Goal: Task Accomplishment & Management: Use online tool/utility

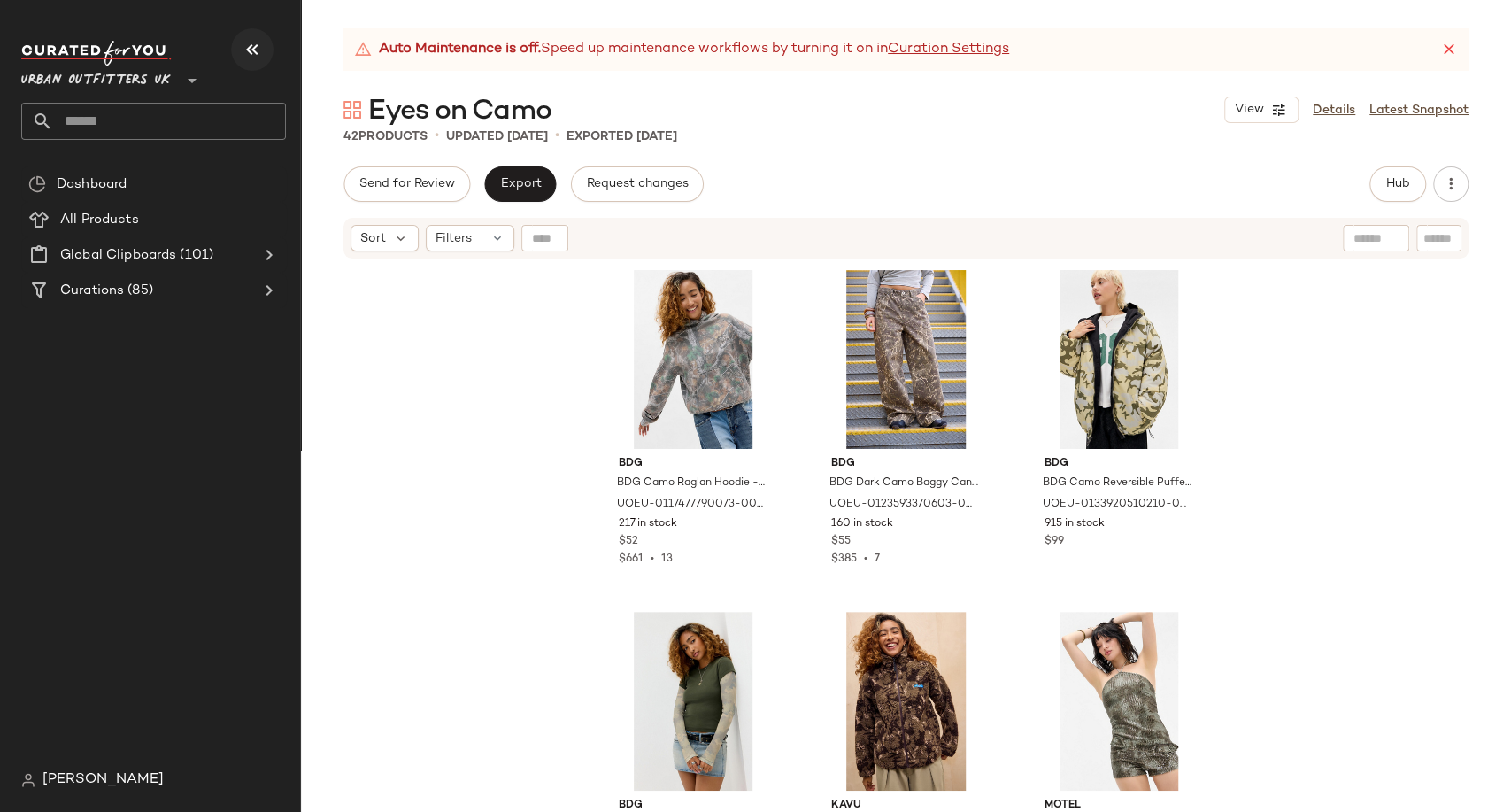
click at [248, 56] on icon "button" at bounding box center [252, 50] width 21 height 21
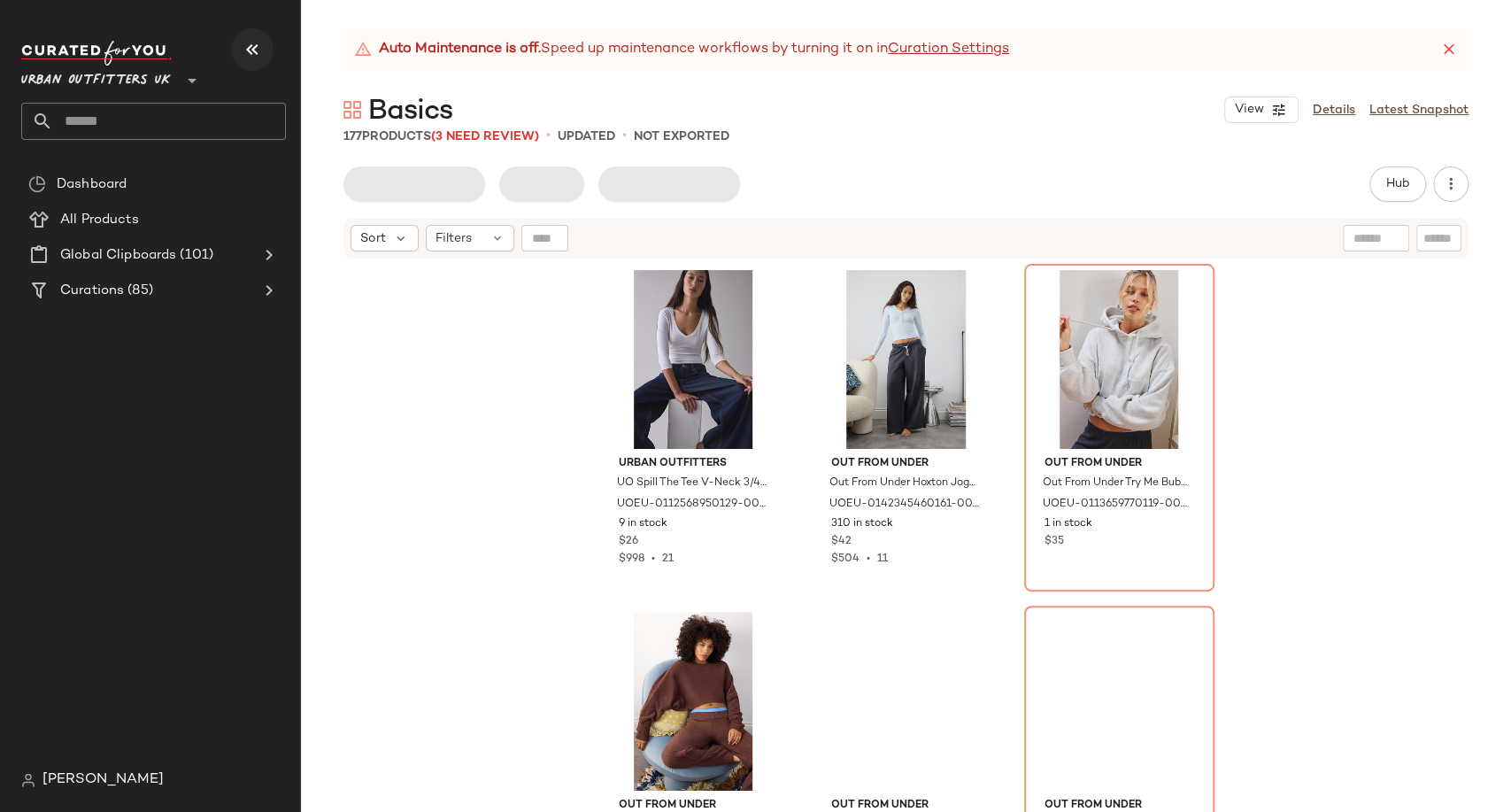
click at [252, 52] on icon "button" at bounding box center [252, 50] width 21 height 21
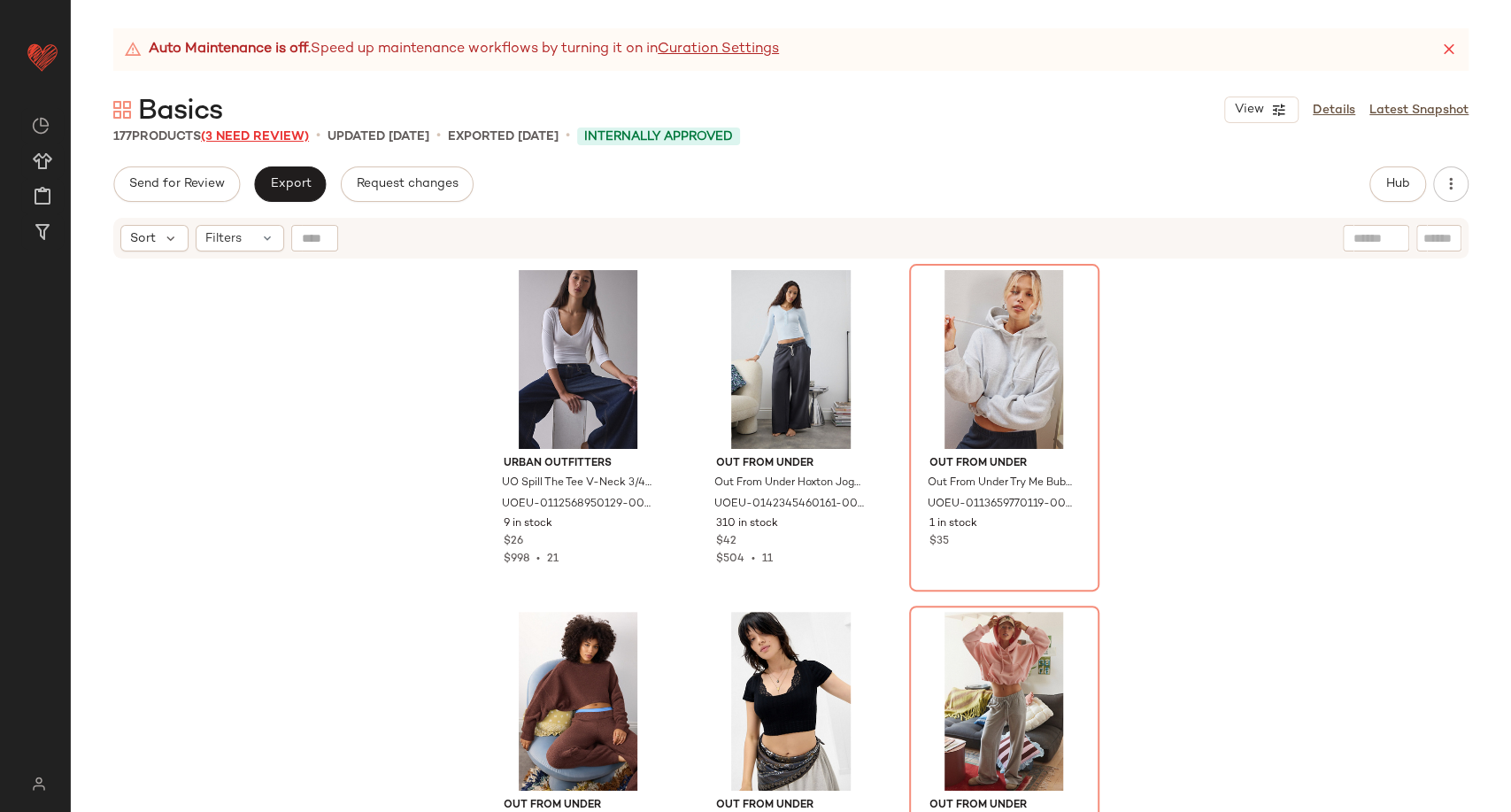
click at [288, 123] on div "Basics View Details Latest Snapshot" at bounding box center [792, 110] width 1441 height 36
click at [288, 130] on span "(3 Need Review)" at bounding box center [255, 136] width 108 height 13
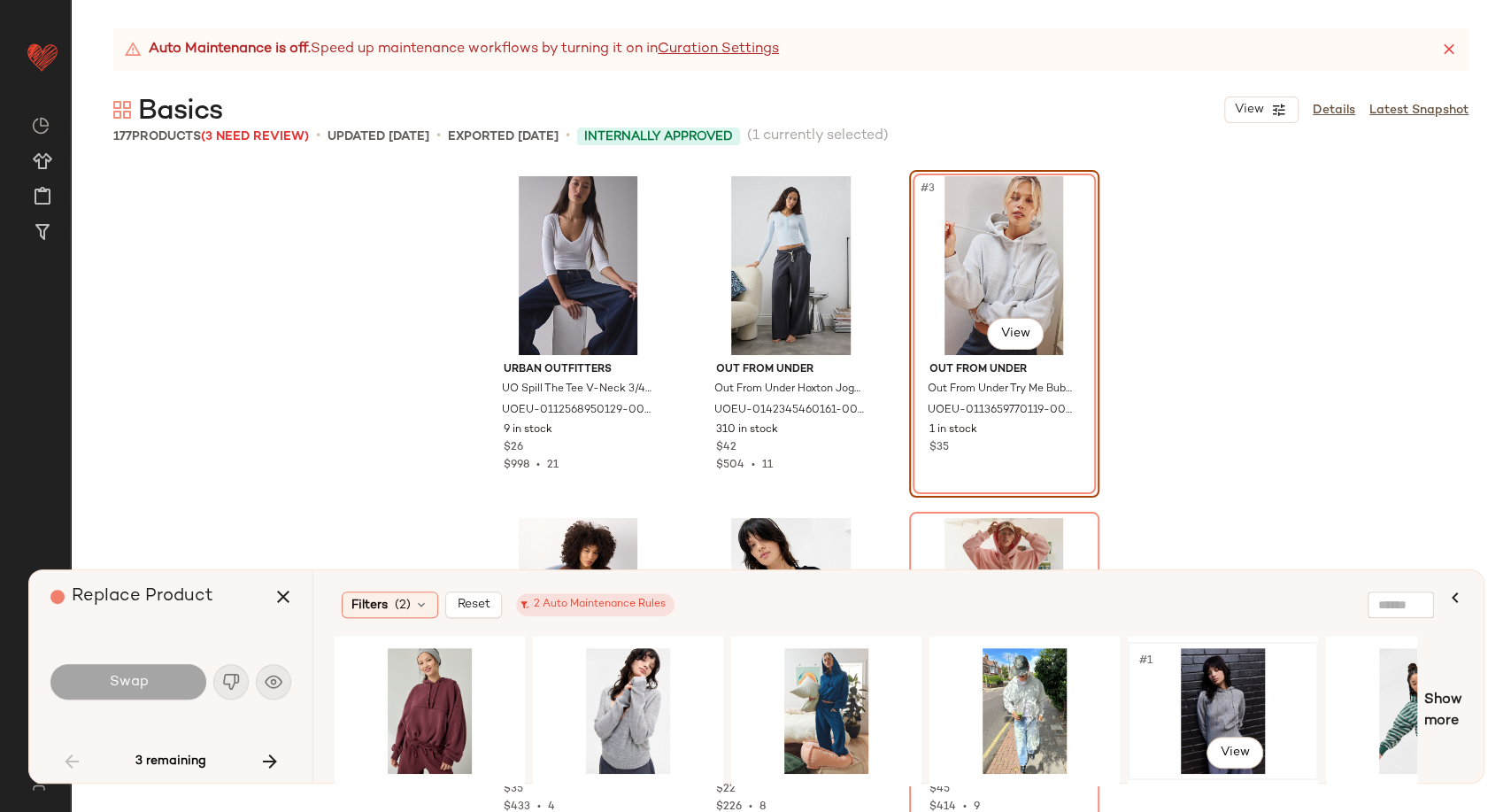
click at [1229, 710] on div "#1 View" at bounding box center [1223, 710] width 178 height 126
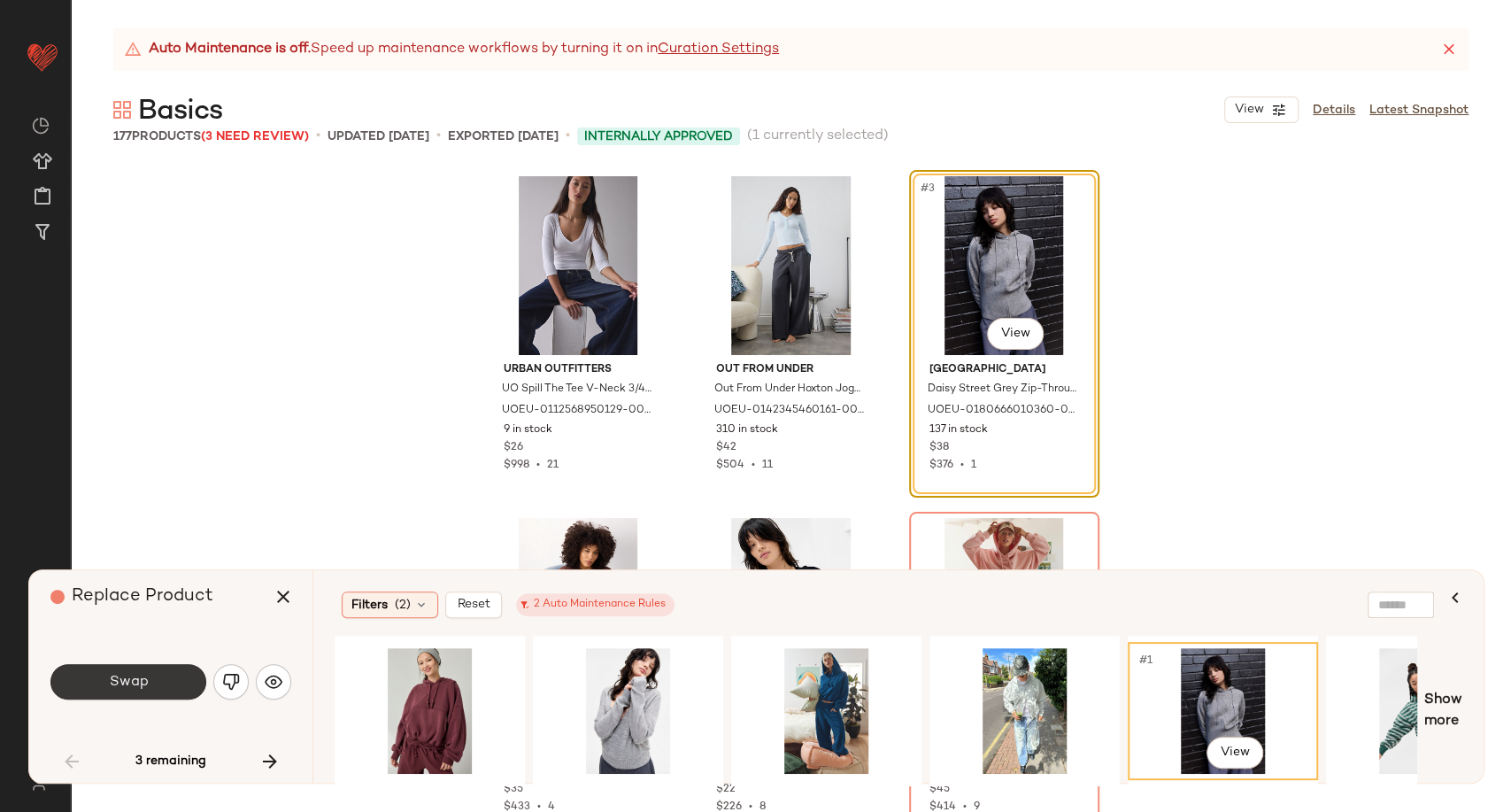
click at [153, 687] on button "Swap" at bounding box center [128, 682] width 156 height 36
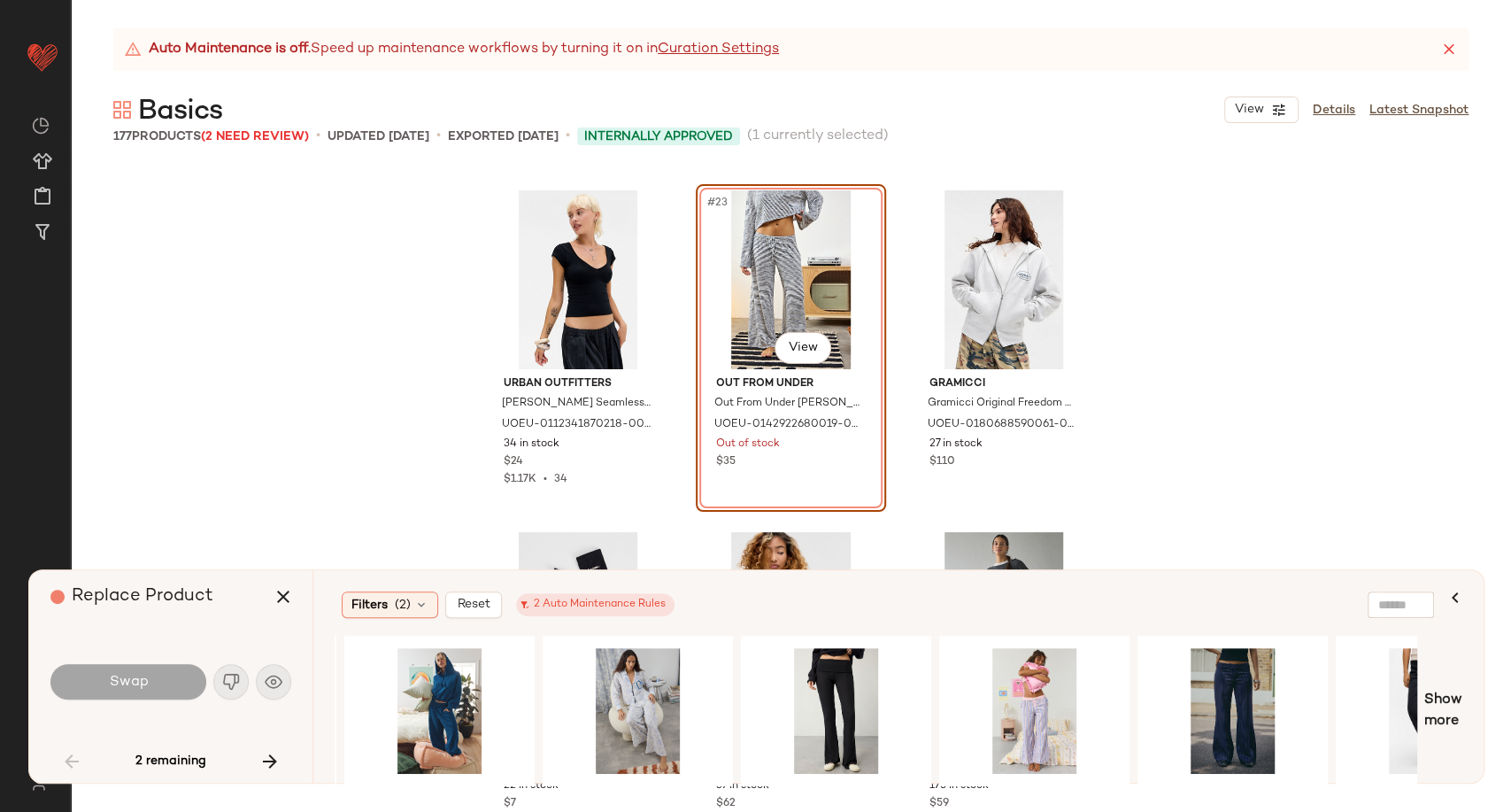
scroll to position [0, 587]
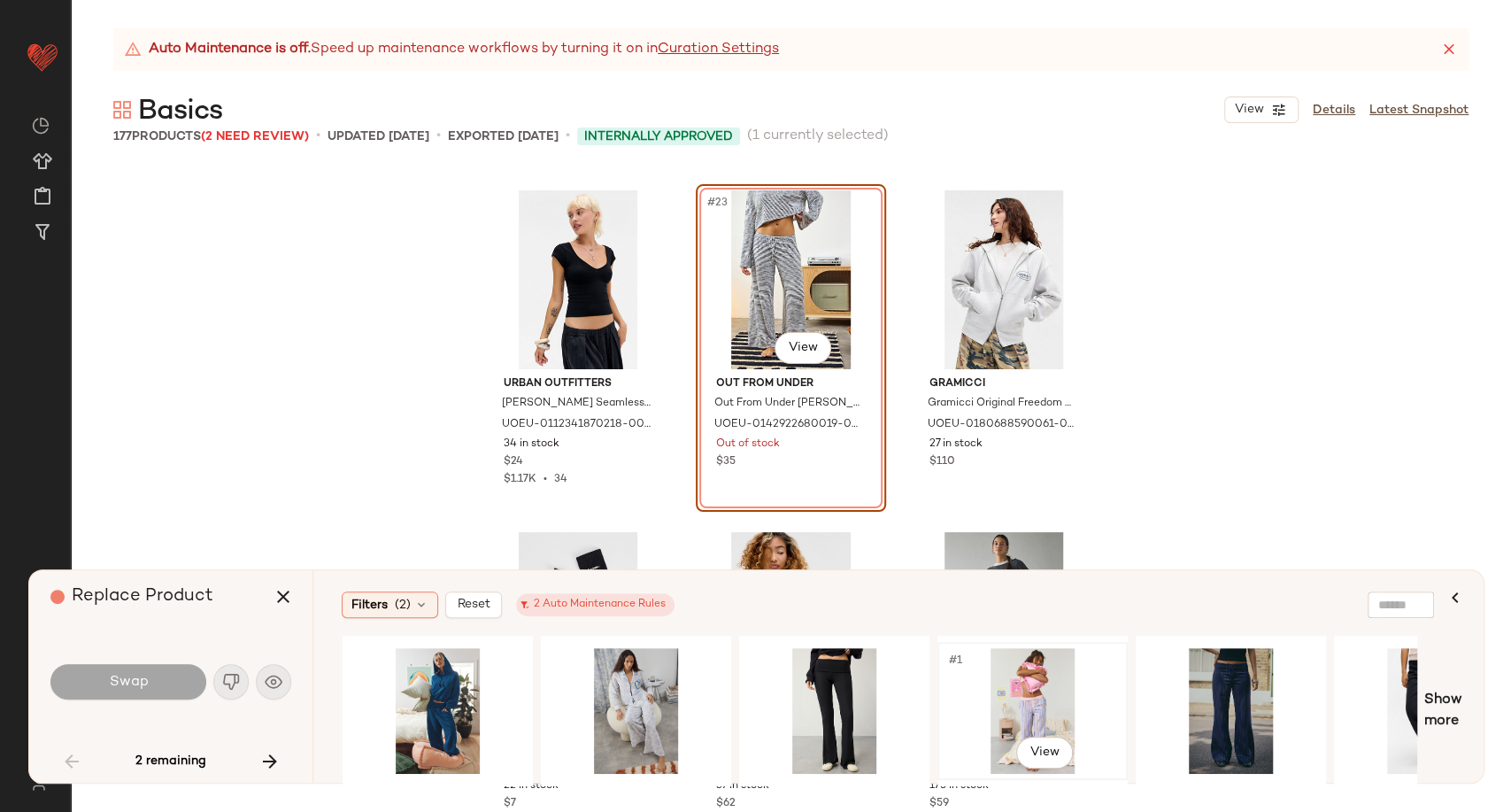
click at [1036, 691] on div "#1 View" at bounding box center [1033, 710] width 178 height 126
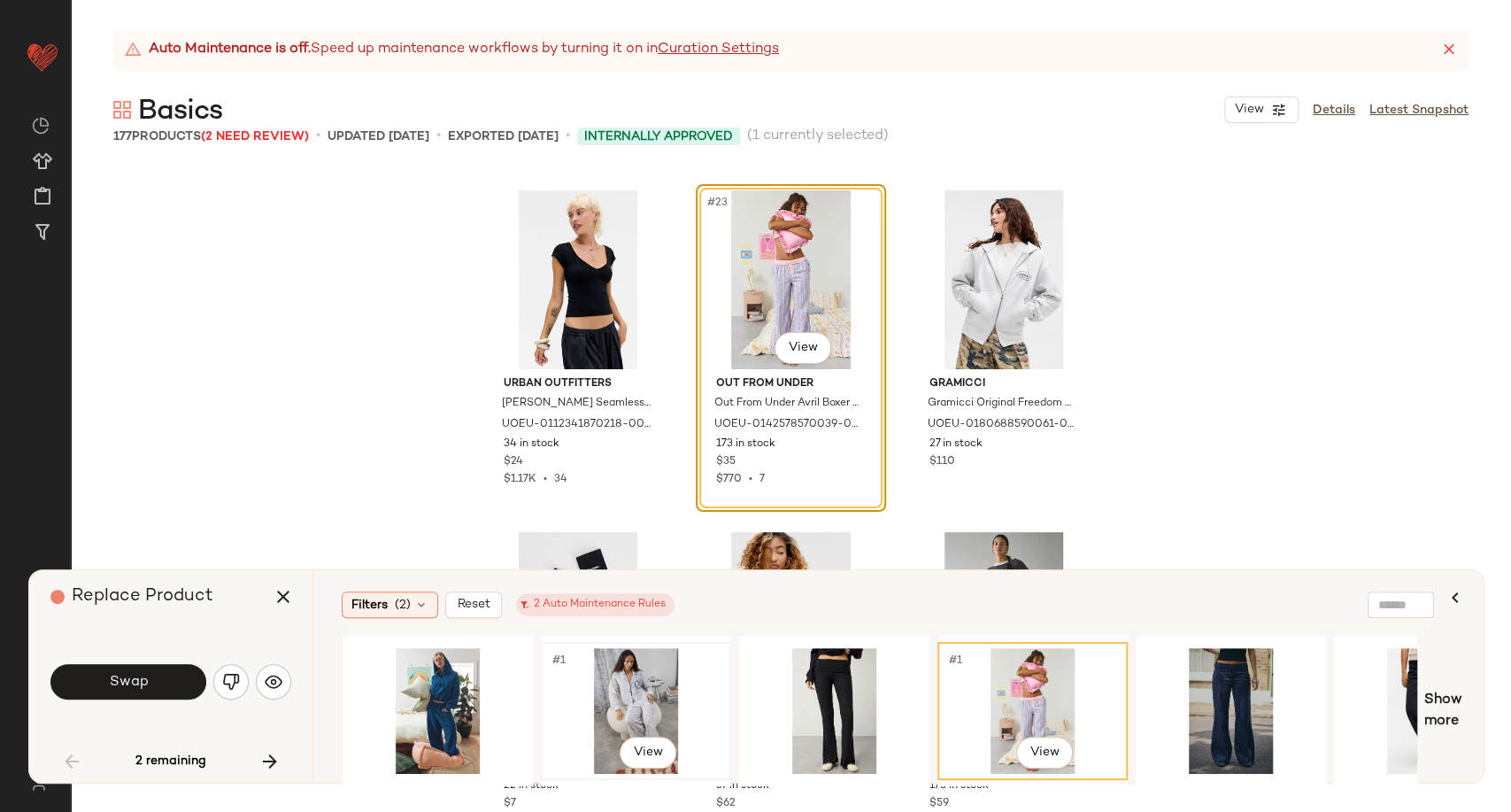
click at [641, 697] on div "#1 View" at bounding box center [637, 710] width 178 height 126
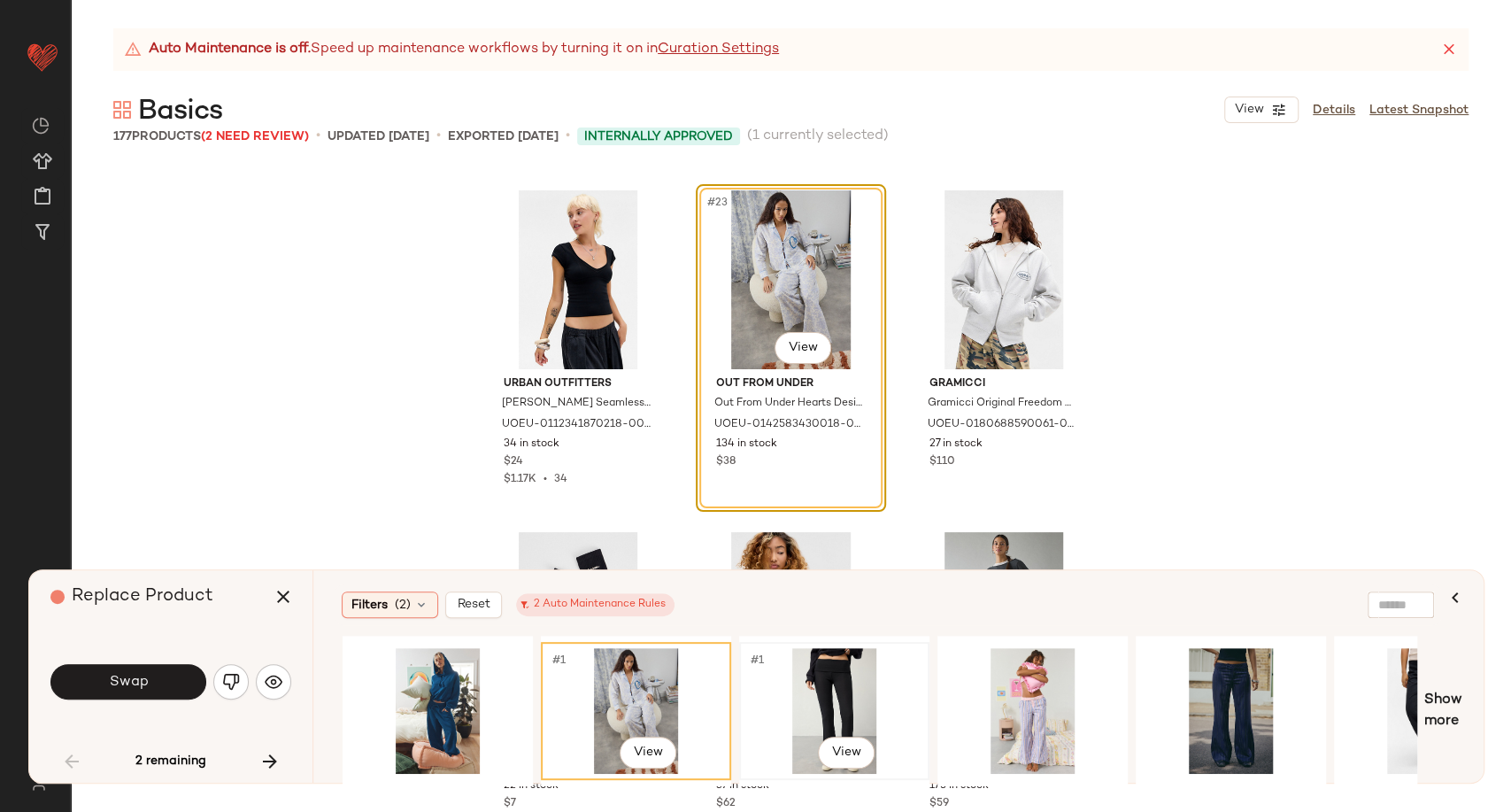
click at [848, 723] on div "#1 View" at bounding box center [834, 710] width 178 height 126
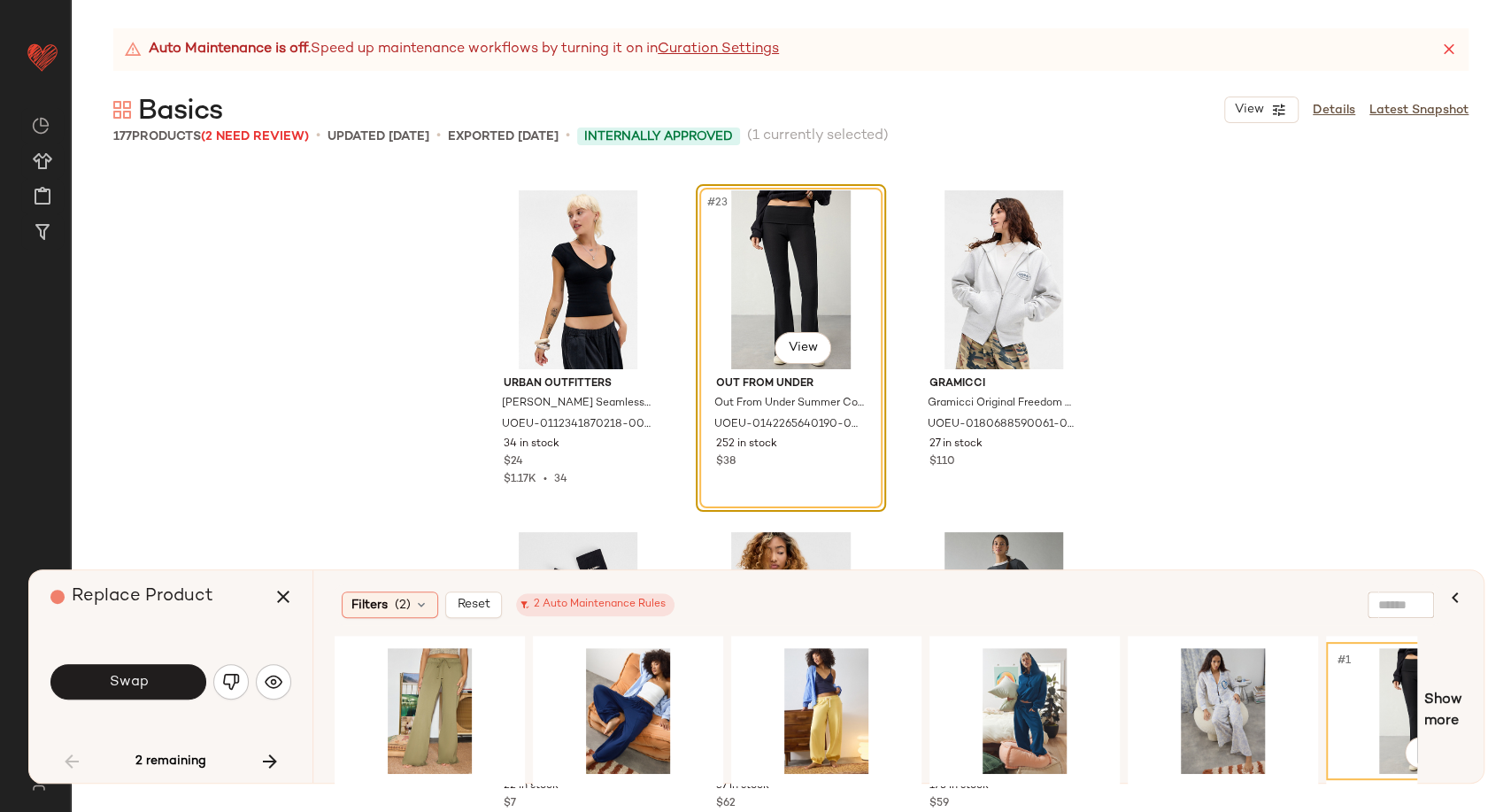
scroll to position [0, 142]
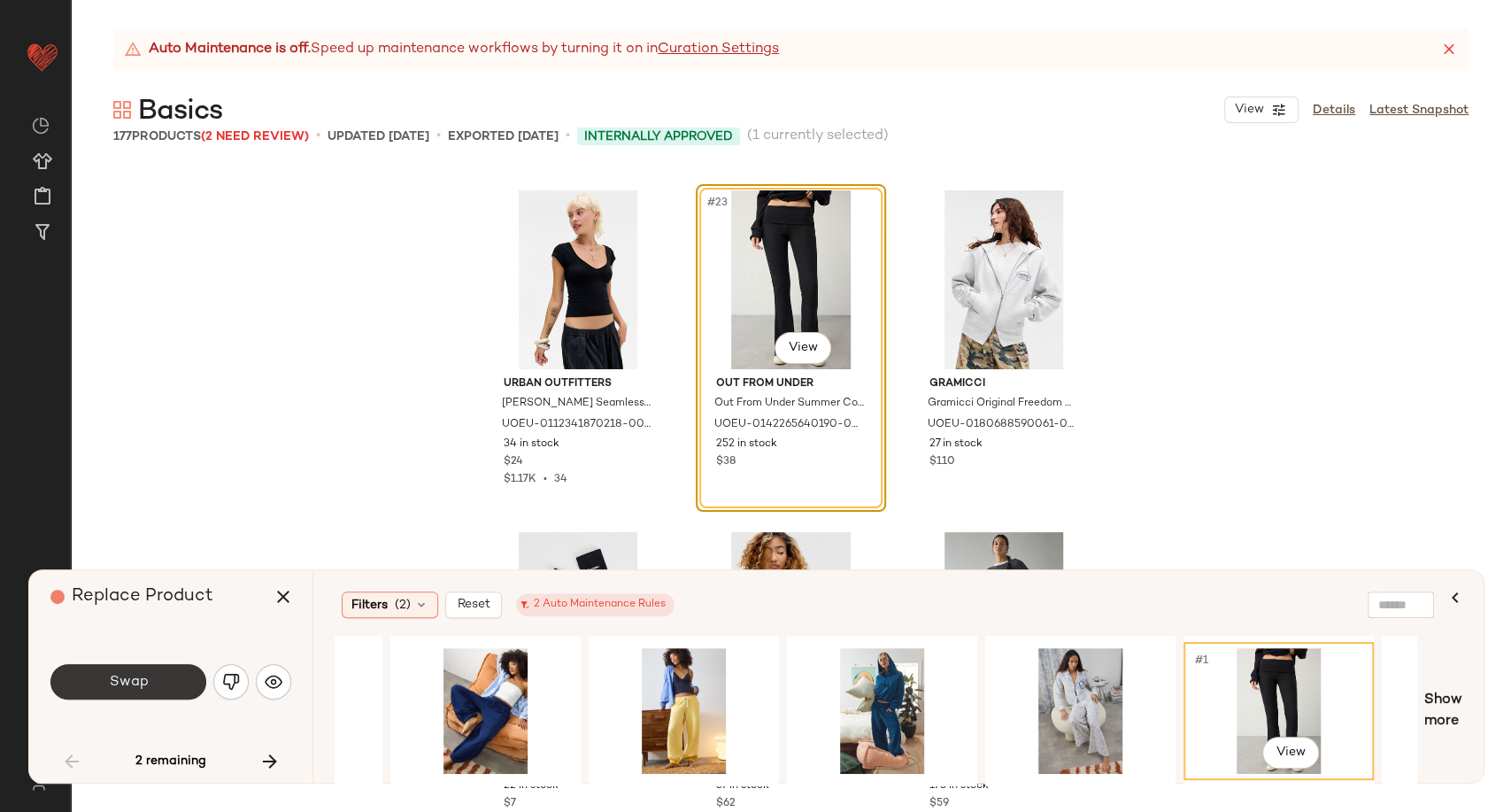
click at [150, 694] on button "Swap" at bounding box center [128, 682] width 156 height 36
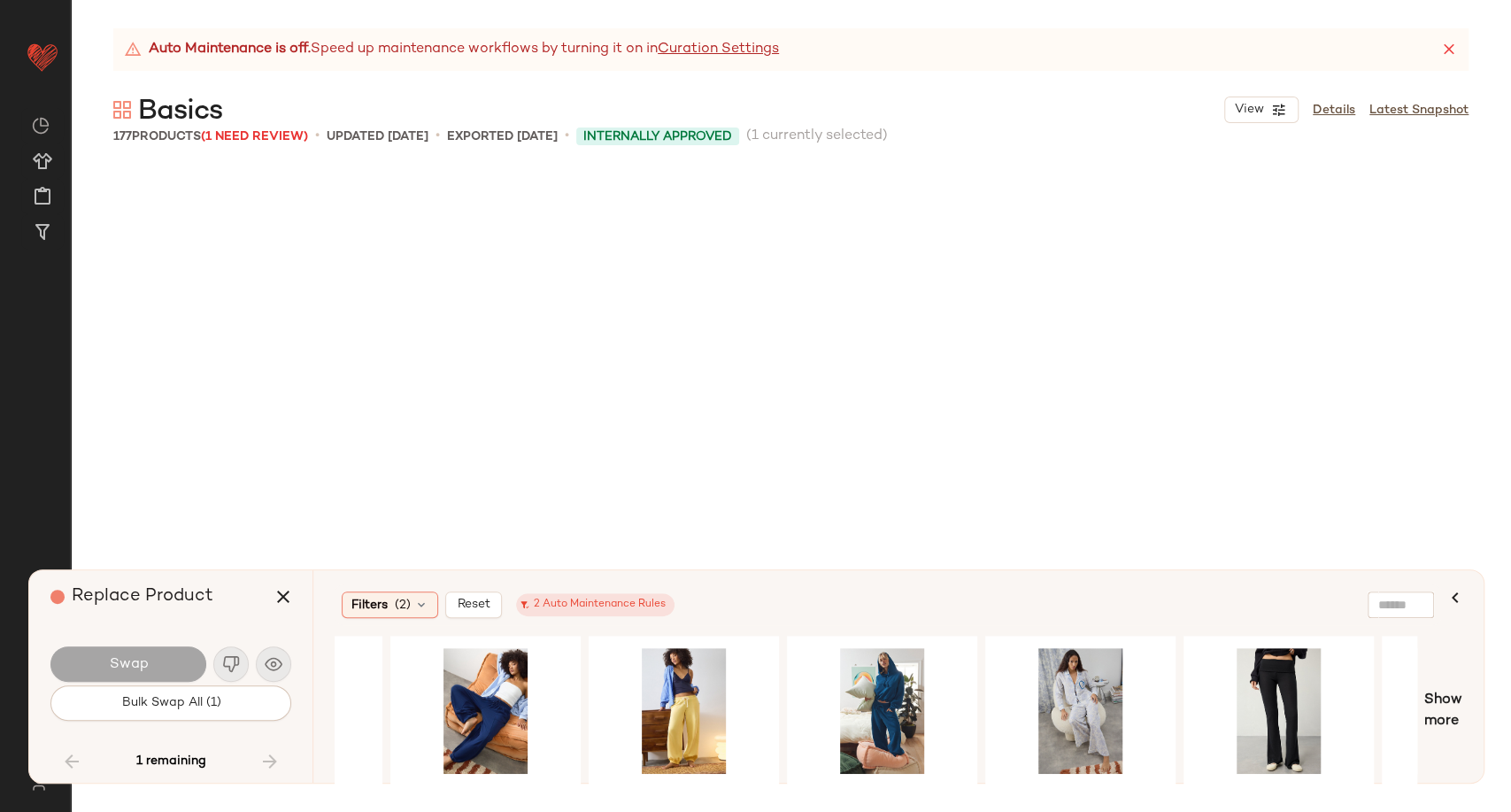
scroll to position [18112, 0]
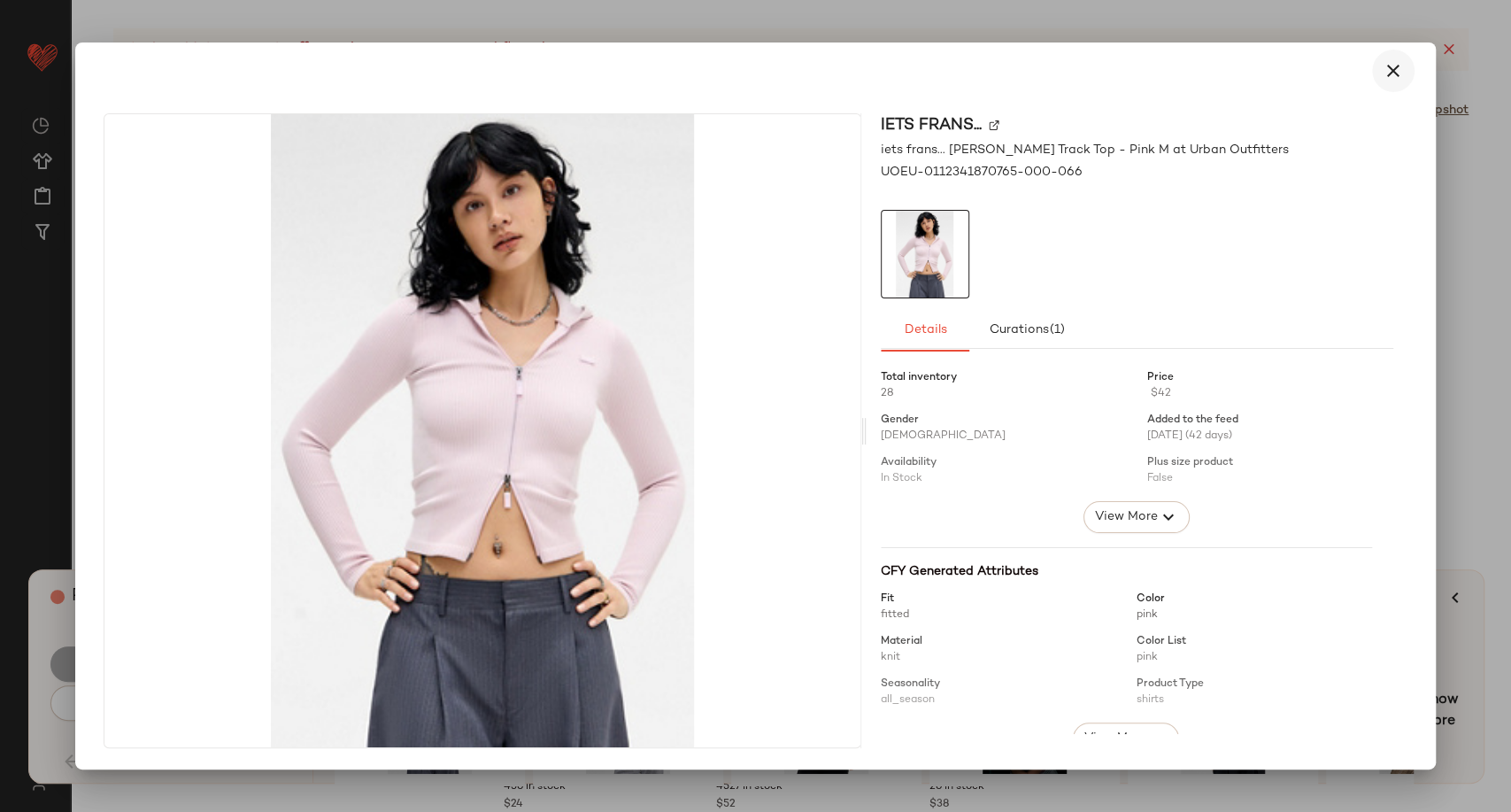
click at [1411, 73] on button "button" at bounding box center [1393, 71] width 43 height 43
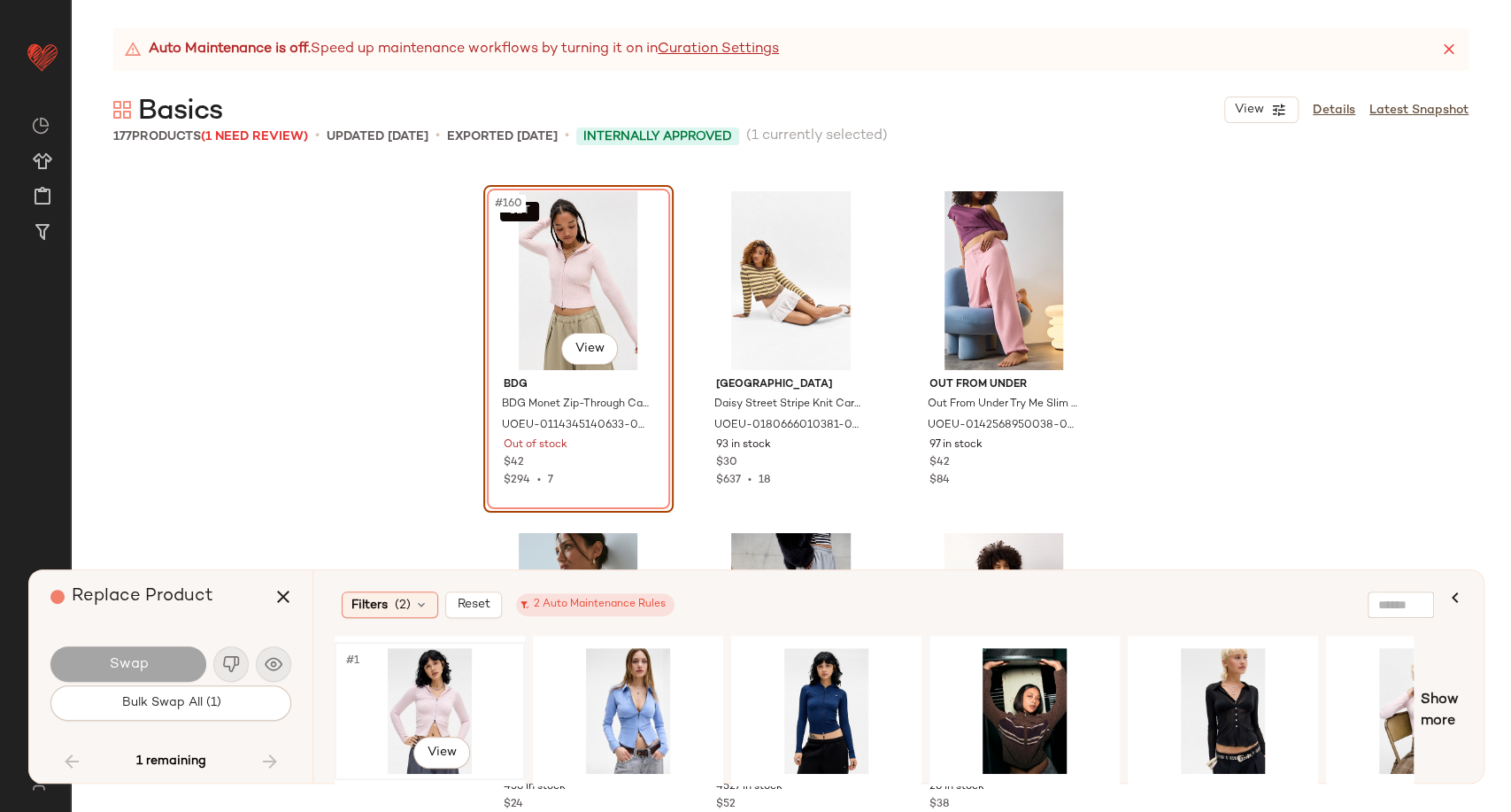
click at [438, 686] on div "#1 View" at bounding box center [430, 710] width 178 height 126
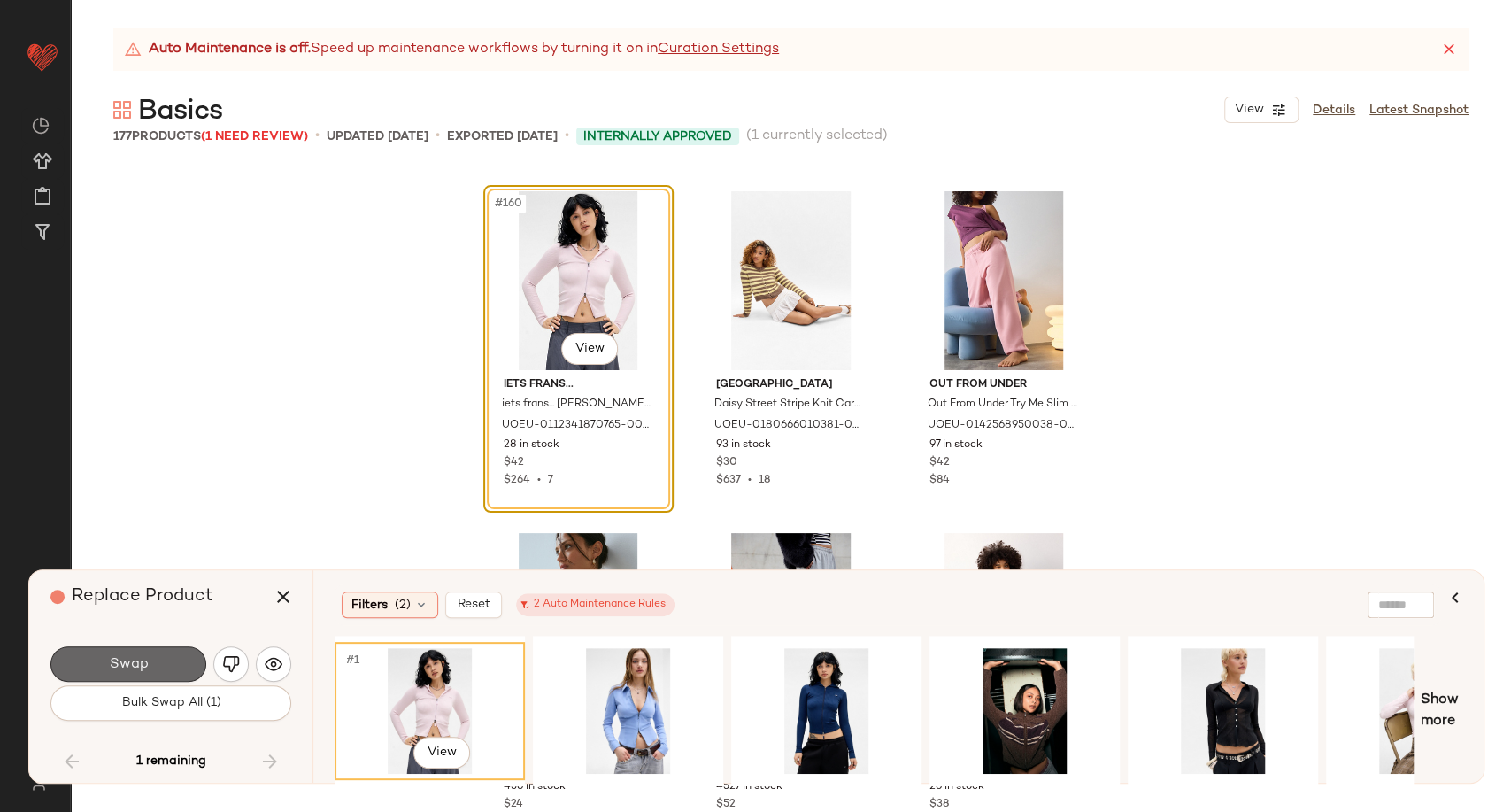
click at [150, 660] on button "Swap" at bounding box center [128, 664] width 156 height 36
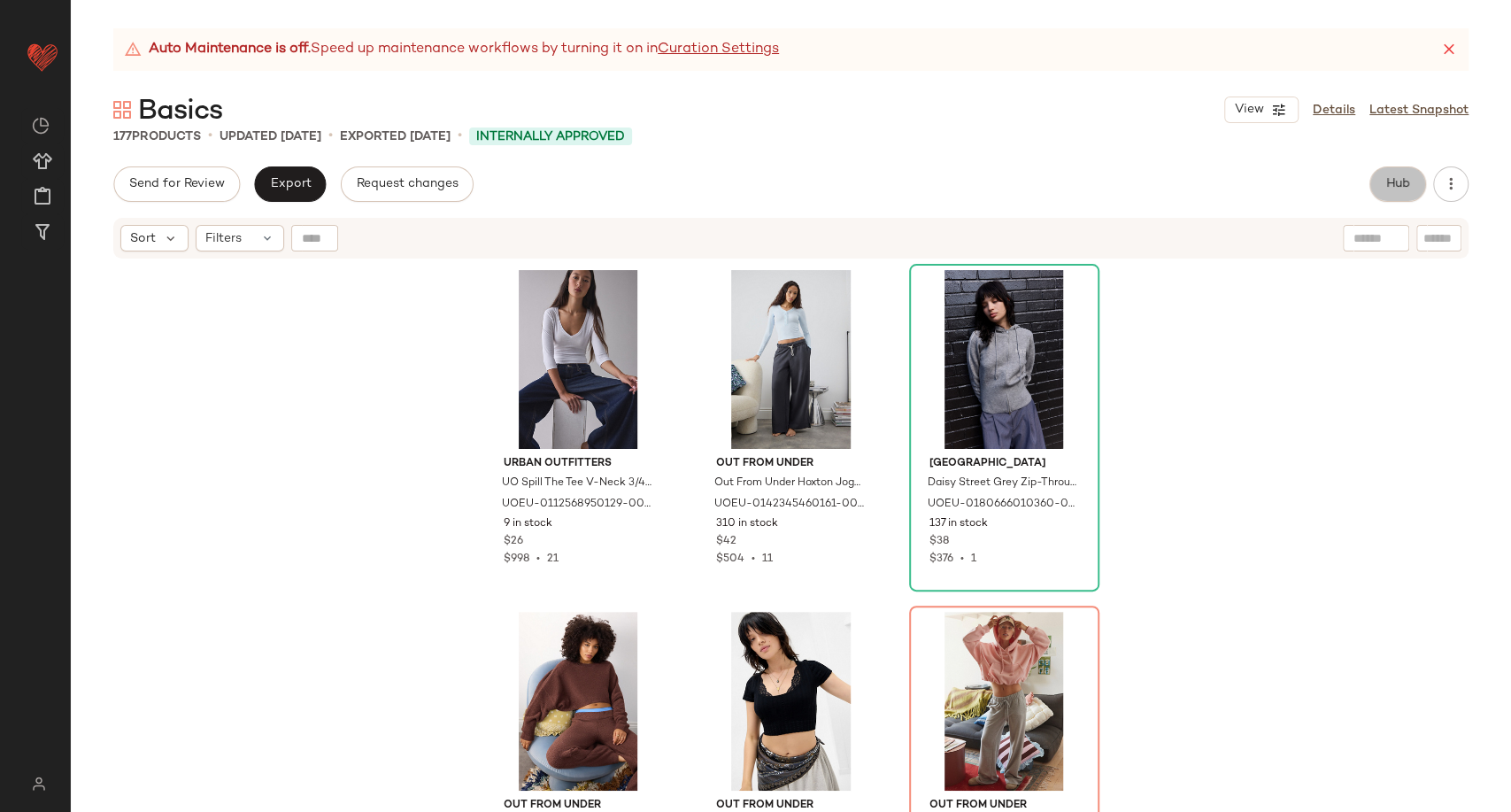
click at [1385, 183] on span "Hub" at bounding box center [1398, 184] width 25 height 14
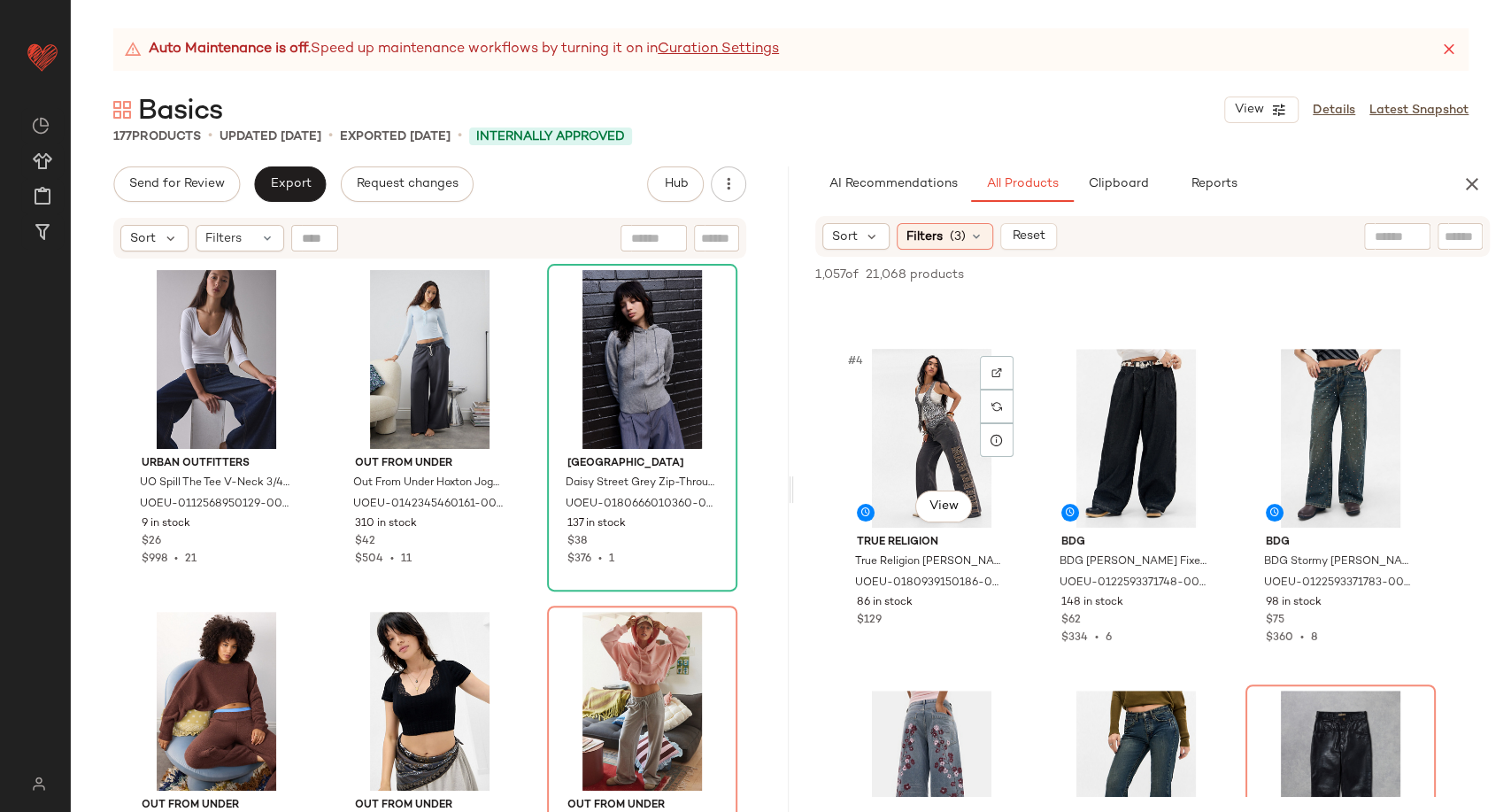
scroll to position [394, 0]
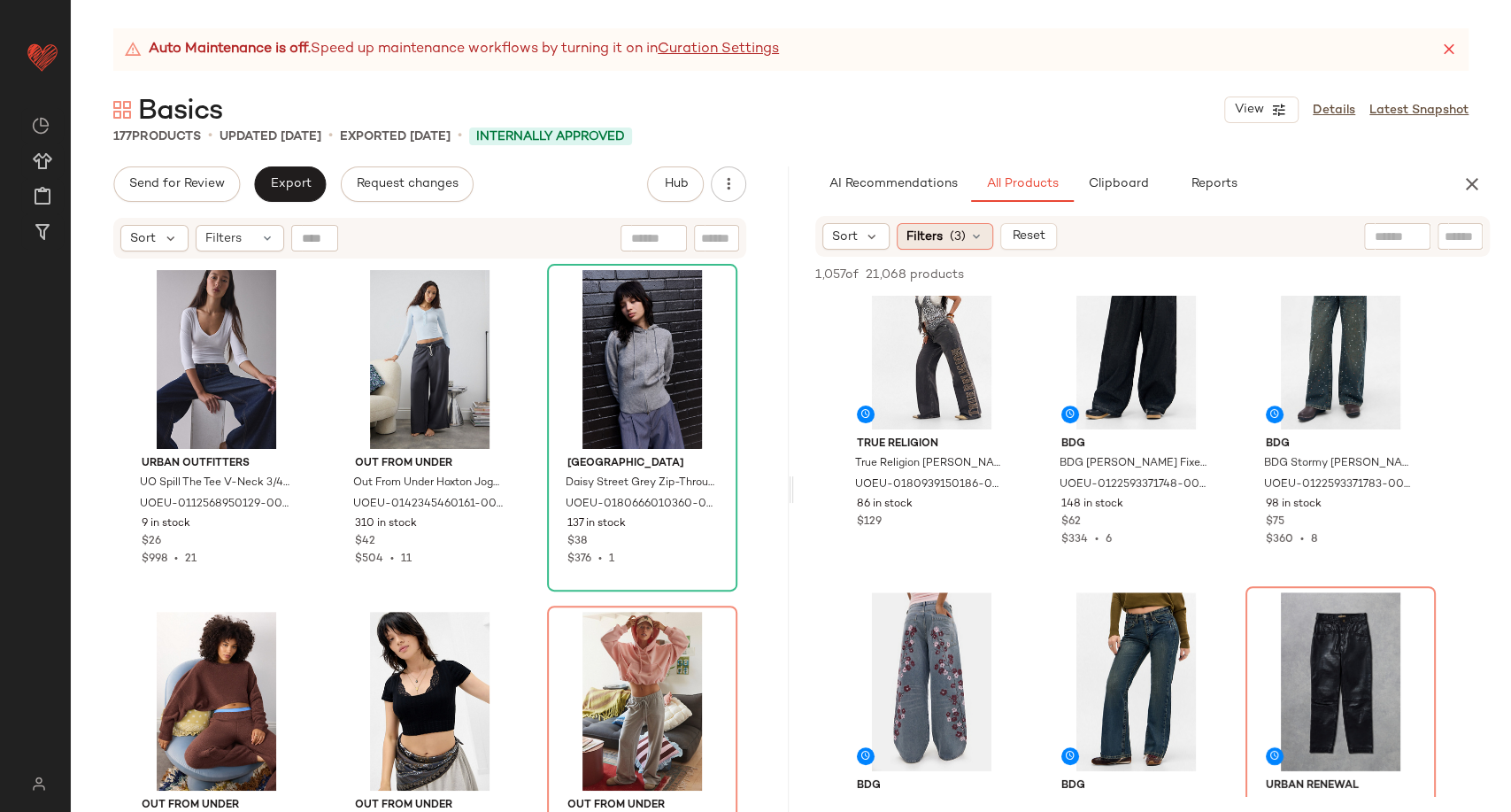
click at [978, 234] on icon at bounding box center [977, 237] width 14 height 14
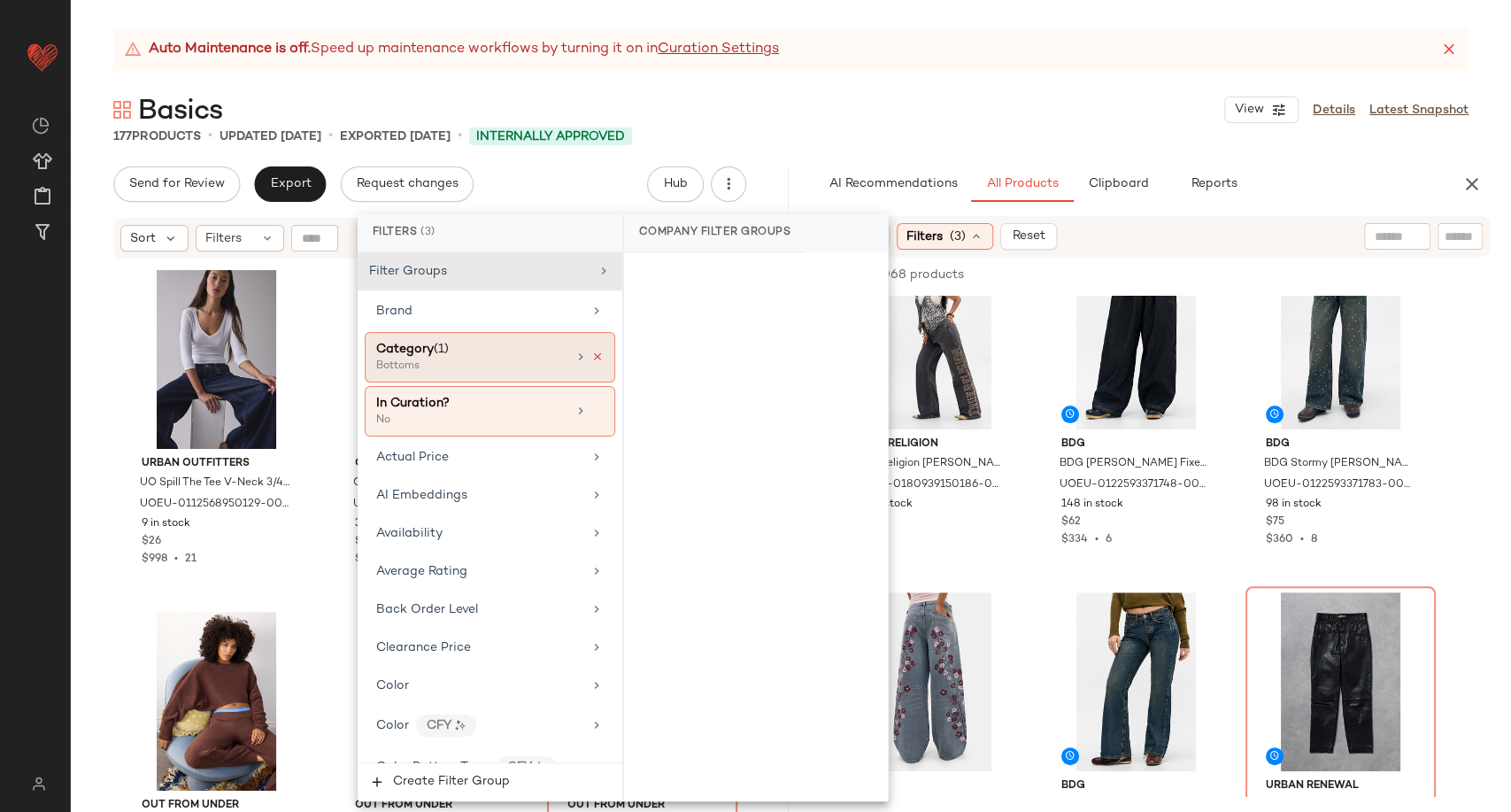
click at [594, 357] on icon at bounding box center [597, 357] width 12 height 12
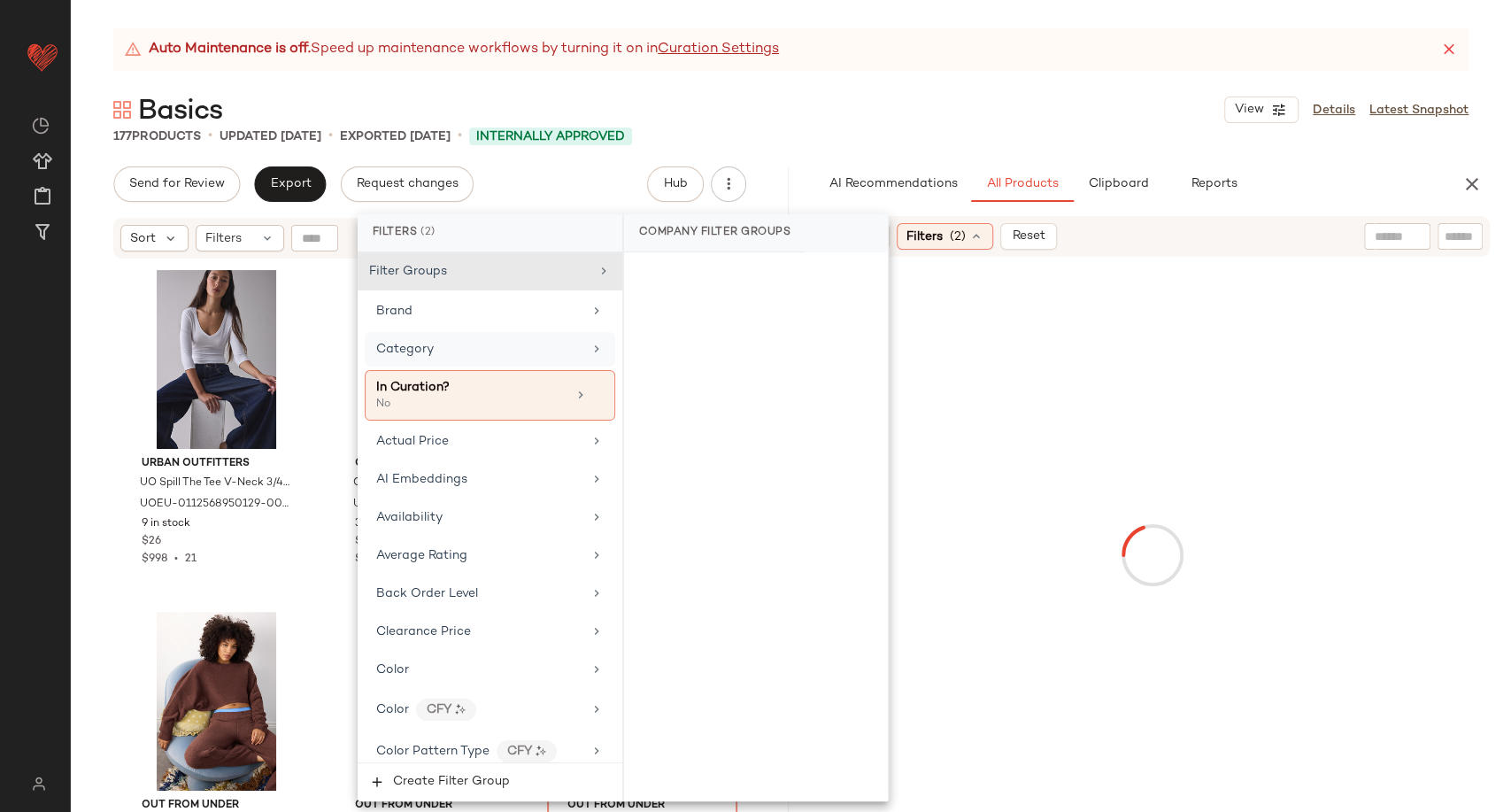
click at [834, 134] on div "177 Products • updated Sep 26th • Exported Sep 26th • Internally Approved" at bounding box center [792, 136] width 1441 height 18
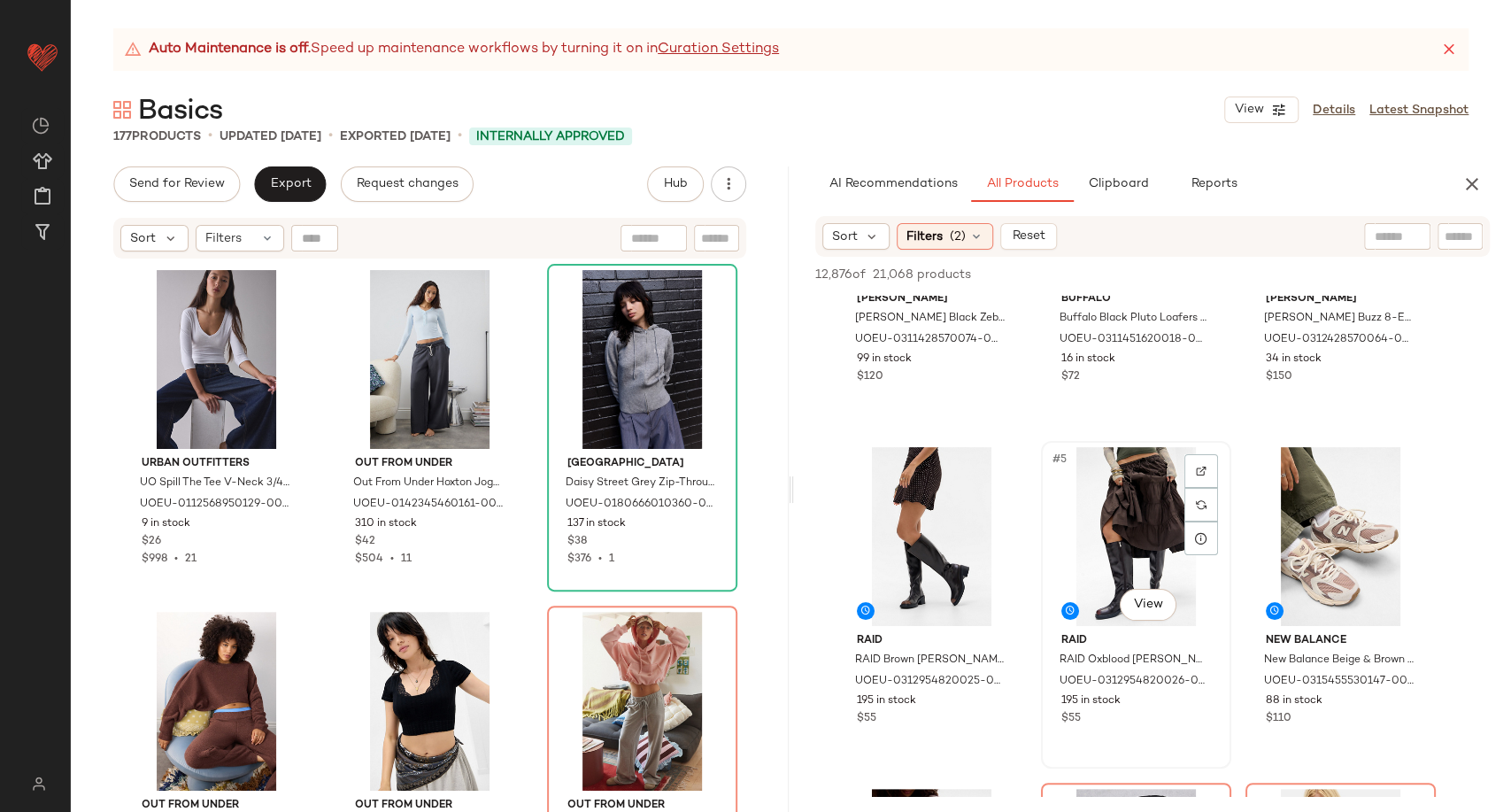
scroll to position [688, 0]
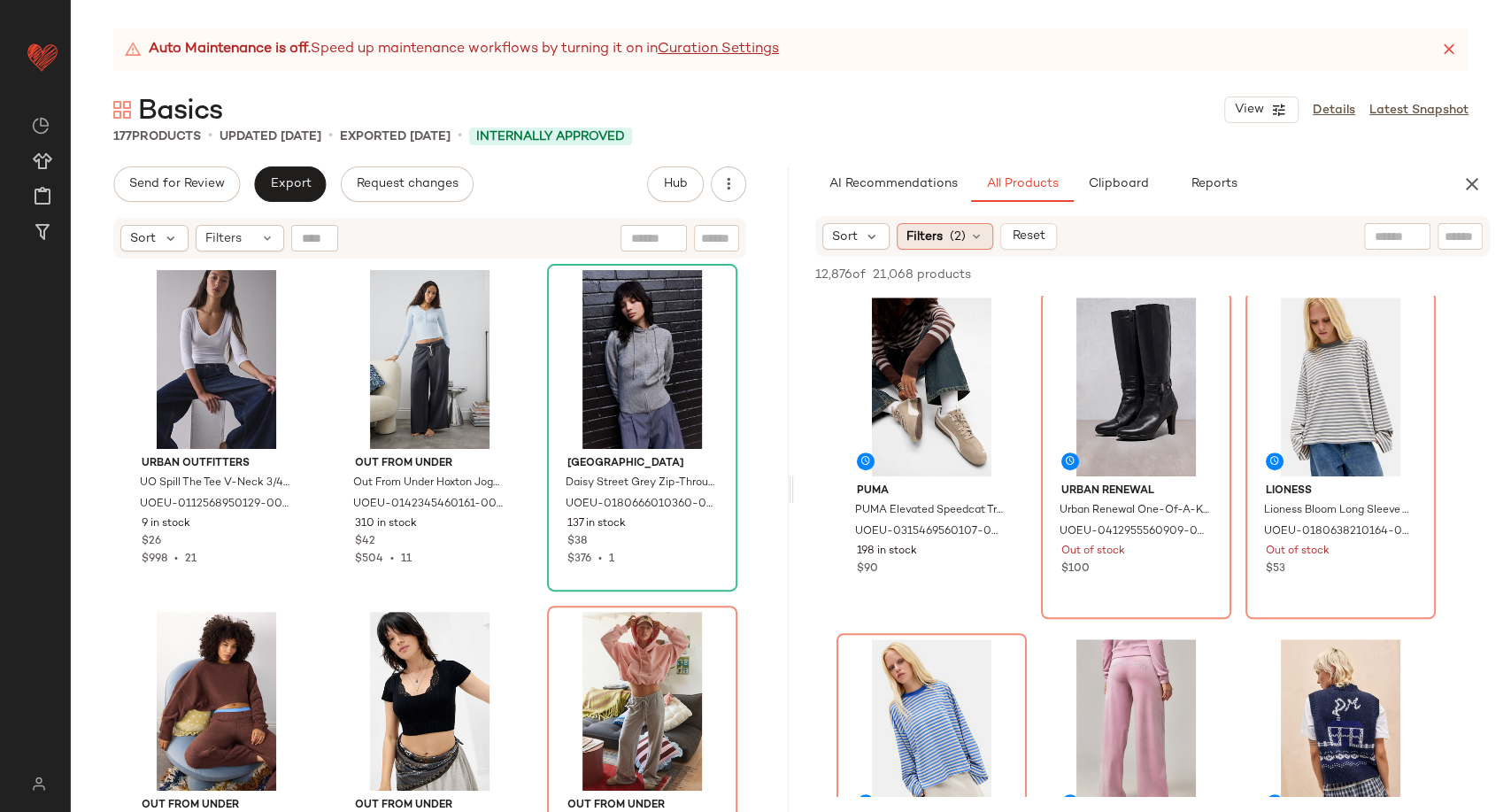
click at [963, 242] on span "(2)" at bounding box center [958, 237] width 16 height 19
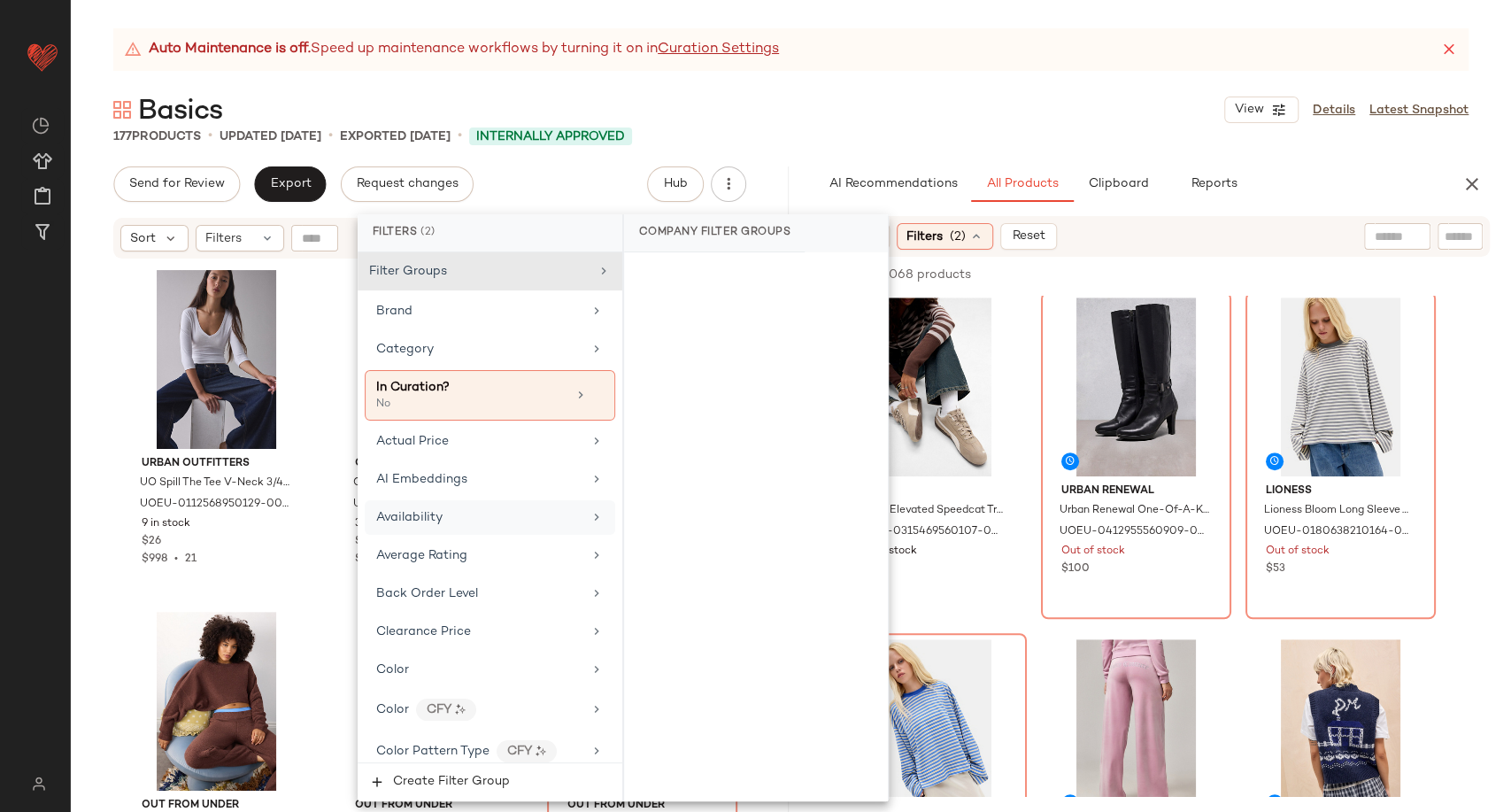
click at [475, 508] on div "Availability" at bounding box center [480, 517] width 207 height 19
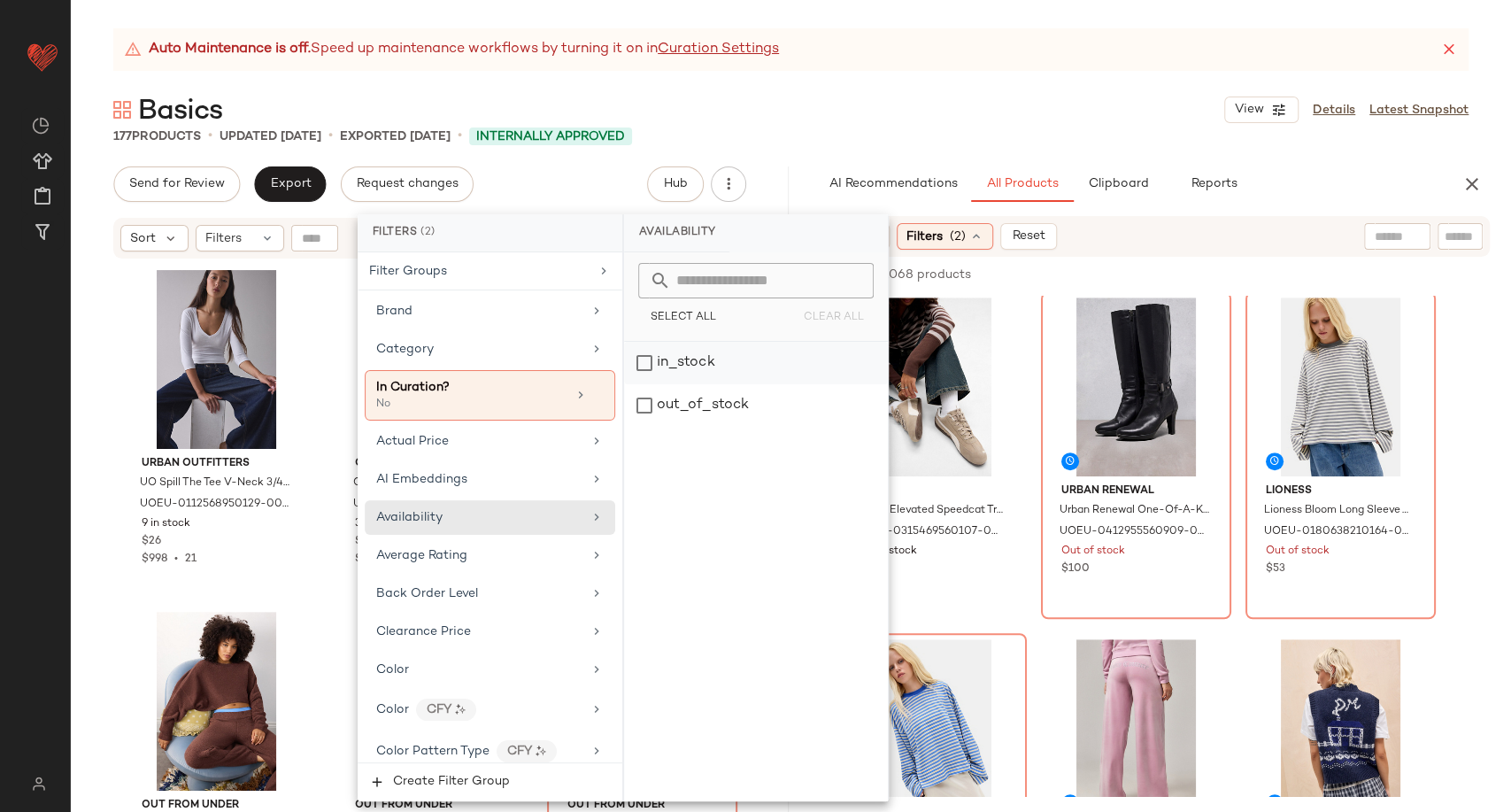
click at [666, 366] on div "in_stock" at bounding box center [756, 363] width 264 height 43
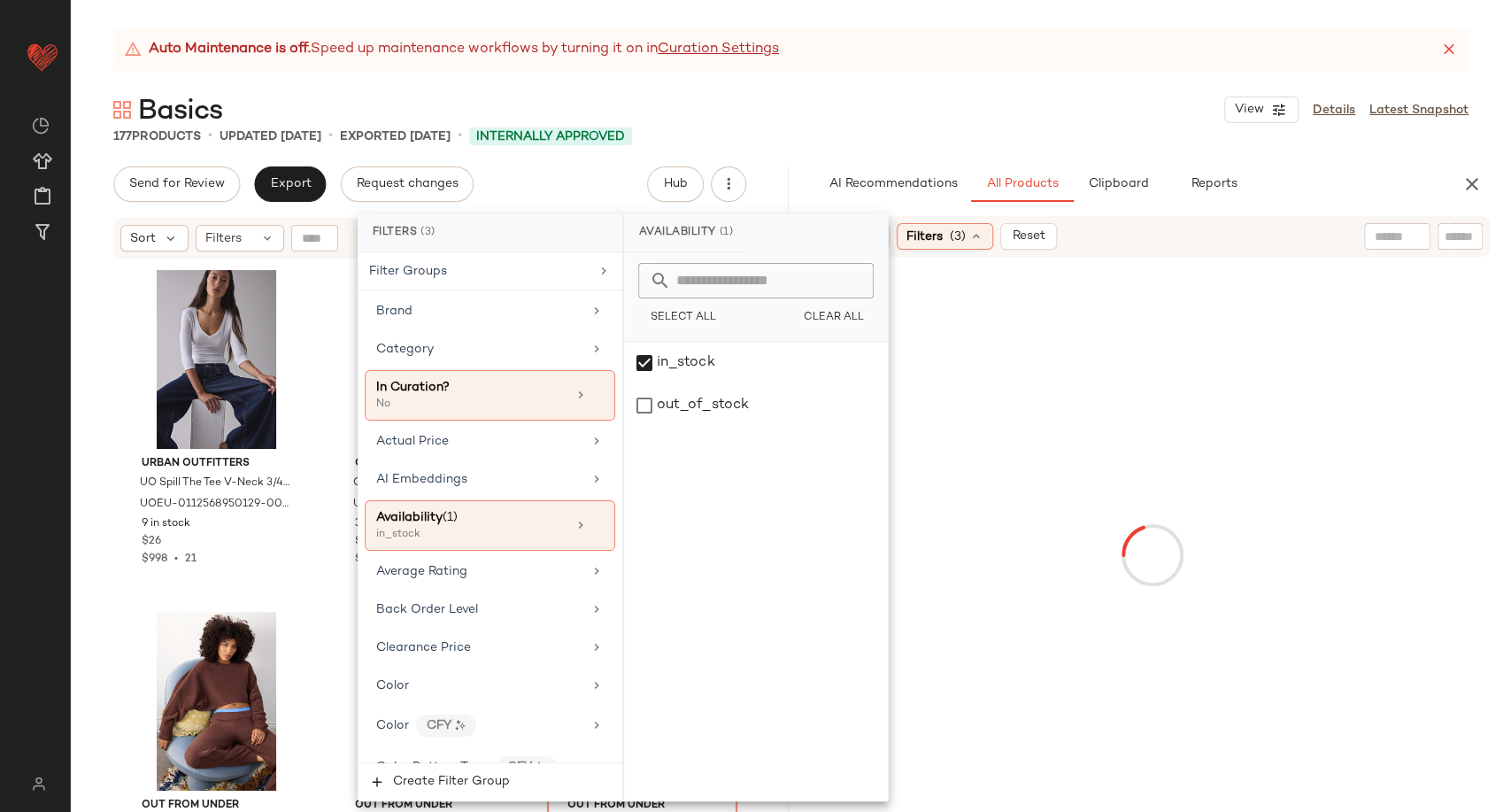
scroll to position [197, 0]
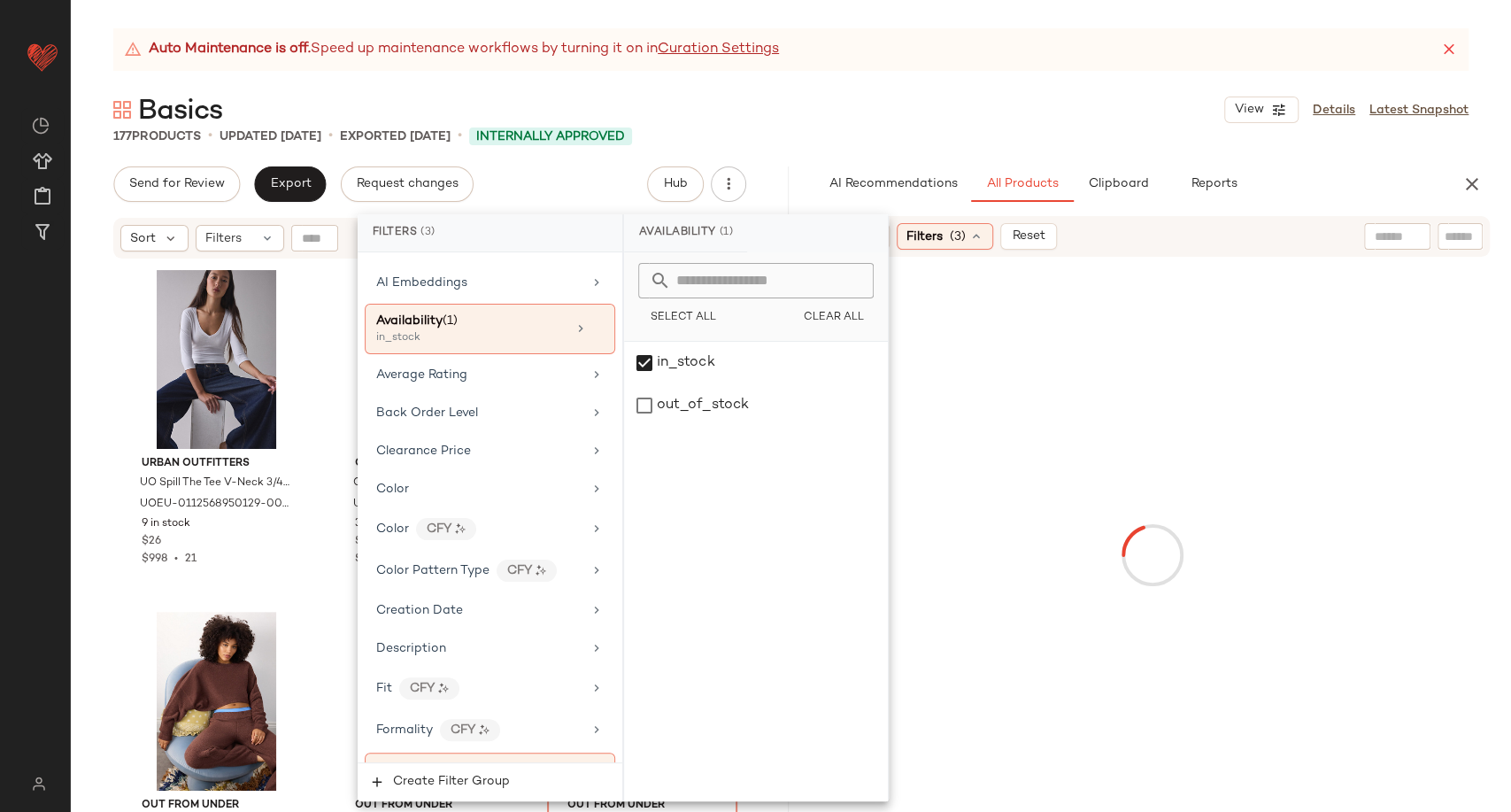
click at [1047, 612] on div at bounding box center [1153, 554] width 711 height 589
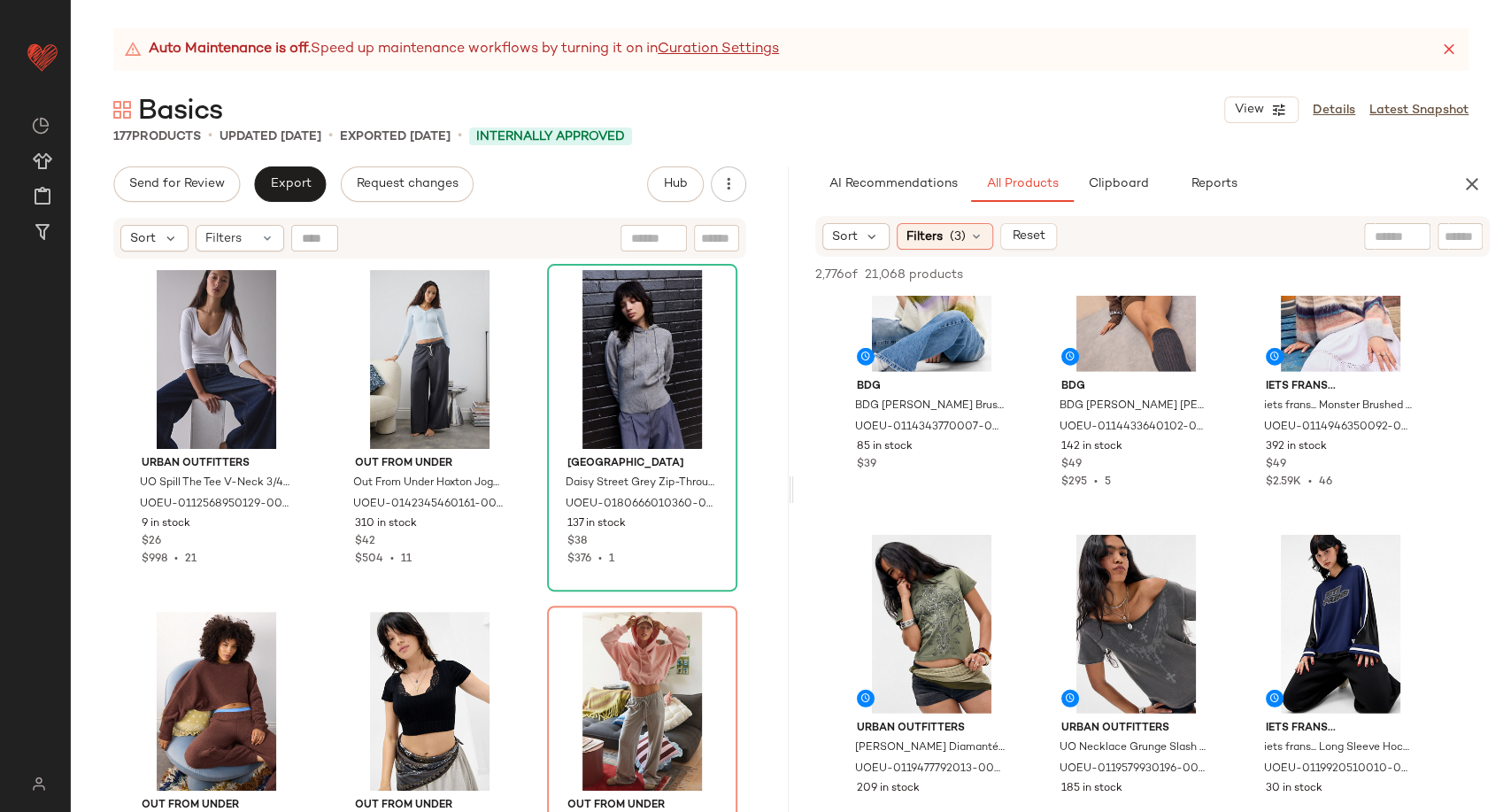
scroll to position [3640, 0]
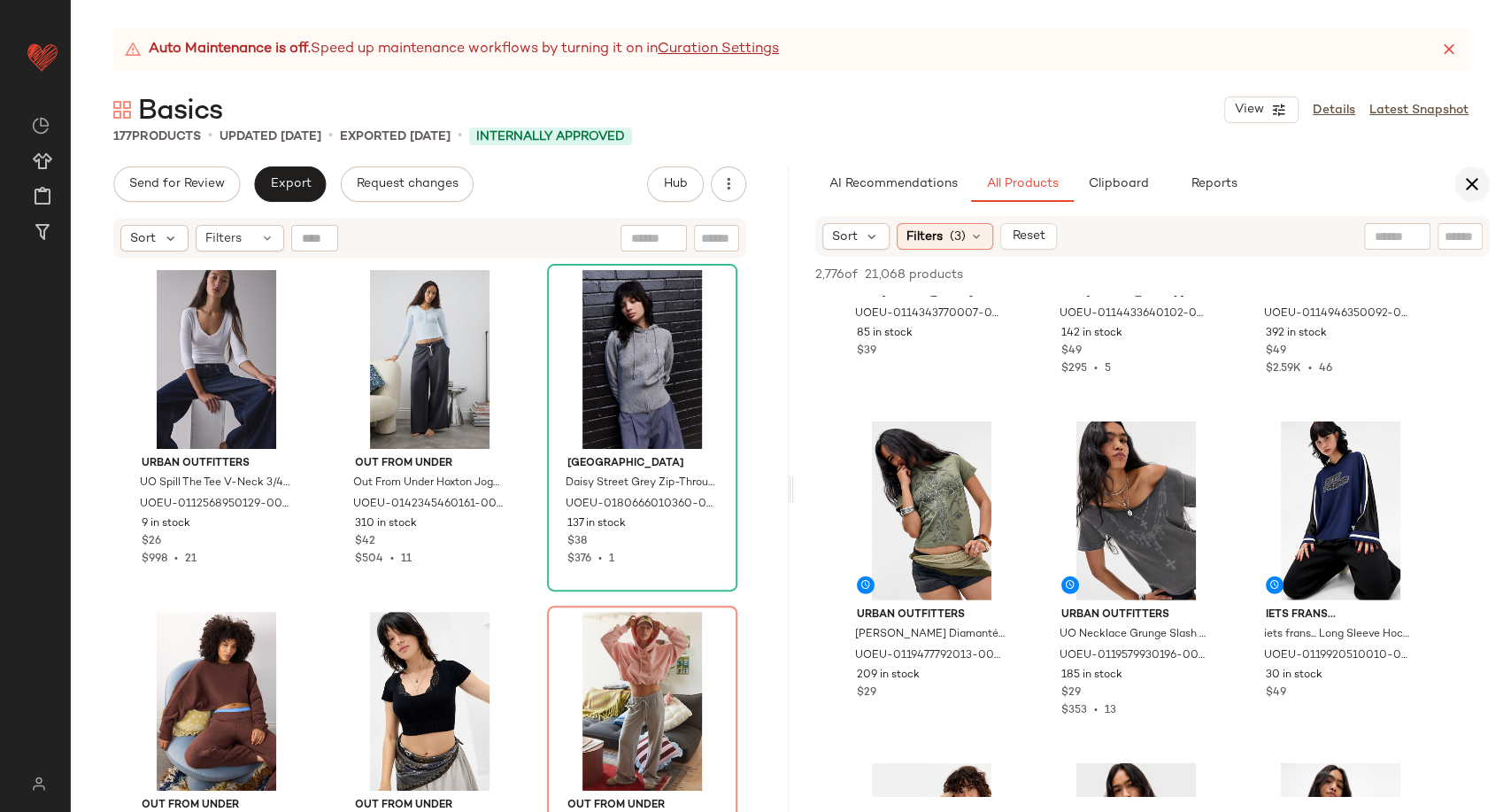
click at [1458, 182] on button "button" at bounding box center [1473, 184] width 36 height 36
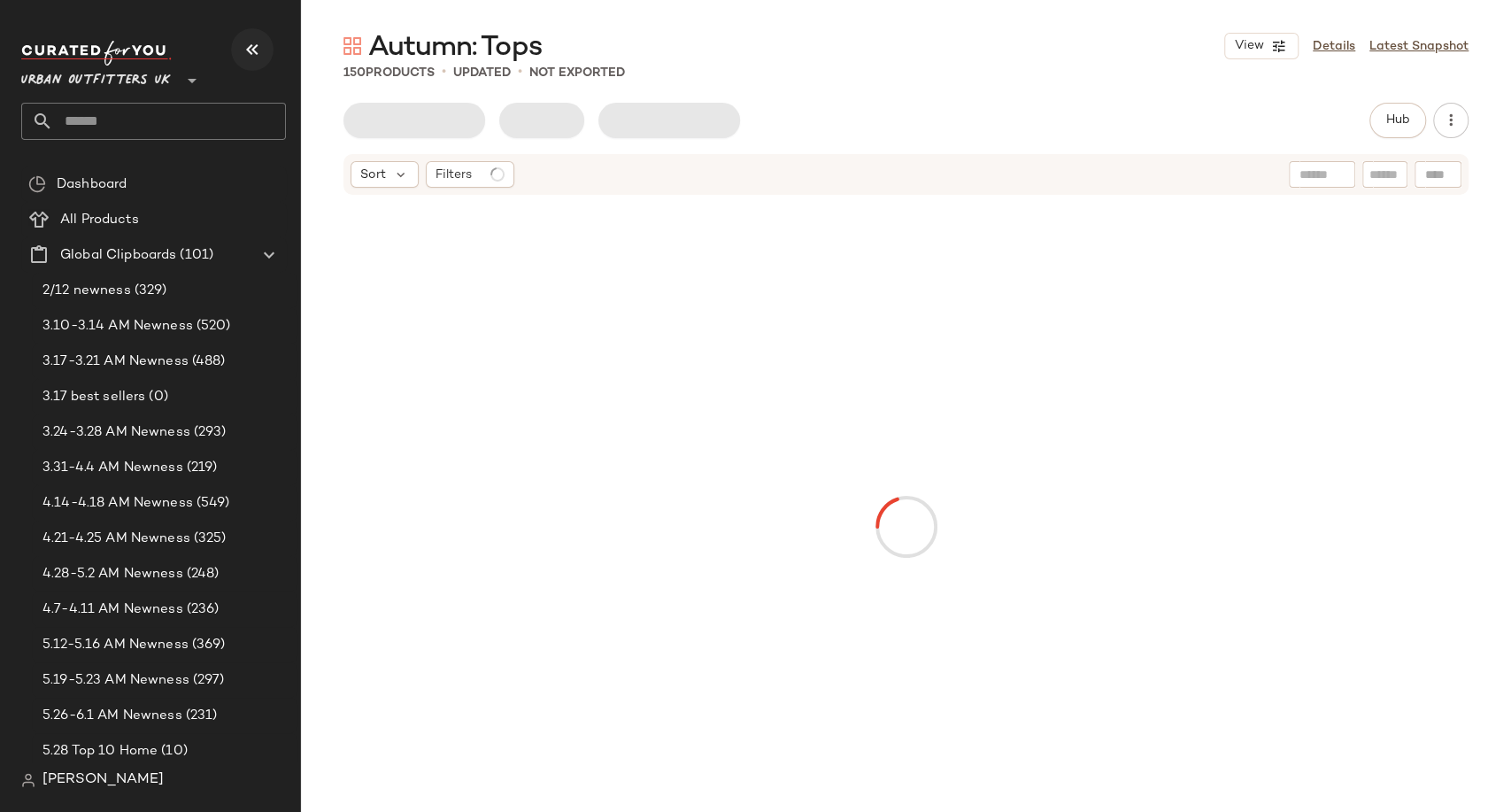
click at [249, 51] on icon "button" at bounding box center [252, 50] width 21 height 21
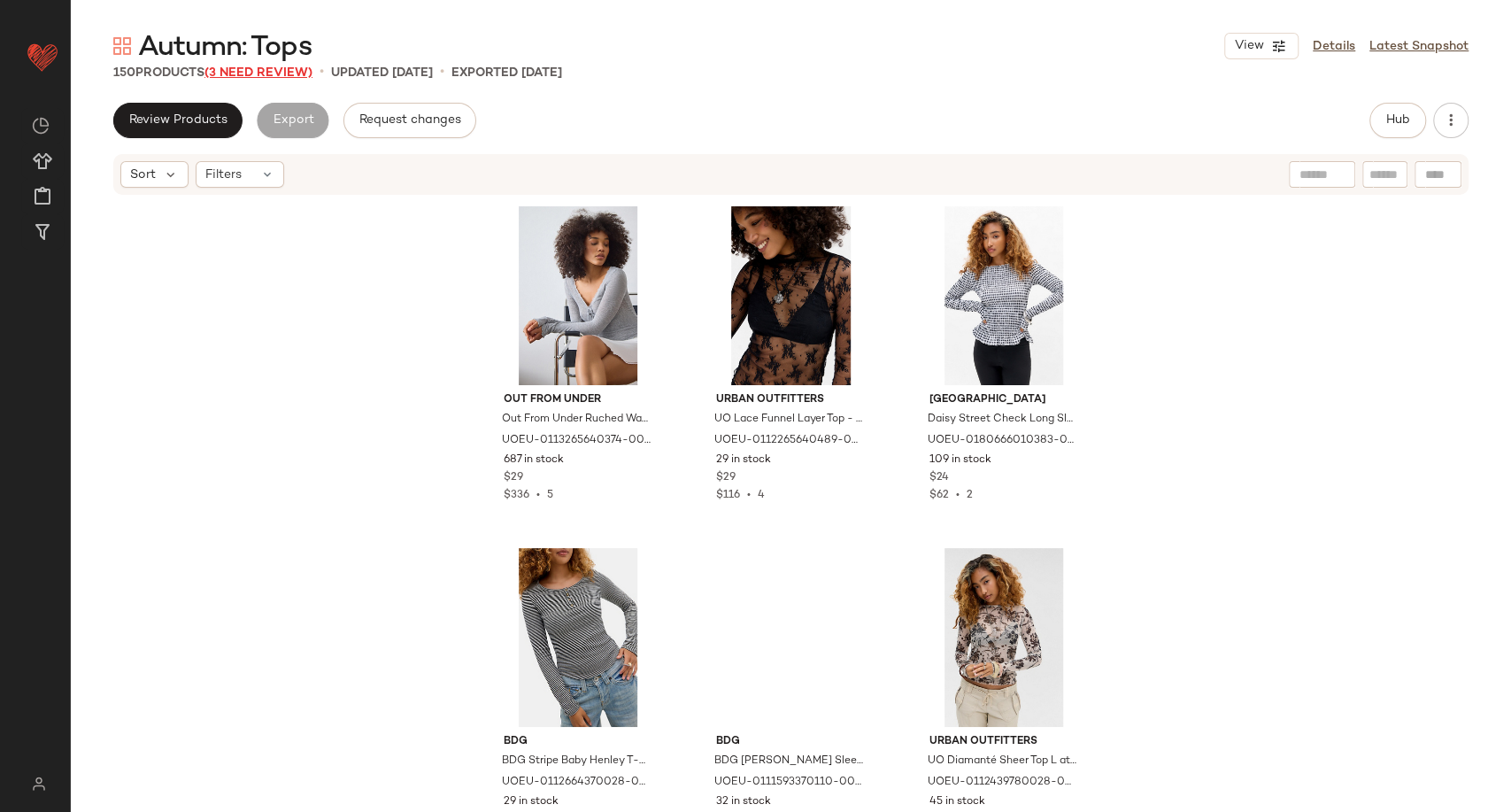
click at [254, 75] on span "(3 Need Review)" at bounding box center [258, 73] width 108 height 13
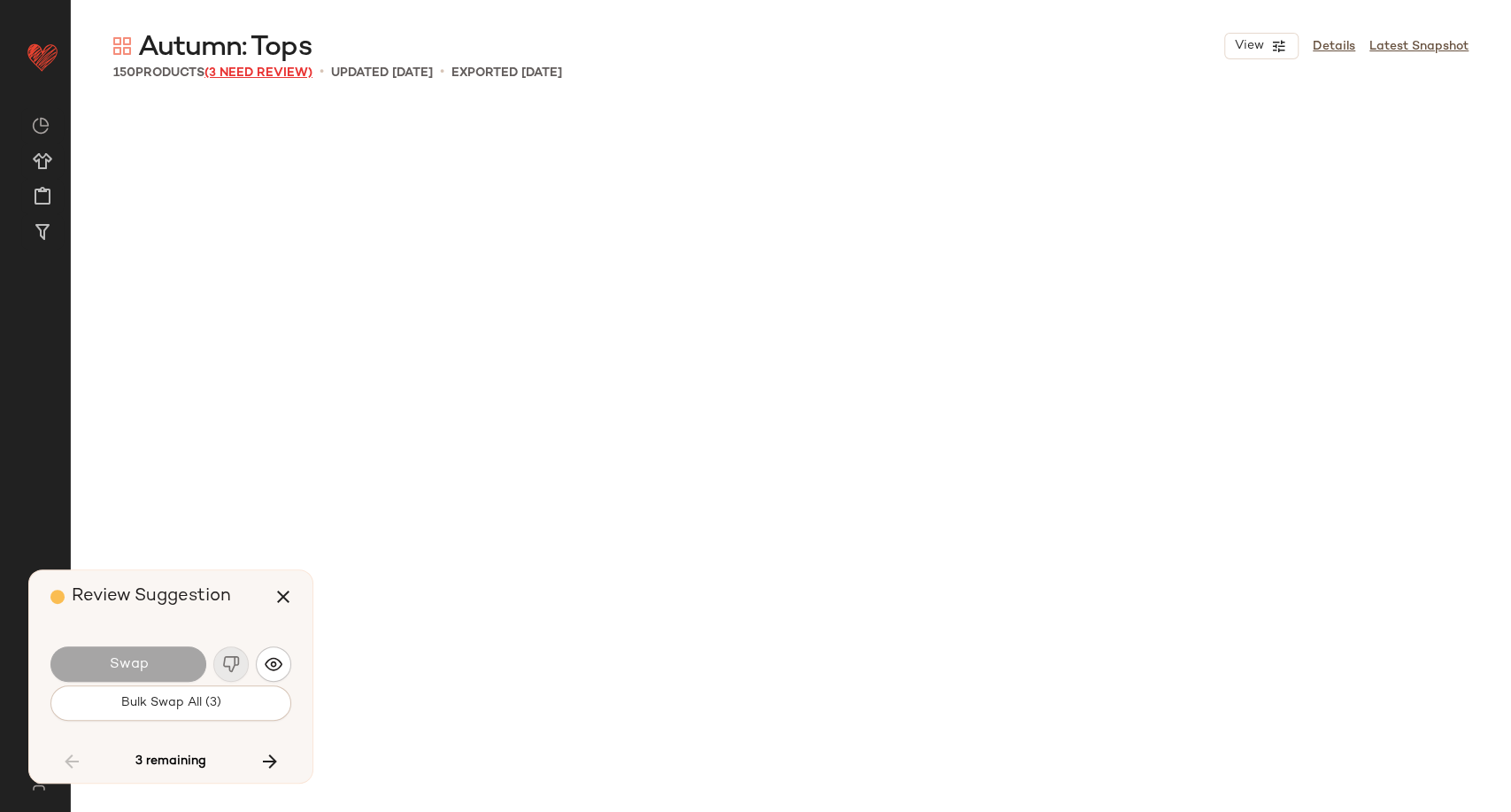
scroll to position [9228, 0]
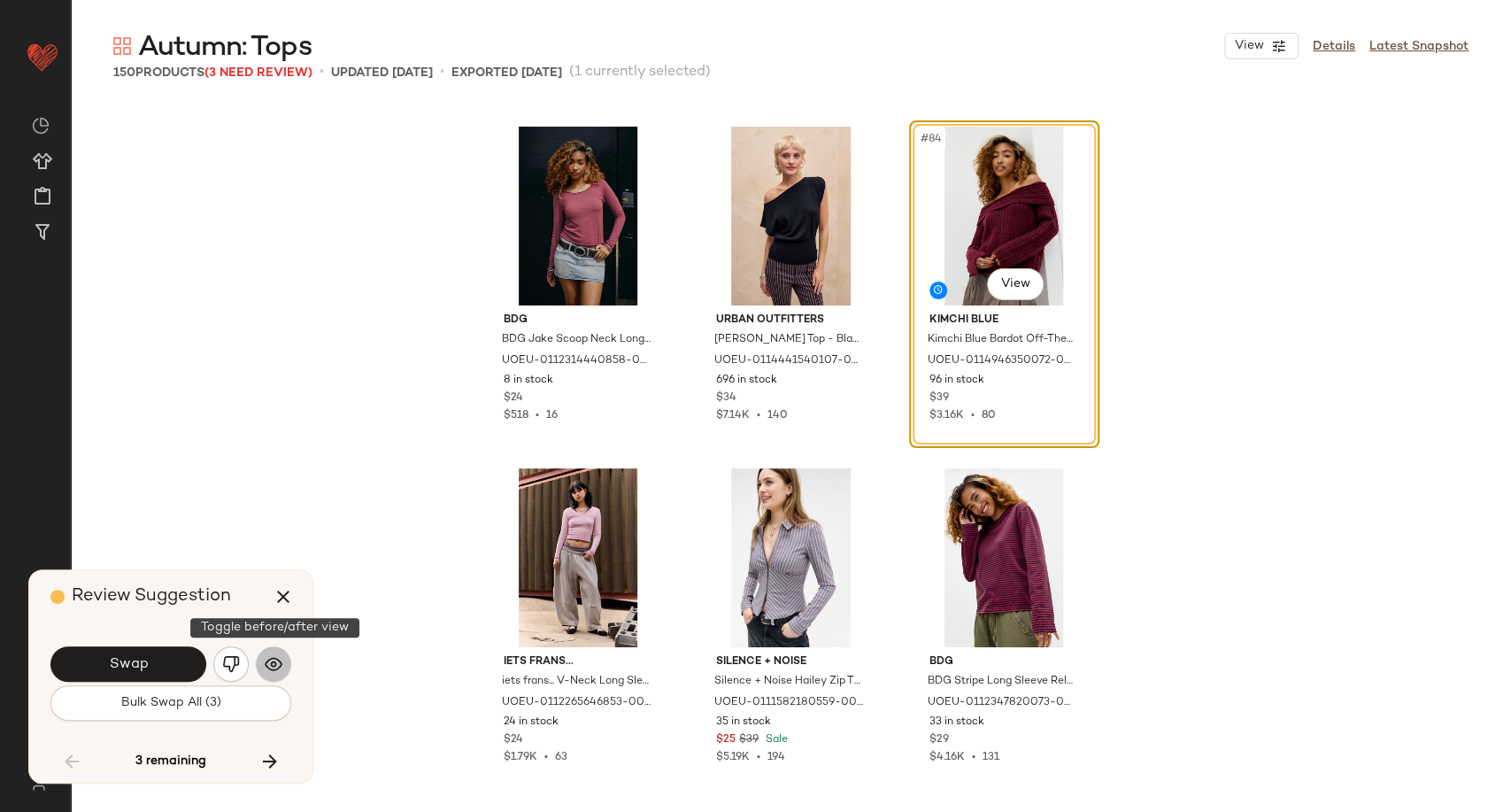
click at [276, 667] on img "button" at bounding box center [273, 664] width 18 height 18
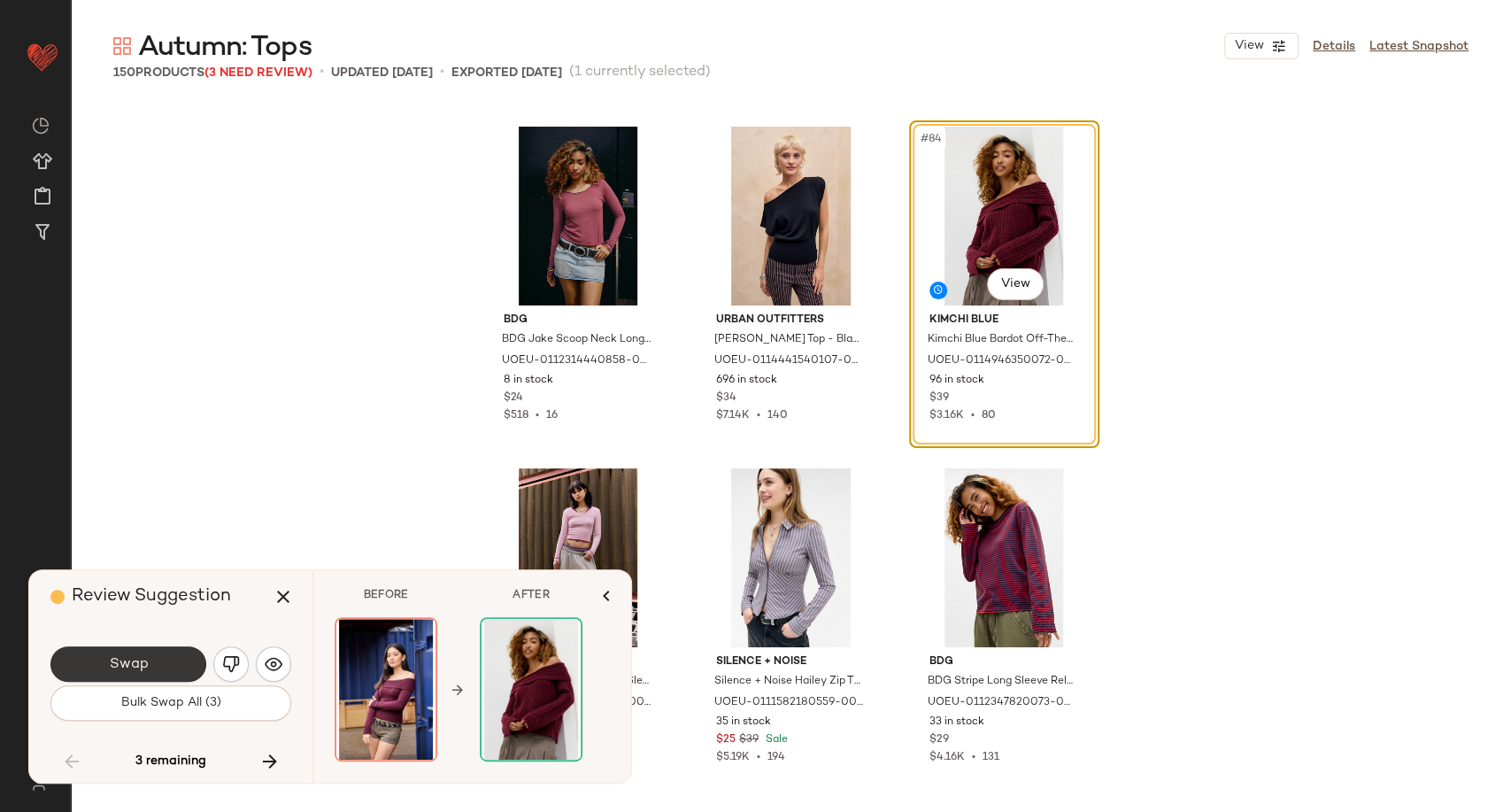
click at [156, 667] on button "Swap" at bounding box center [128, 664] width 156 height 36
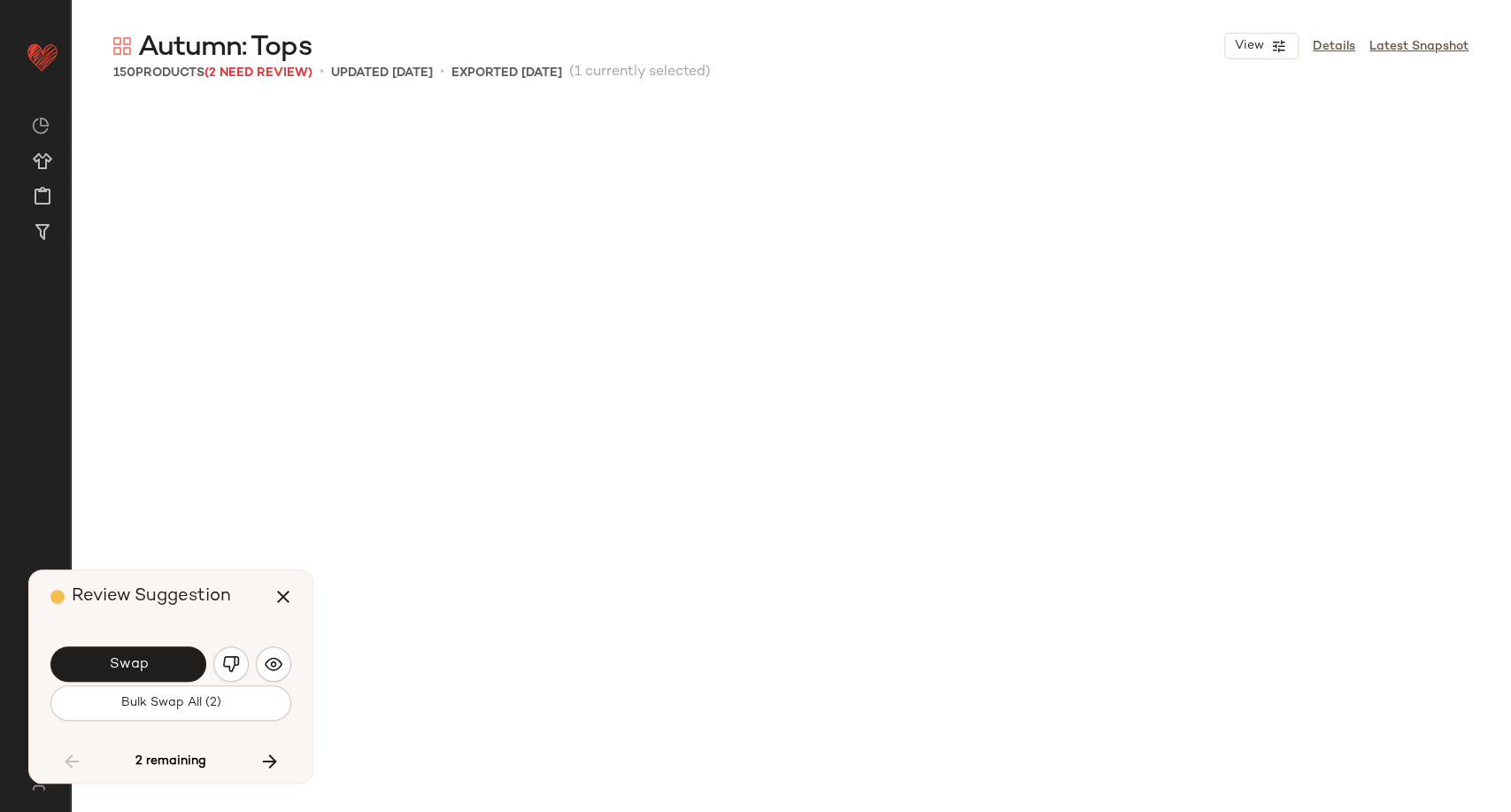
scroll to position [9910, 0]
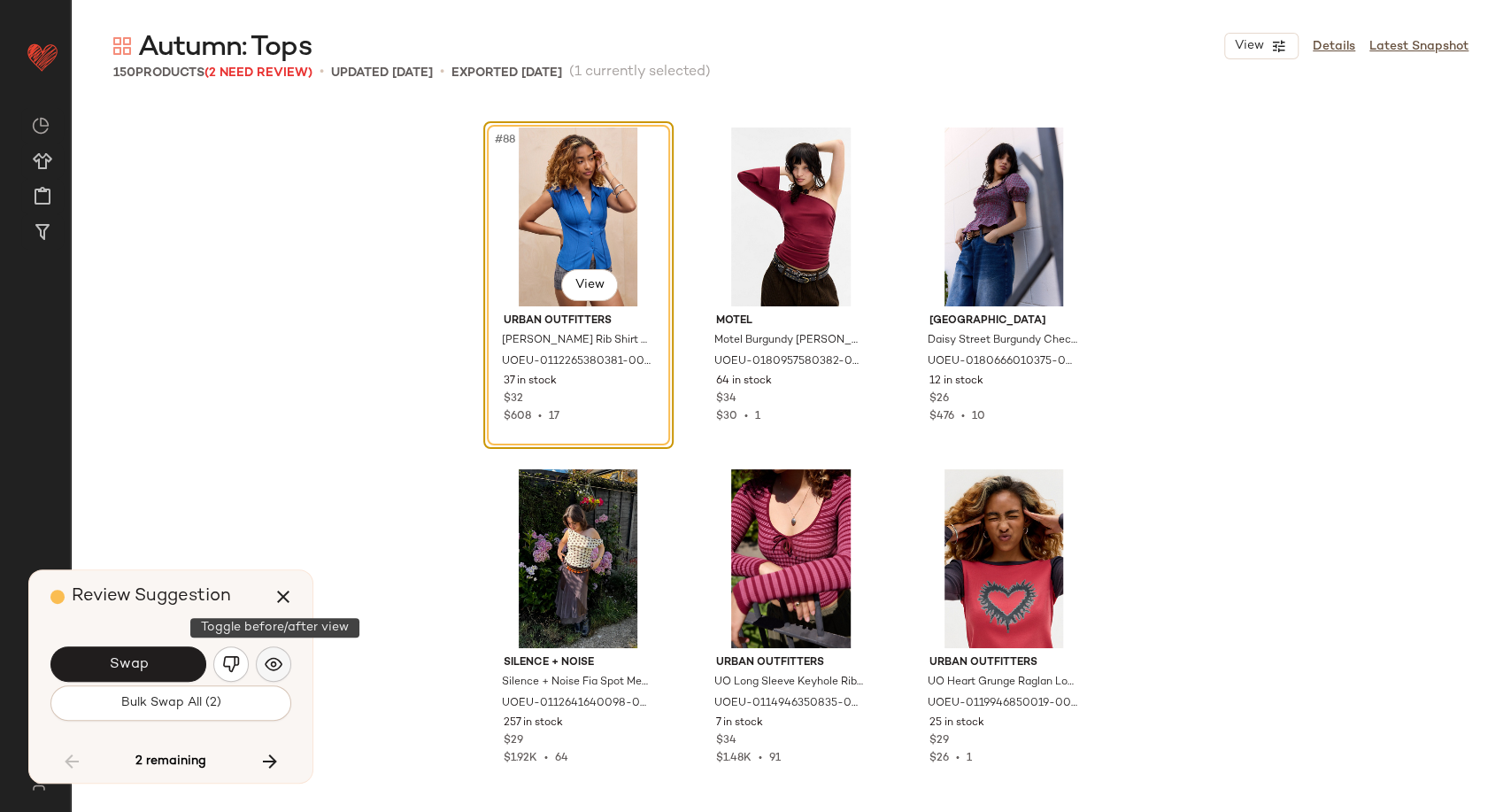
click at [276, 661] on img "button" at bounding box center [273, 664] width 18 height 18
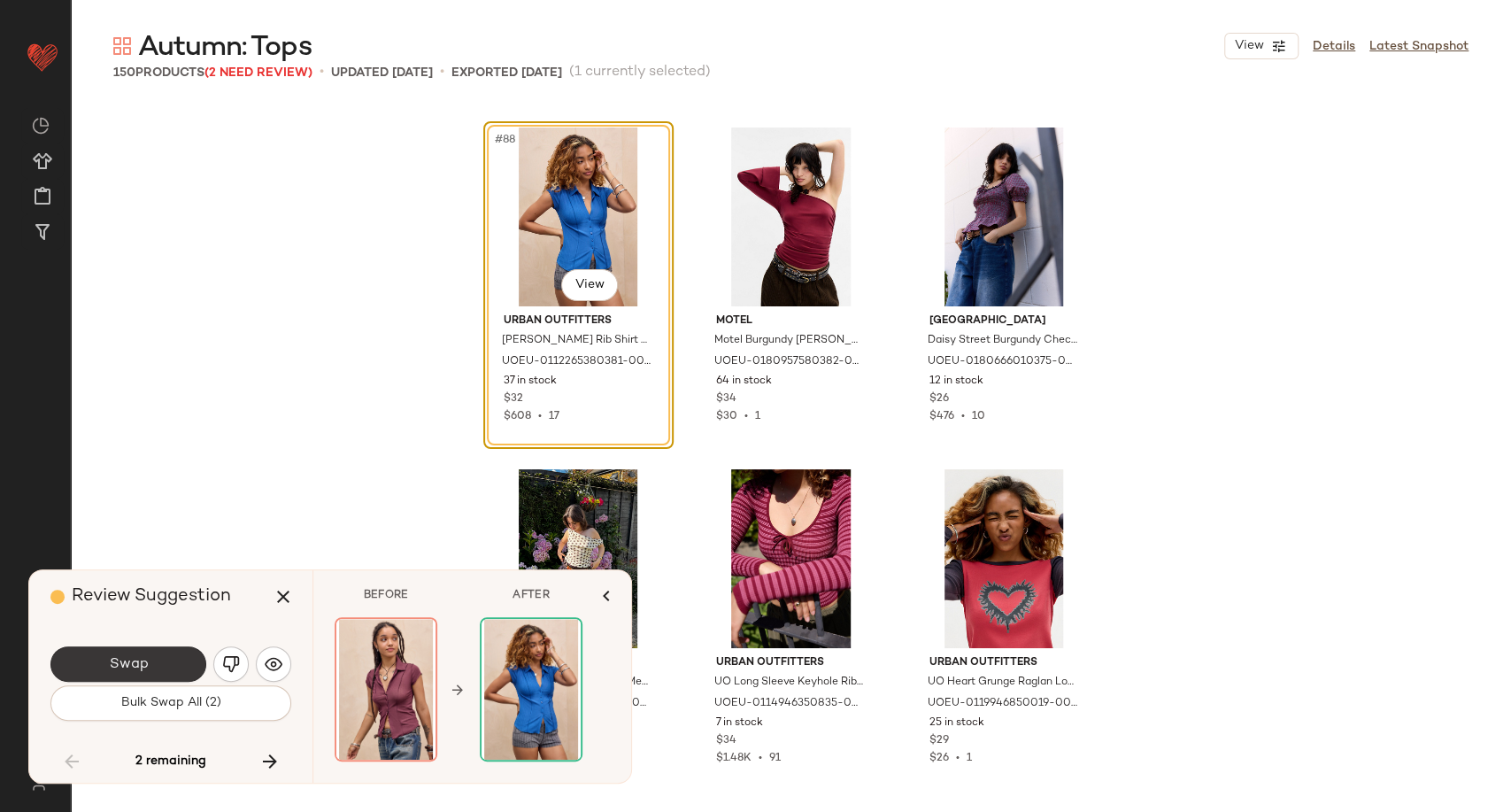
click at [143, 665] on span "Swap" at bounding box center [127, 664] width 40 height 17
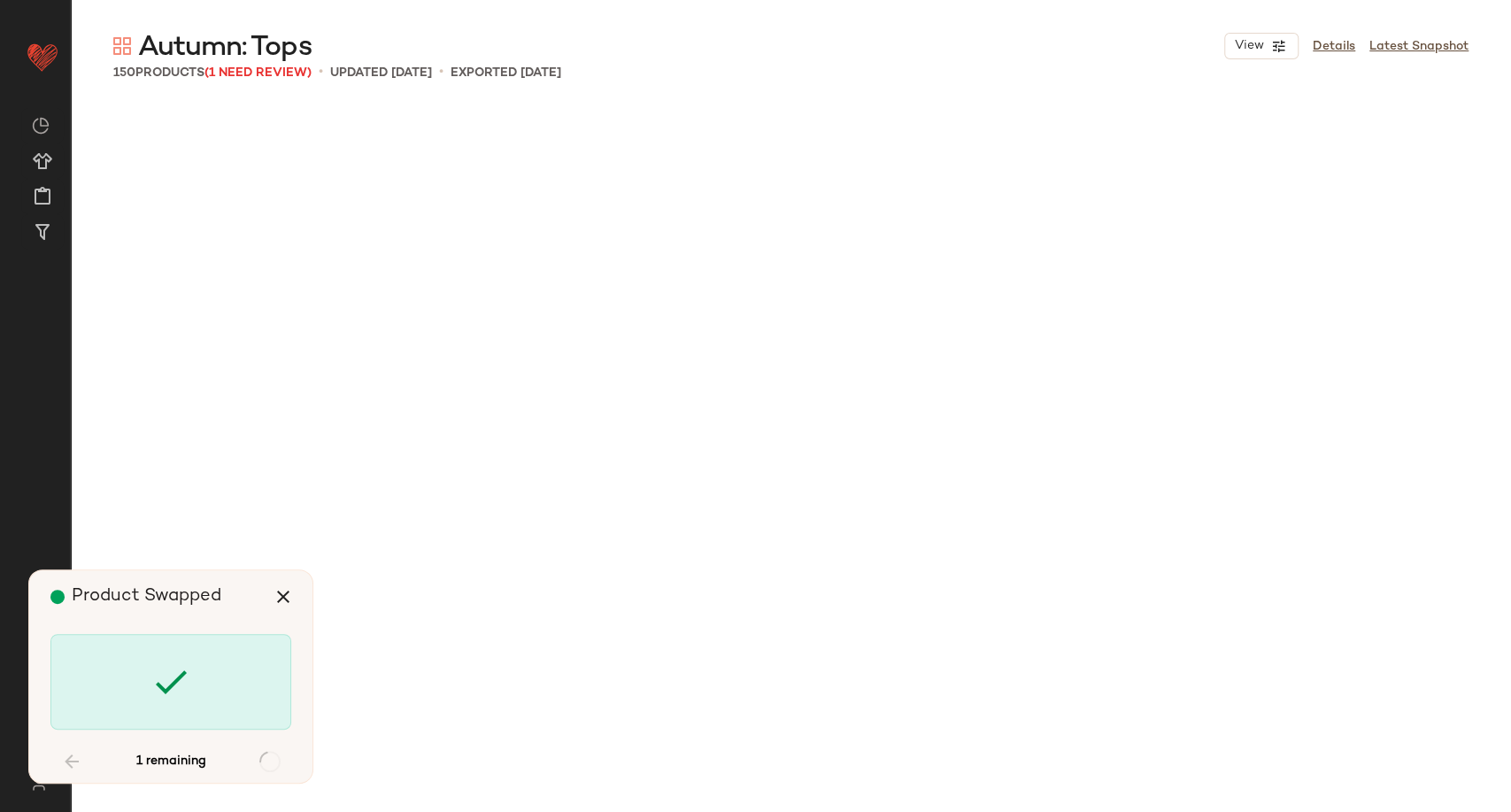
scroll to position [15378, 0]
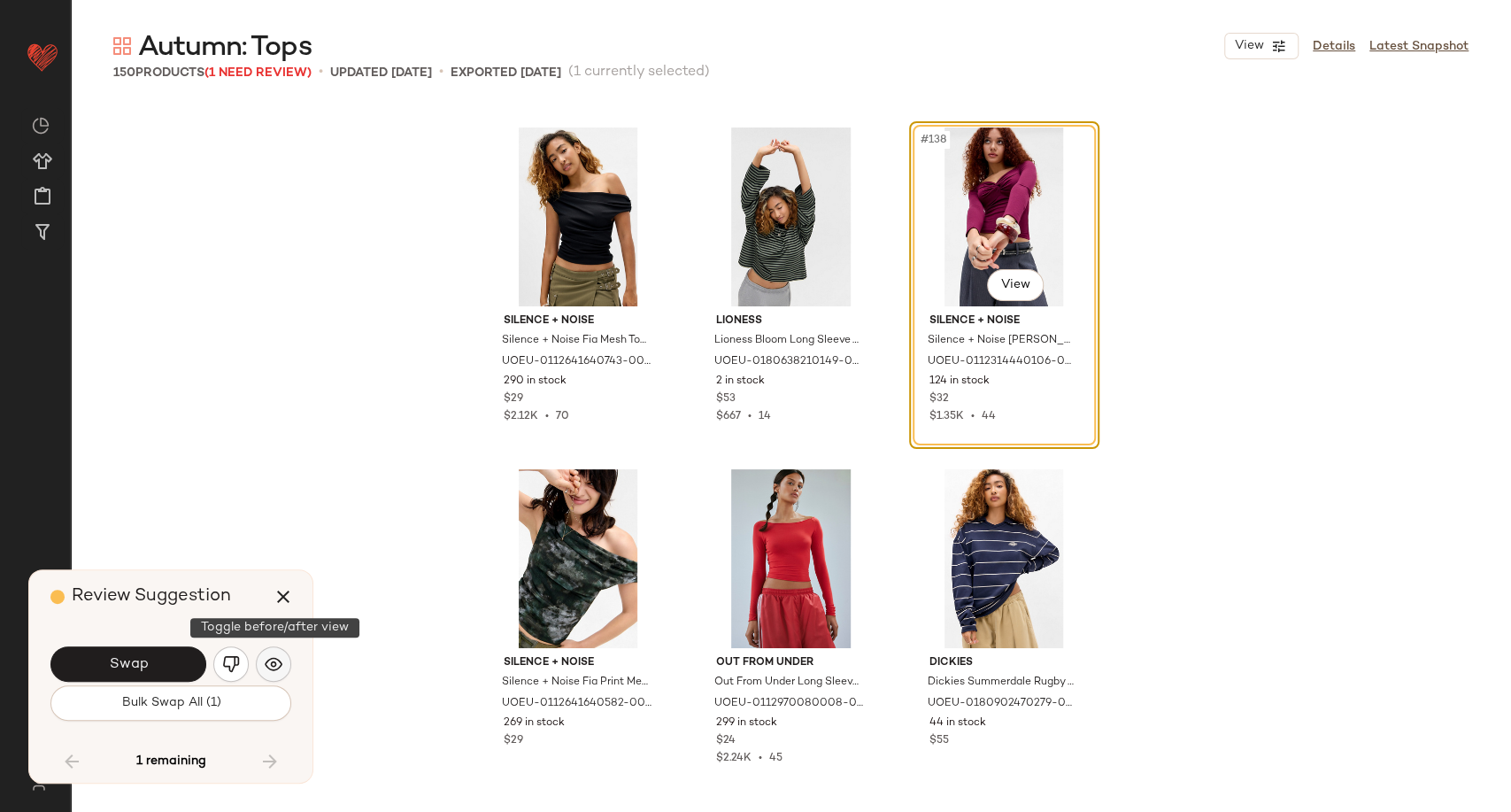
click at [273, 673] on img "button" at bounding box center [273, 664] width 18 height 18
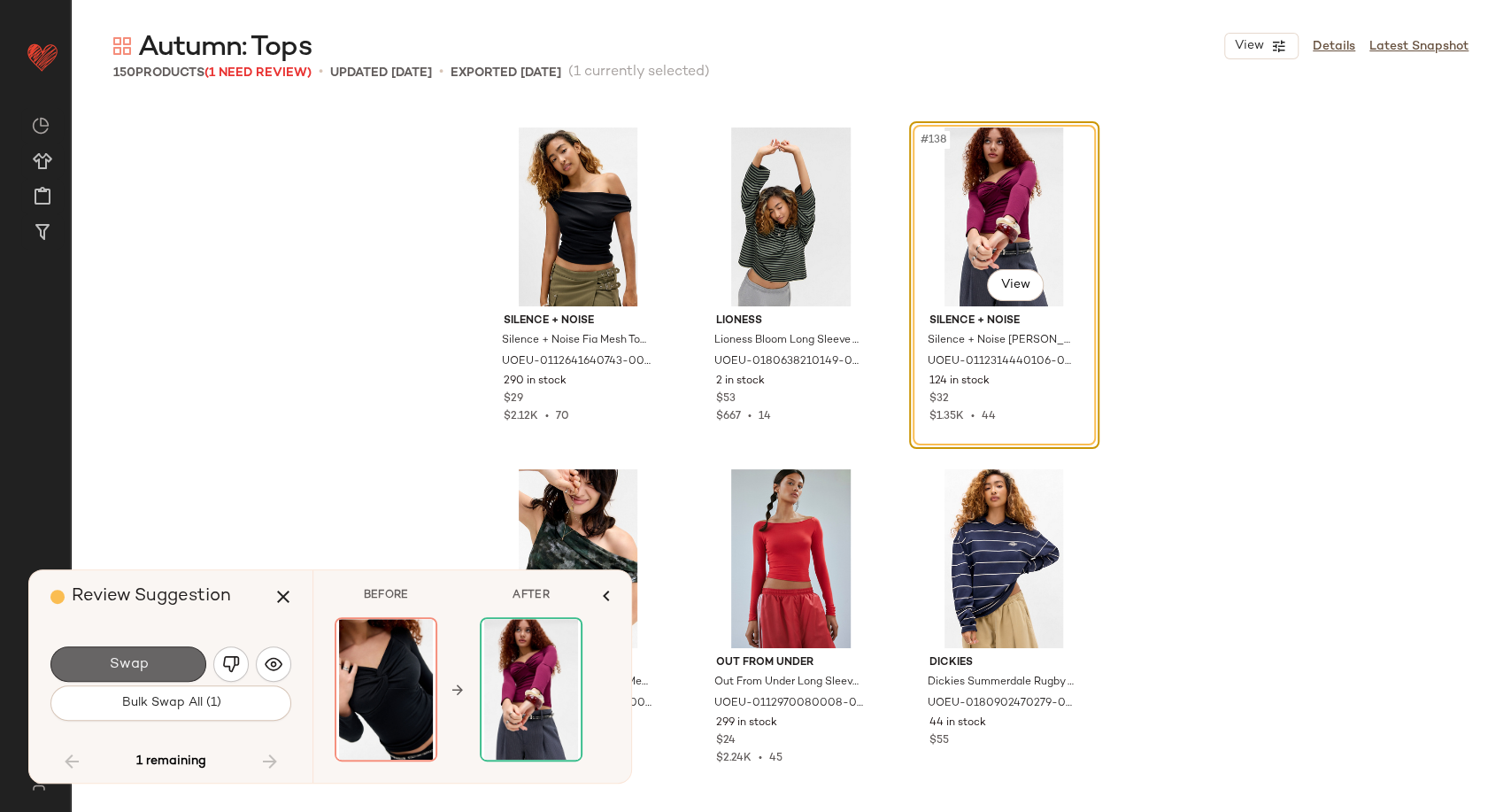
click at [150, 665] on button "Swap" at bounding box center [128, 664] width 156 height 36
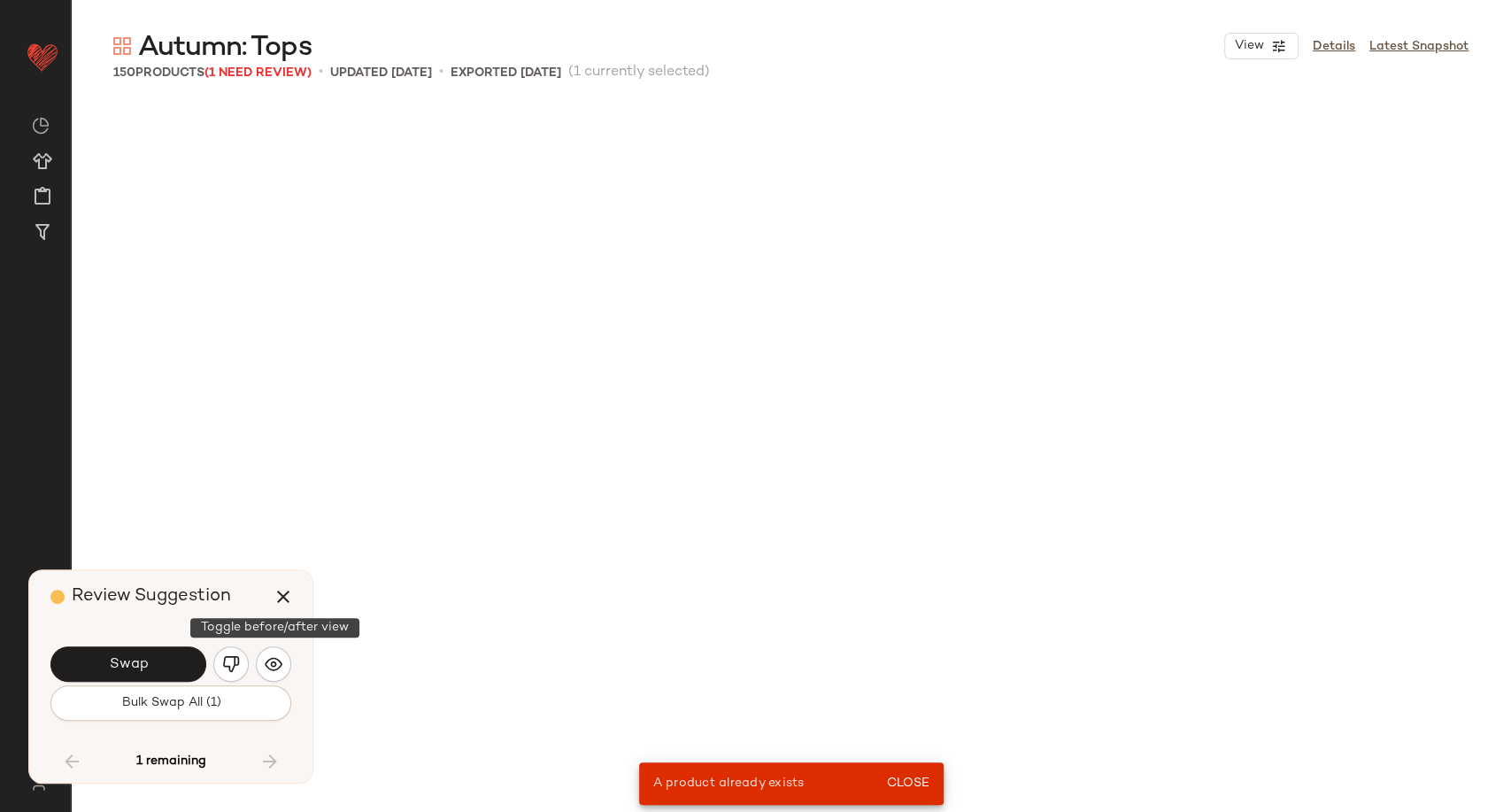
scroll to position [8543, 0]
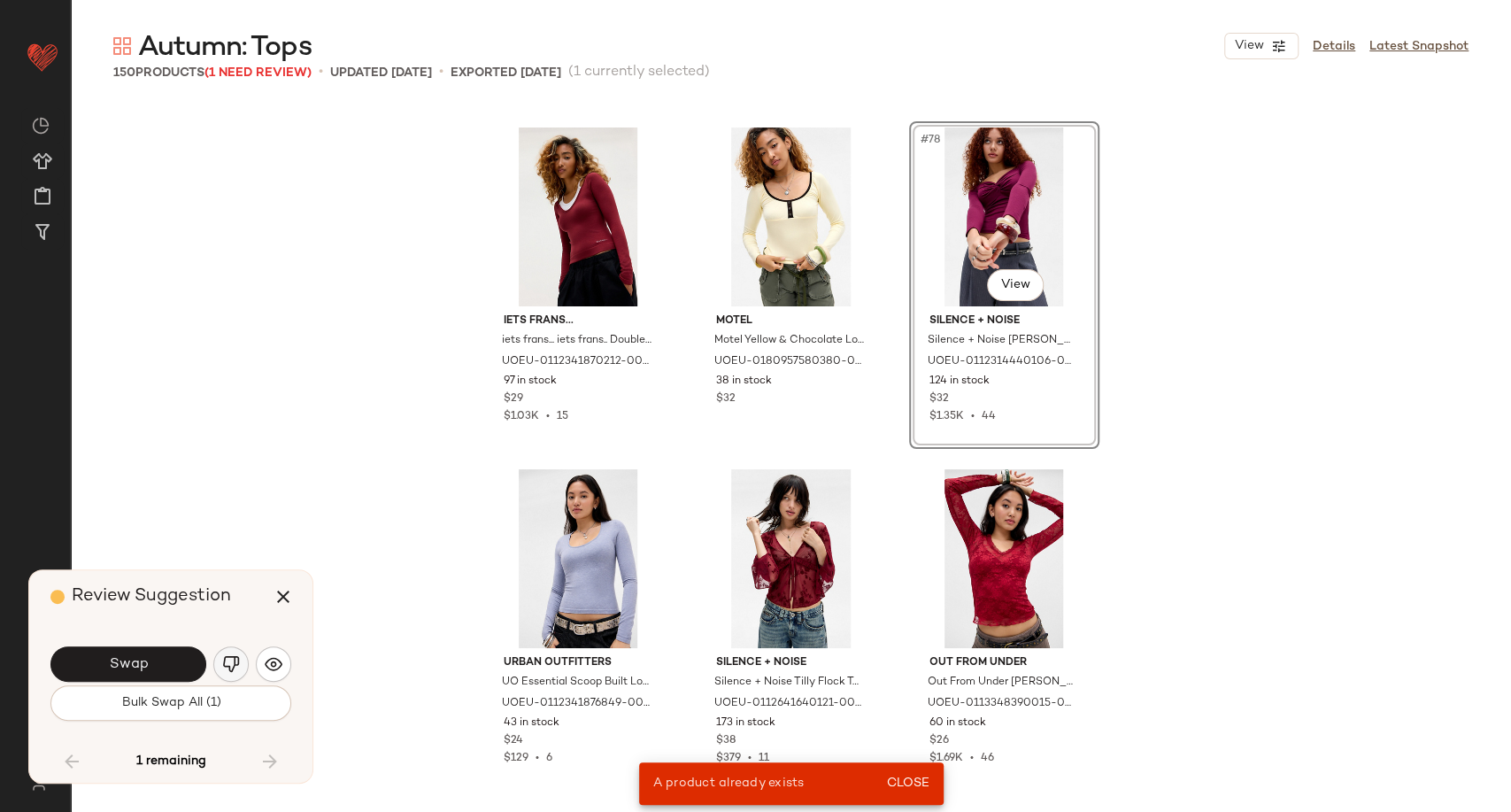
click at [233, 670] on img "button" at bounding box center [232, 664] width 18 height 18
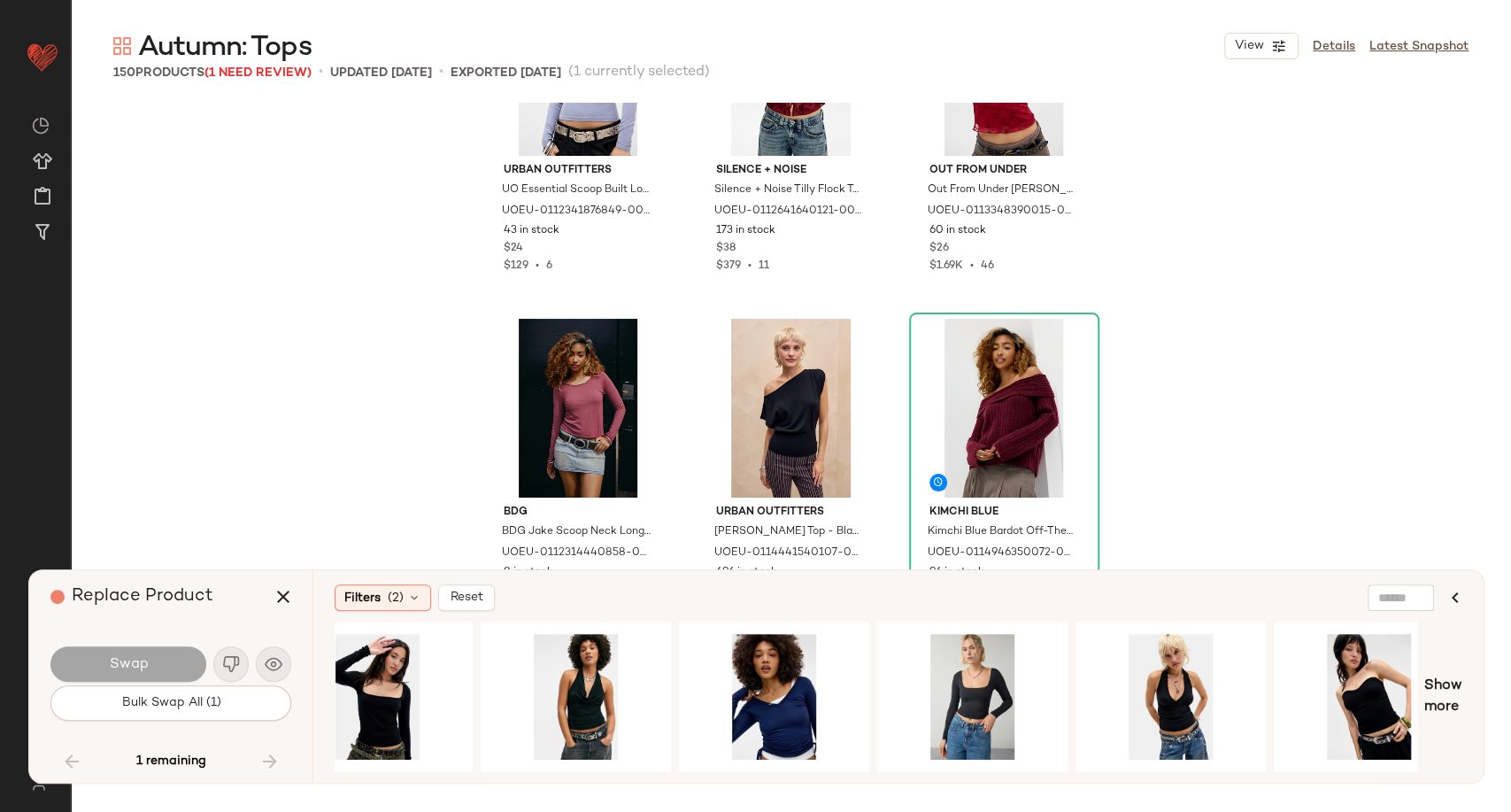
scroll to position [0, 240]
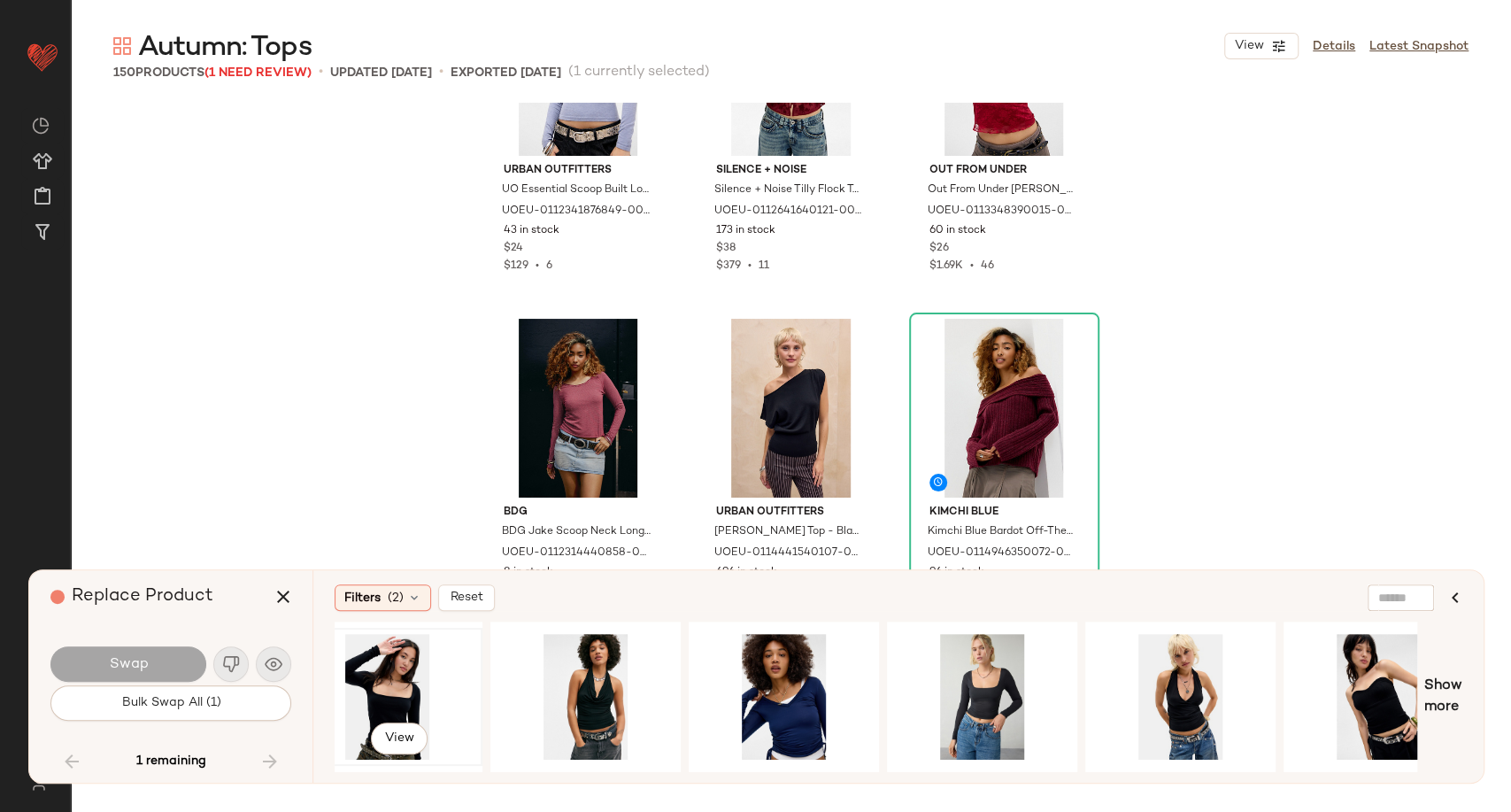
click at [404, 689] on div "#1 View" at bounding box center [387, 696] width 178 height 126
click at [410, 742] on body "Urban Outfitters UK ** Dashboard All Products Global Clipboards (101) Curations…" at bounding box center [755, 406] width 1511 height 812
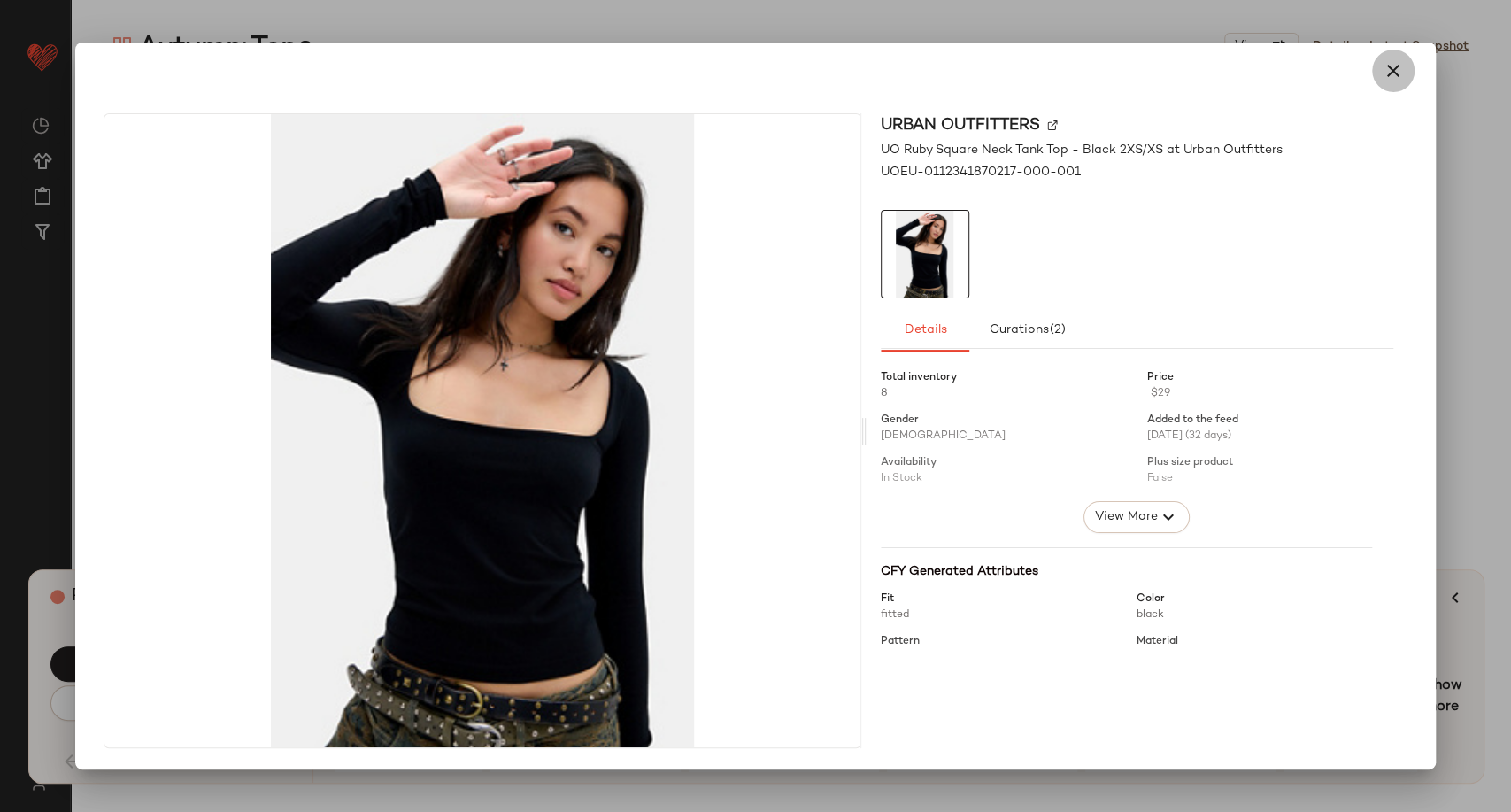
click at [1388, 75] on icon "button" at bounding box center [1393, 71] width 21 height 21
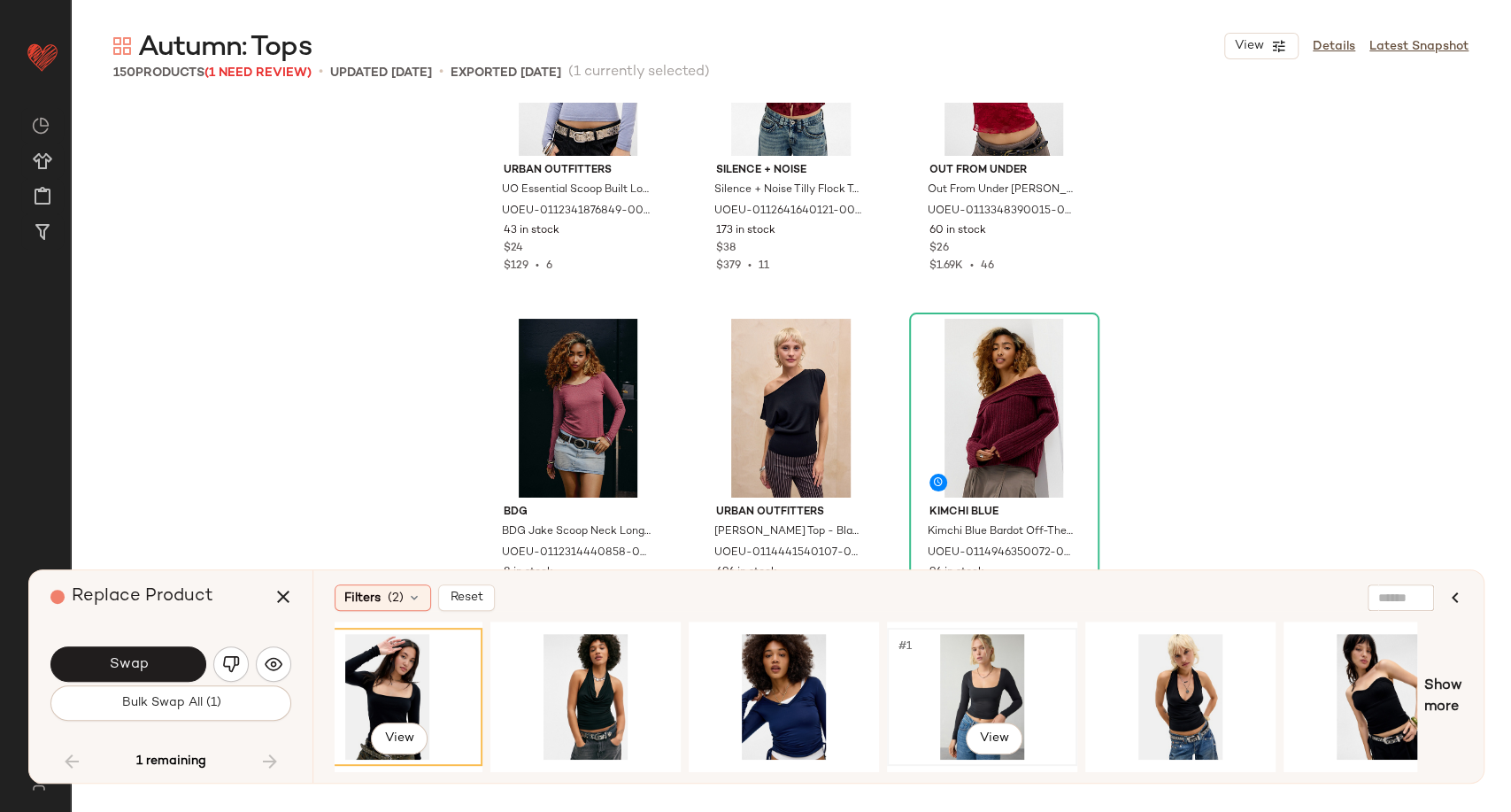
click at [982, 699] on div "#1 View" at bounding box center [982, 696] width 178 height 126
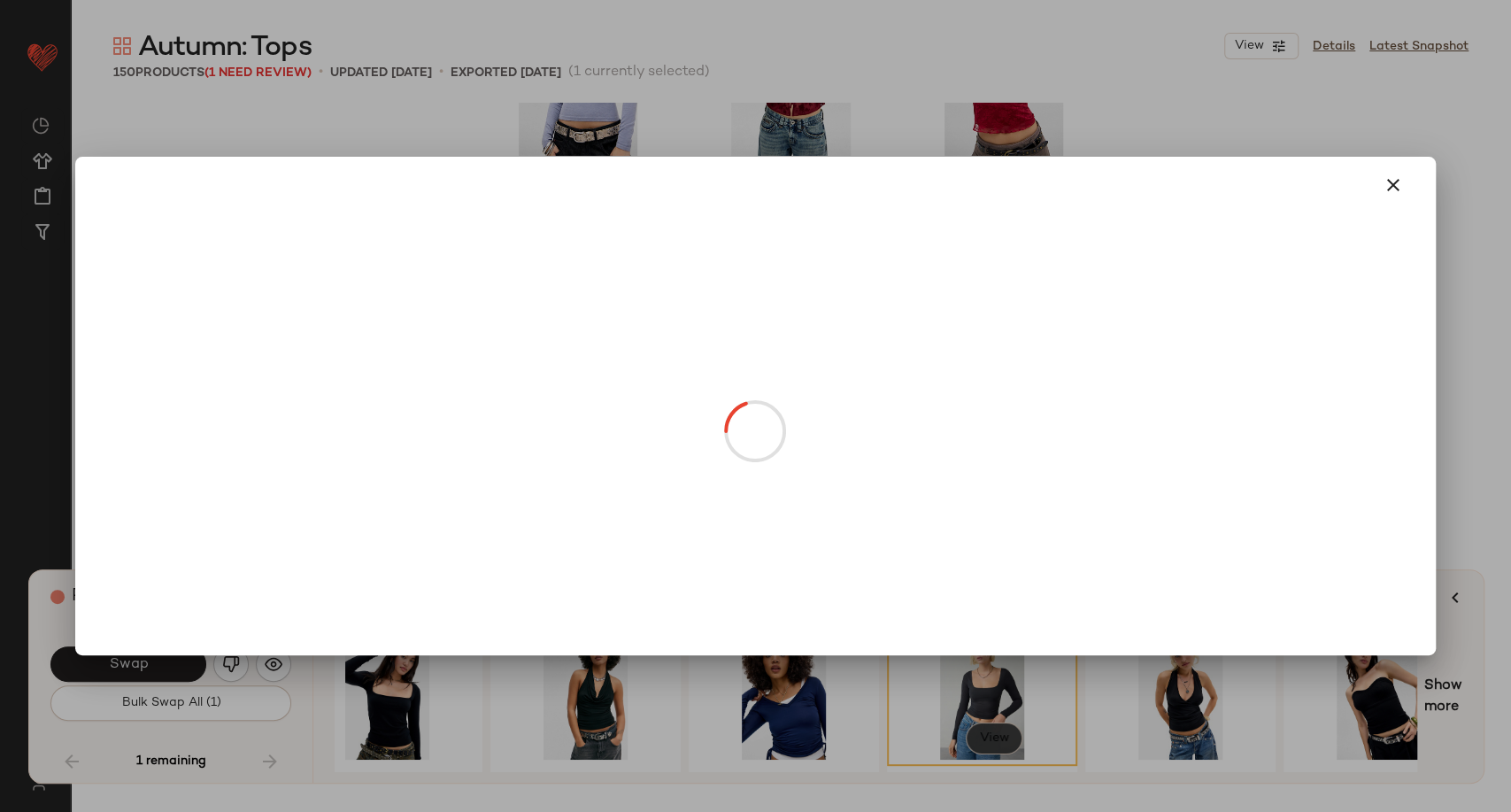
click at [1007, 735] on body "Urban Outfitters UK ** Dashboard All Products Global Clipboards (101) Curations…" at bounding box center [755, 406] width 1511 height 812
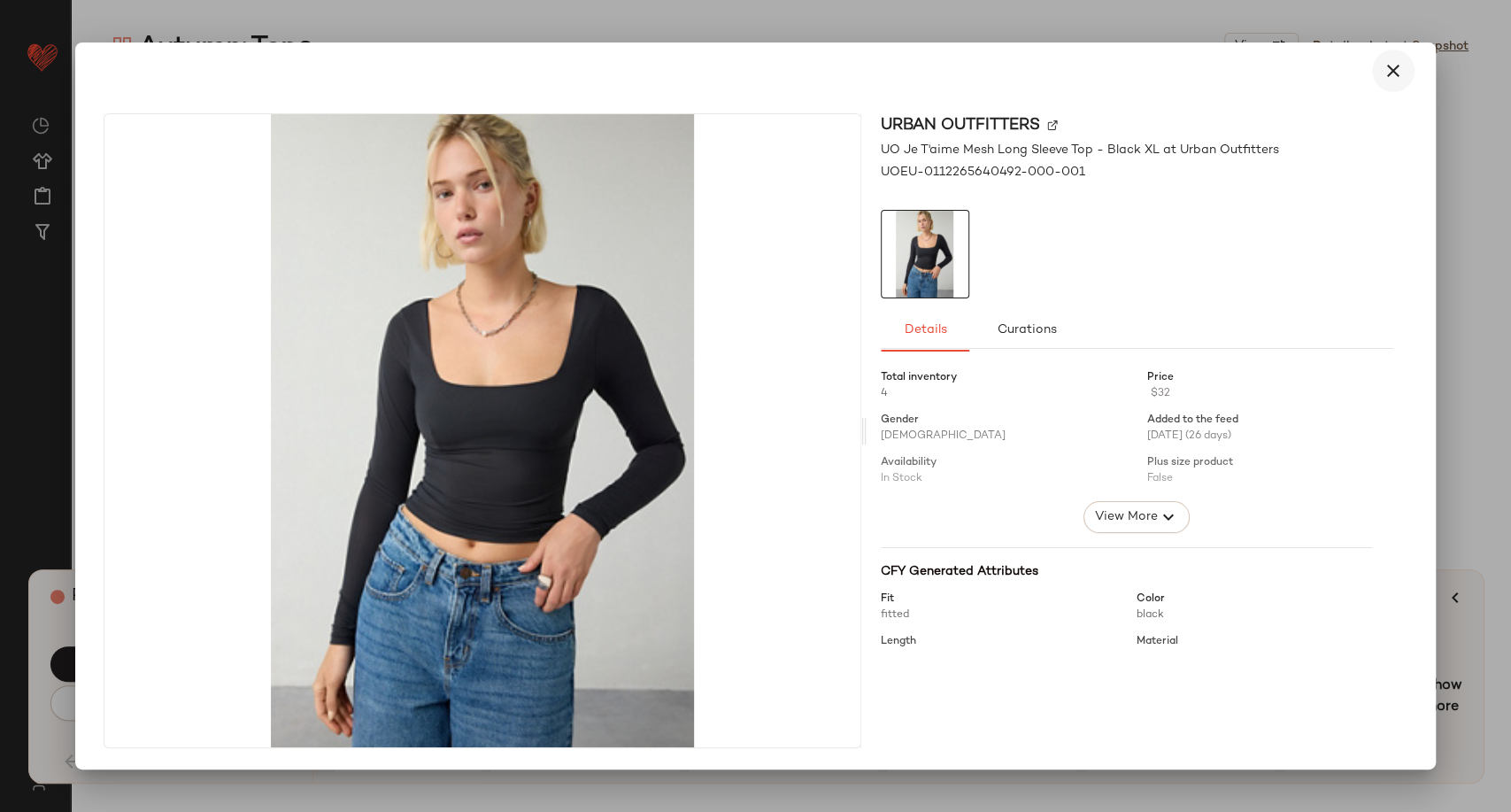
click at [1386, 63] on icon "button" at bounding box center [1393, 71] width 21 height 21
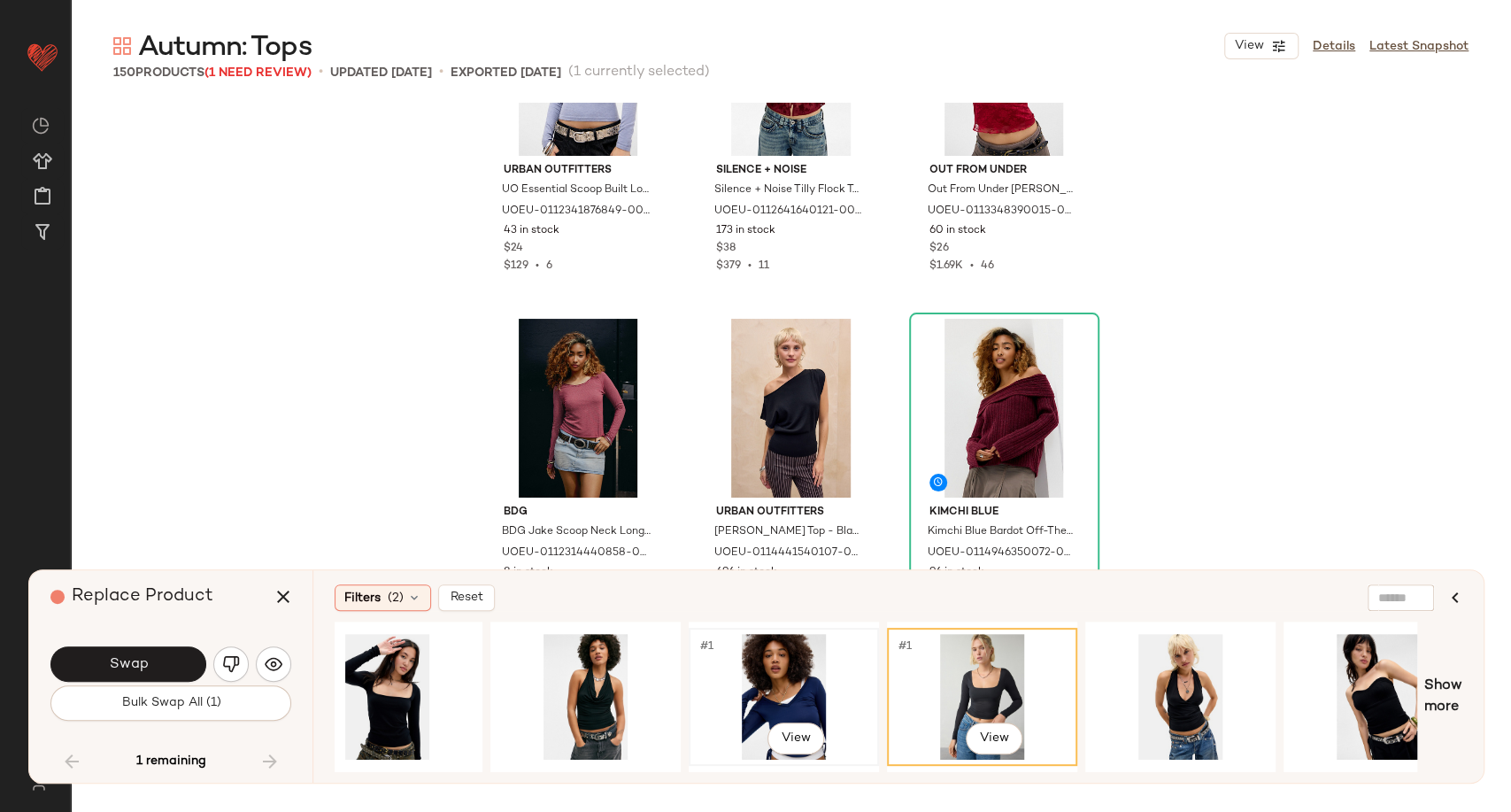
click at [767, 697] on div "#1 View" at bounding box center [784, 696] width 178 height 126
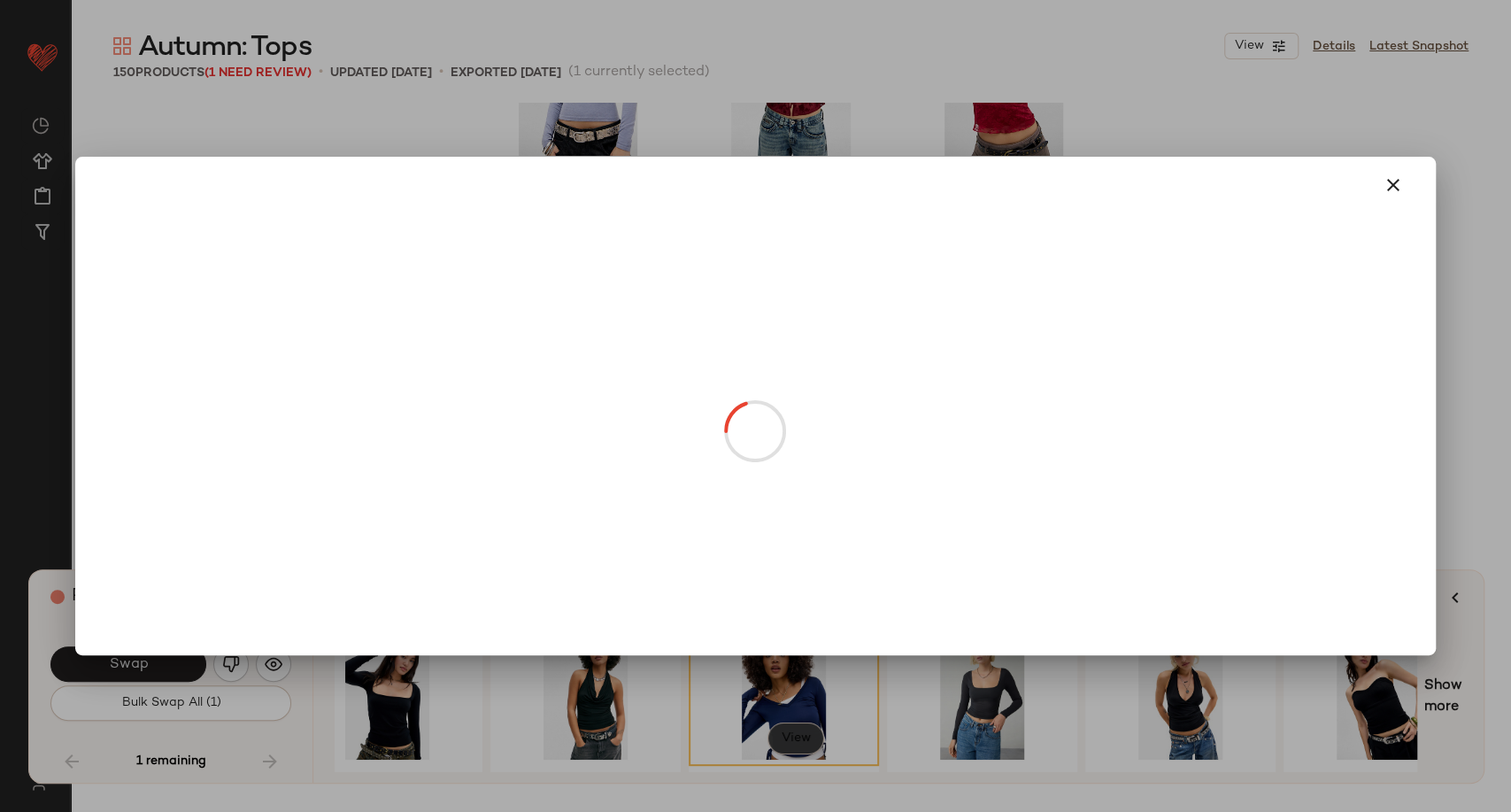
click at [787, 737] on body "Urban Outfitters UK ** Dashboard All Products Global Clipboards (101) Curations…" at bounding box center [755, 406] width 1511 height 812
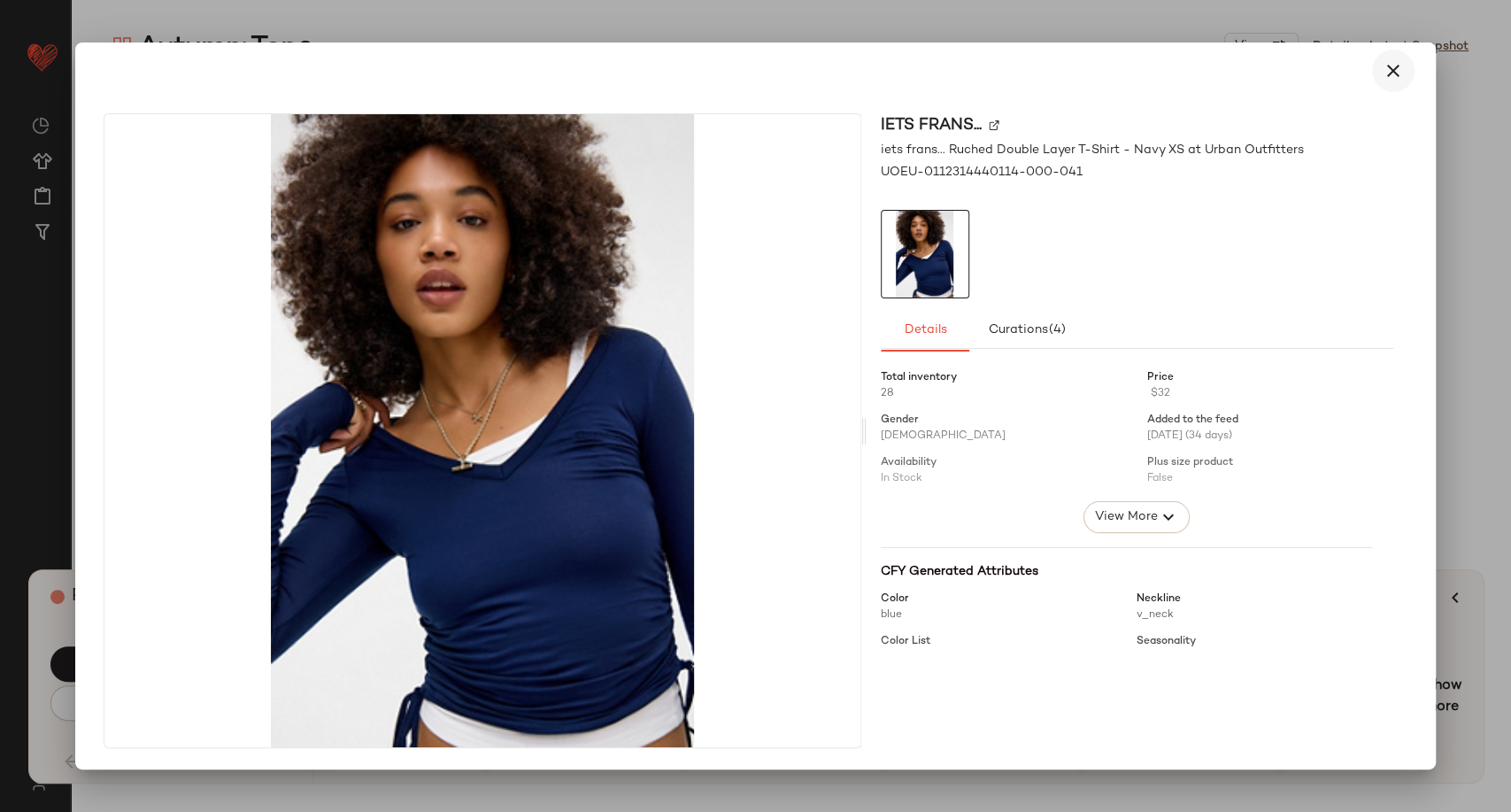
click at [1388, 69] on icon "button" at bounding box center [1393, 71] width 21 height 21
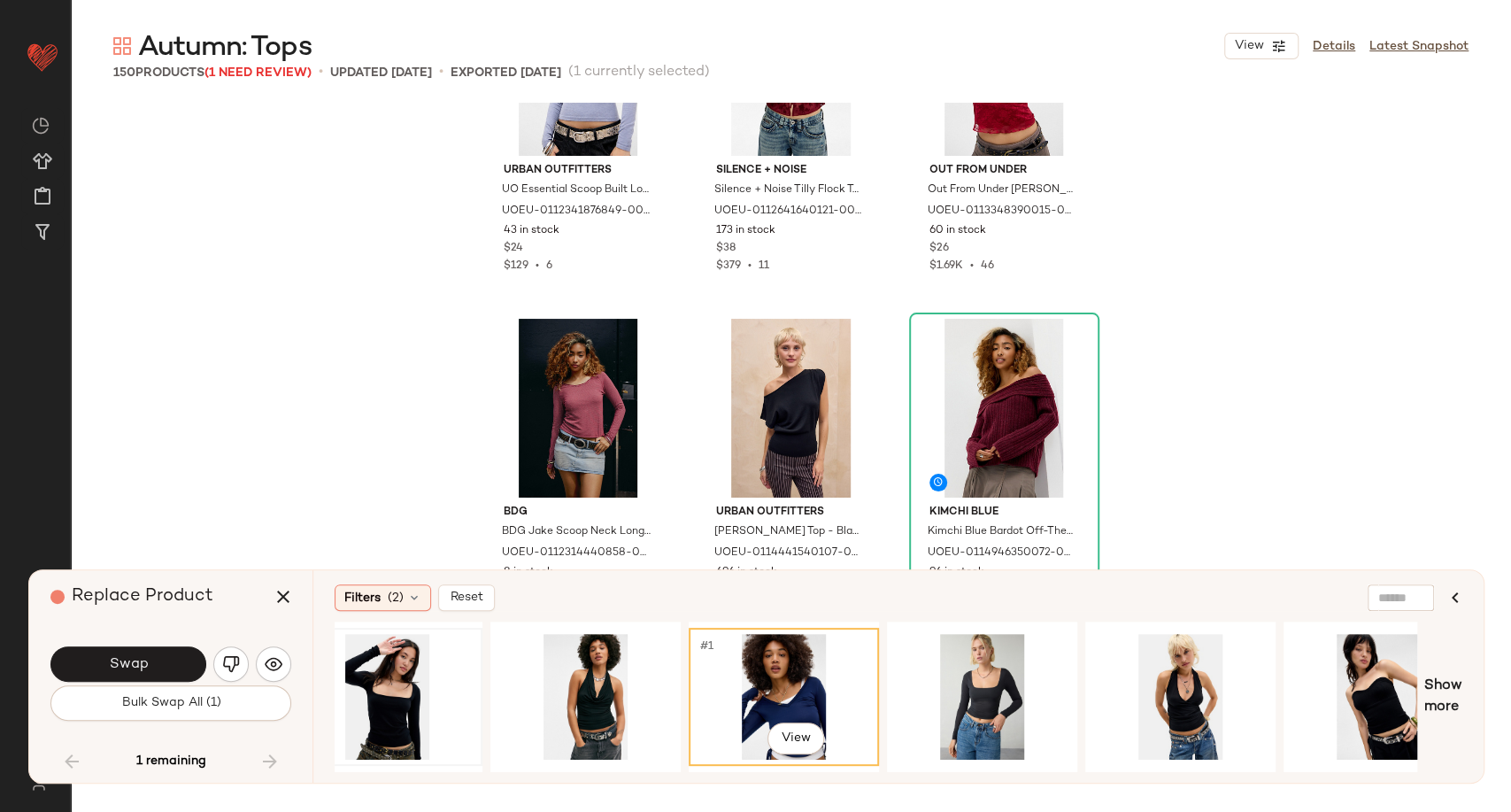
drag, startPoint x: 790, startPoint y: 678, endPoint x: 415, endPoint y: 650, distance: 376.0
click at [788, 678] on div "#1 View" at bounding box center [784, 696] width 178 height 126
click at [130, 658] on span "Swap" at bounding box center [127, 664] width 40 height 17
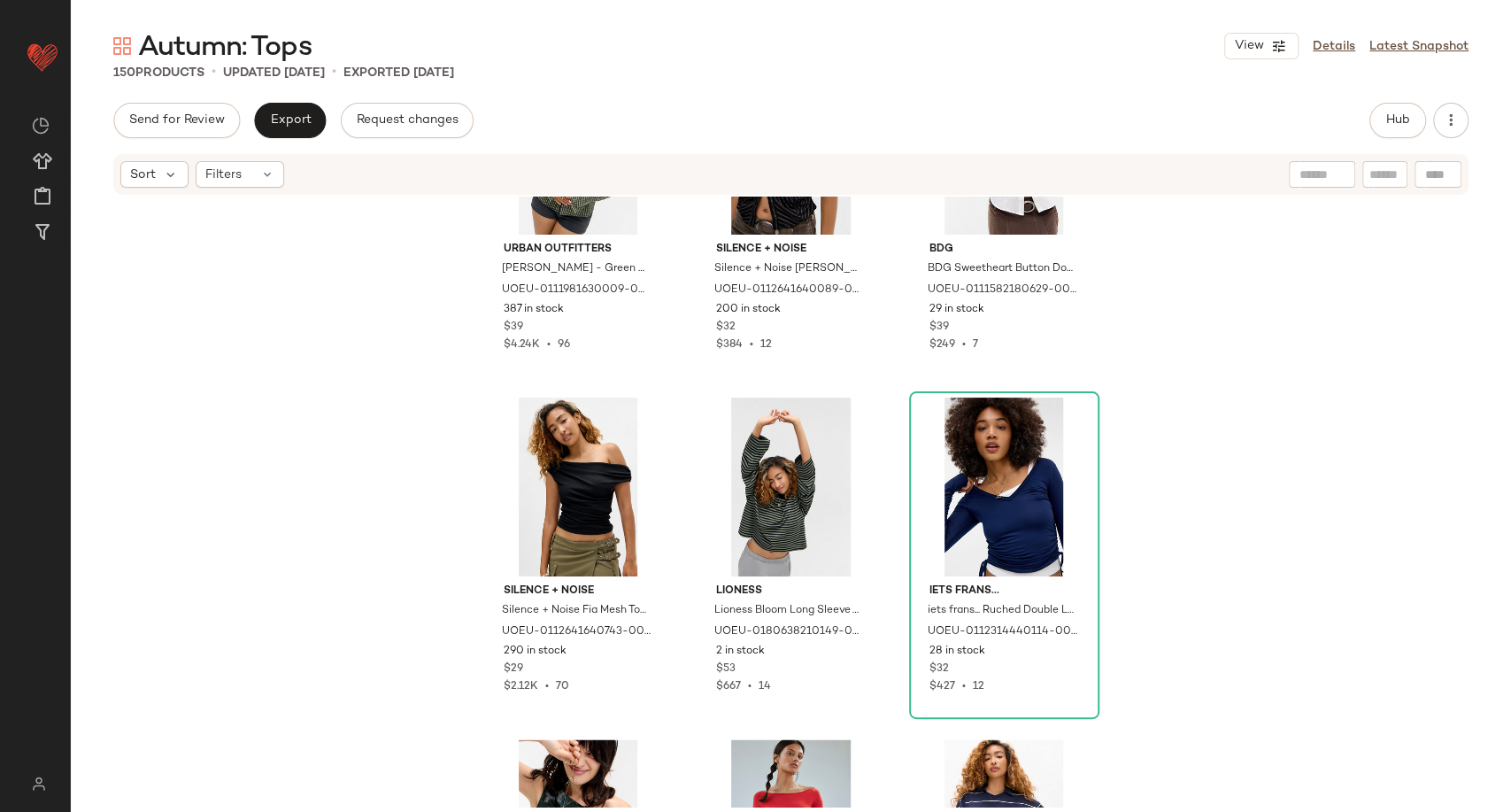
scroll to position [15331, 0]
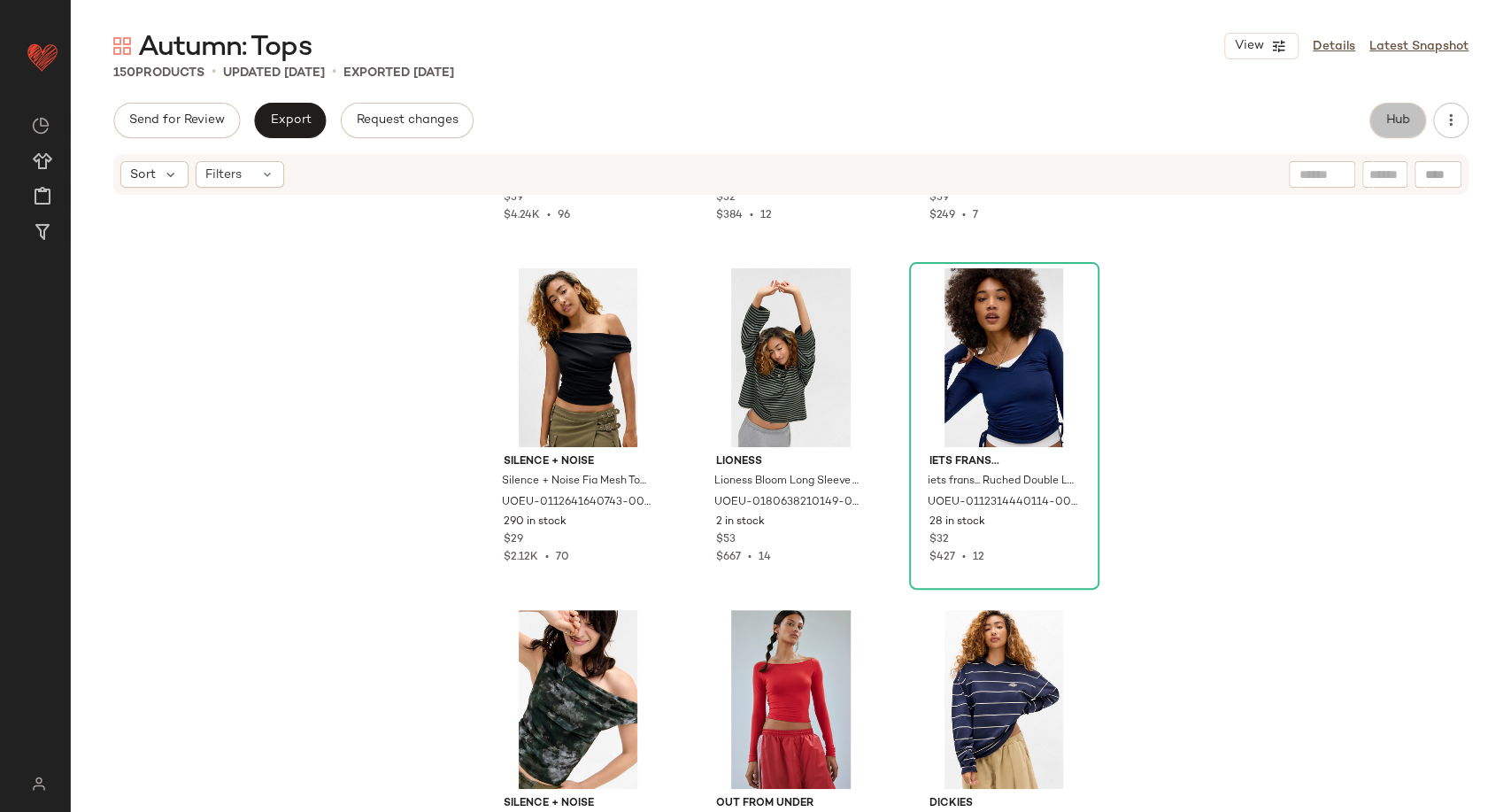
click at [1388, 131] on button "Hub" at bounding box center [1398, 120] width 57 height 36
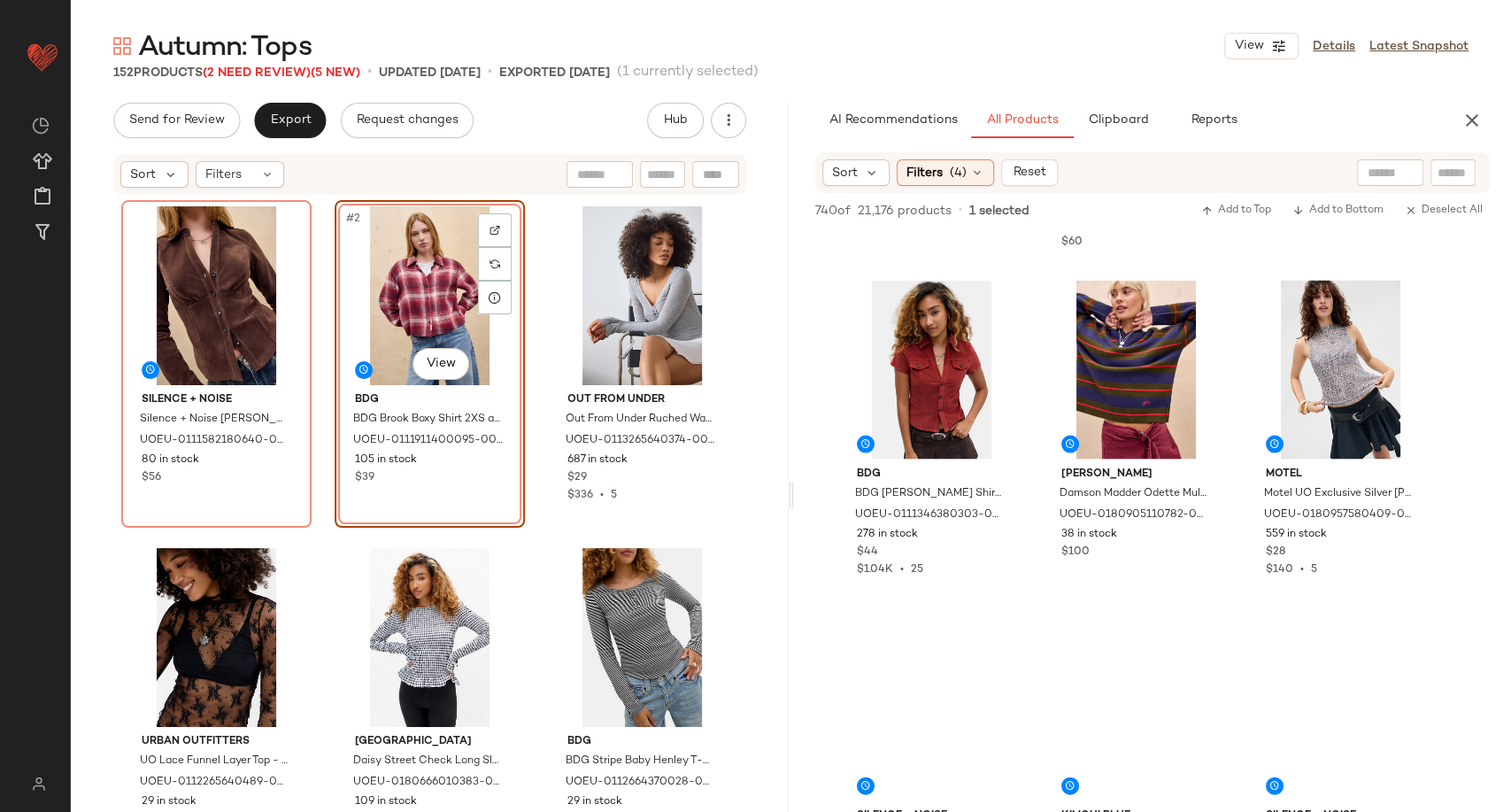
scroll to position [2360, 0]
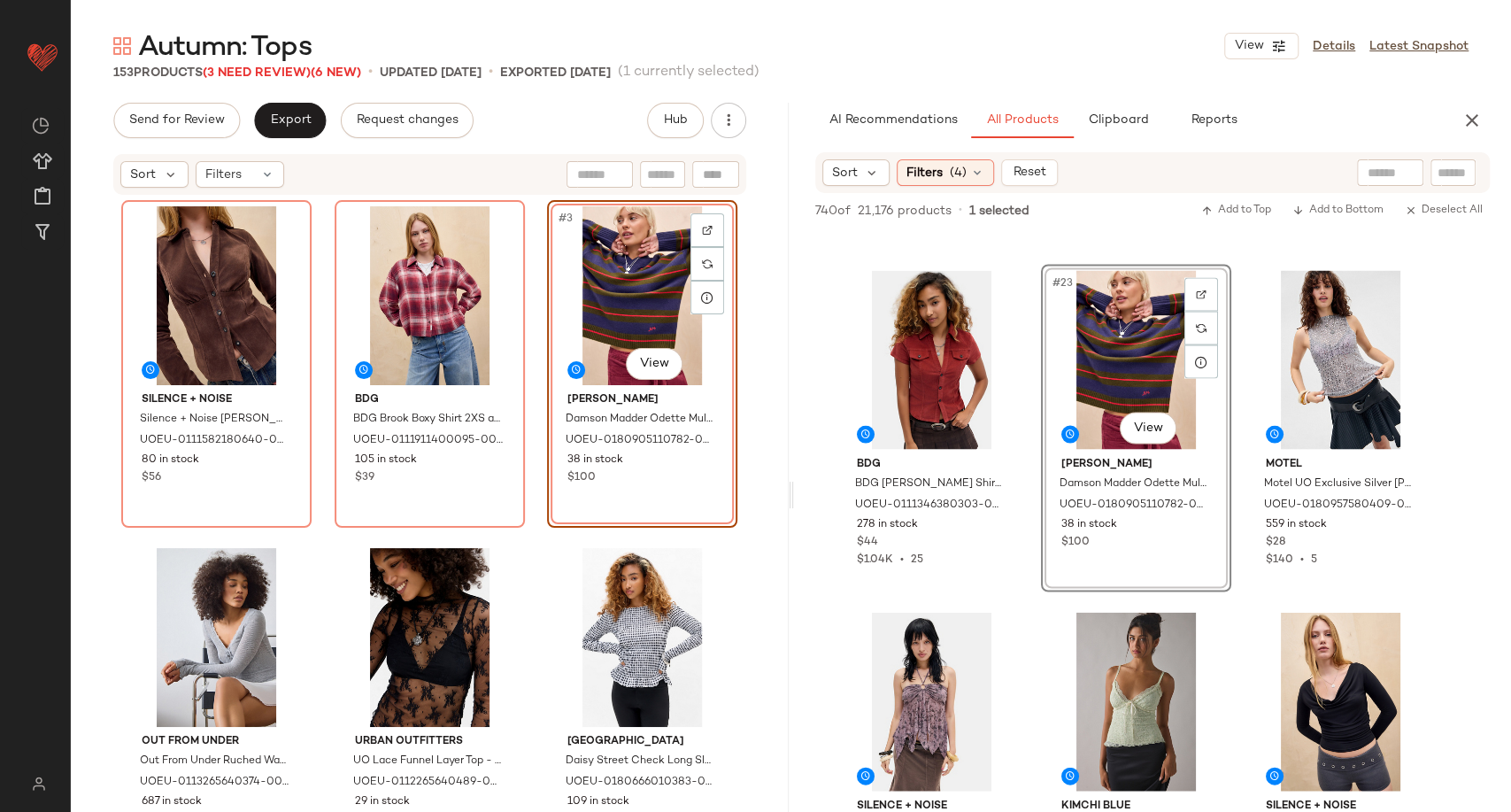
click at [534, 532] on div "Silence + Noise Silence + Noise Sabrina Suedette Shirt - Brown S at Urban Outfi…" at bounding box center [429, 503] width 616 height 606
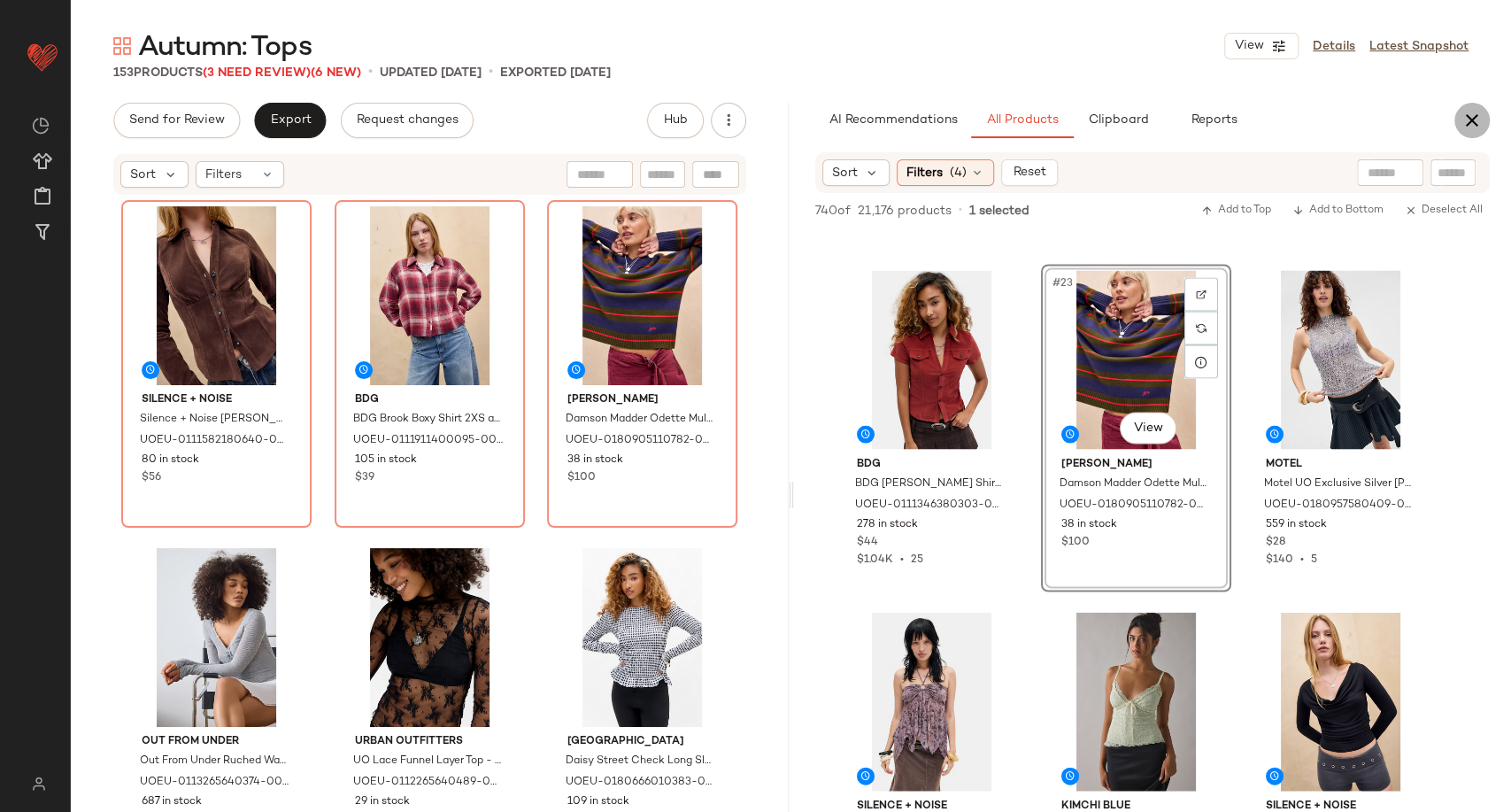
click at [1462, 113] on icon "button" at bounding box center [1473, 120] width 21 height 21
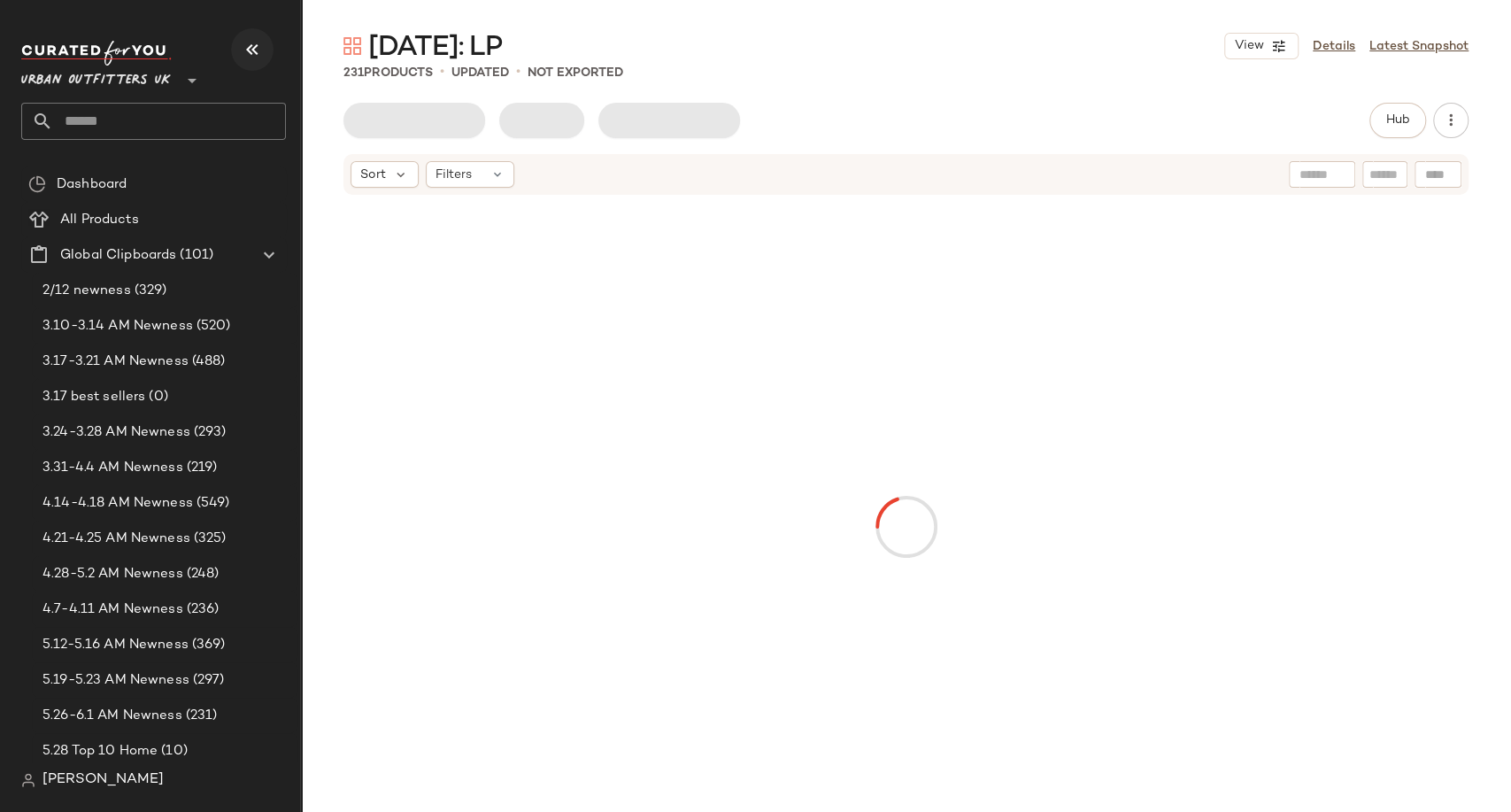
click at [248, 45] on icon "button" at bounding box center [252, 50] width 21 height 21
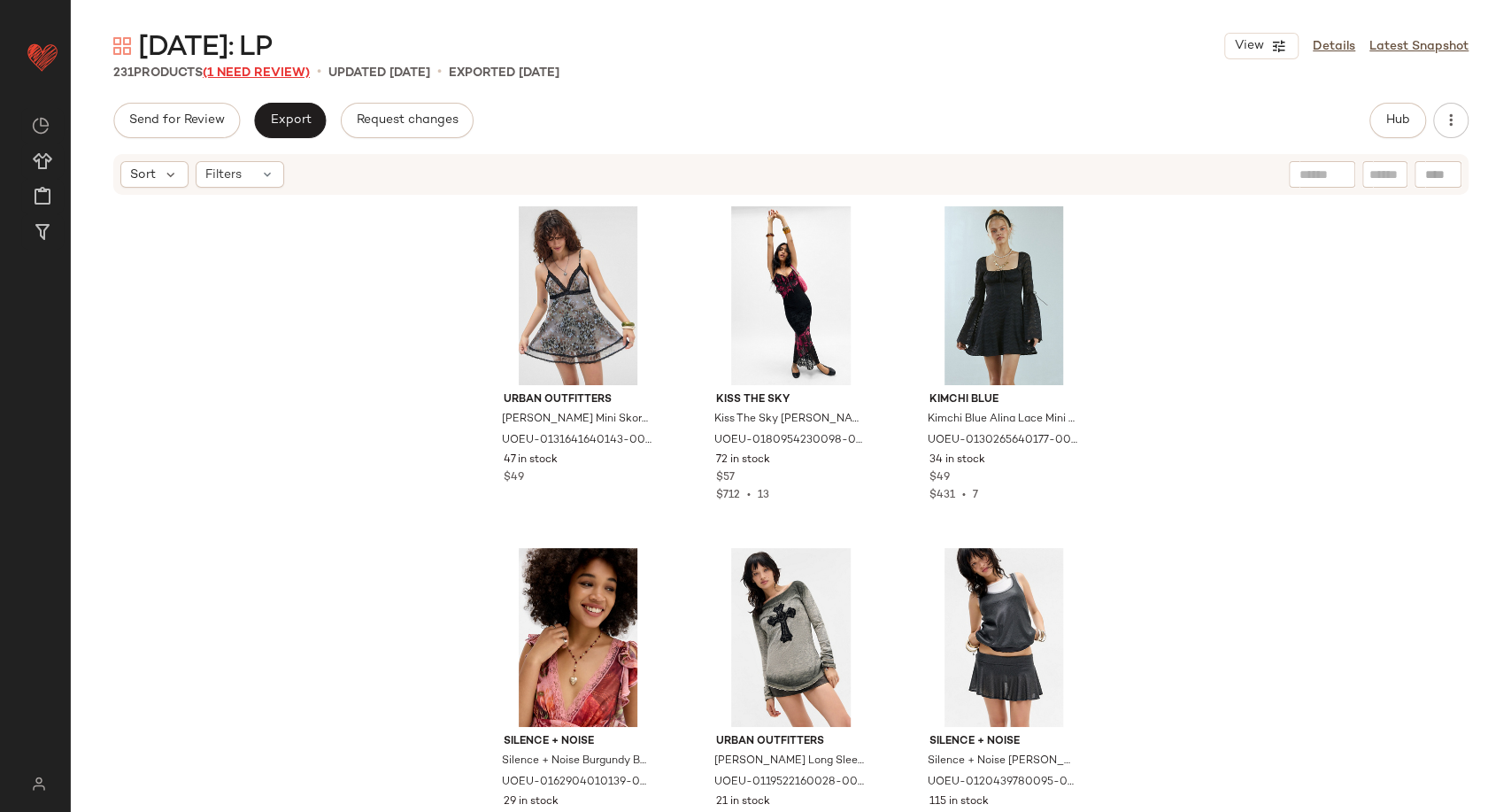
click at [266, 73] on span "(1 Need Review)" at bounding box center [256, 73] width 107 height 13
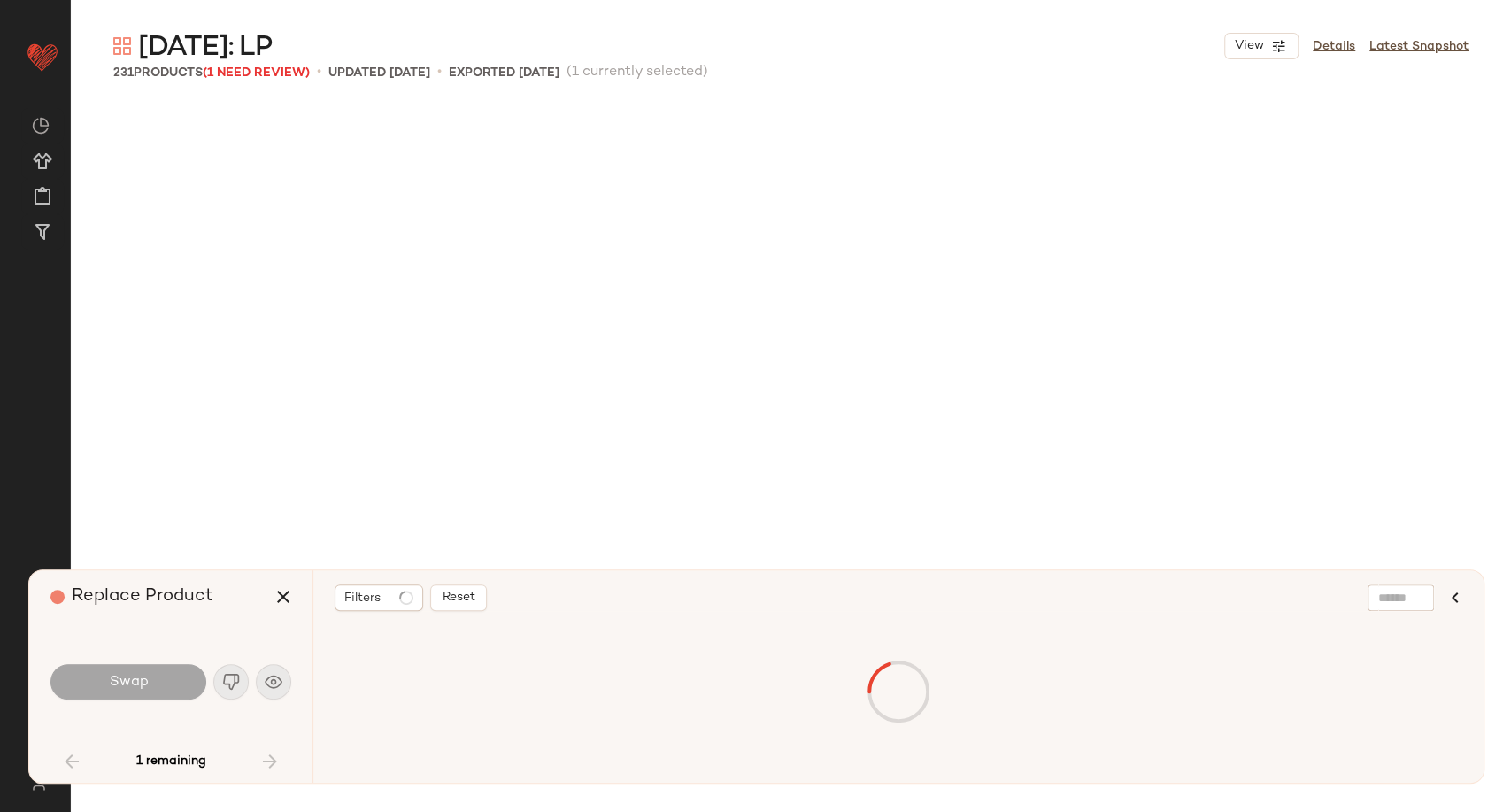
scroll to position [6151, 0]
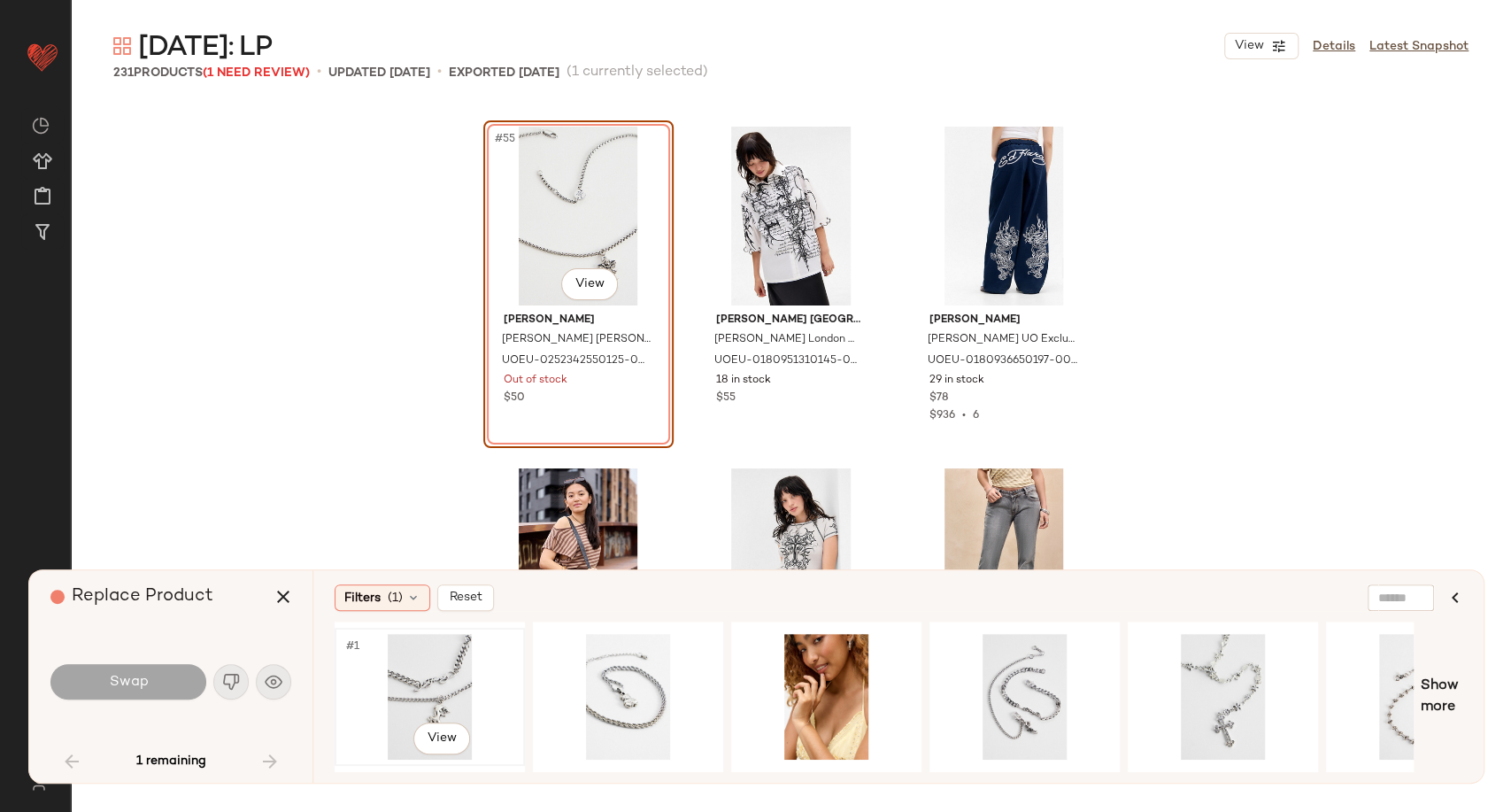
click at [450, 681] on div "#1 View" at bounding box center [430, 696] width 178 height 126
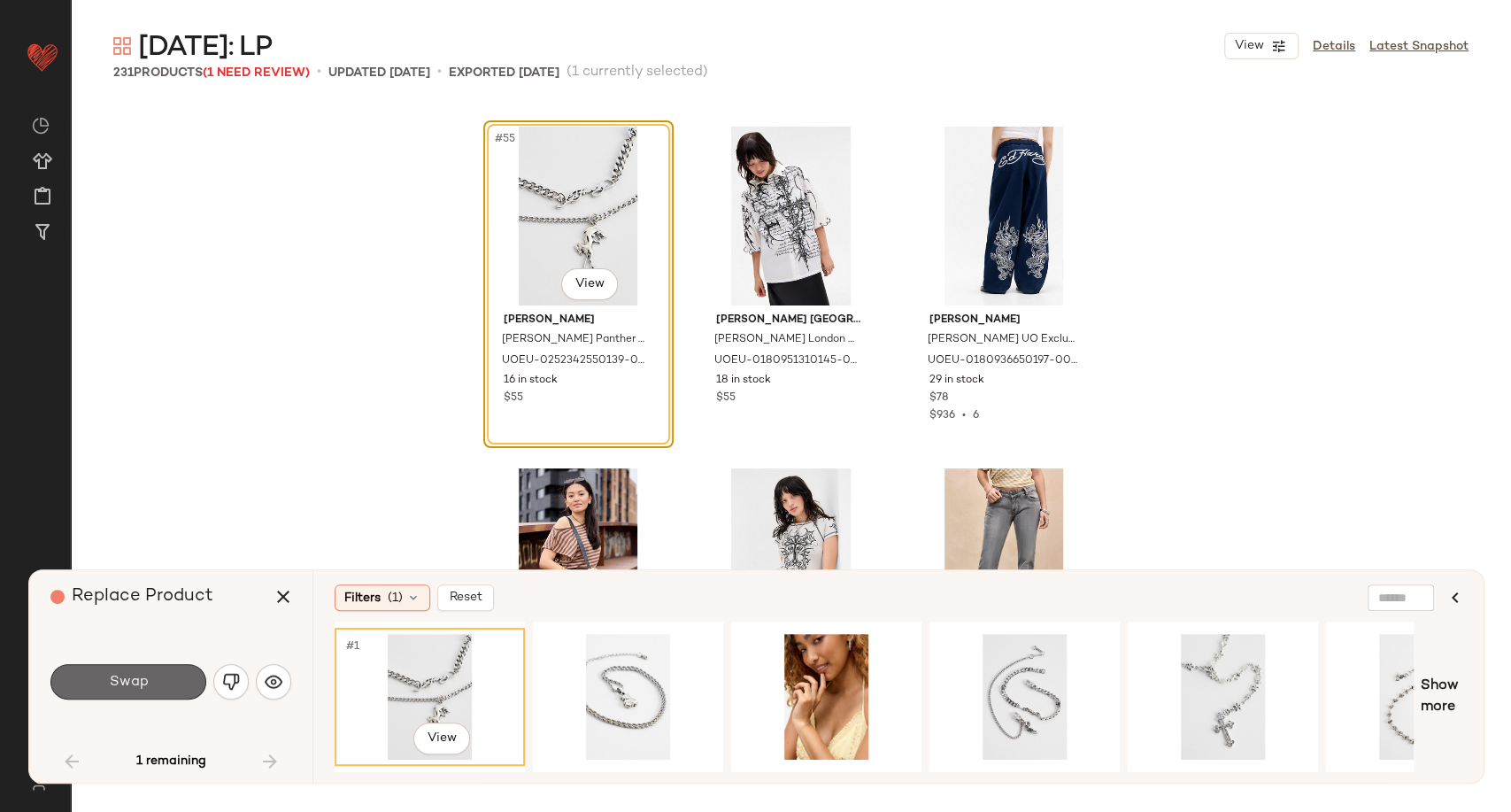
click at [131, 691] on button "Swap" at bounding box center [128, 682] width 156 height 36
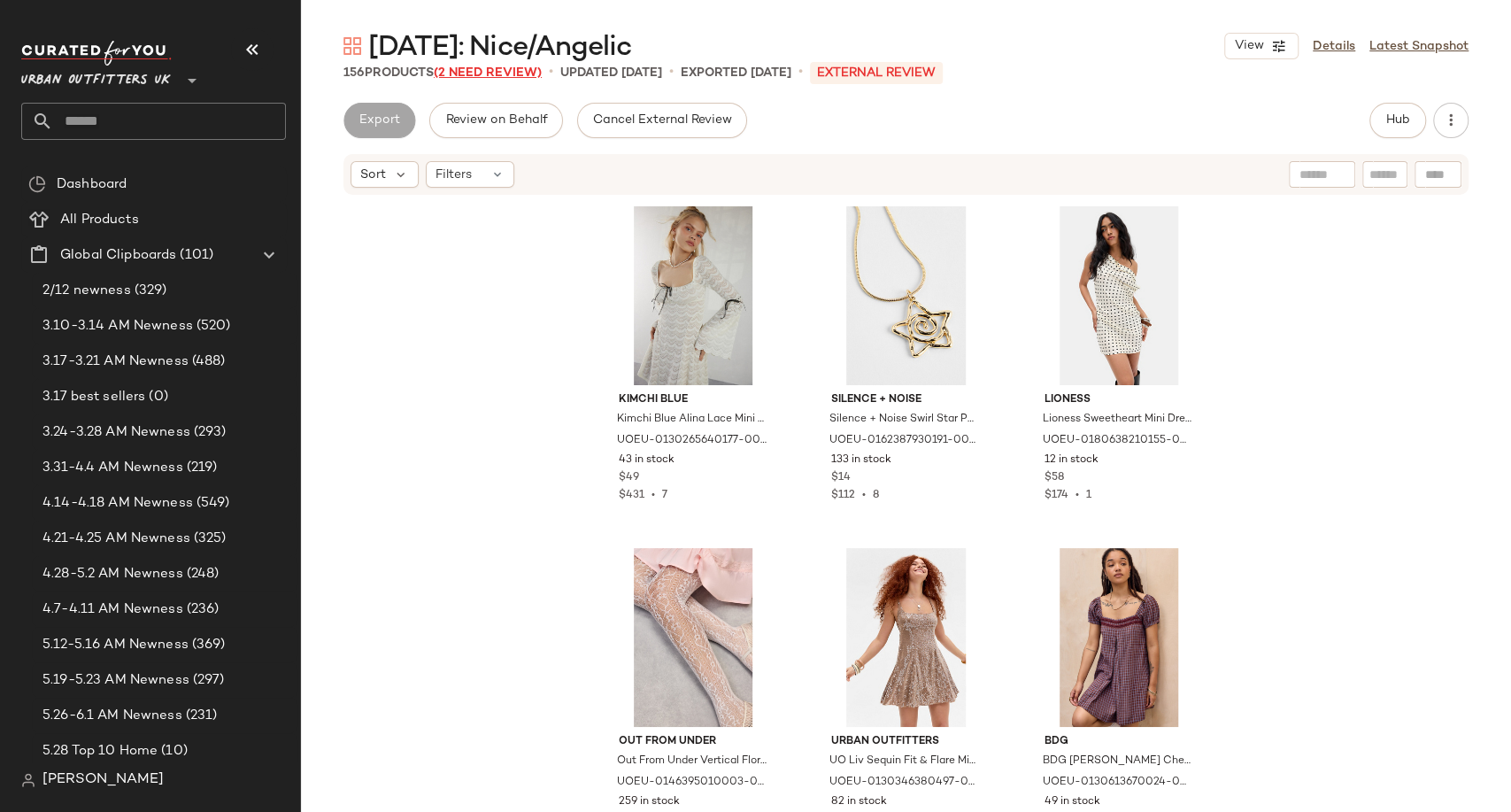
click at [479, 72] on span "(2 Need Review)" at bounding box center [487, 73] width 108 height 13
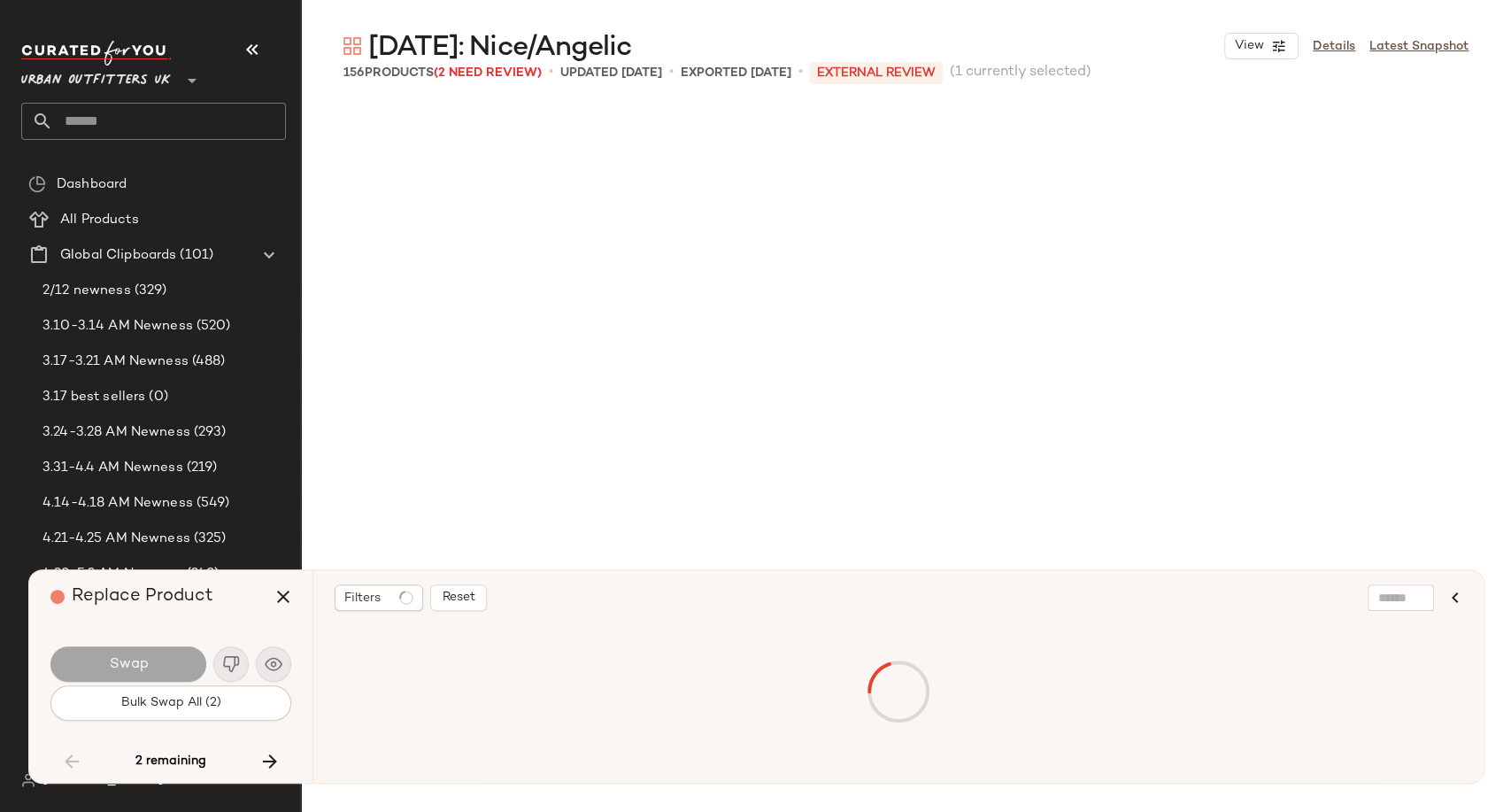
scroll to position [10594, 0]
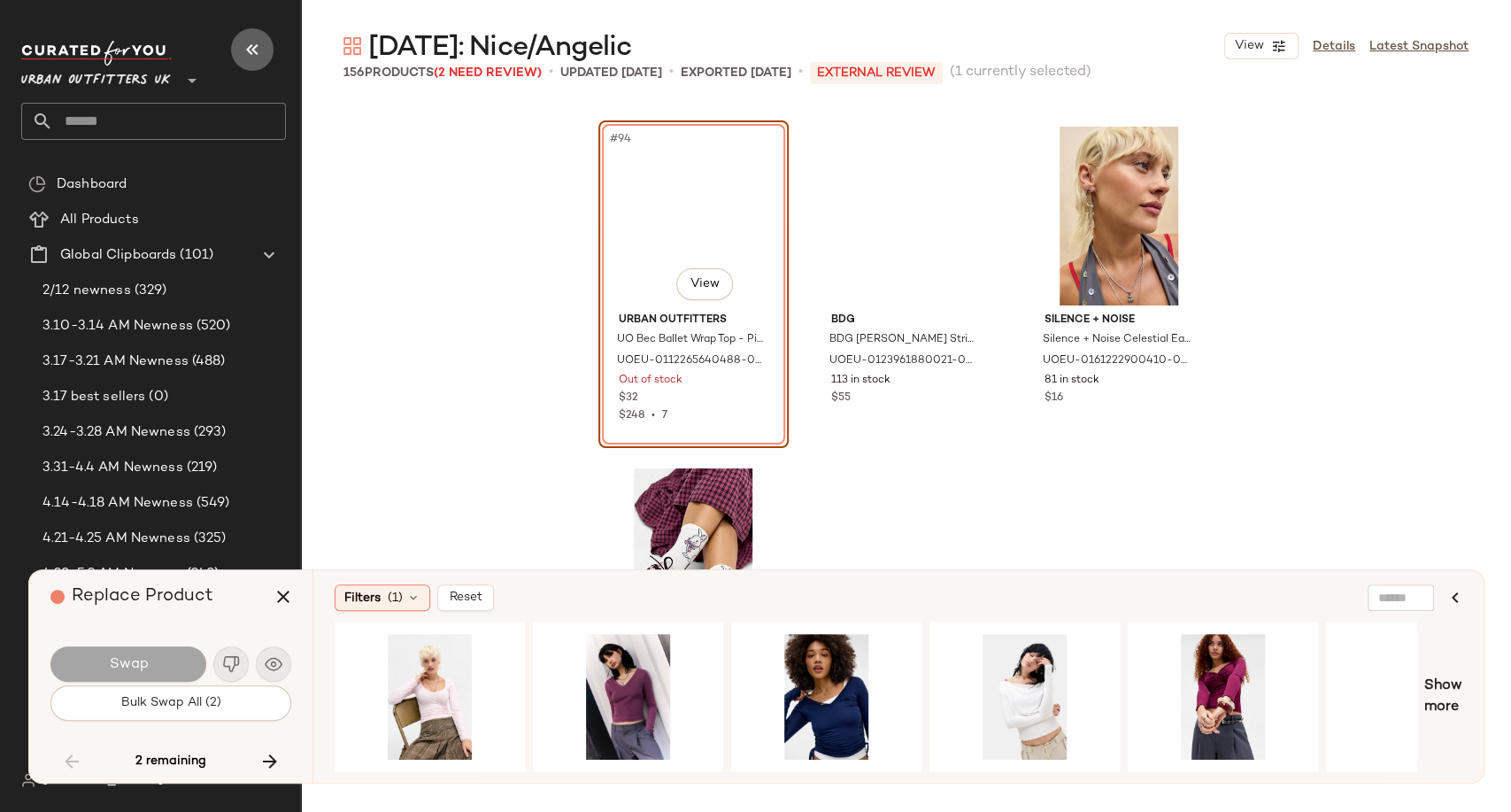
click at [248, 49] on icon "button" at bounding box center [252, 50] width 21 height 21
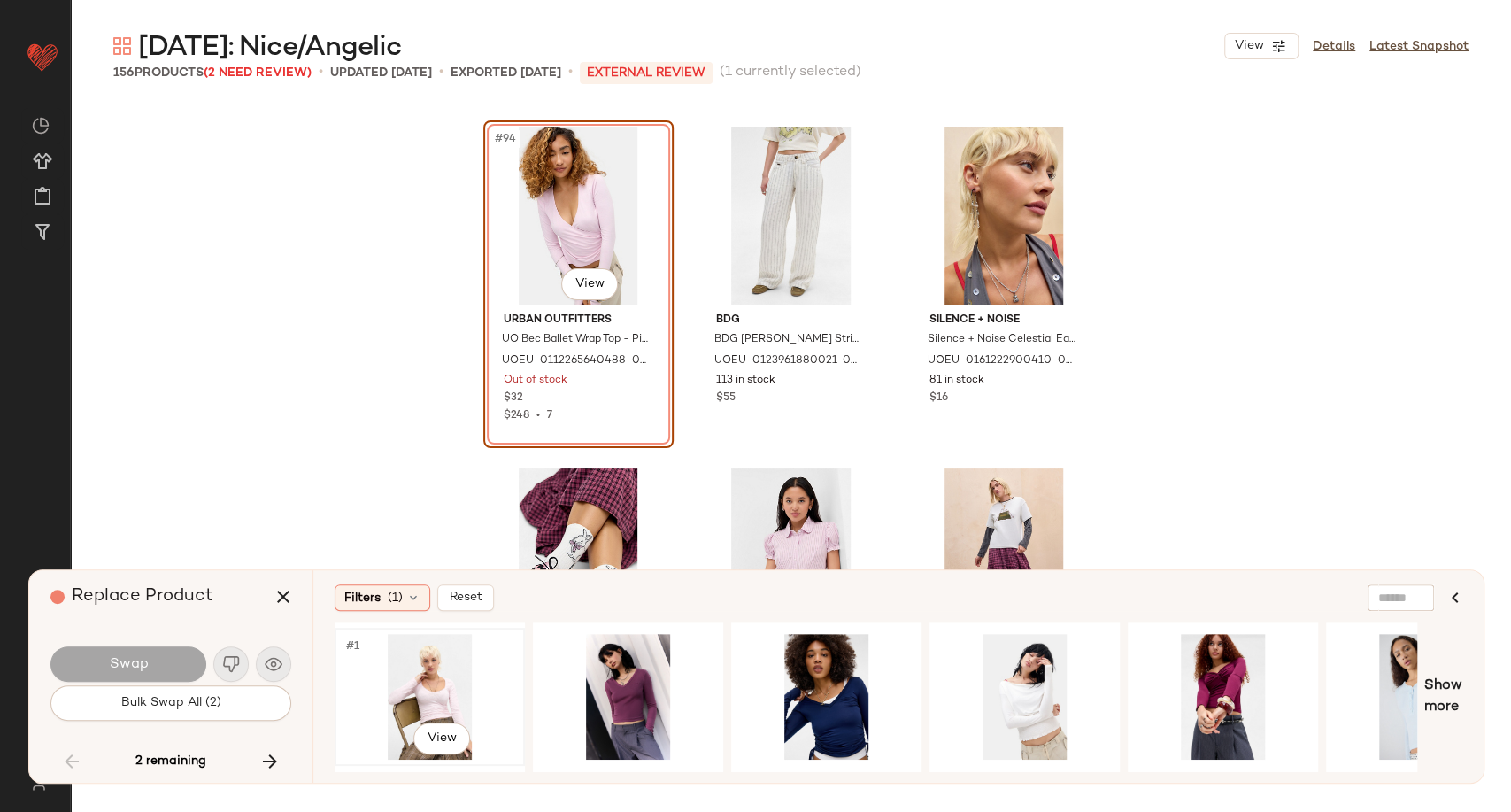
click at [445, 661] on div "#1 View" at bounding box center [430, 696] width 178 height 126
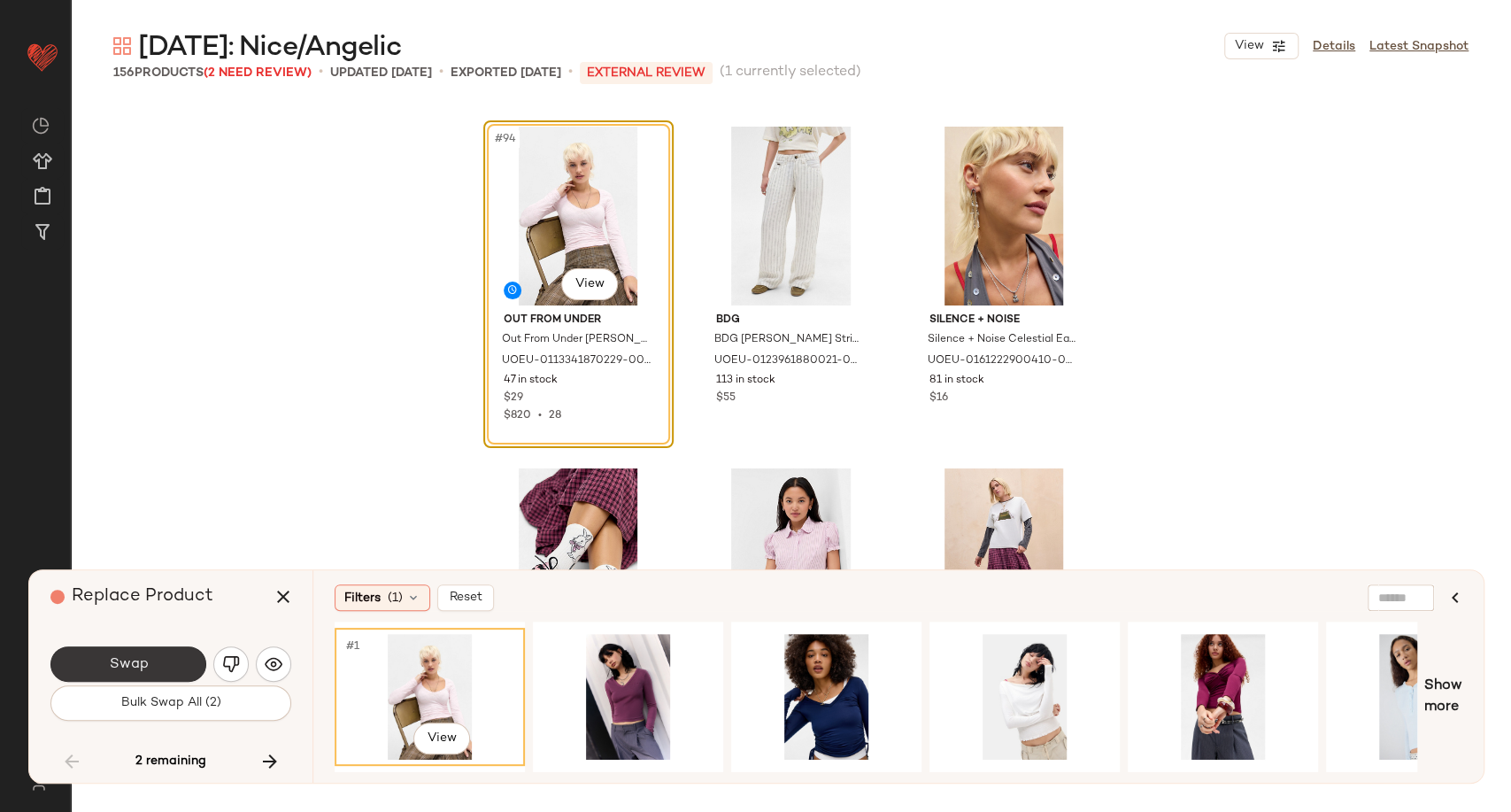
click at [129, 662] on span "Swap" at bounding box center [127, 664] width 40 height 17
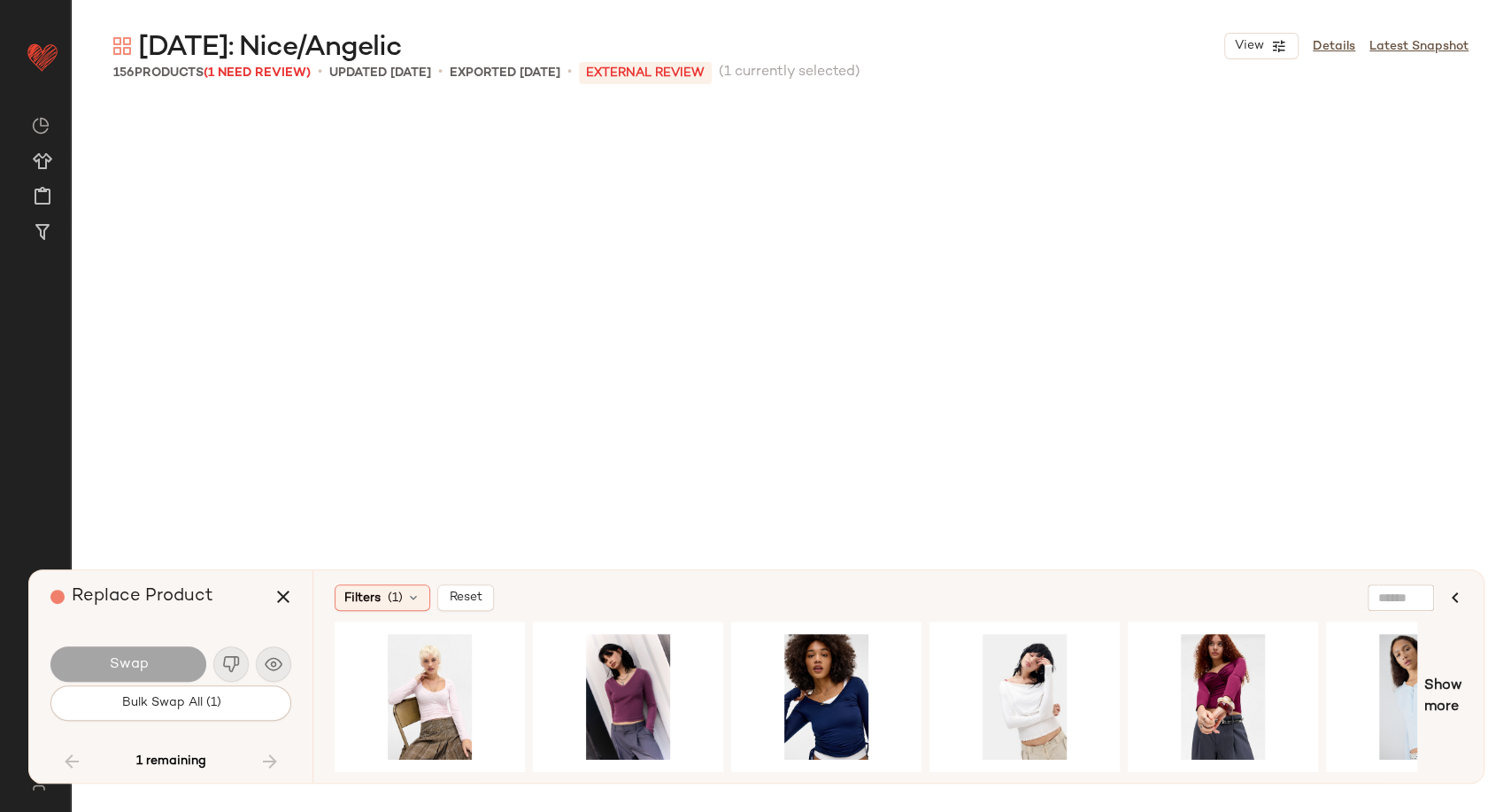
scroll to position [14011, 0]
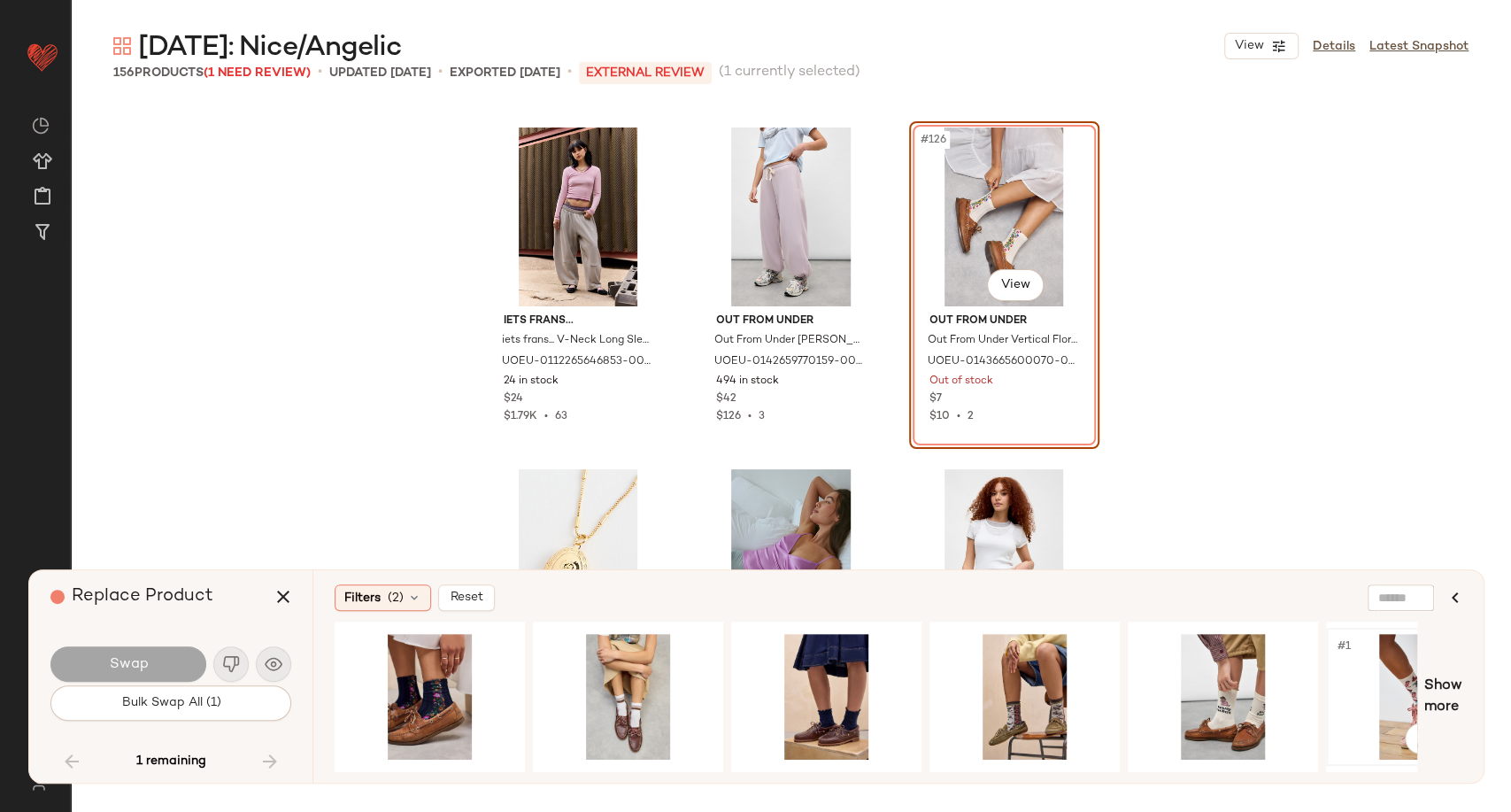
click at [1390, 702] on div "#1 View" at bounding box center [1422, 696] width 178 height 126
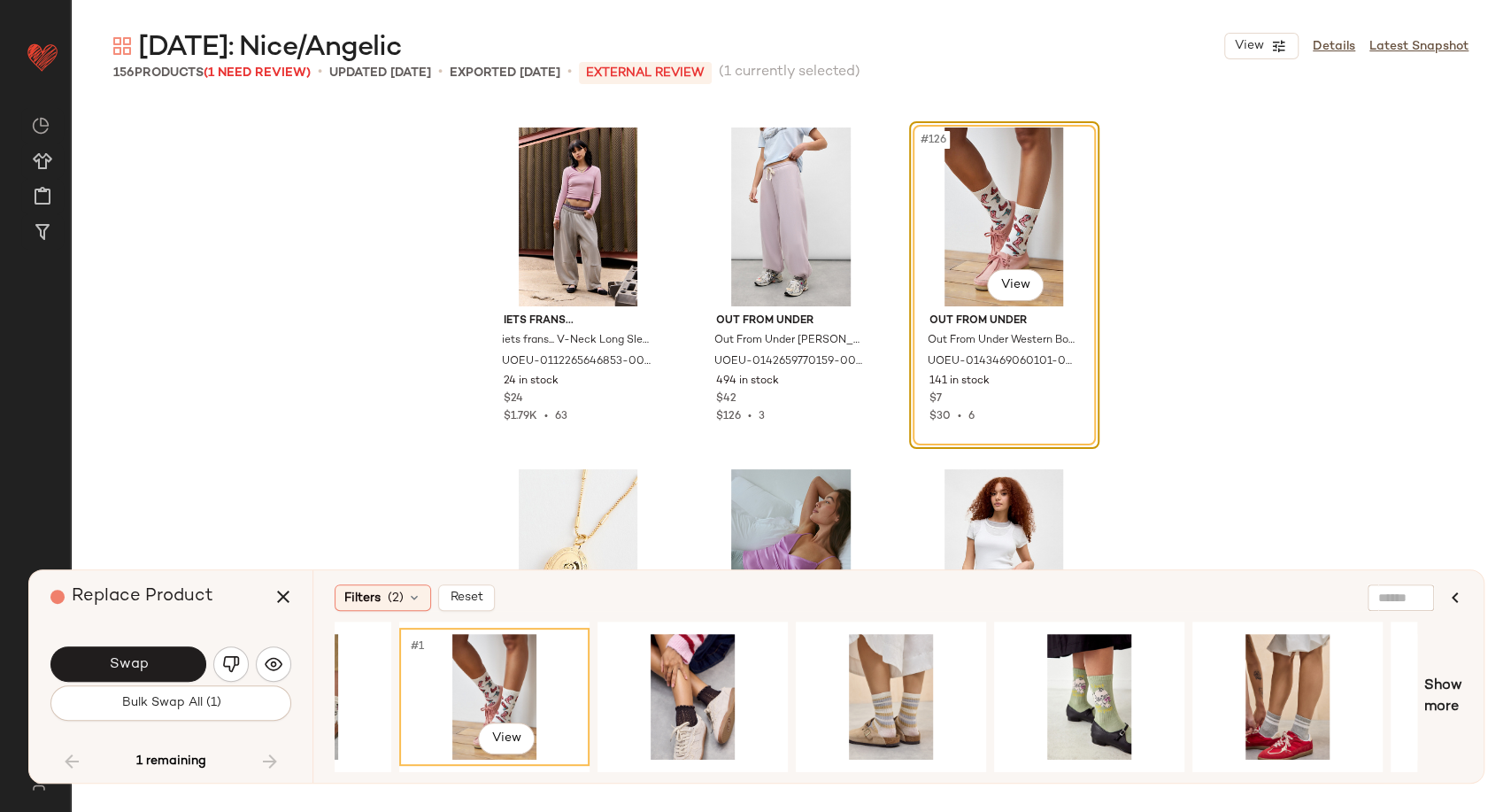
scroll to position [0, 949]
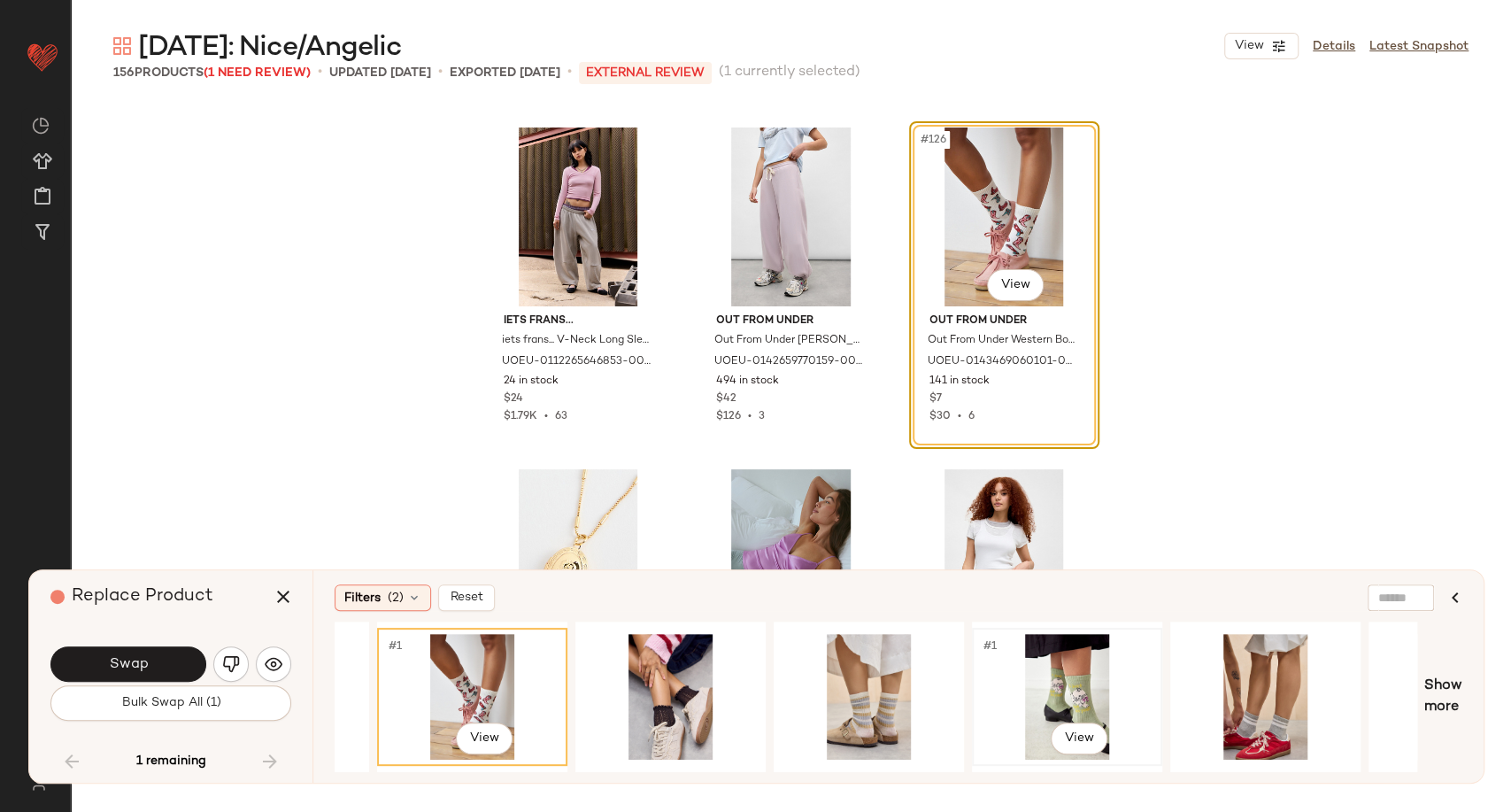
click at [1089, 685] on div "#1 View" at bounding box center [1068, 696] width 178 height 126
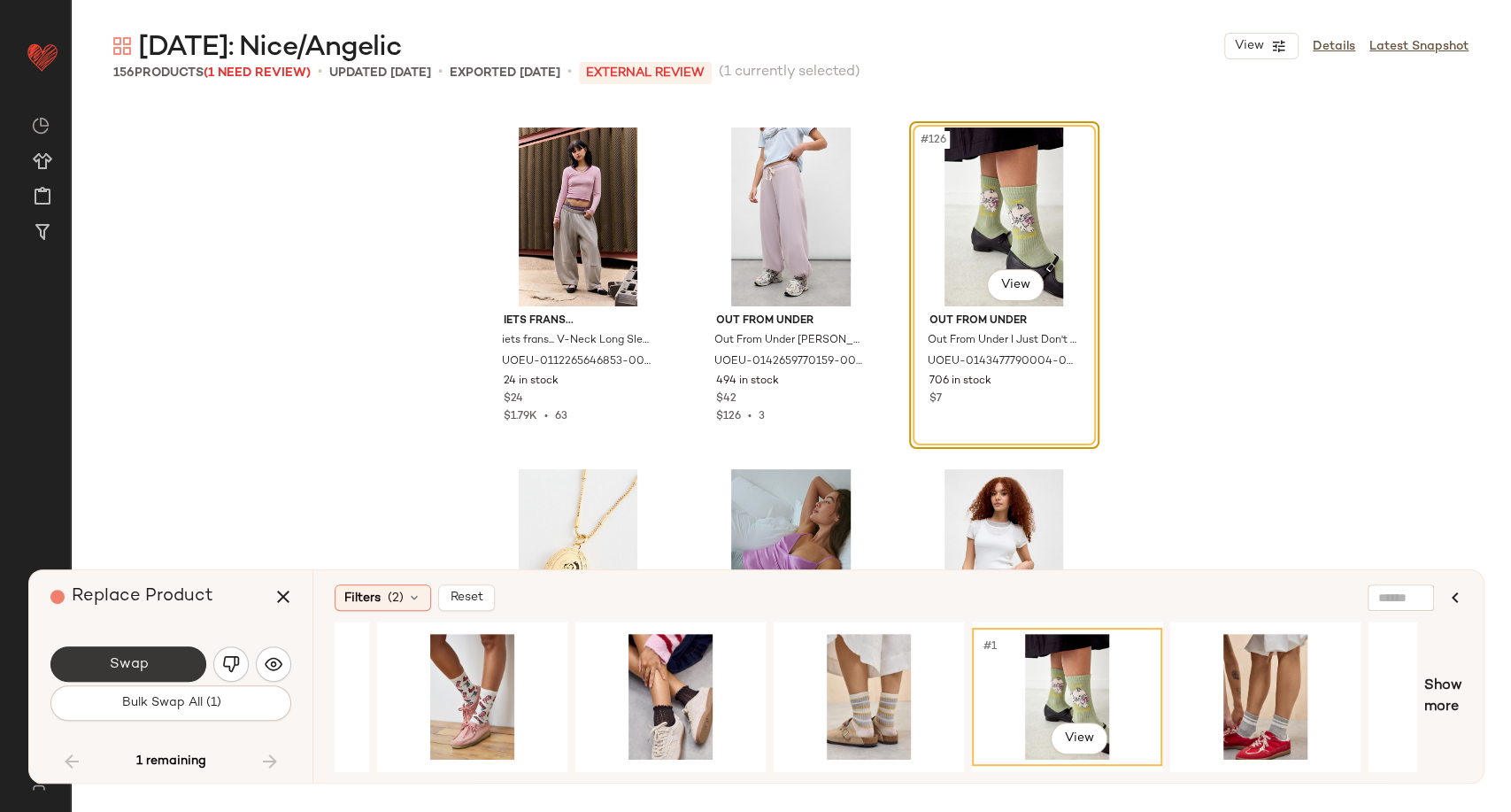
click at [170, 658] on button "Swap" at bounding box center [128, 664] width 156 height 36
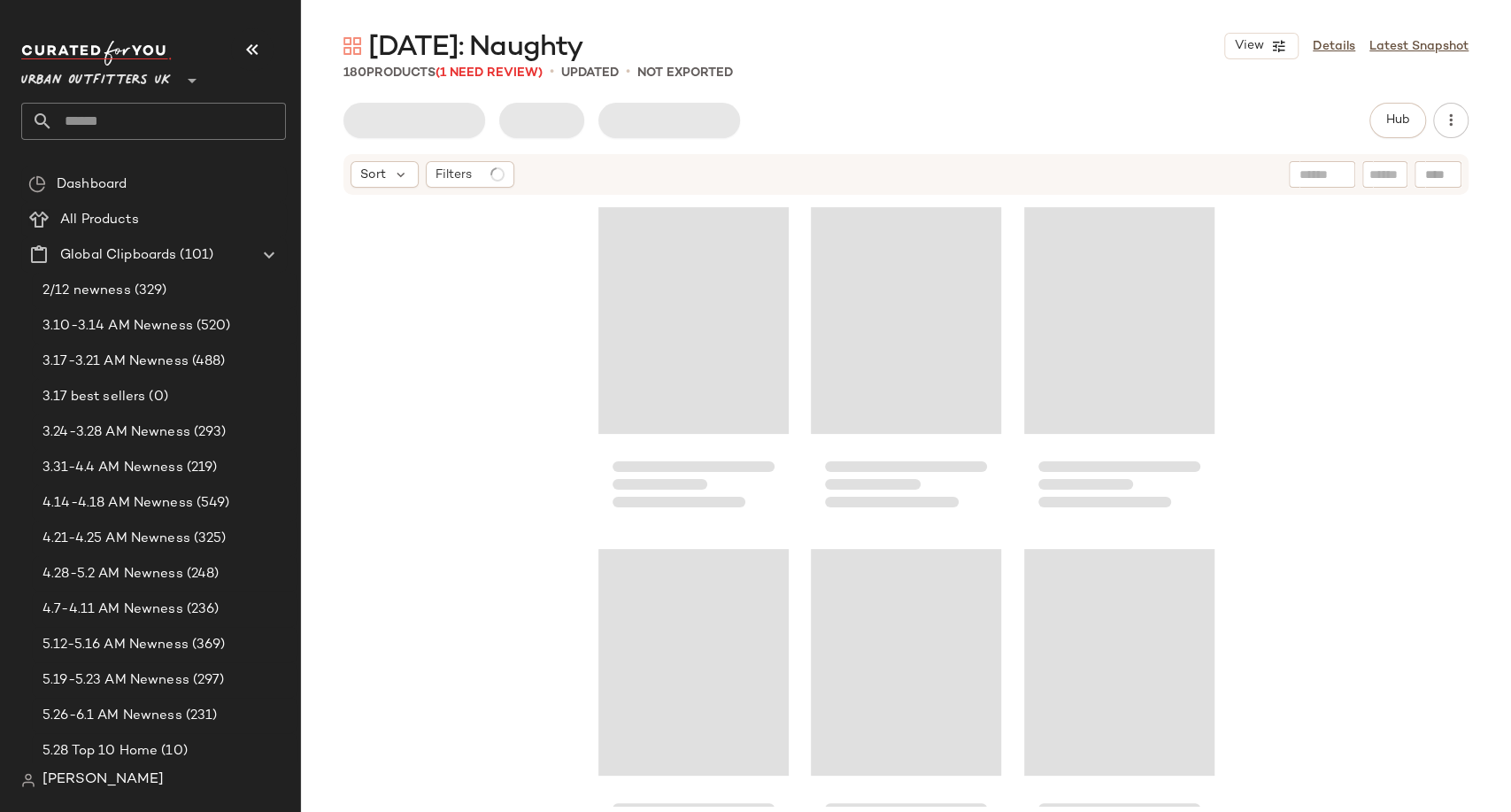
click at [242, 47] on icon "button" at bounding box center [252, 50] width 21 height 21
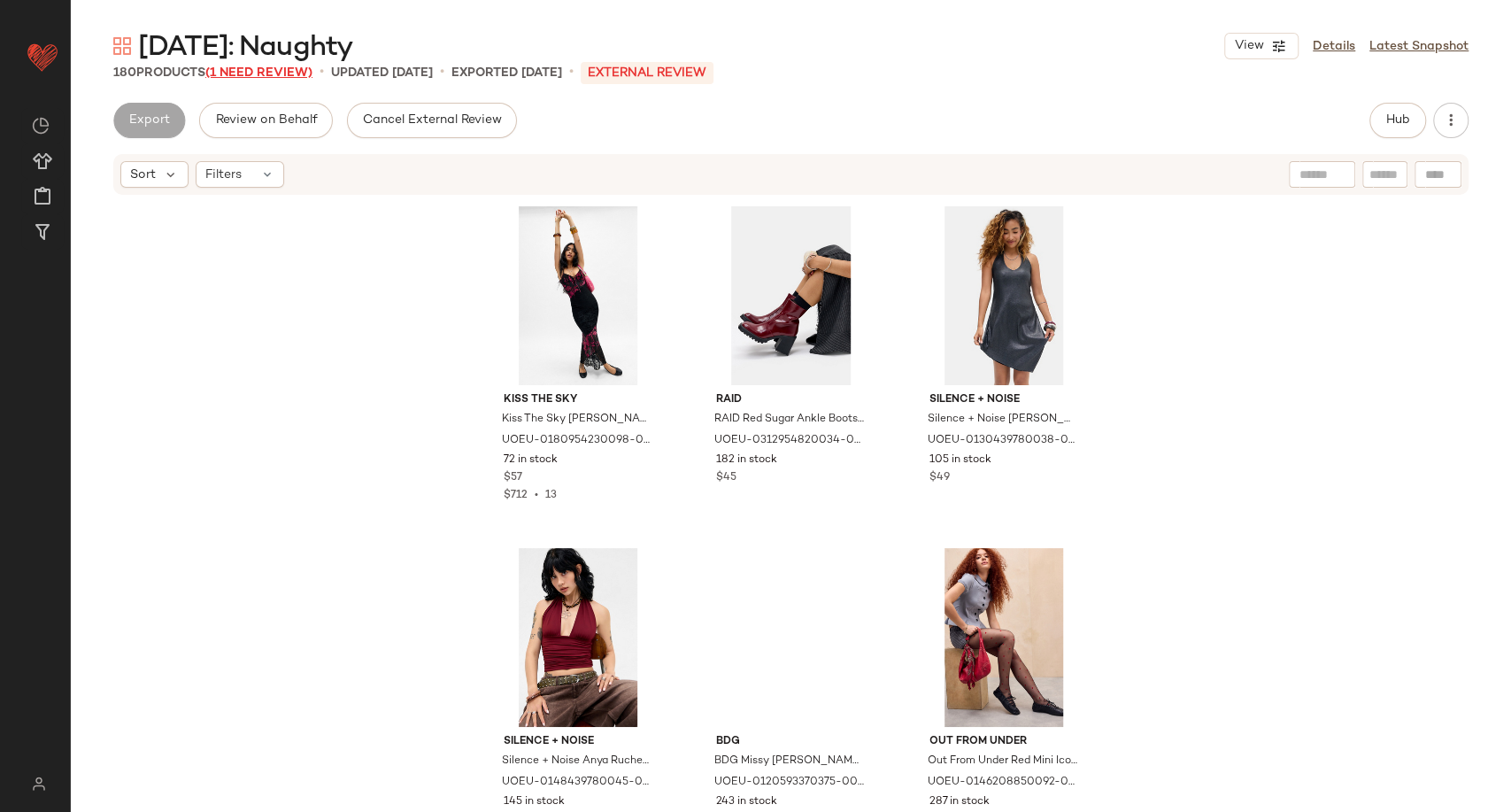
click at [281, 71] on span "(1 Need Review)" at bounding box center [259, 73] width 107 height 13
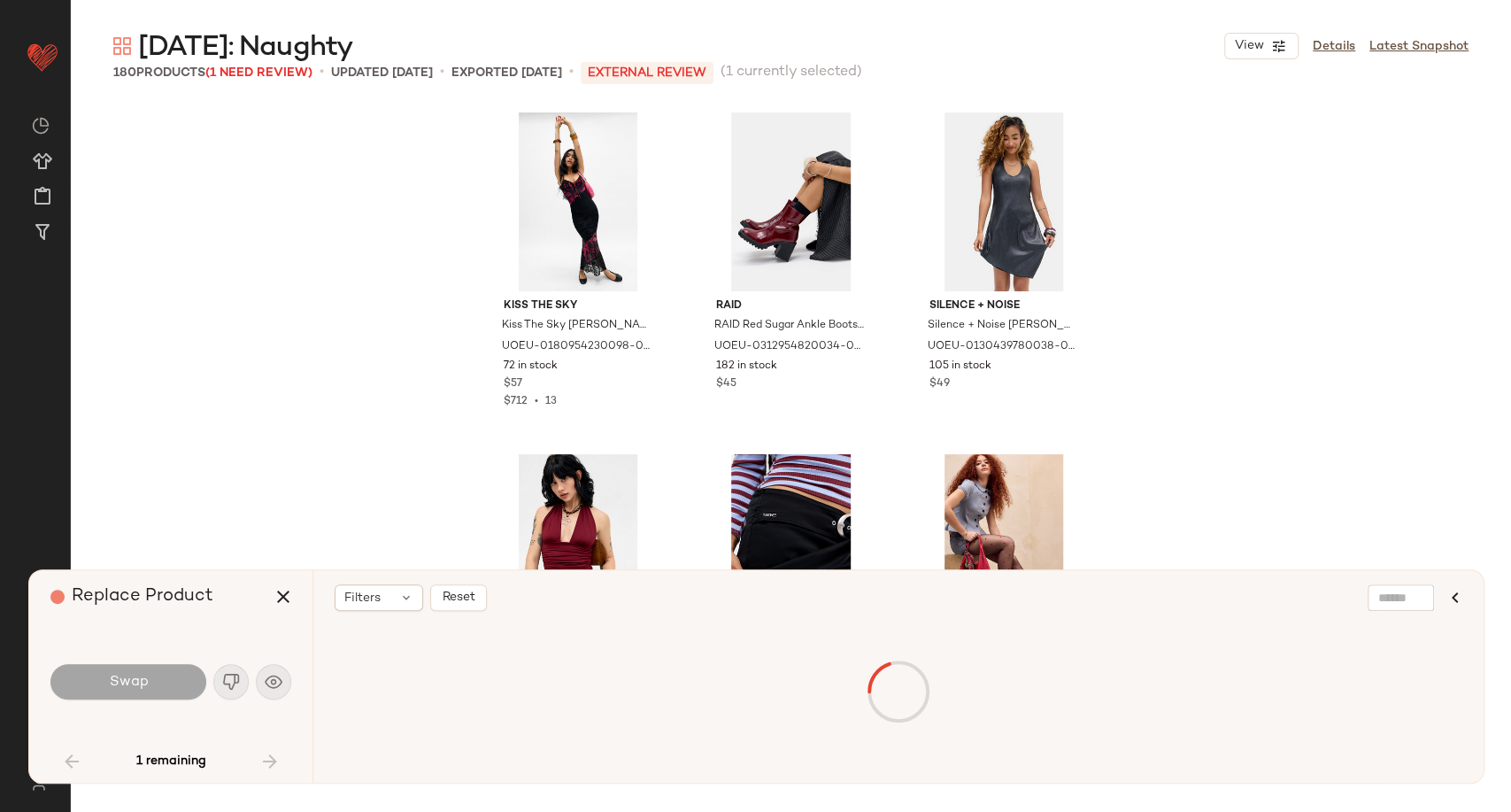
scroll to position [6493, 0]
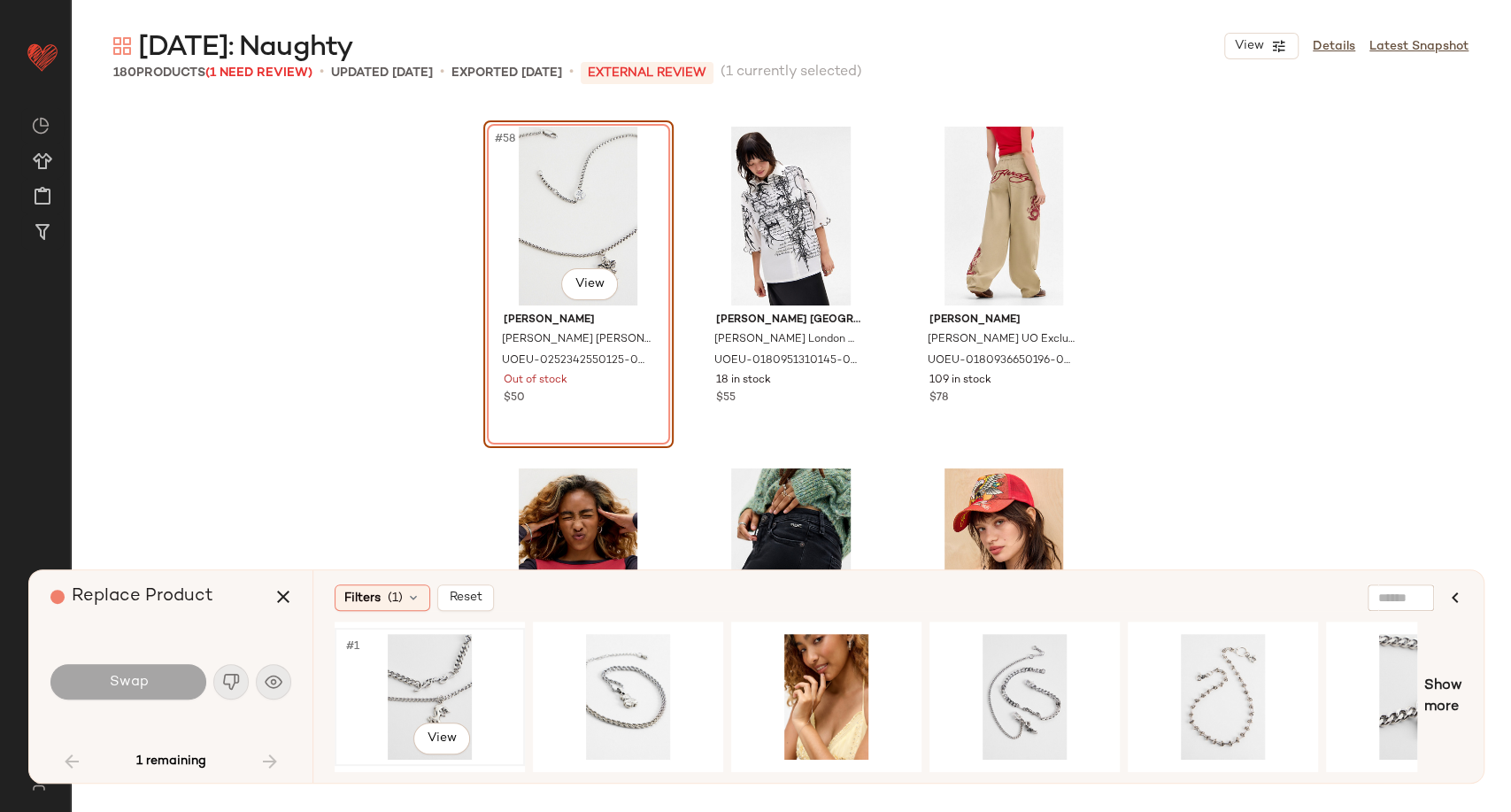
click at [423, 689] on div "#1 View" at bounding box center [430, 696] width 178 height 126
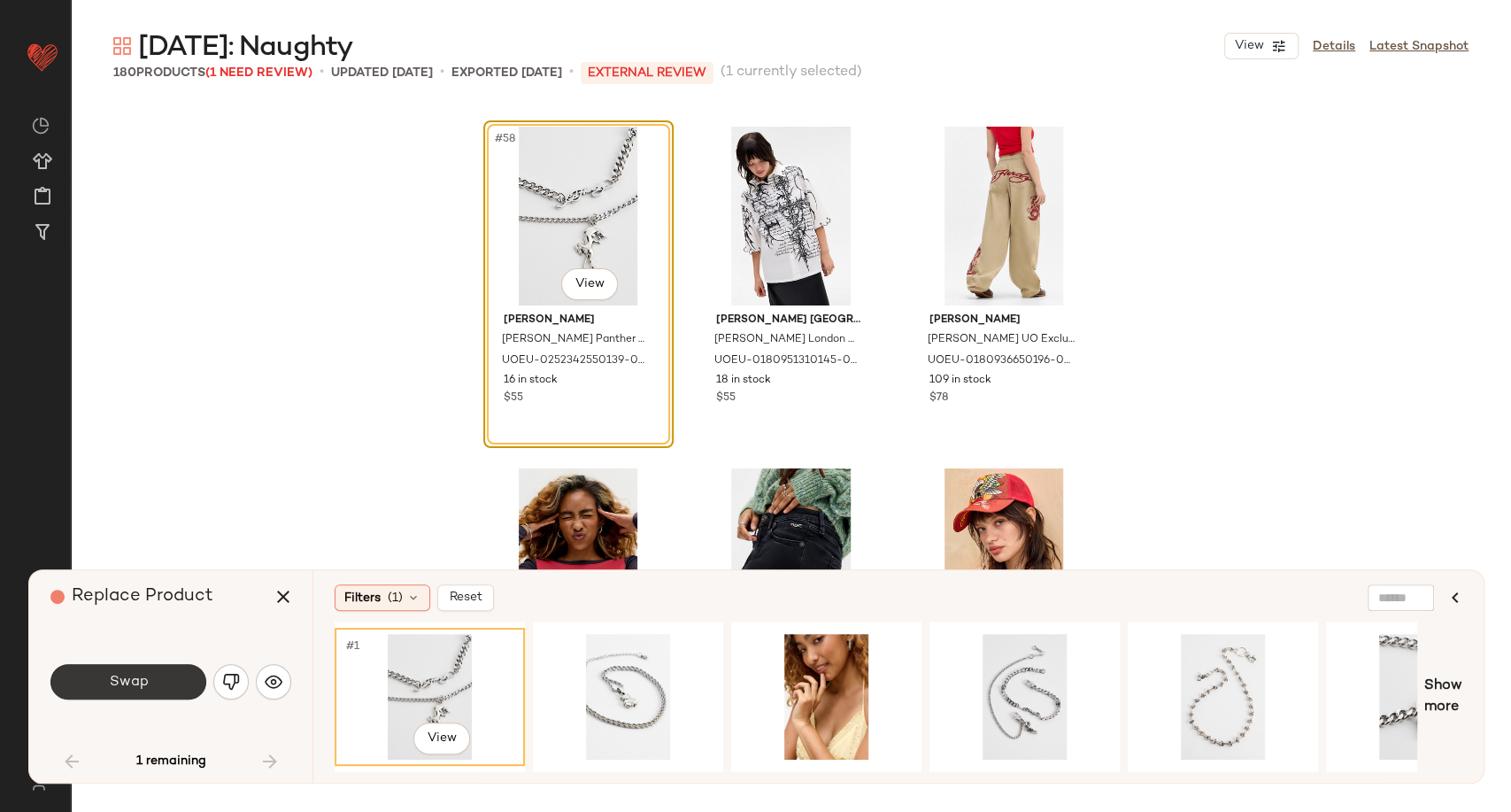
click at [167, 669] on button "Swap" at bounding box center [128, 682] width 156 height 36
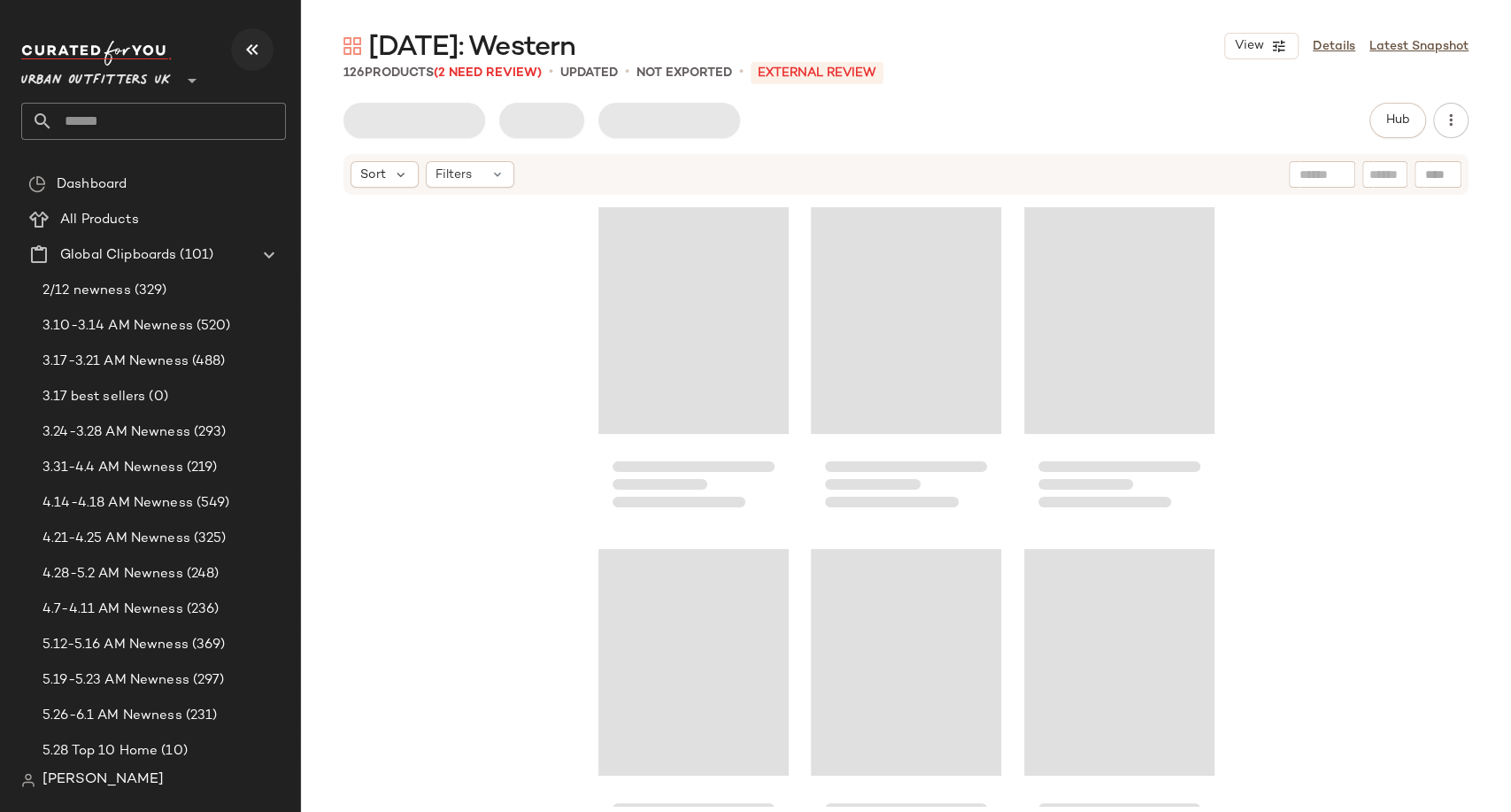
click at [264, 45] on button "button" at bounding box center [253, 50] width 43 height 43
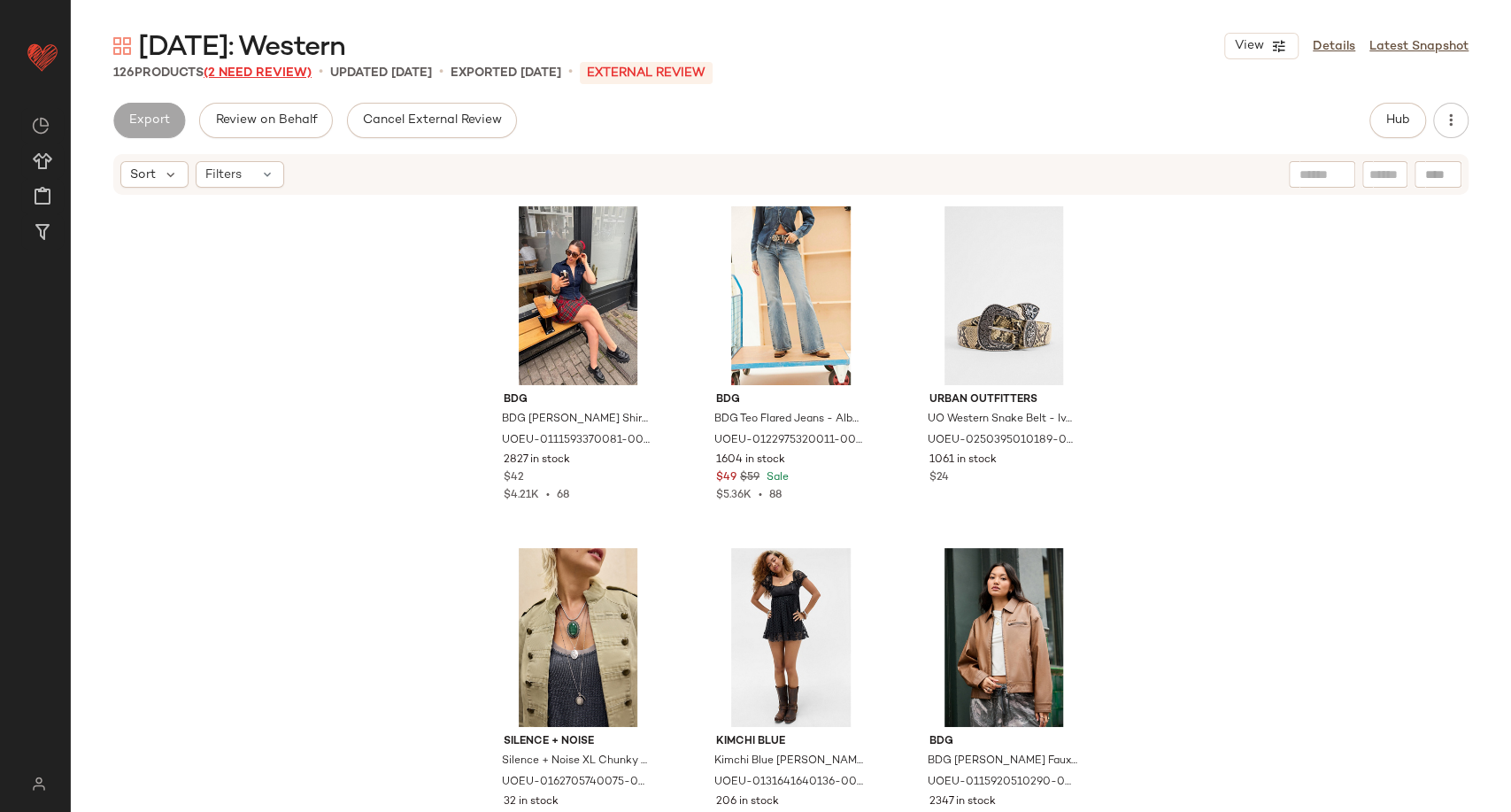
click at [274, 73] on span "(2 Need Review)" at bounding box center [257, 73] width 108 height 13
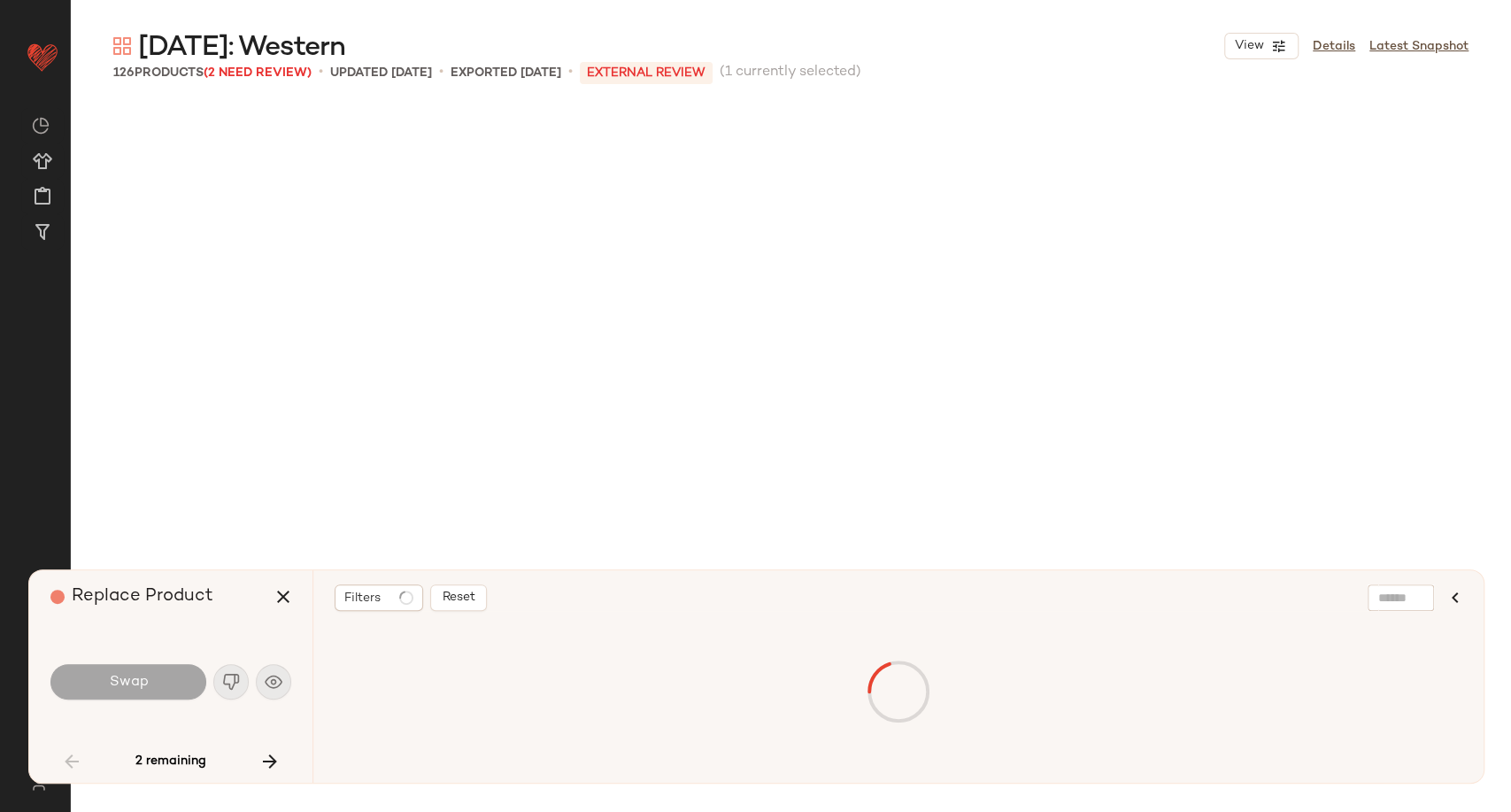
scroll to position [7518, 0]
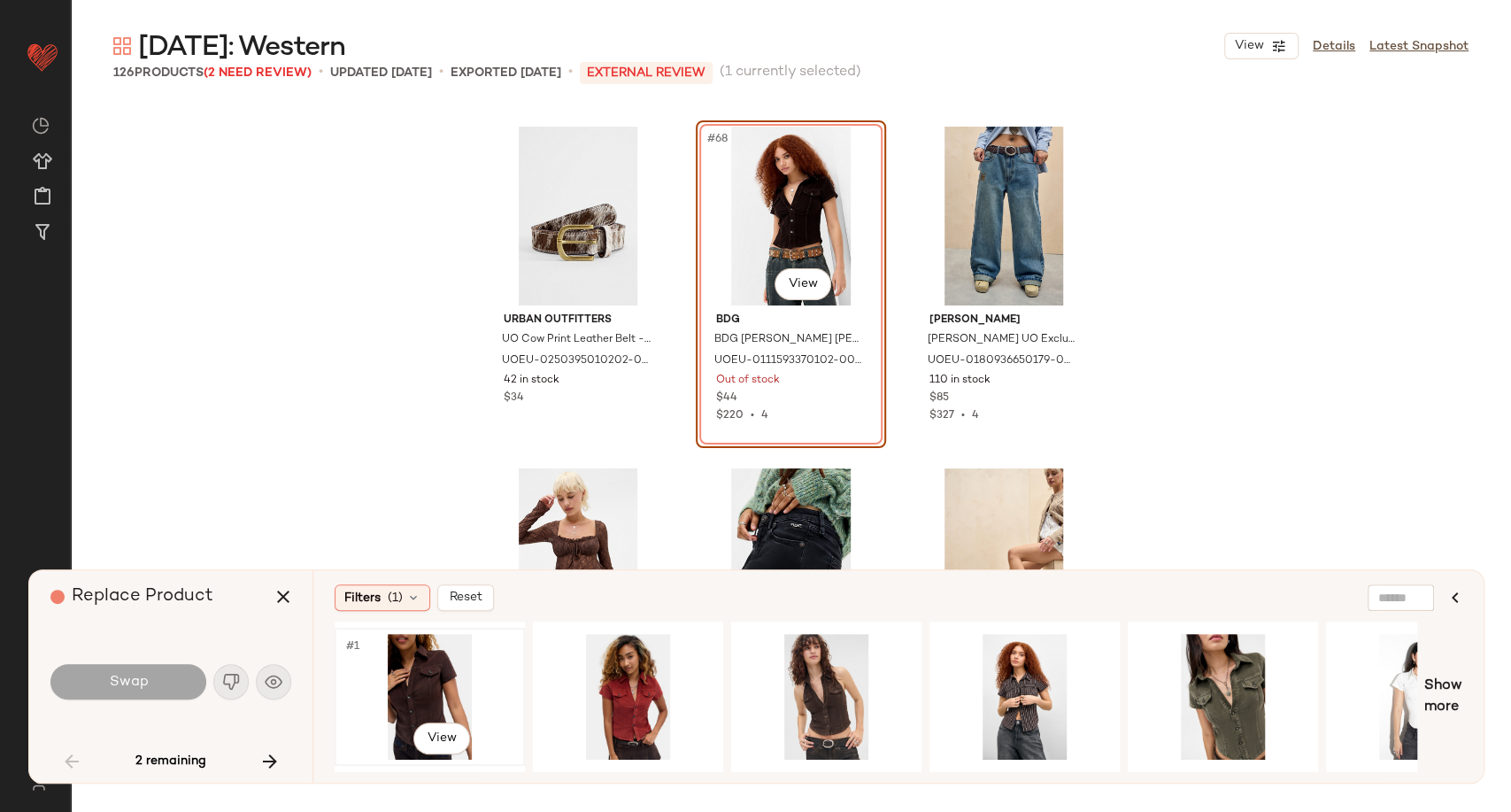
click at [426, 660] on div "#1 View" at bounding box center [430, 696] width 178 height 126
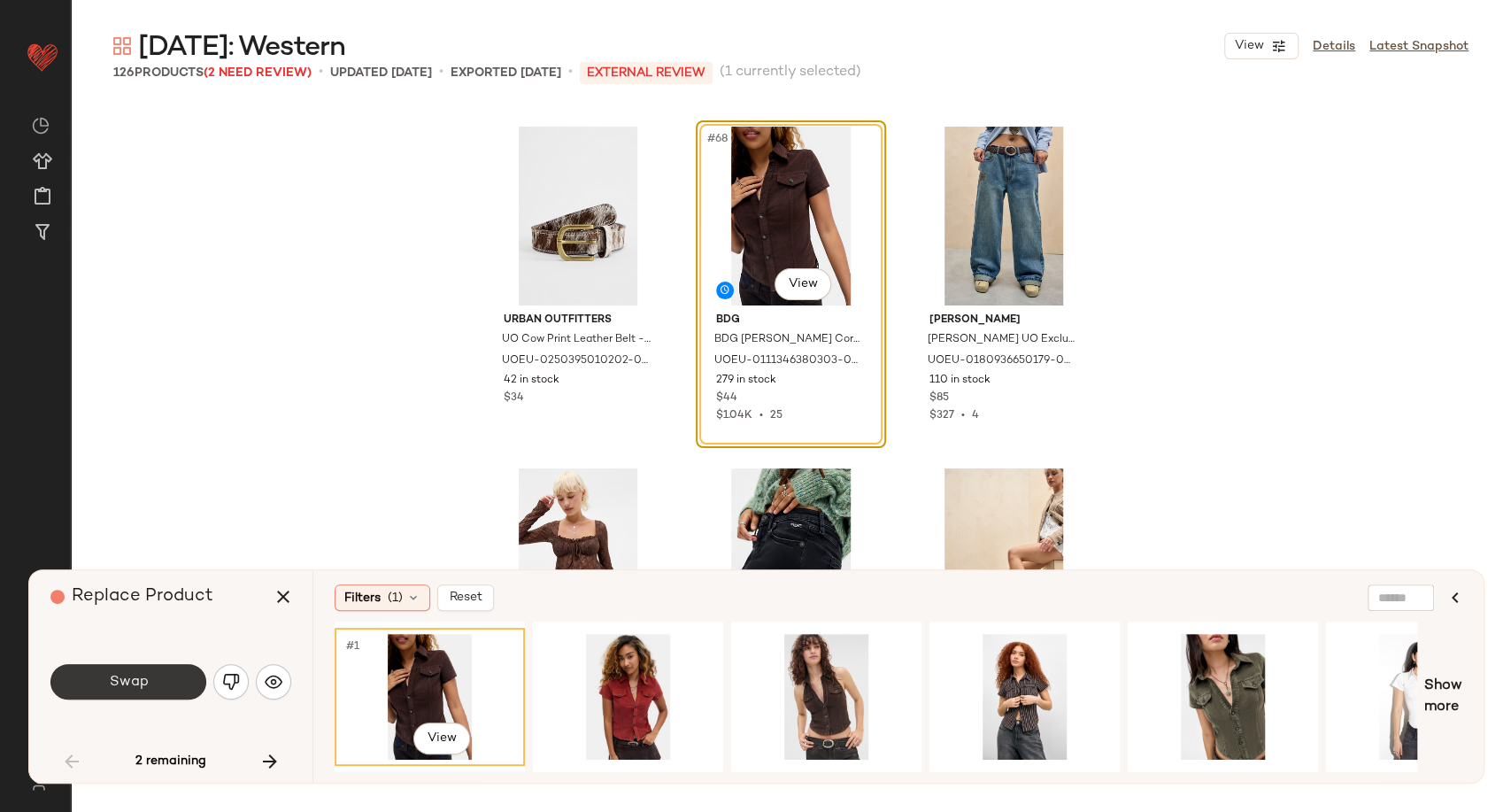
click at [112, 675] on span "Swap" at bounding box center [127, 682] width 40 height 17
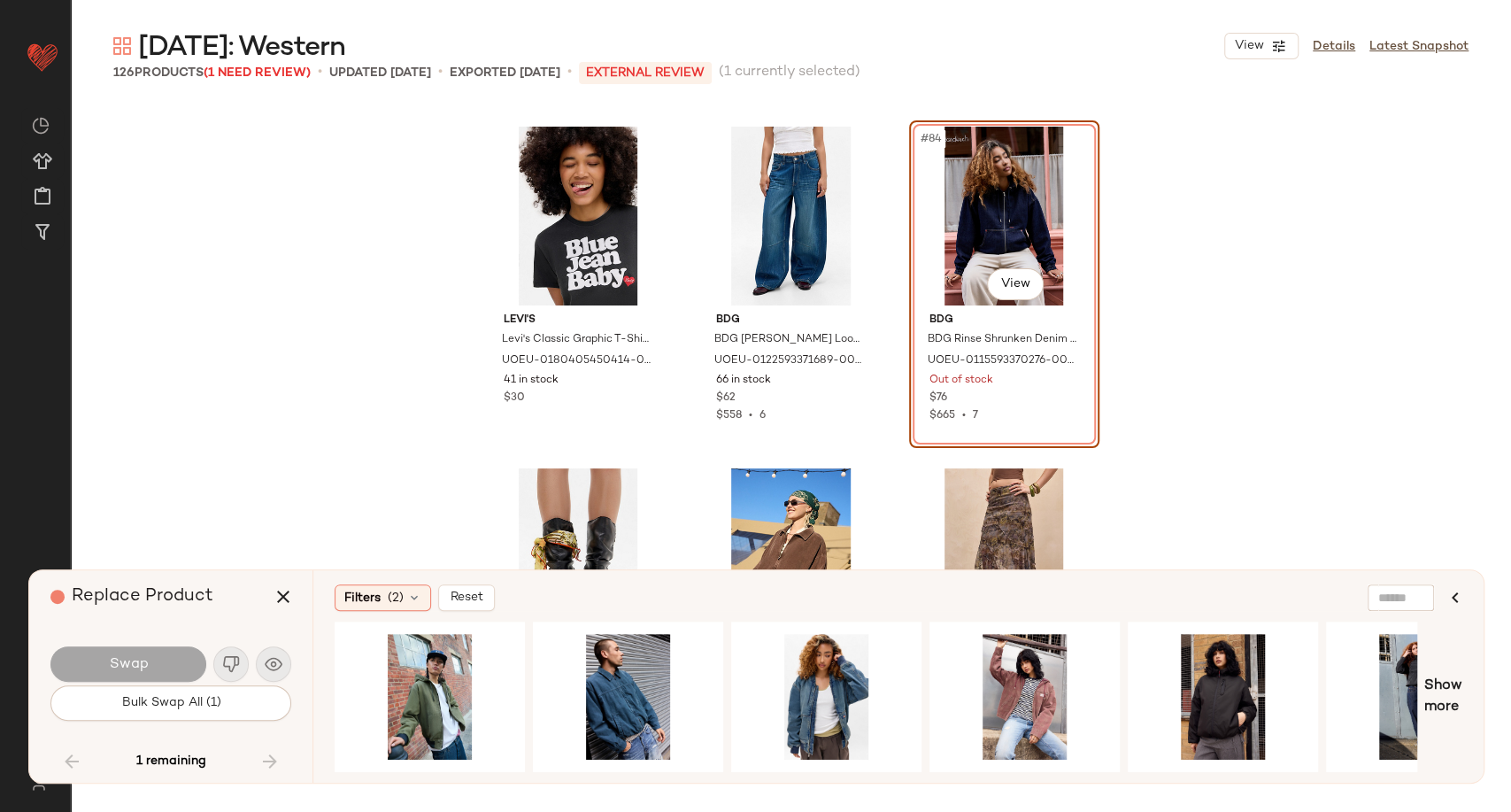
scroll to position [0, 949]
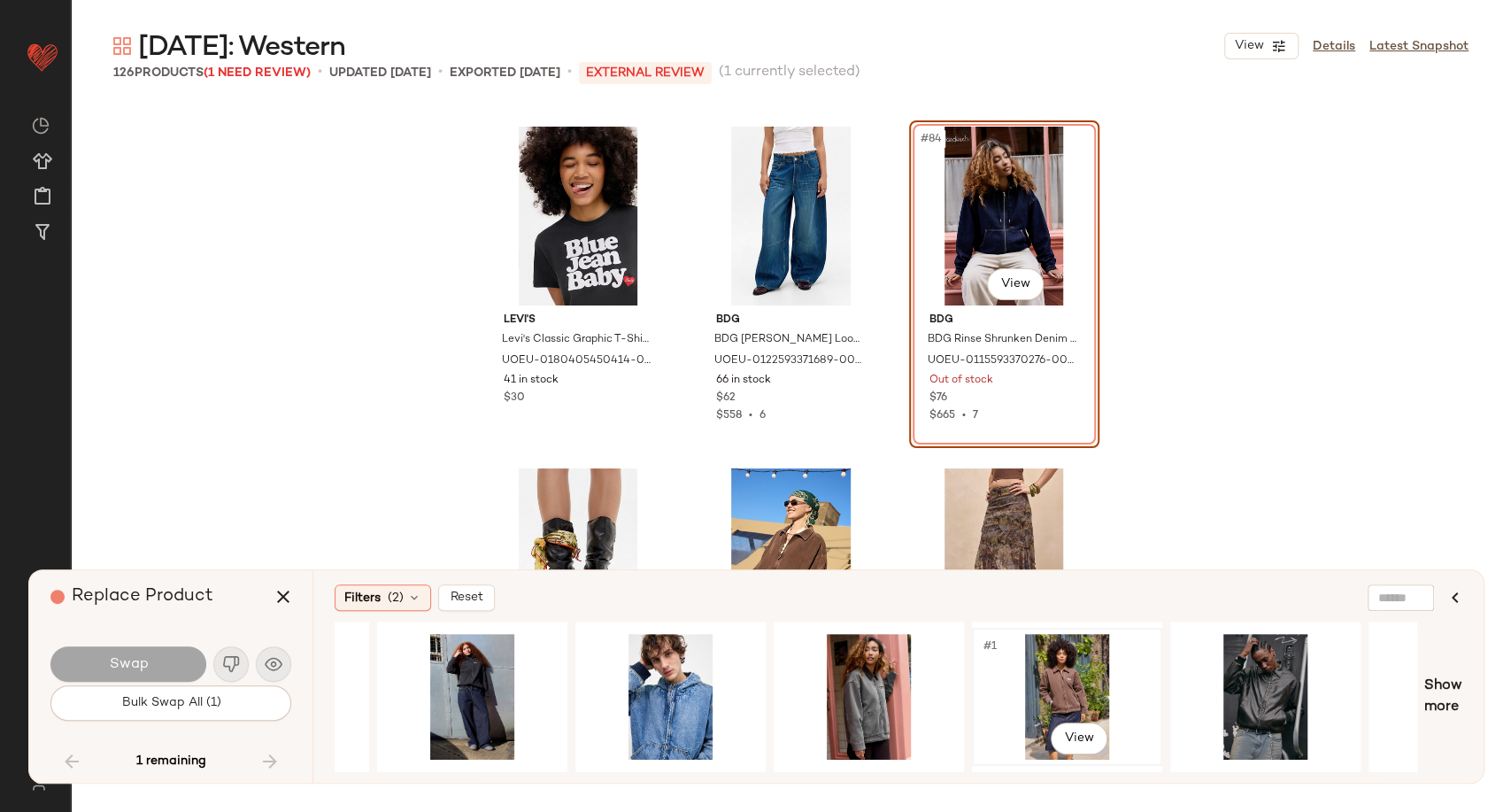
click at [1089, 677] on div "#1 View" at bounding box center [1068, 696] width 178 height 126
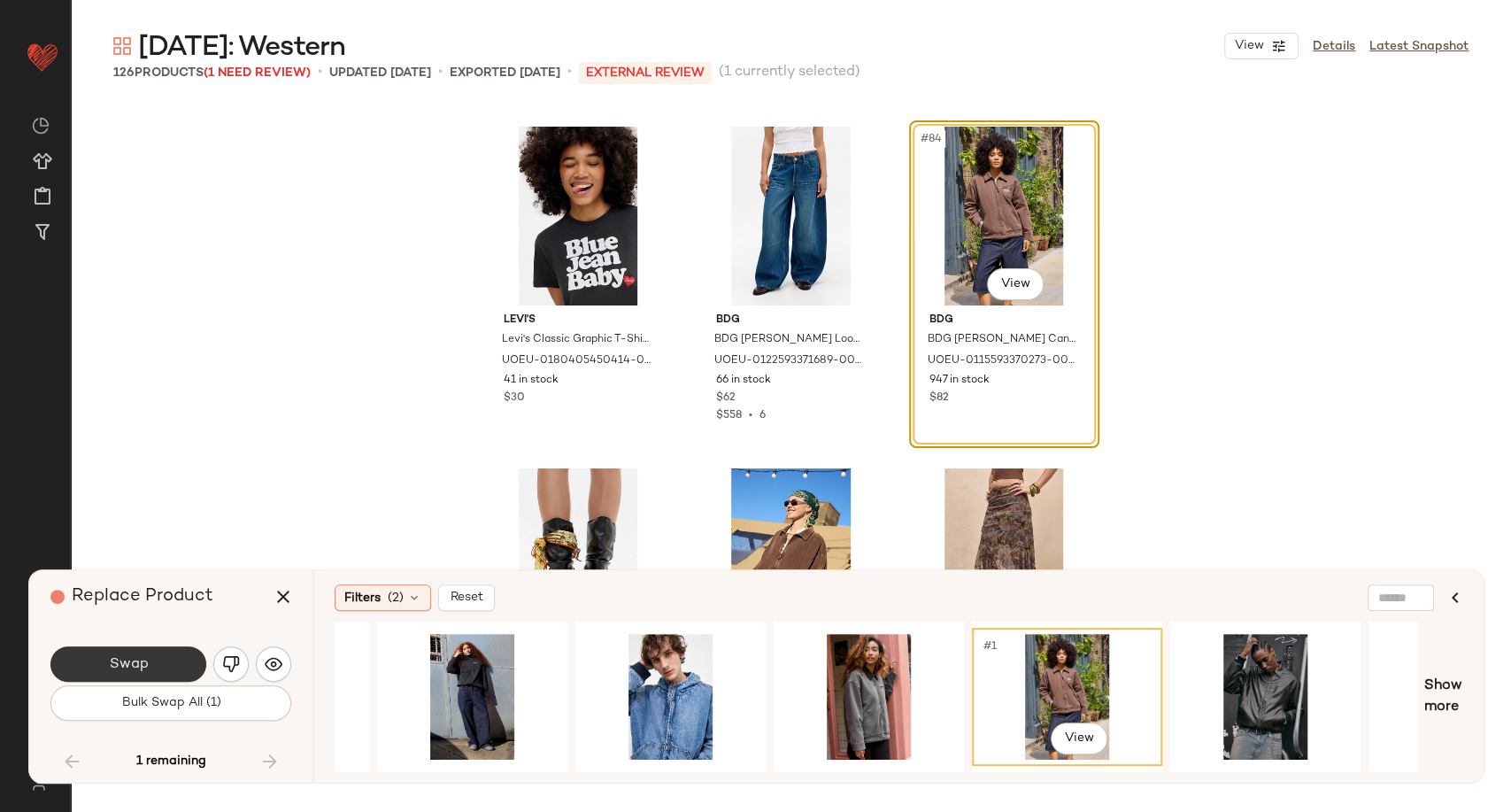
click at [168, 676] on button "Swap" at bounding box center [128, 664] width 156 height 36
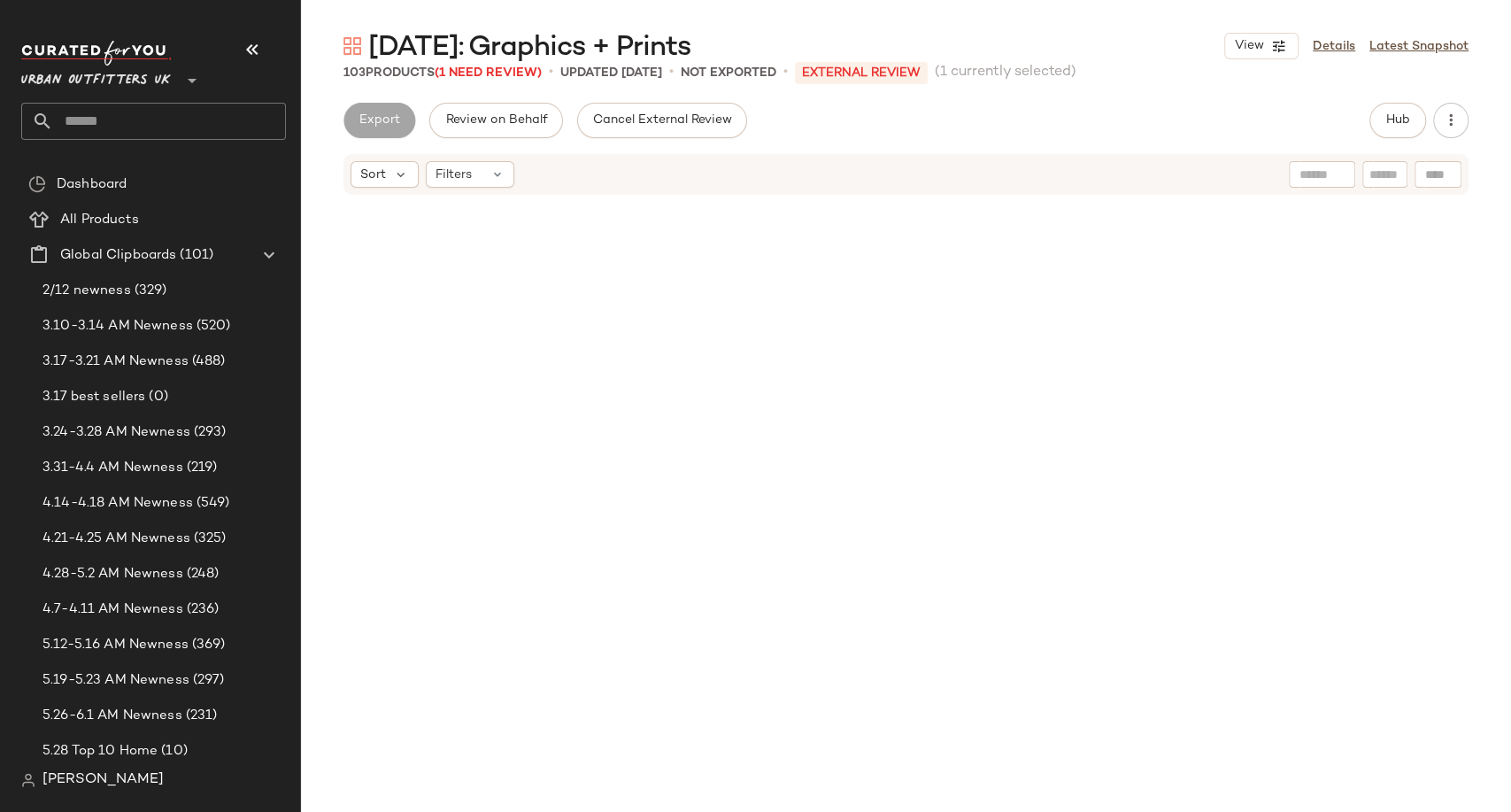
scroll to position [2050, 0]
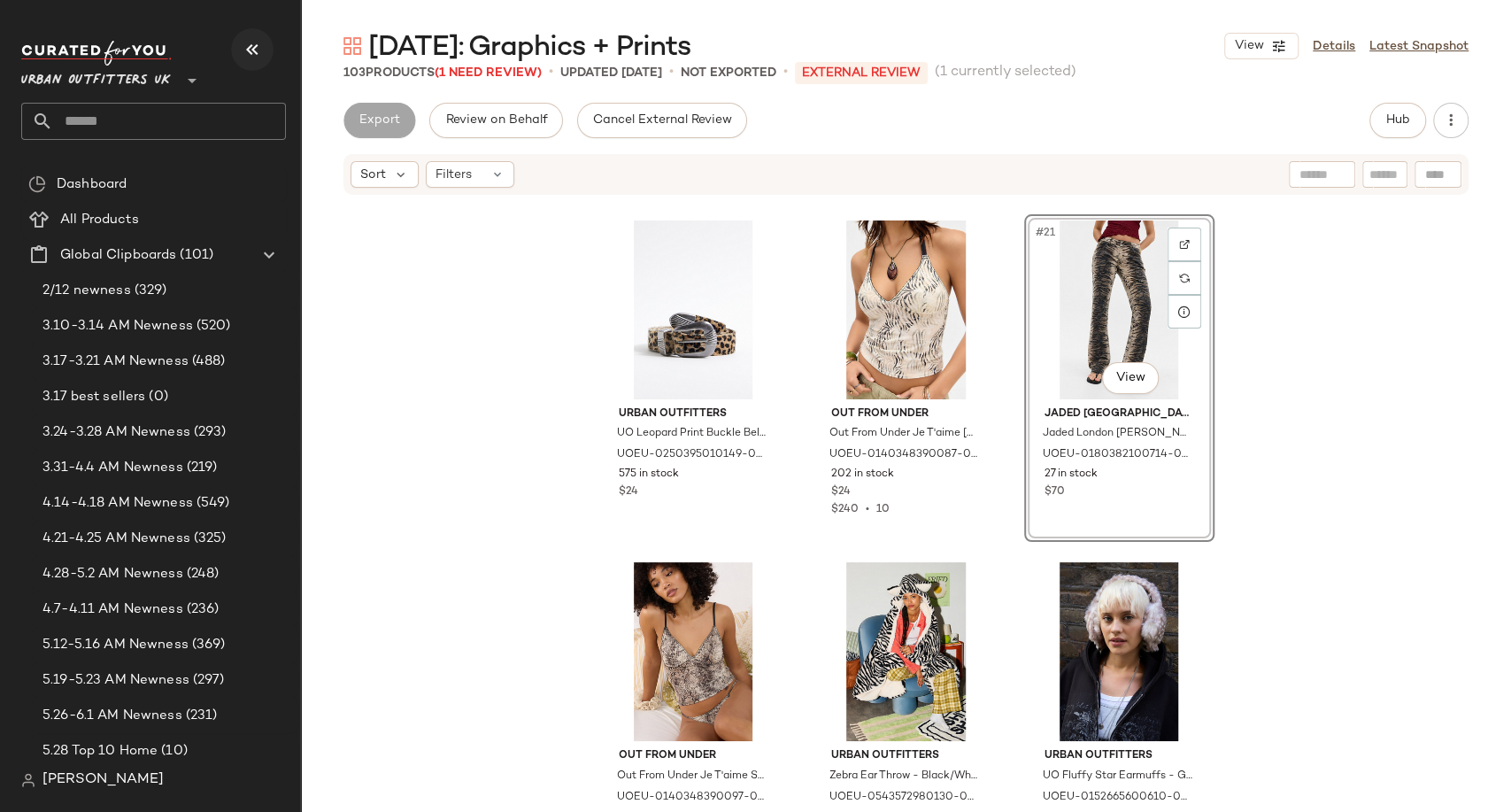
click at [248, 53] on icon "button" at bounding box center [252, 50] width 21 height 21
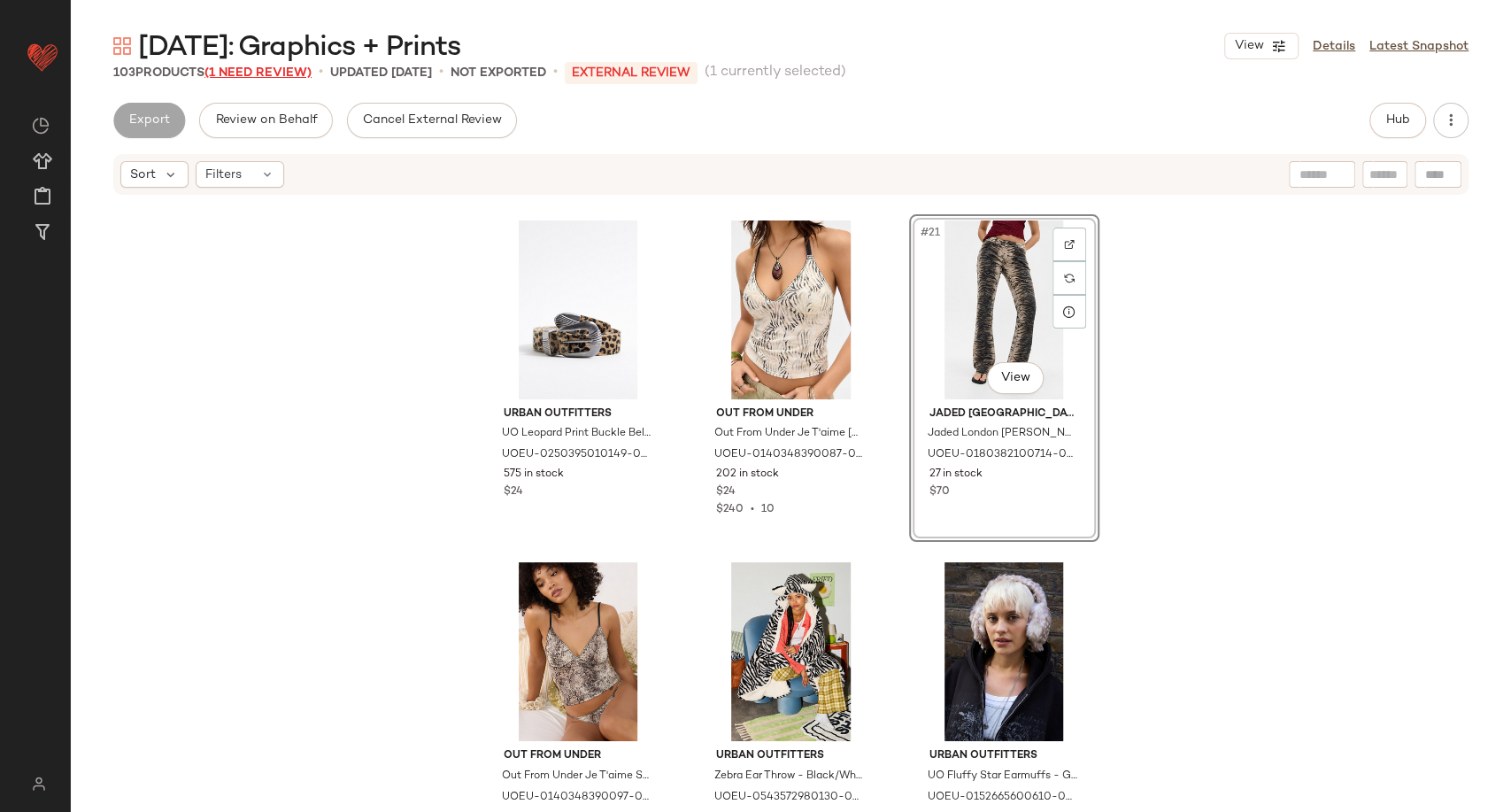
click at [252, 77] on span "(1 Need Review)" at bounding box center [258, 73] width 107 height 13
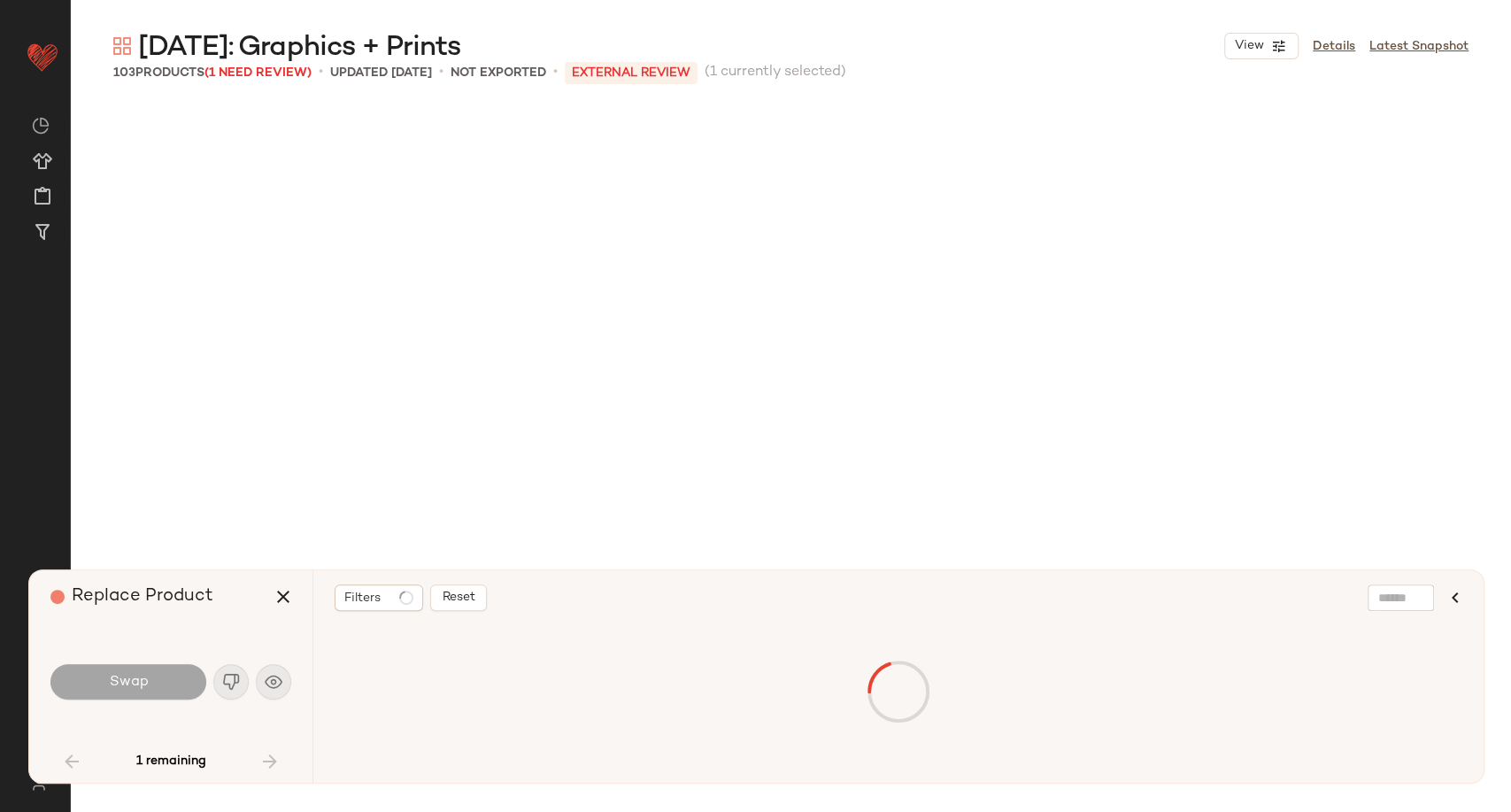
scroll to position [4442, 0]
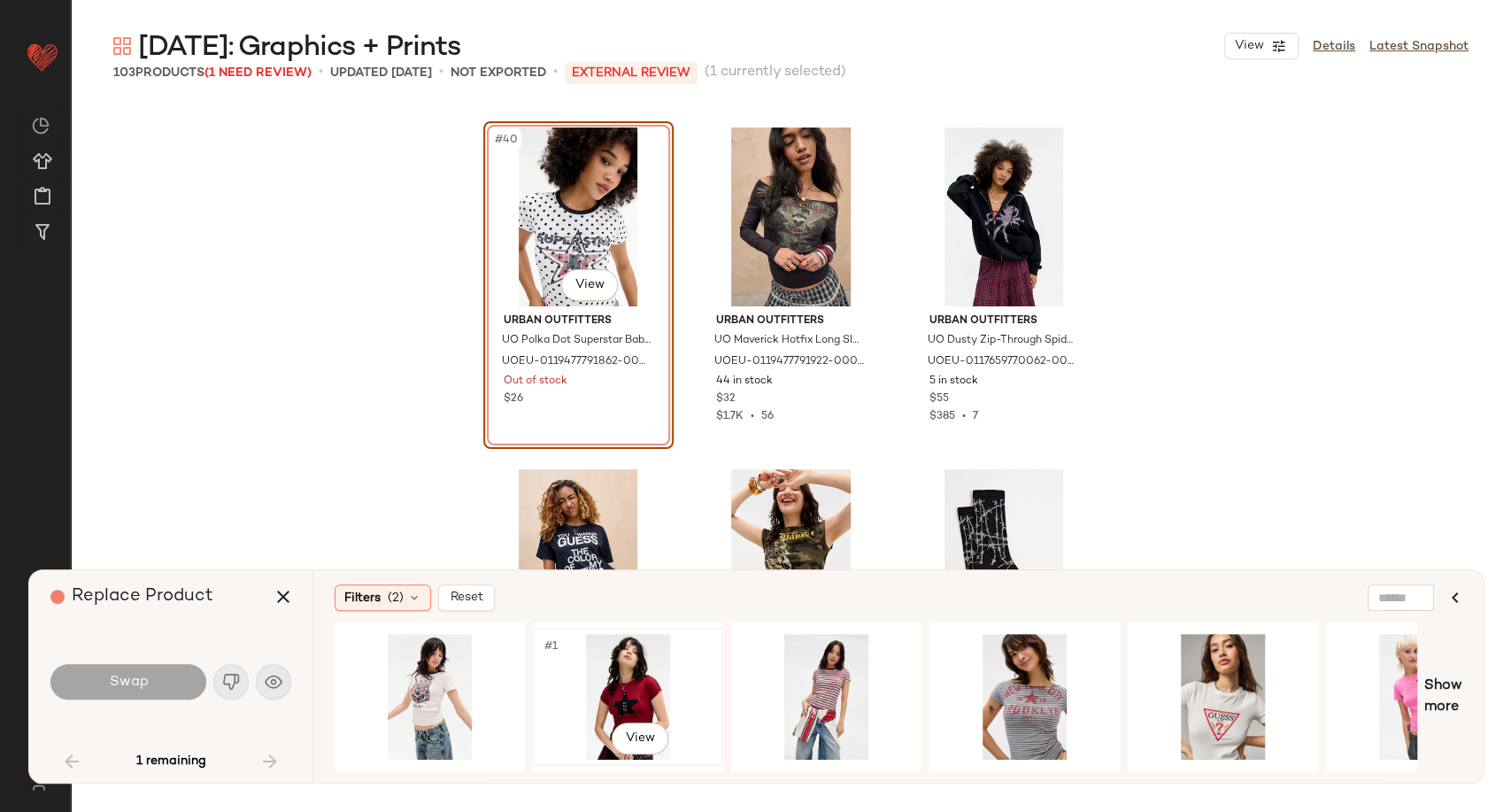
click at [635, 686] on div "#1 View" at bounding box center [629, 696] width 178 height 126
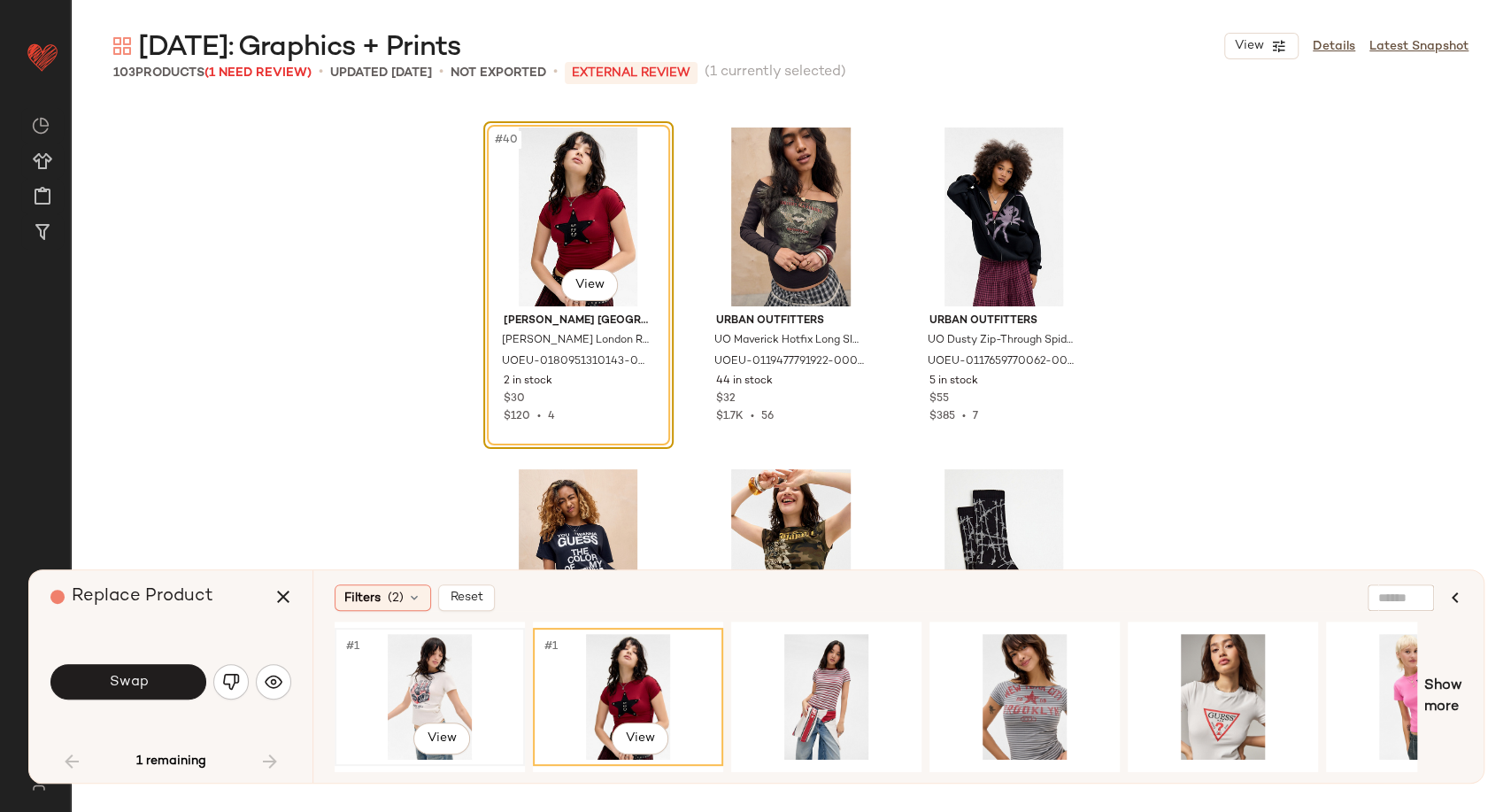
click at [441, 685] on div "#1 View" at bounding box center [430, 696] width 178 height 126
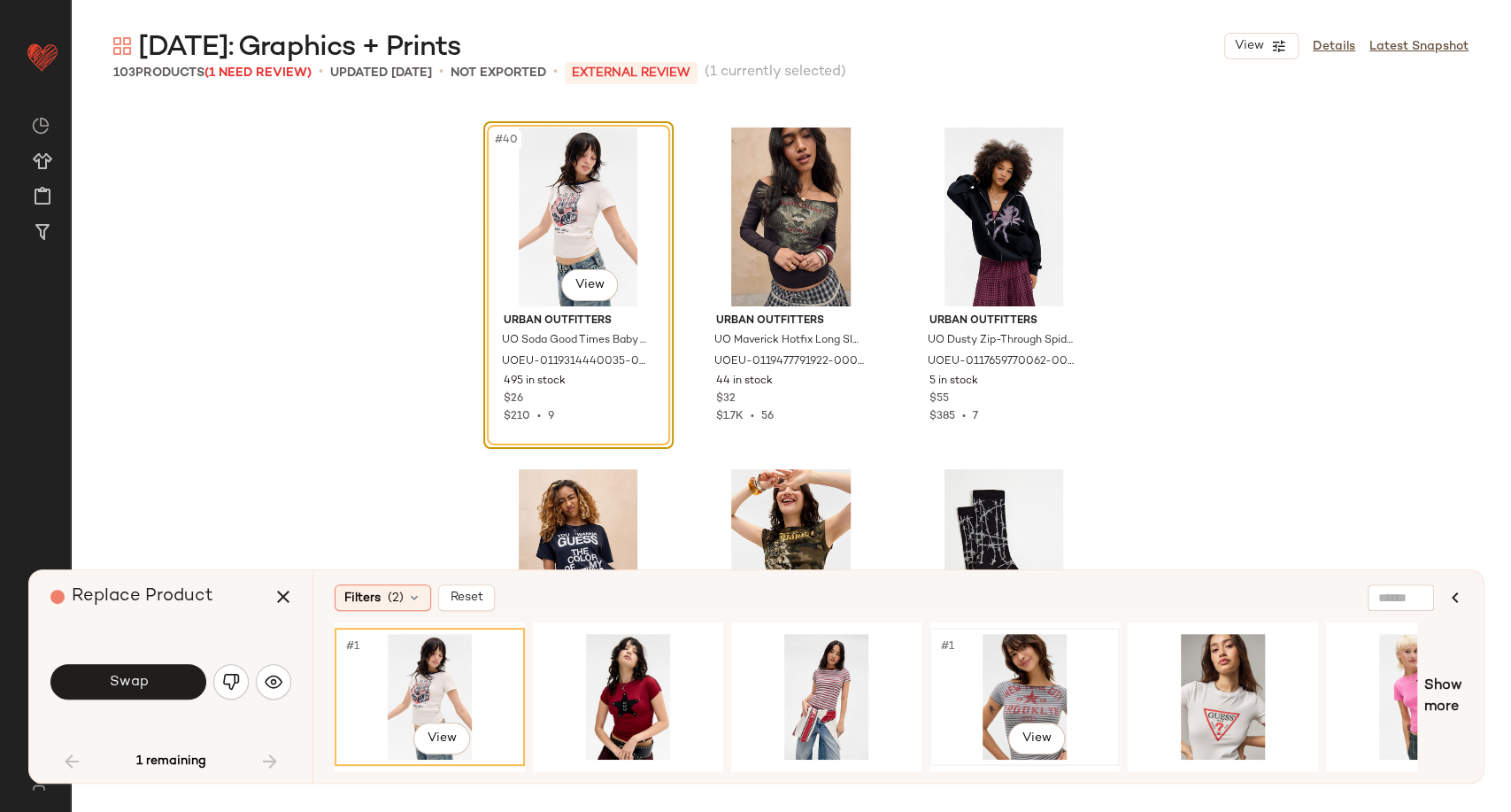
click at [1003, 686] on div "#1 View" at bounding box center [1025, 696] width 178 height 126
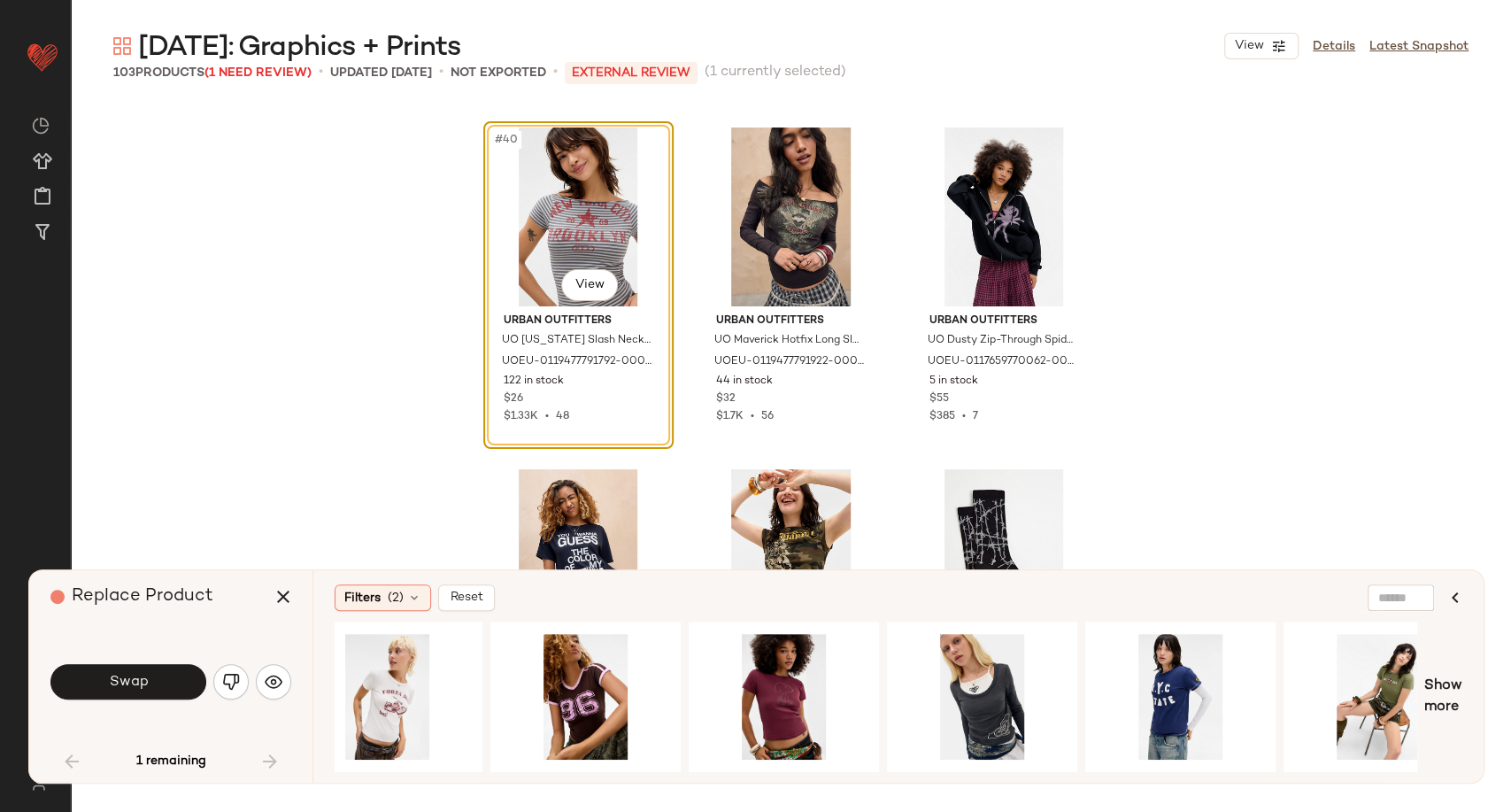
scroll to position [0, 880]
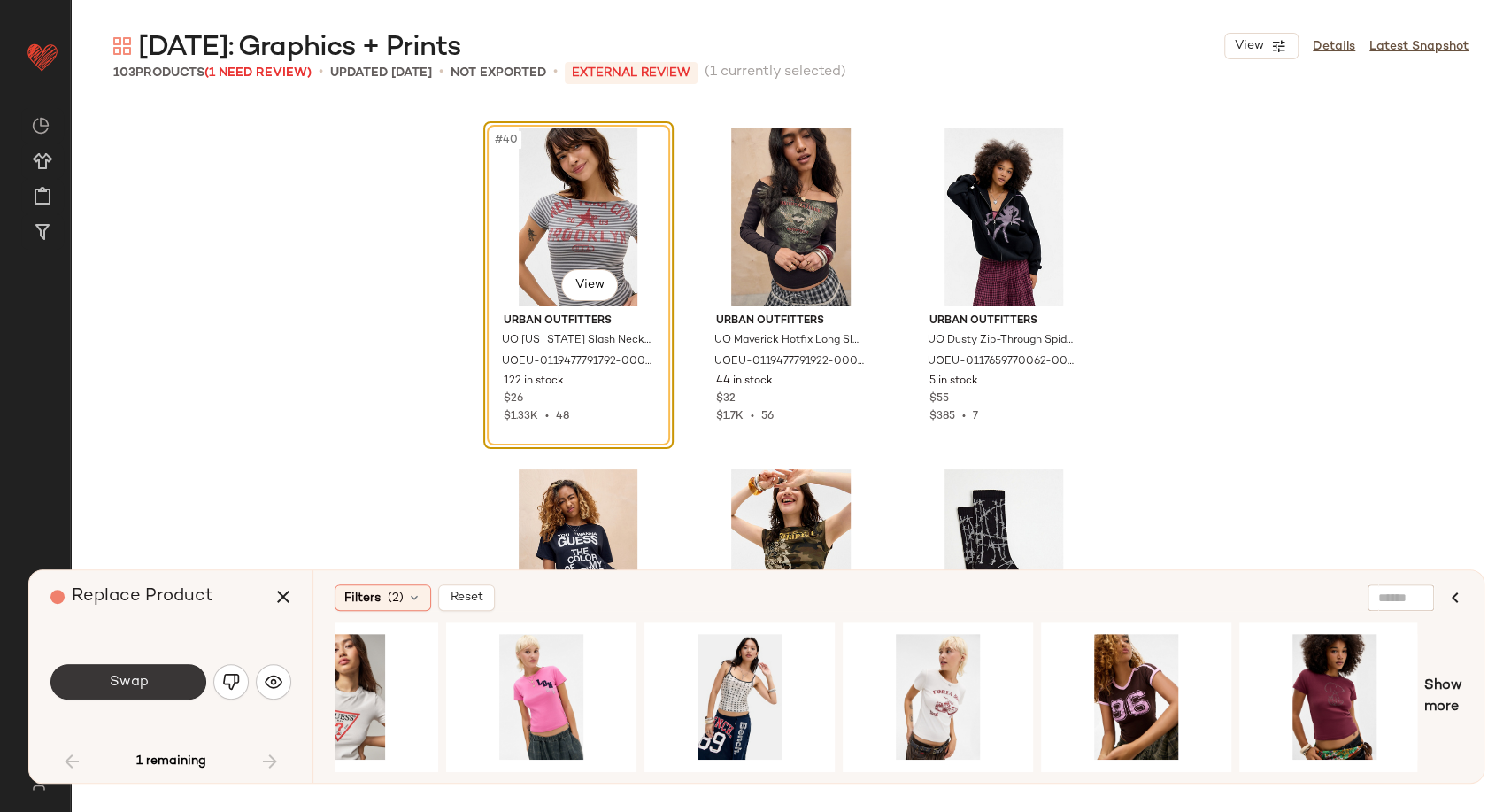
click at [158, 682] on button "Swap" at bounding box center [128, 682] width 156 height 36
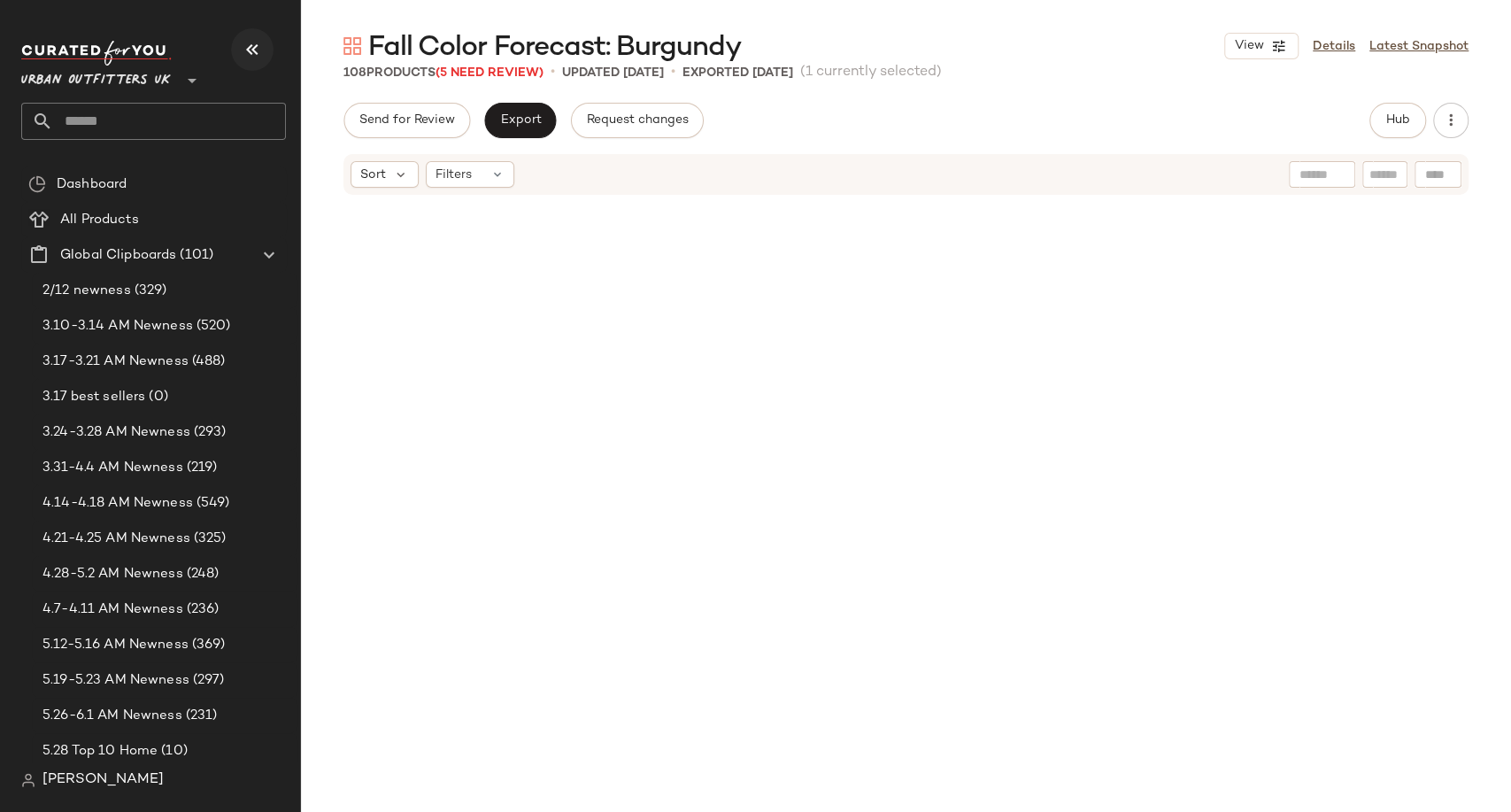
scroll to position [1367, 0]
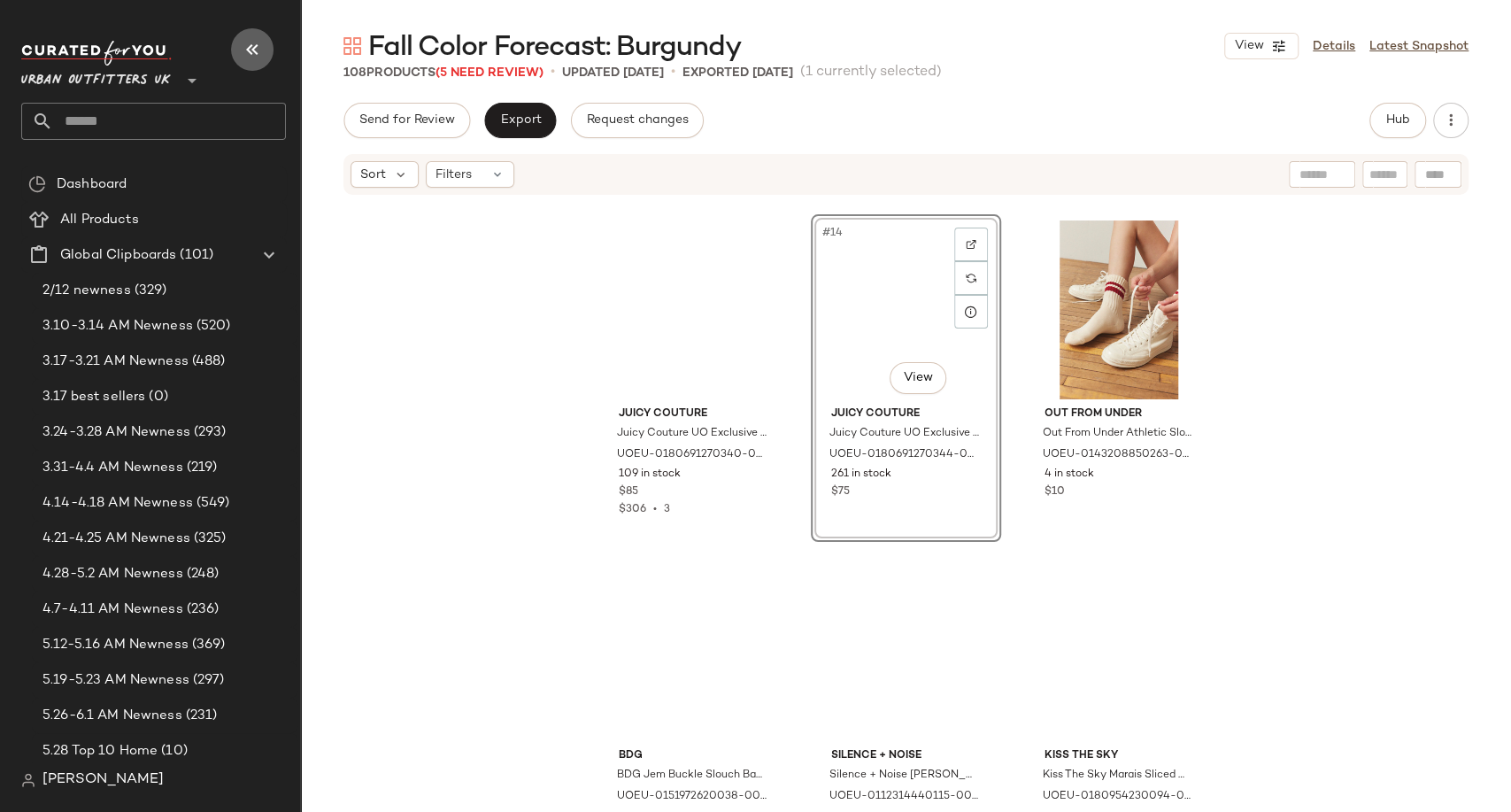
click at [250, 54] on icon "button" at bounding box center [252, 50] width 21 height 21
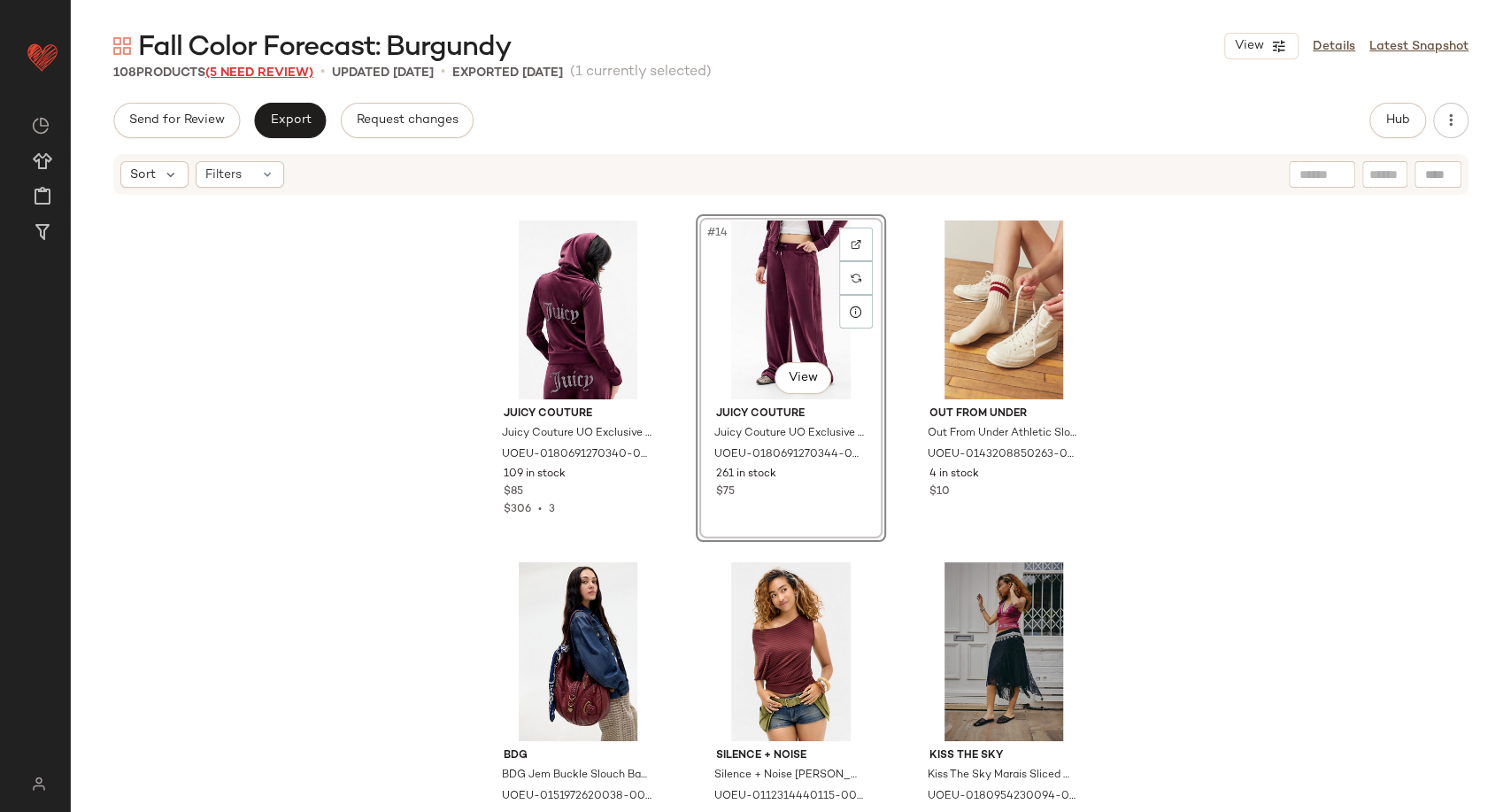
click at [269, 72] on span "(5 Need Review)" at bounding box center [259, 73] width 108 height 13
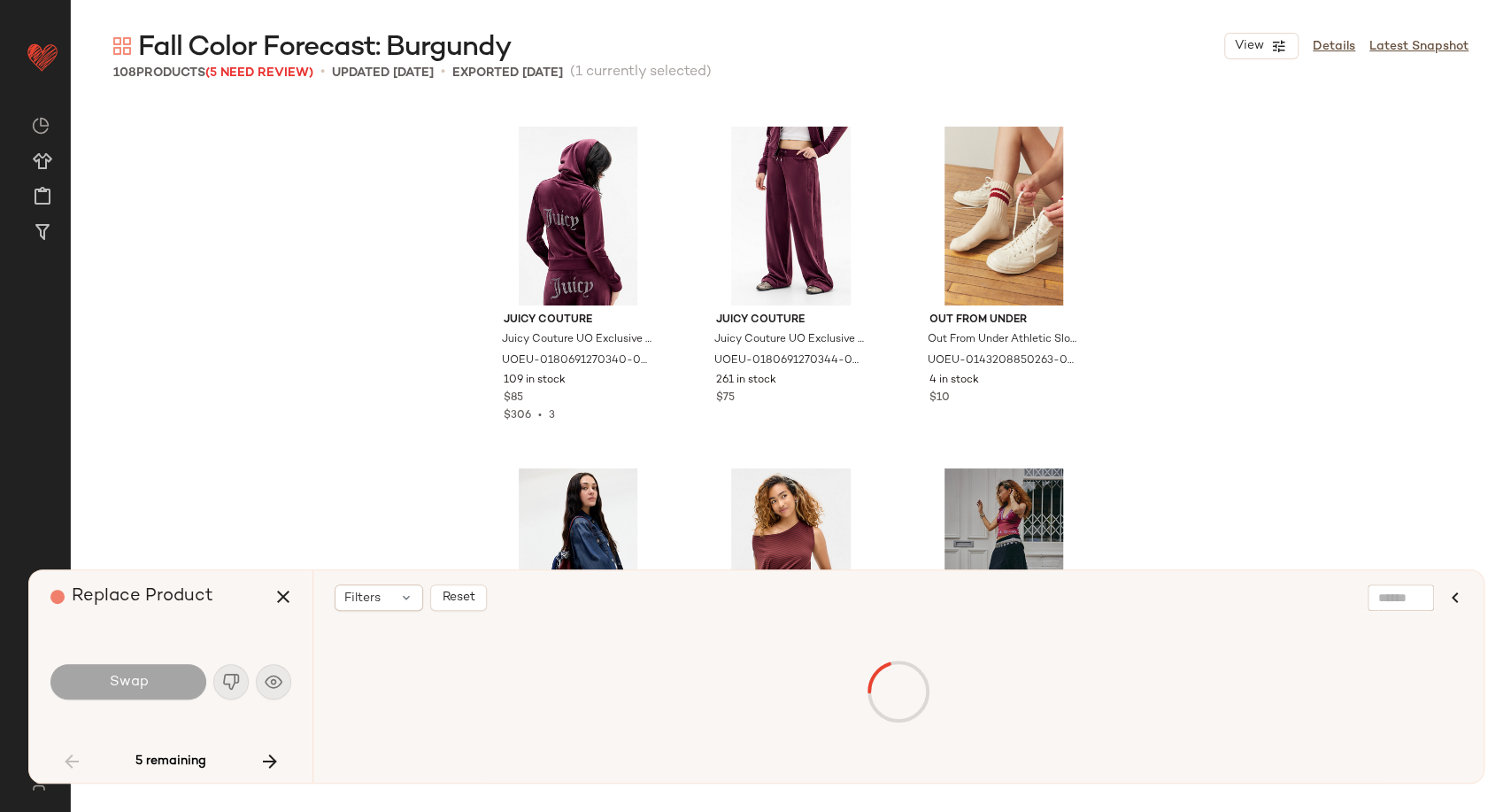
scroll to position [2392, 0]
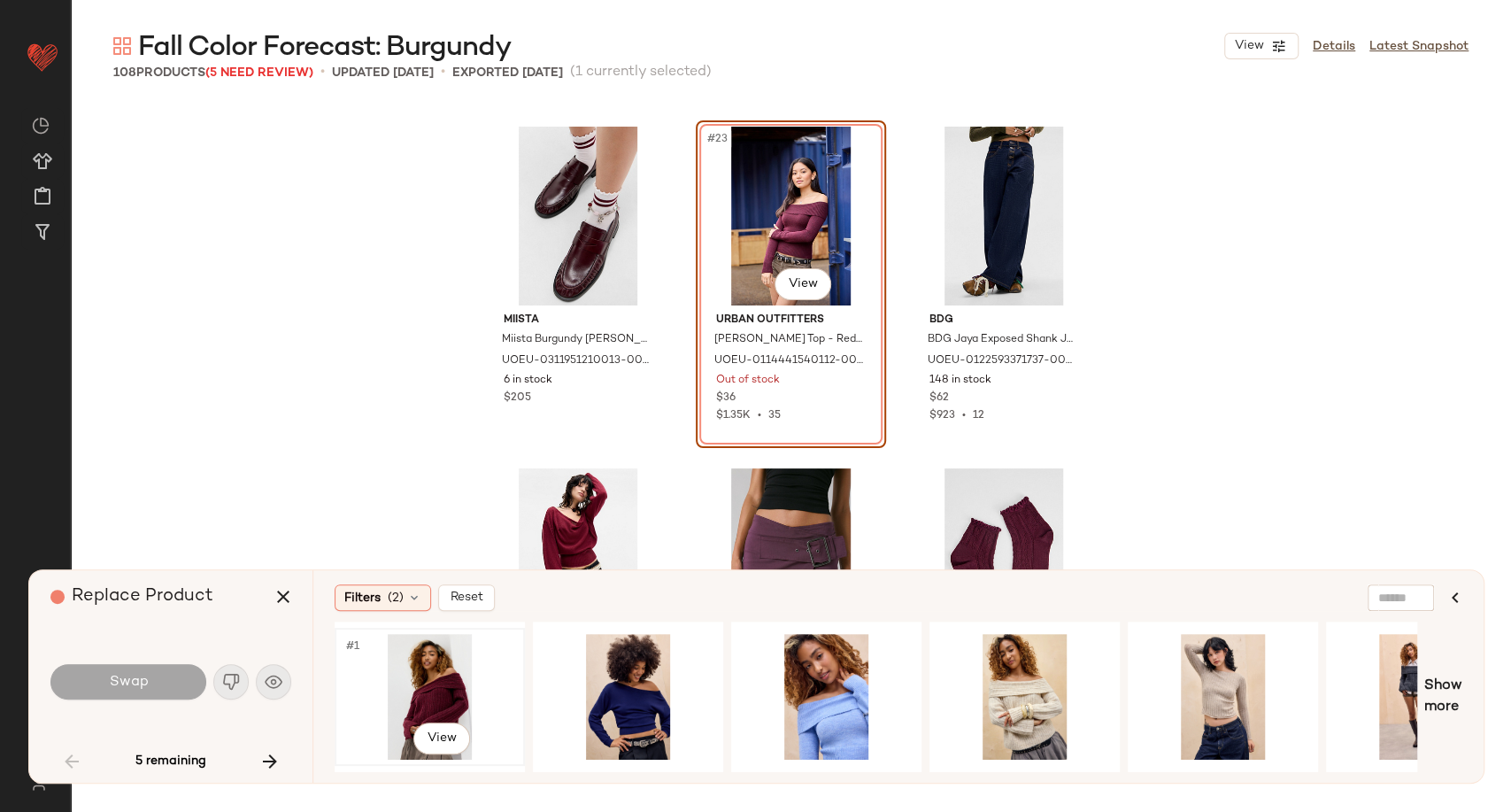
click at [392, 664] on div "#1 View" at bounding box center [430, 696] width 178 height 126
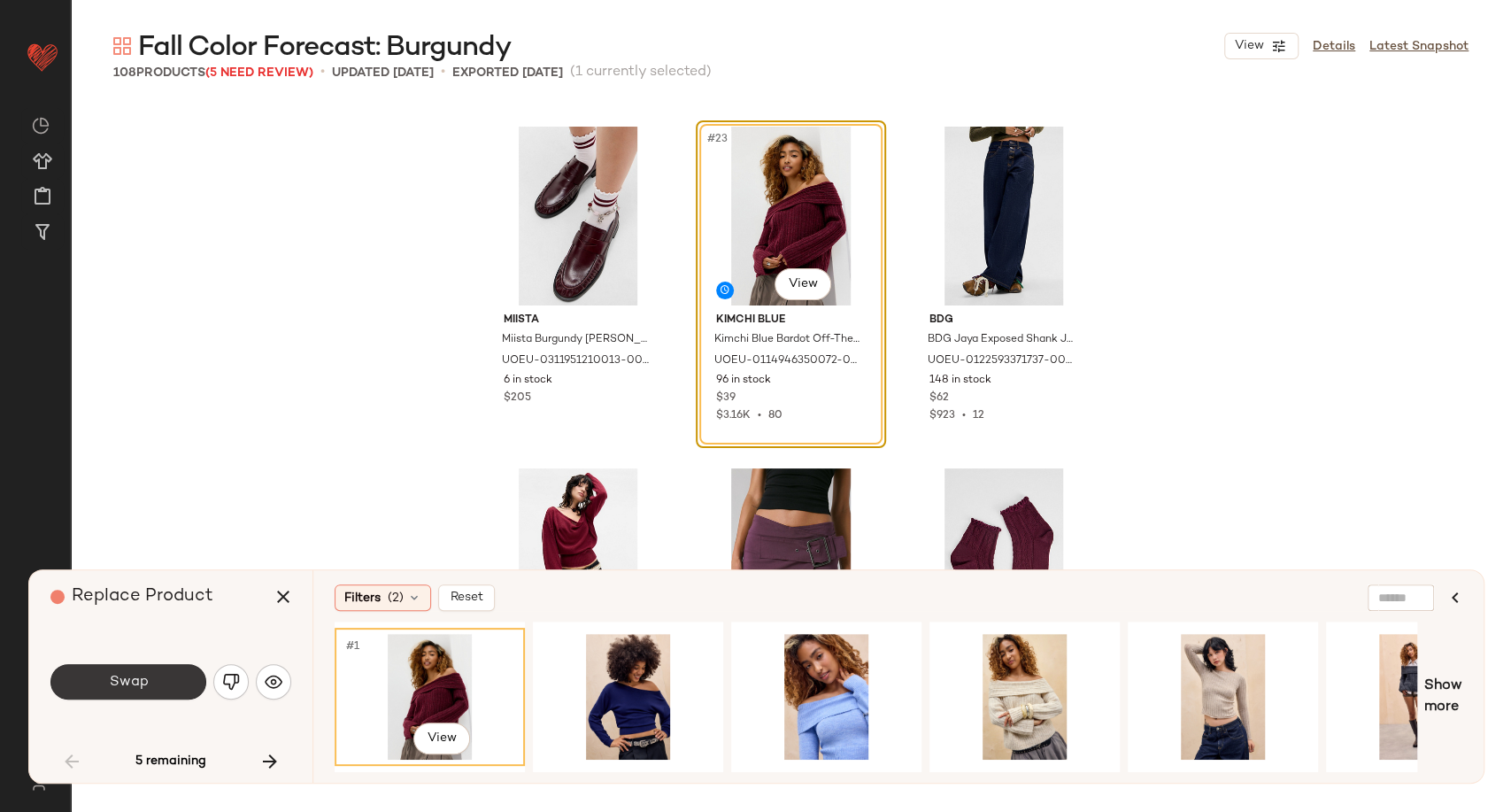
click at [140, 694] on button "Swap" at bounding box center [128, 682] width 156 height 36
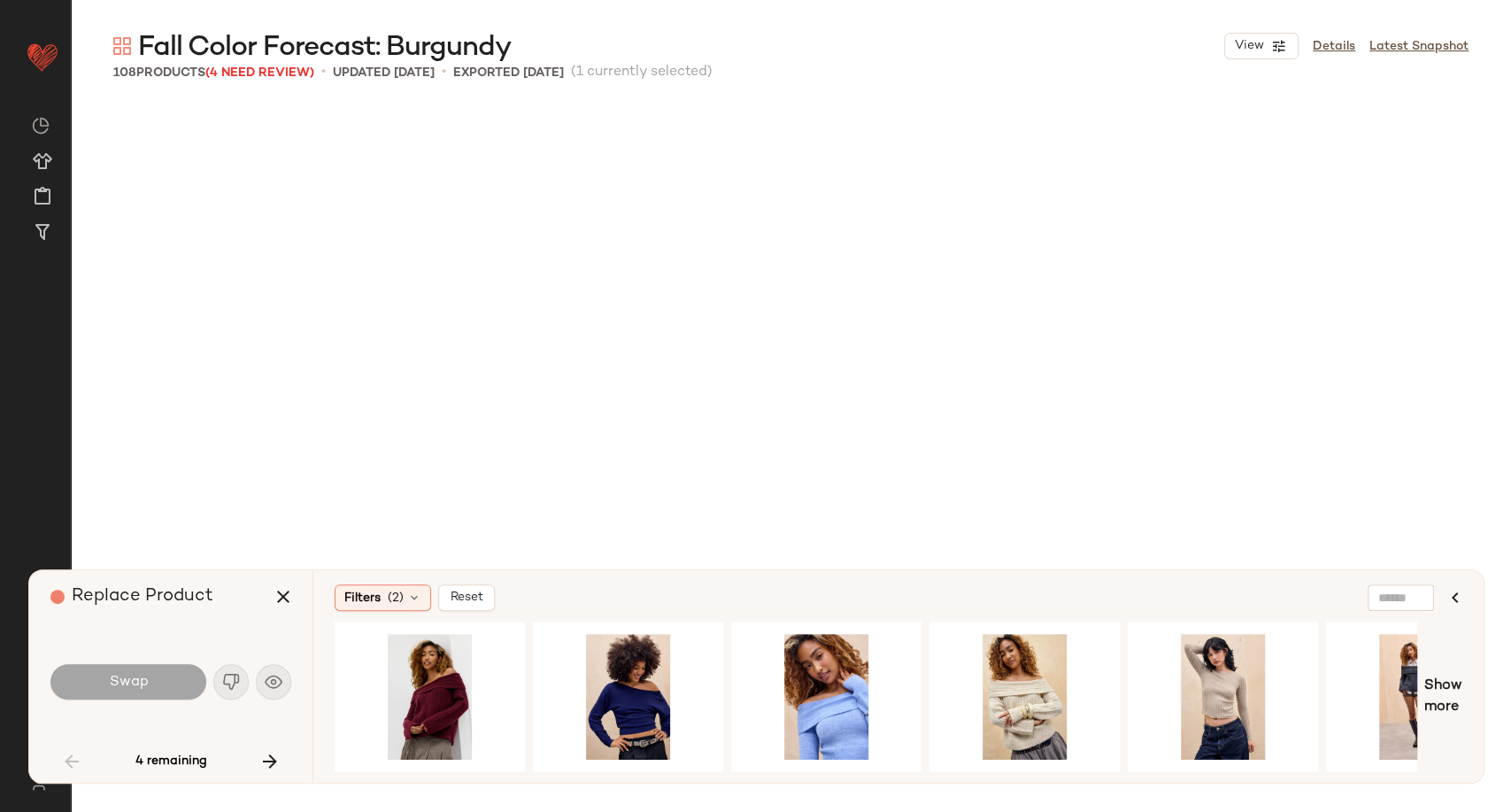
scroll to position [6151, 0]
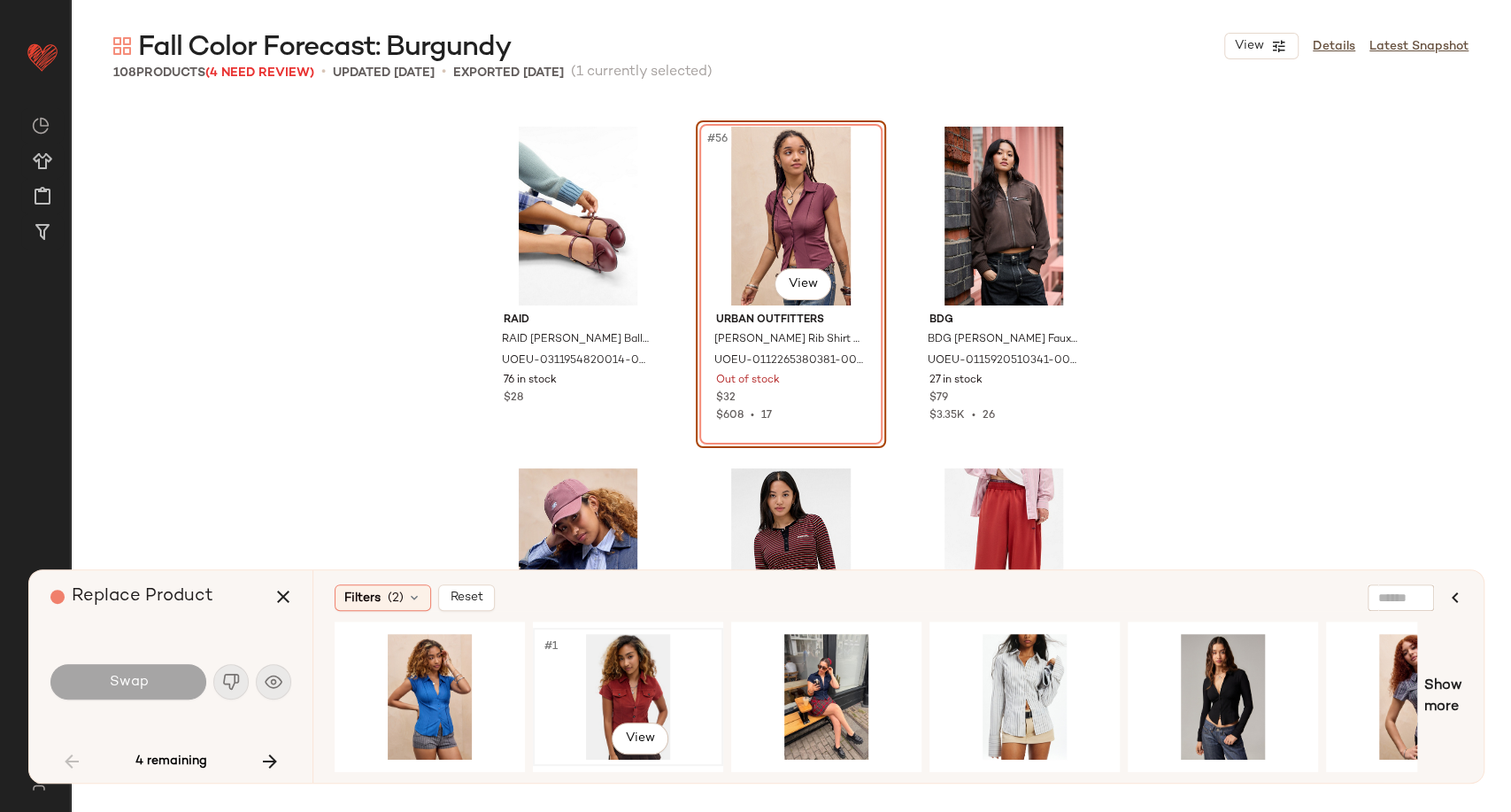
click at [581, 682] on div "#1 View" at bounding box center [629, 696] width 178 height 126
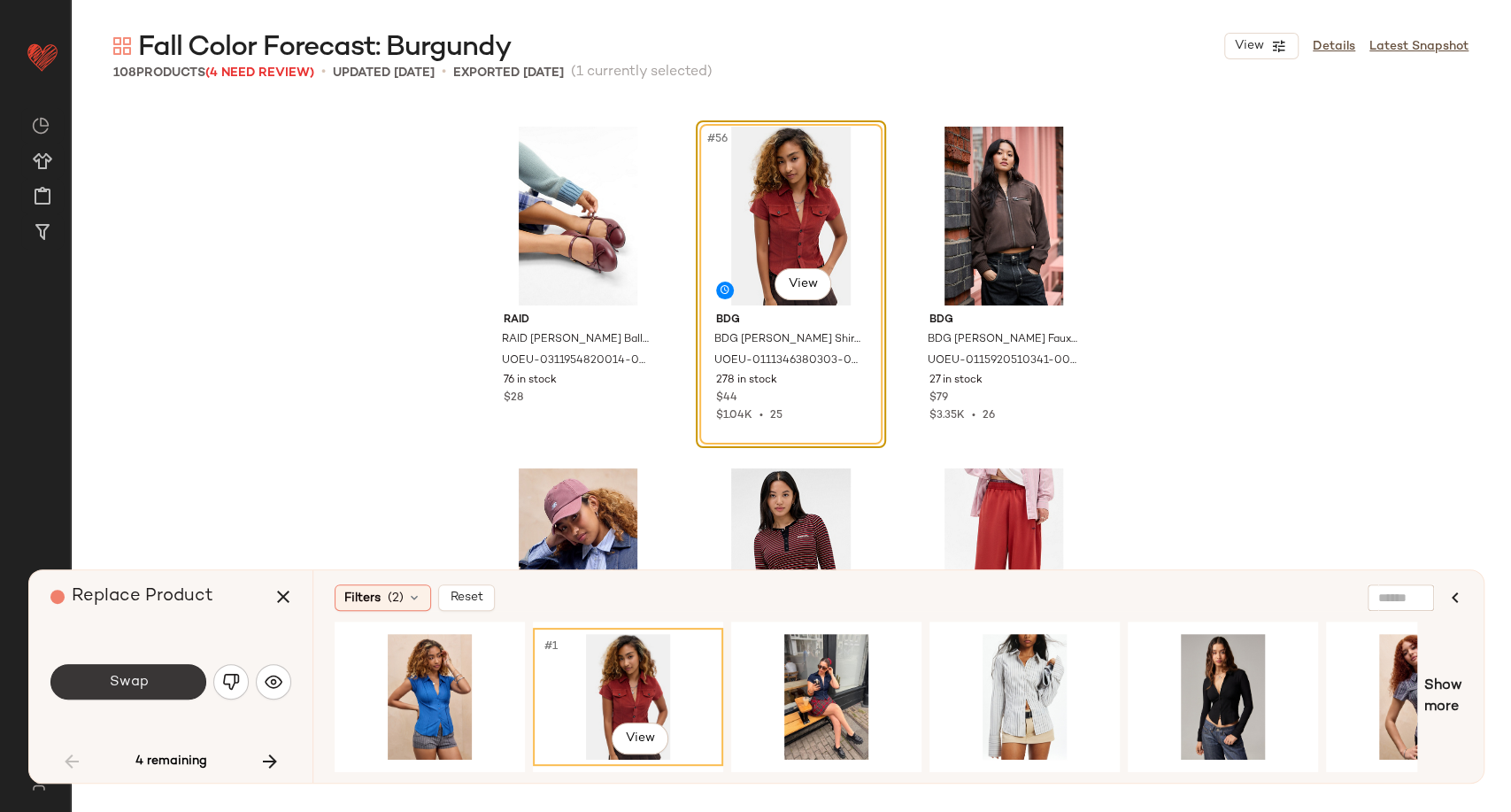
click at [187, 675] on button "Swap" at bounding box center [128, 682] width 156 height 36
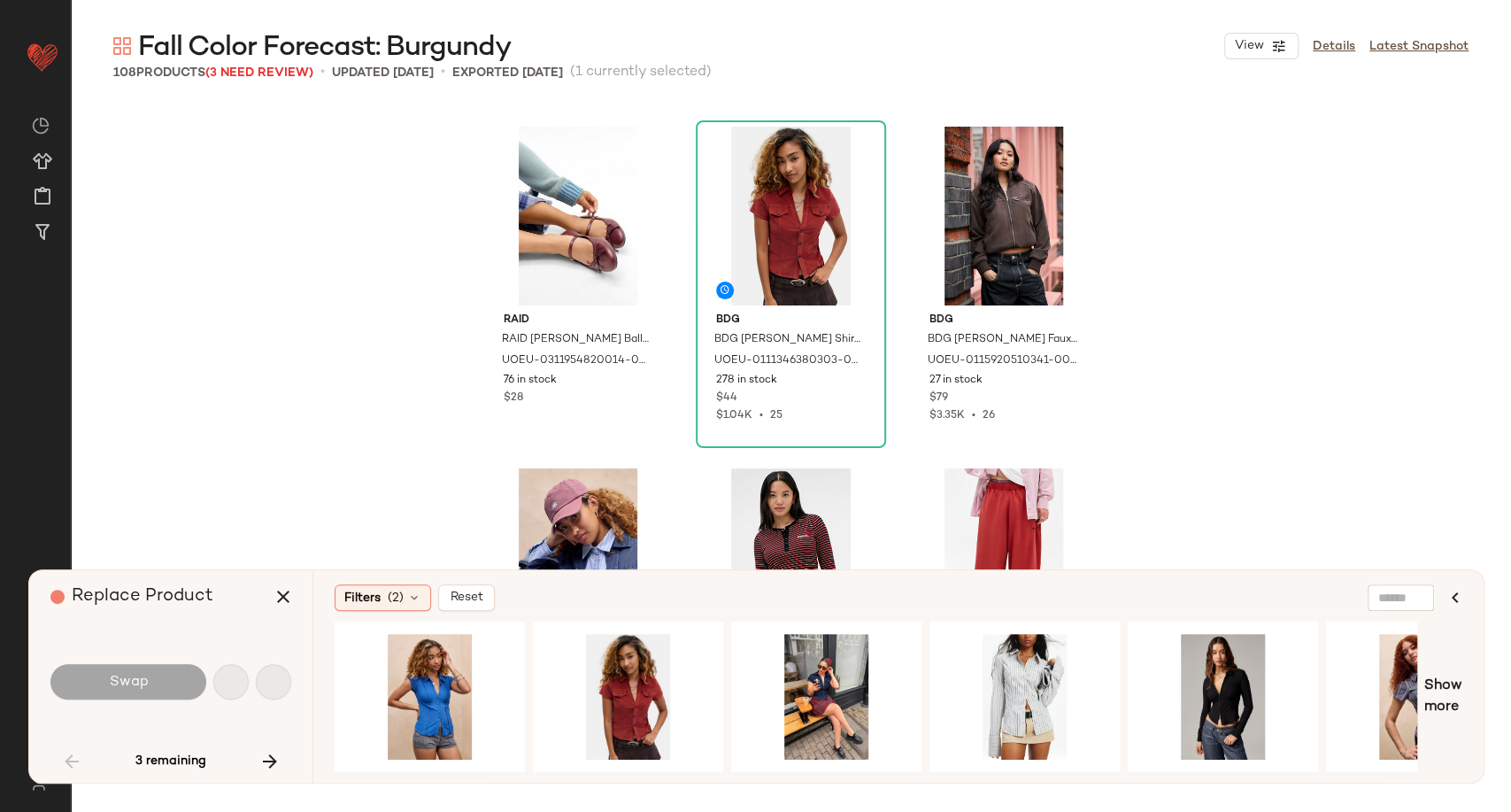
scroll to position [7518, 0]
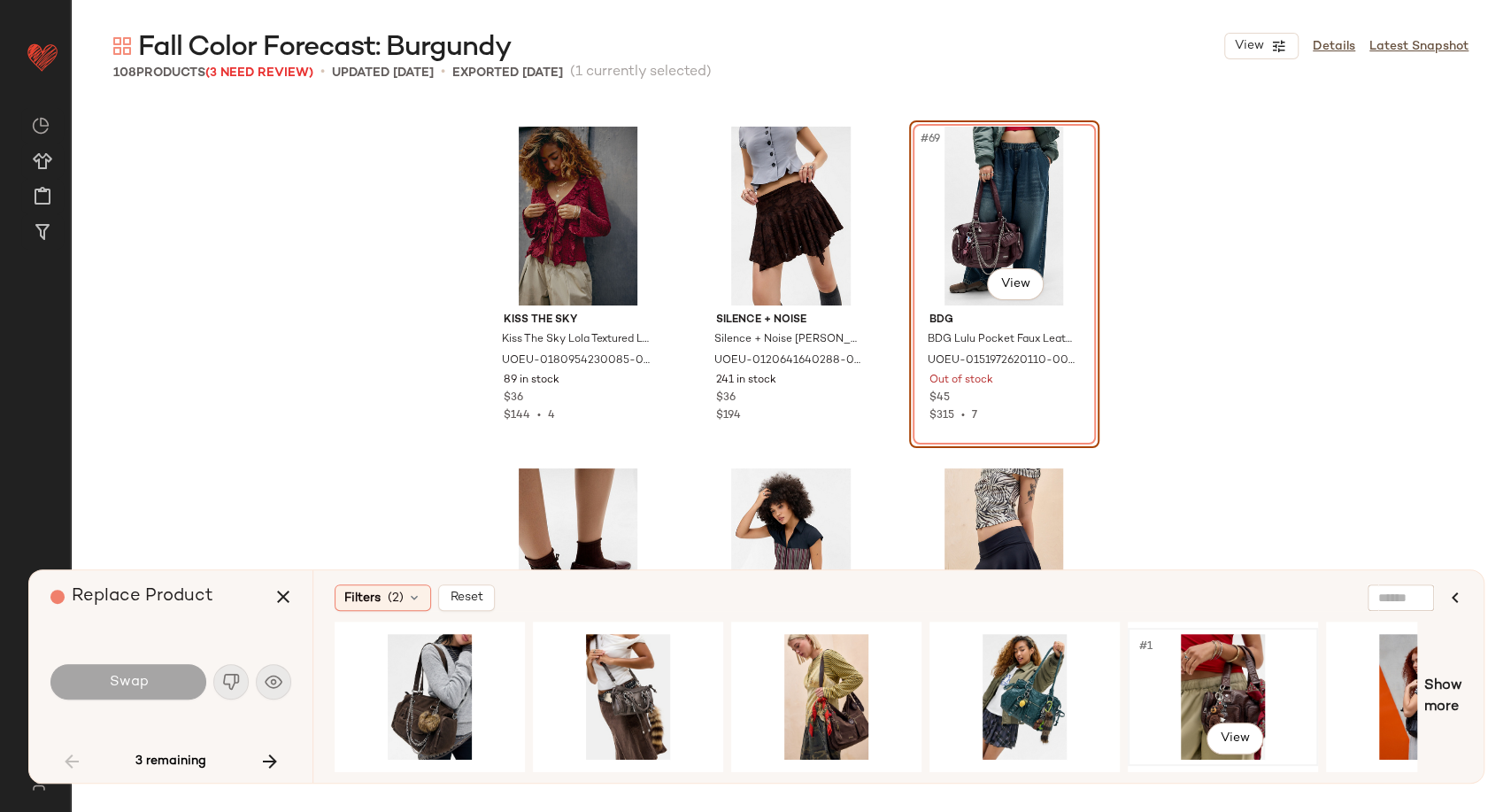
click at [1218, 687] on div "#1 View" at bounding box center [1223, 696] width 178 height 126
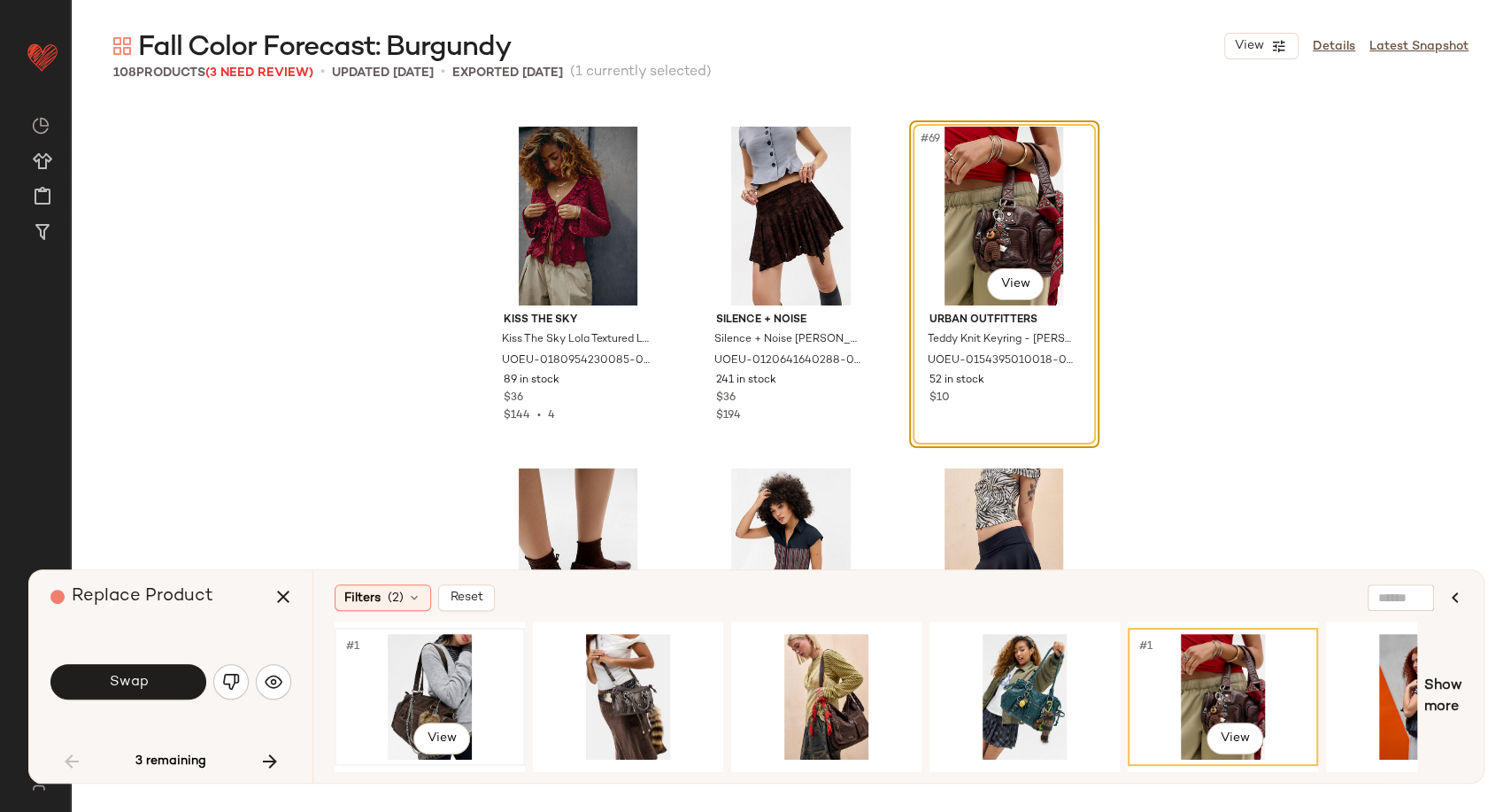
click at [438, 686] on div "#1 View" at bounding box center [430, 696] width 178 height 126
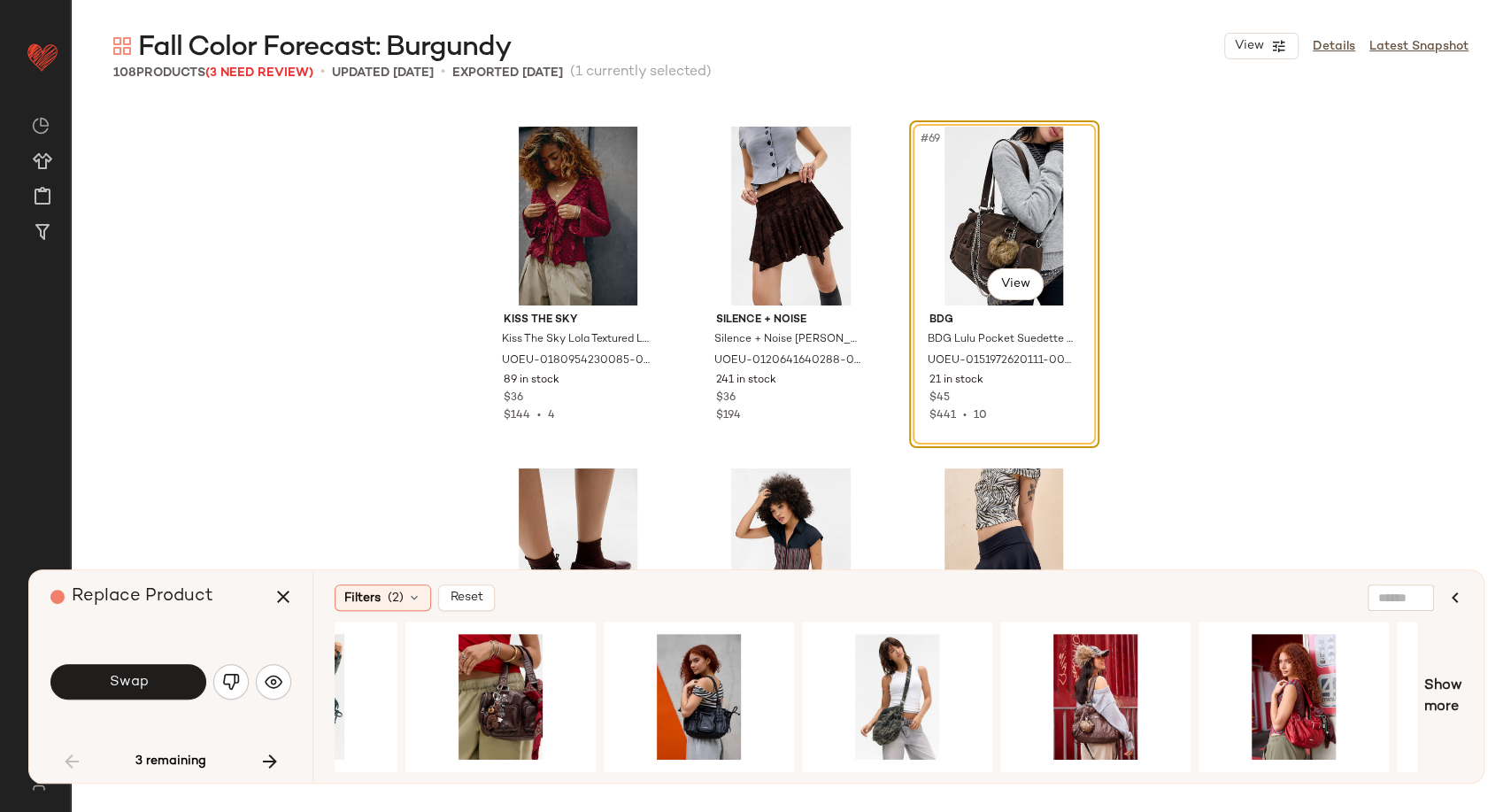
scroll to position [0, 878]
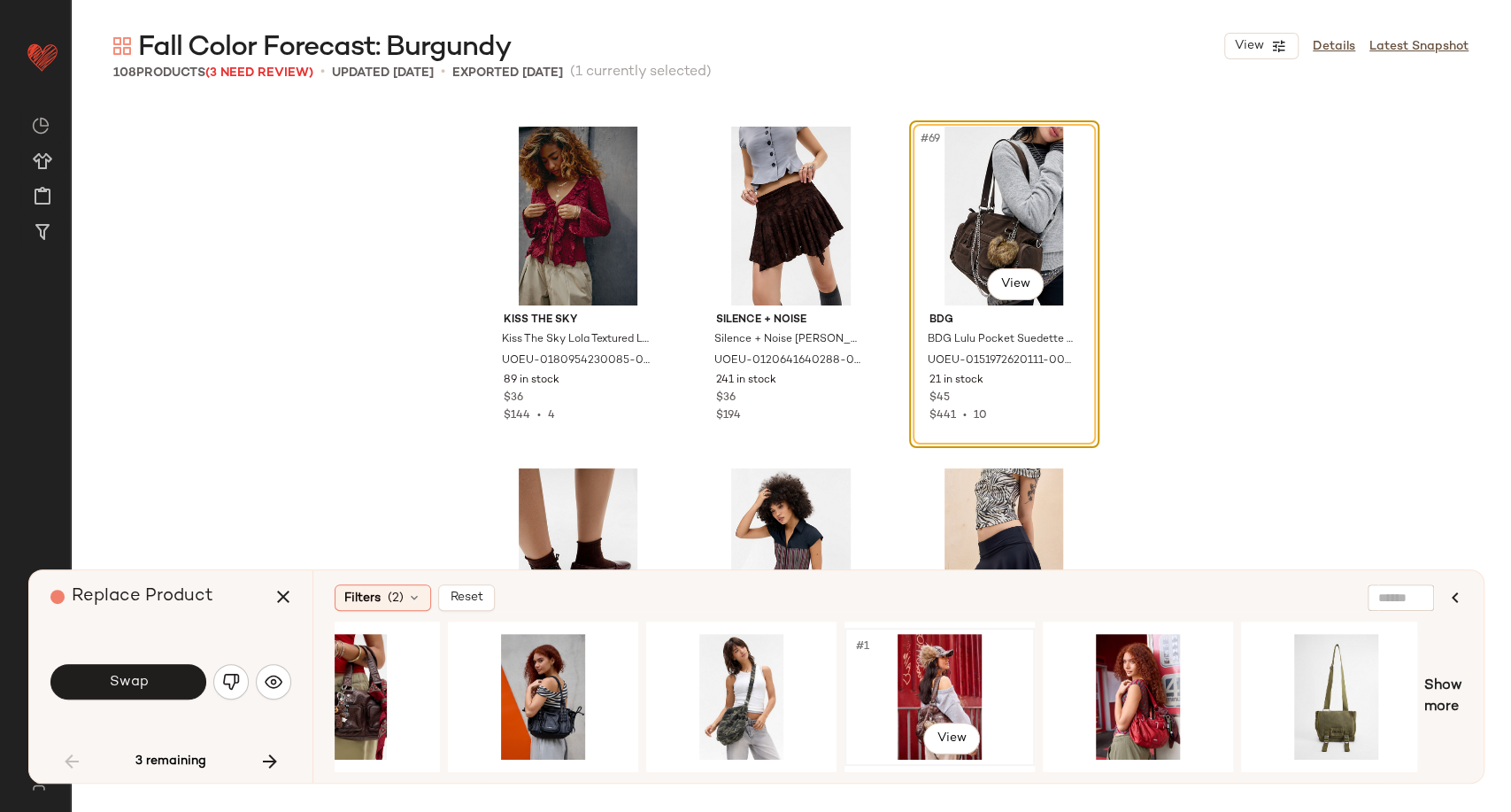
click at [935, 682] on div "#1 View" at bounding box center [940, 696] width 178 height 126
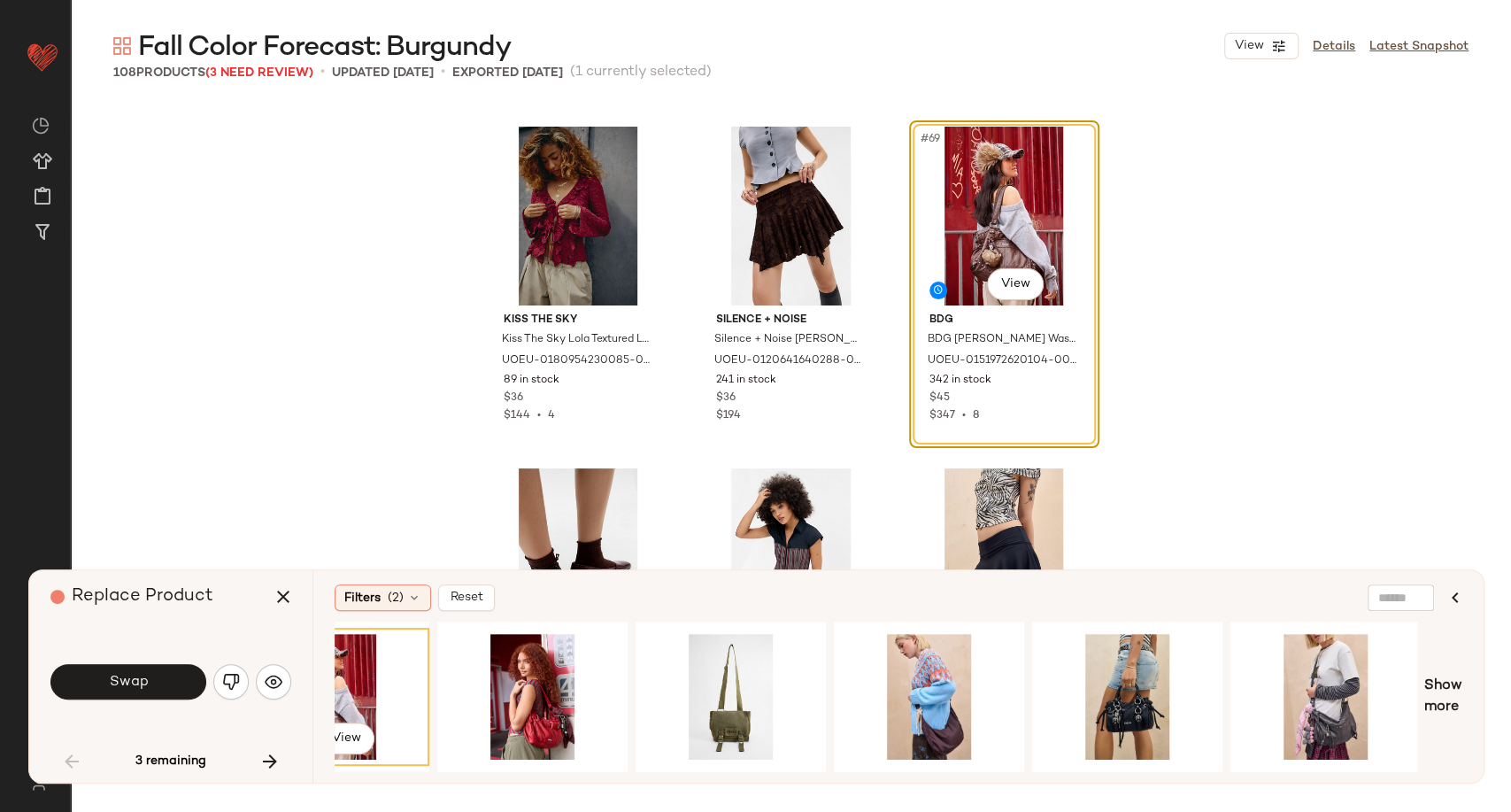
scroll to position [0, 1491]
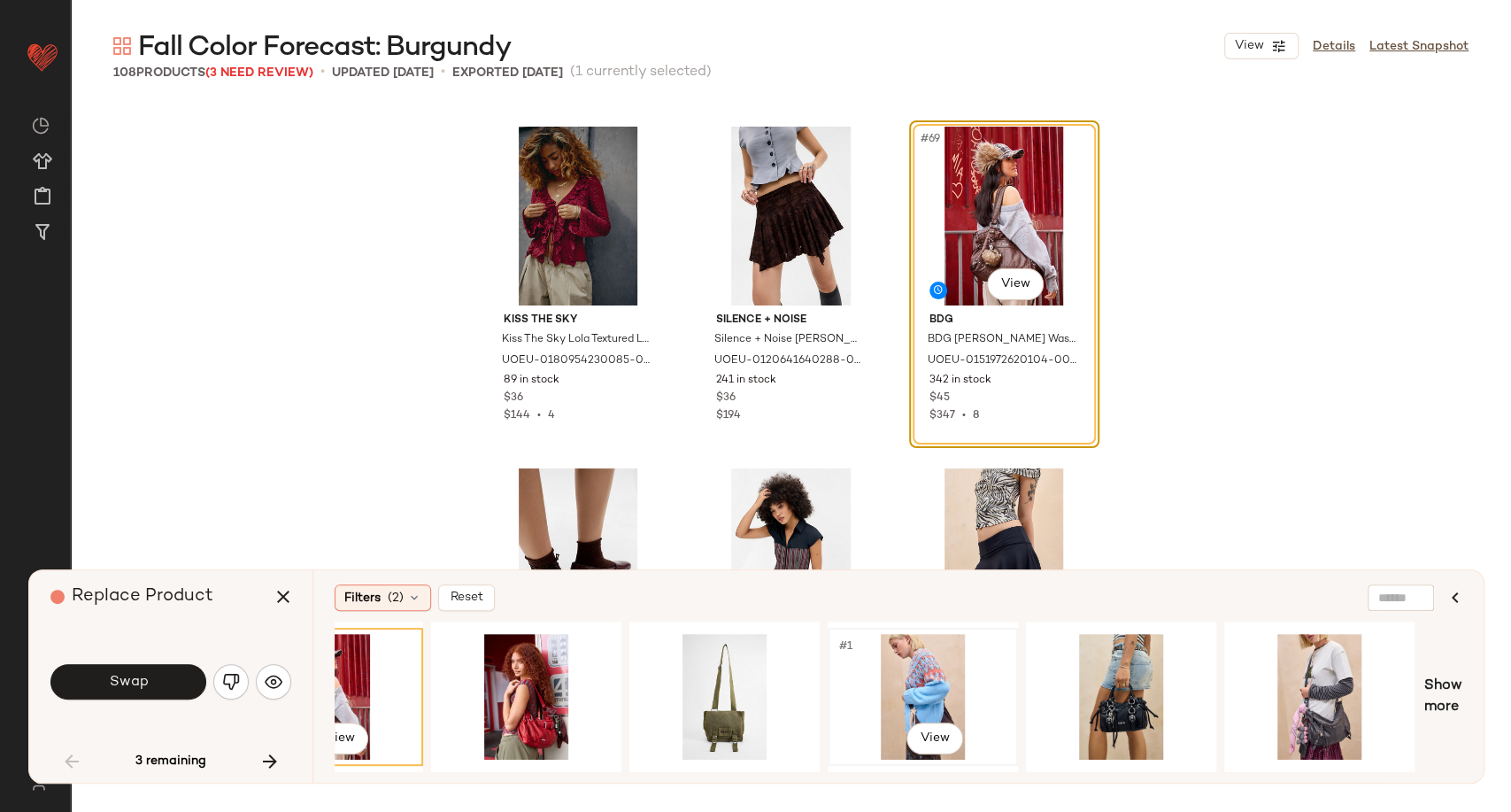
click at [960, 695] on div "#1 View" at bounding box center [923, 696] width 178 height 126
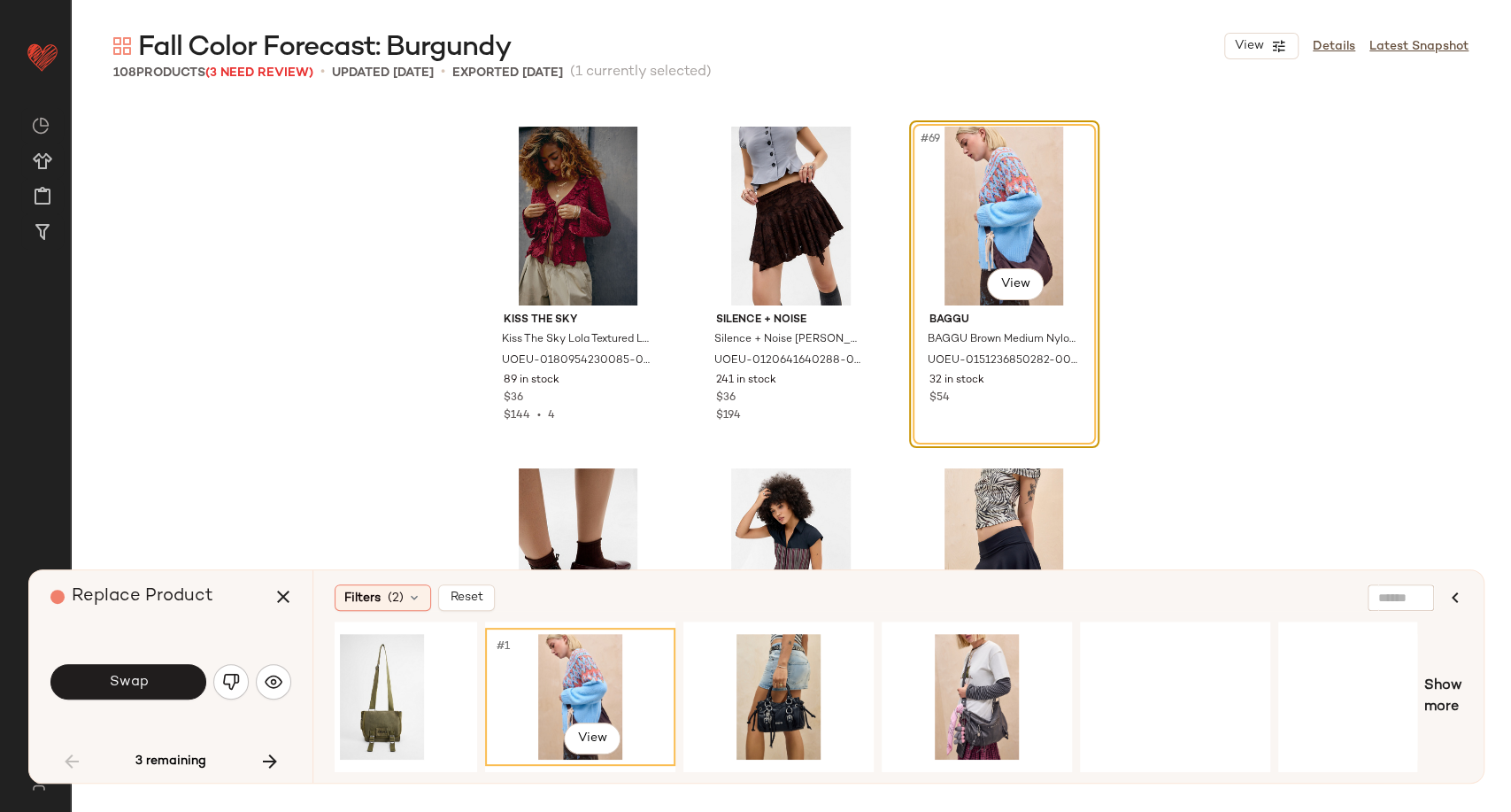
scroll to position [0, 1882]
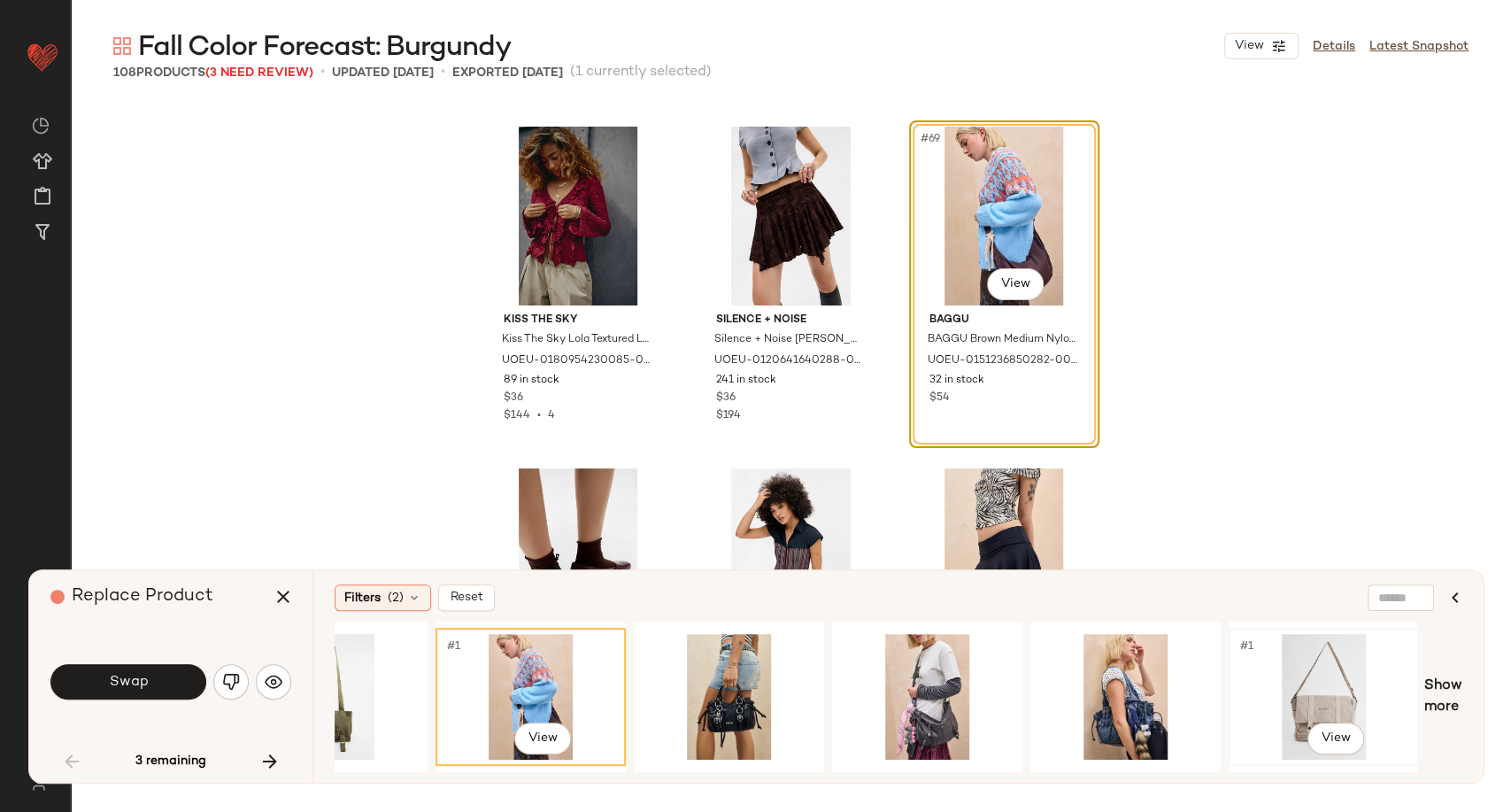
click at [1398, 694] on div "#1 View" at bounding box center [1324, 696] width 178 height 126
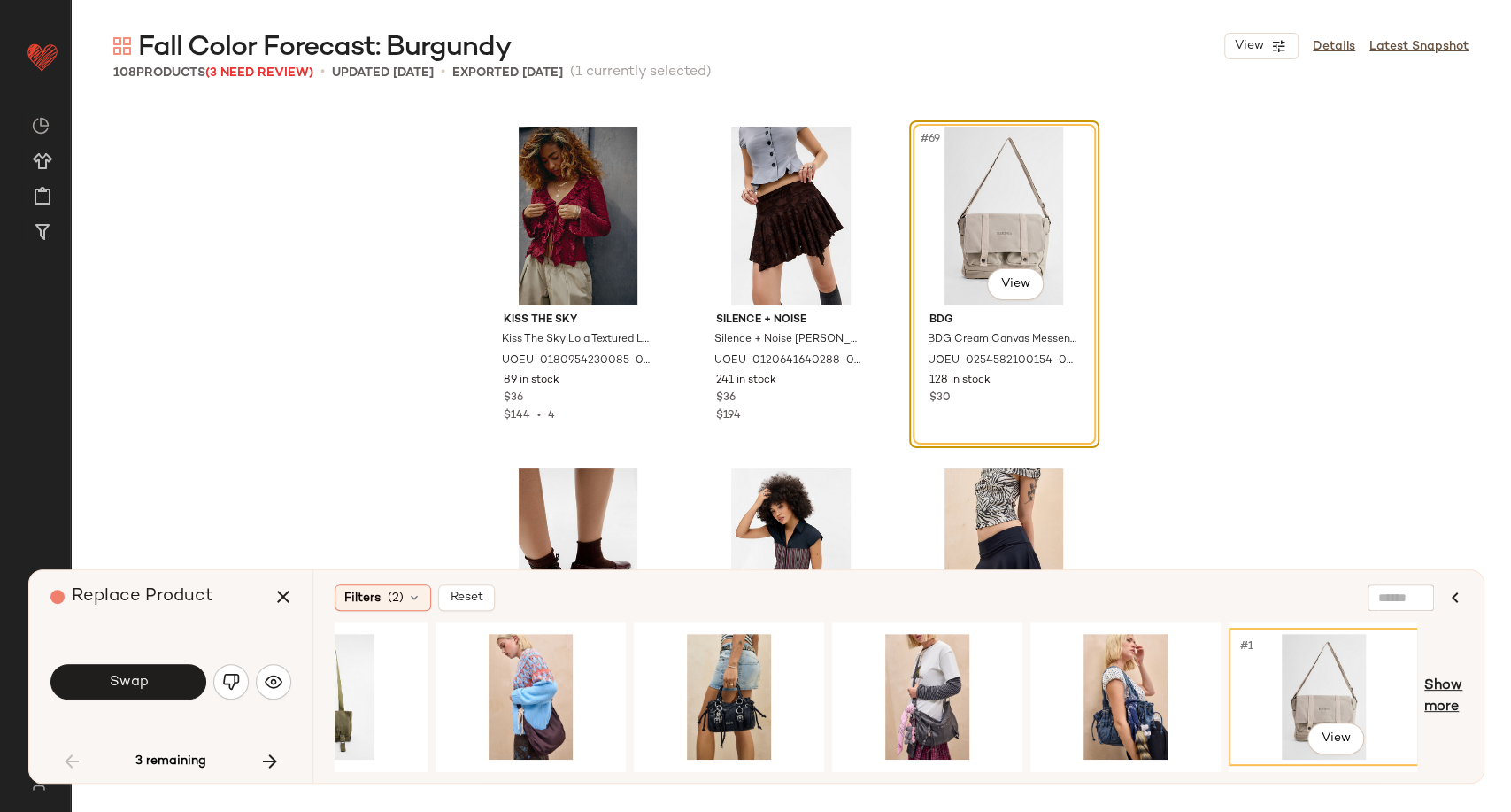
click at [1450, 686] on span "Show more" at bounding box center [1443, 697] width 38 height 43
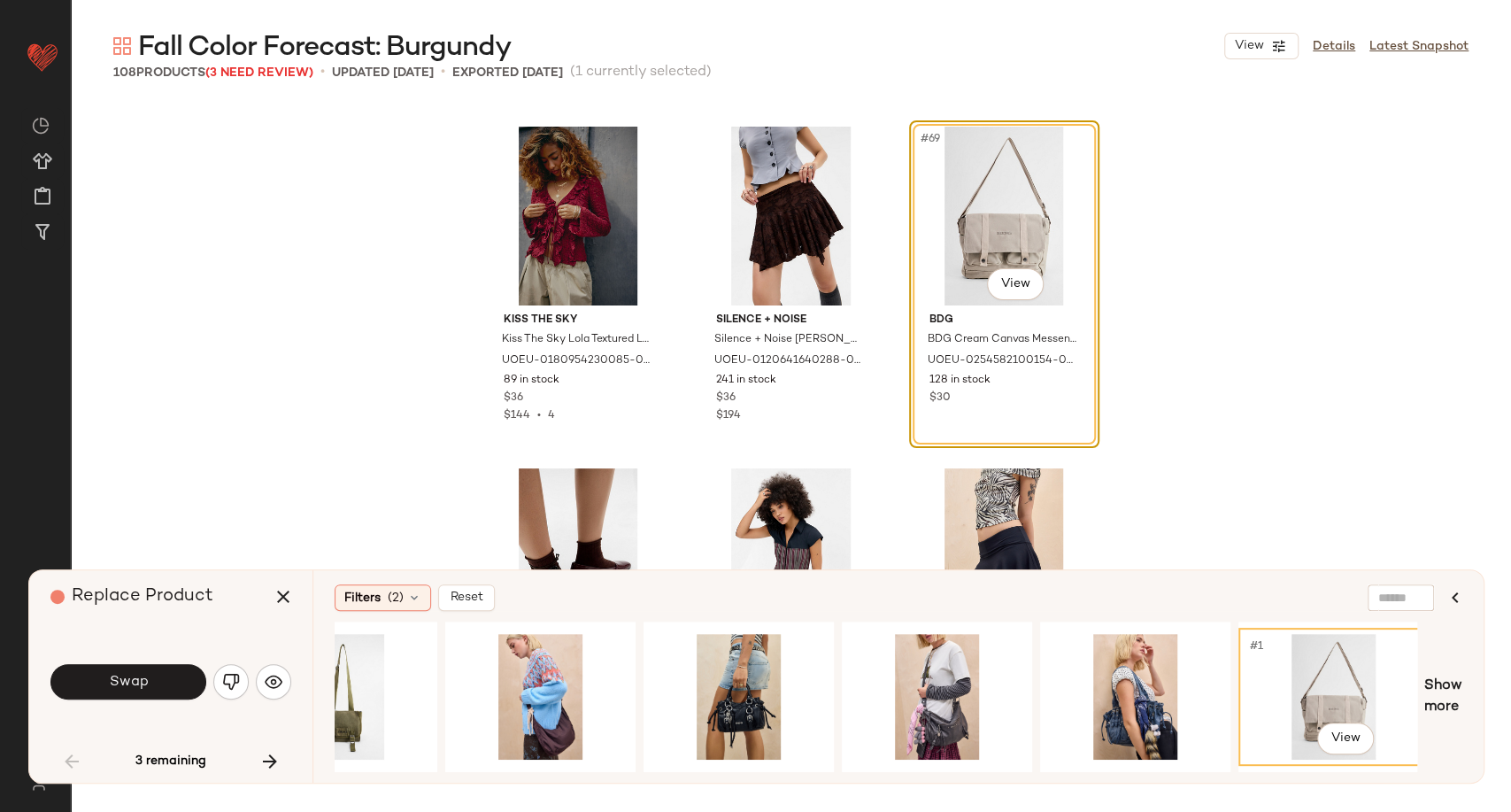
drag, startPoint x: 946, startPoint y: 772, endPoint x: 1035, endPoint y: 772, distance: 89.0
click at [1035, 772] on div "#1 View" at bounding box center [876, 696] width 1083 height 150
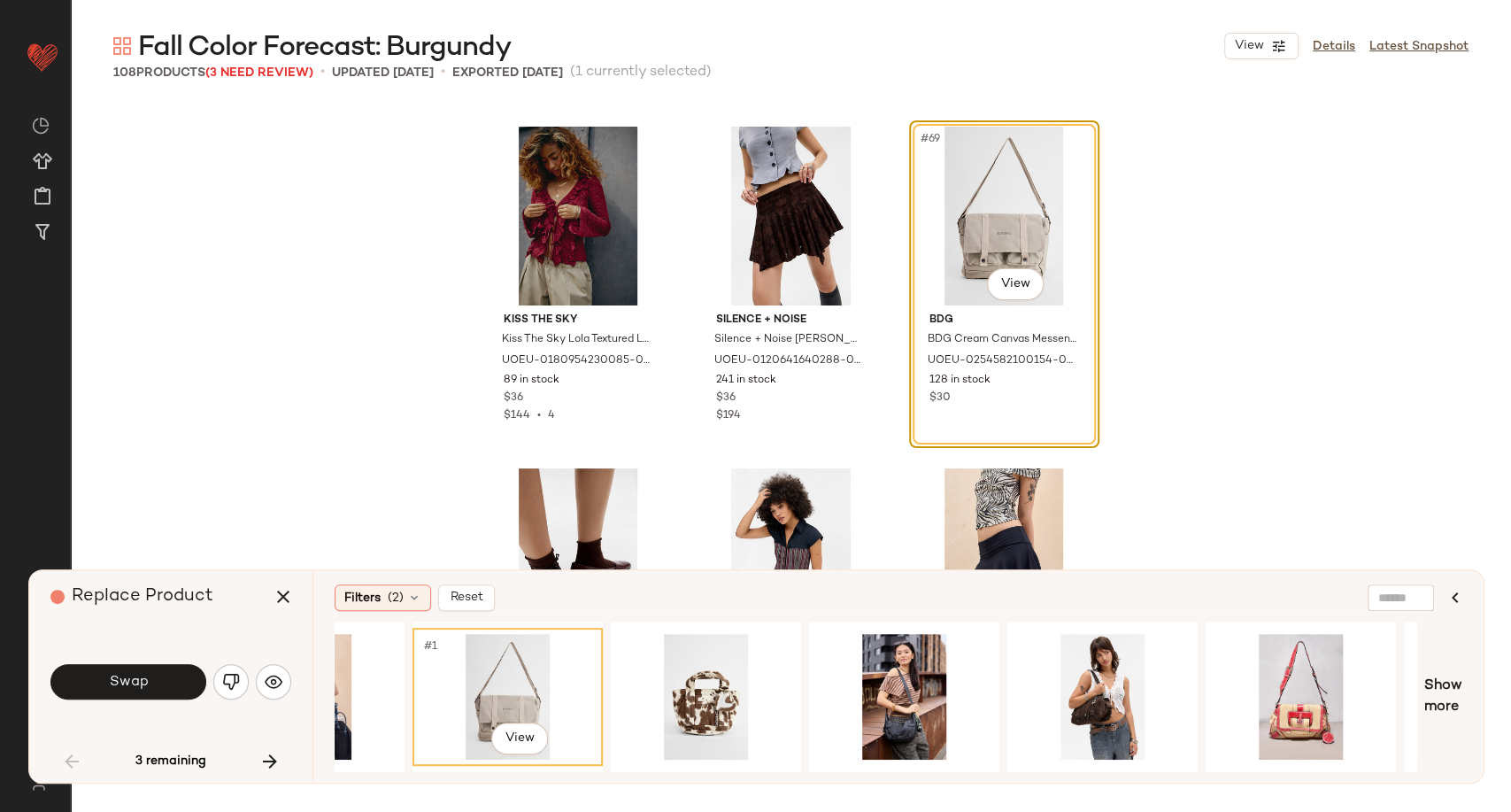
scroll to position [0, 3420]
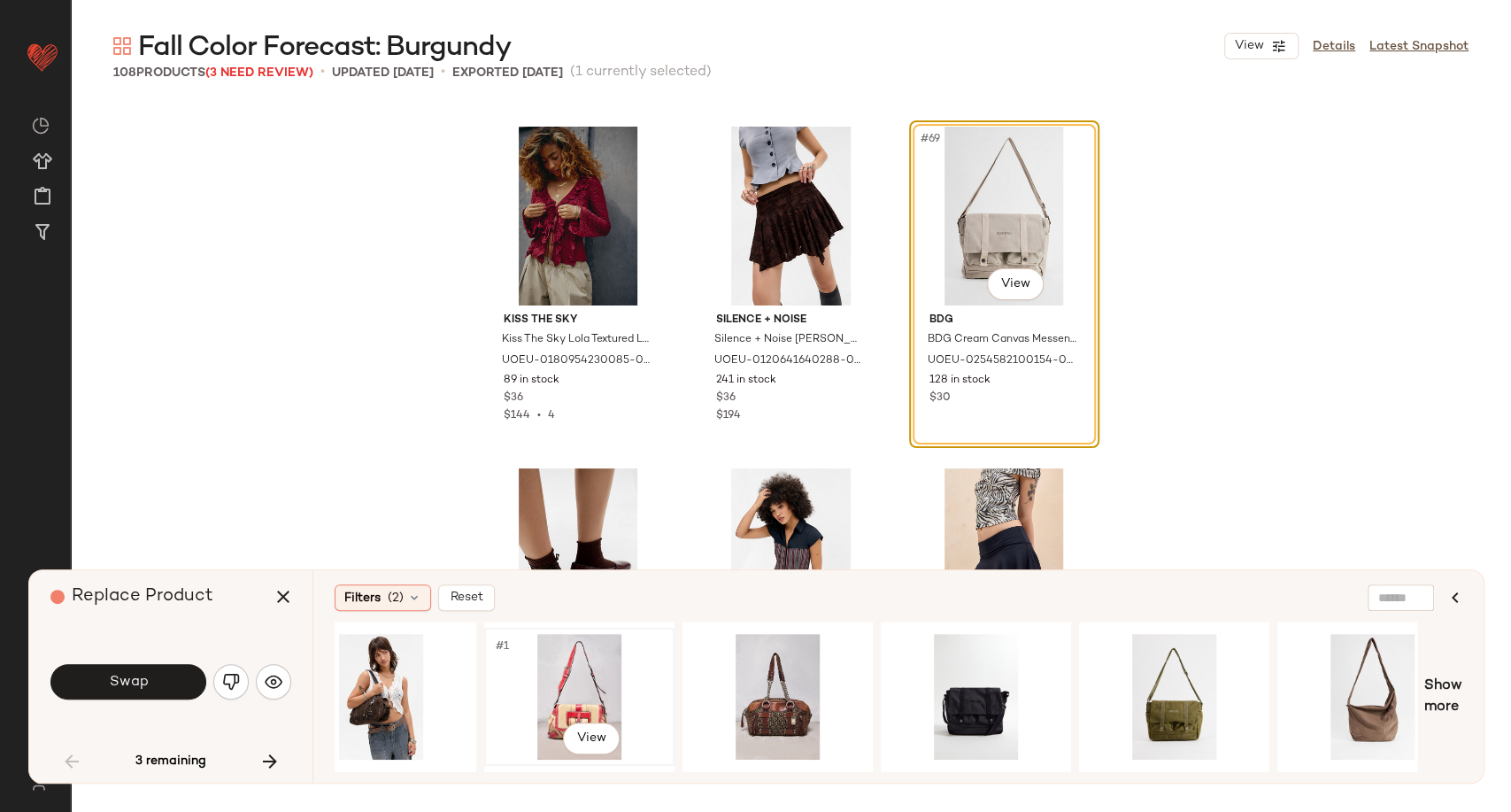
click at [613, 685] on div "#1 View" at bounding box center [580, 696] width 178 height 126
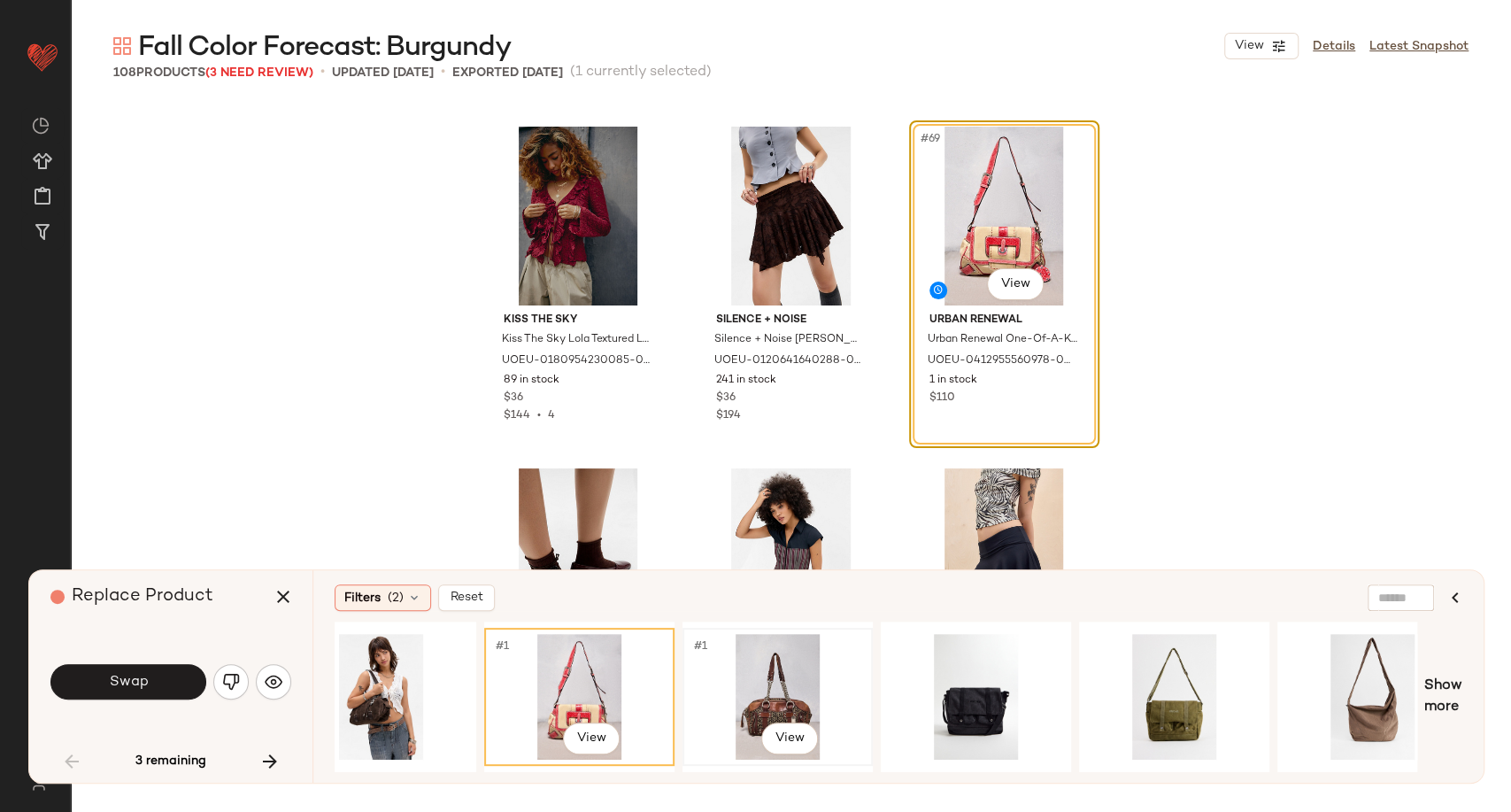
click at [711, 700] on div "#1 View" at bounding box center [778, 696] width 178 height 126
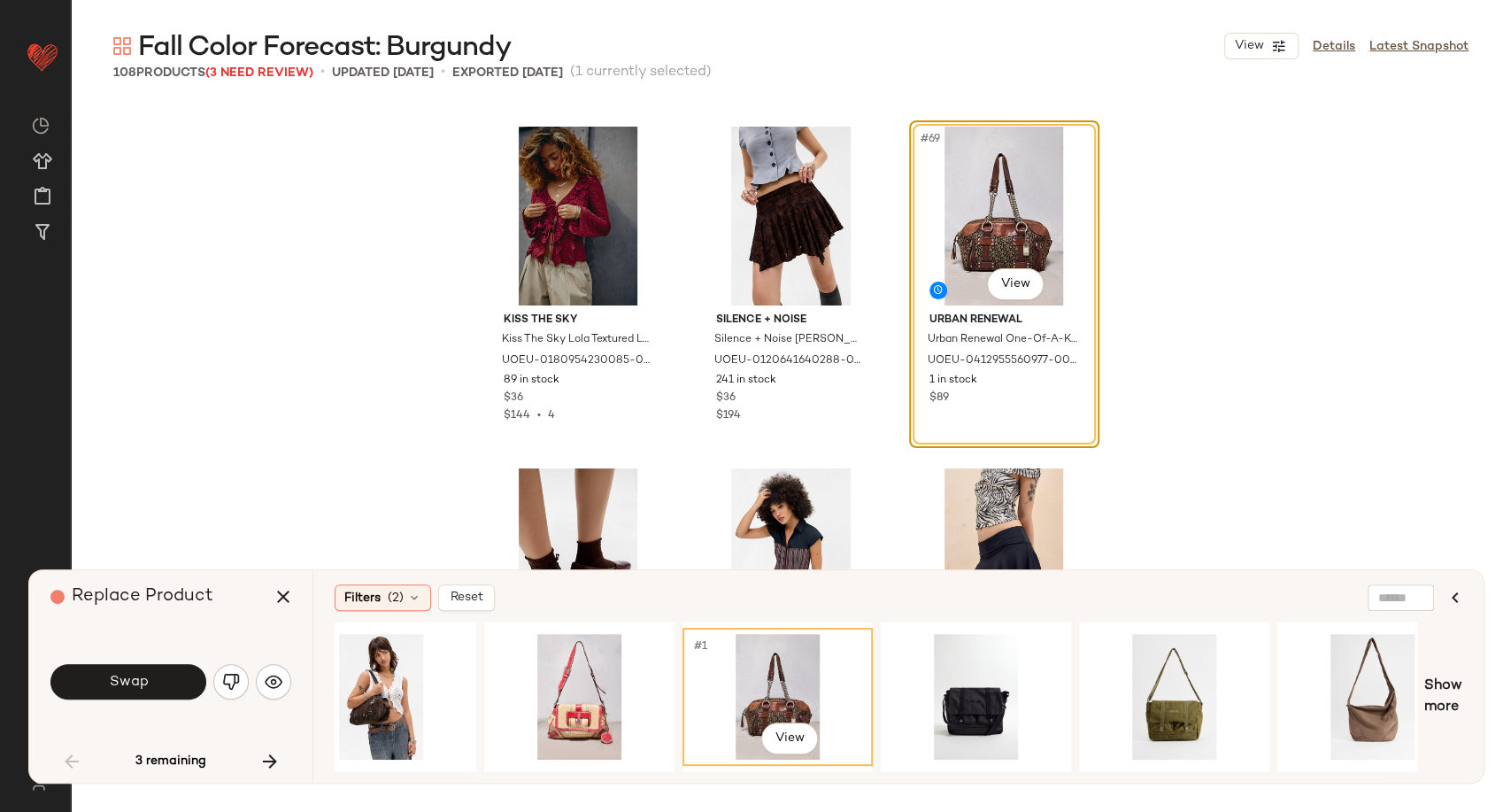
click at [1131, 774] on div "Filters (2) Reset #1 View Show more" at bounding box center [898, 676] width 1172 height 213
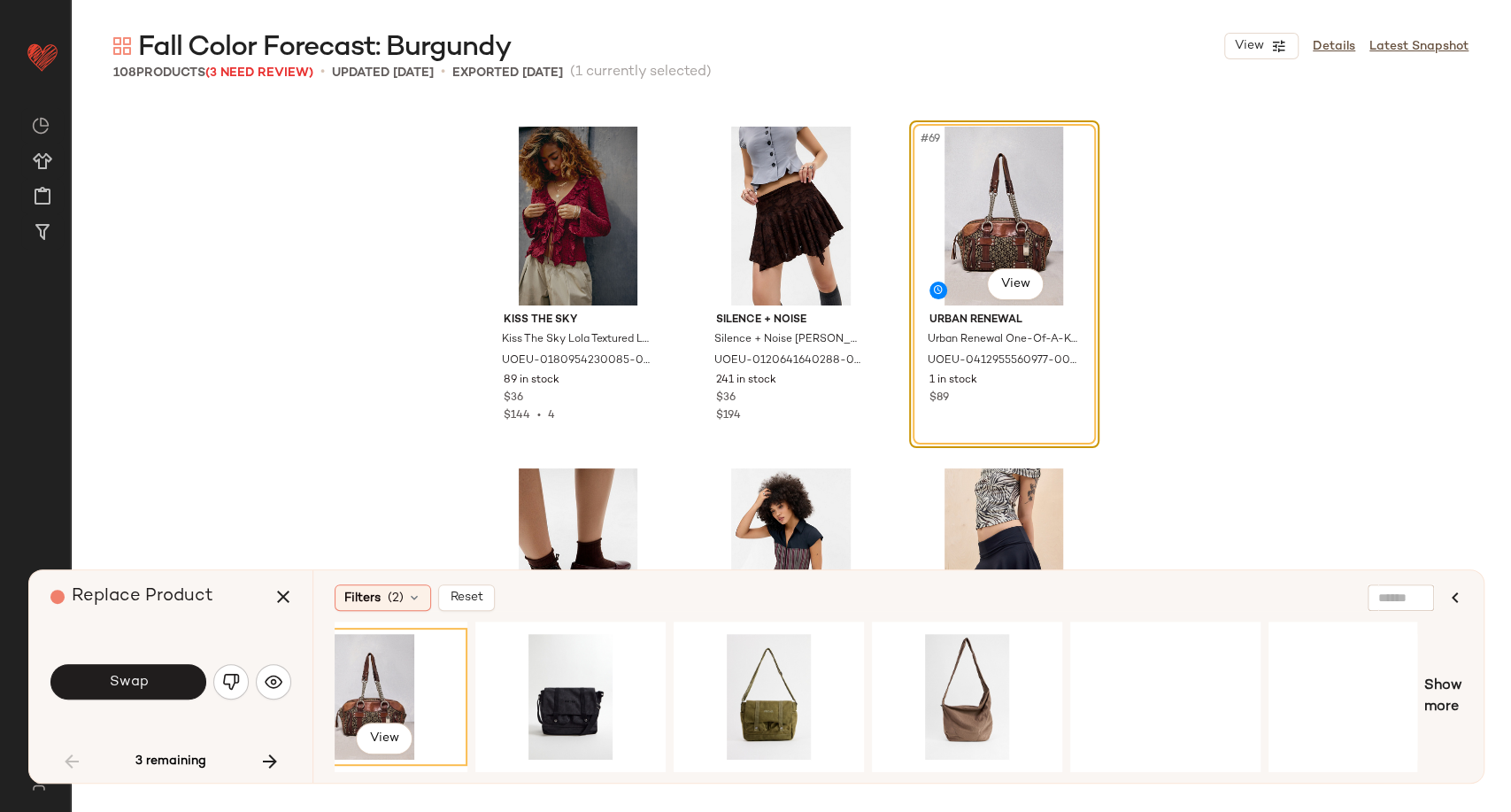
scroll to position [0, 3866]
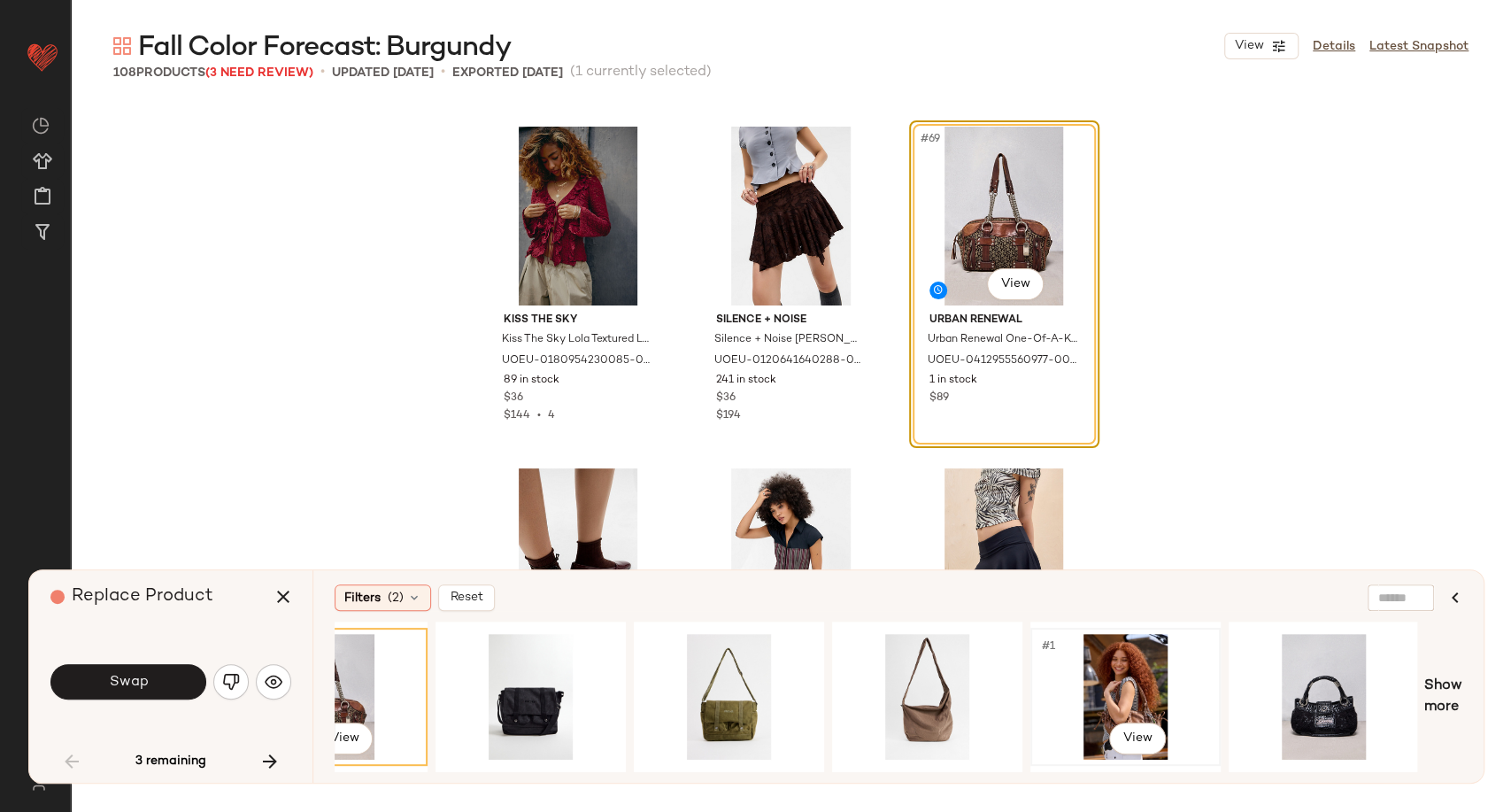
click at [1149, 679] on div "#1 View" at bounding box center [1125, 696] width 178 height 126
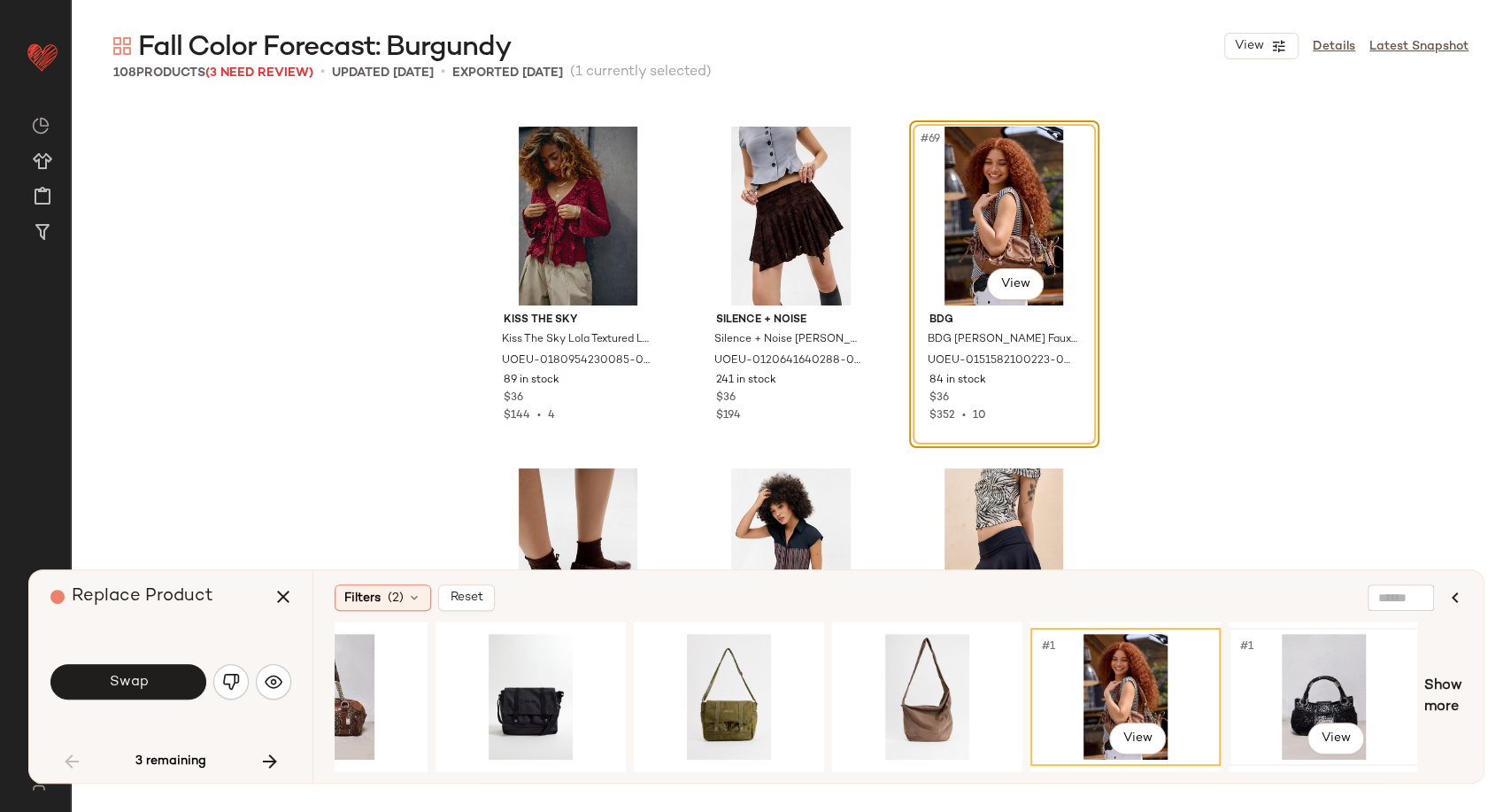
click at [1300, 678] on div "#1 View" at bounding box center [1324, 696] width 178 height 126
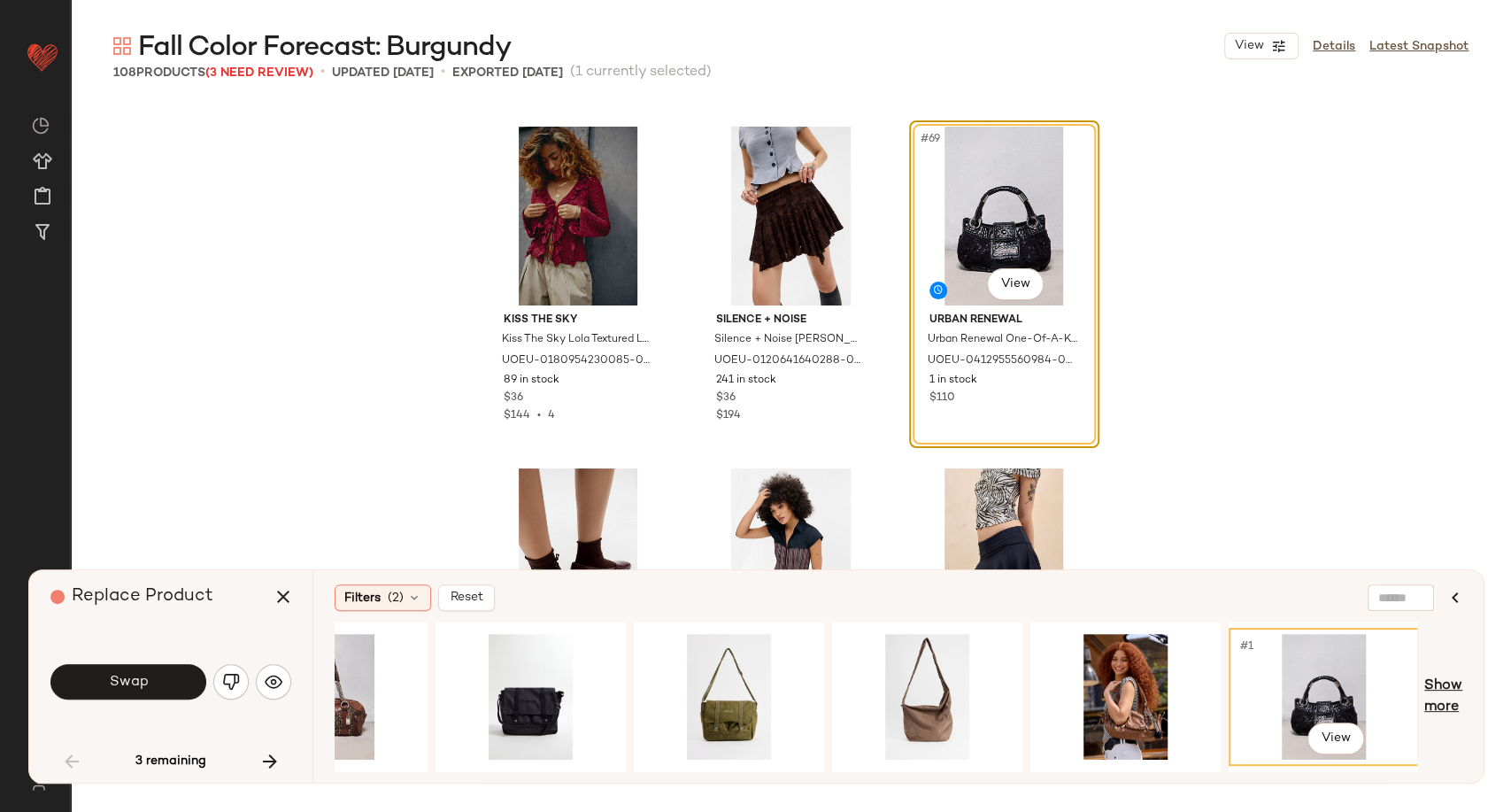
click at [1438, 698] on span "Show more" at bounding box center [1443, 697] width 38 height 43
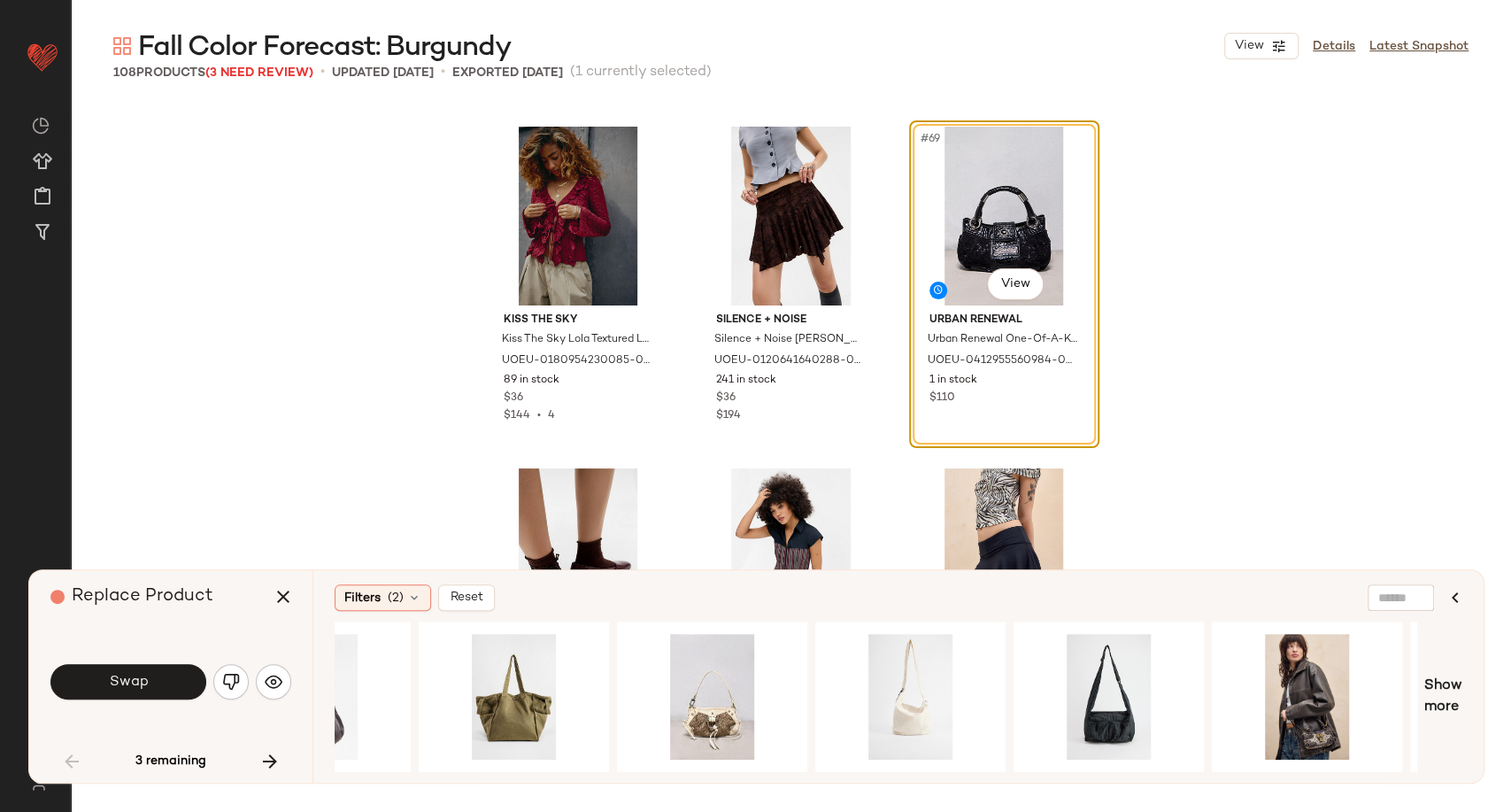
scroll to position [0, 5849]
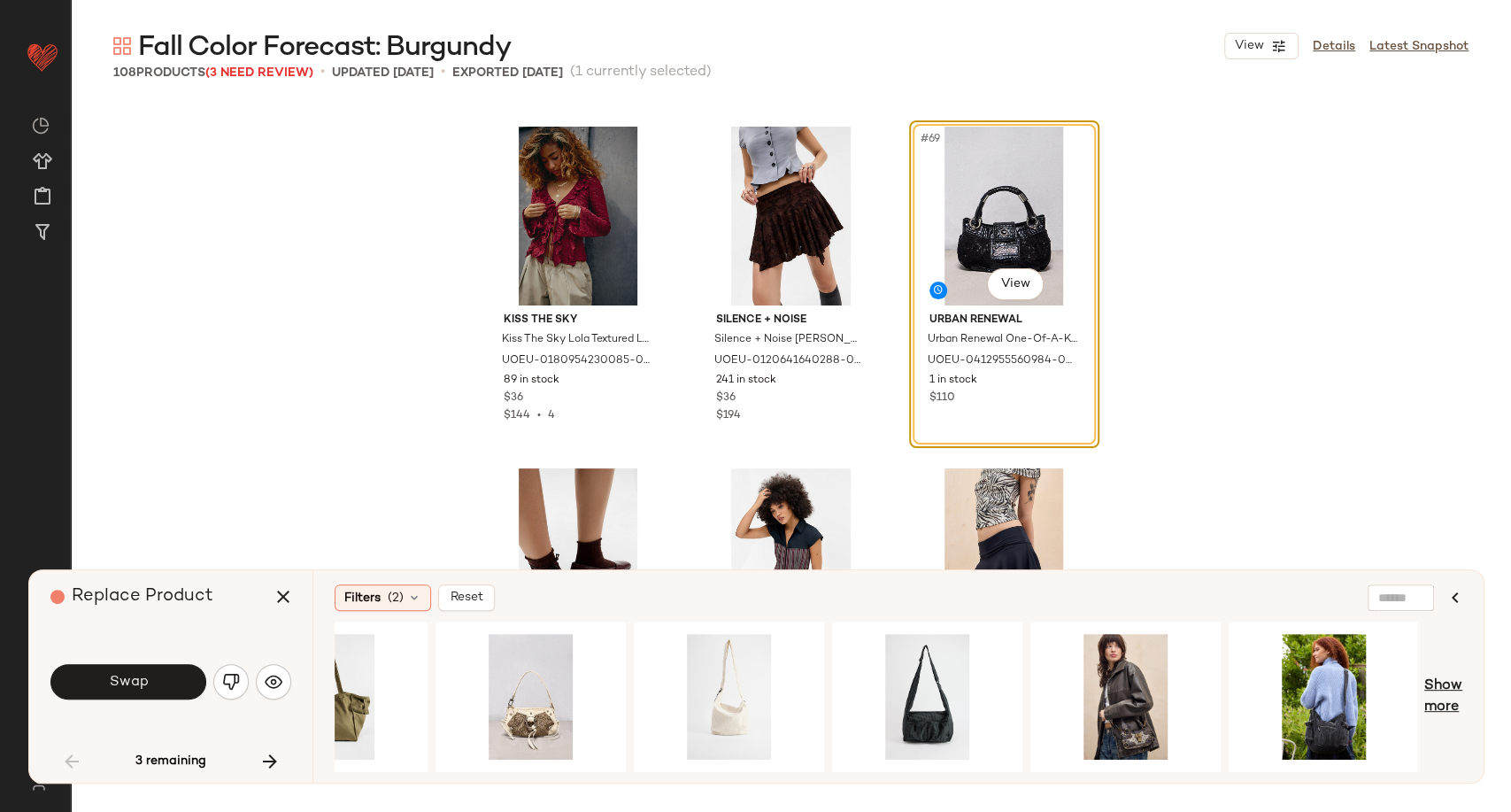
click at [1450, 690] on span "Show more" at bounding box center [1443, 697] width 38 height 43
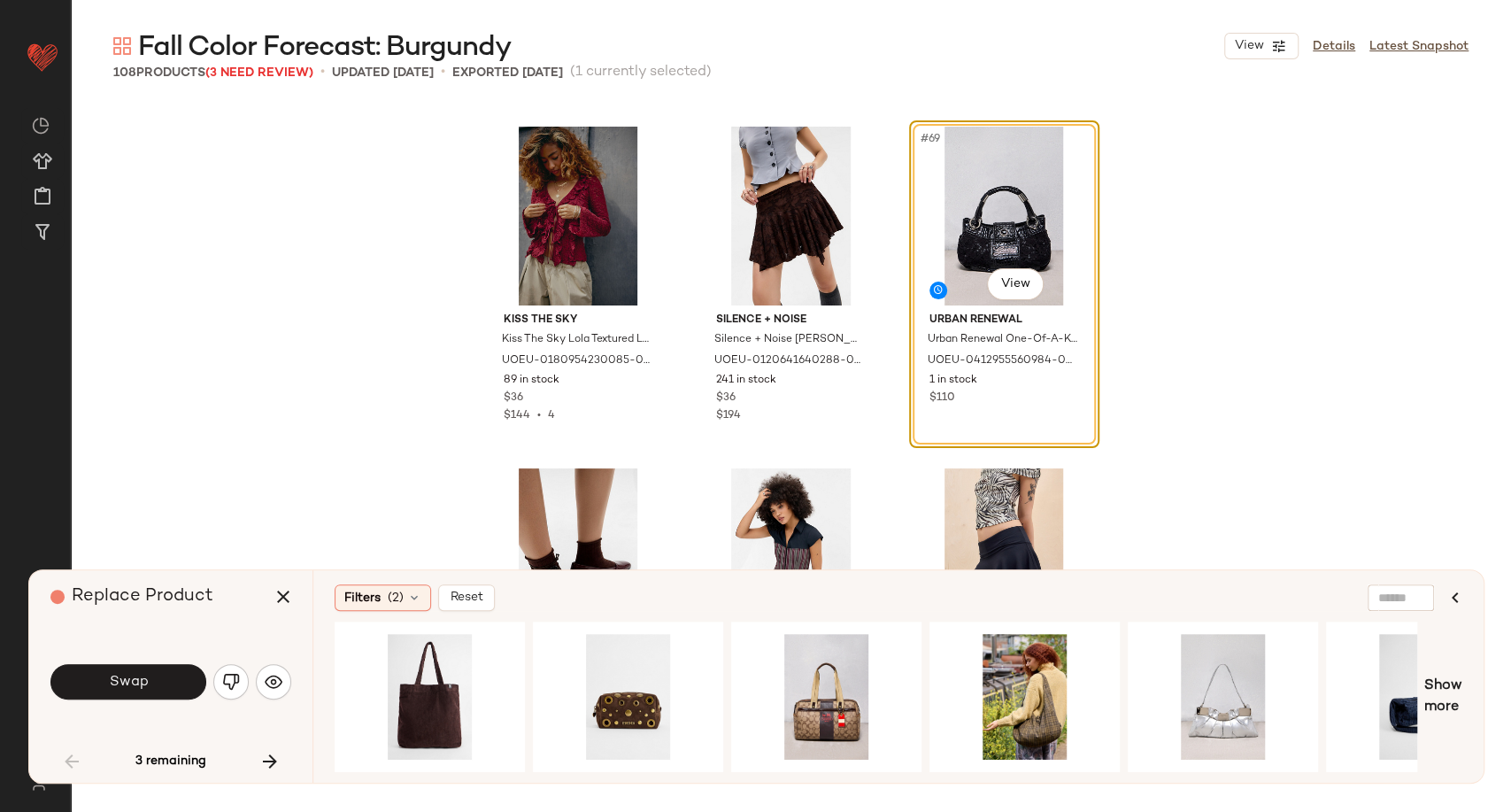
scroll to position [0, 7833]
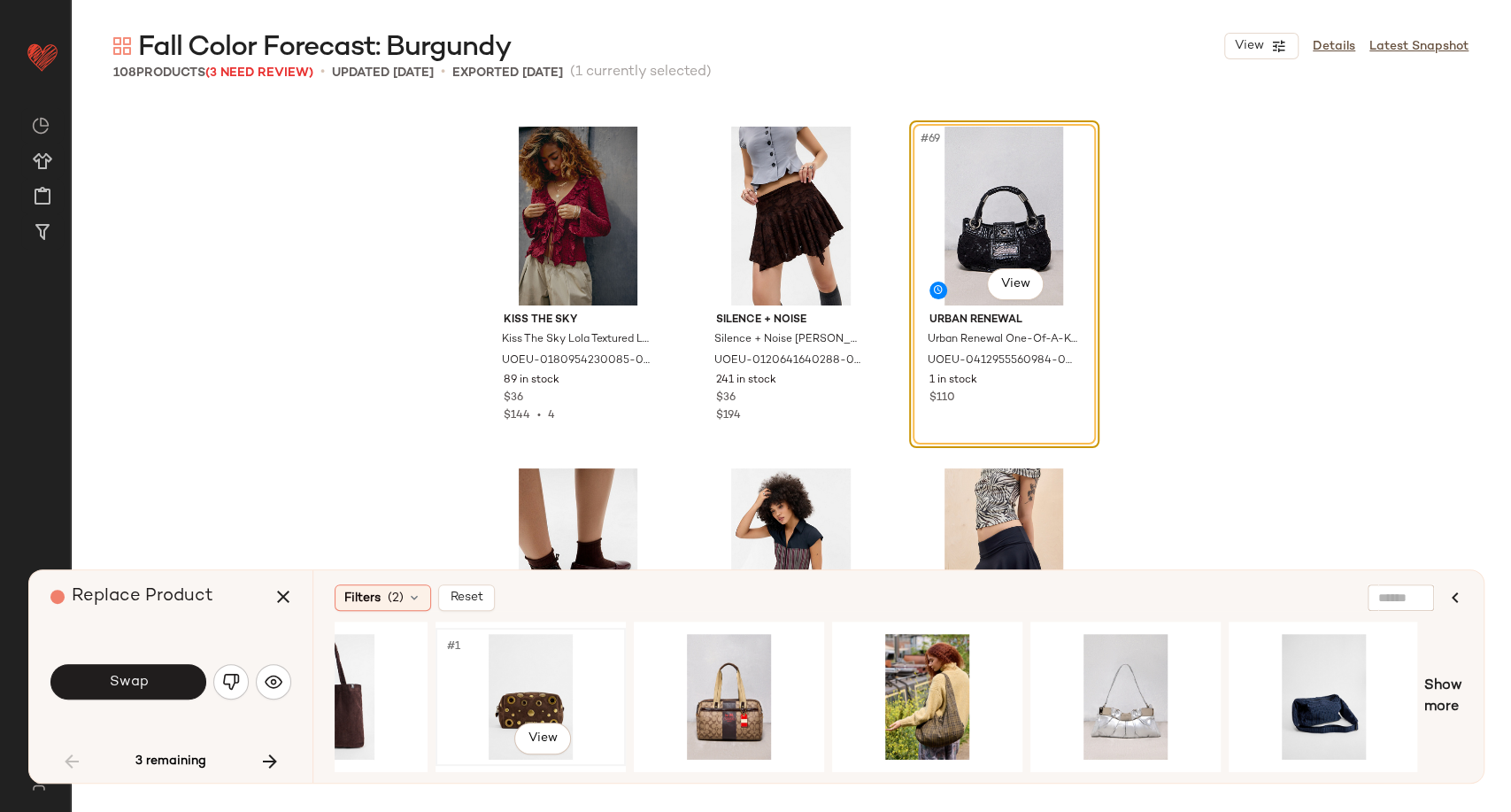
click at [566, 683] on div "#1 View" at bounding box center [531, 696] width 178 height 126
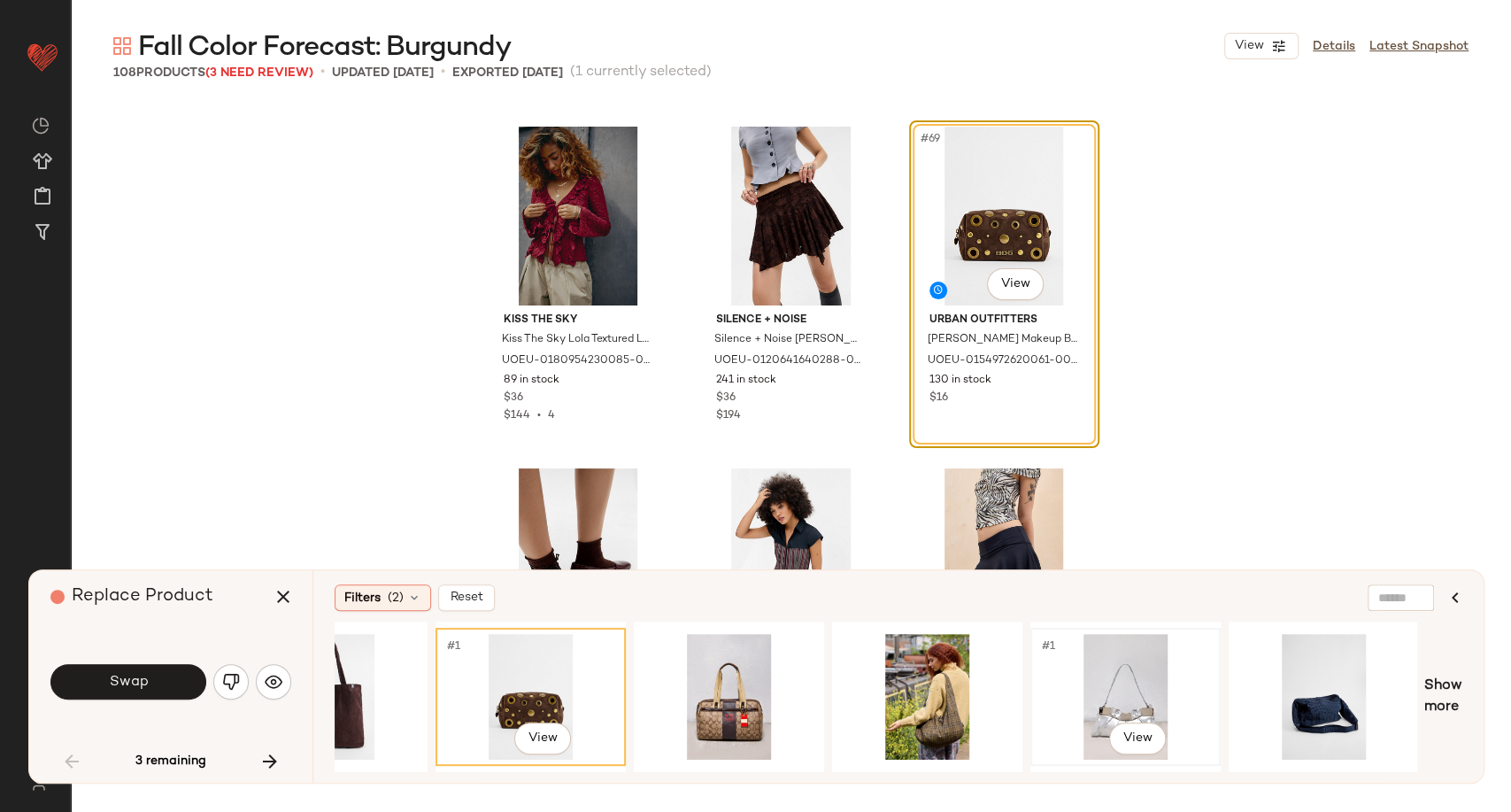
click at [1137, 701] on div "#1 View" at bounding box center [1125, 696] width 178 height 126
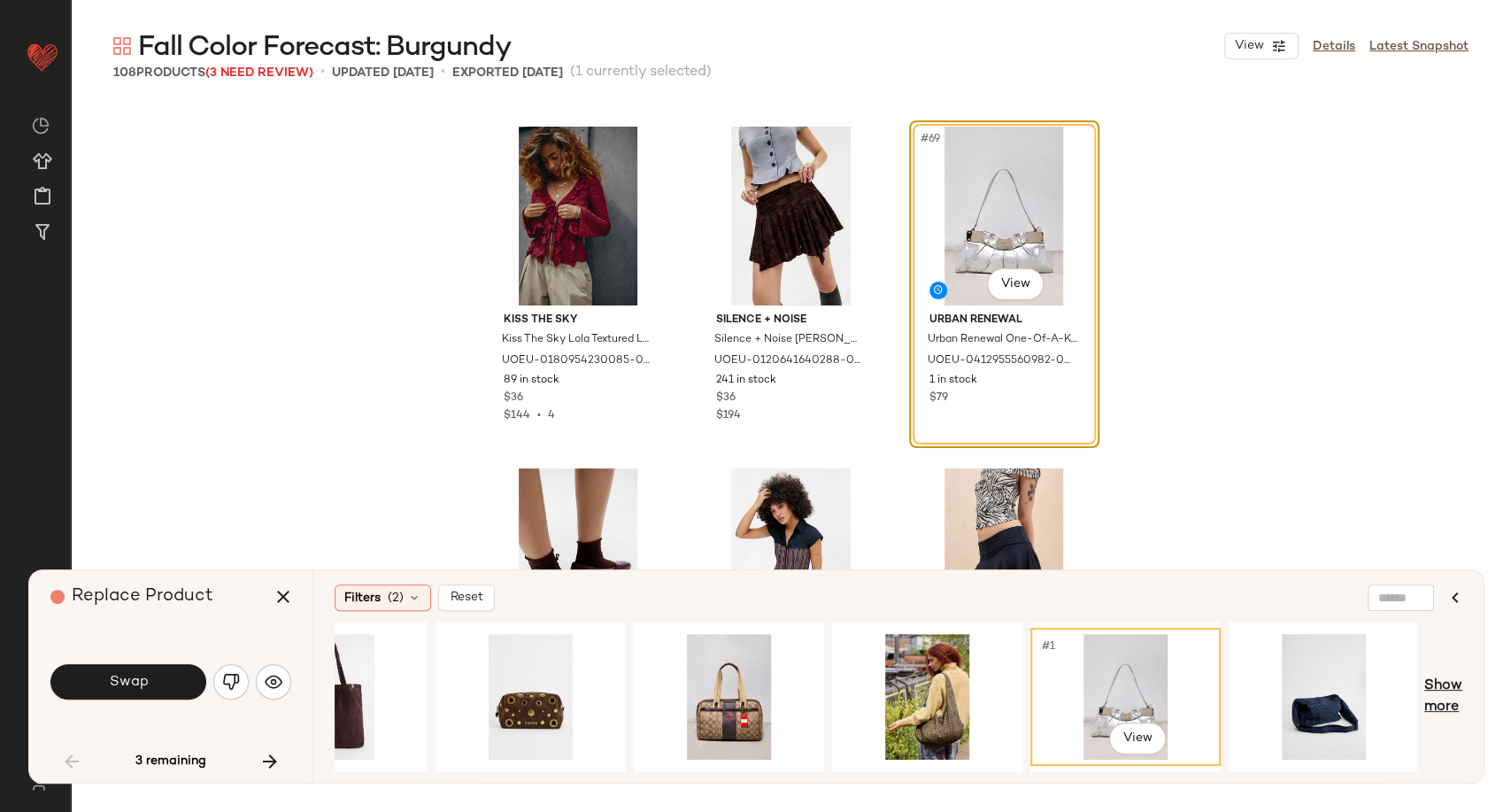
click at [1437, 708] on span "Show more" at bounding box center [1443, 697] width 38 height 43
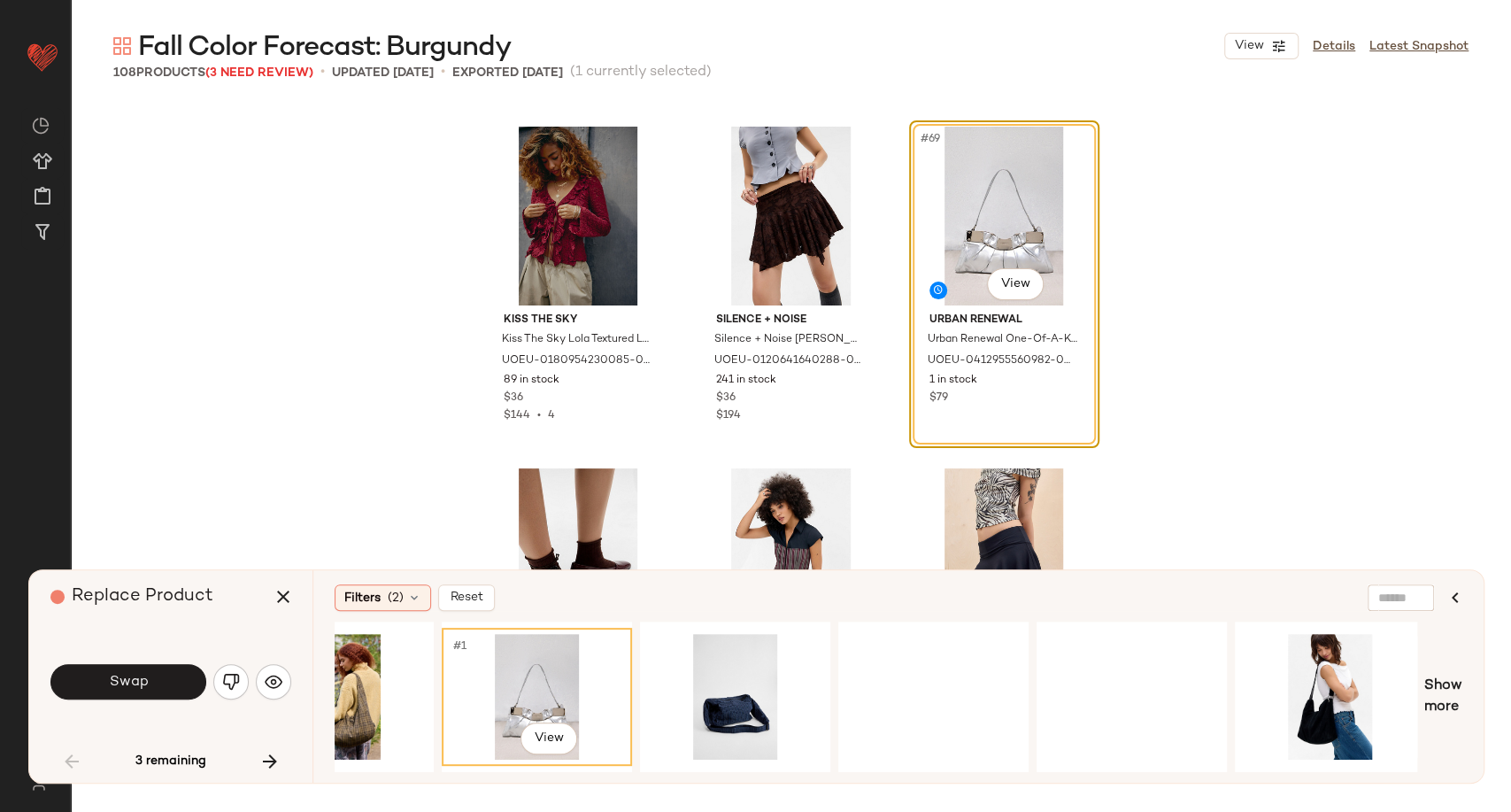
scroll to position [0, 8467]
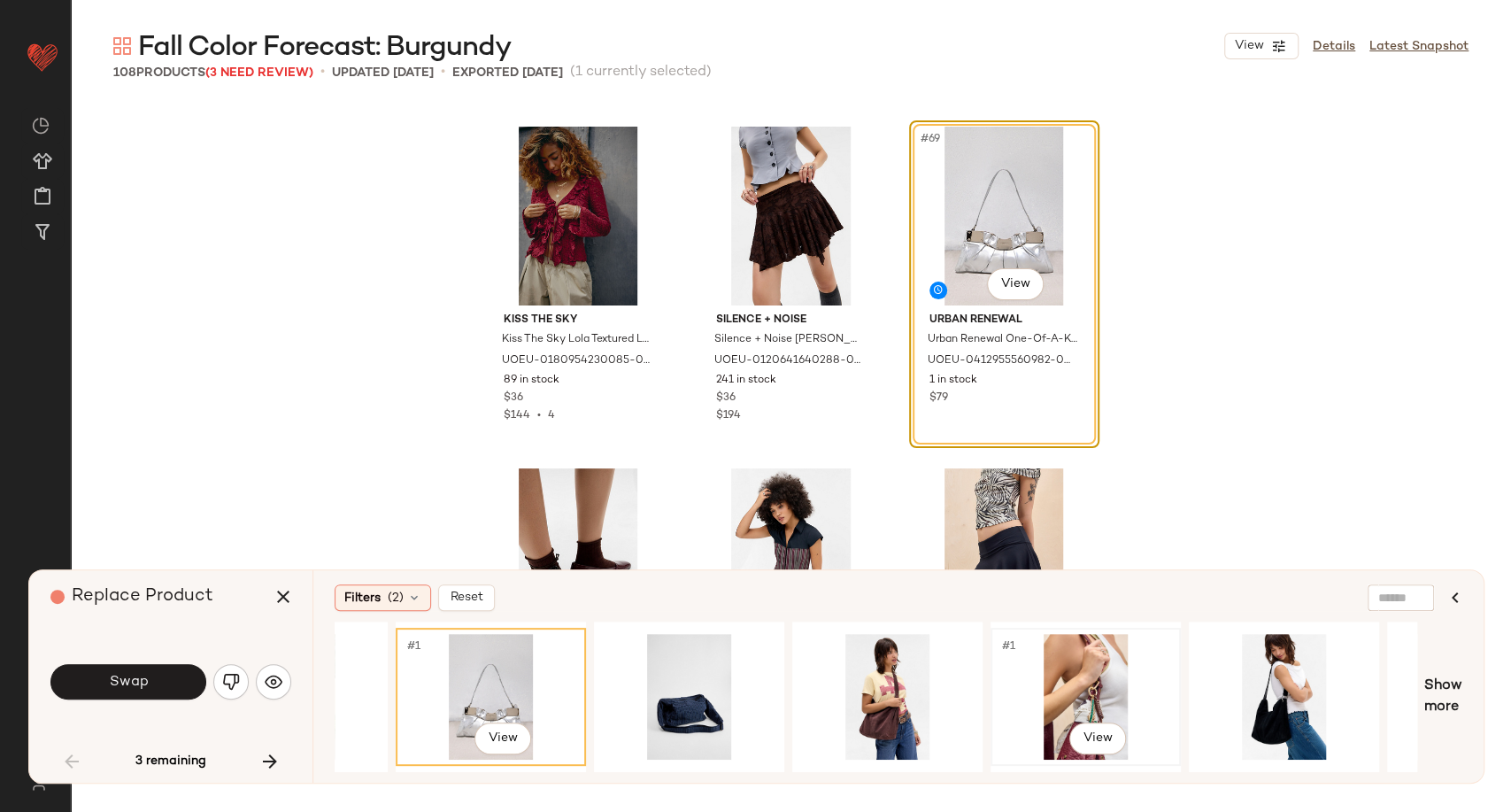
click at [1081, 671] on div "#1 View" at bounding box center [1086, 696] width 178 height 126
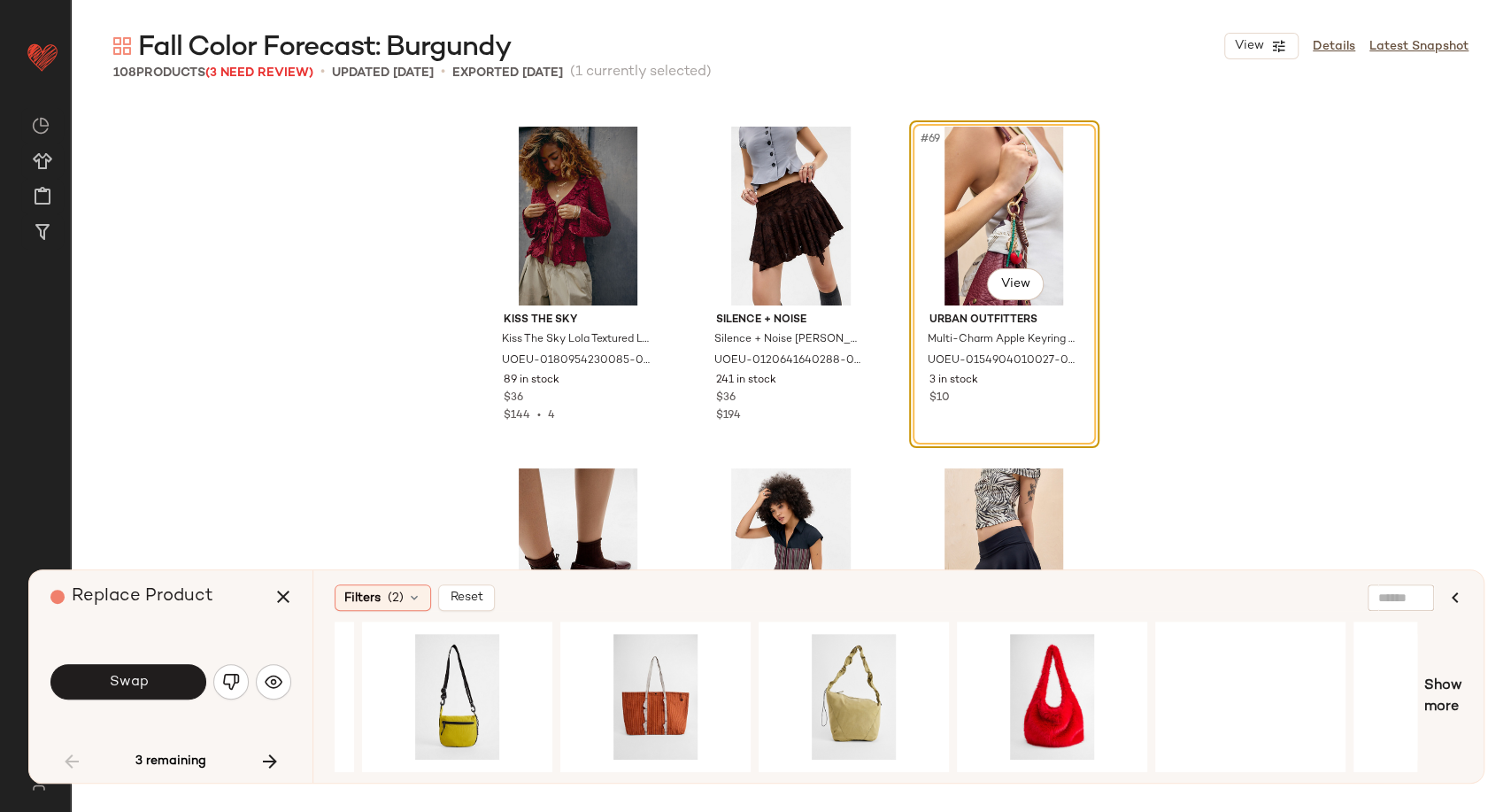
scroll to position [0, 9617]
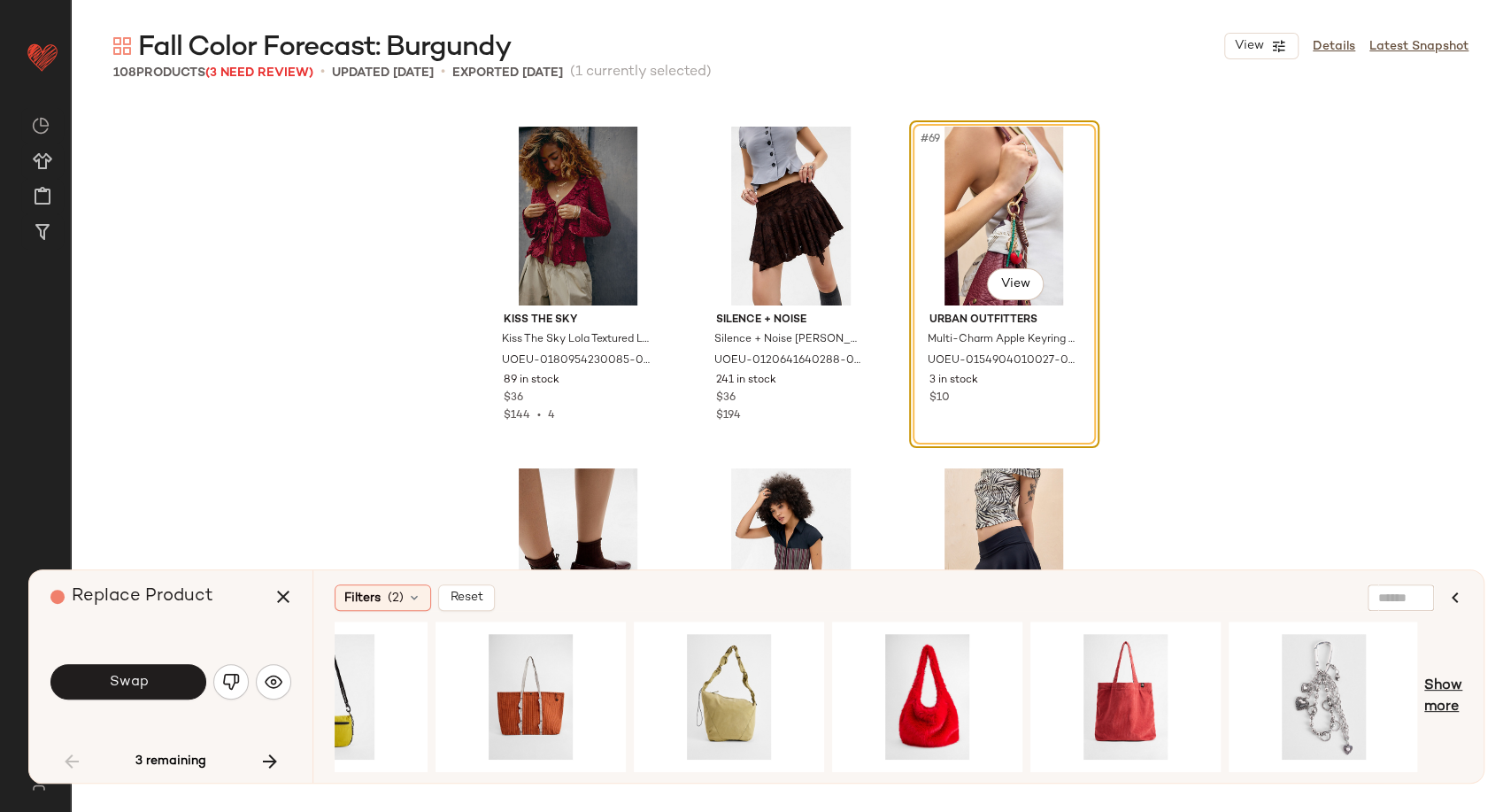
click at [1455, 713] on span "Show more" at bounding box center [1443, 697] width 38 height 43
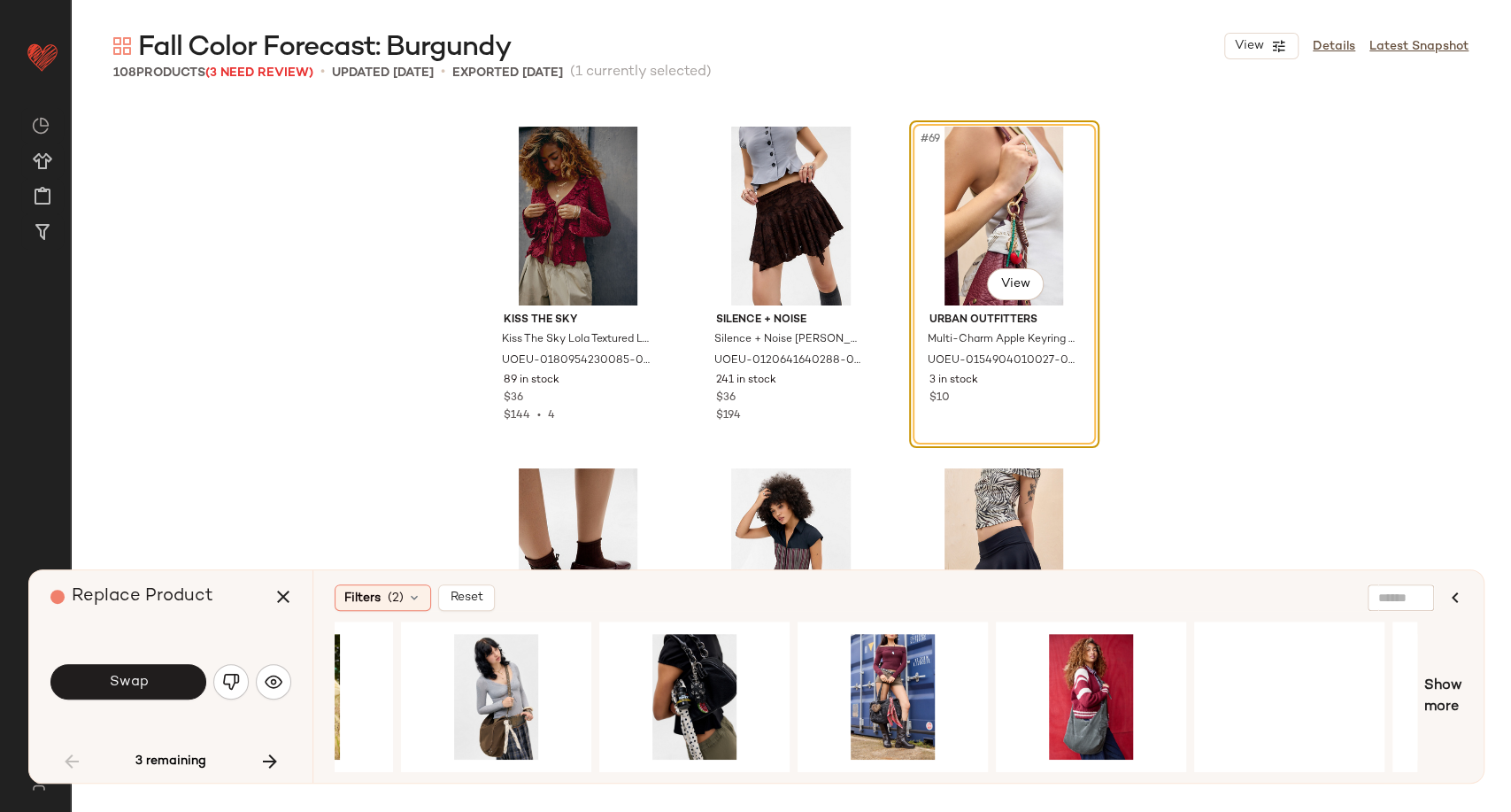
scroll to position [0, 11402]
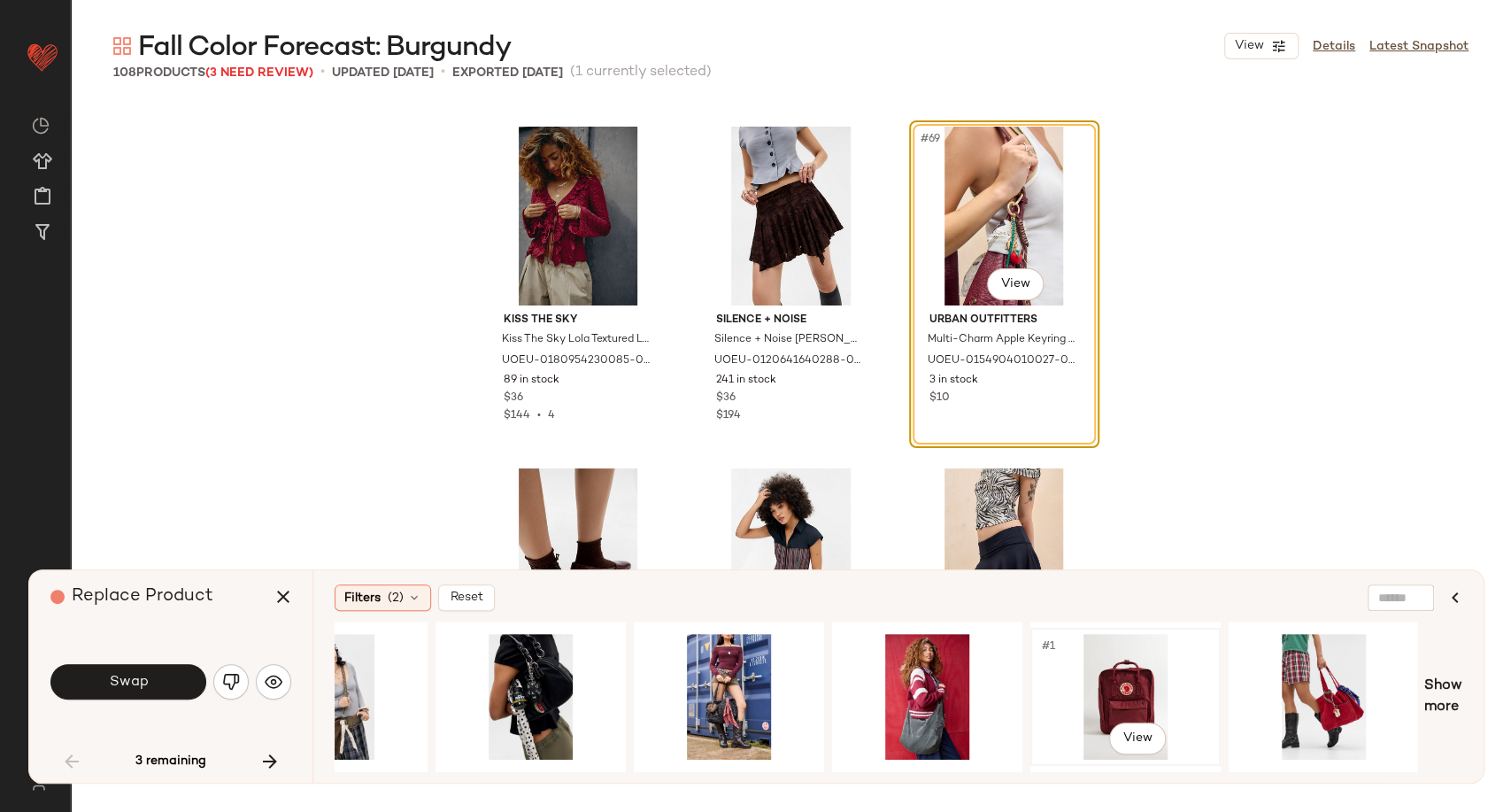
click at [1112, 670] on div "#1 View" at bounding box center [1125, 696] width 178 height 126
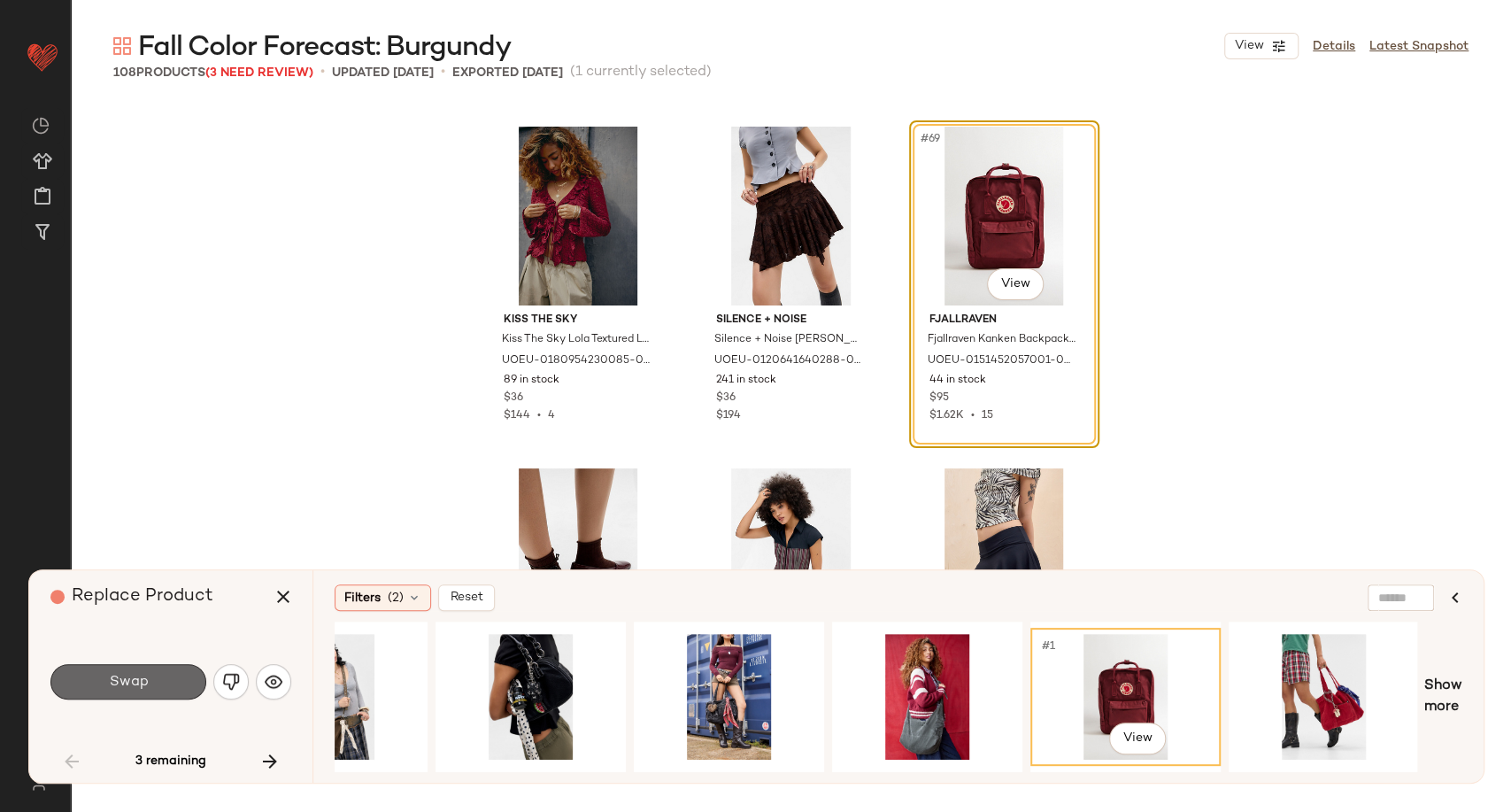
click at [153, 668] on button "Swap" at bounding box center [128, 682] width 156 height 36
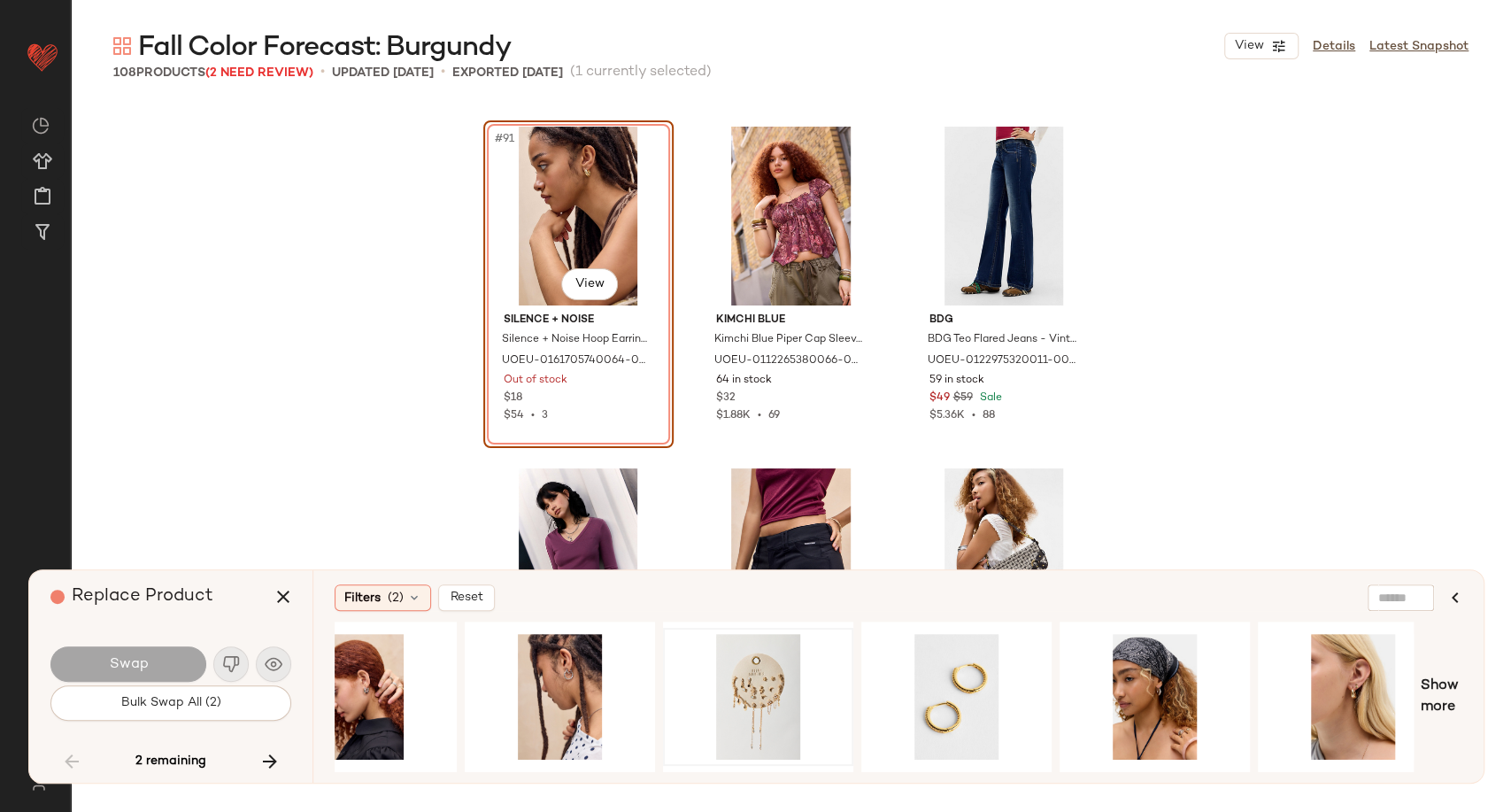
scroll to position [0, 258]
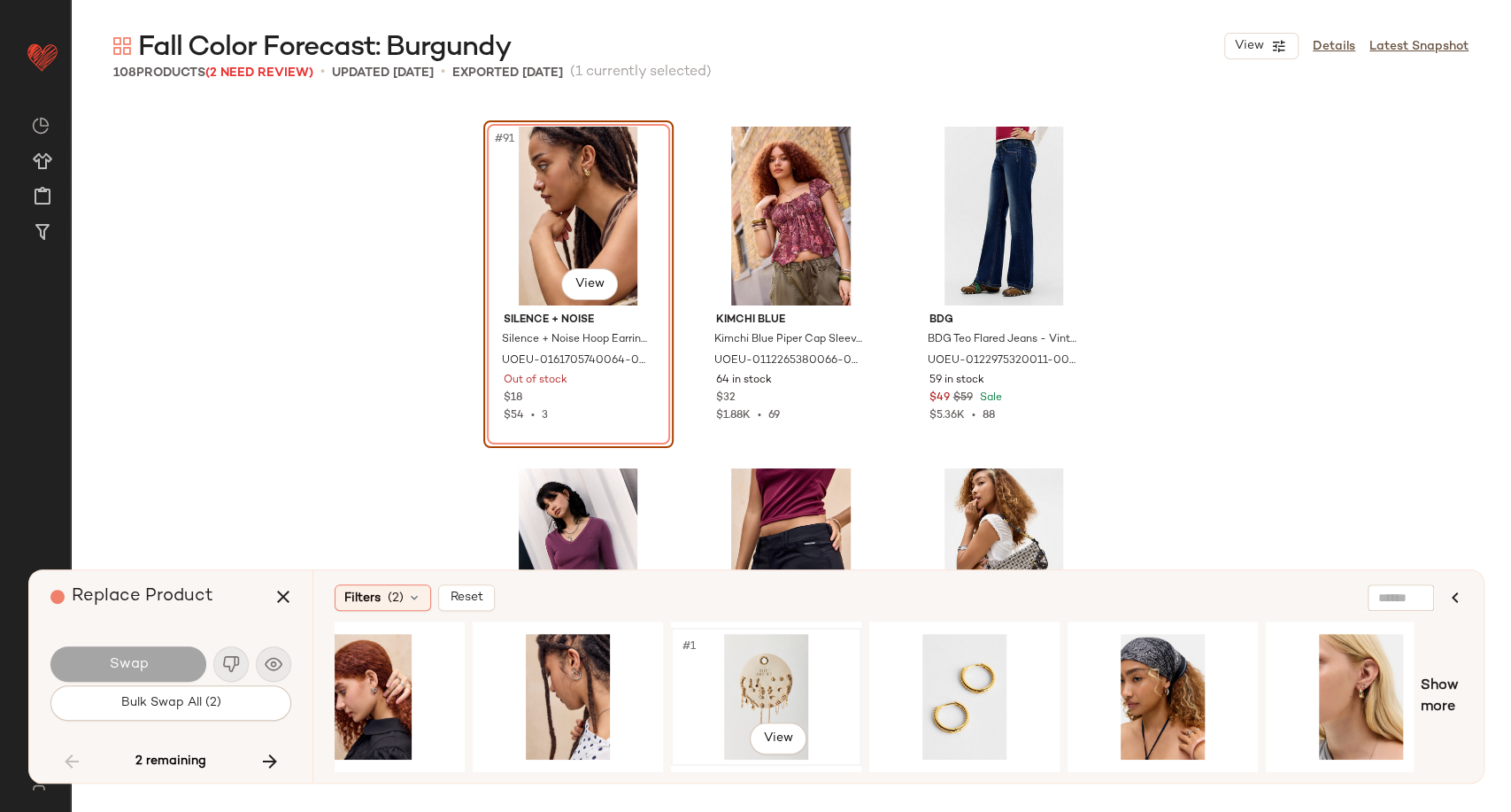
click at [770, 686] on div "#1 View" at bounding box center [767, 696] width 178 height 126
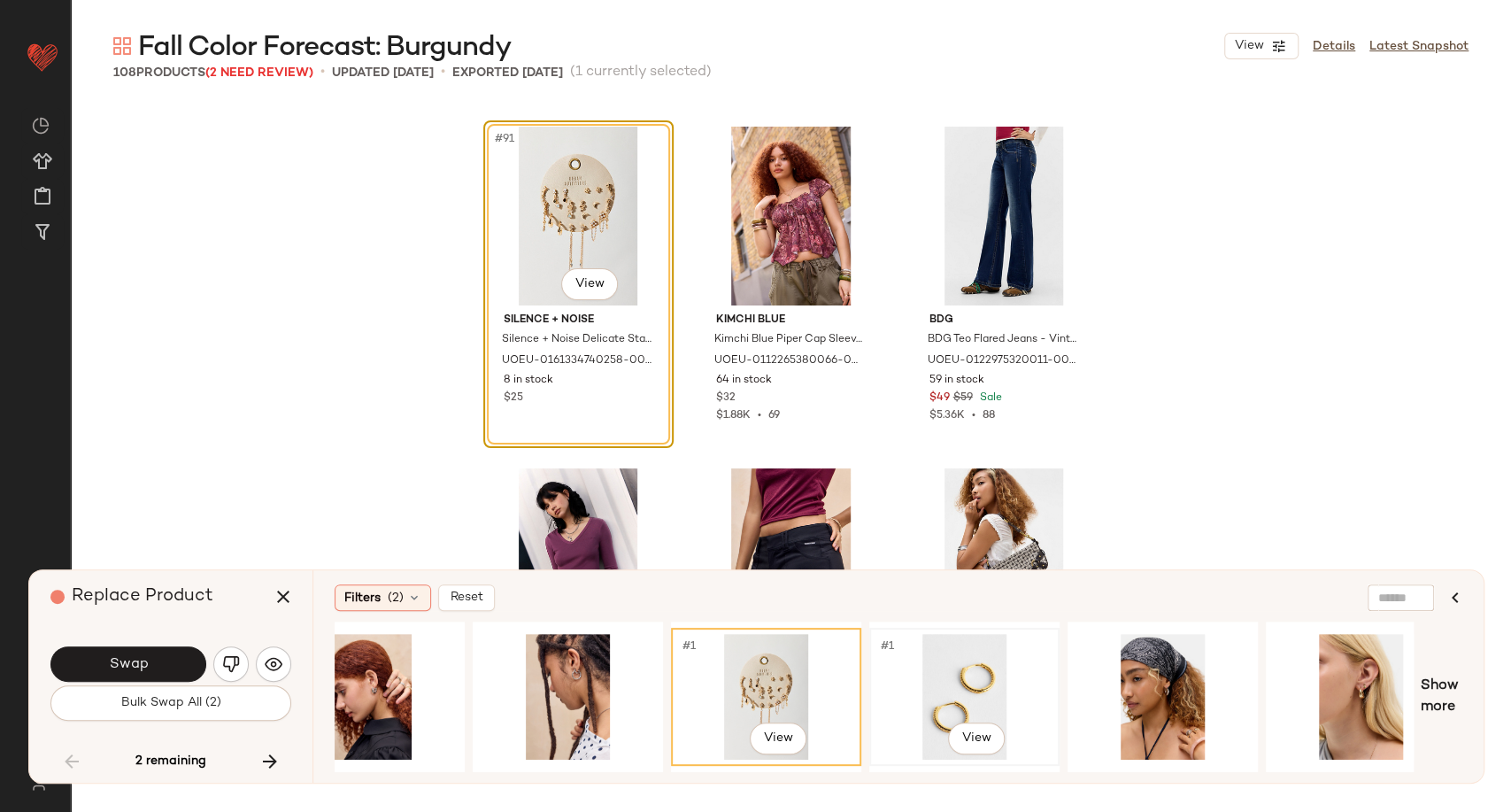
click at [954, 705] on div "#1 View" at bounding box center [964, 696] width 178 height 126
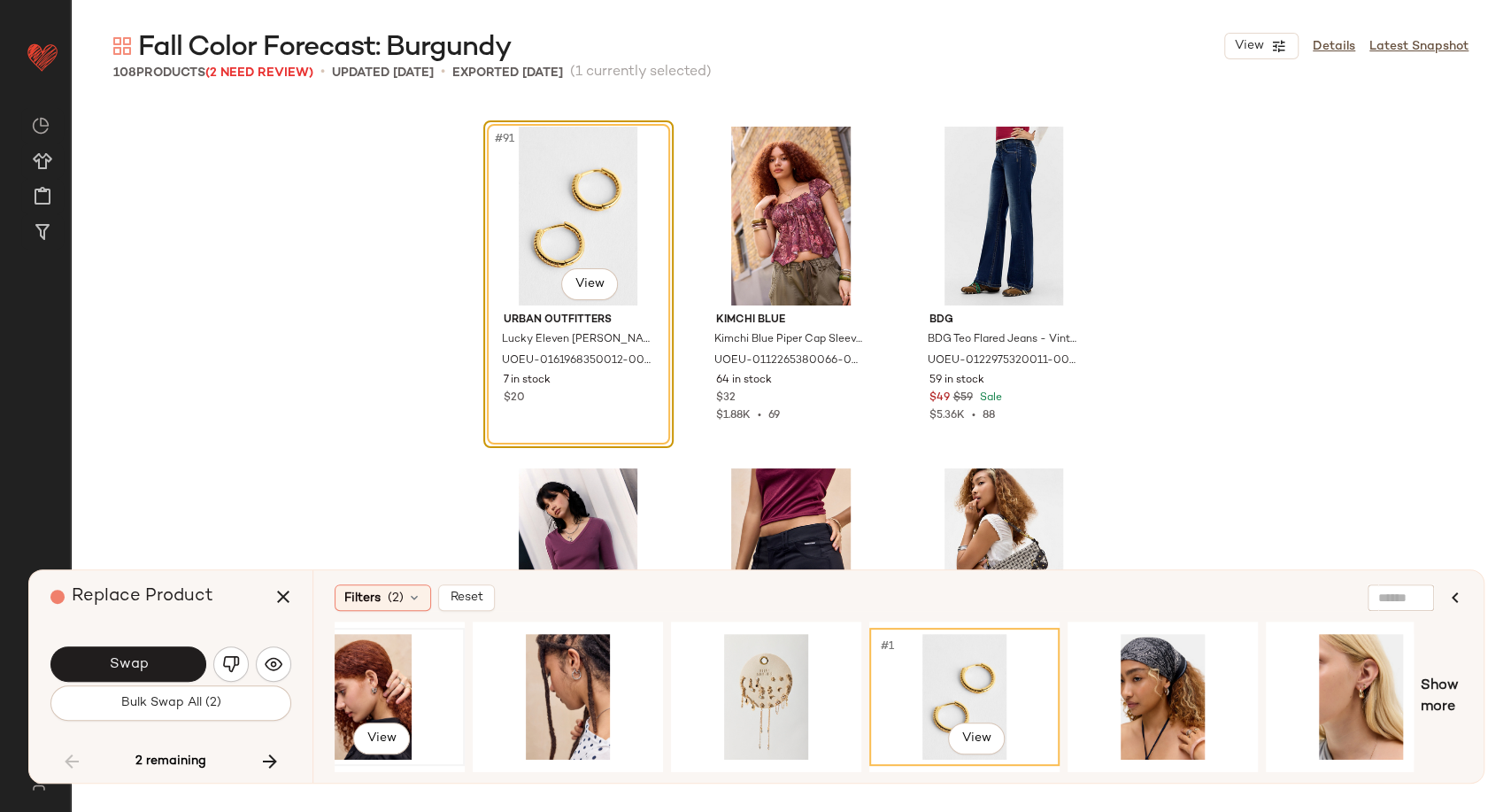
click at [388, 671] on div "#1 View" at bounding box center [370, 696] width 178 height 126
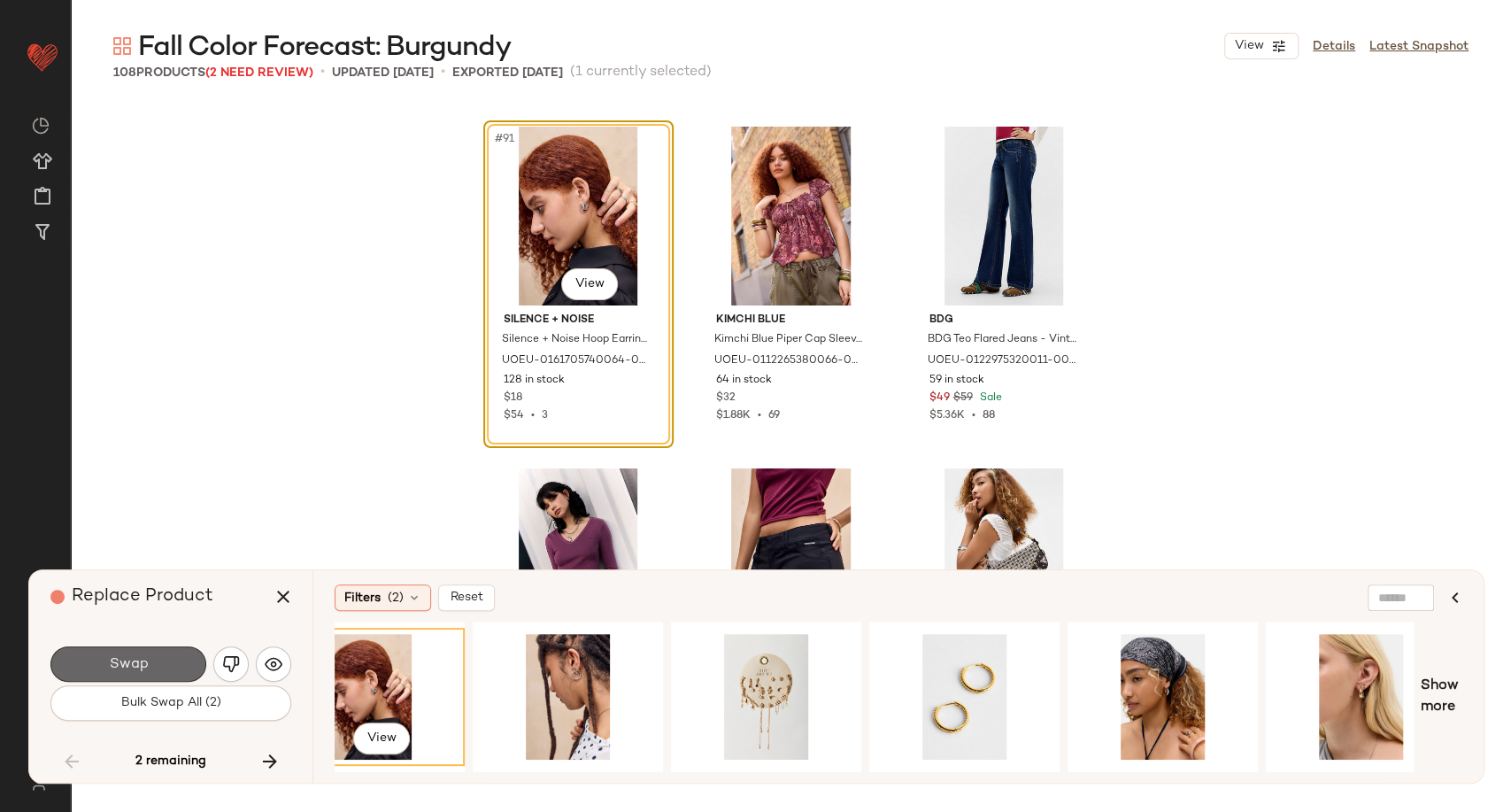
click at [161, 670] on button "Swap" at bounding box center [128, 664] width 156 height 36
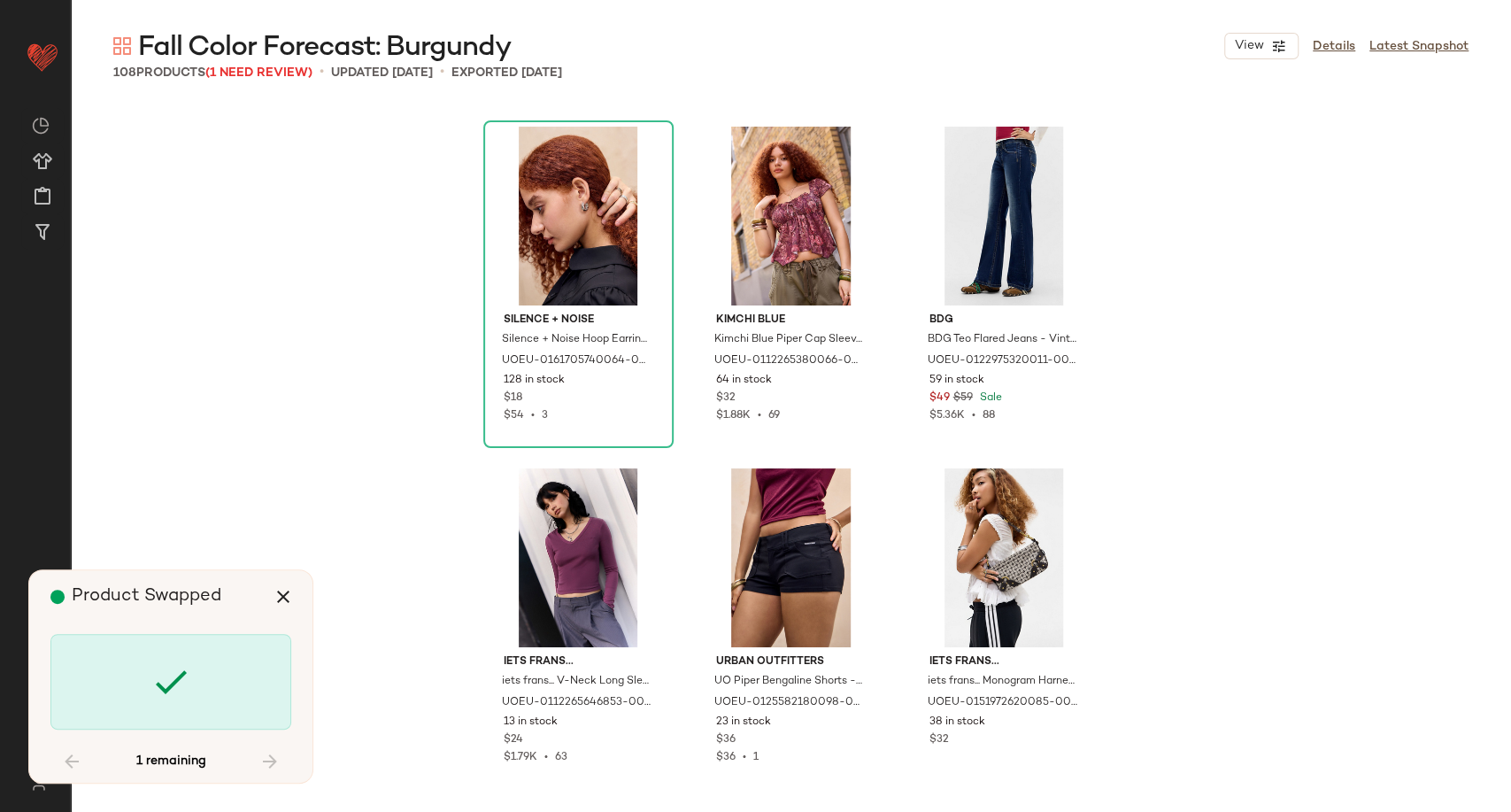
scroll to position [11646, 0]
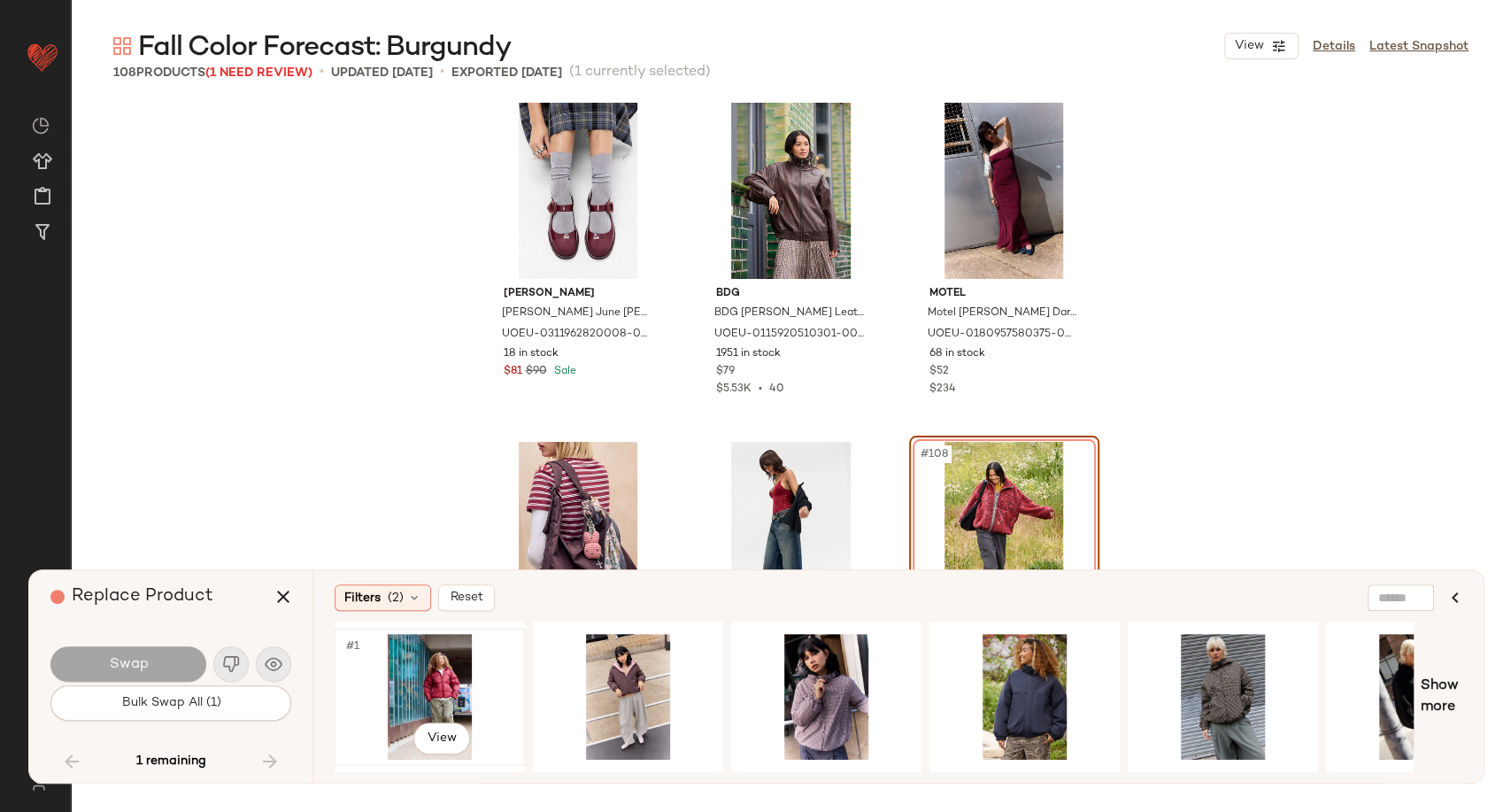
click at [444, 666] on div "#1 View" at bounding box center [430, 696] width 178 height 126
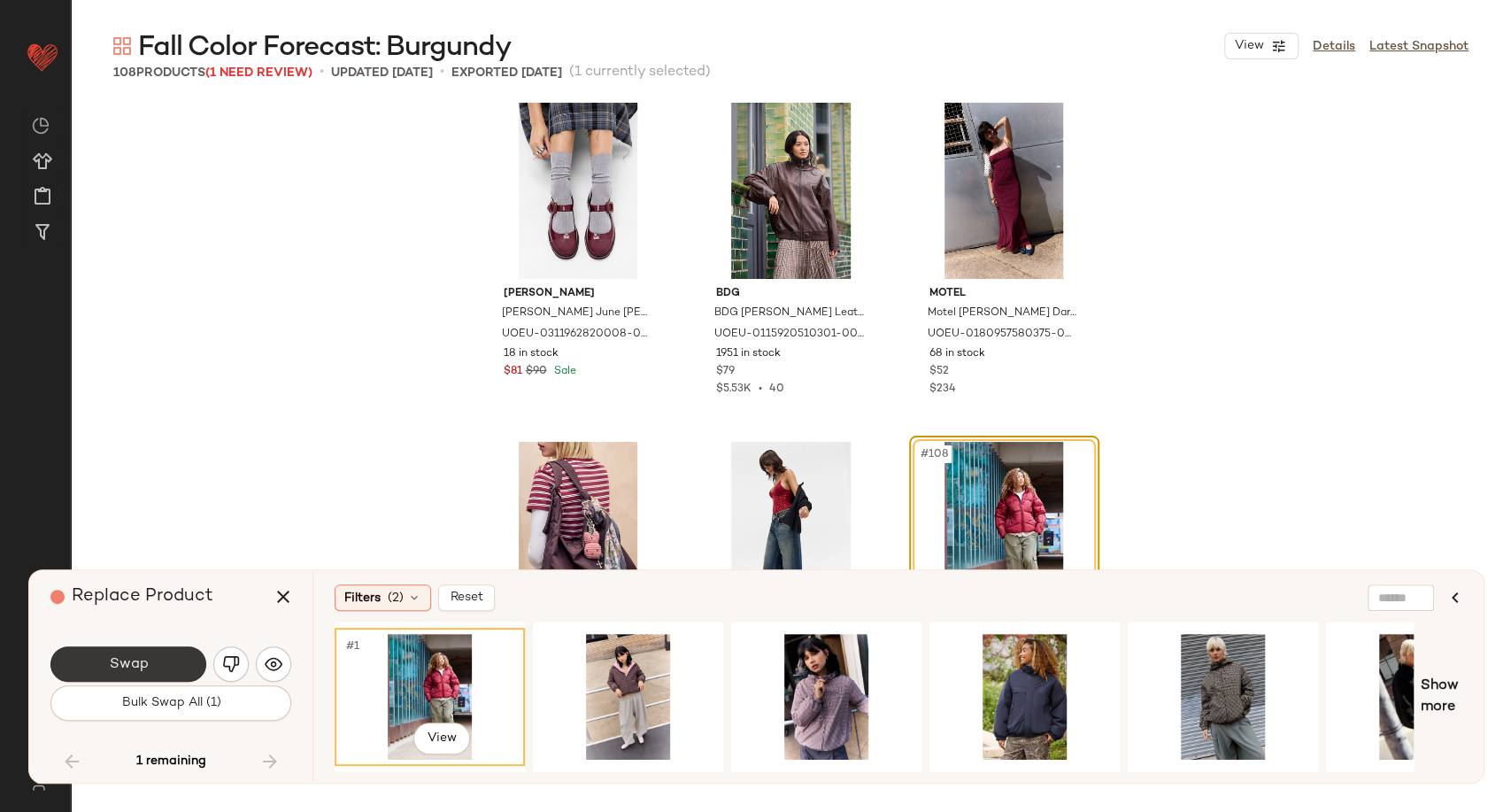
click at [149, 671] on button "Swap" at bounding box center [128, 664] width 156 height 36
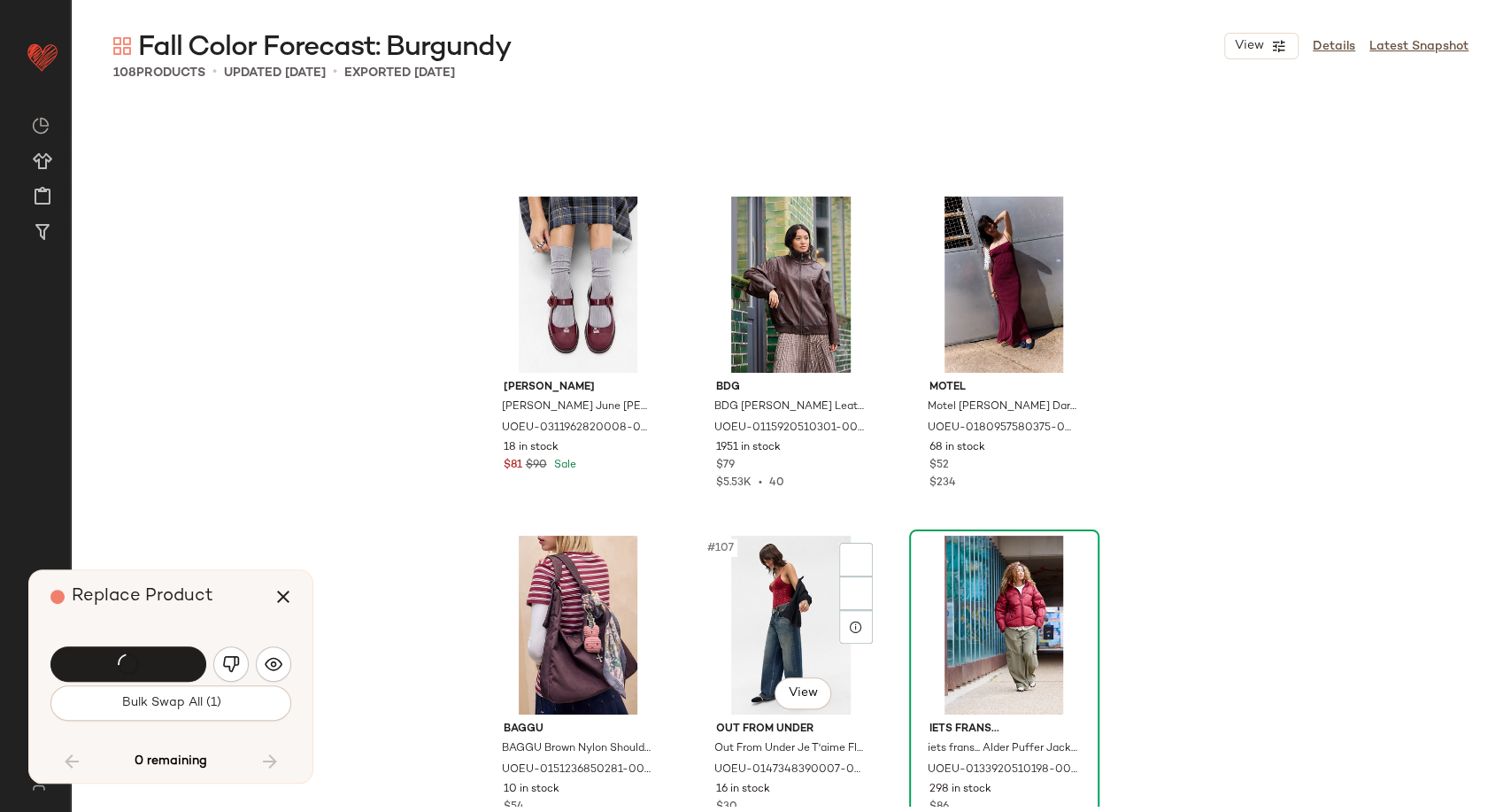
scroll to position [11660, 0]
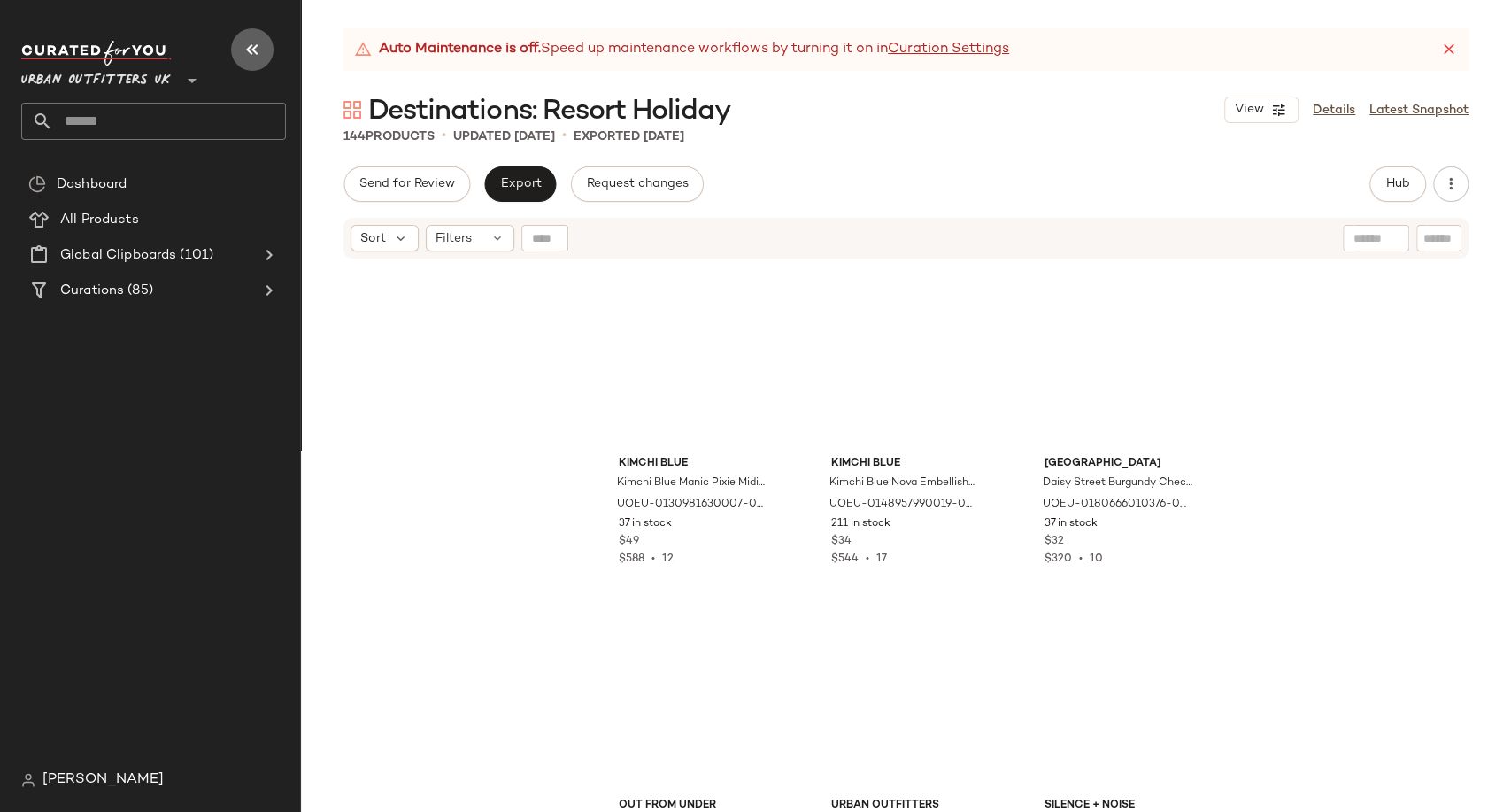
click at [256, 50] on icon "button" at bounding box center [252, 50] width 21 height 21
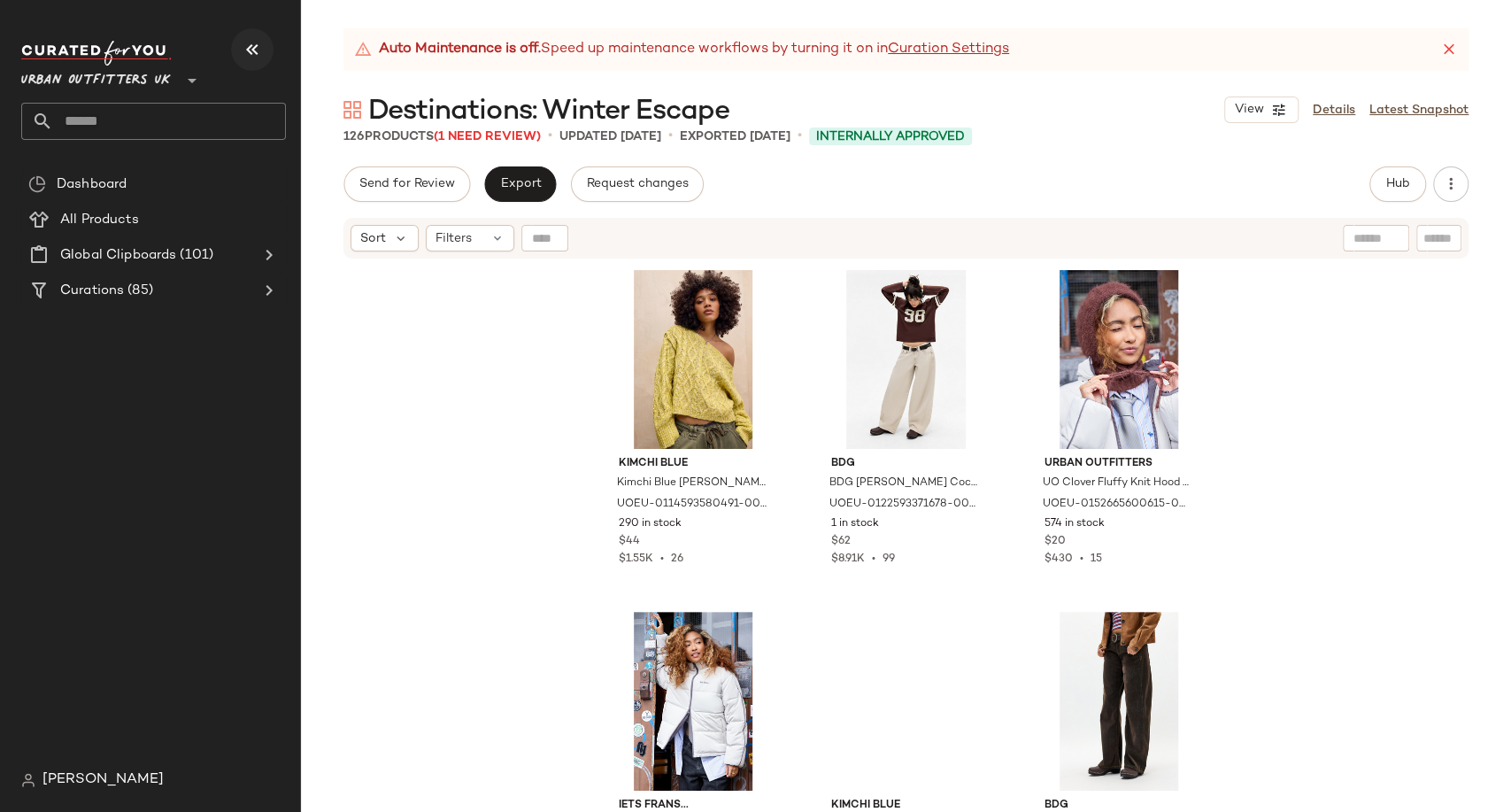
click at [250, 51] on icon "button" at bounding box center [252, 50] width 21 height 21
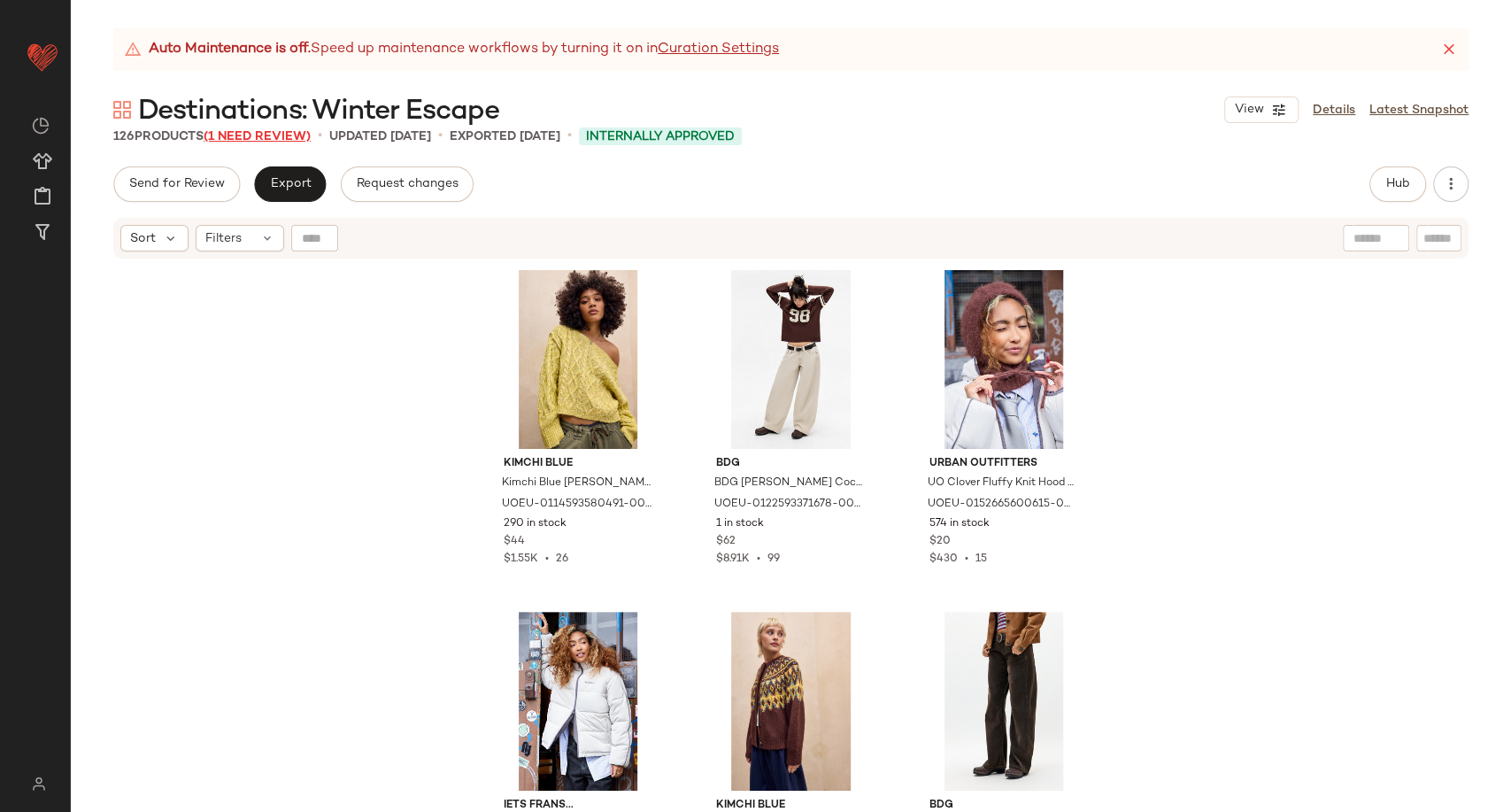
click at [303, 135] on span "(1 Need Review)" at bounding box center [257, 136] width 107 height 13
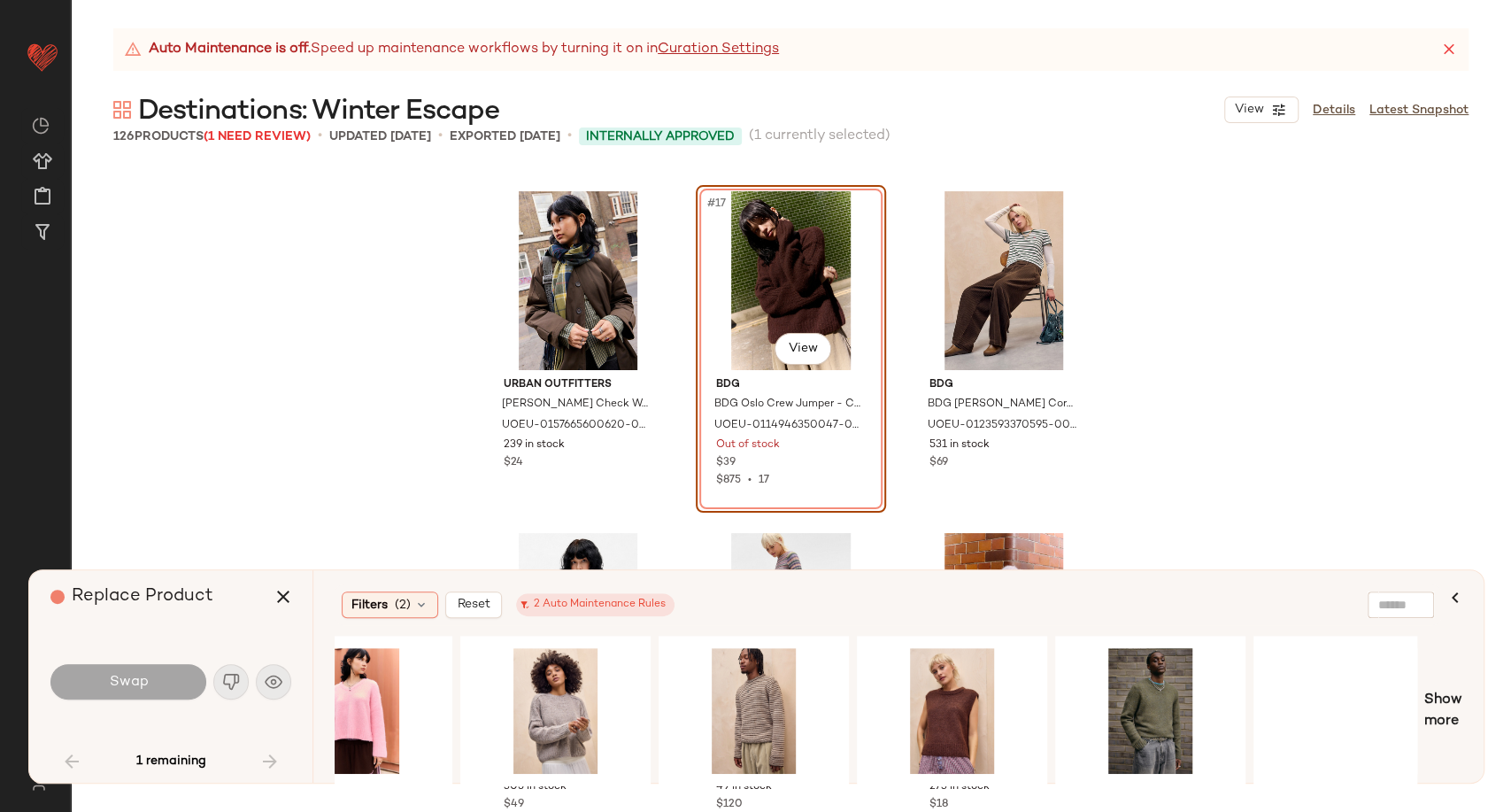
scroll to position [0, 881]
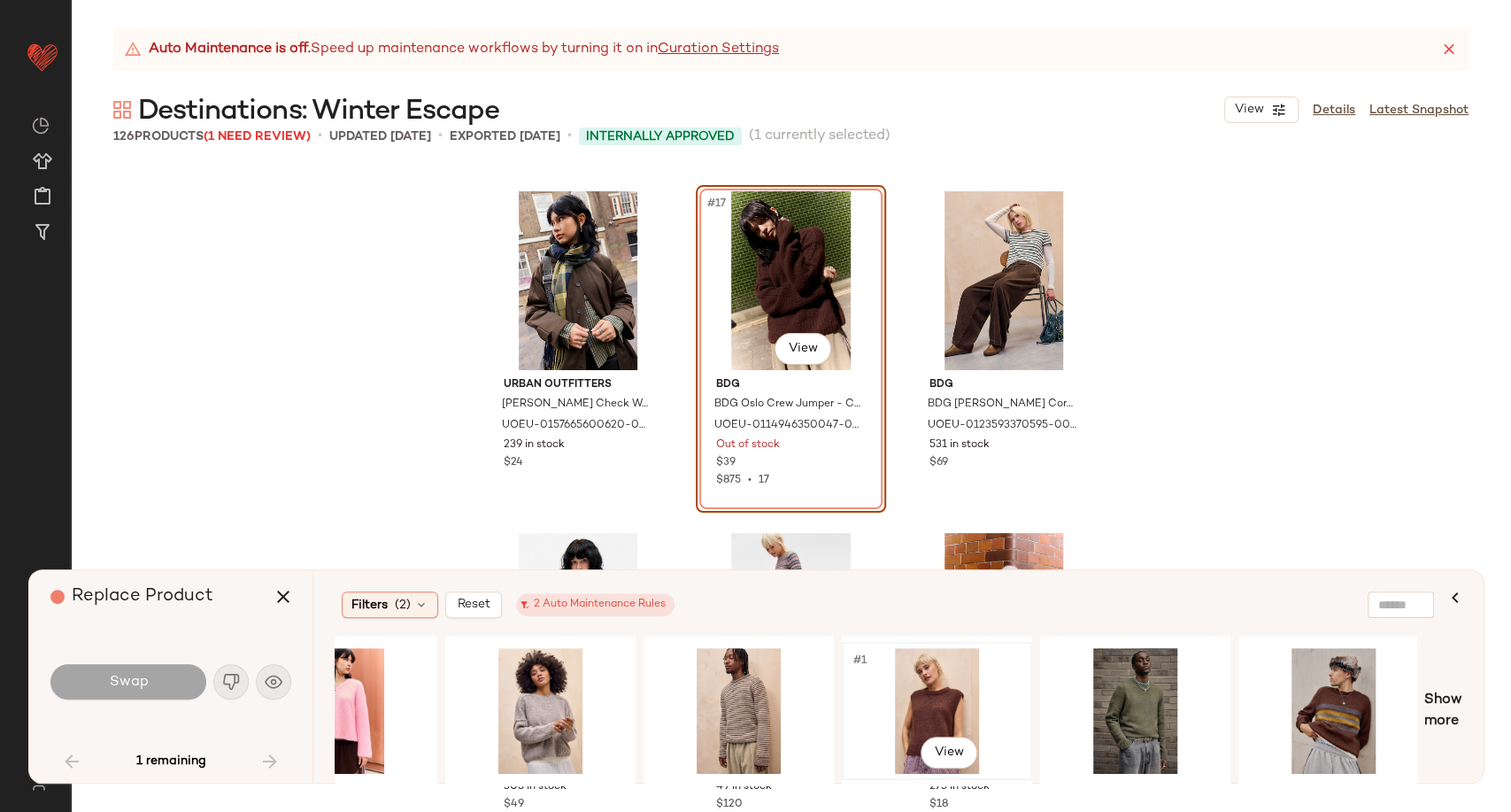
click at [925, 685] on div "#1 View" at bounding box center [938, 710] width 178 height 126
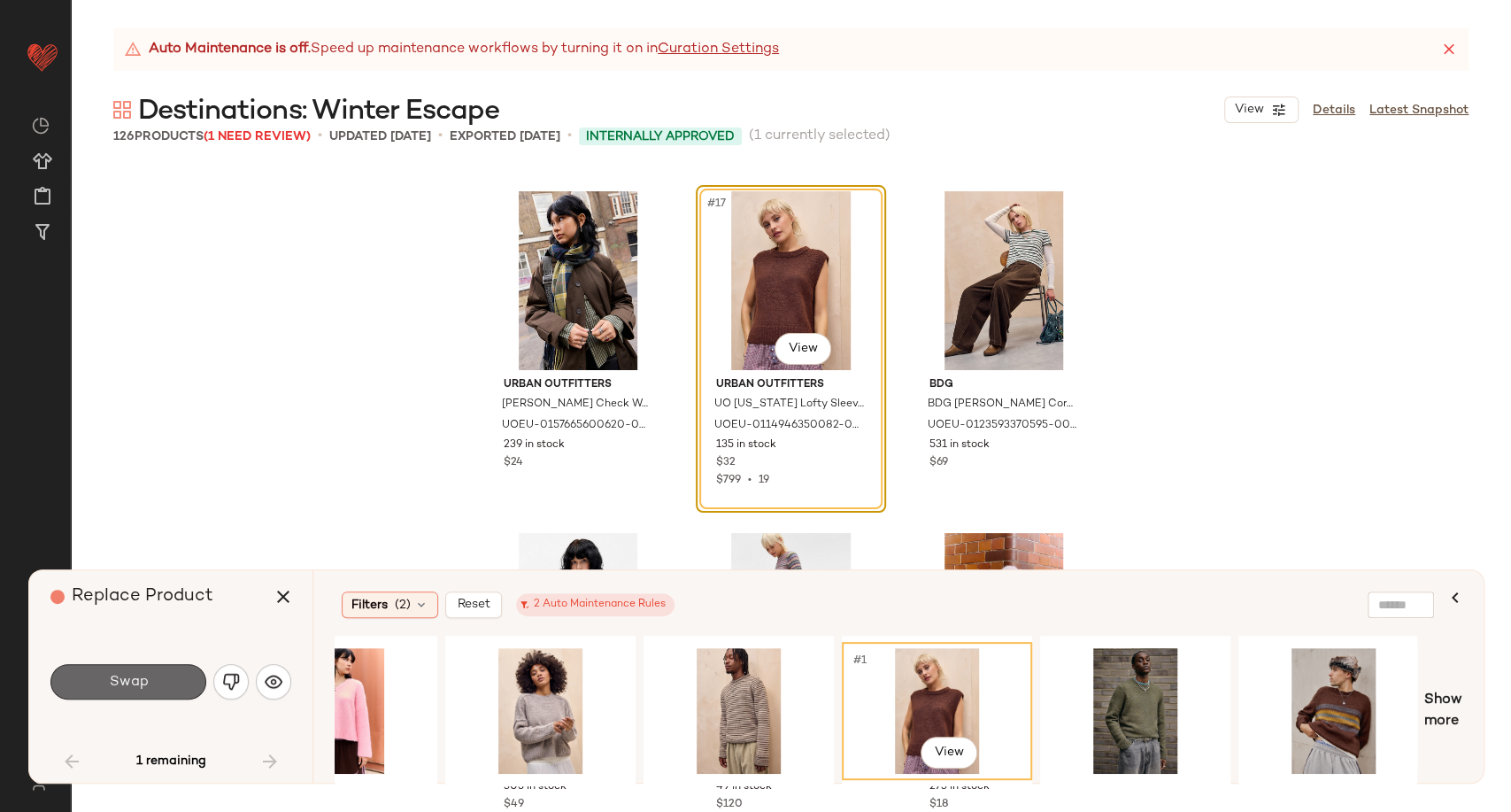
click at [159, 667] on button "Swap" at bounding box center [128, 682] width 156 height 36
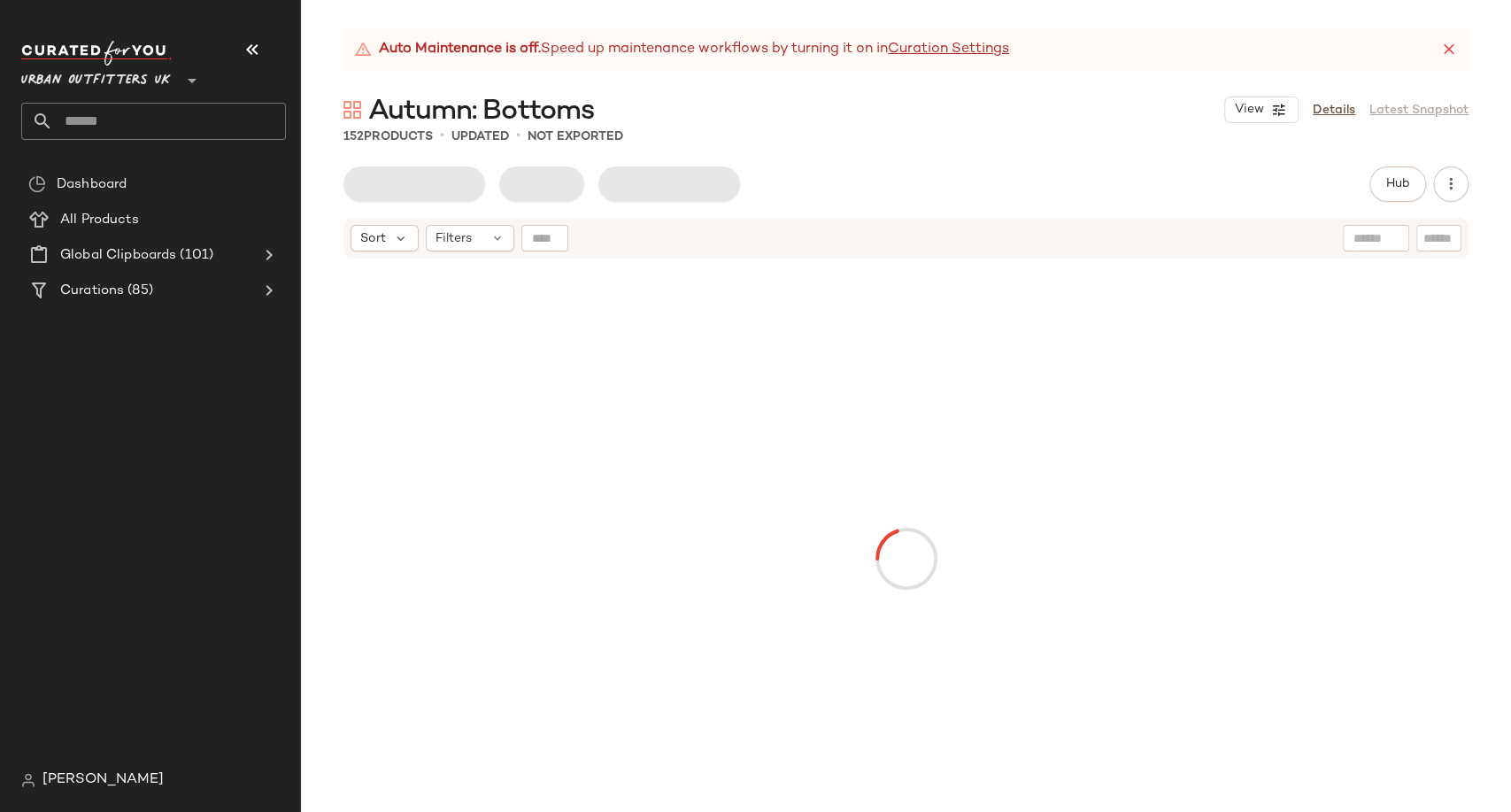
click at [240, 58] on button "button" at bounding box center [253, 50] width 43 height 43
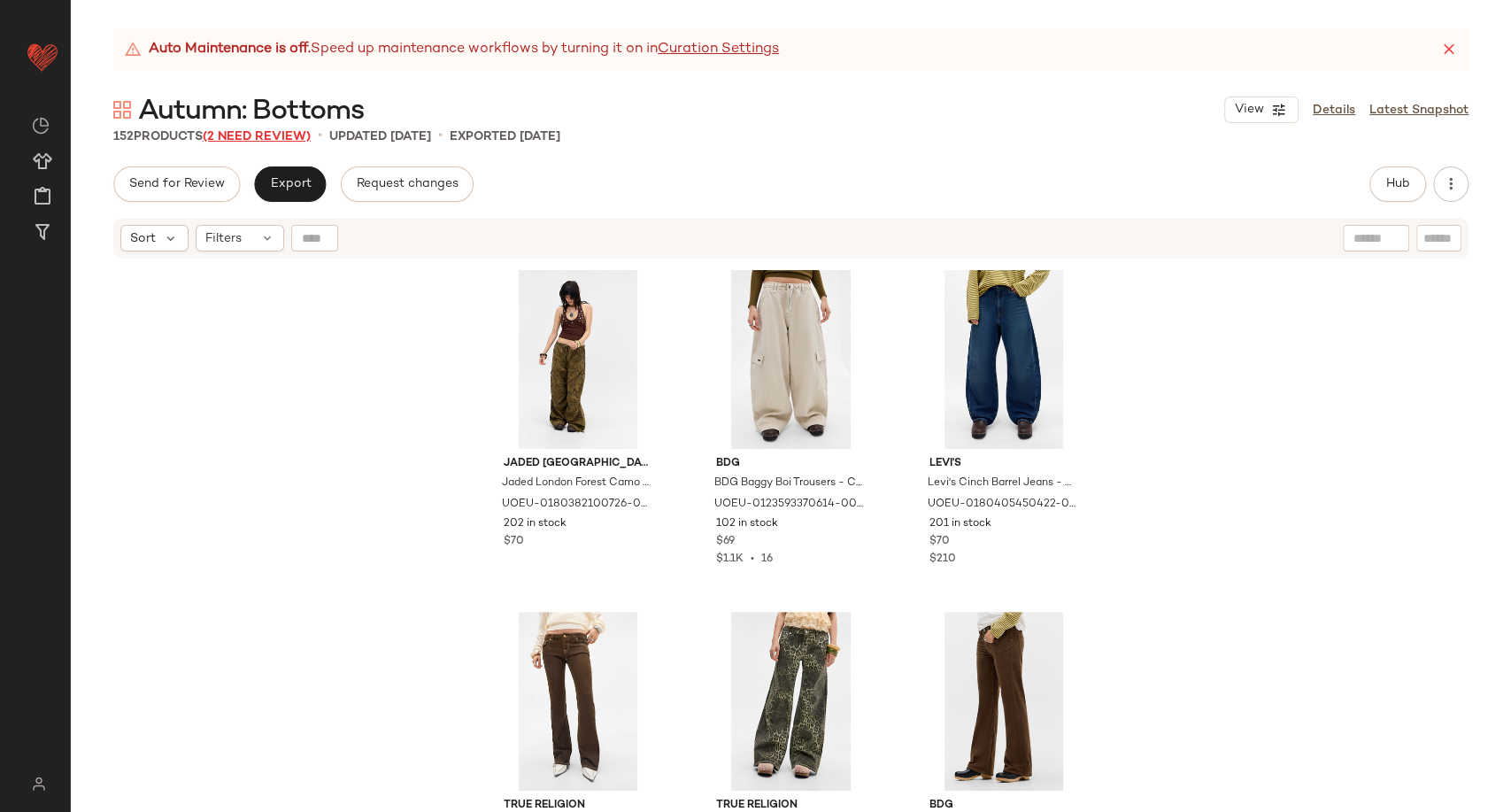
click at [274, 139] on span "(2 Need Review)" at bounding box center [256, 136] width 108 height 13
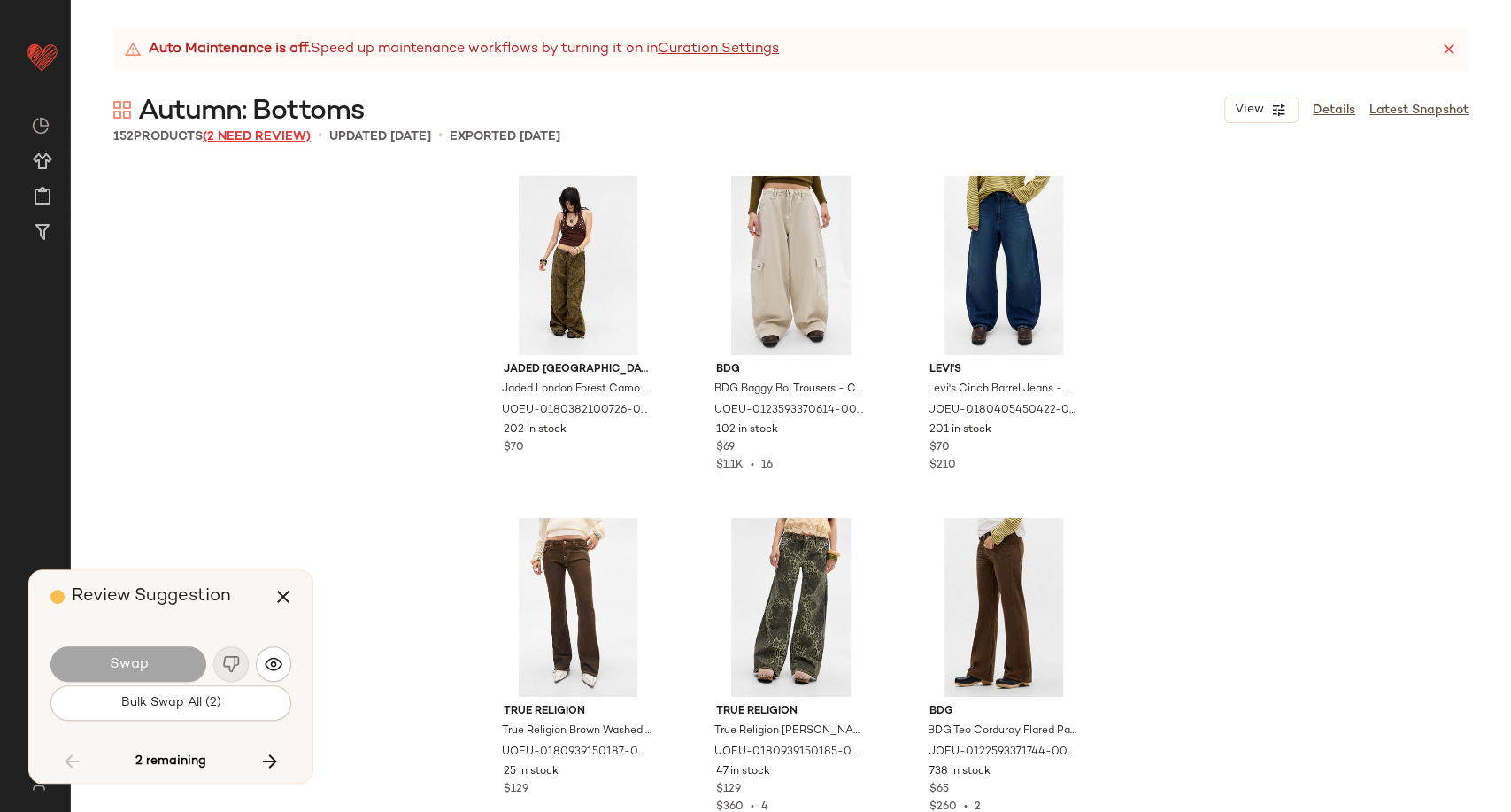
scroll to position [14695, 0]
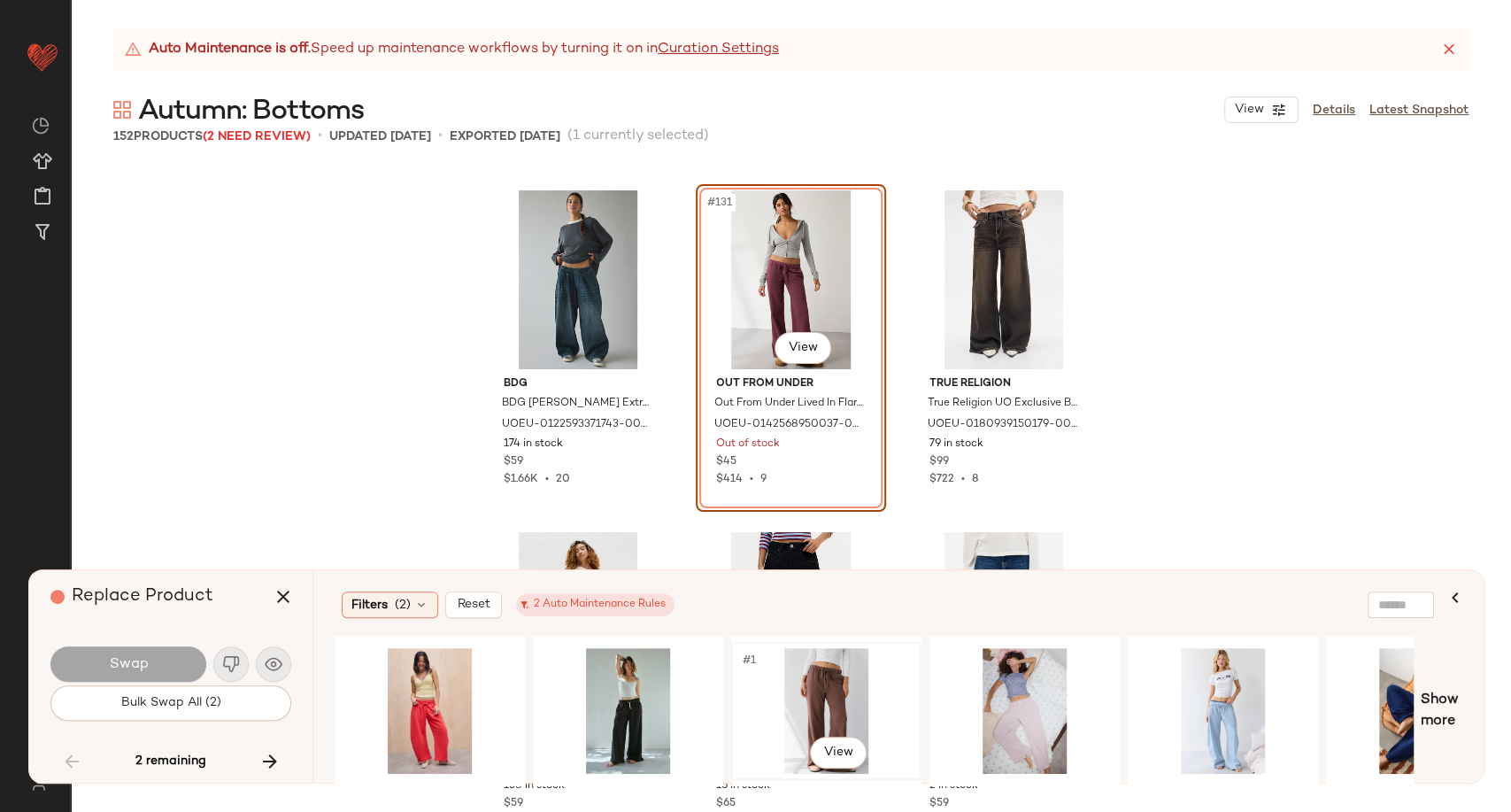
click at [833, 702] on div "#1 View" at bounding box center [826, 710] width 178 height 126
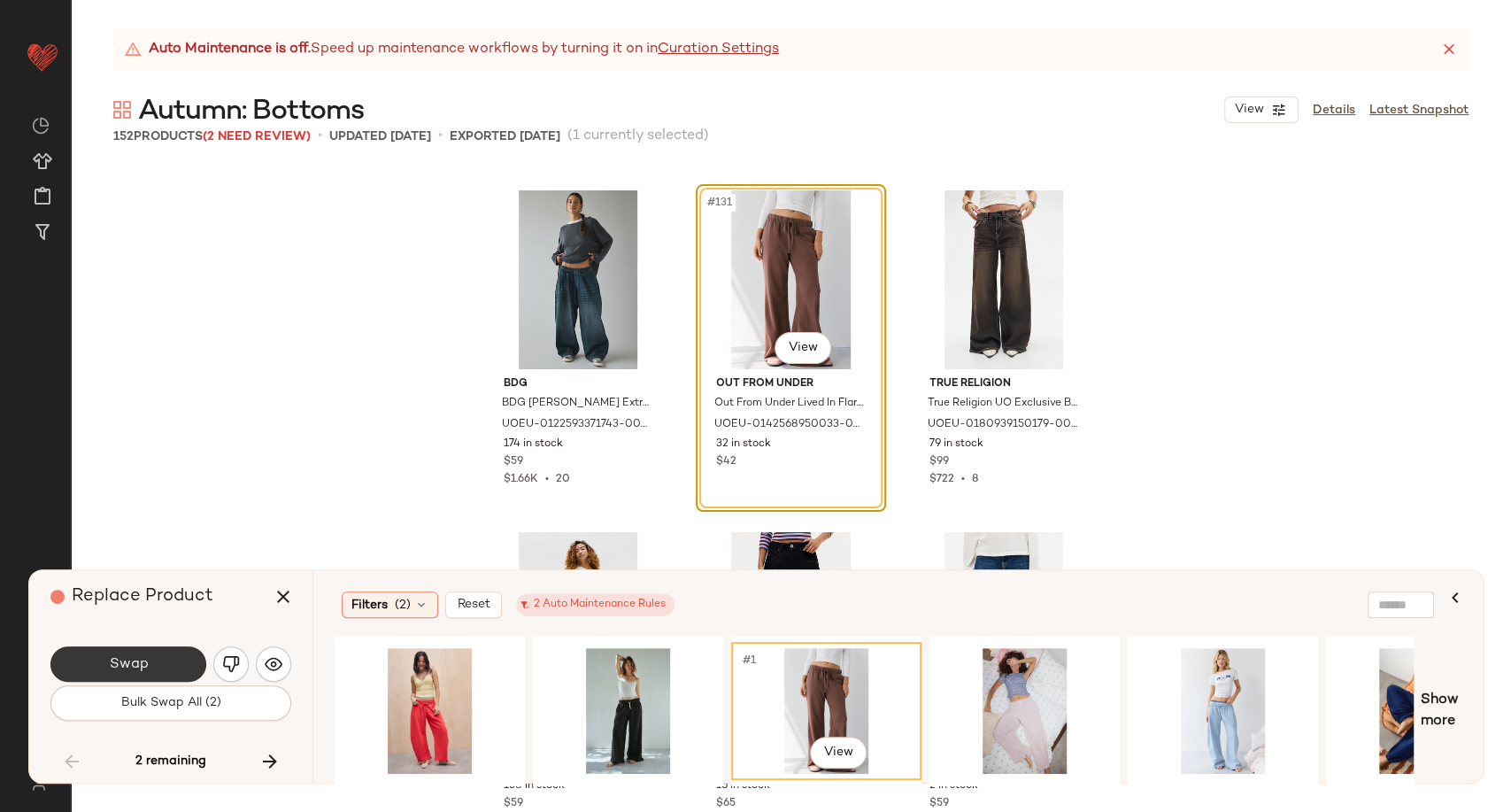
click at [157, 654] on button "Swap" at bounding box center [128, 664] width 156 height 36
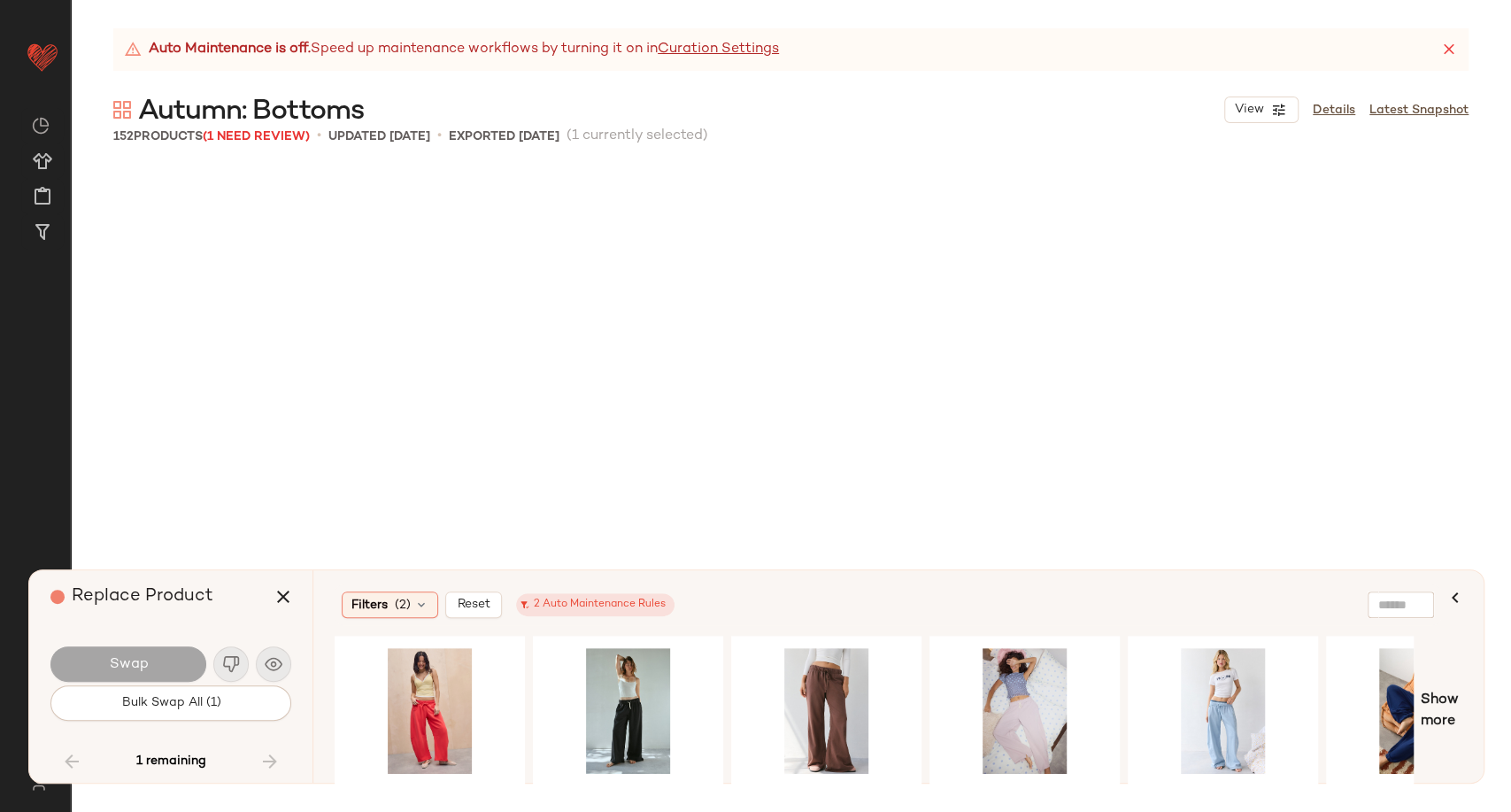
scroll to position [16404, 0]
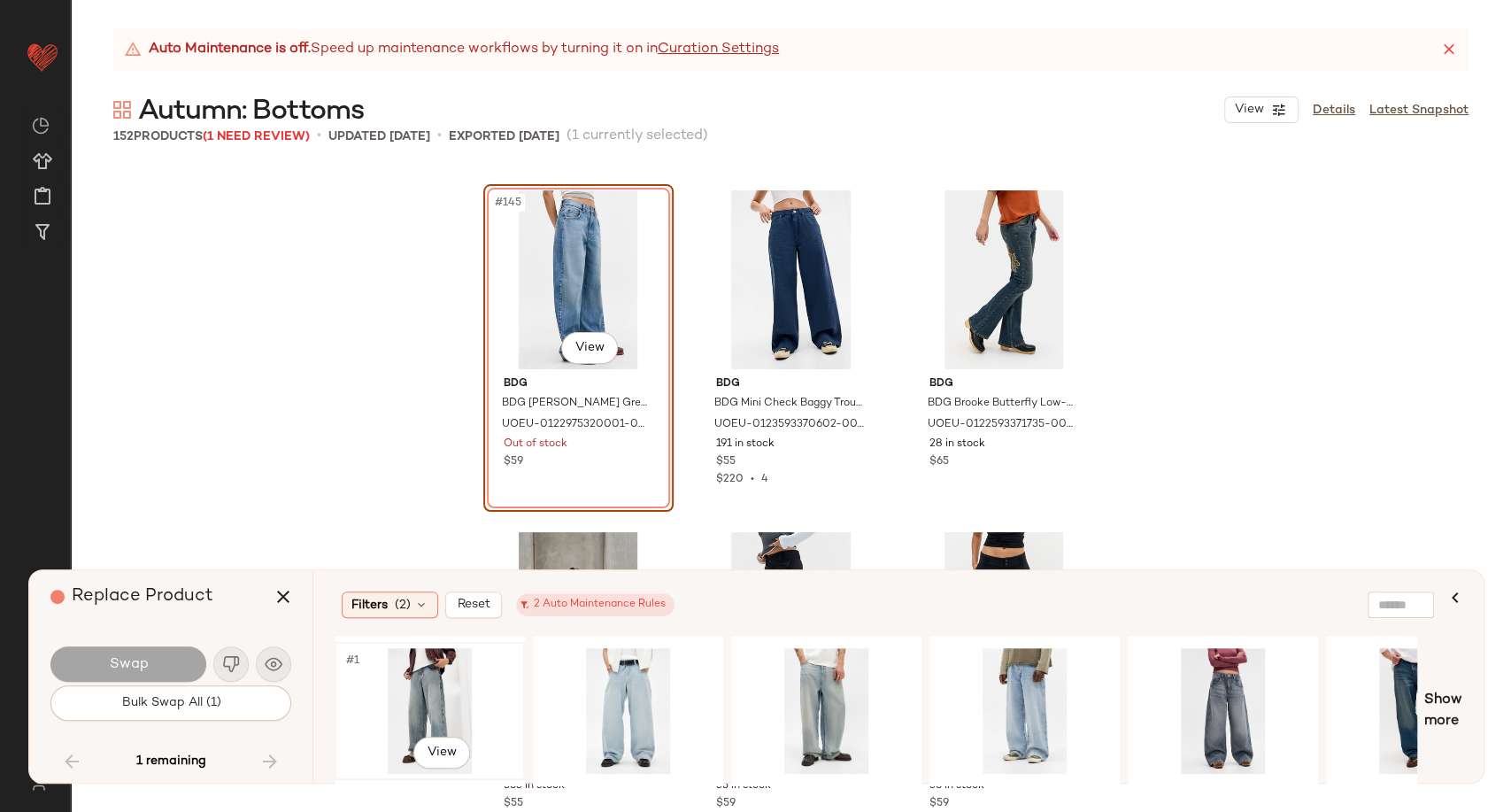
click at [436, 693] on div "#1 View" at bounding box center [430, 710] width 178 height 126
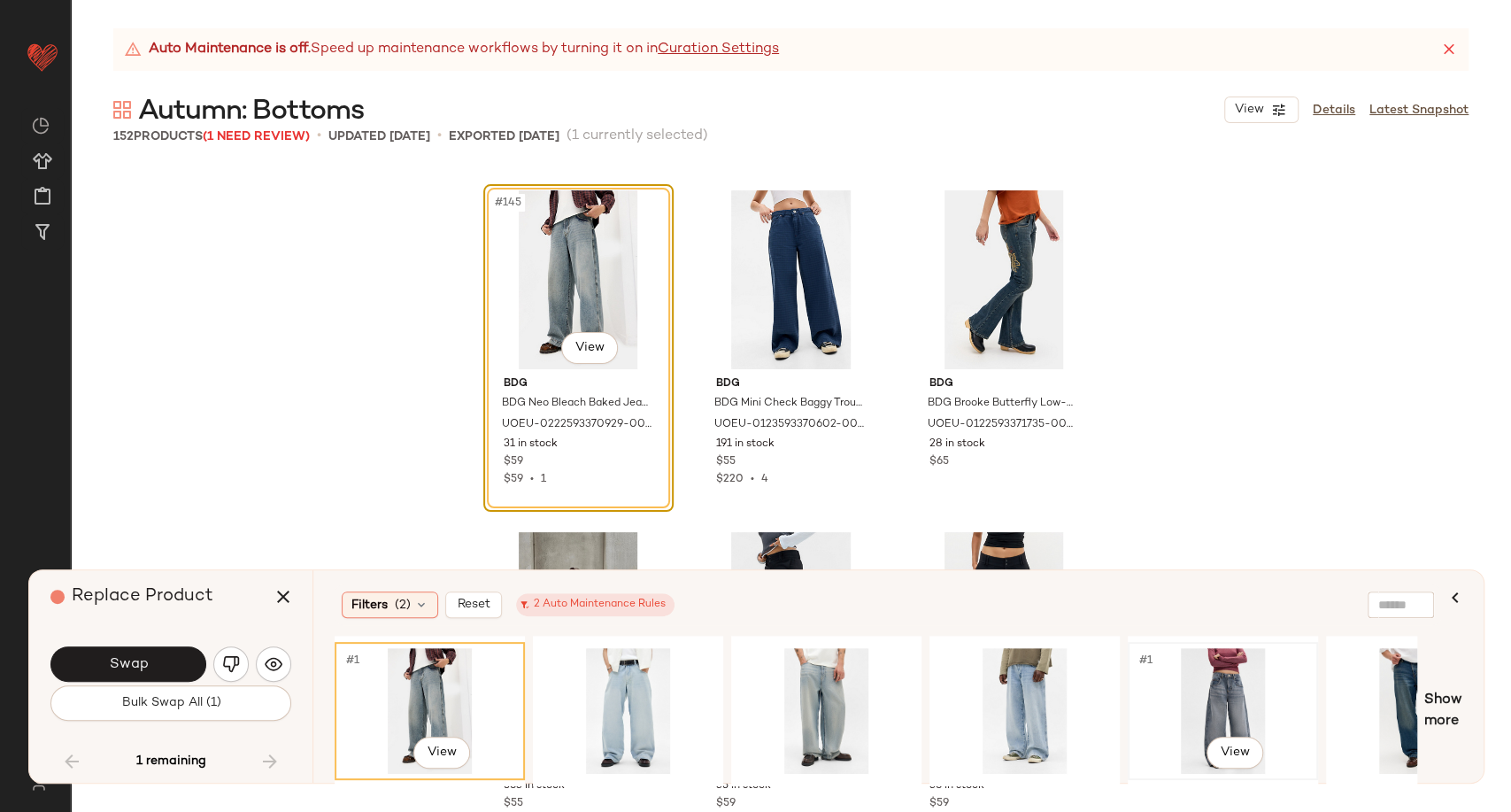
click at [1223, 684] on div "#1 View" at bounding box center [1223, 710] width 178 height 126
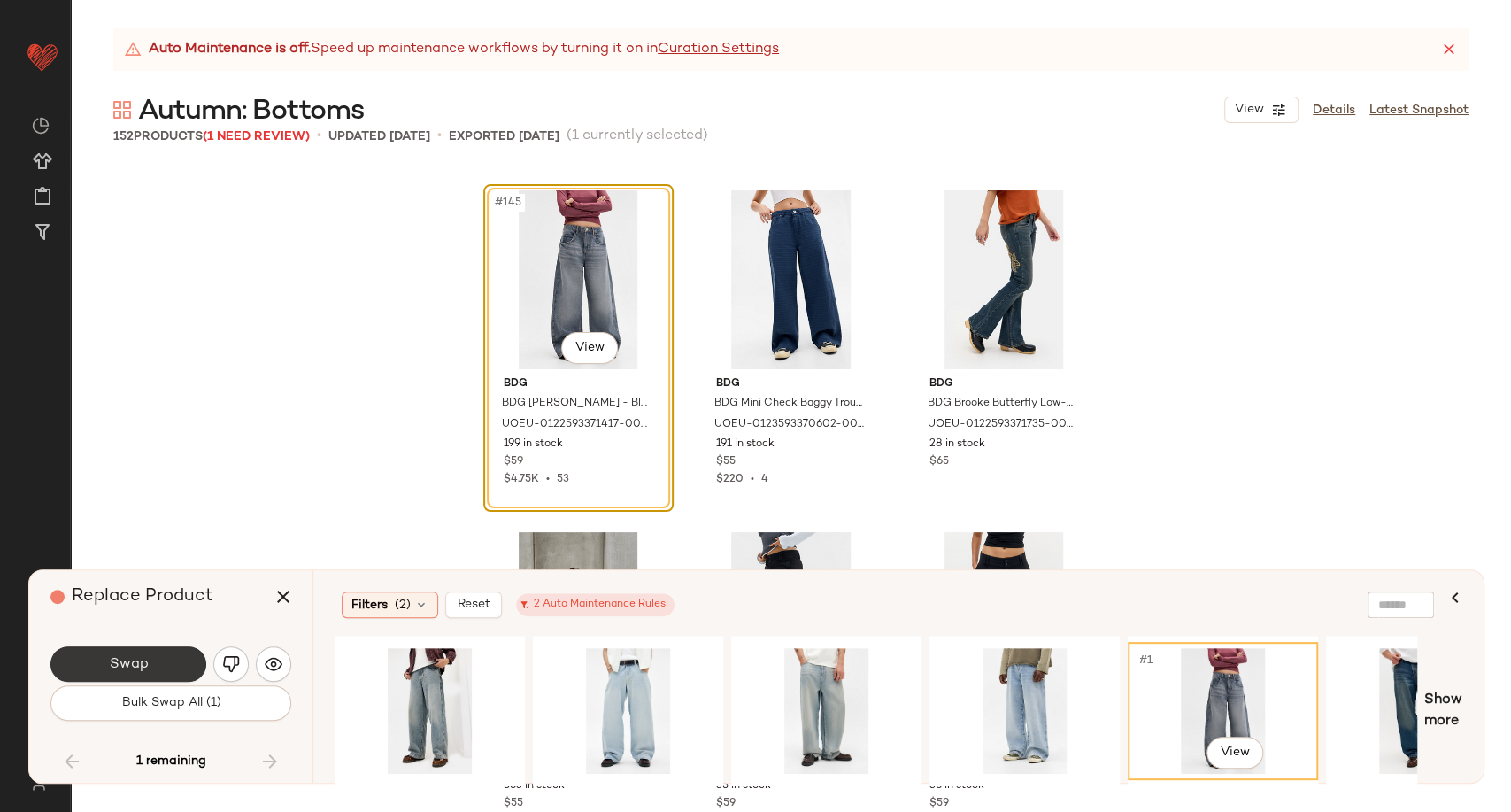
click at [147, 667] on span "Swap" at bounding box center [127, 664] width 40 height 17
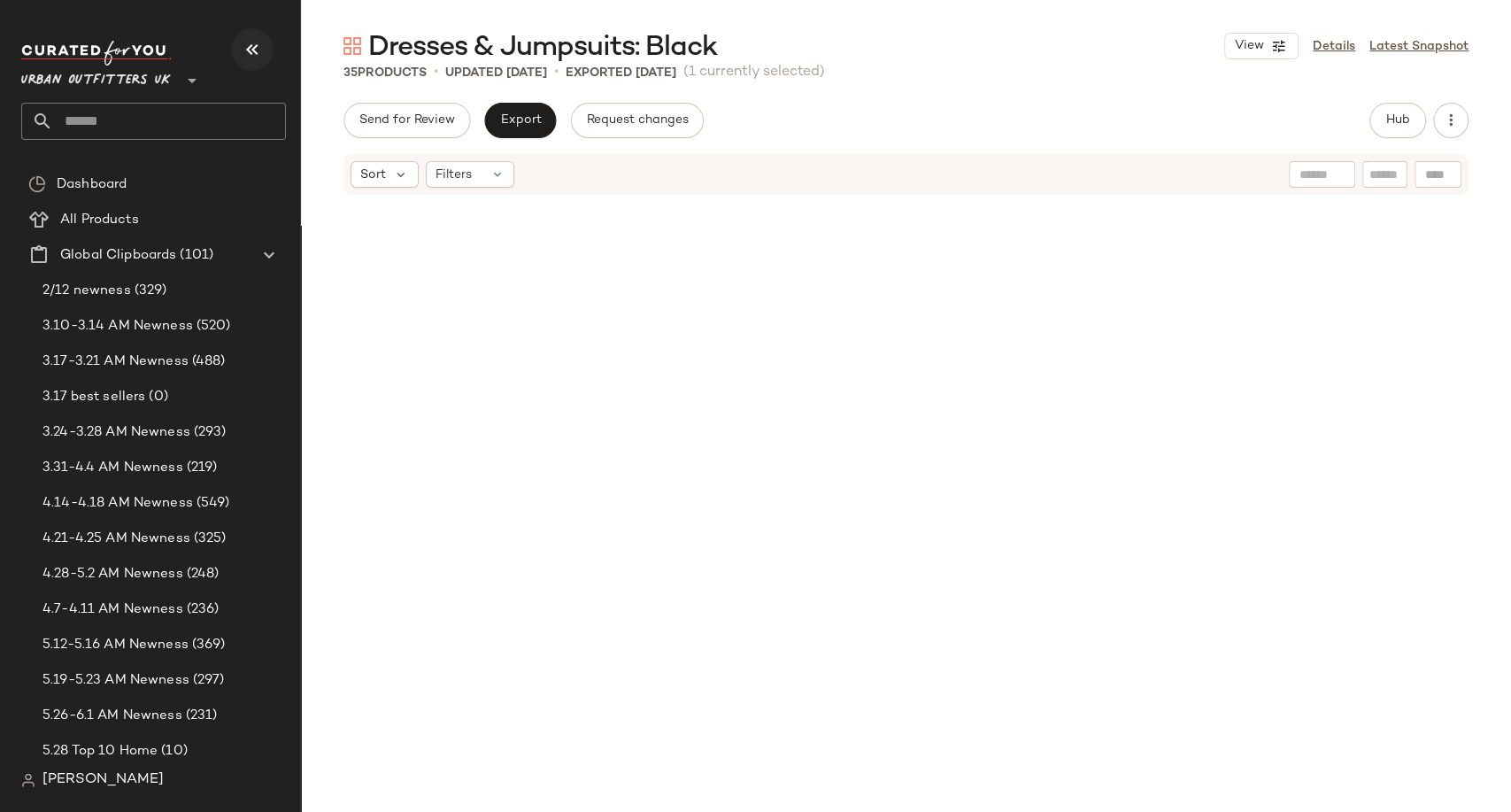
scroll to position [1039, 0]
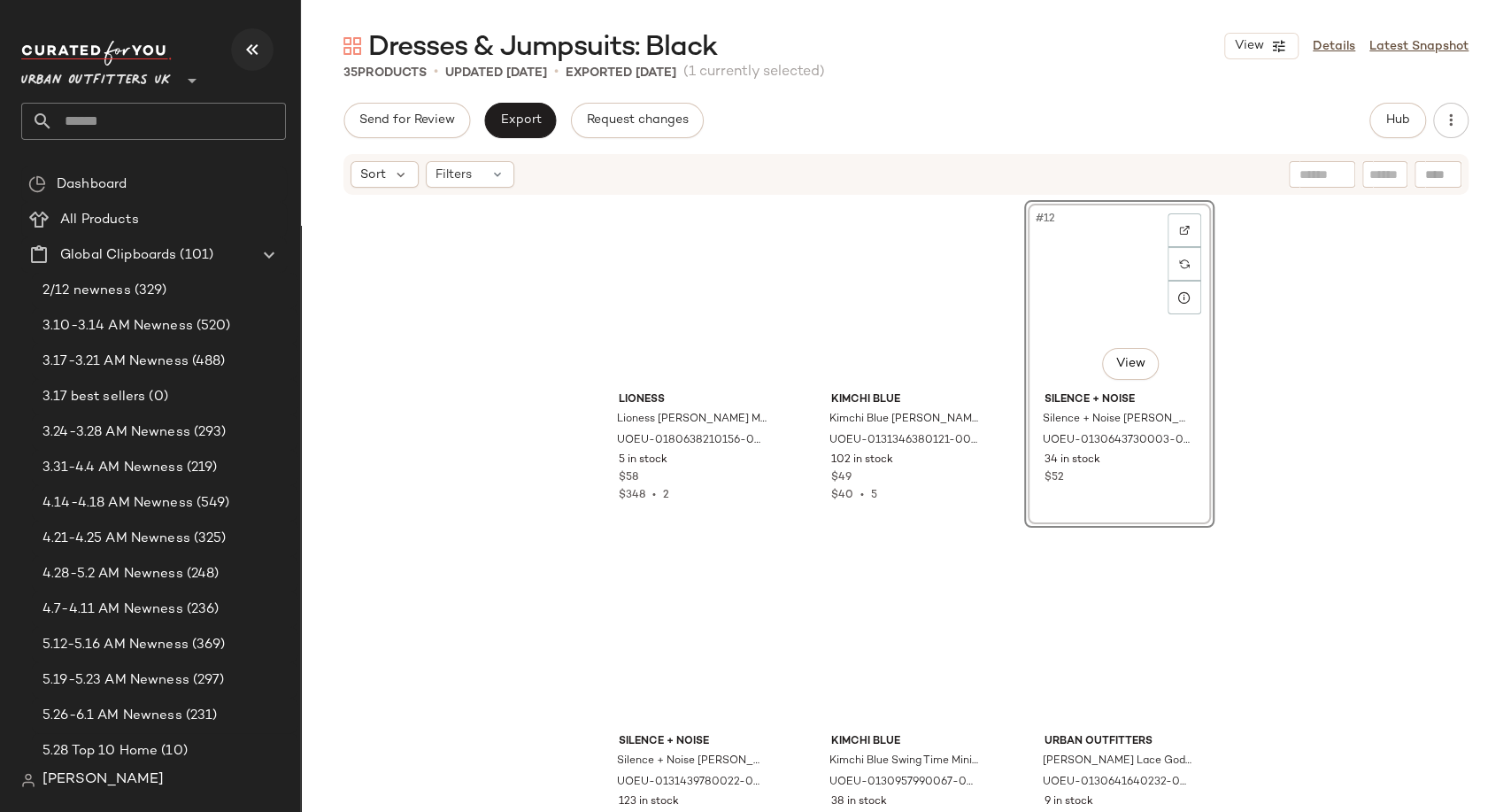
click at [257, 51] on icon "button" at bounding box center [252, 50] width 21 height 21
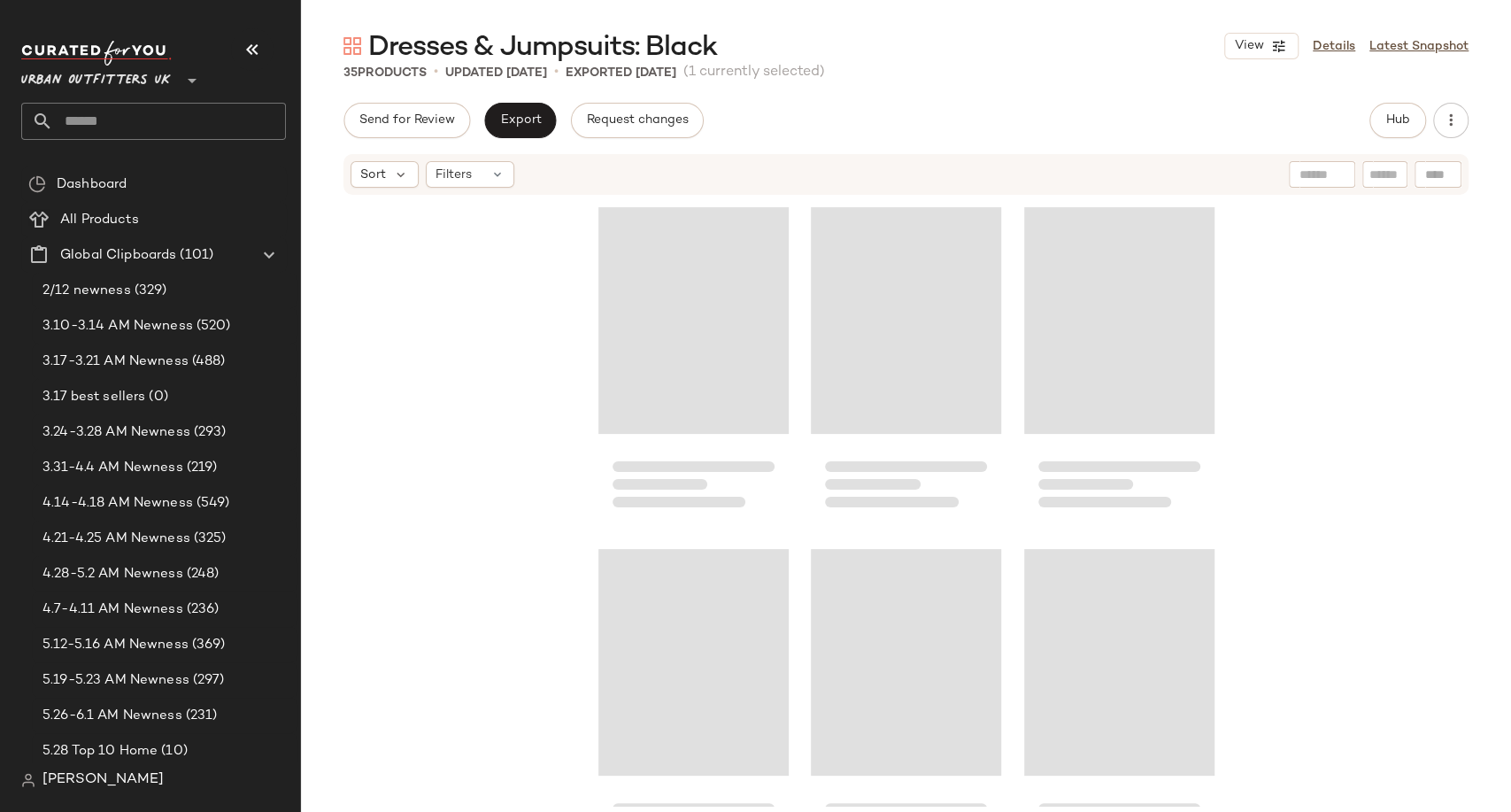
scroll to position [1039, 0]
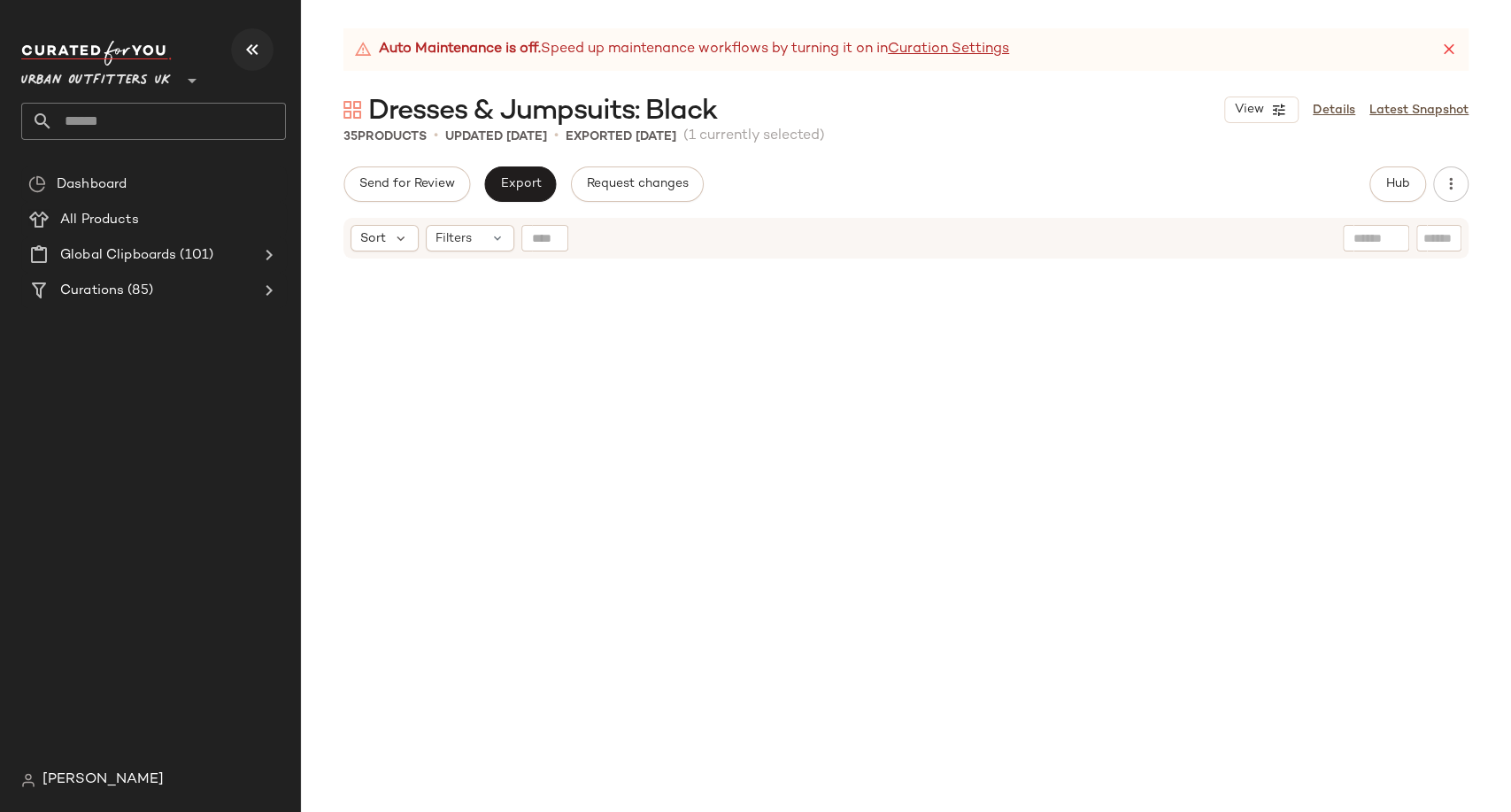
scroll to position [1039, 0]
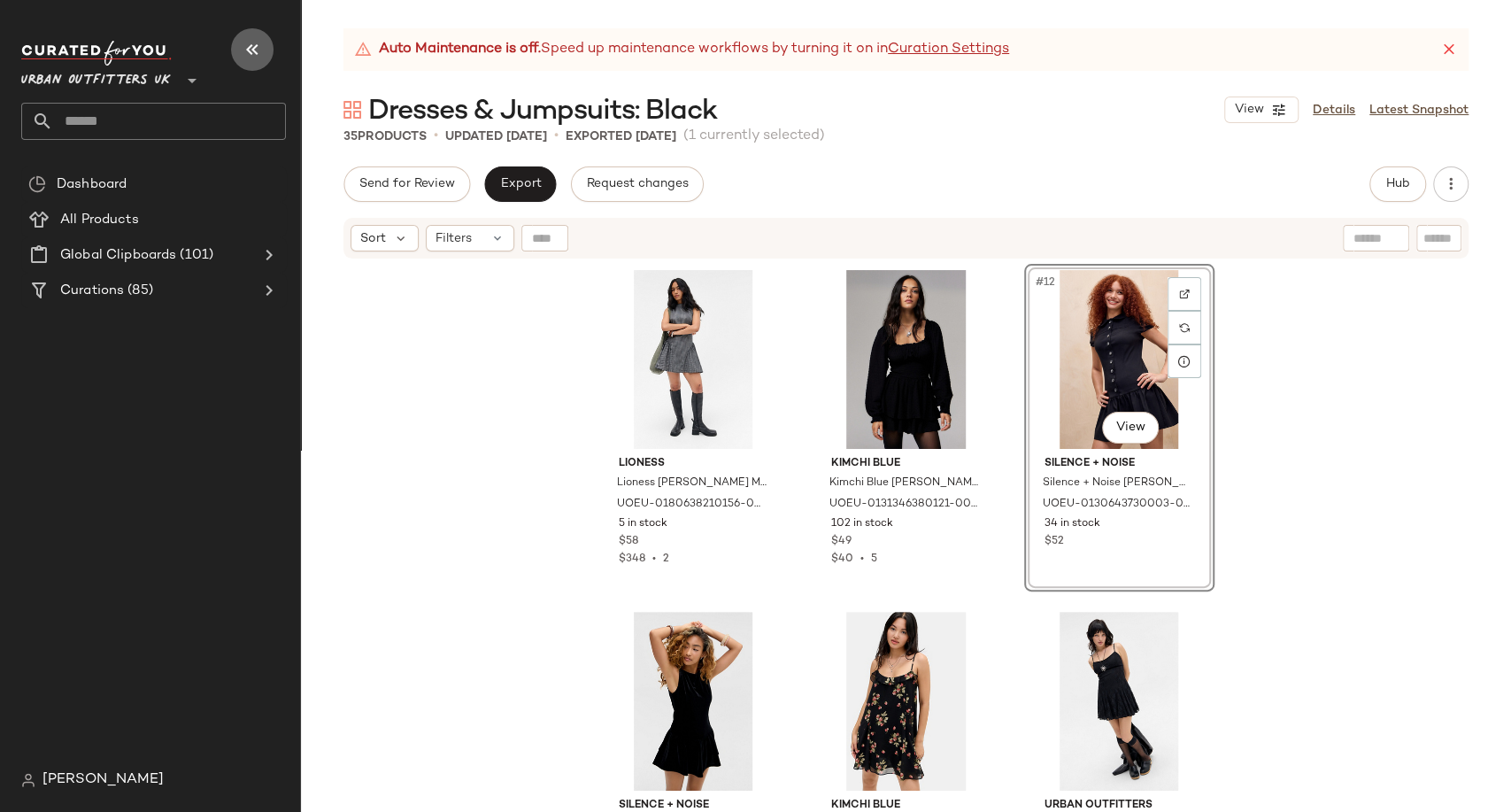
click at [245, 50] on icon "button" at bounding box center [252, 50] width 21 height 21
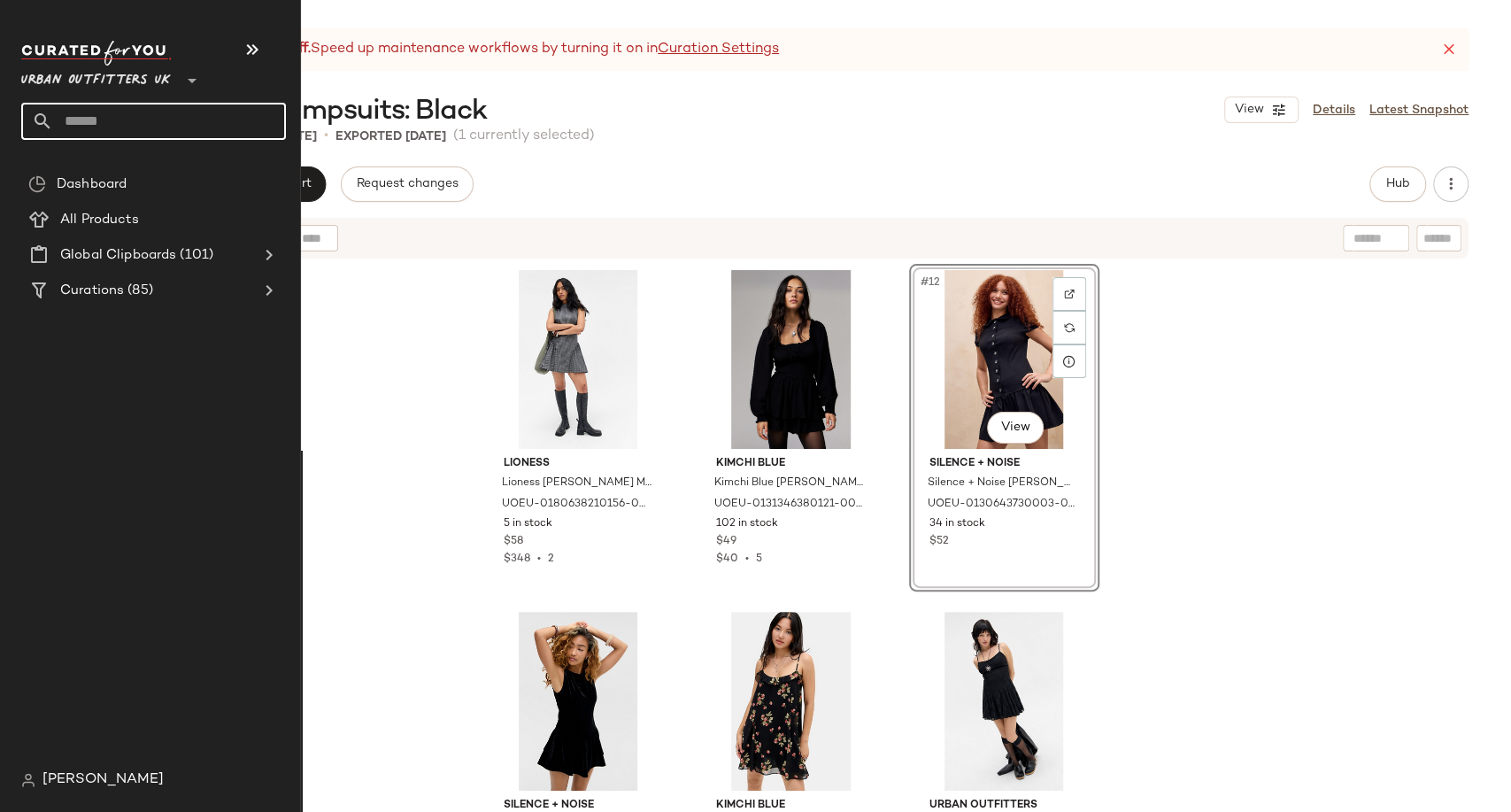
click at [78, 121] on input "text" at bounding box center [170, 121] width 233 height 37
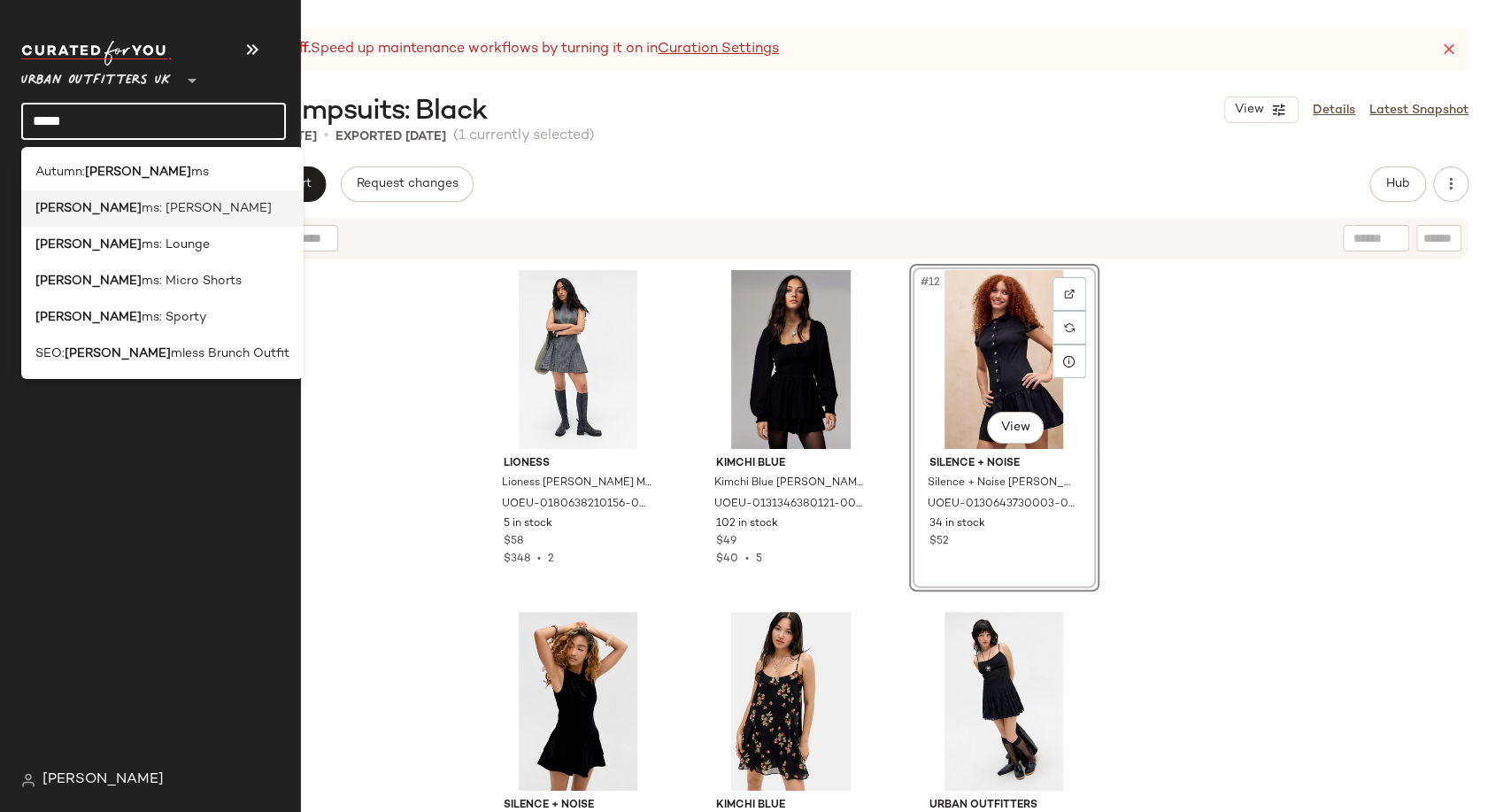
type input "*****"
click at [142, 207] on span "ms: Denim" at bounding box center [207, 208] width 130 height 19
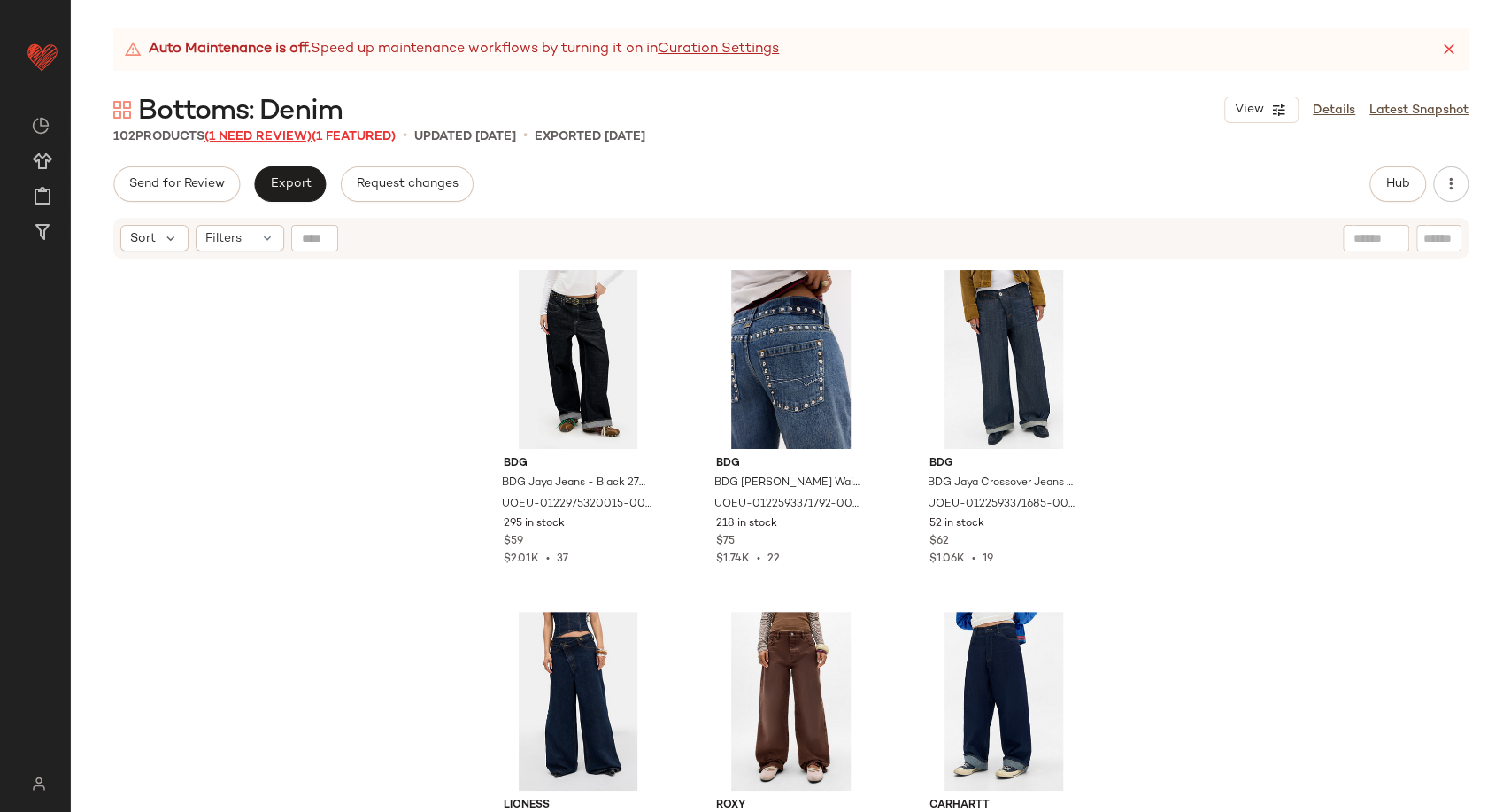
click at [293, 138] on span "(1 Need Review)" at bounding box center [258, 136] width 107 height 13
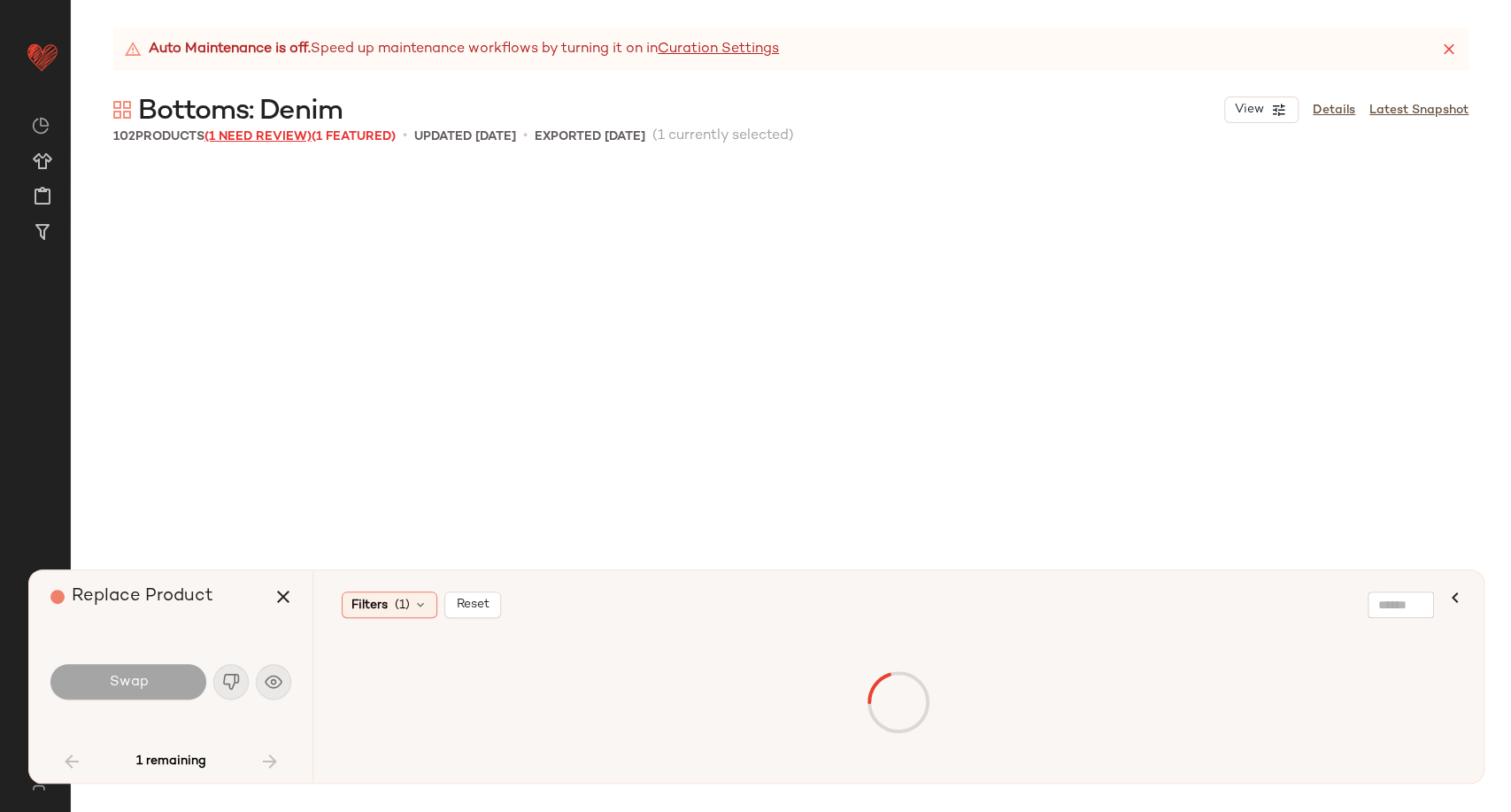
scroll to position [6151, 0]
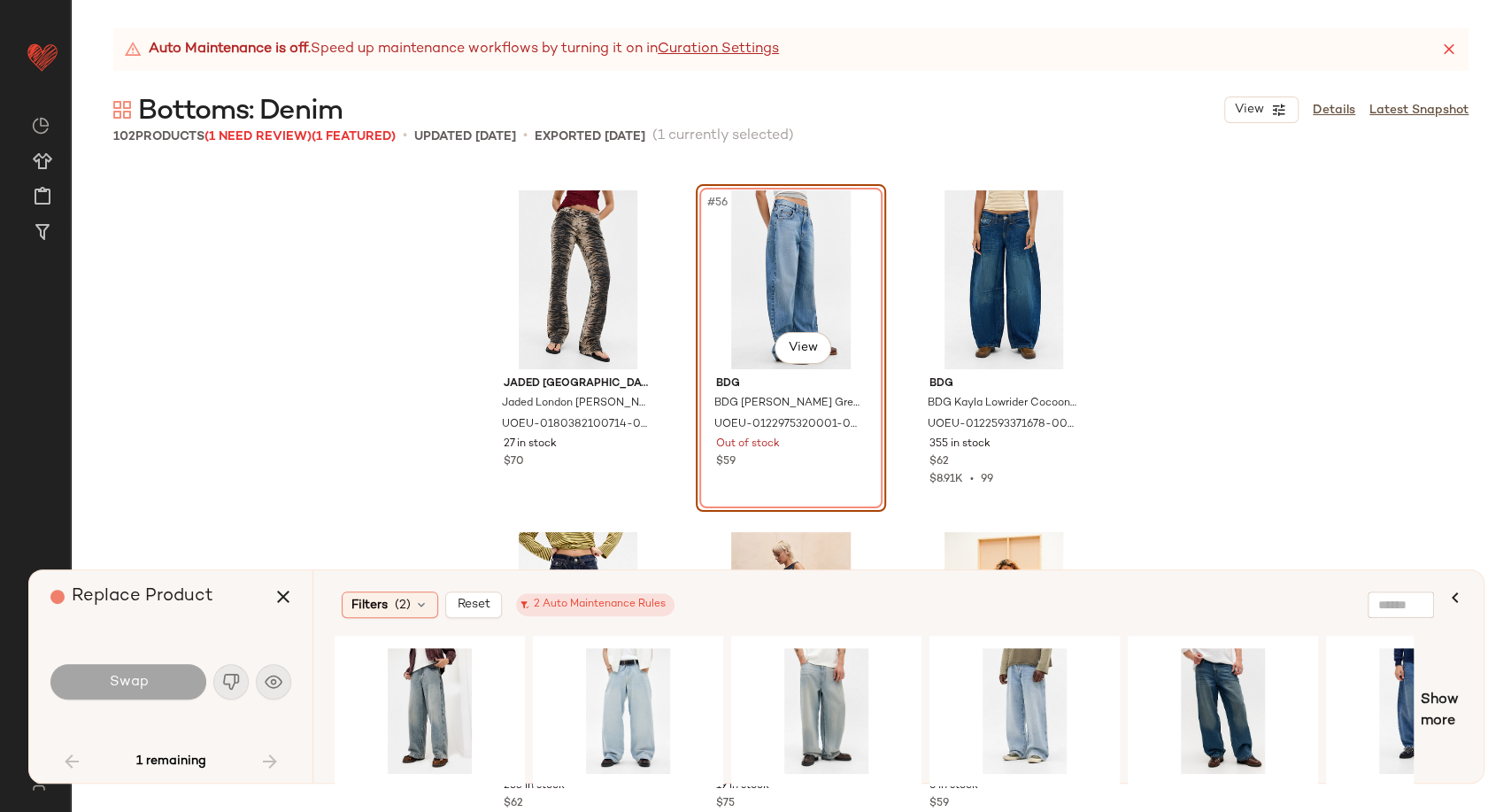
click at [896, 776] on div at bounding box center [826, 710] width 191 height 150
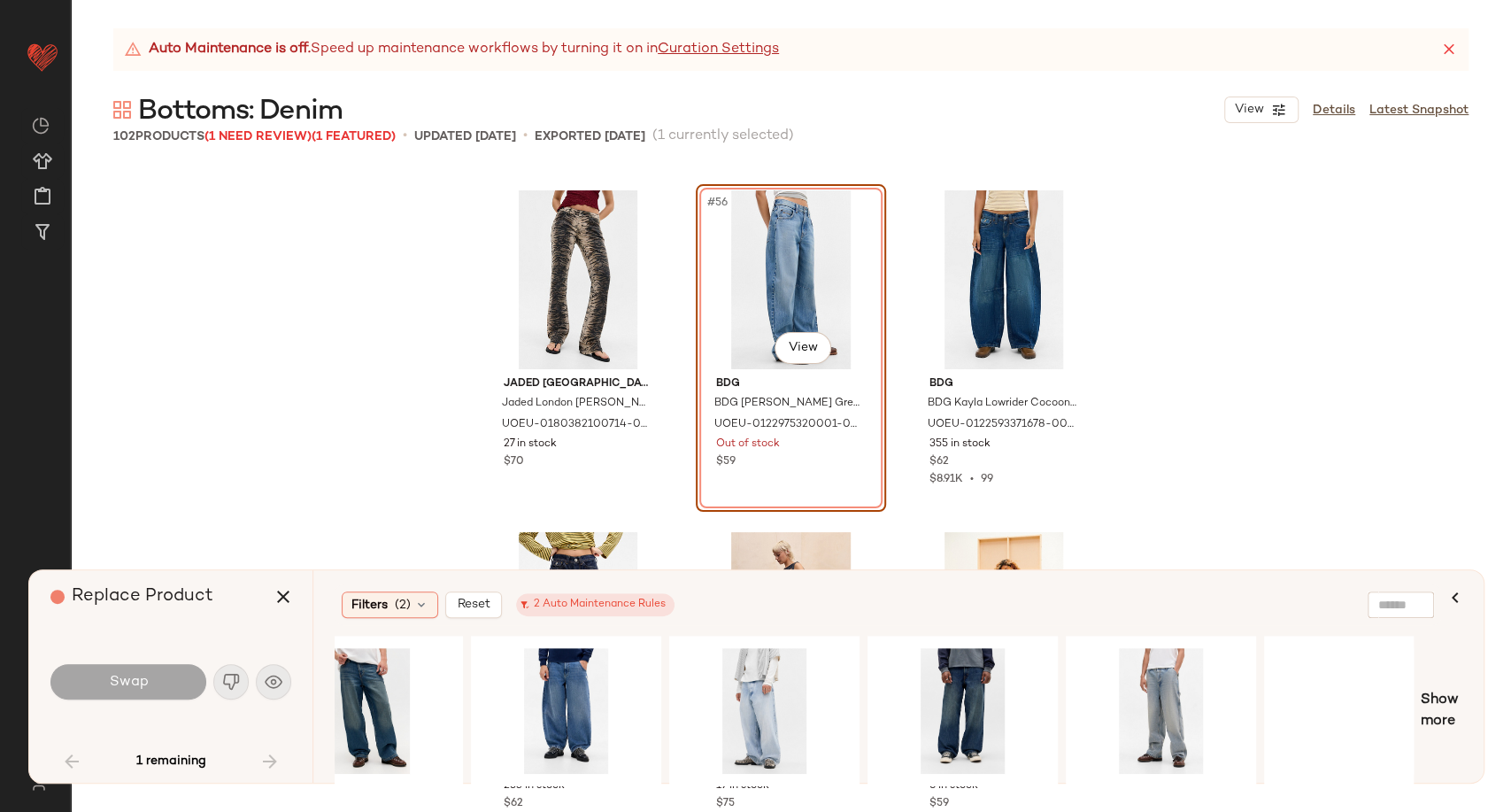
scroll to position [0, 895]
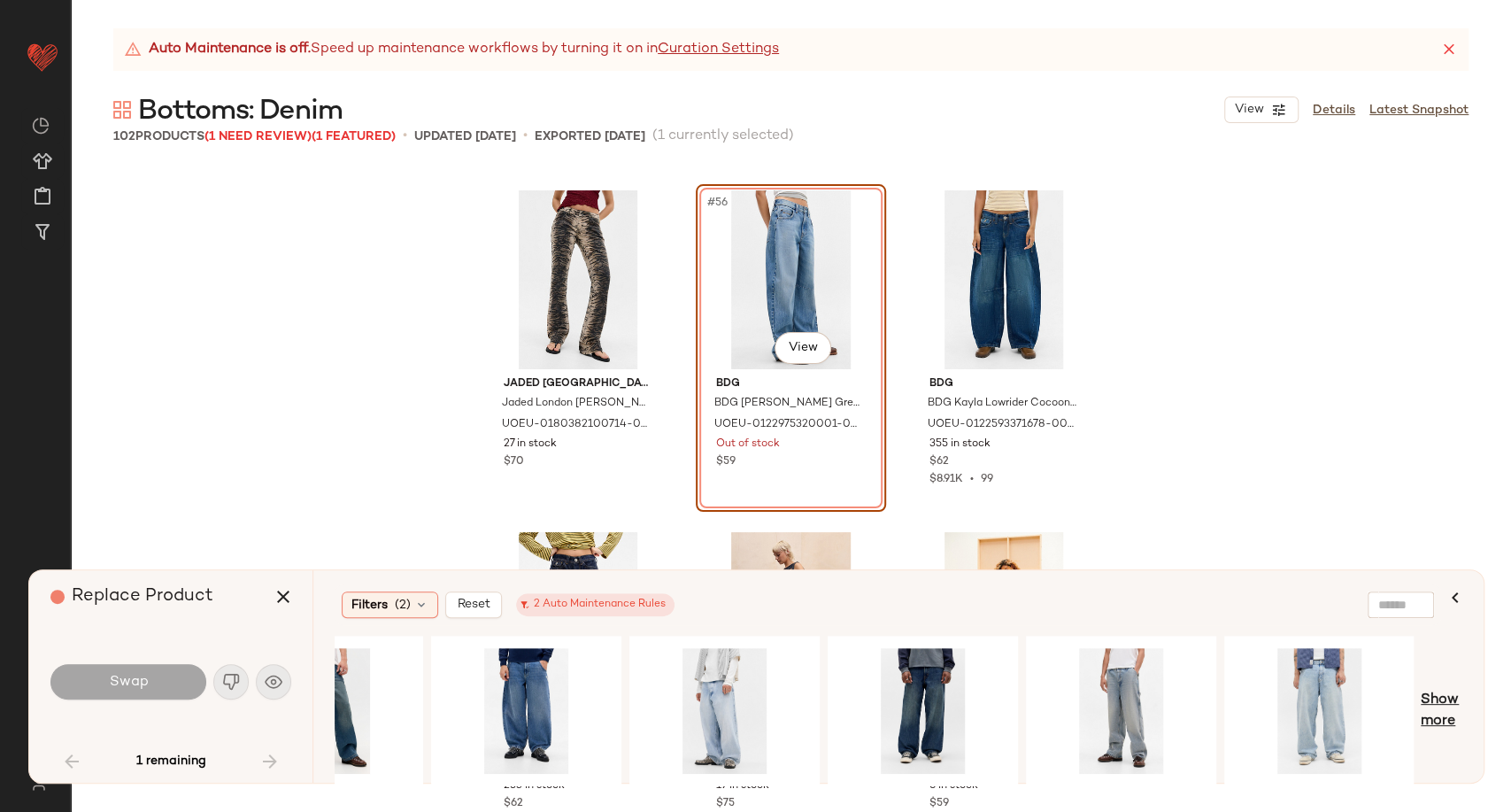
click at [1441, 701] on span "Show more" at bounding box center [1442, 711] width 42 height 43
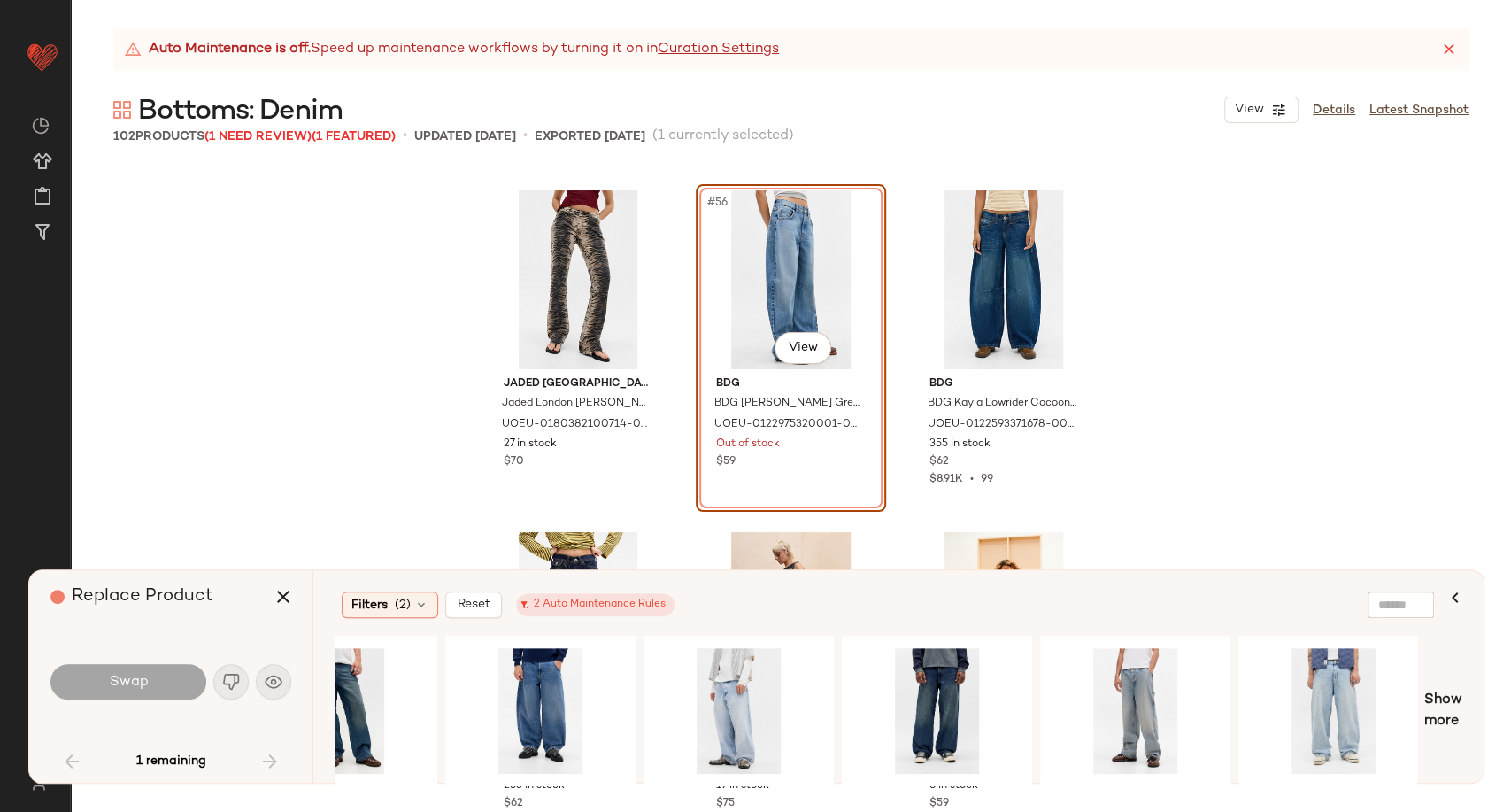
click at [914, 777] on div at bounding box center [938, 710] width 191 height 150
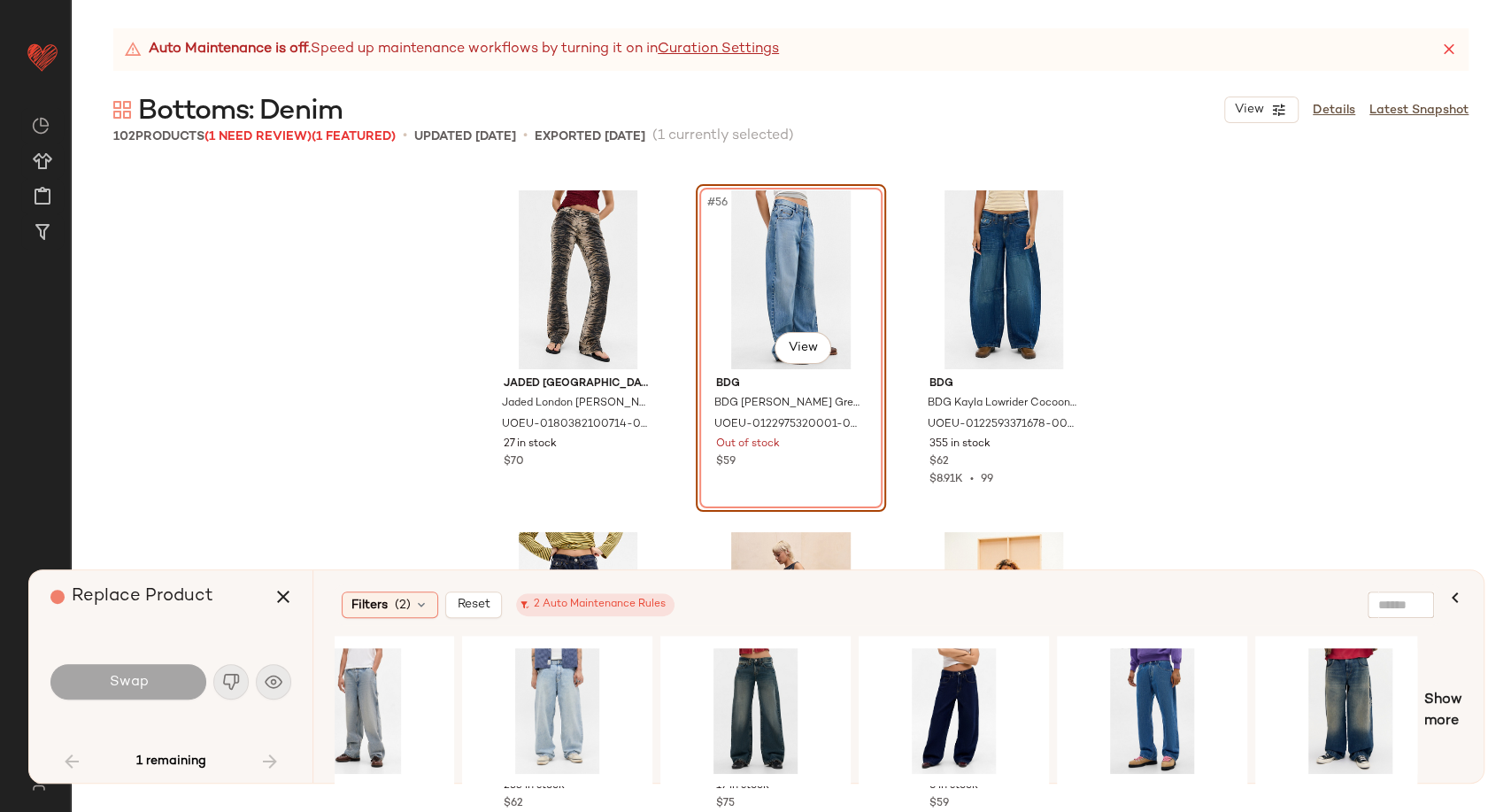
scroll to position [0, 1669]
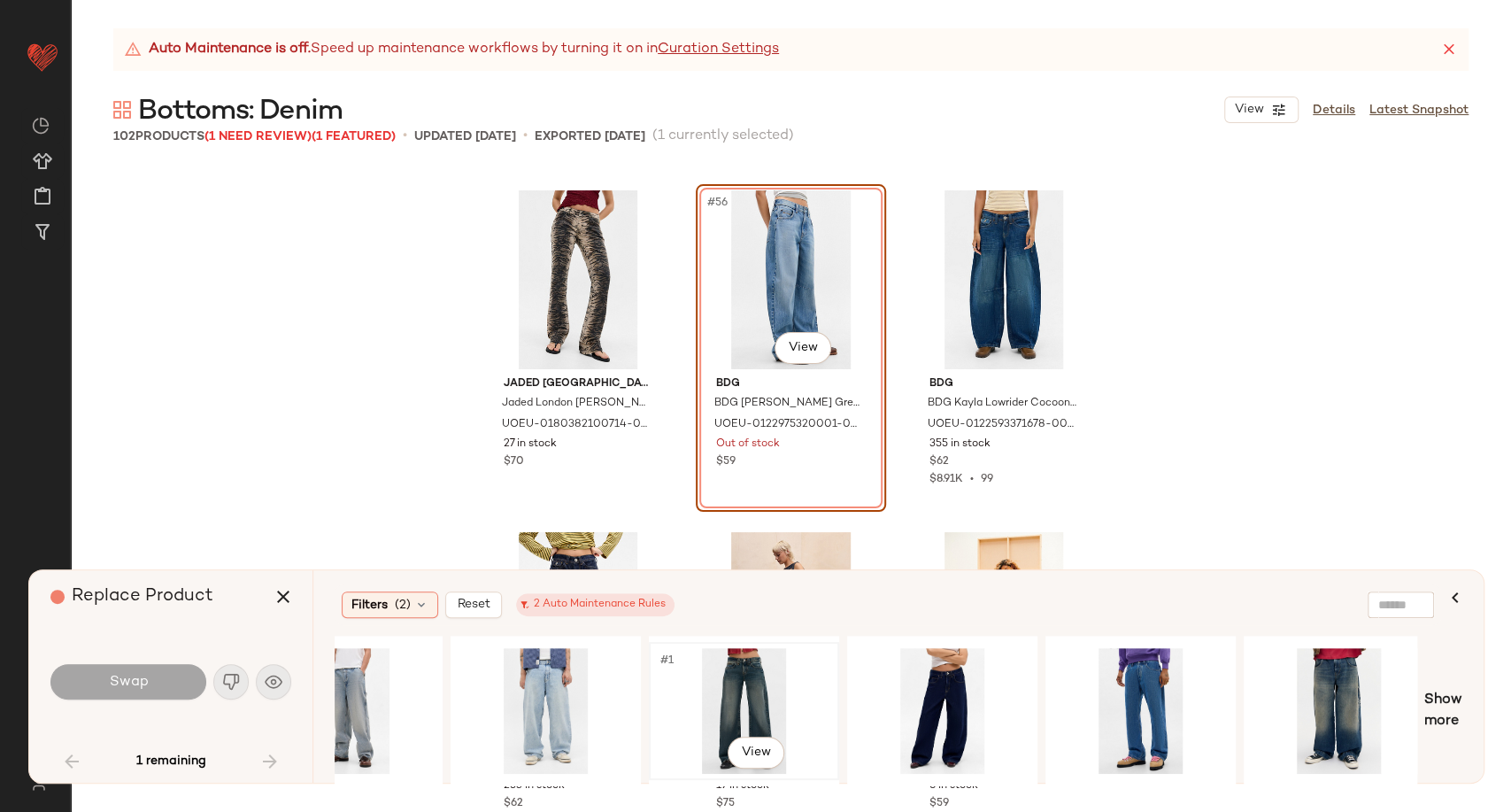
click at [750, 701] on div "#1 View" at bounding box center [744, 710] width 178 height 126
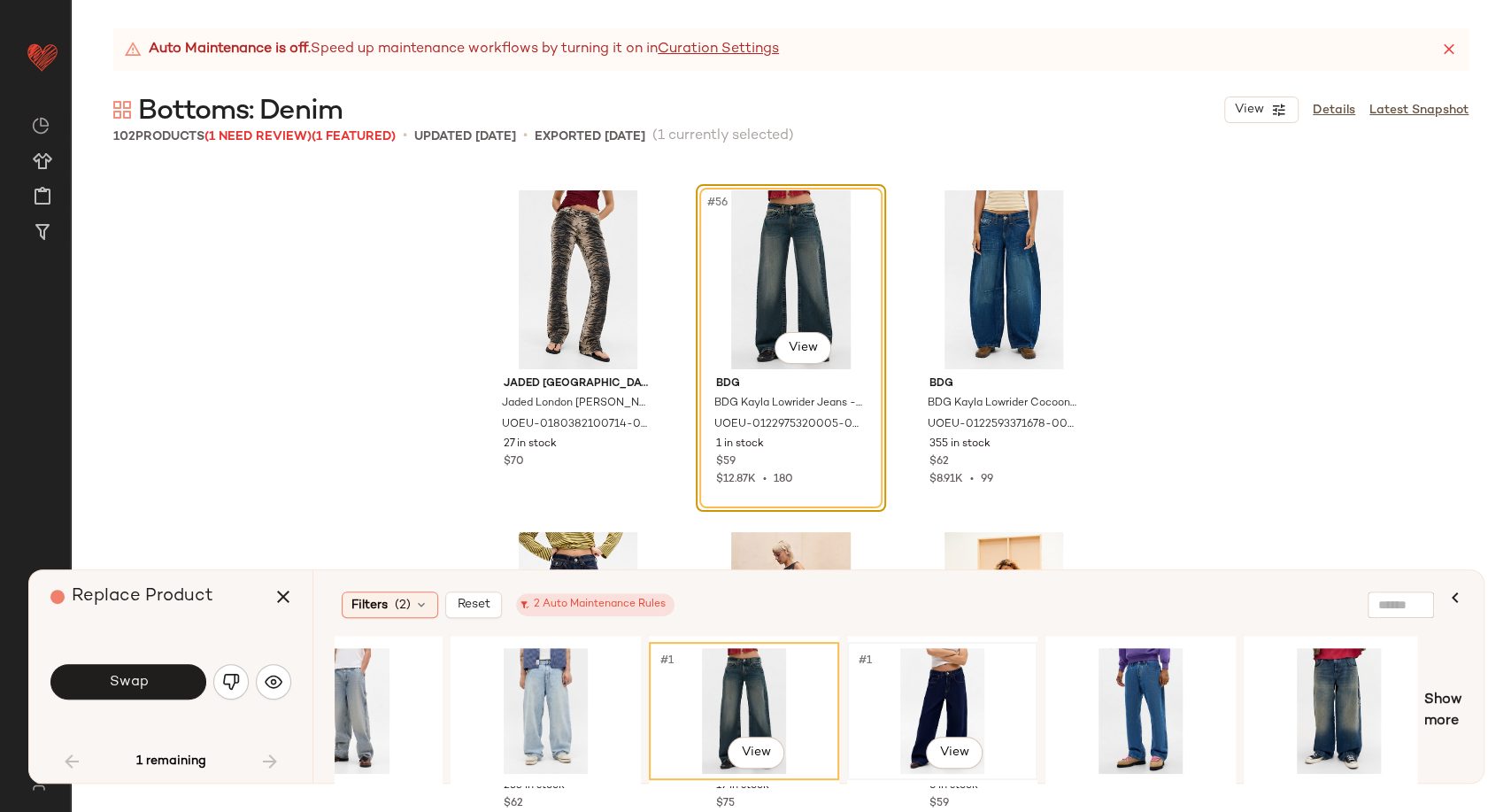
click at [928, 716] on div "#1 View" at bounding box center [943, 710] width 178 height 126
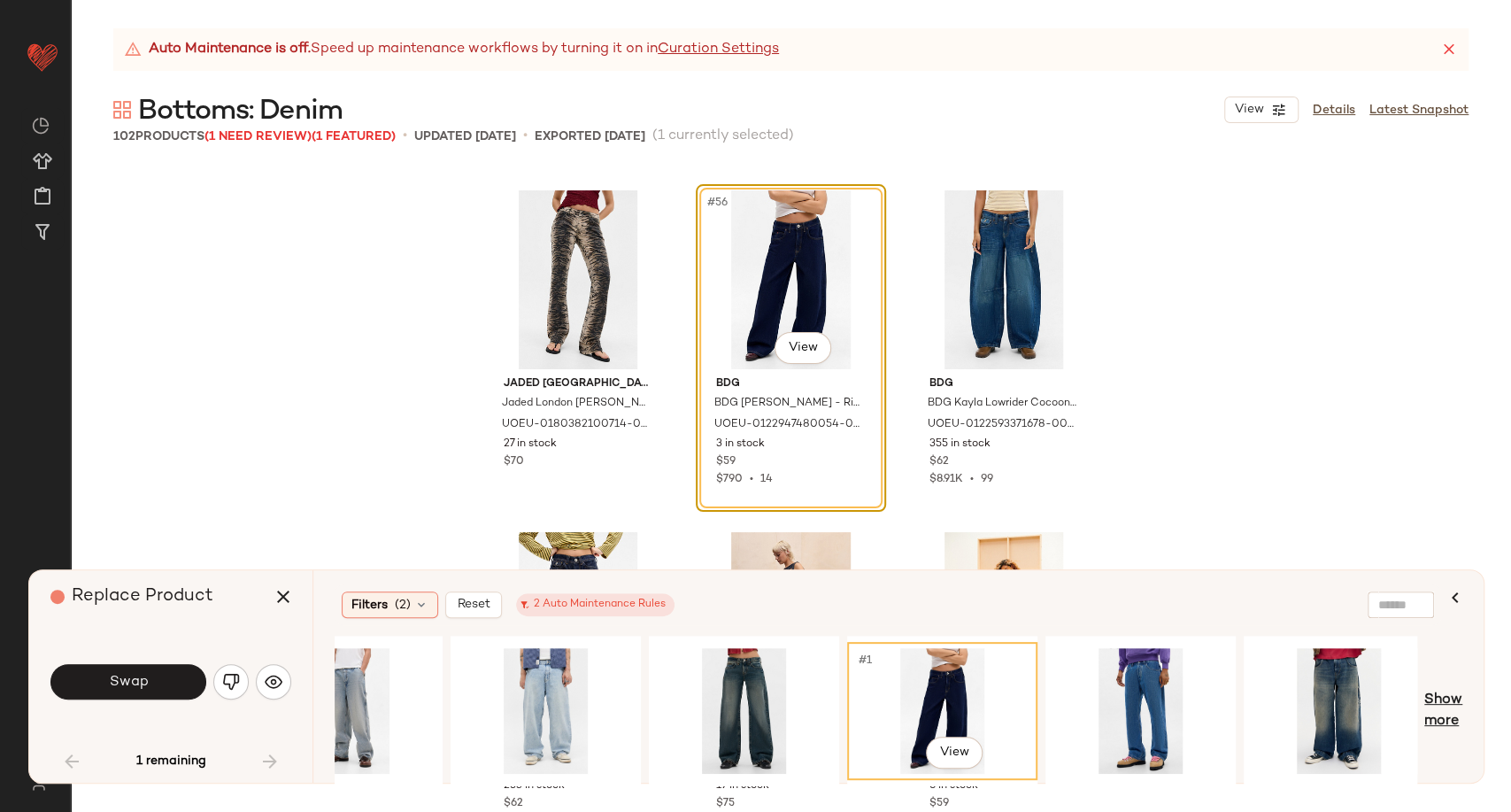
click at [1433, 701] on span "Show more" at bounding box center [1443, 711] width 38 height 43
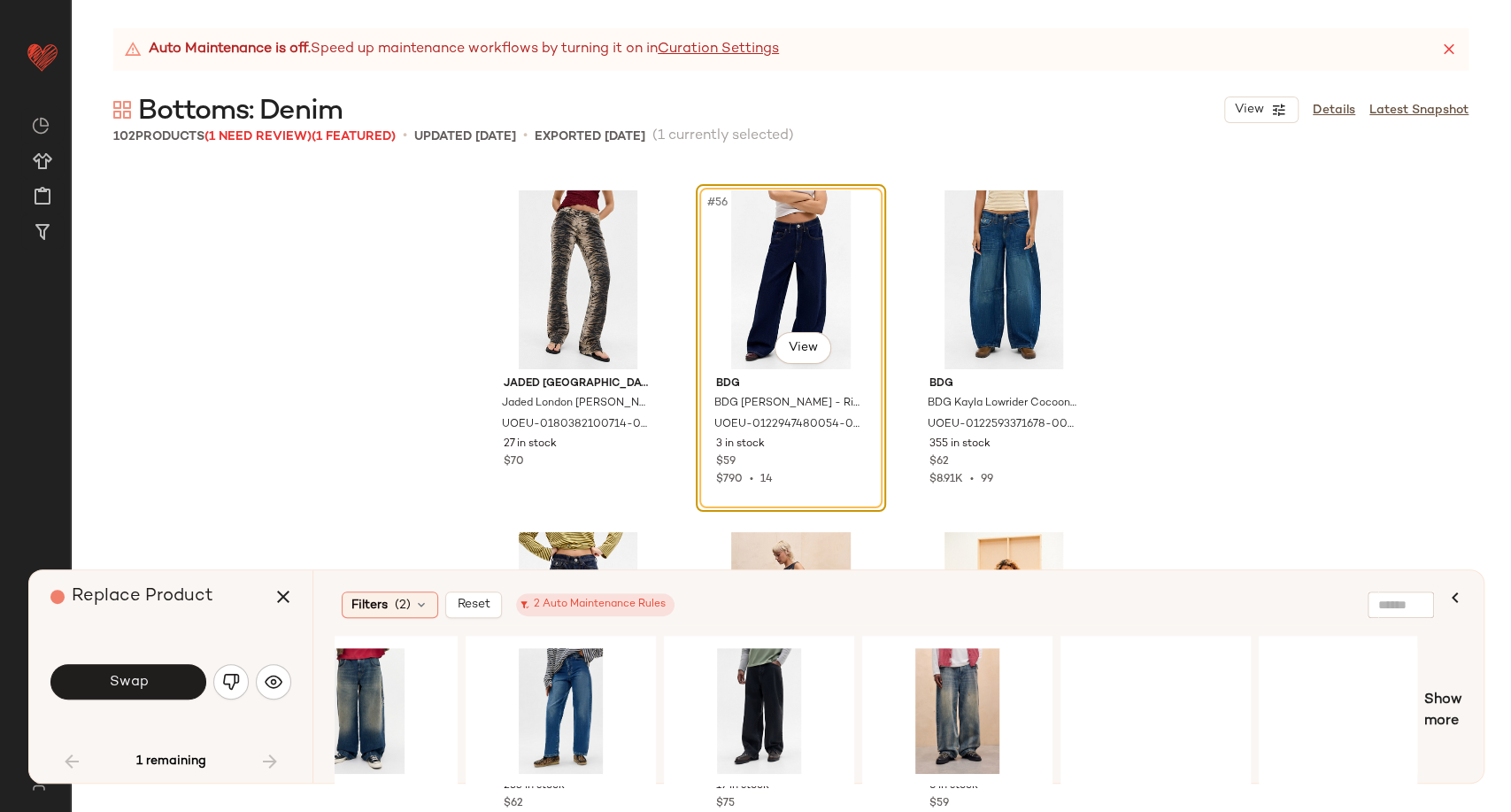
scroll to position [0, 2676]
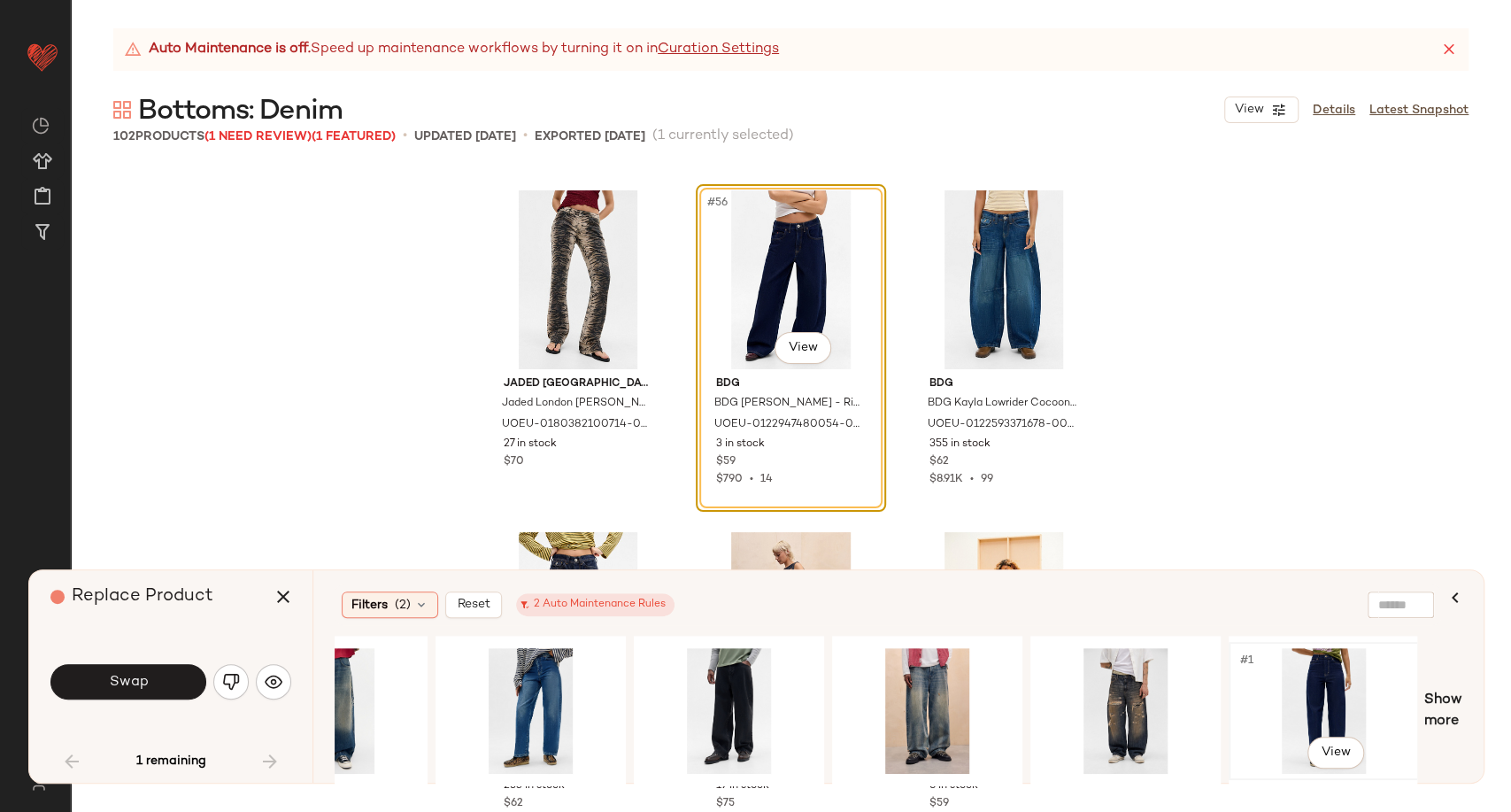
click at [1329, 678] on div "#1 View" at bounding box center [1324, 710] width 178 height 126
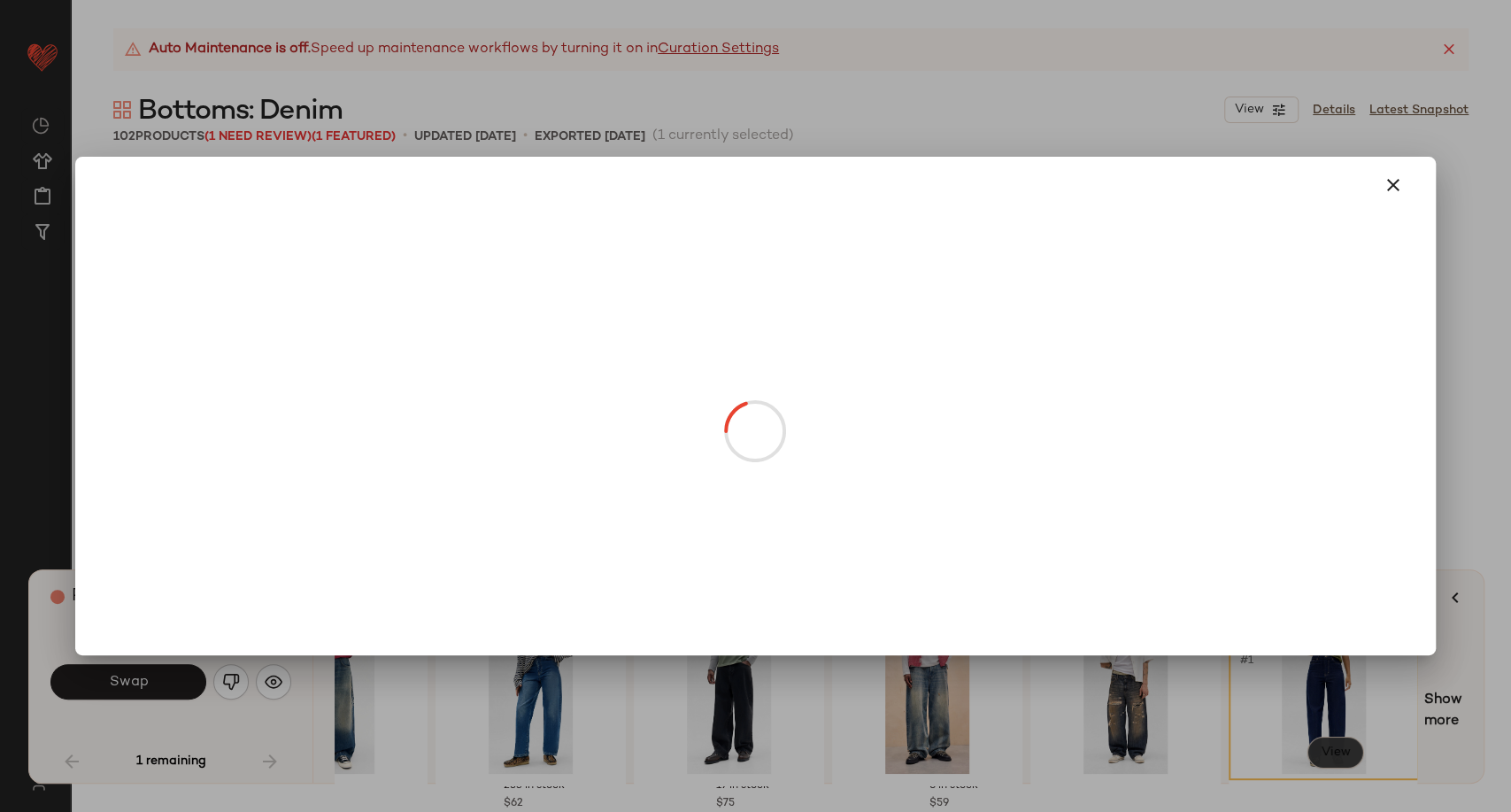
click at [1356, 752] on body "Urban Outfitters UK ** Dashboard All Products Global Clipboards (101) Curations…" at bounding box center [755, 406] width 1511 height 812
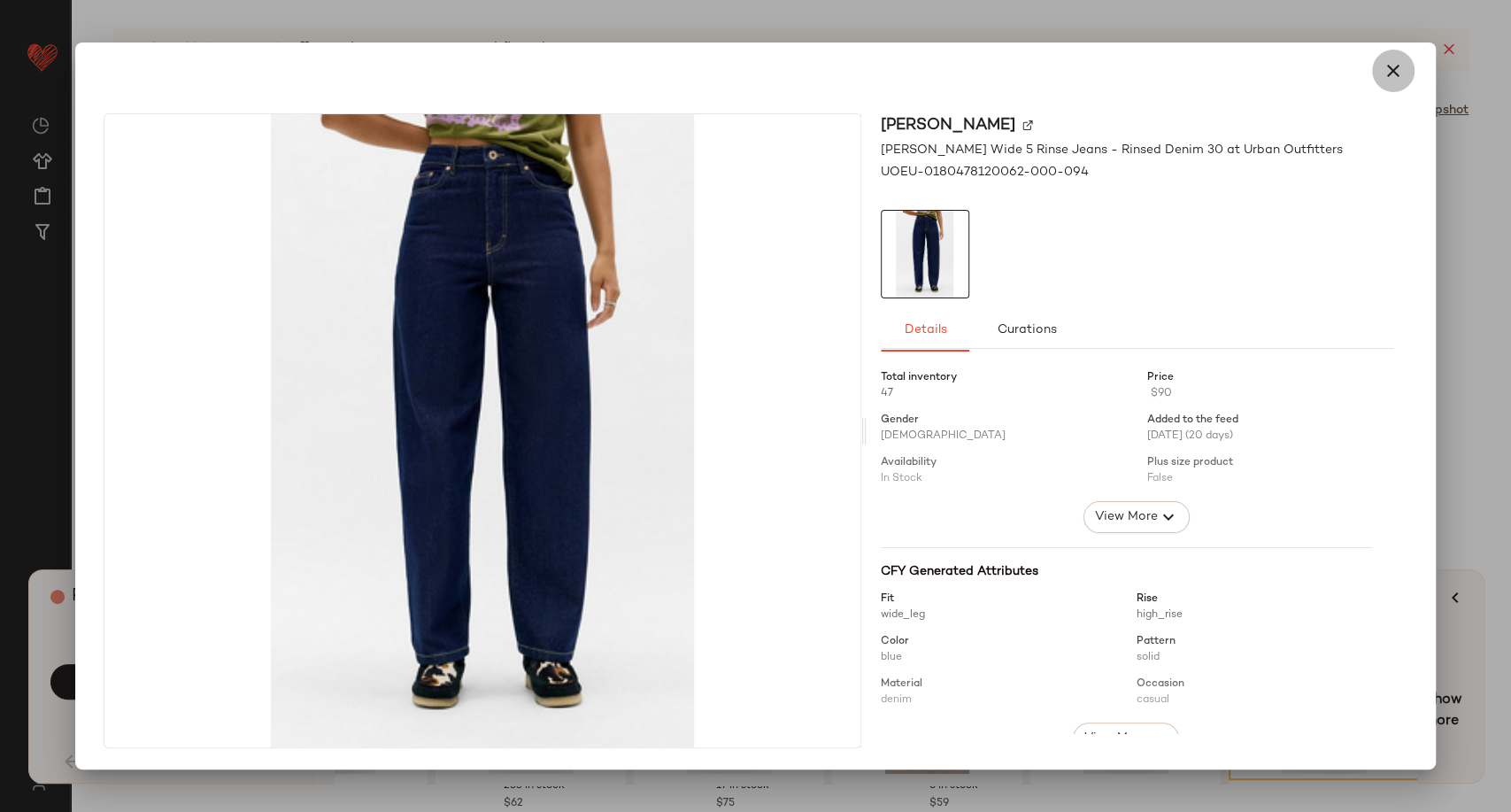
click at [1392, 74] on icon "button" at bounding box center [1393, 71] width 21 height 21
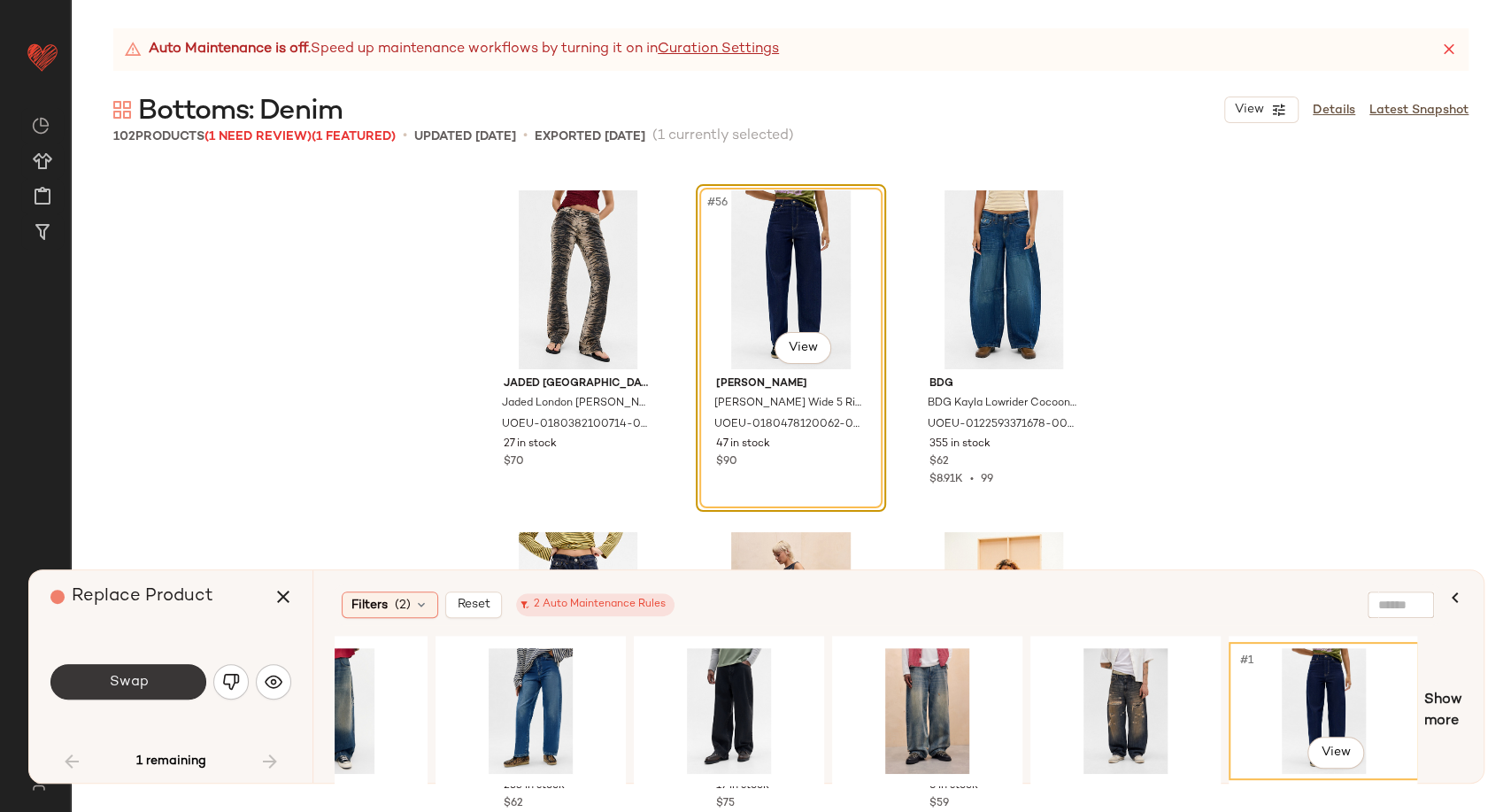
click at [119, 685] on span "Swap" at bounding box center [127, 682] width 40 height 17
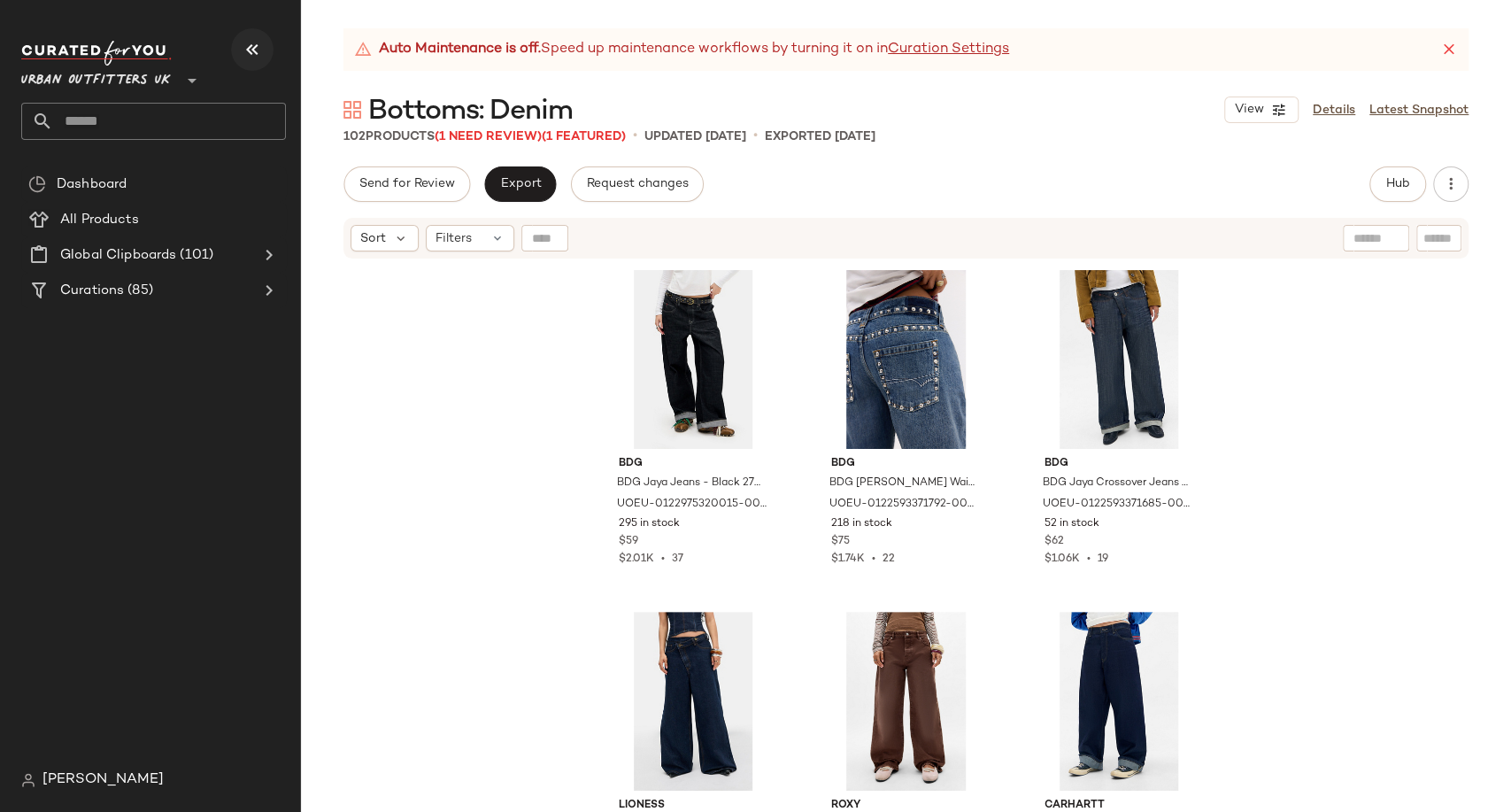
click at [242, 50] on icon "button" at bounding box center [252, 50] width 21 height 21
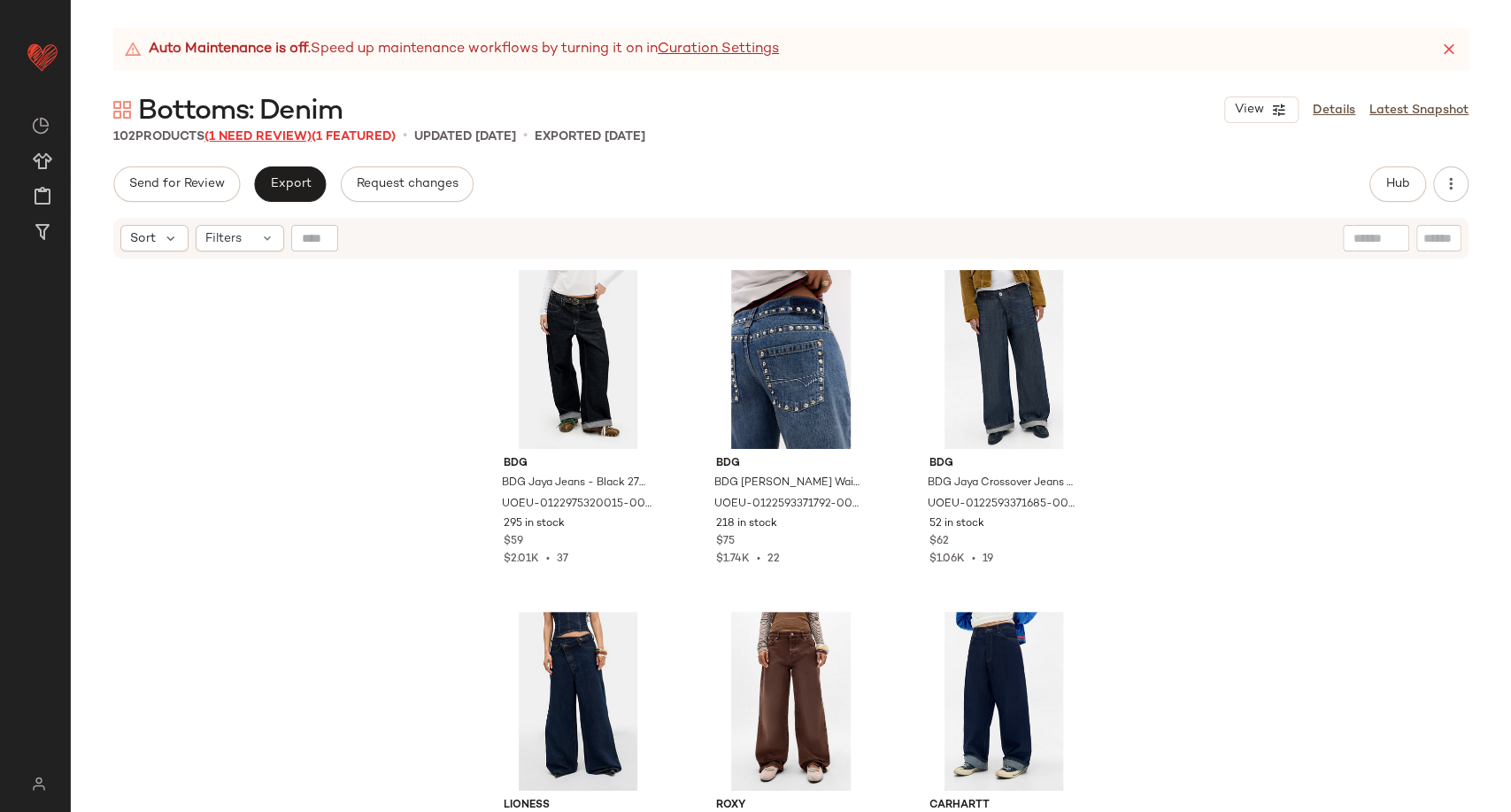
click at [274, 132] on span "(1 Need Review)" at bounding box center [258, 136] width 107 height 13
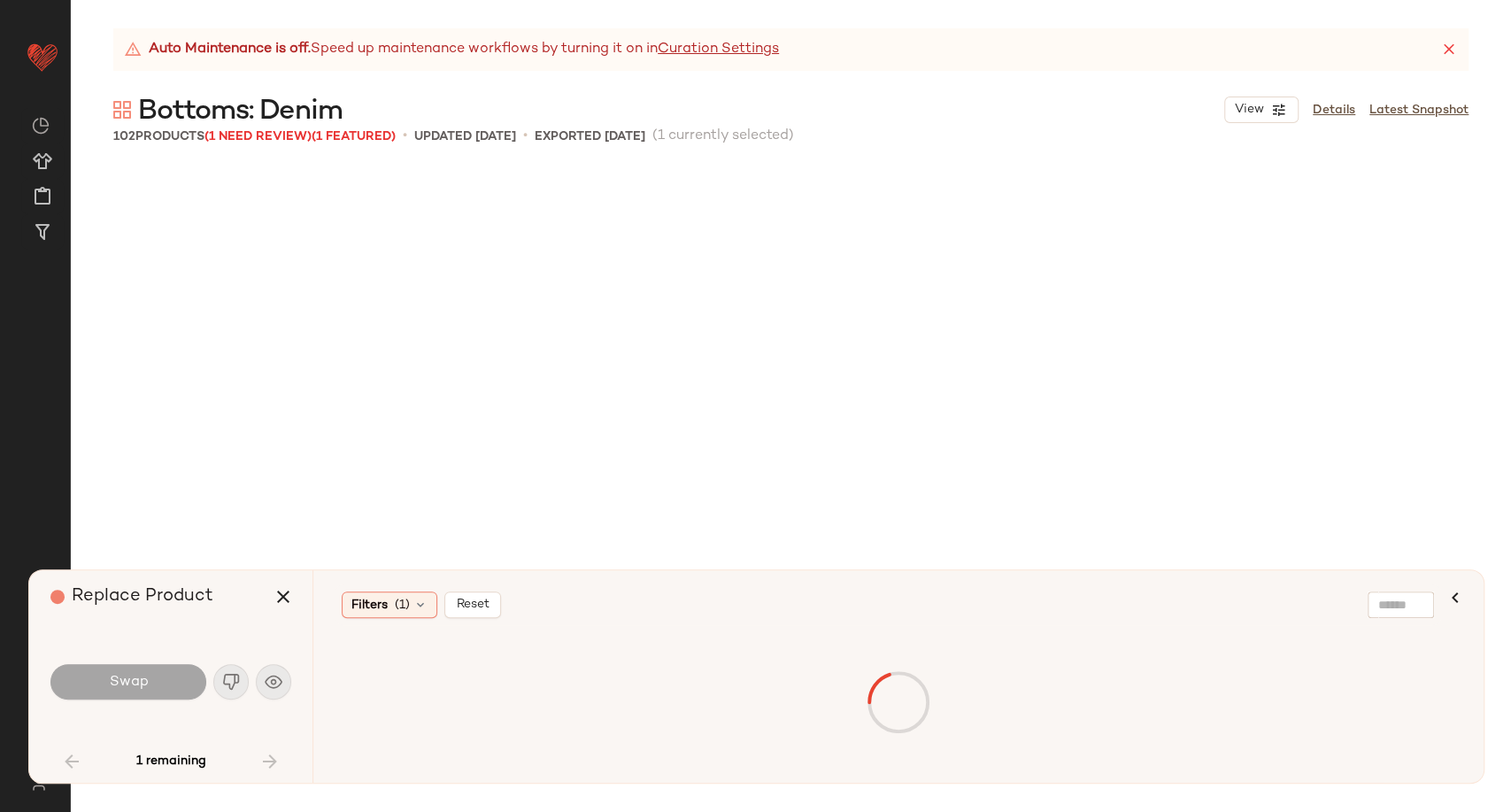
scroll to position [6151, 0]
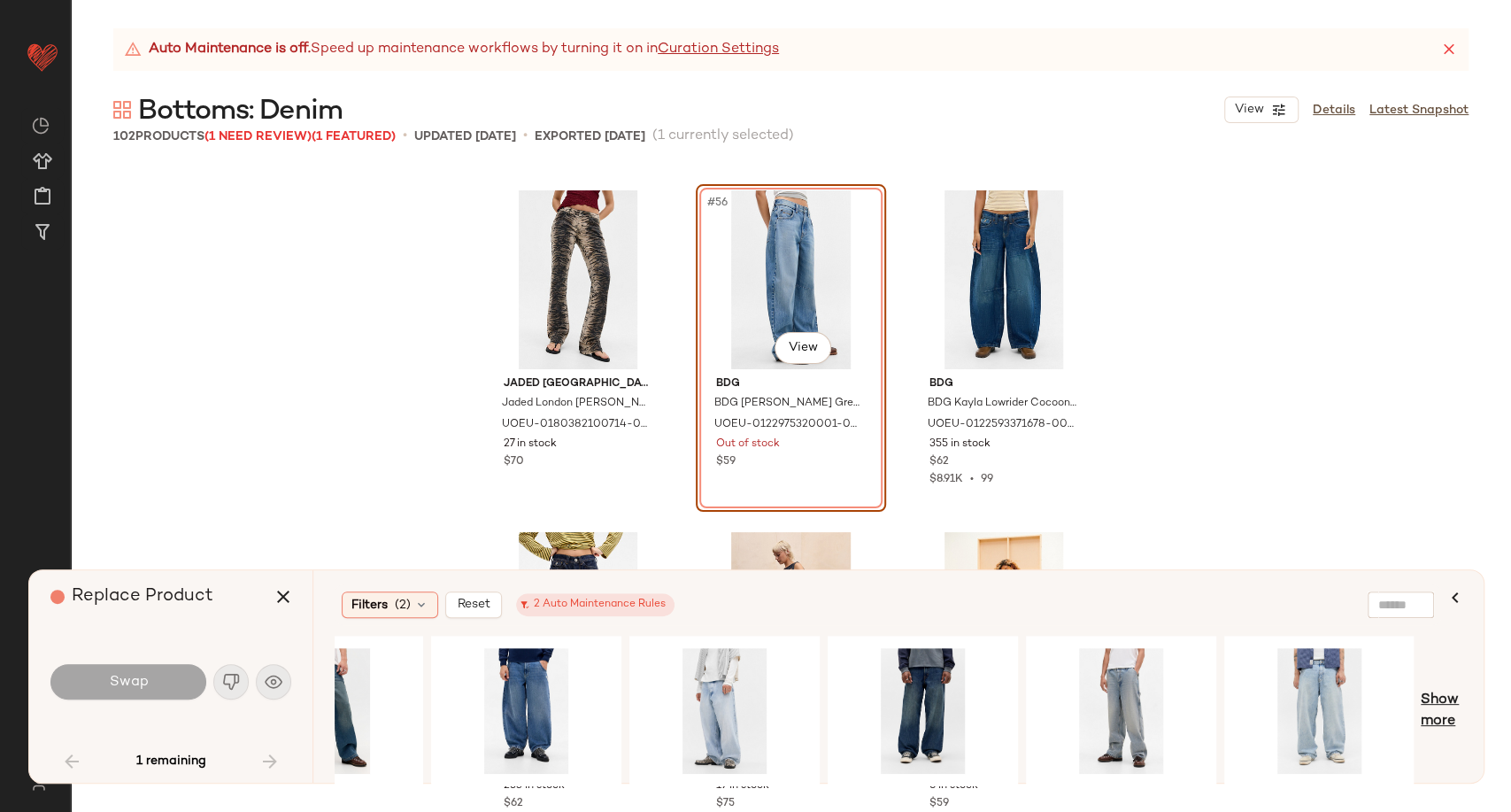
click at [1431, 702] on span "Show more" at bounding box center [1442, 711] width 42 height 43
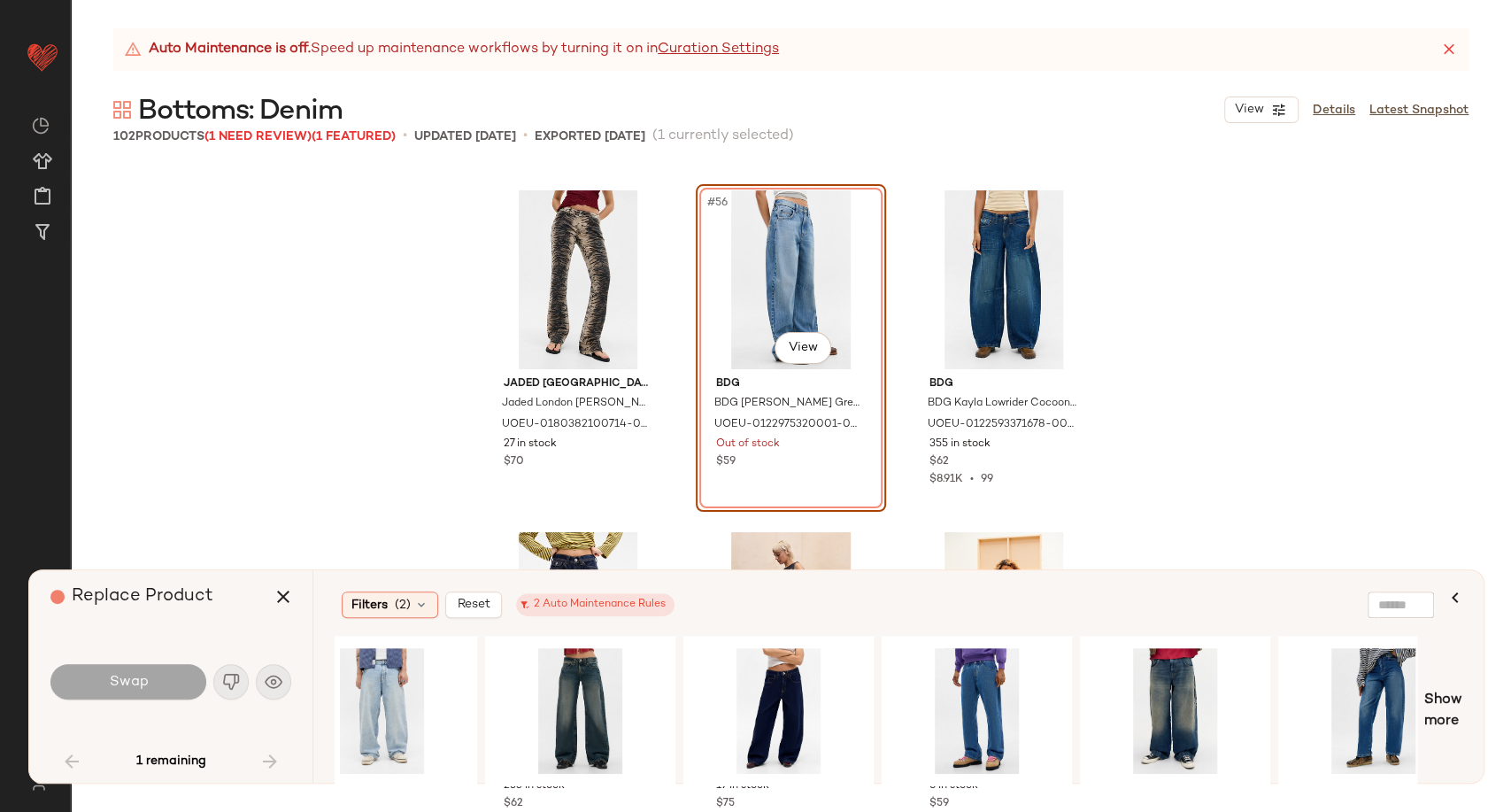
scroll to position [0, 1882]
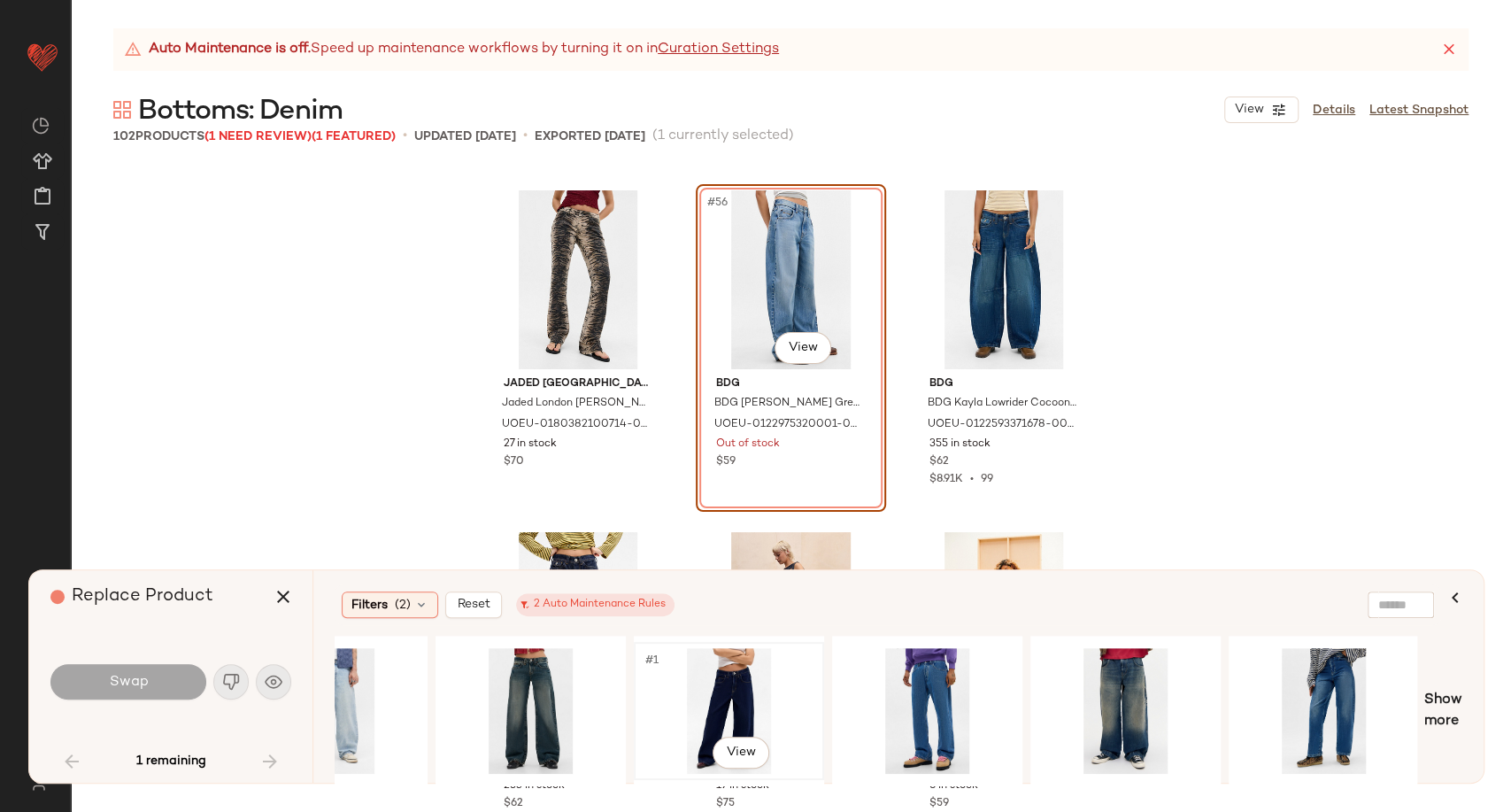
click at [721, 685] on div "#1 View" at bounding box center [729, 710] width 178 height 126
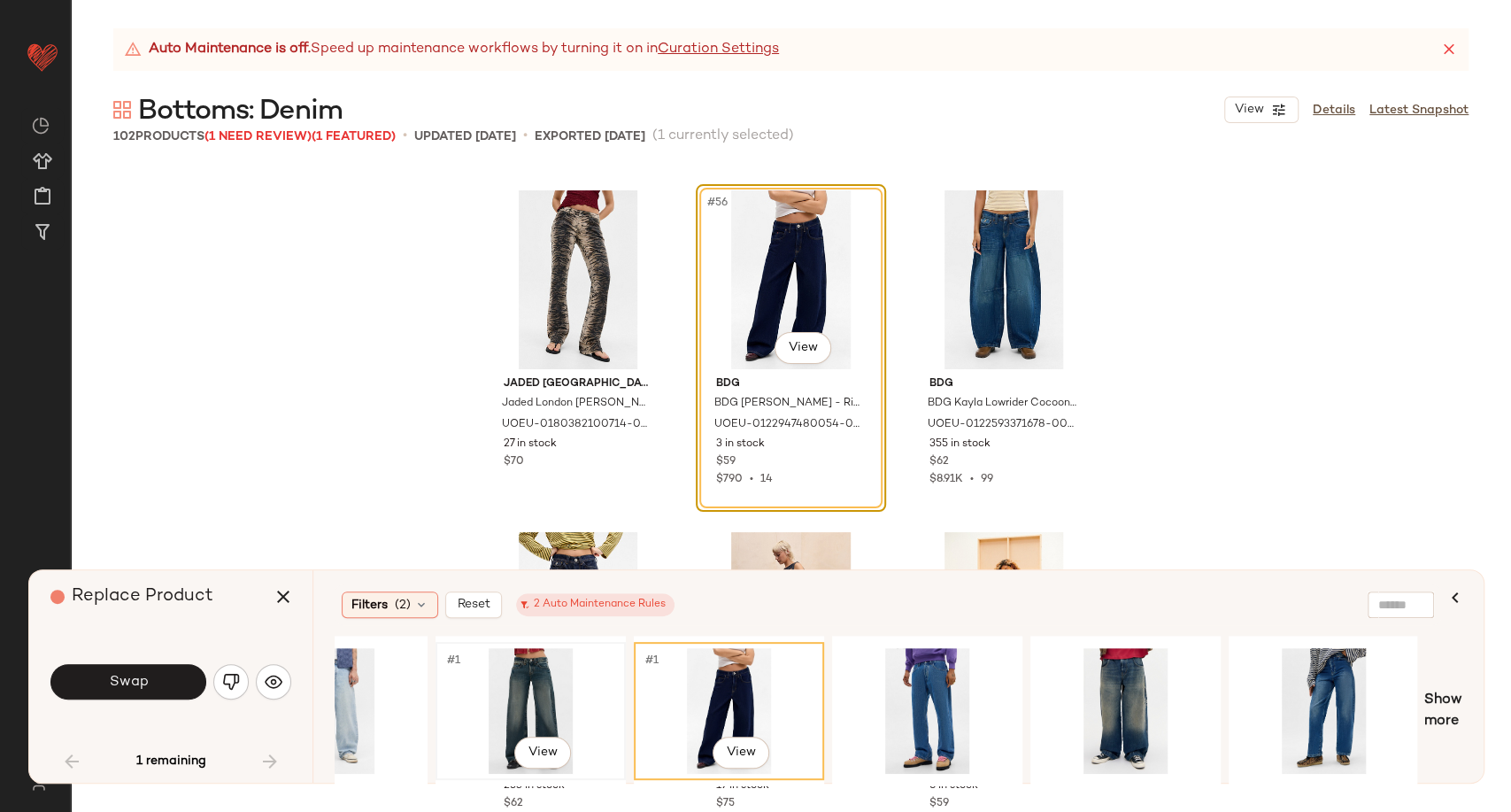
click at [519, 680] on div "#1 View" at bounding box center [531, 710] width 178 height 126
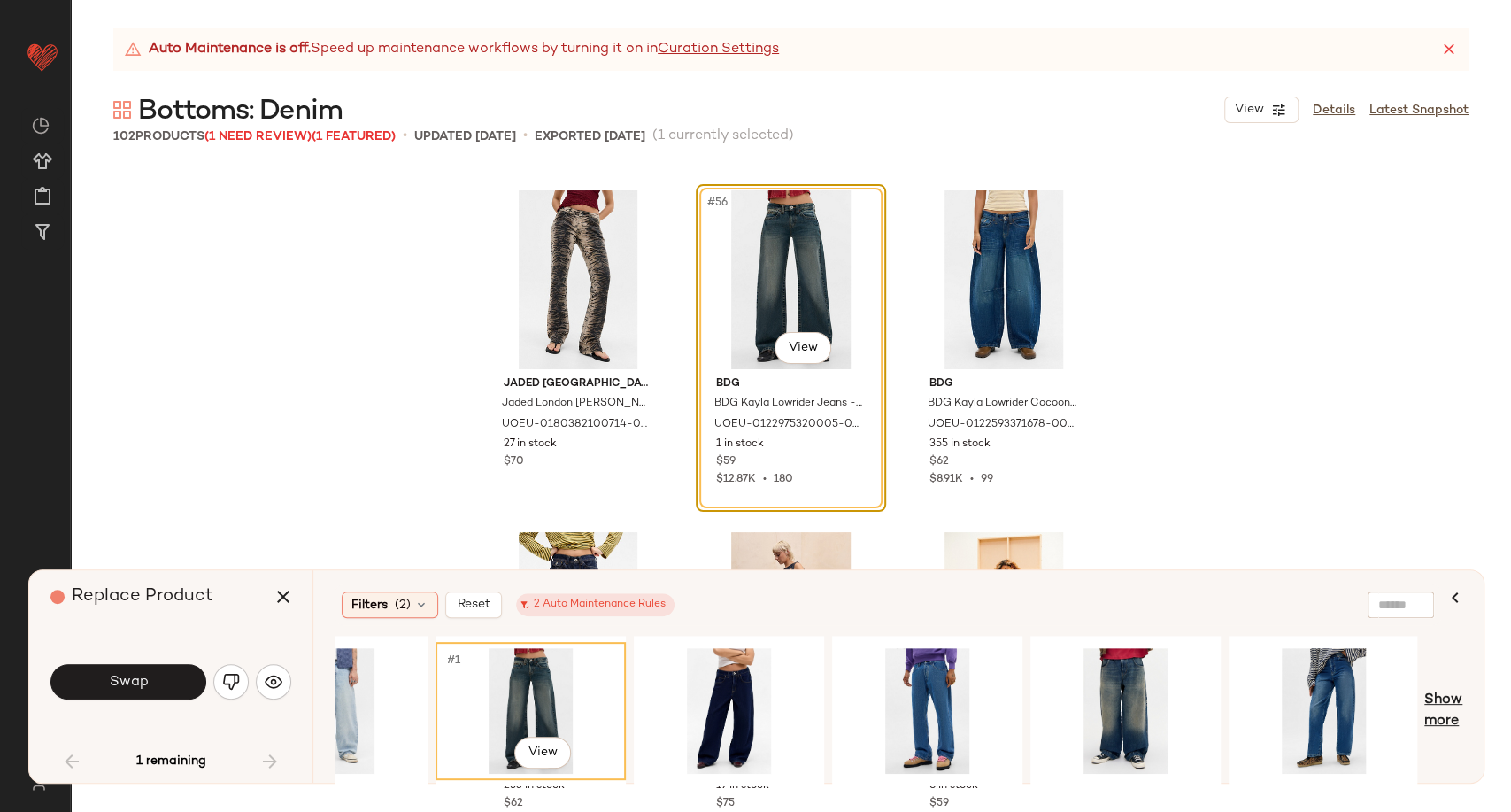
click at [1449, 702] on span "Show more" at bounding box center [1443, 711] width 38 height 43
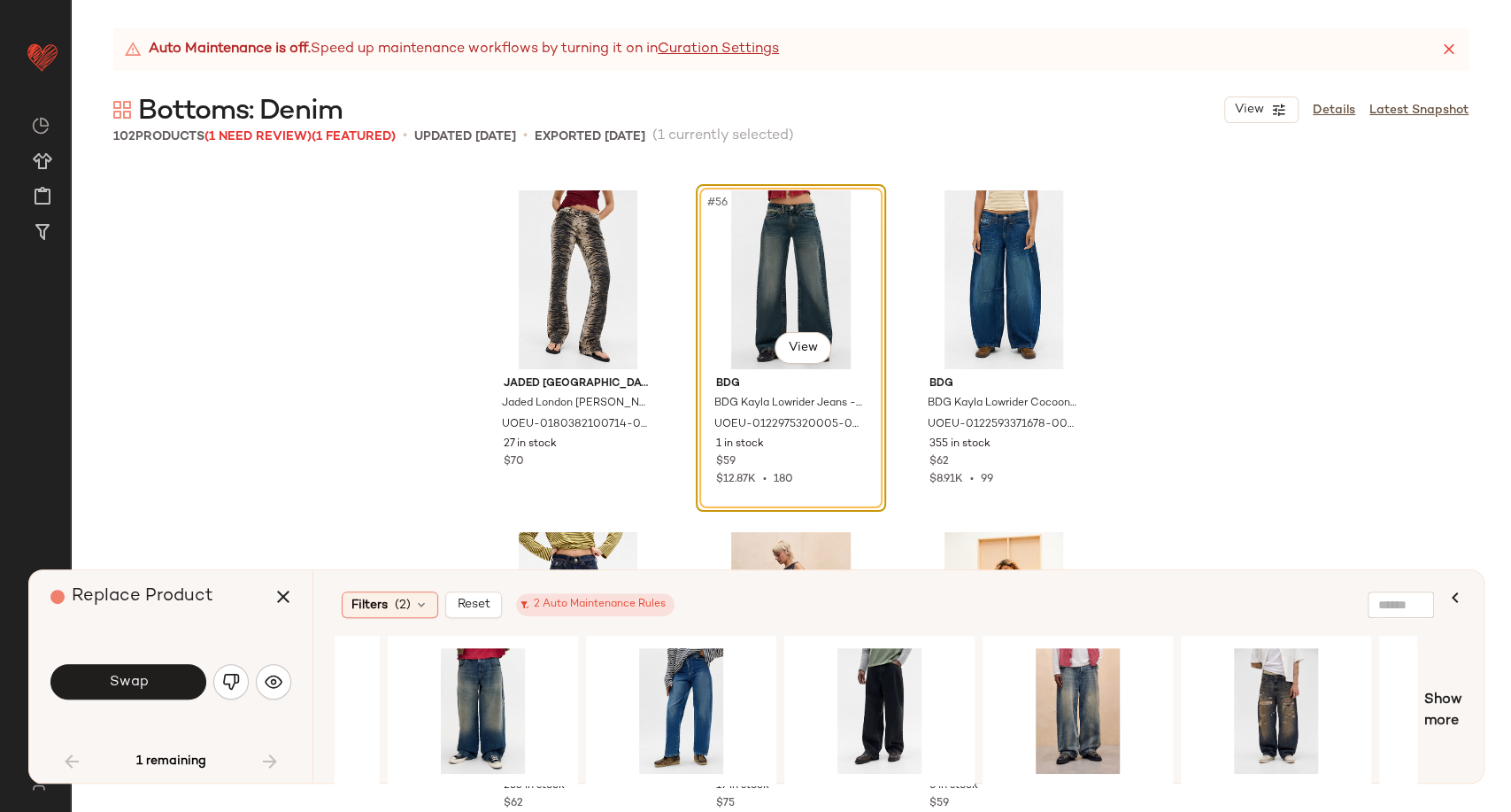
scroll to position [0, 2676]
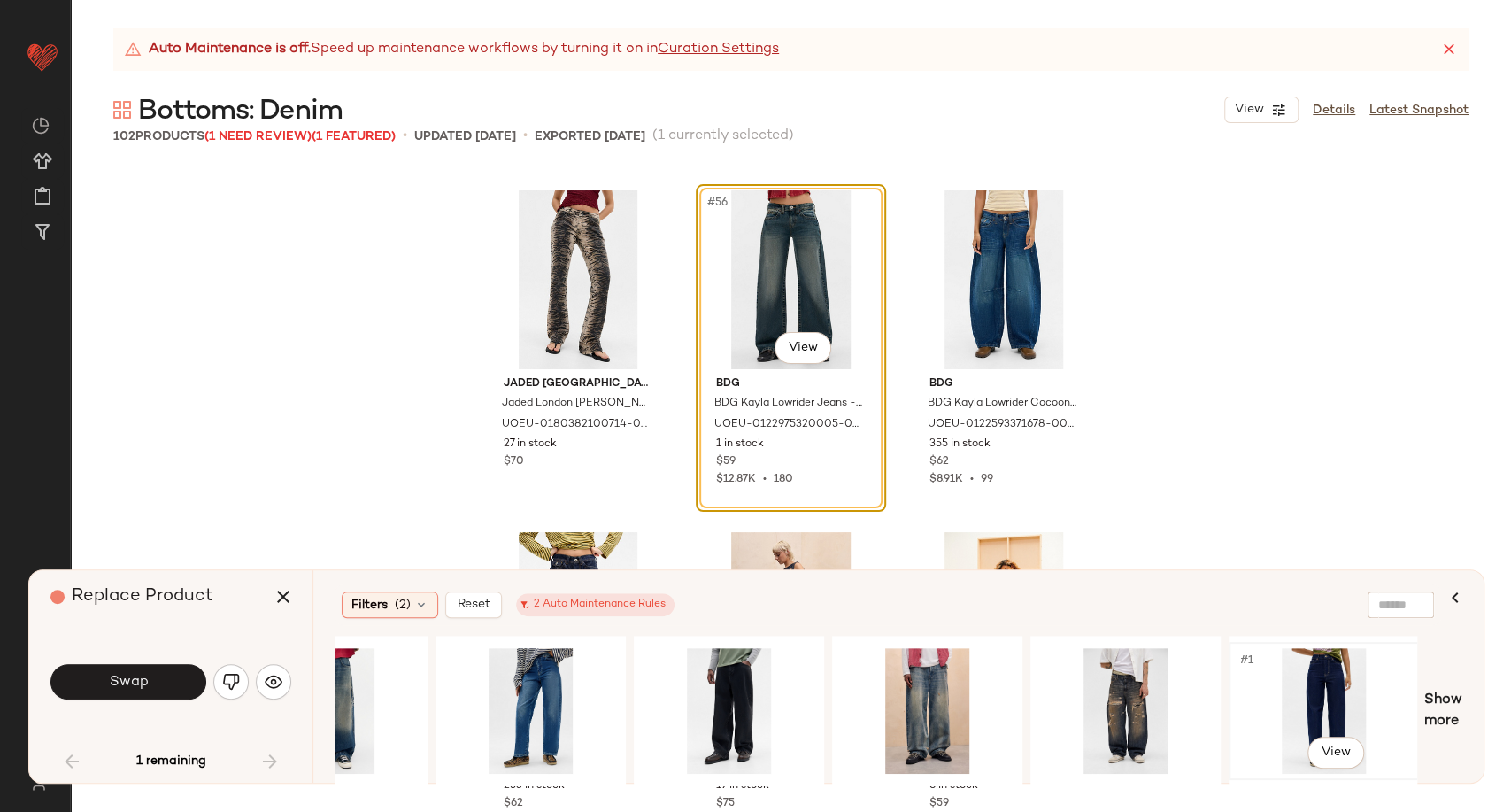
click at [1323, 692] on div "#1 View" at bounding box center [1324, 710] width 178 height 126
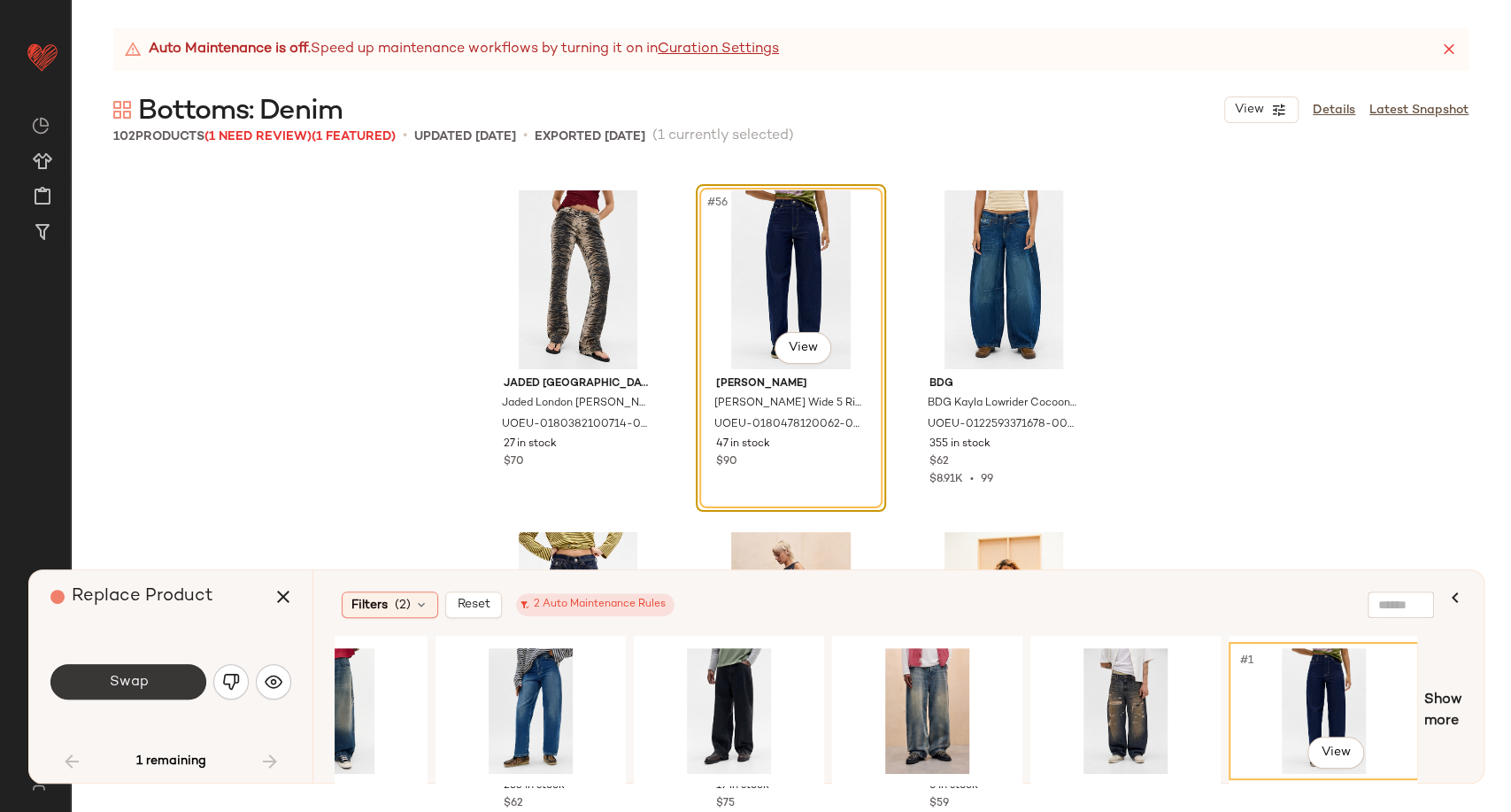
click at [158, 686] on button "Swap" at bounding box center [128, 682] width 156 height 36
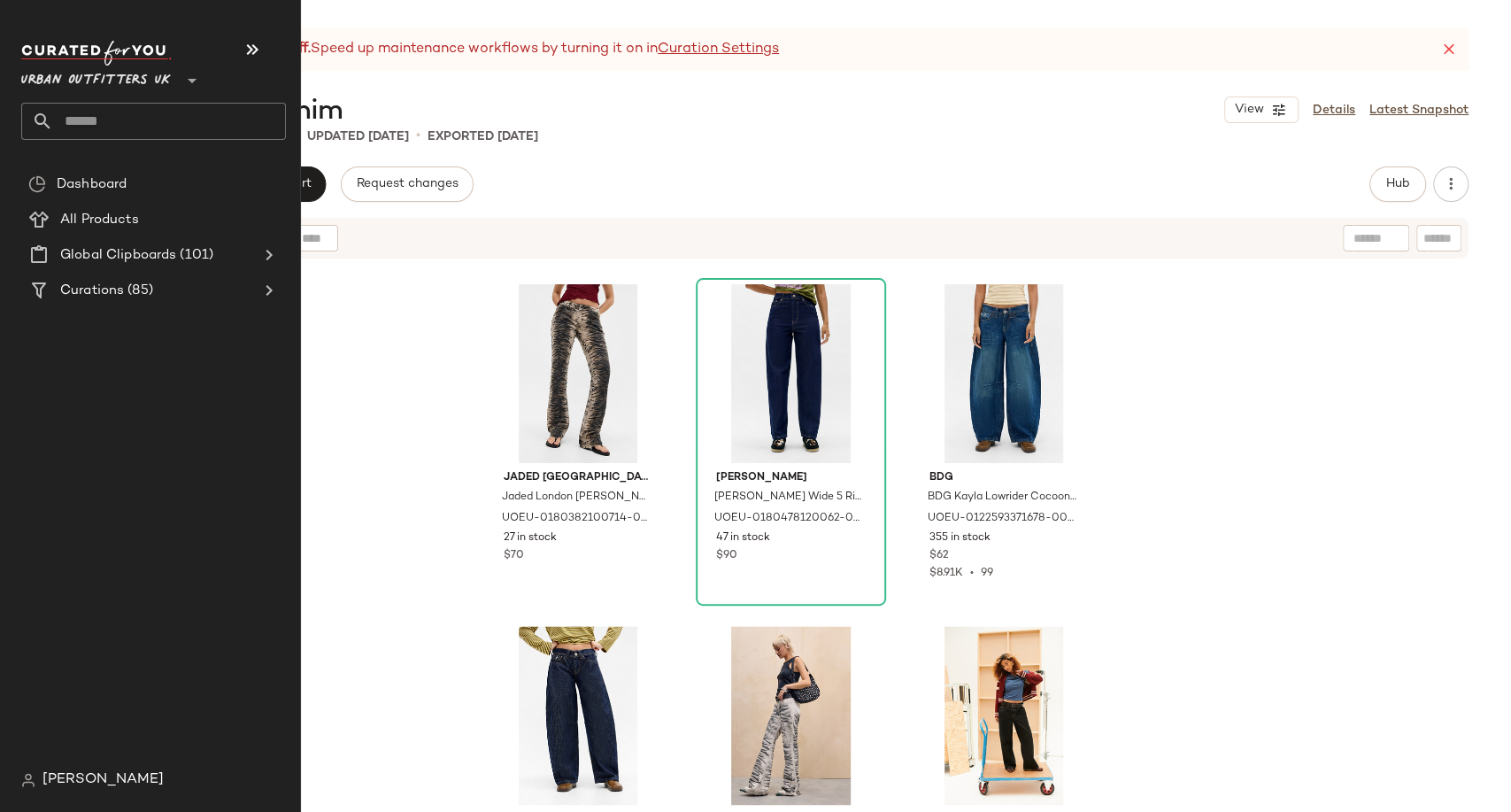
click at [85, 136] on input "text" at bounding box center [170, 121] width 233 height 37
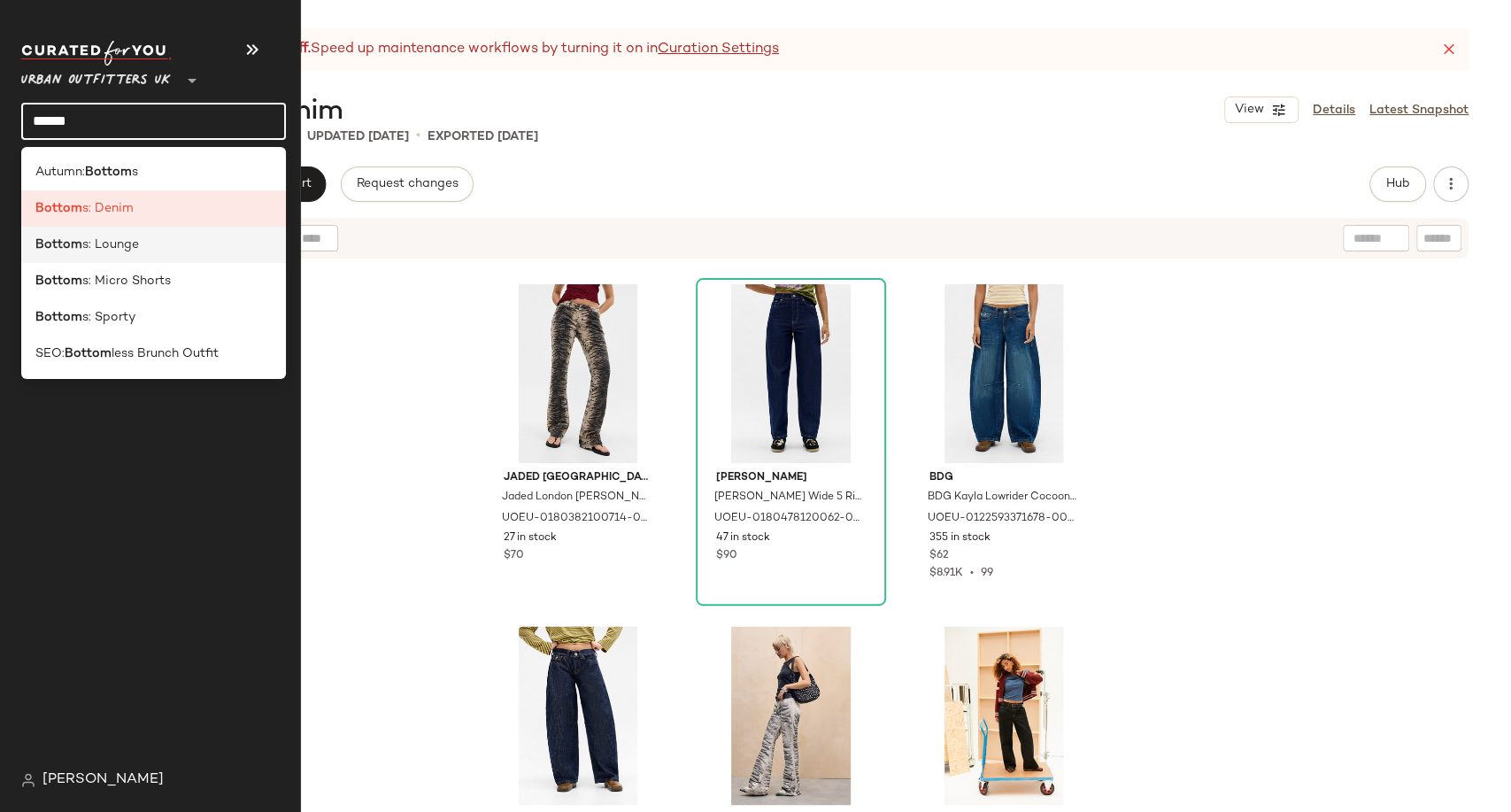
type input "******"
click at [134, 250] on span "s: Lounge" at bounding box center [110, 245] width 57 height 19
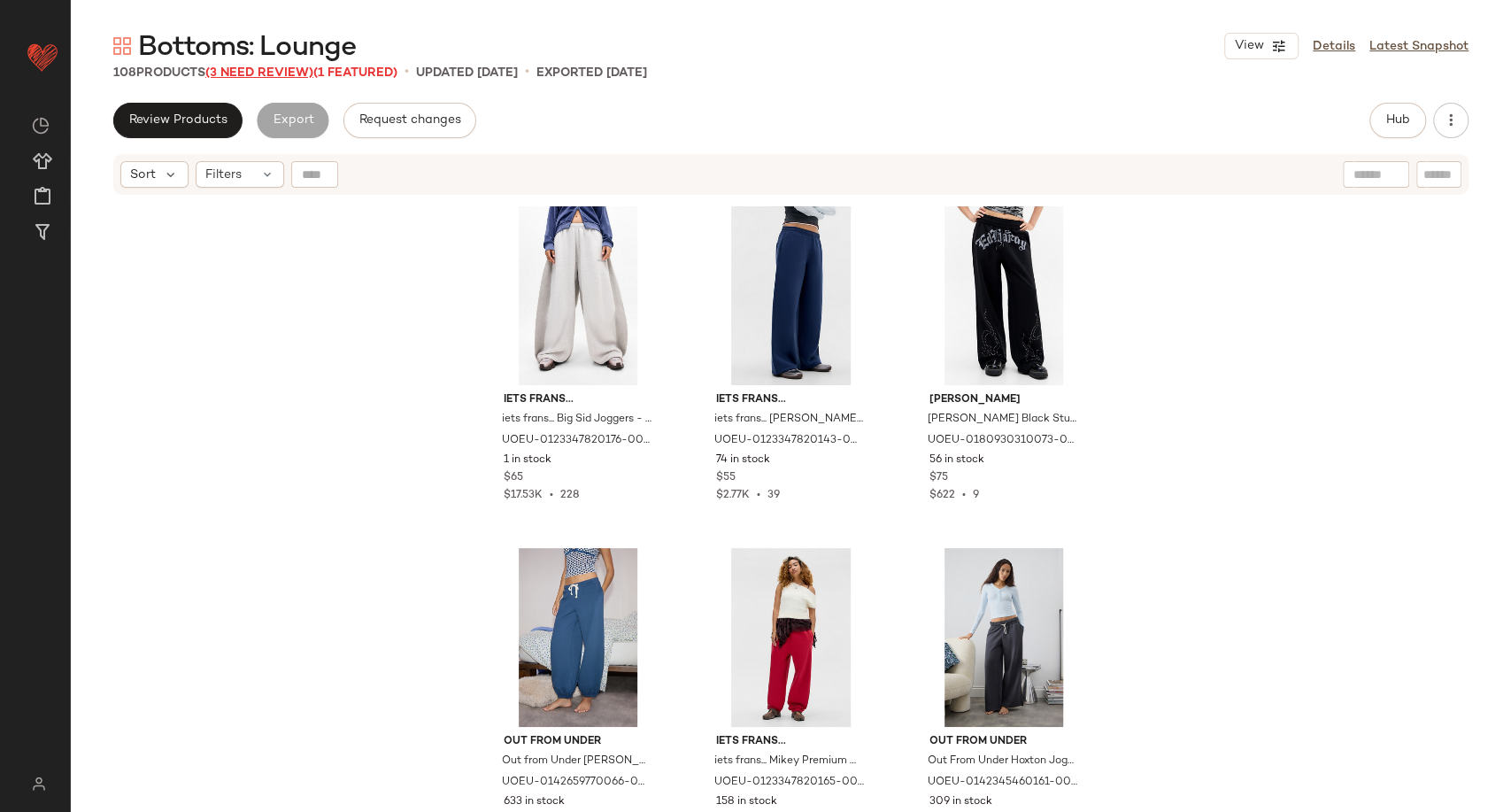
click at [234, 77] on span "(3 Need Review)" at bounding box center [259, 73] width 108 height 13
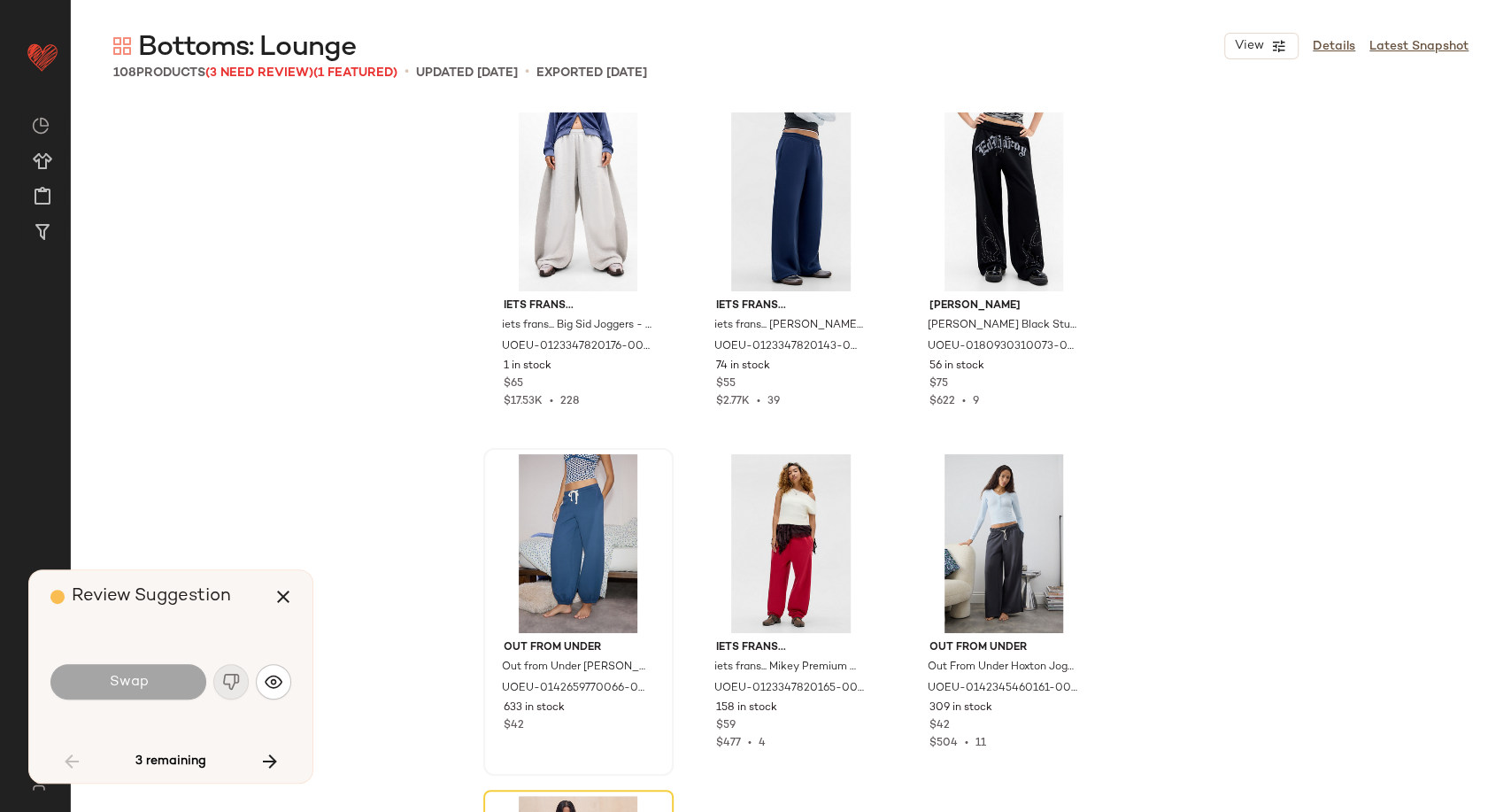
scroll to position [355, 0]
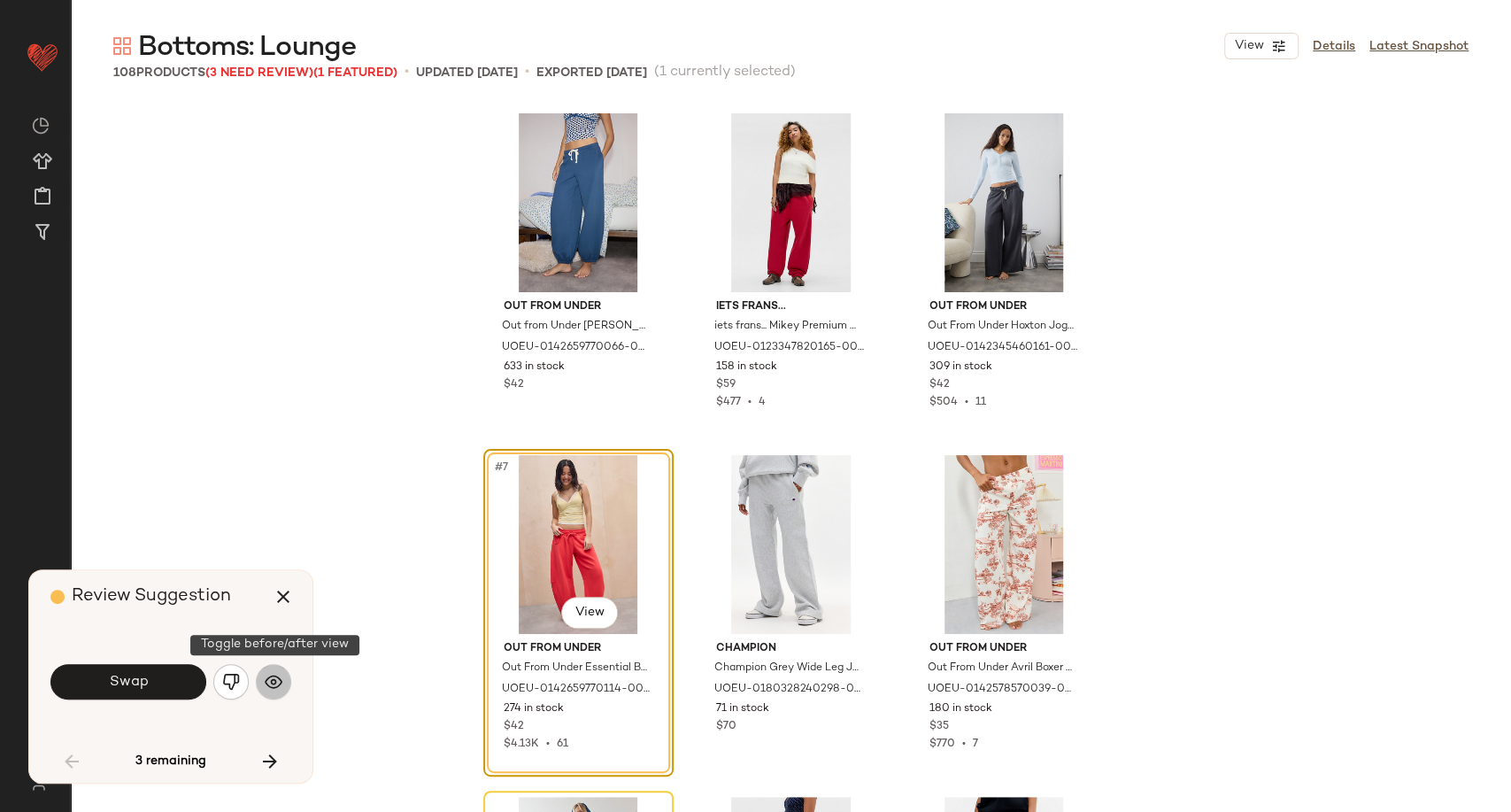
click at [278, 676] on img "button" at bounding box center [273, 682] width 18 height 18
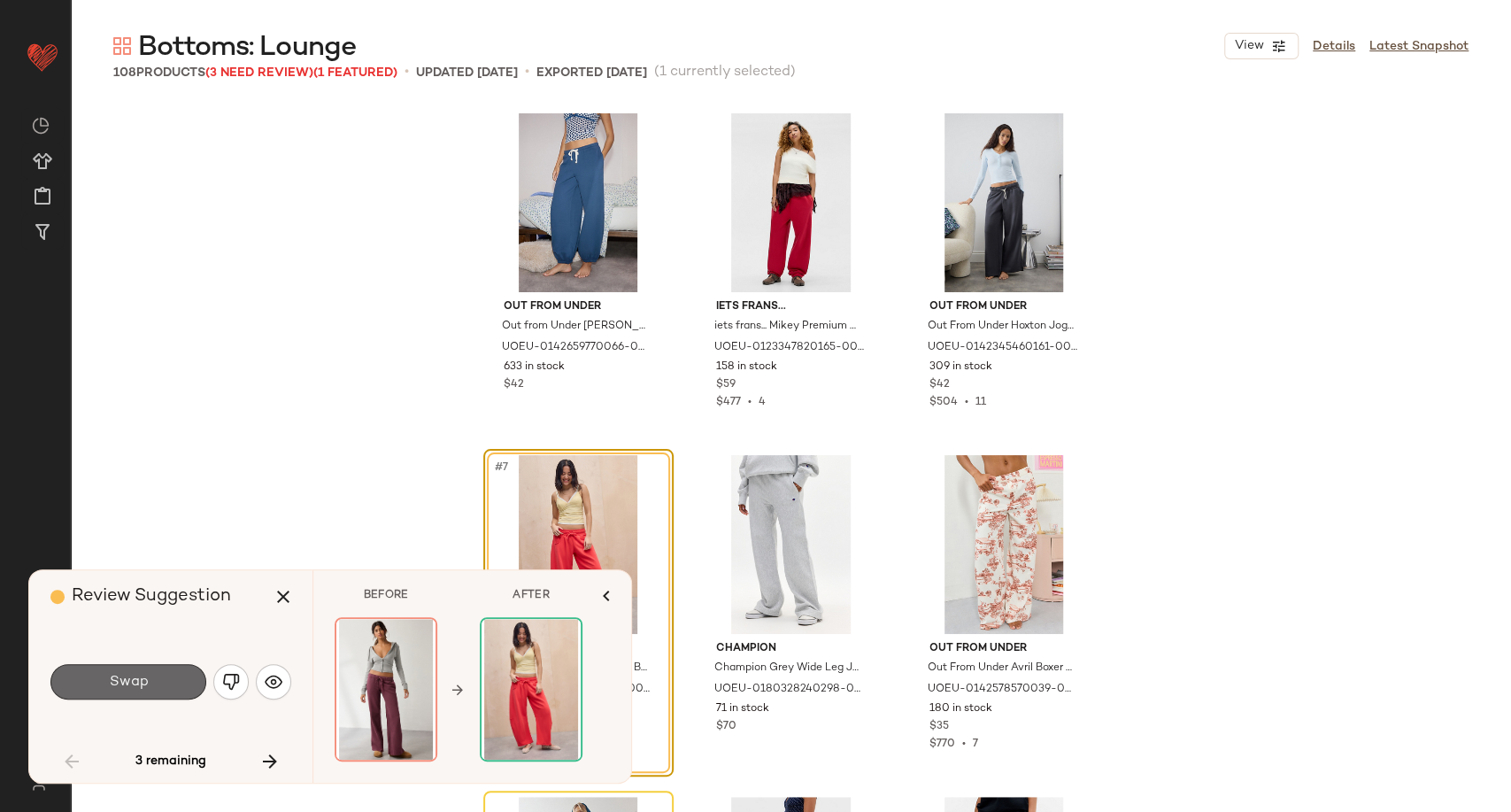
click at [156, 682] on button "Swap" at bounding box center [128, 682] width 156 height 36
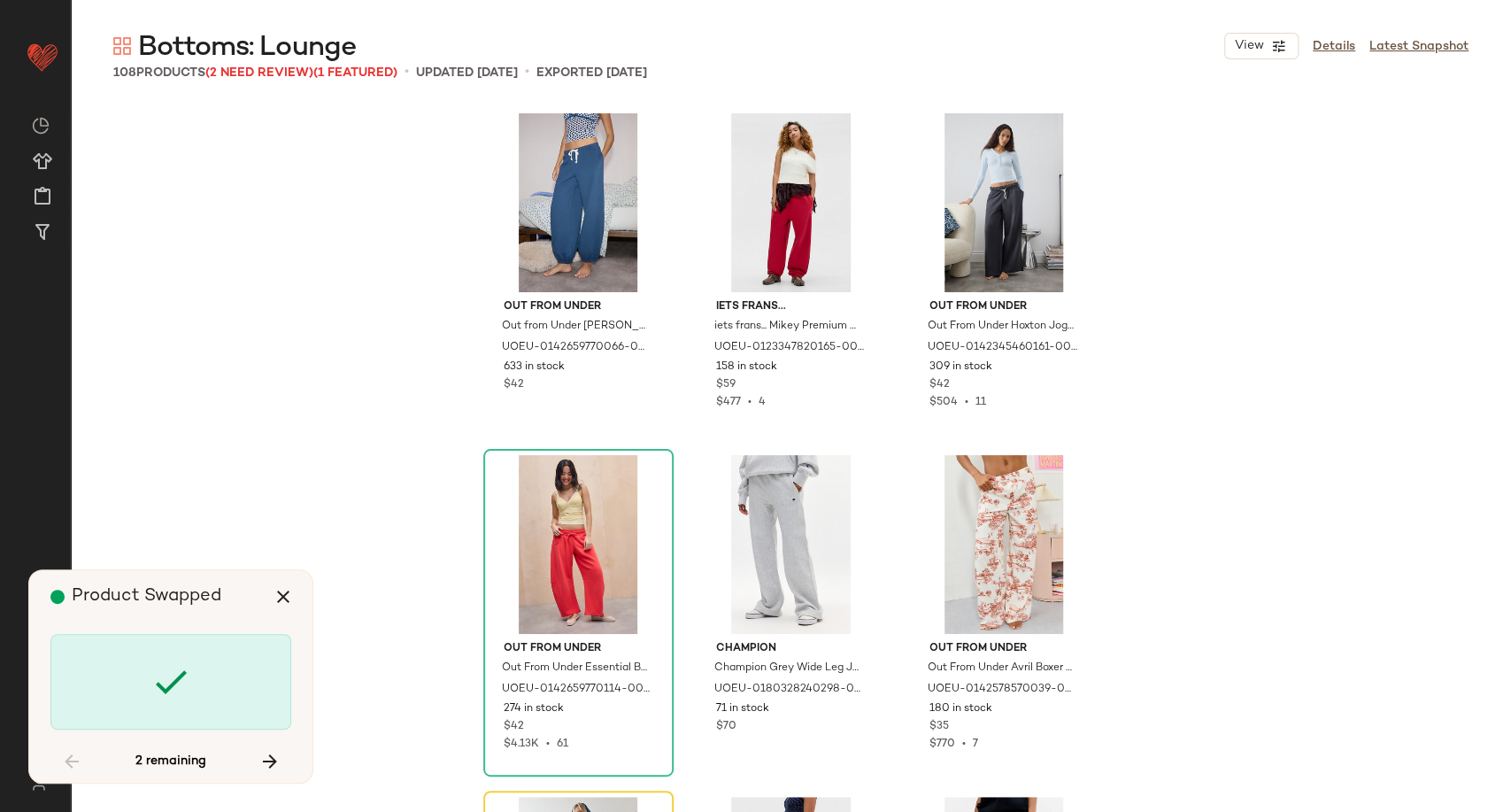
scroll to position [684, 0]
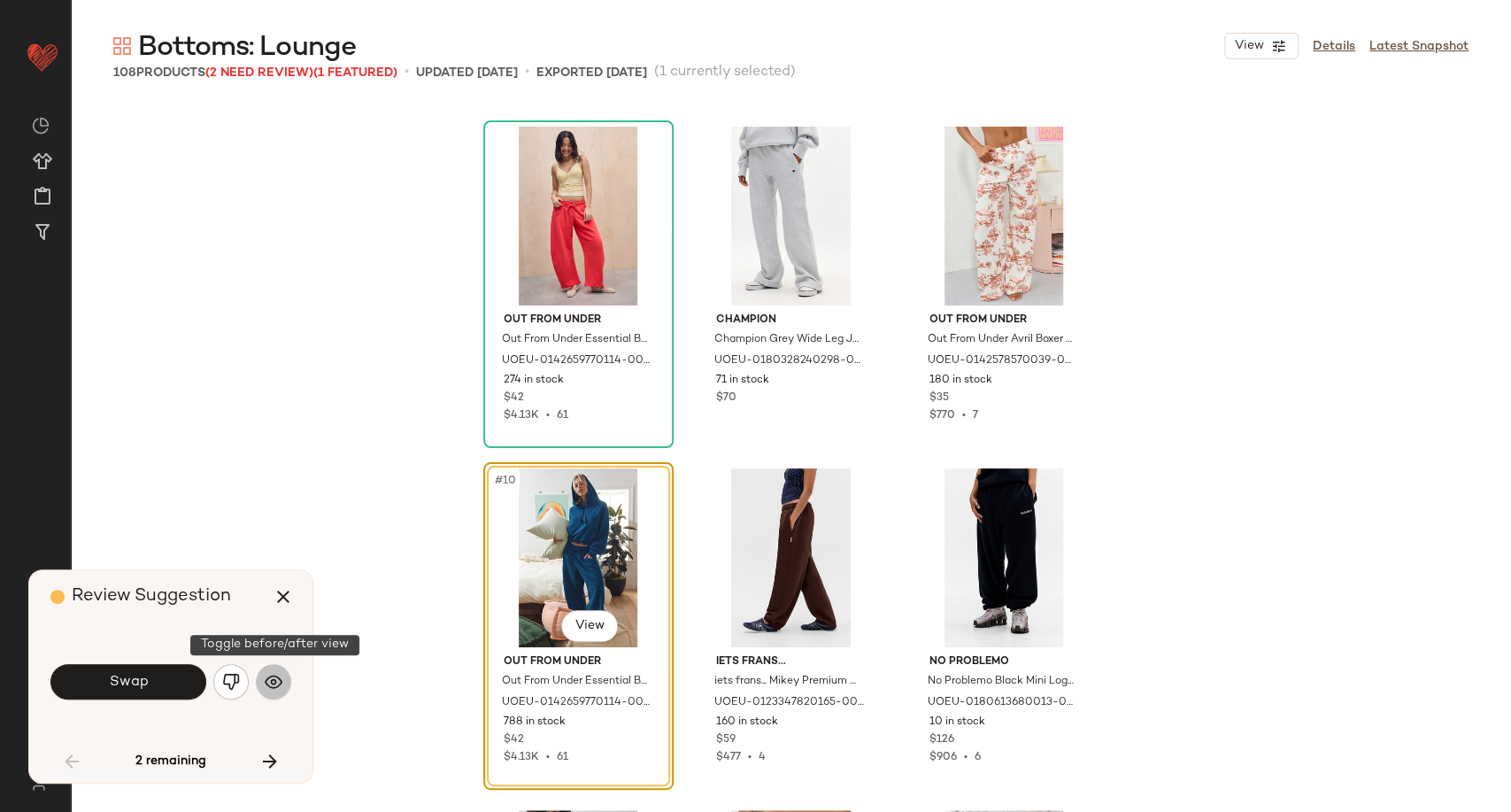
click at [280, 686] on img "button" at bounding box center [273, 682] width 18 height 18
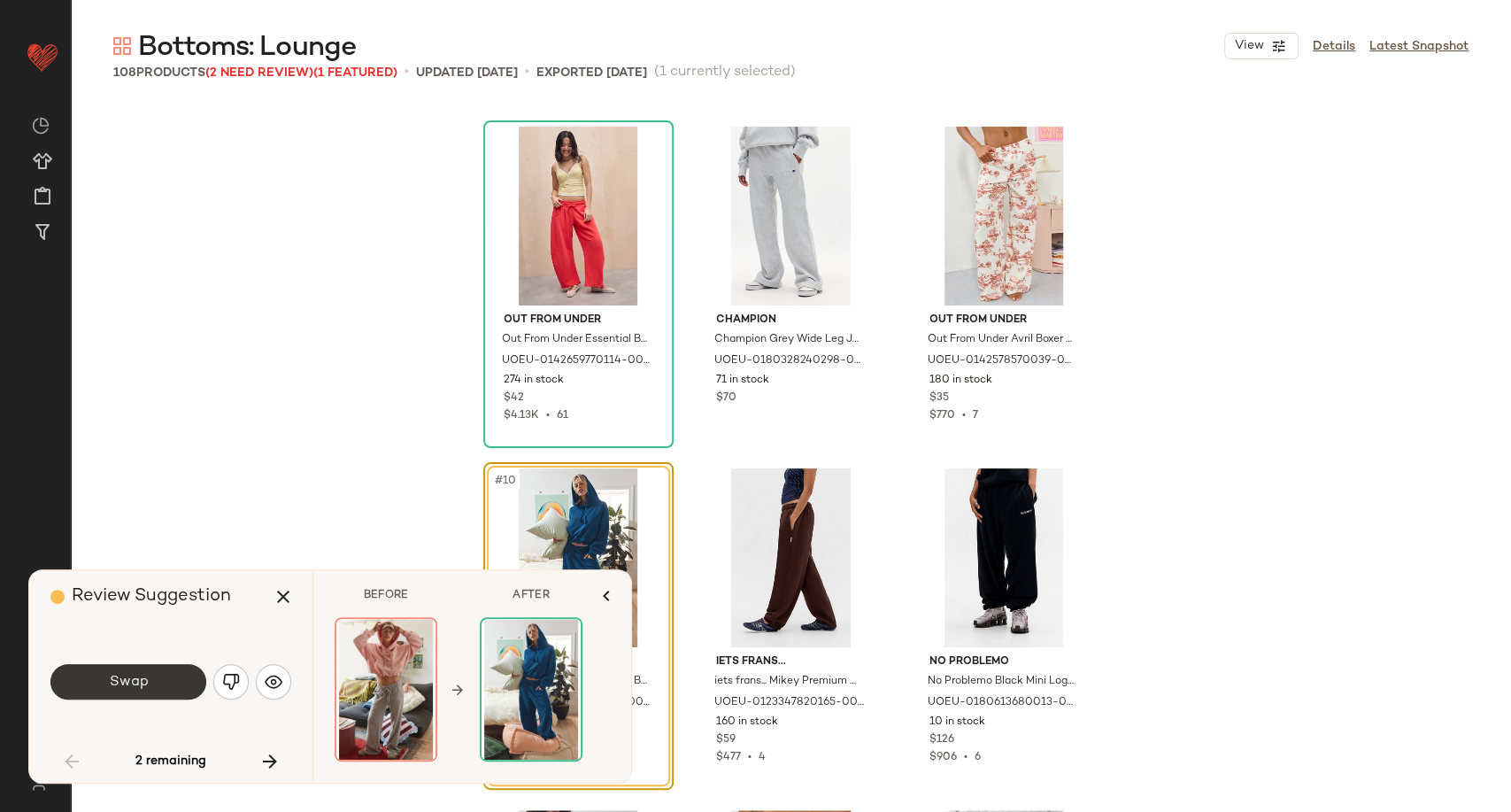
click at [142, 681] on span "Swap" at bounding box center [127, 682] width 40 height 17
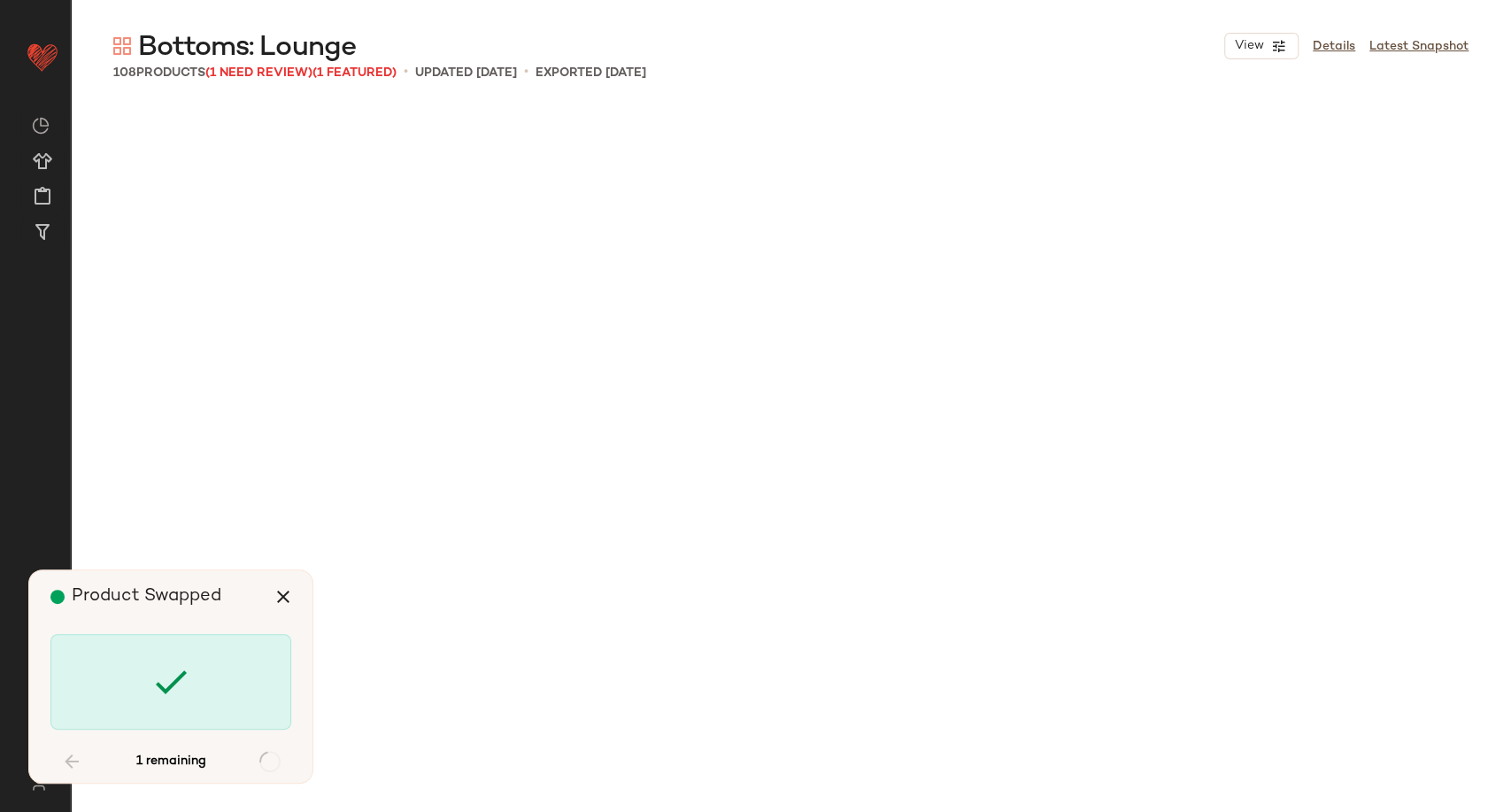
scroll to position [4101, 0]
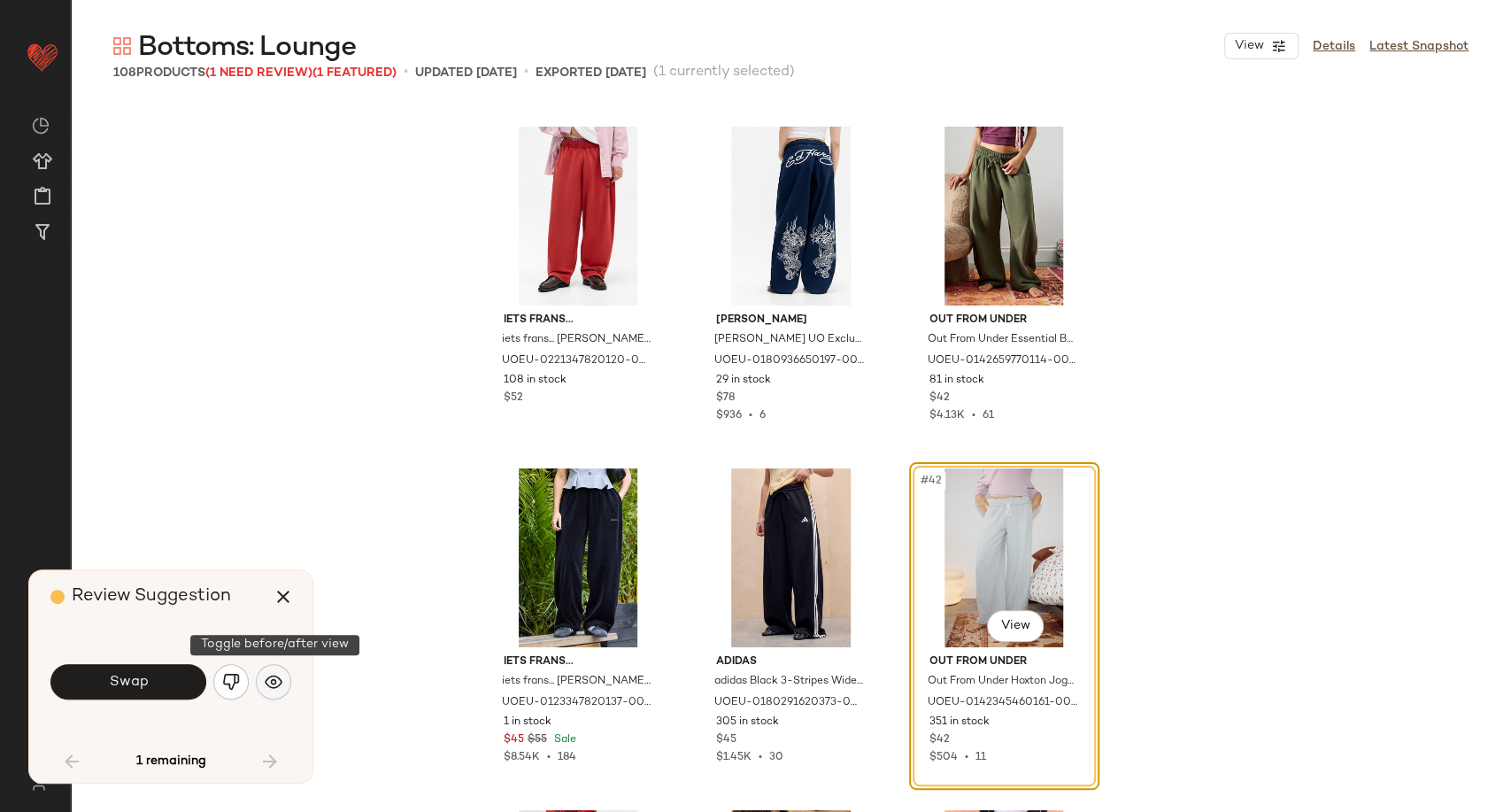
click at [285, 675] on button "button" at bounding box center [273, 682] width 36 height 36
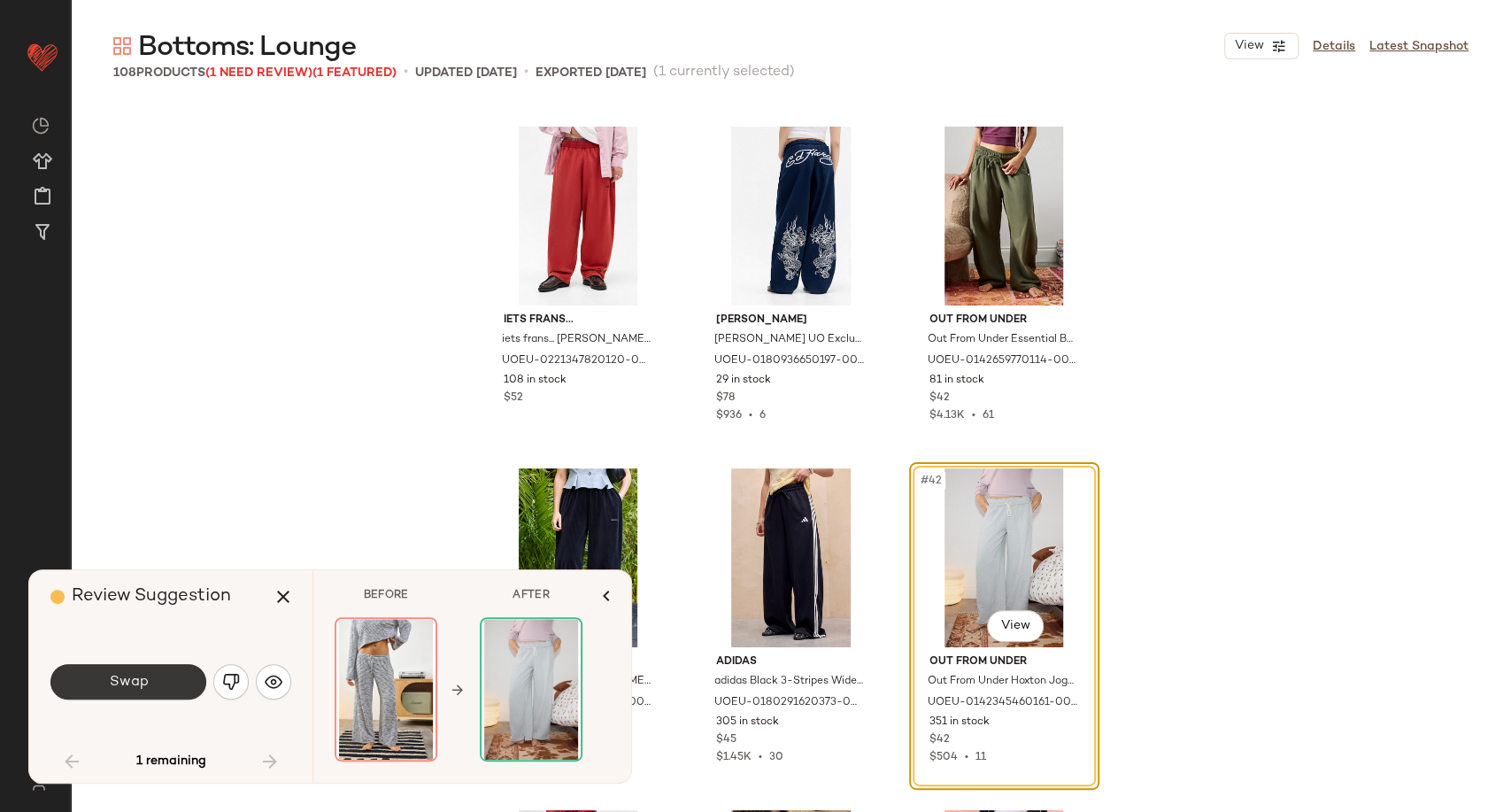
click at [173, 682] on button "Swap" at bounding box center [128, 682] width 156 height 36
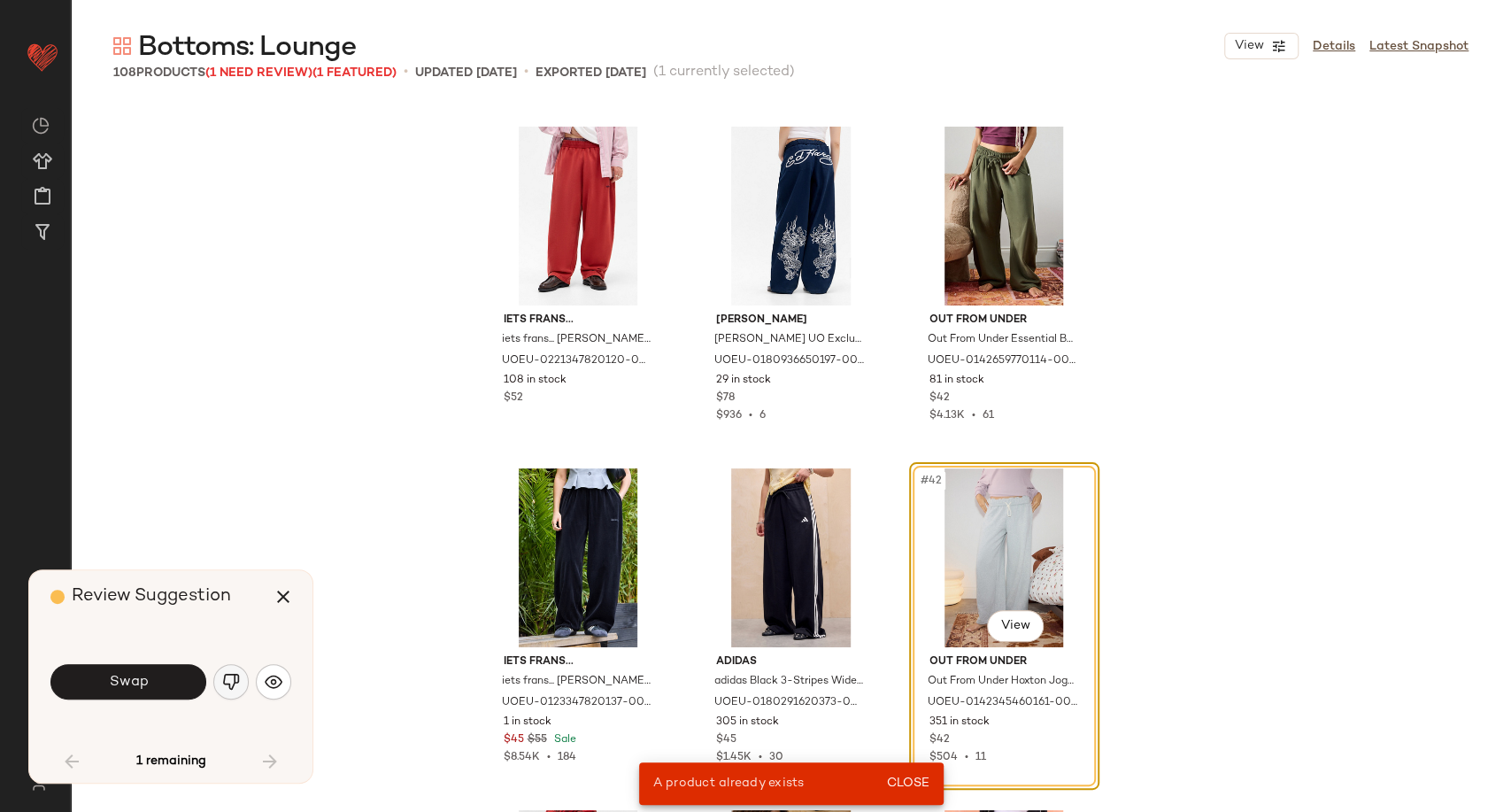
click at [241, 682] on button "button" at bounding box center [232, 682] width 36 height 36
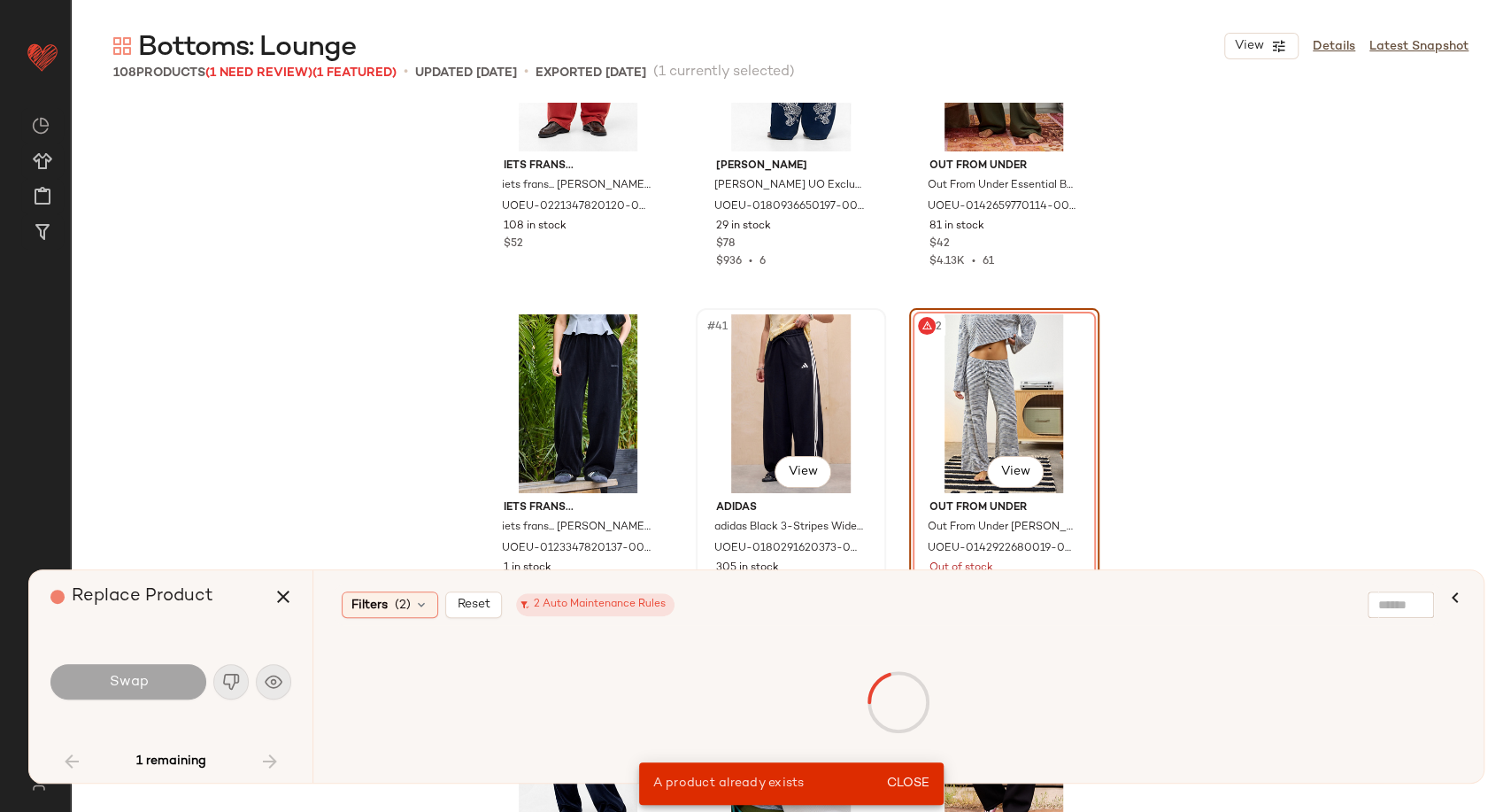
scroll to position [4298, 0]
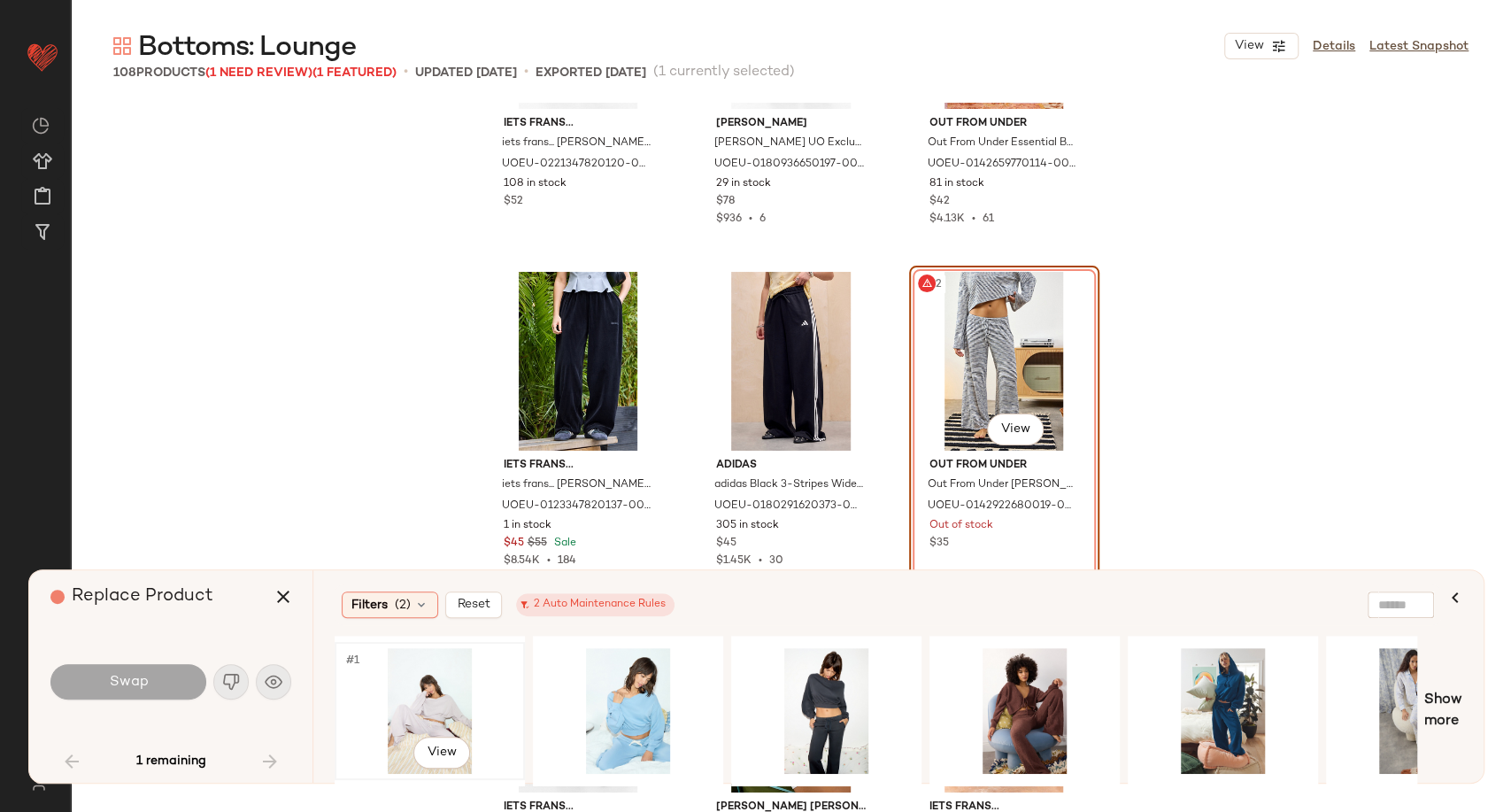
click at [444, 702] on div "#1 View" at bounding box center [430, 710] width 178 height 126
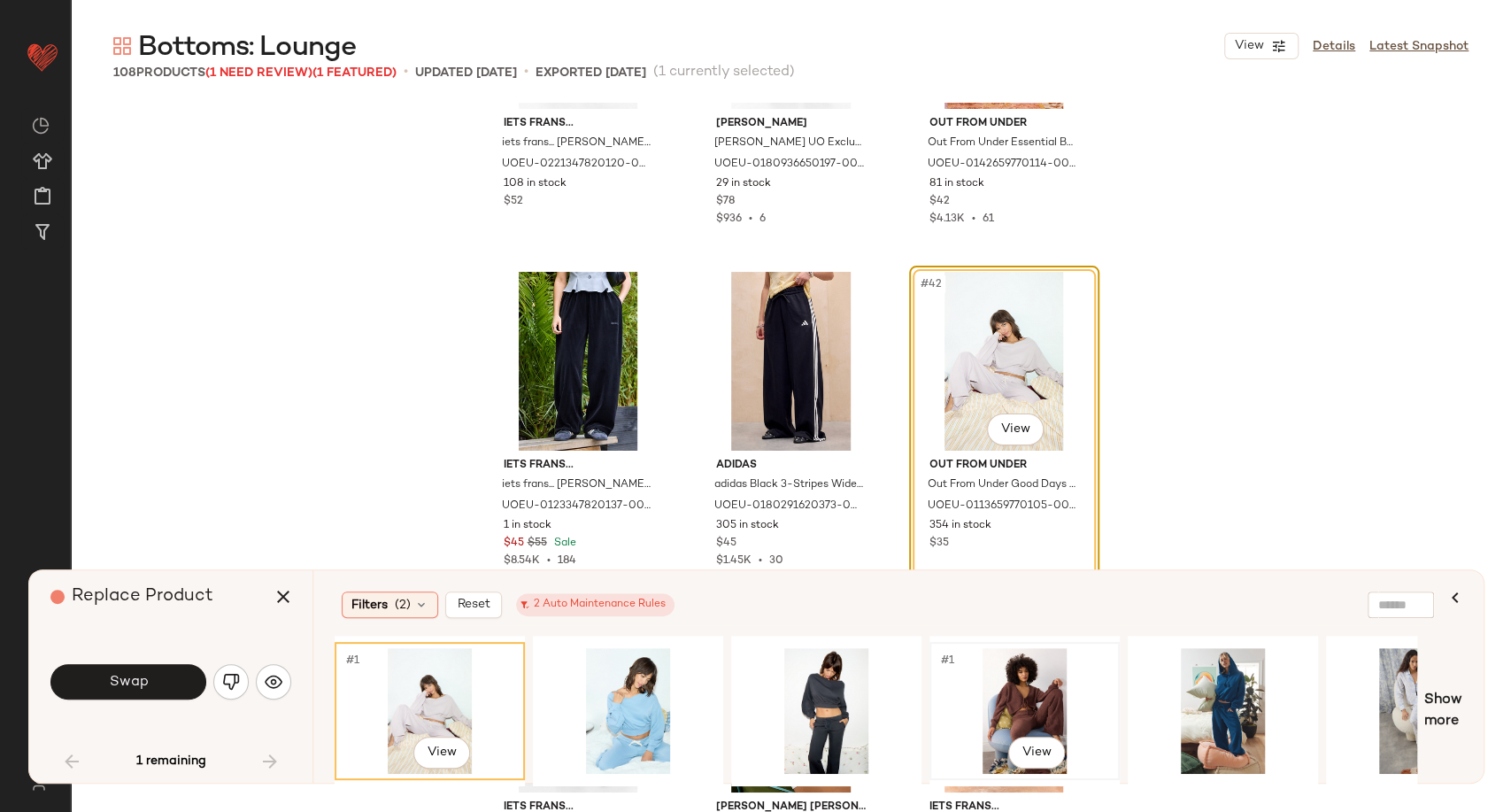
click at [1016, 708] on div "#1 View" at bounding box center [1025, 710] width 178 height 126
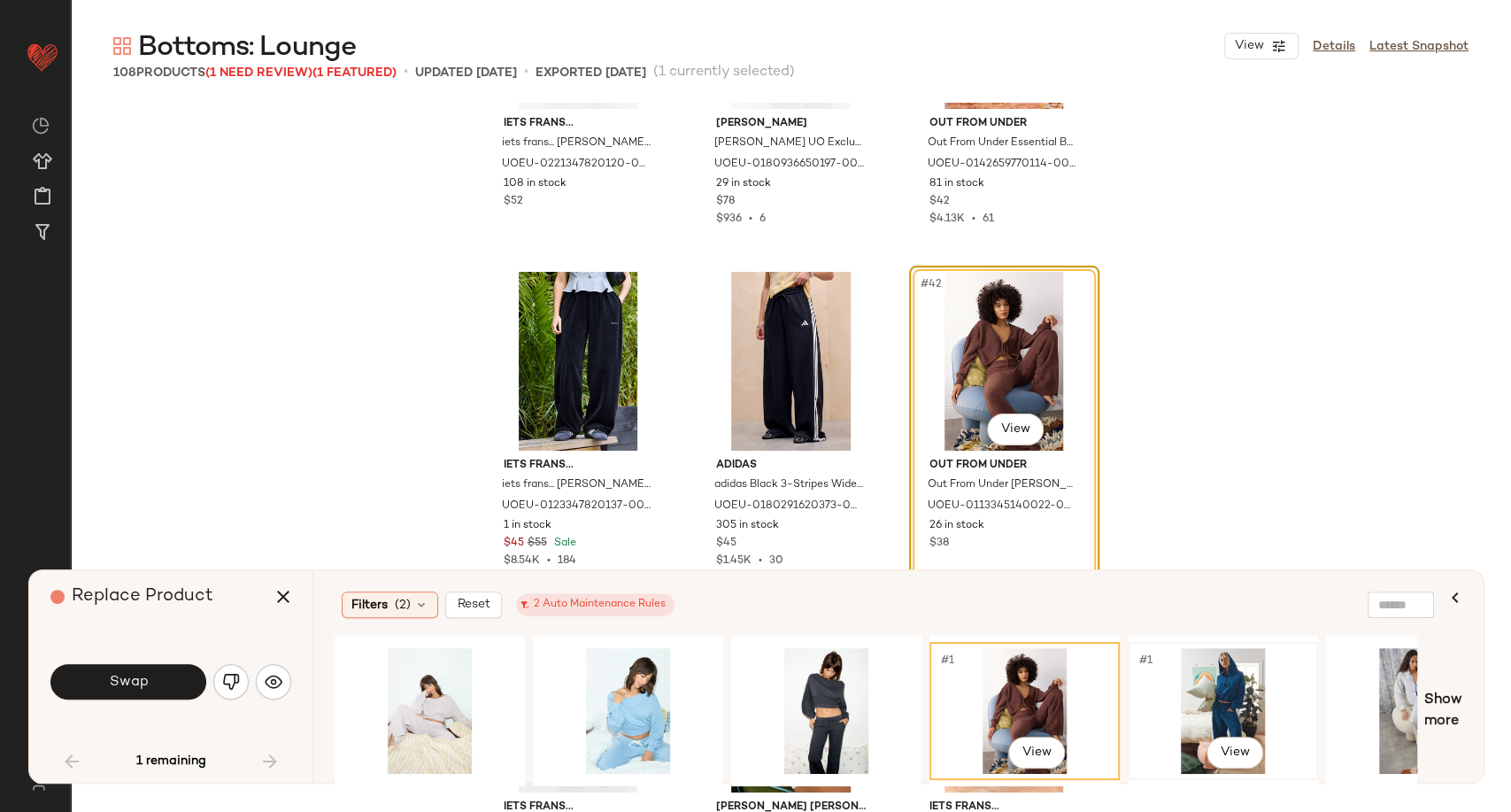
click at [1219, 697] on div "#1 View" at bounding box center [1223, 710] width 178 height 126
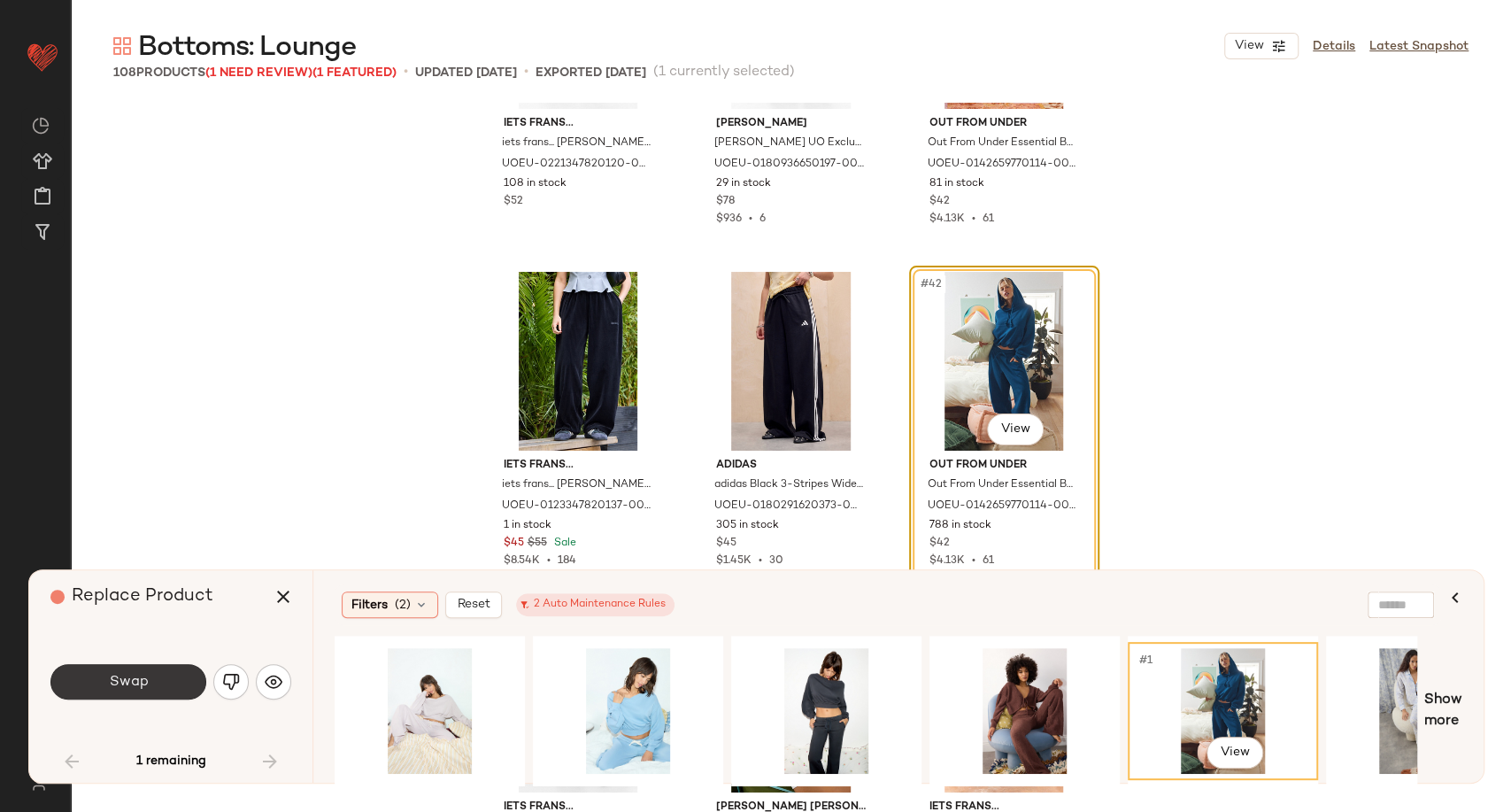
click at [193, 687] on button "Swap" at bounding box center [128, 682] width 156 height 36
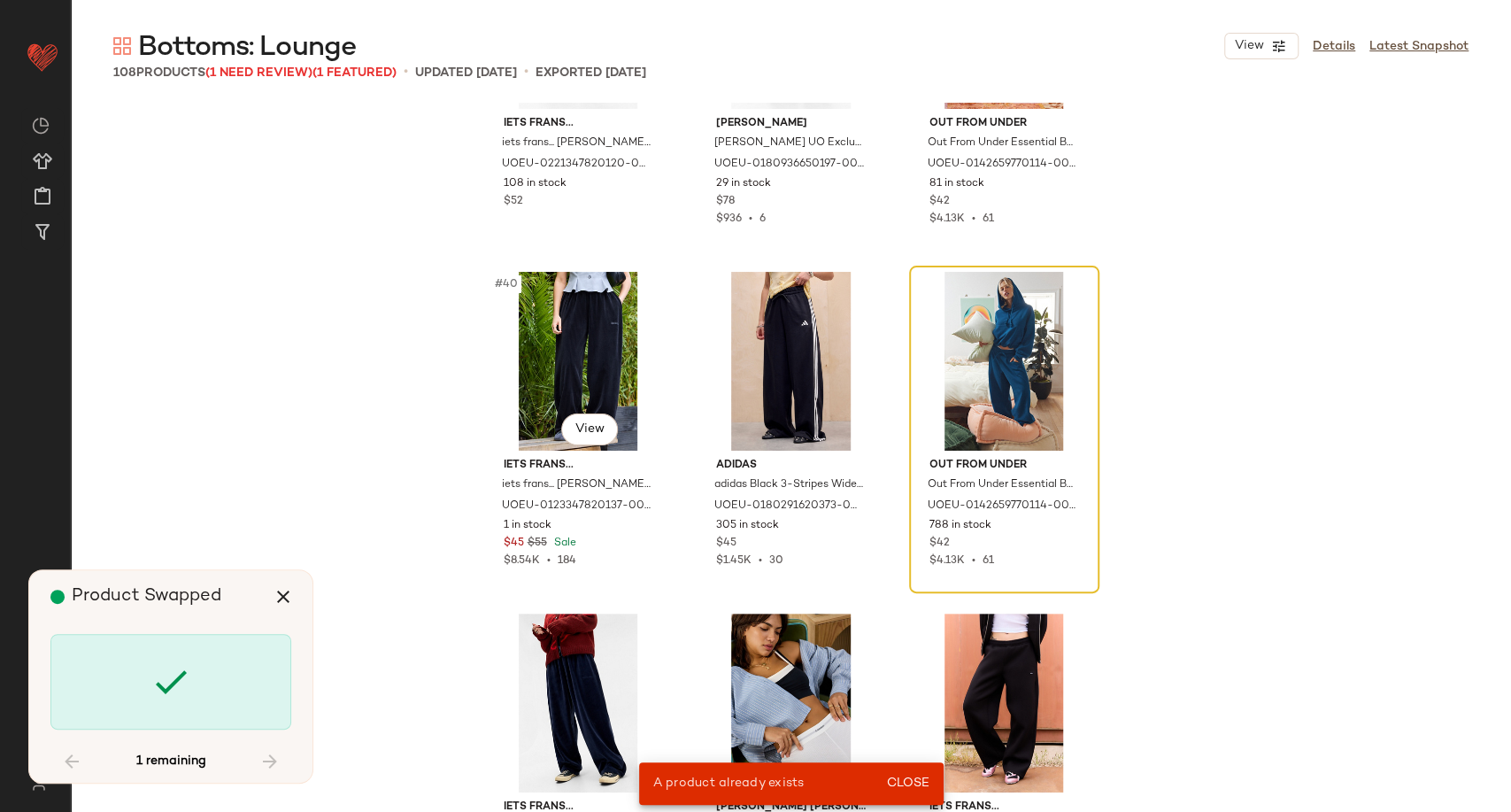
scroll to position [684, 0]
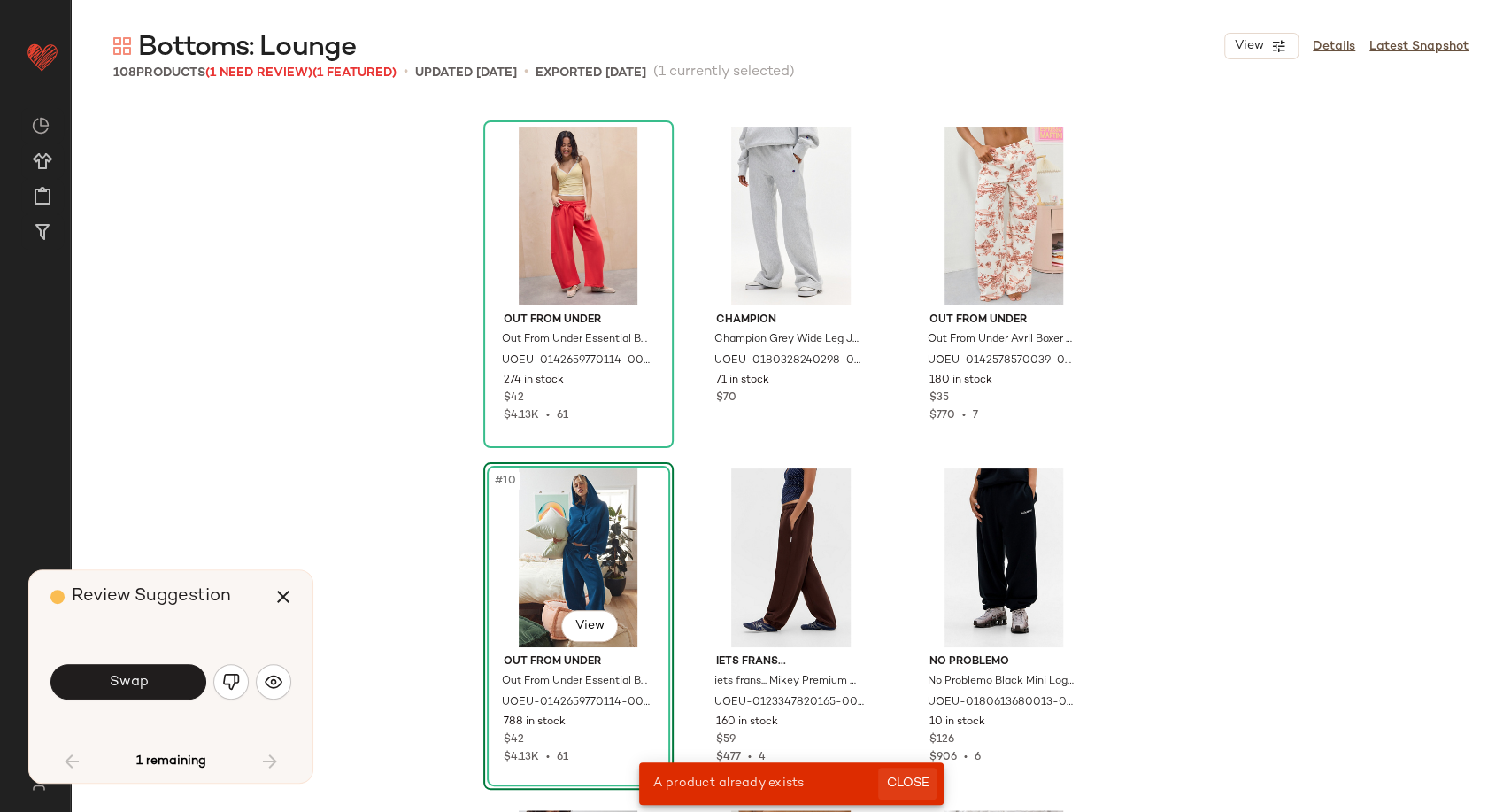
click at [899, 785] on span "Close" at bounding box center [906, 784] width 44 height 14
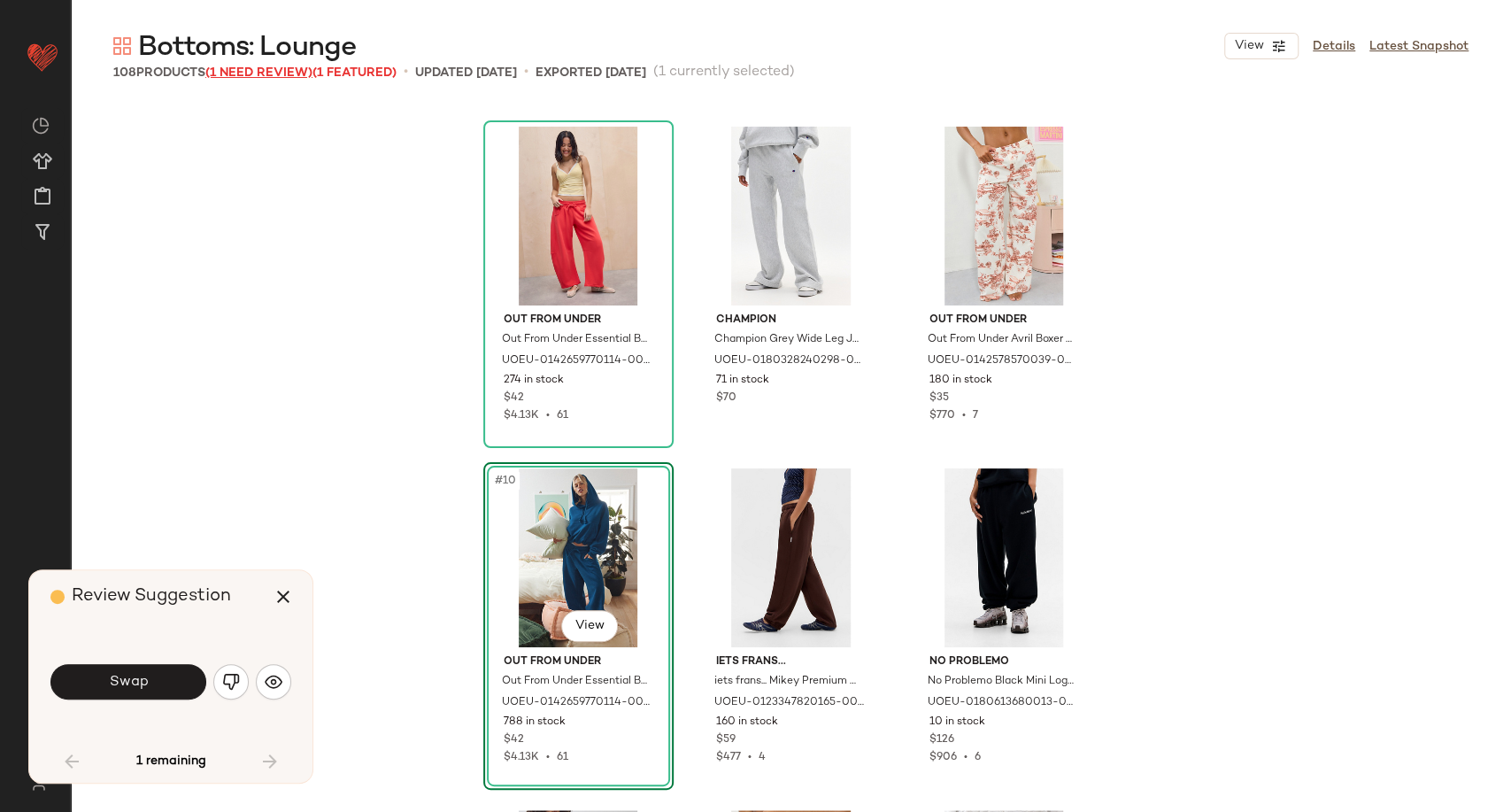
click at [297, 73] on span "(1 Need Review)" at bounding box center [259, 73] width 107 height 13
click at [197, 510] on div "Out From Under Out From Under Essential Barrel Leg Joggers - Red XL at Urban Ou…" at bounding box center [792, 457] width 1441 height 710
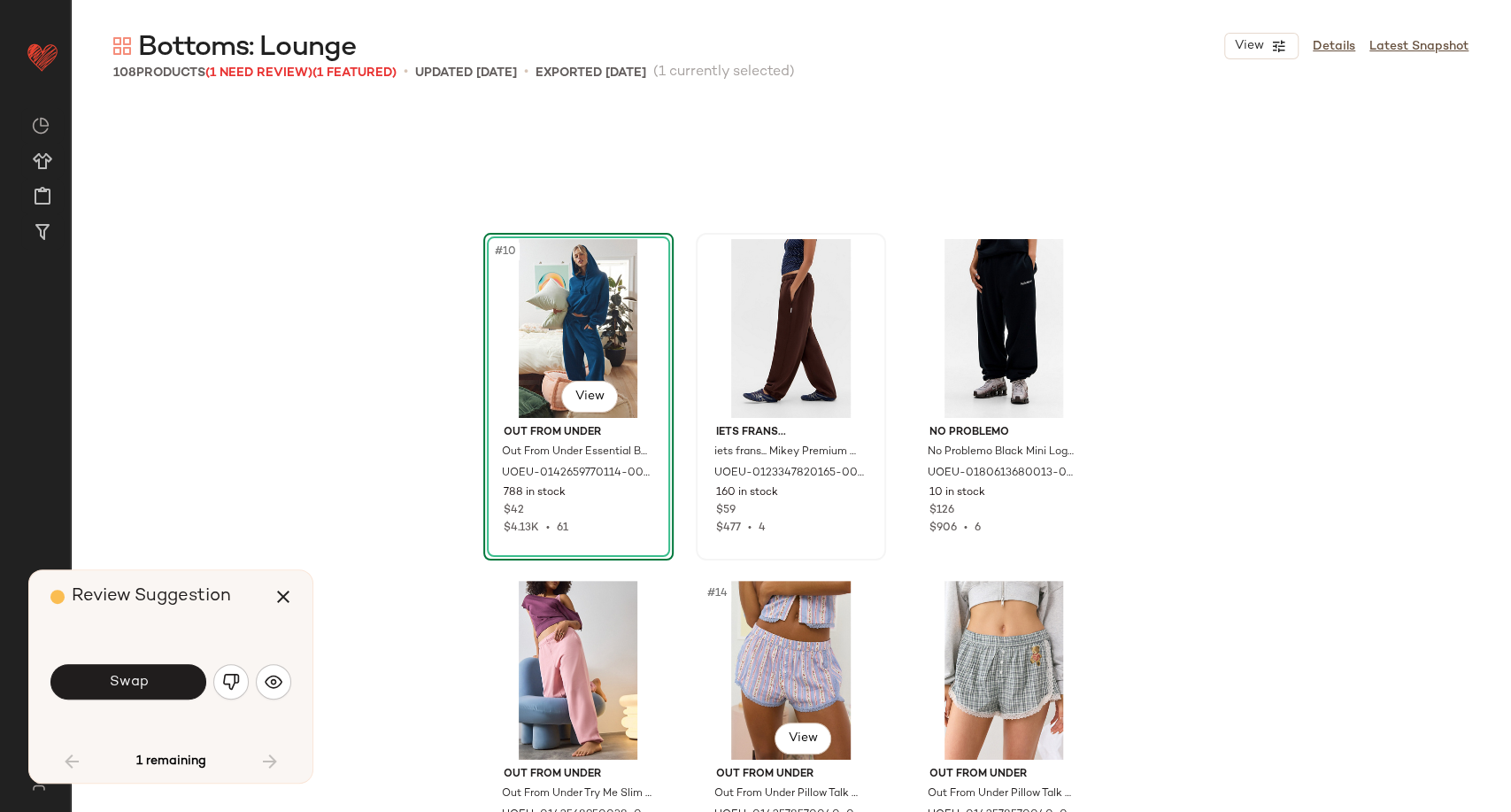
scroll to position [1176, 0]
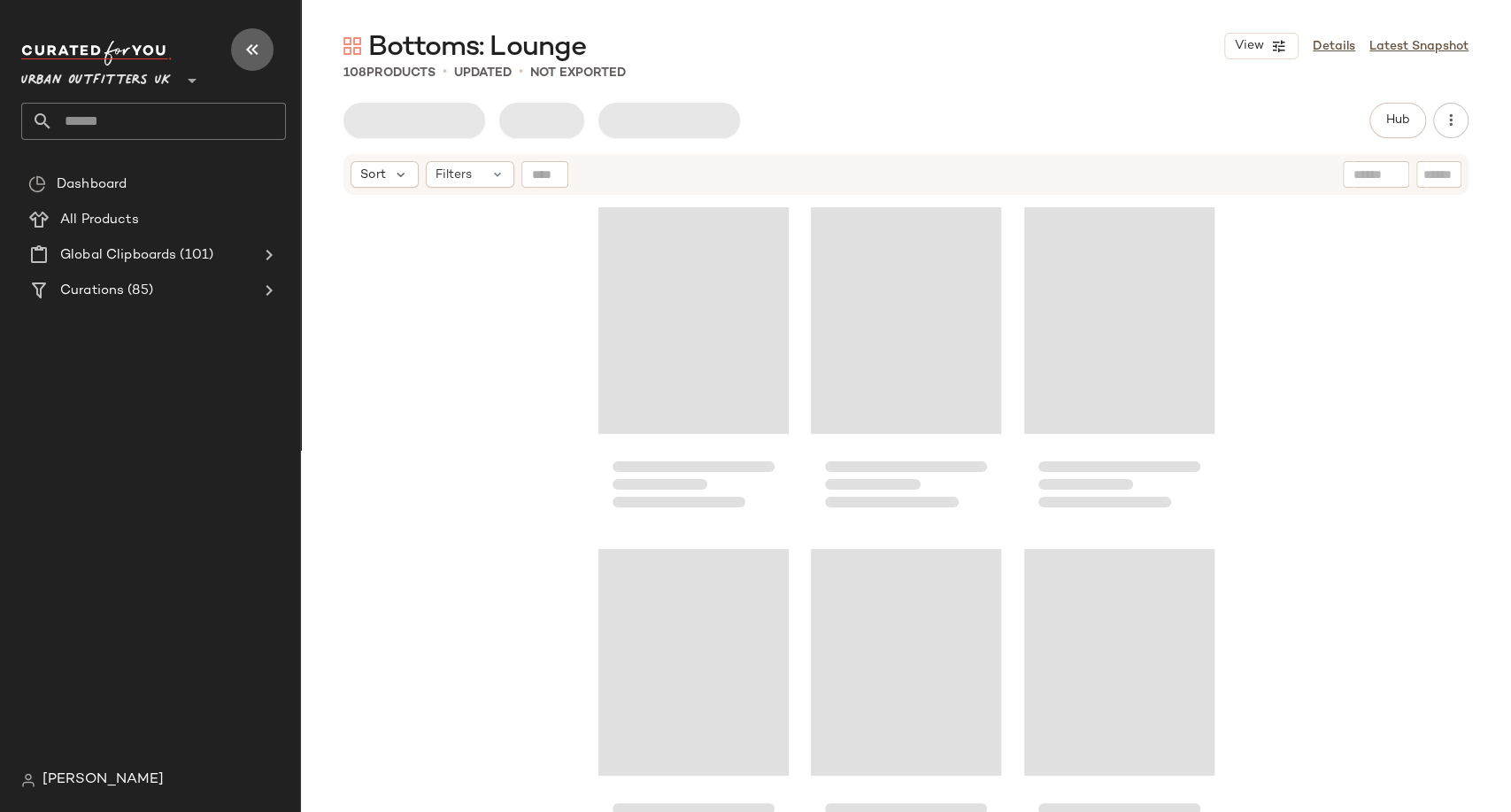
click at [259, 43] on icon "button" at bounding box center [252, 50] width 21 height 21
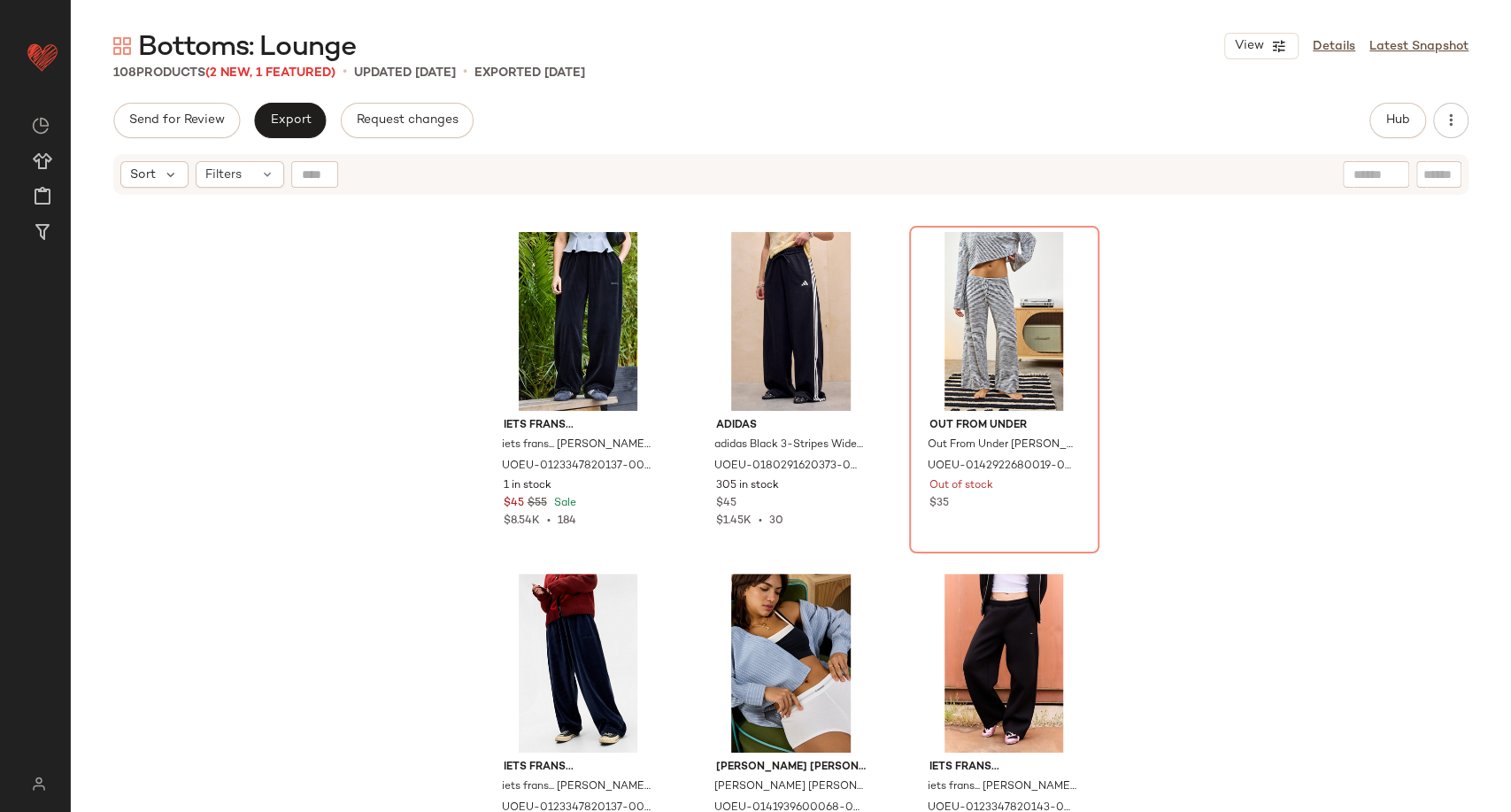
scroll to position [4441, 0]
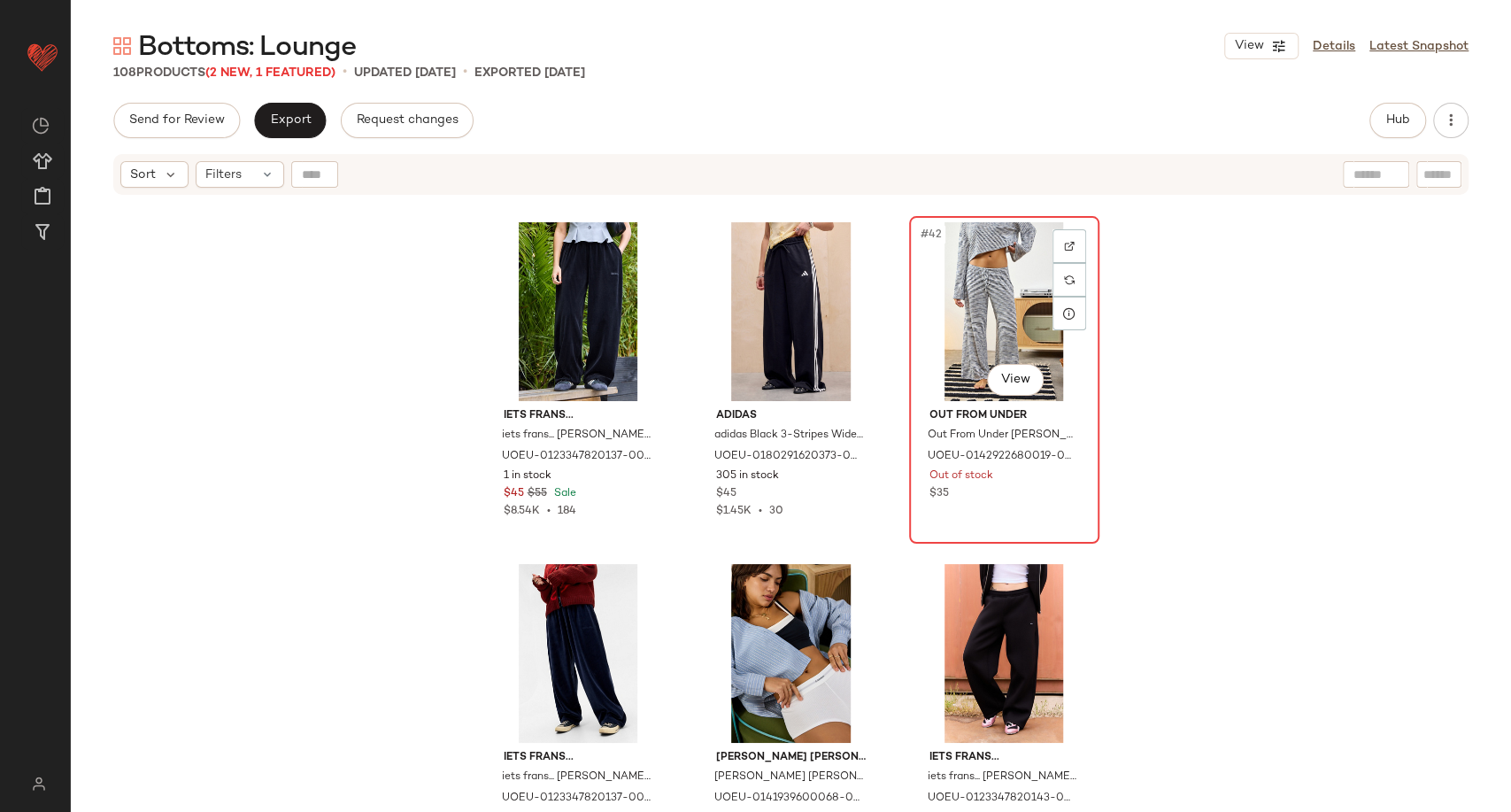
click at [992, 309] on div "#42 View" at bounding box center [1004, 312] width 178 height 179
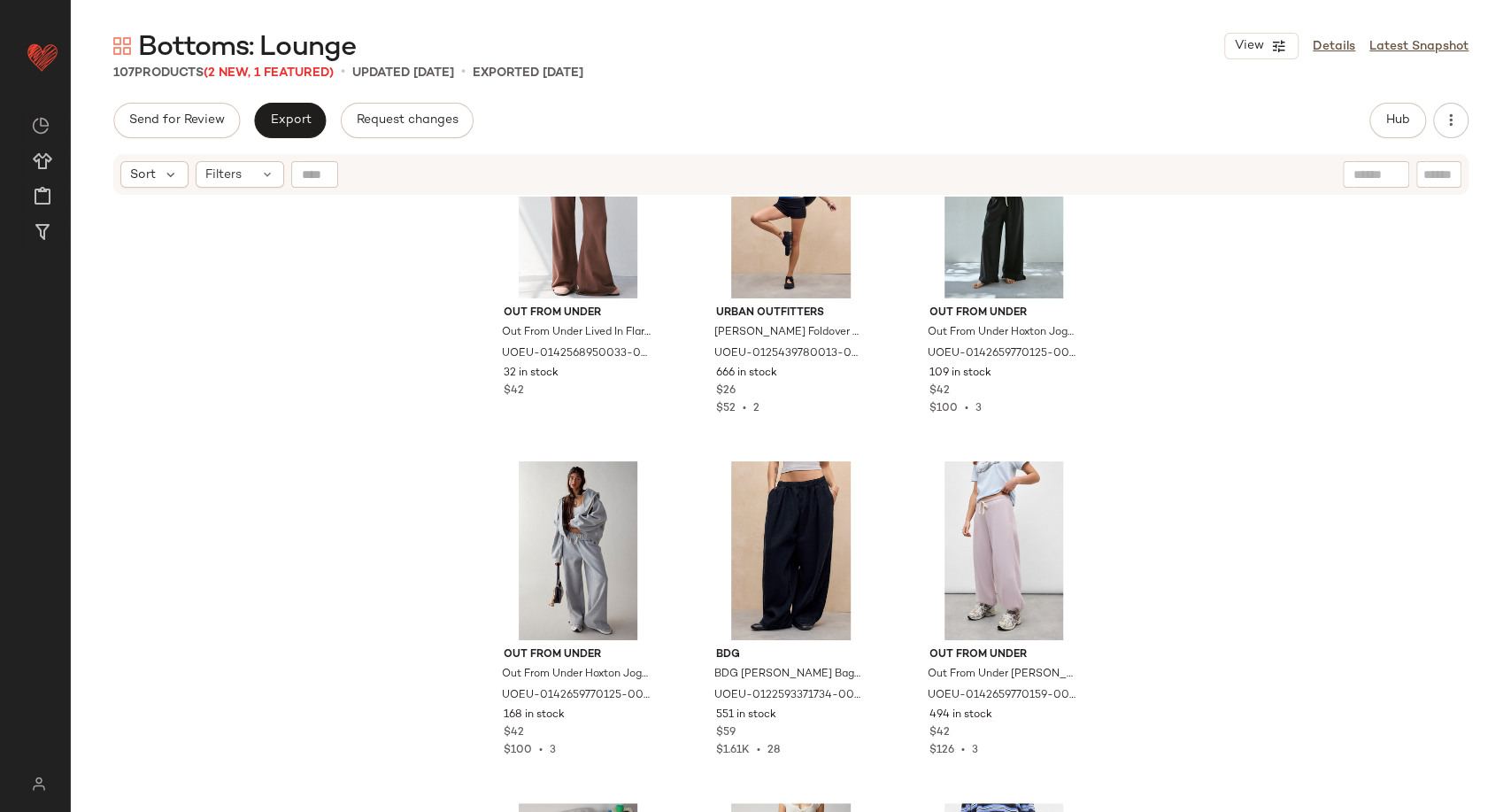
scroll to position [4736, 0]
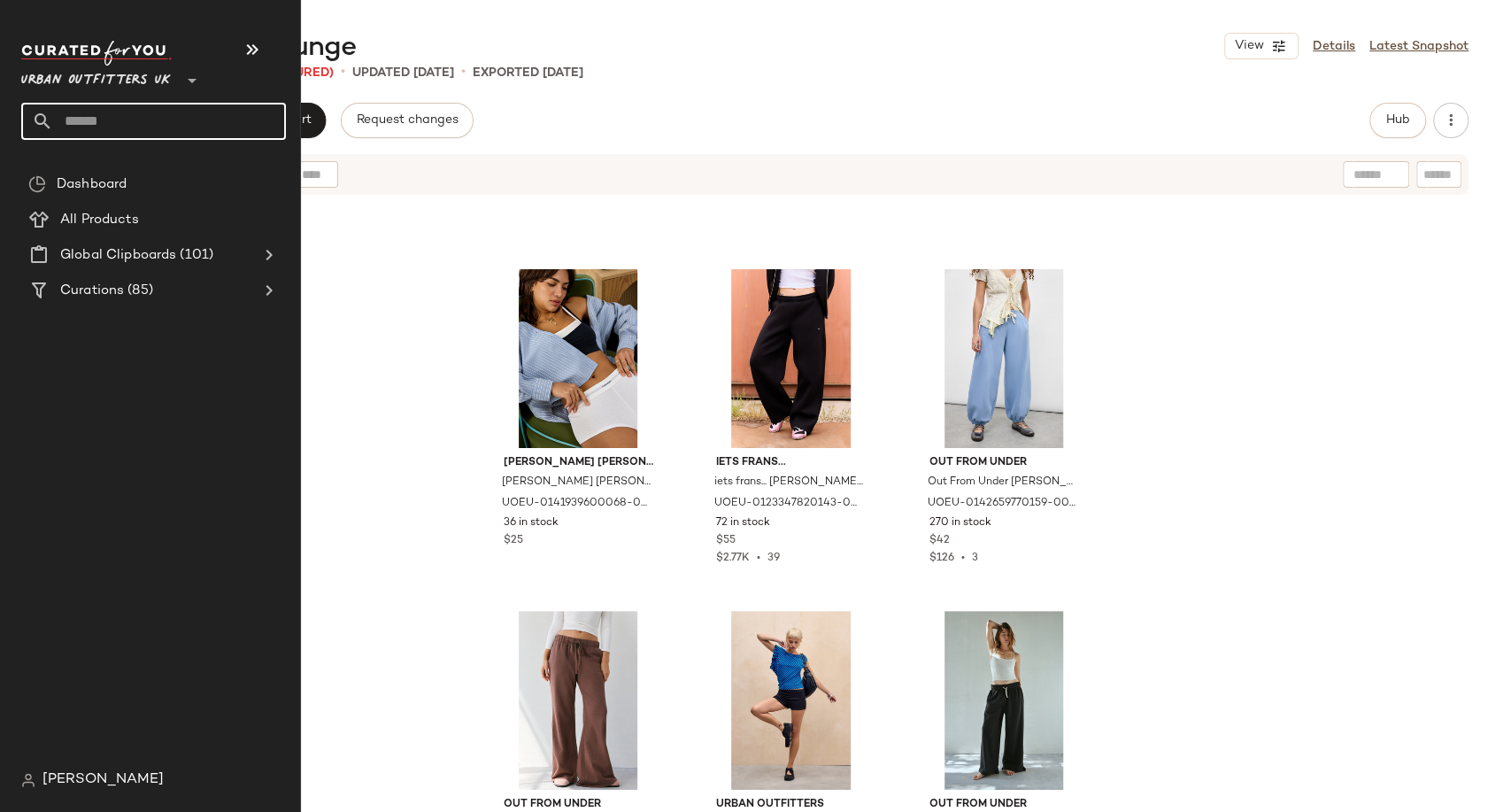
click at [87, 123] on input "text" at bounding box center [170, 121] width 233 height 37
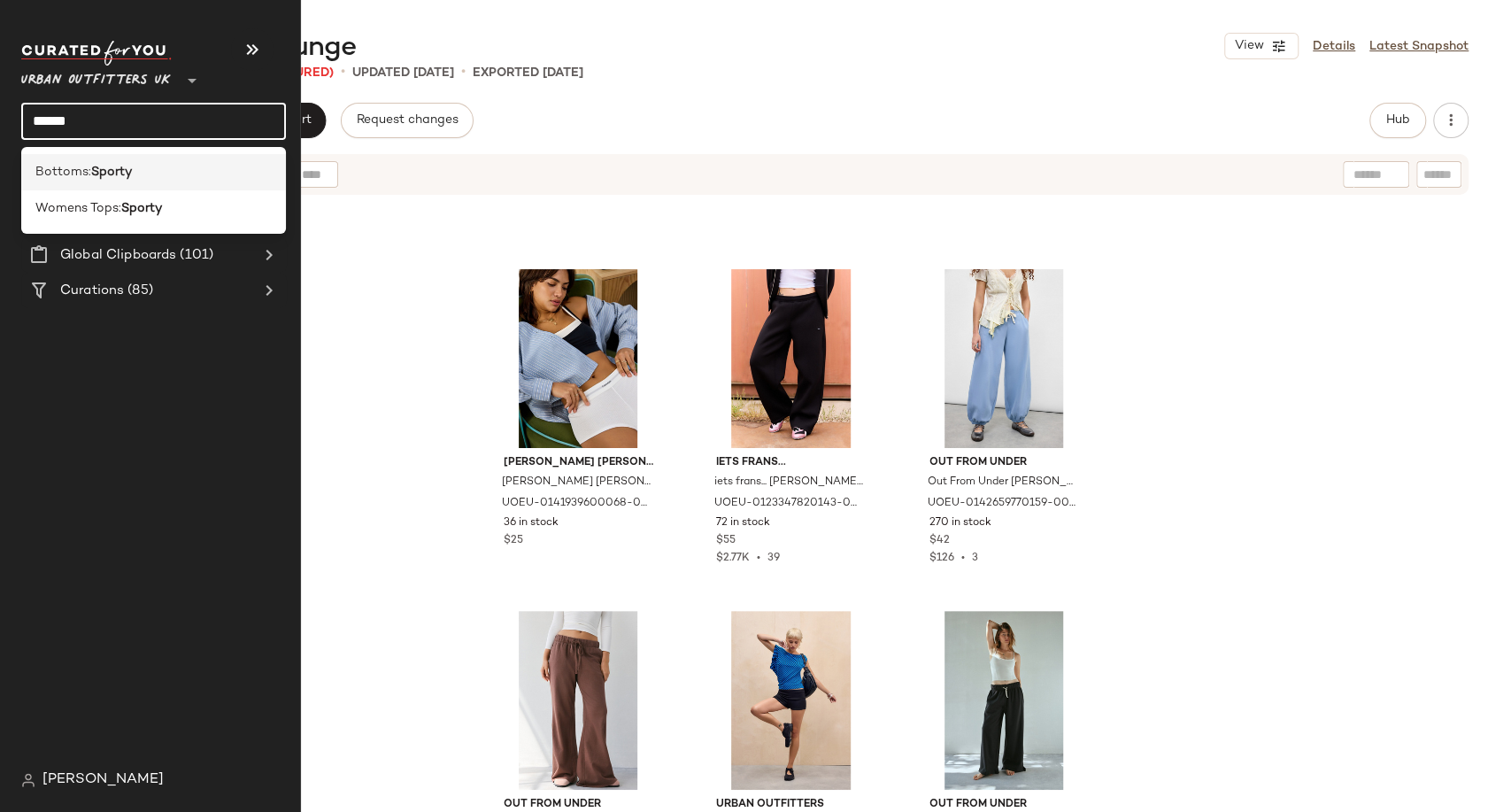
type input "******"
click at [107, 175] on b "Sporty" at bounding box center [111, 172] width 41 height 19
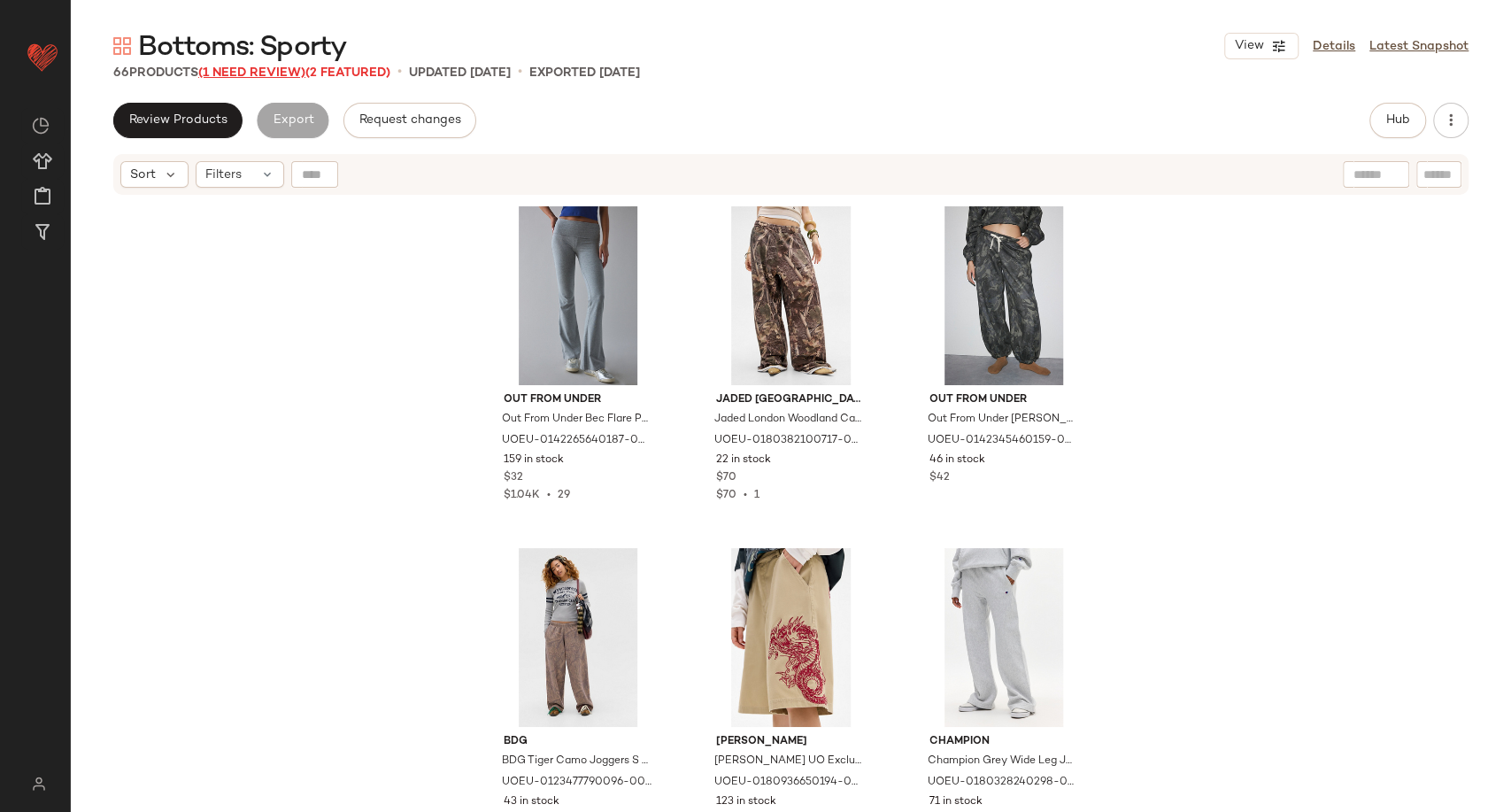
click at [231, 79] on span "(1 Need Review)" at bounding box center [252, 73] width 107 height 13
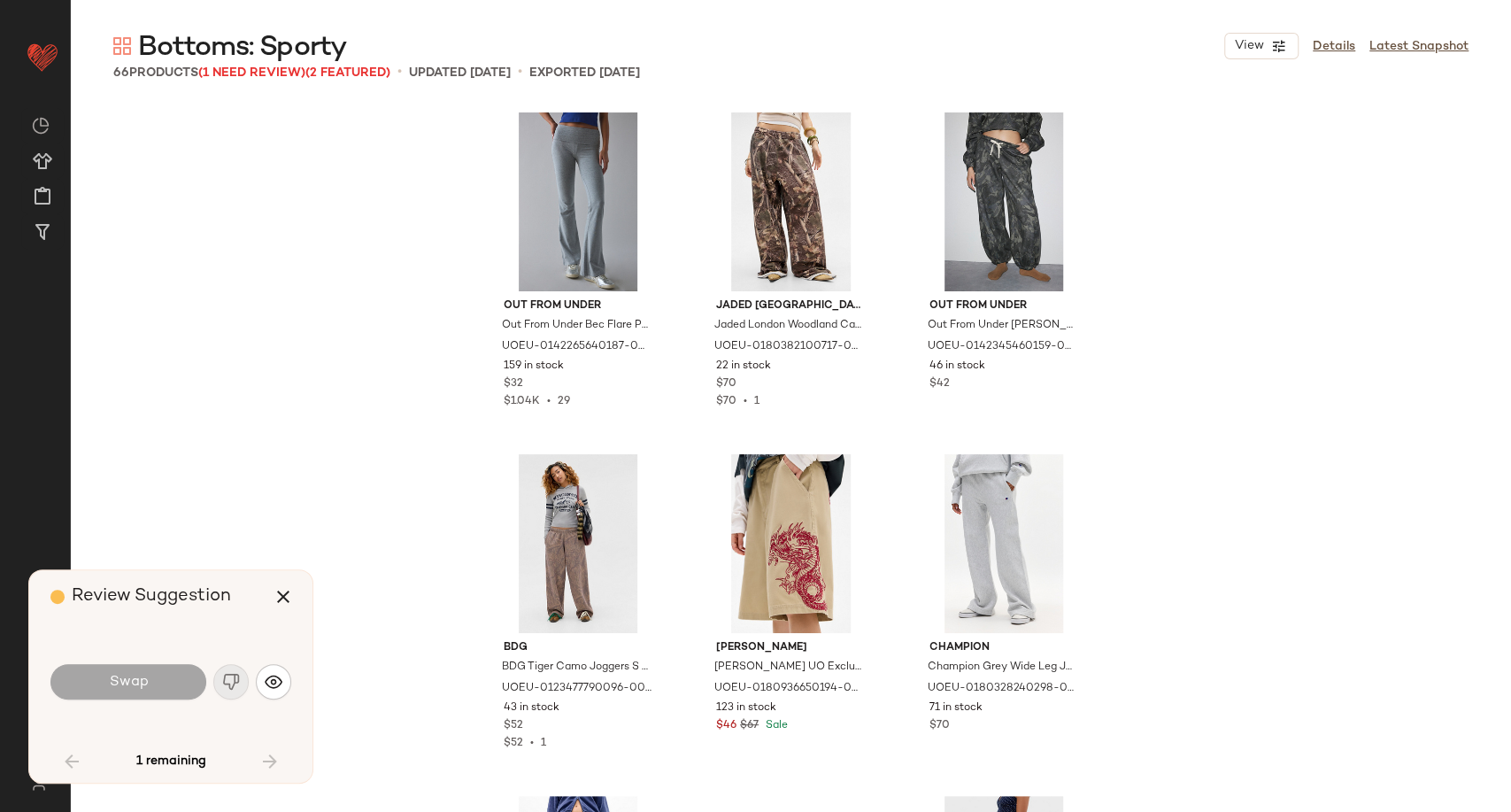
scroll to position [6812, 0]
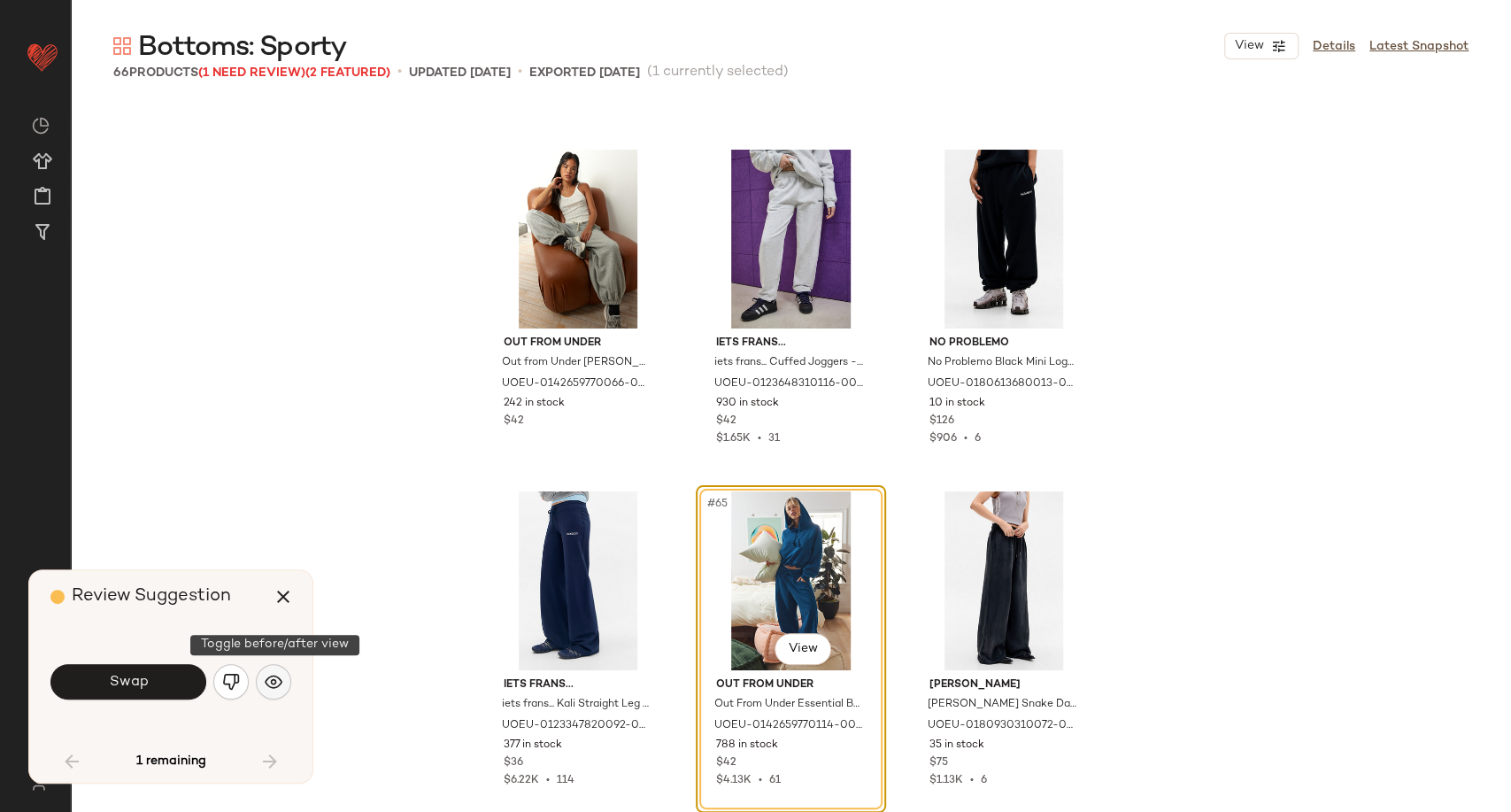
click at [266, 686] on img "button" at bounding box center [273, 682] width 18 height 18
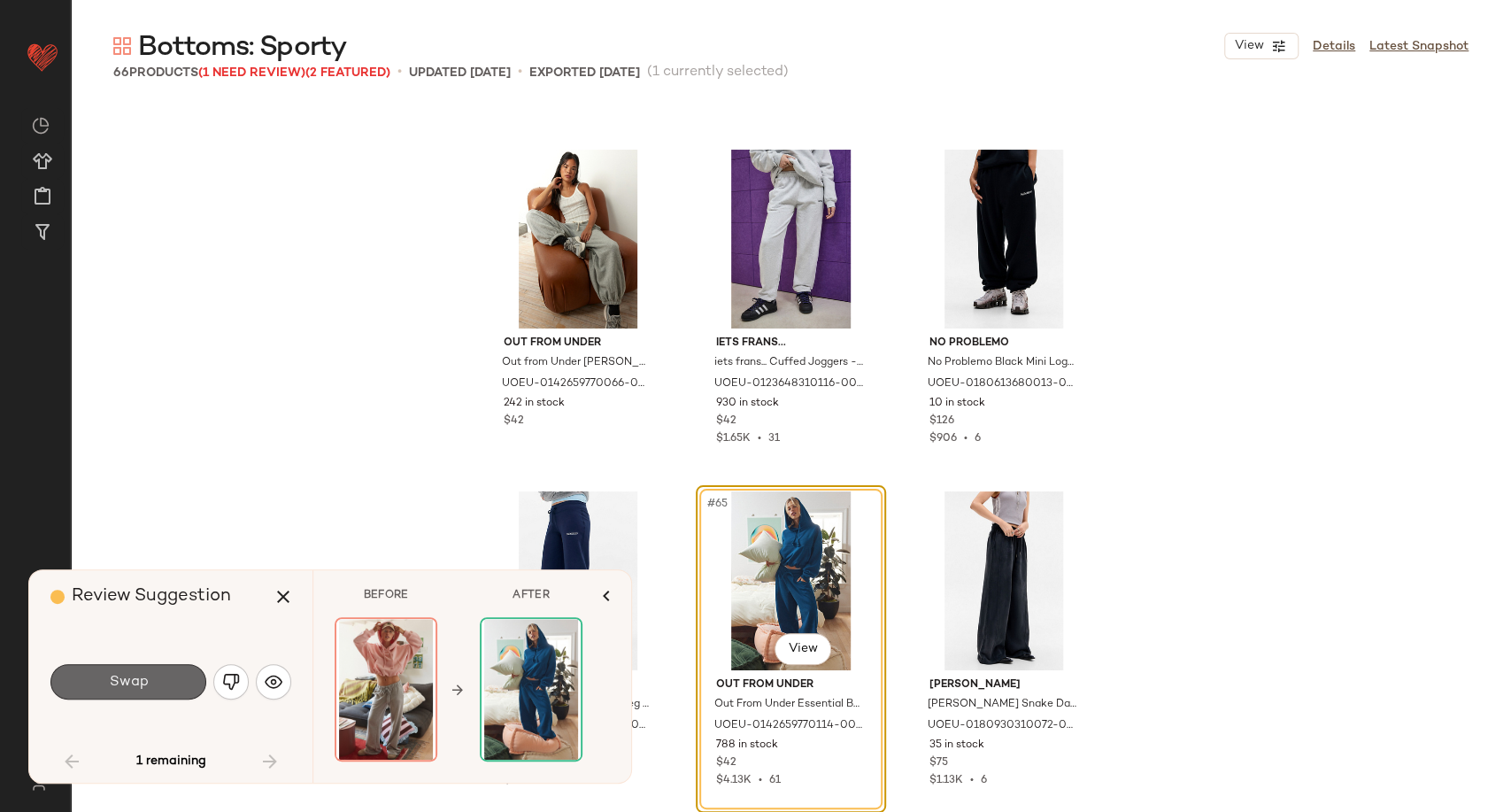
click at [133, 685] on span "Swap" at bounding box center [127, 682] width 40 height 17
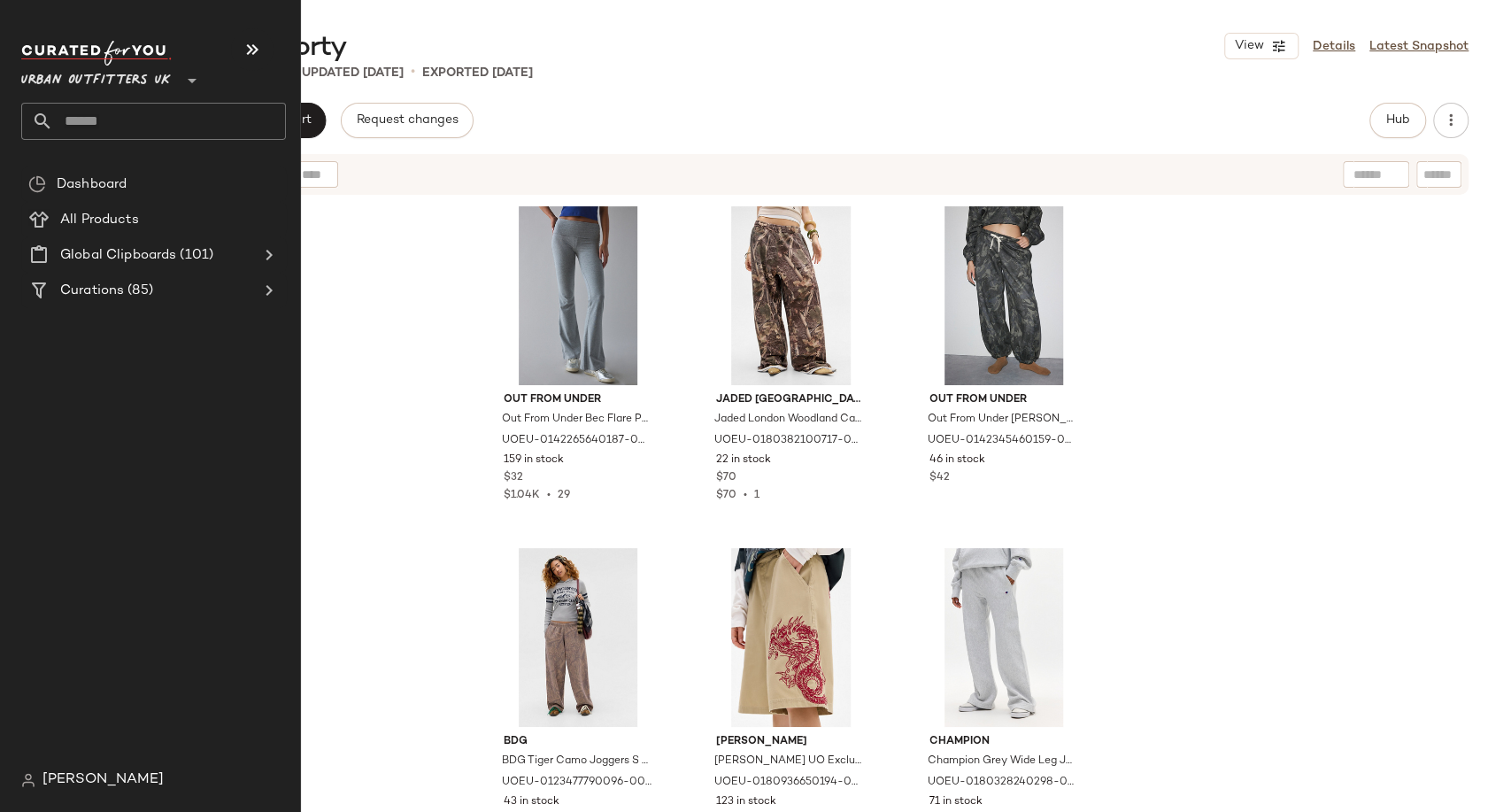
click at [85, 117] on input "text" at bounding box center [170, 121] width 233 height 37
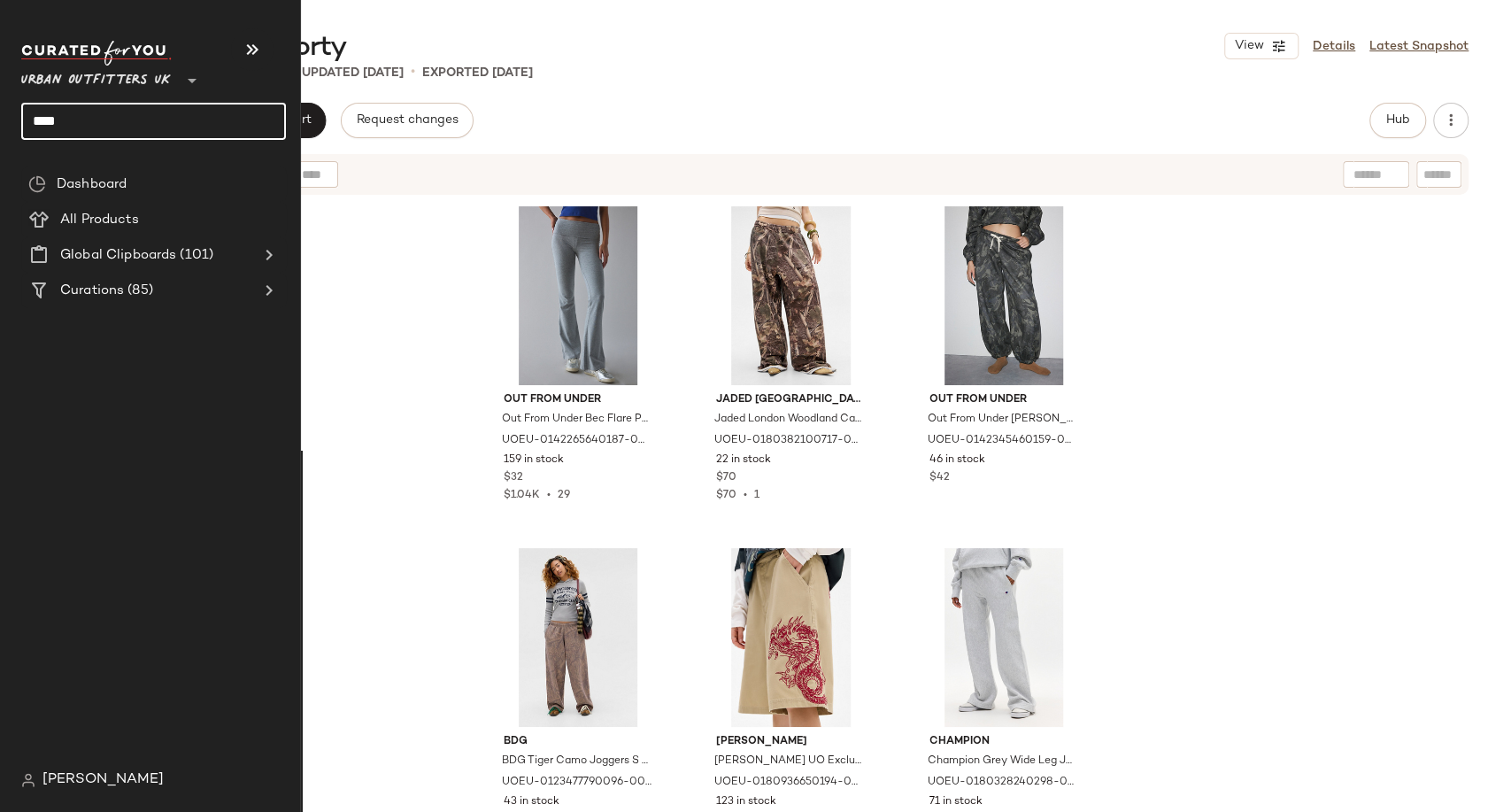
drag, startPoint x: 92, startPoint y: 126, endPoint x: 36, endPoint y: 124, distance: 56.0
click at [36, 124] on input "****" at bounding box center [153, 121] width 264 height 37
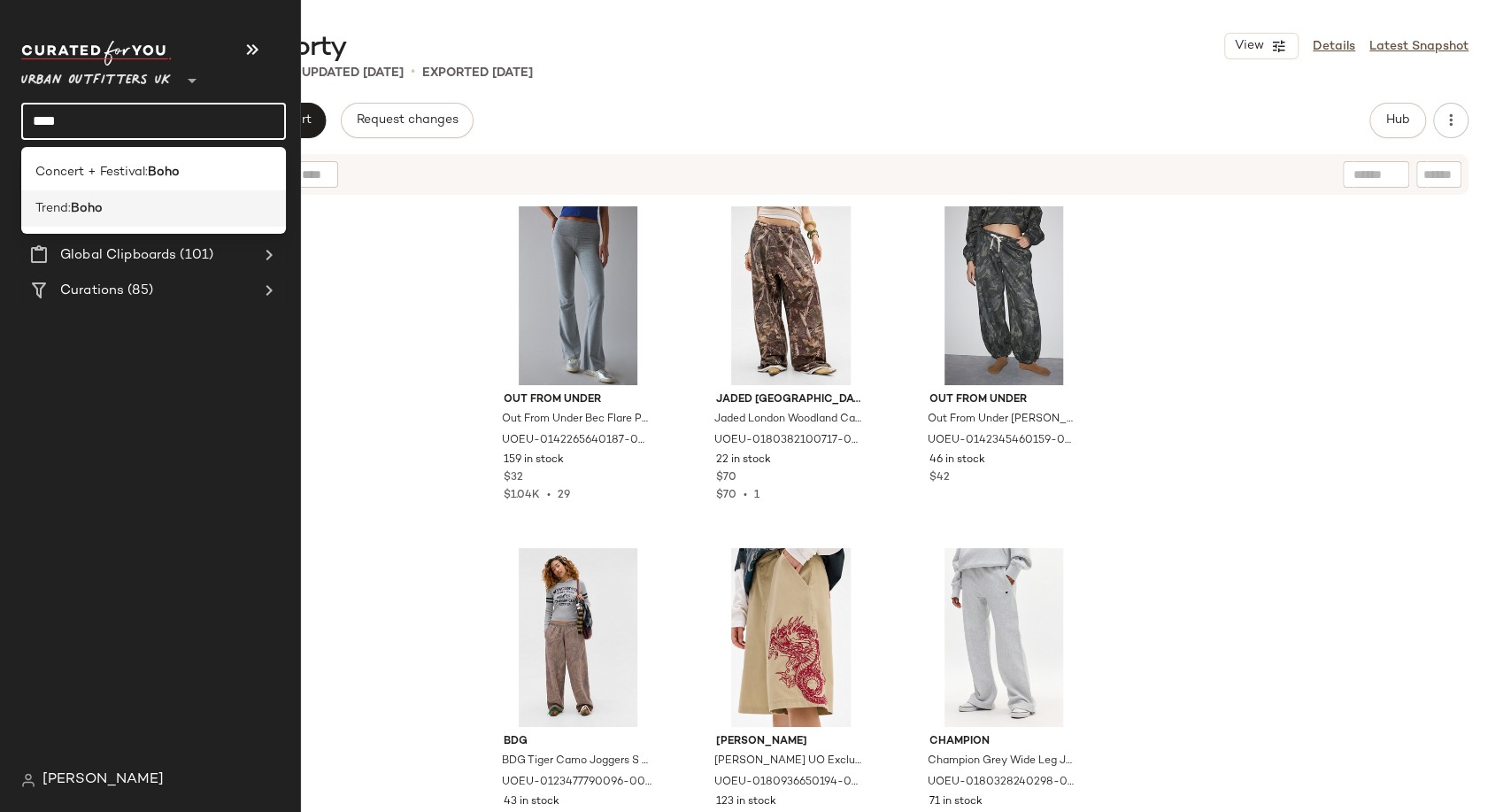
type input "****"
click at [108, 215] on div "Trend: Boho" at bounding box center [154, 208] width 237 height 19
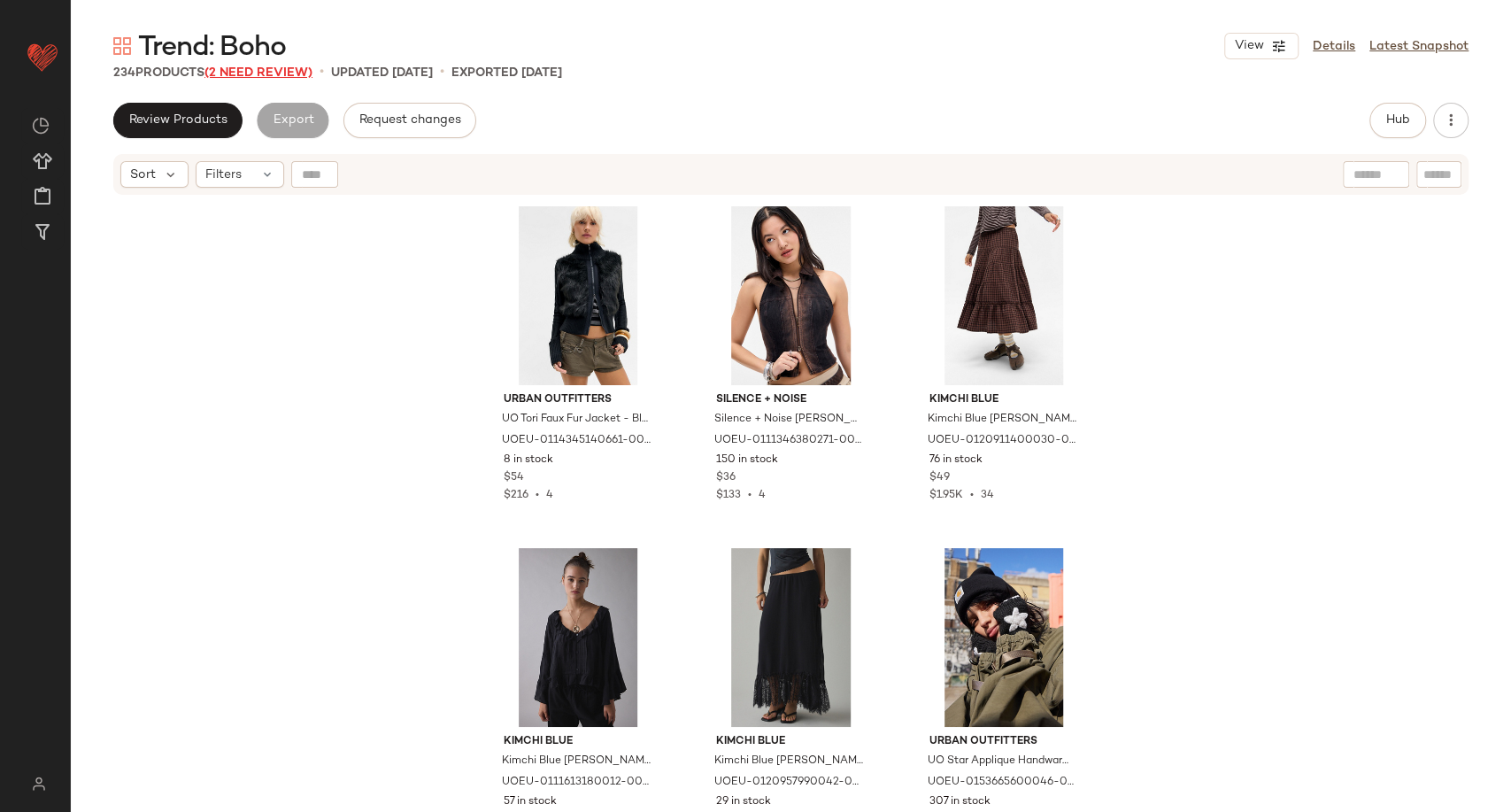
click at [227, 68] on span "(2 Need Review)" at bounding box center [258, 73] width 108 height 13
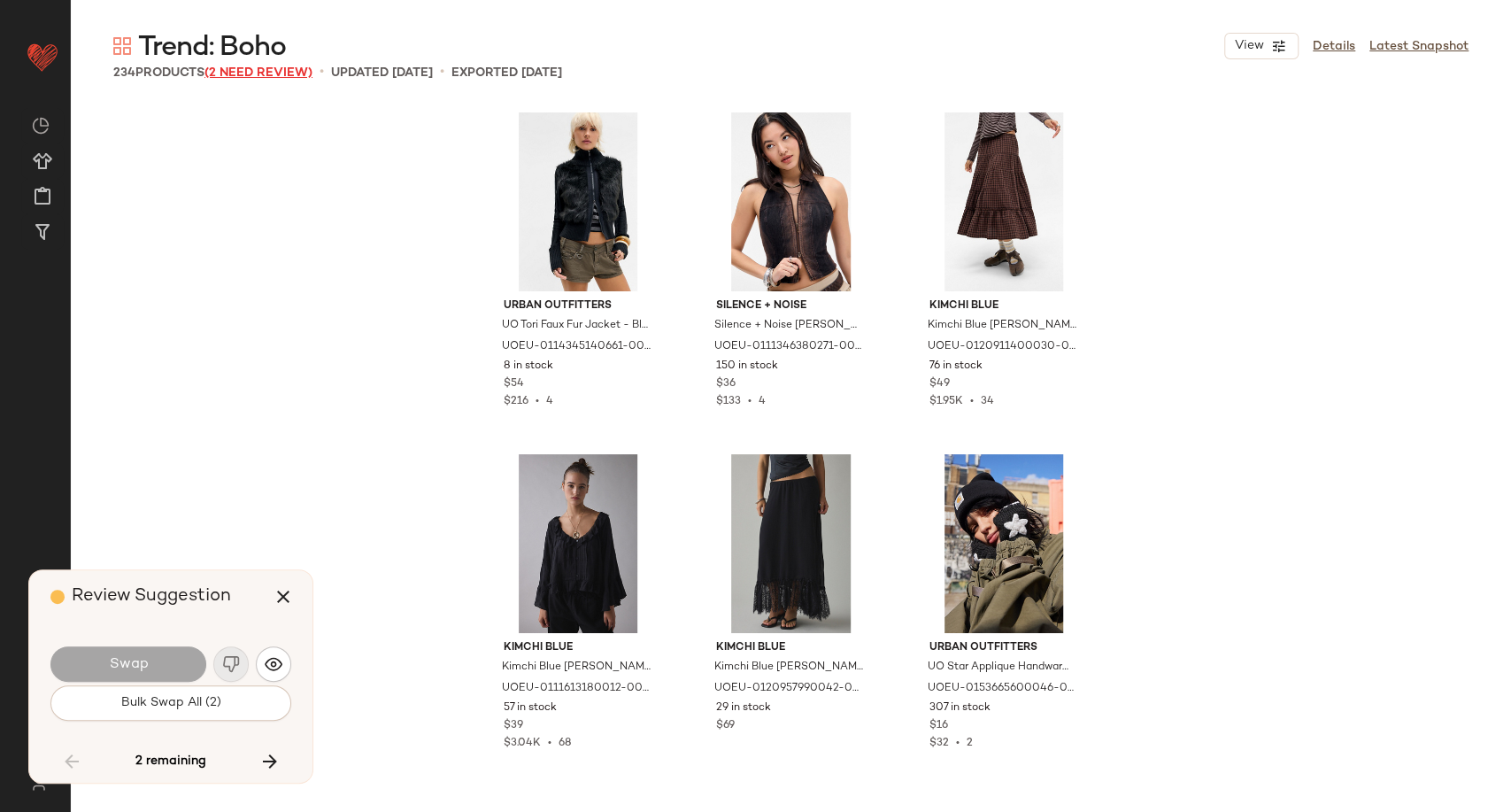
scroll to position [10252, 0]
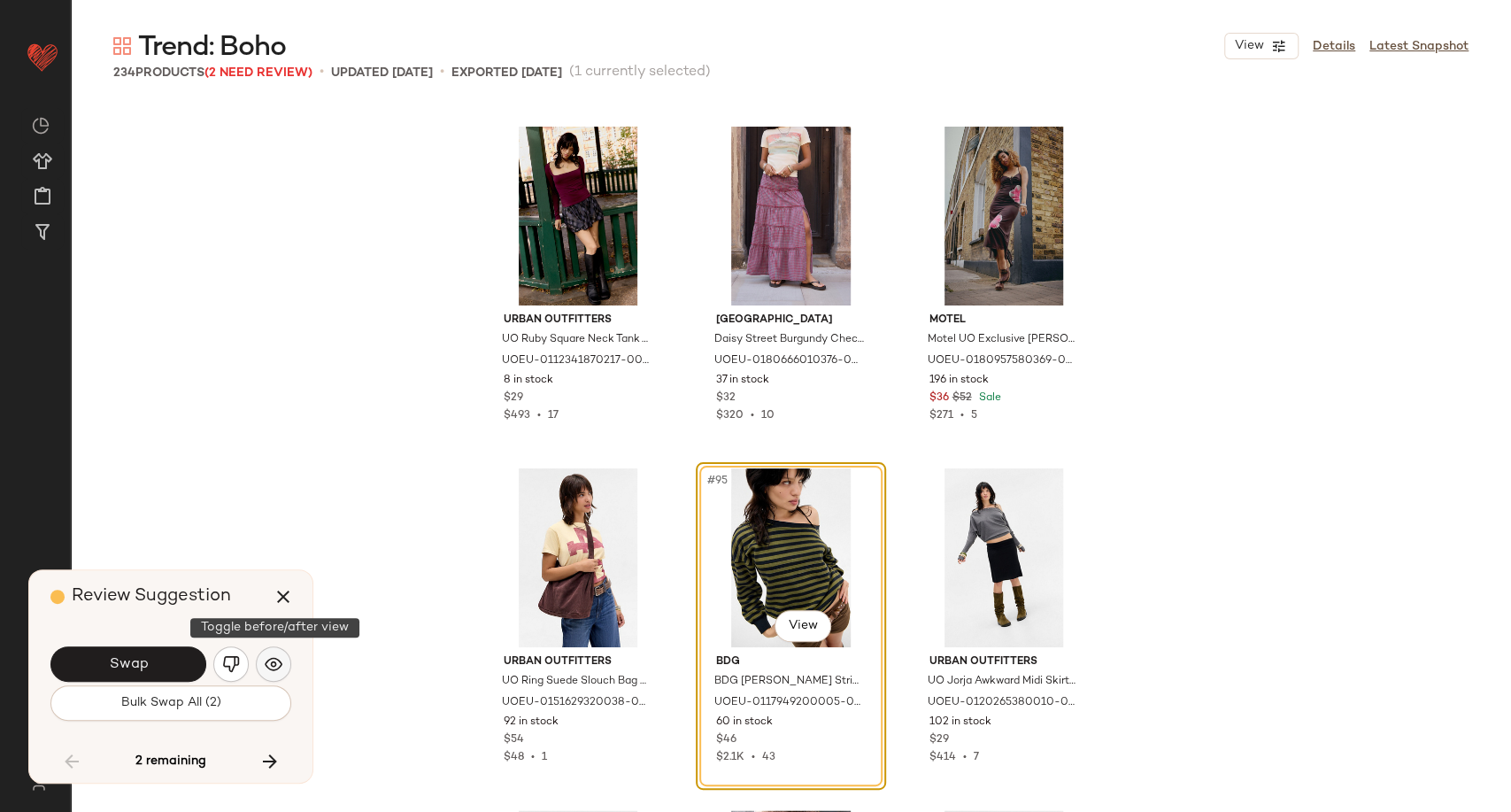
click at [276, 664] on img "button" at bounding box center [273, 664] width 18 height 18
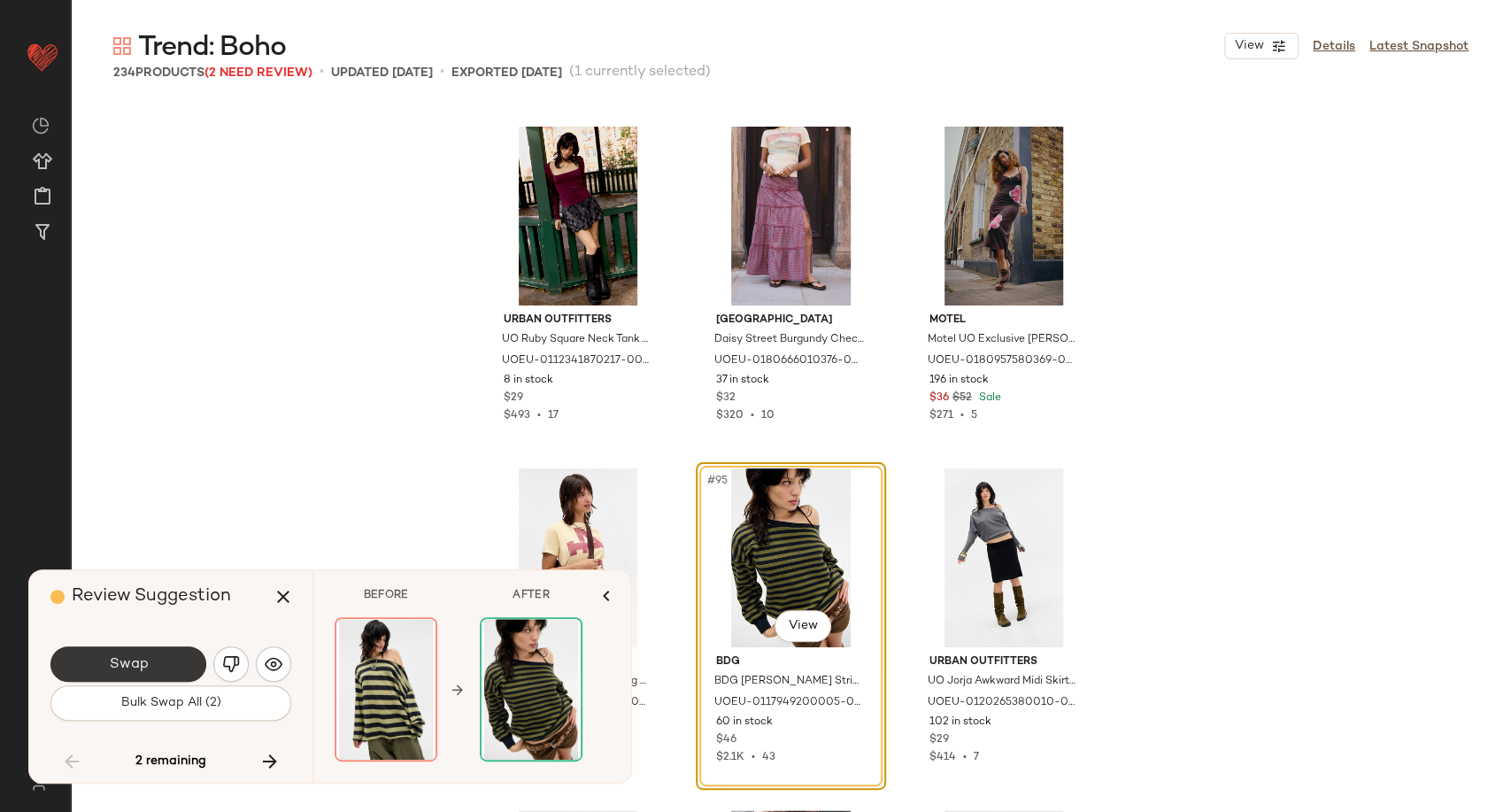
click at [153, 670] on button "Swap" at bounding box center [128, 664] width 156 height 36
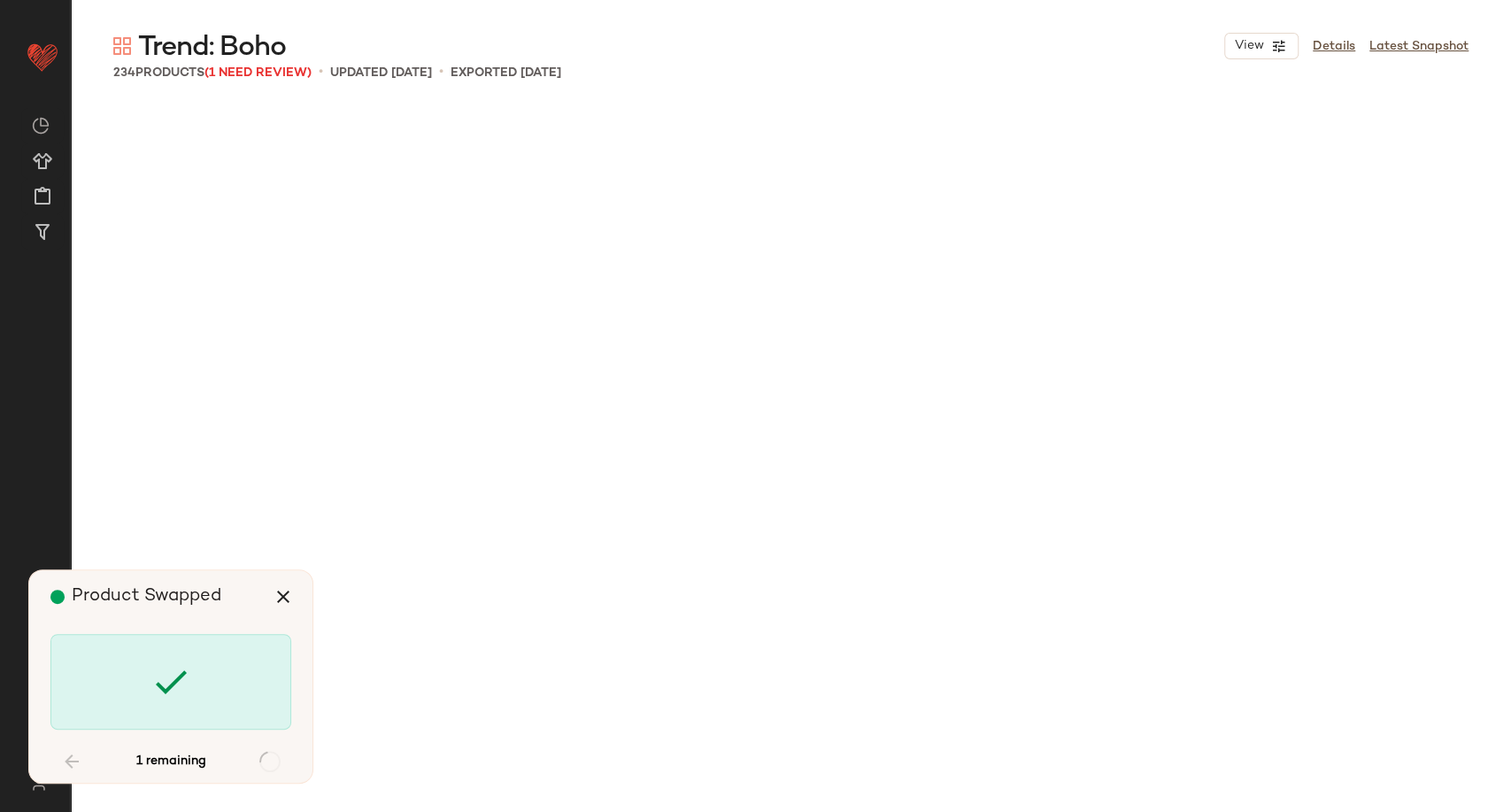
scroll to position [19479, 0]
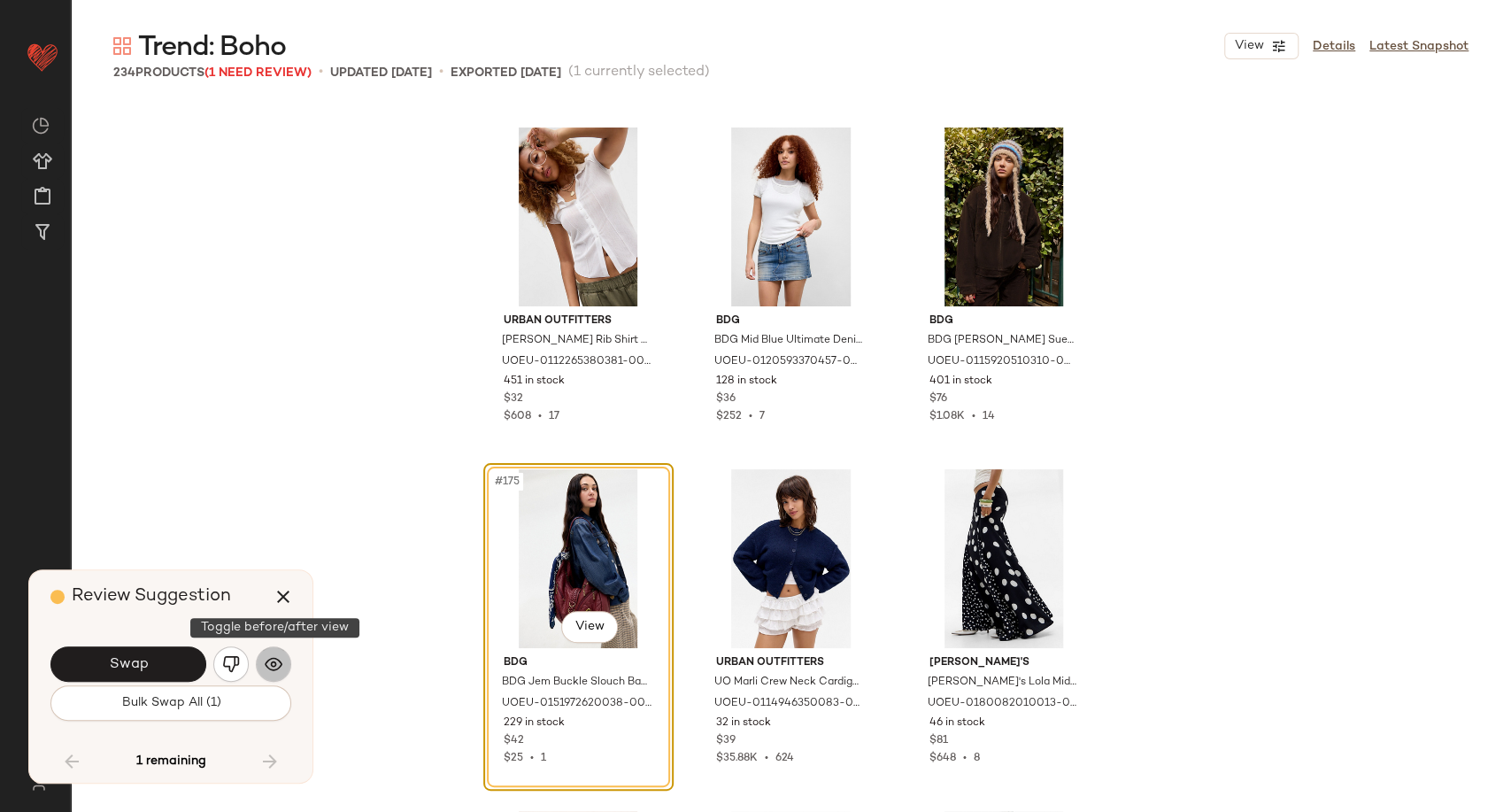
click at [264, 668] on img "button" at bounding box center [273, 664] width 18 height 18
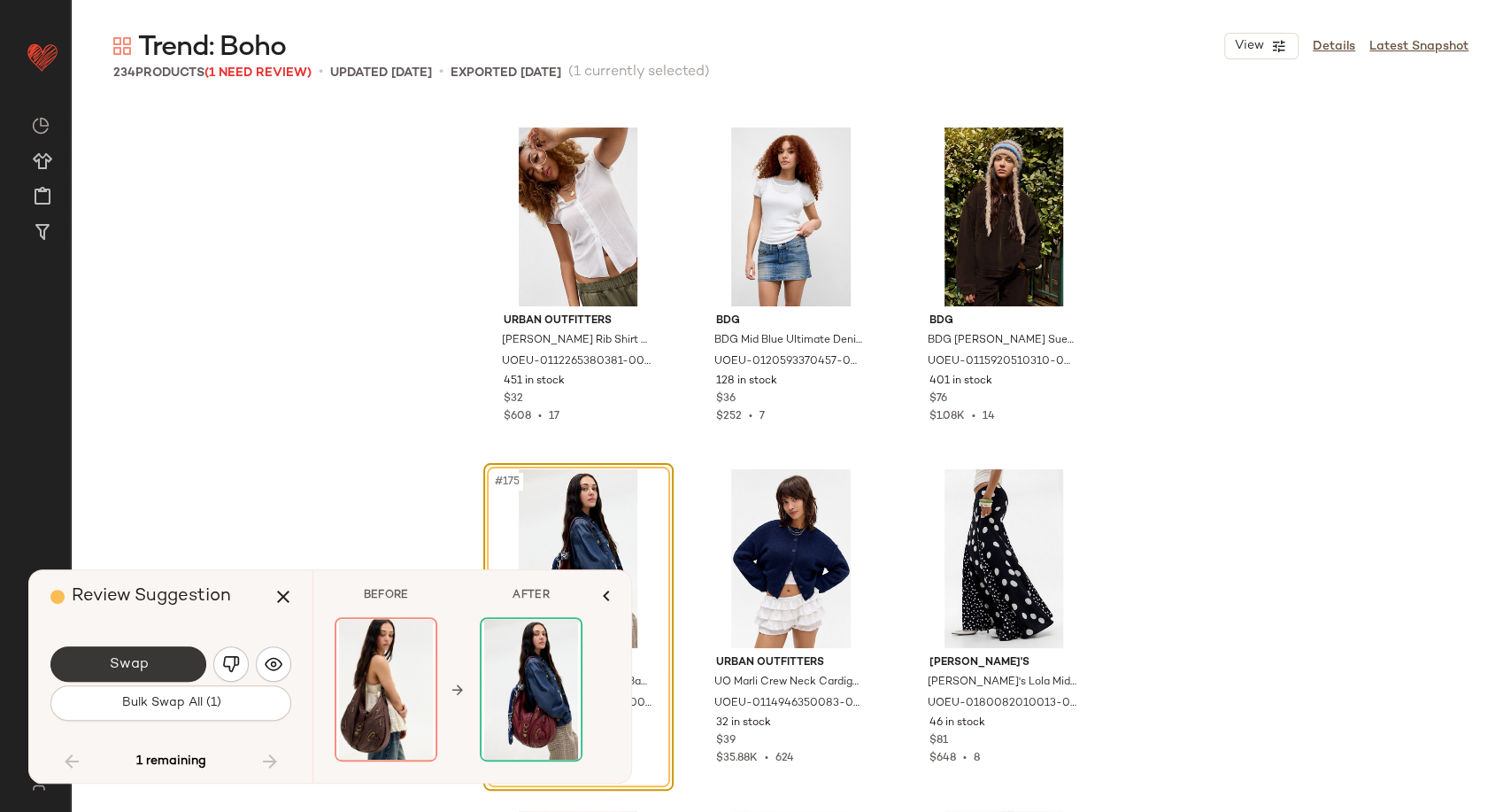
click at [148, 664] on button "Swap" at bounding box center [128, 664] width 156 height 36
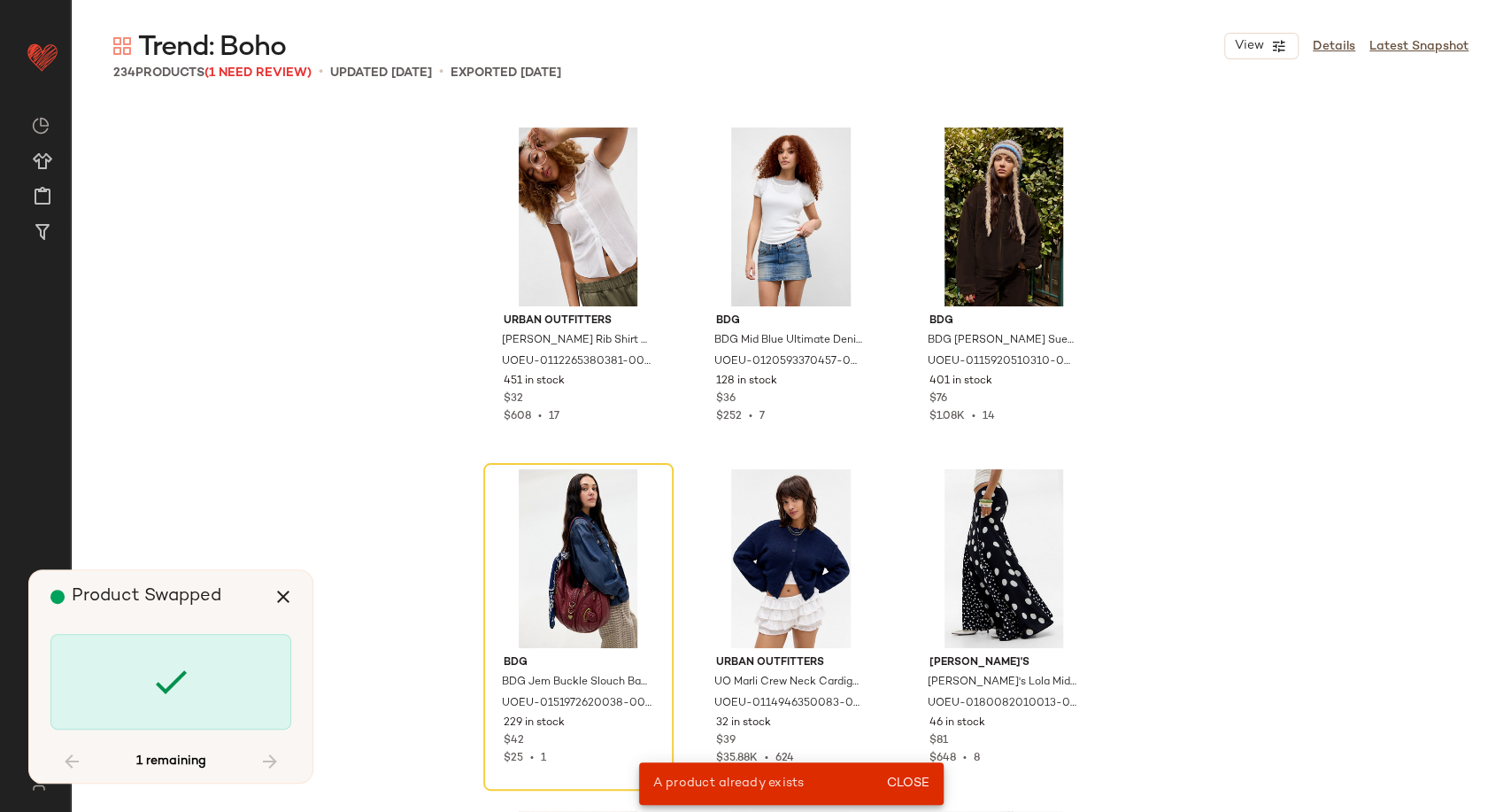
scroll to position [13329, 0]
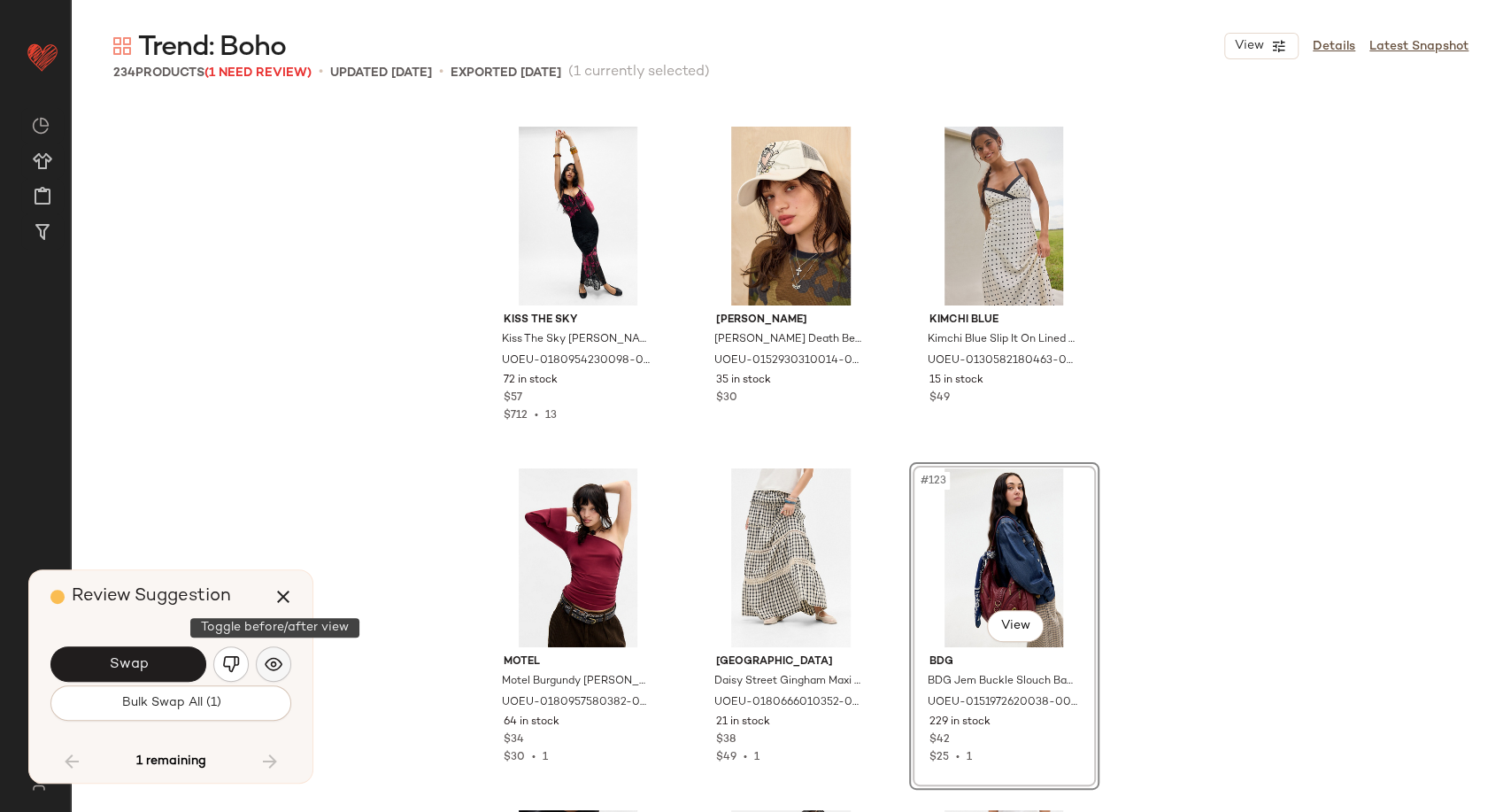
click at [277, 666] on img "button" at bounding box center [273, 664] width 18 height 18
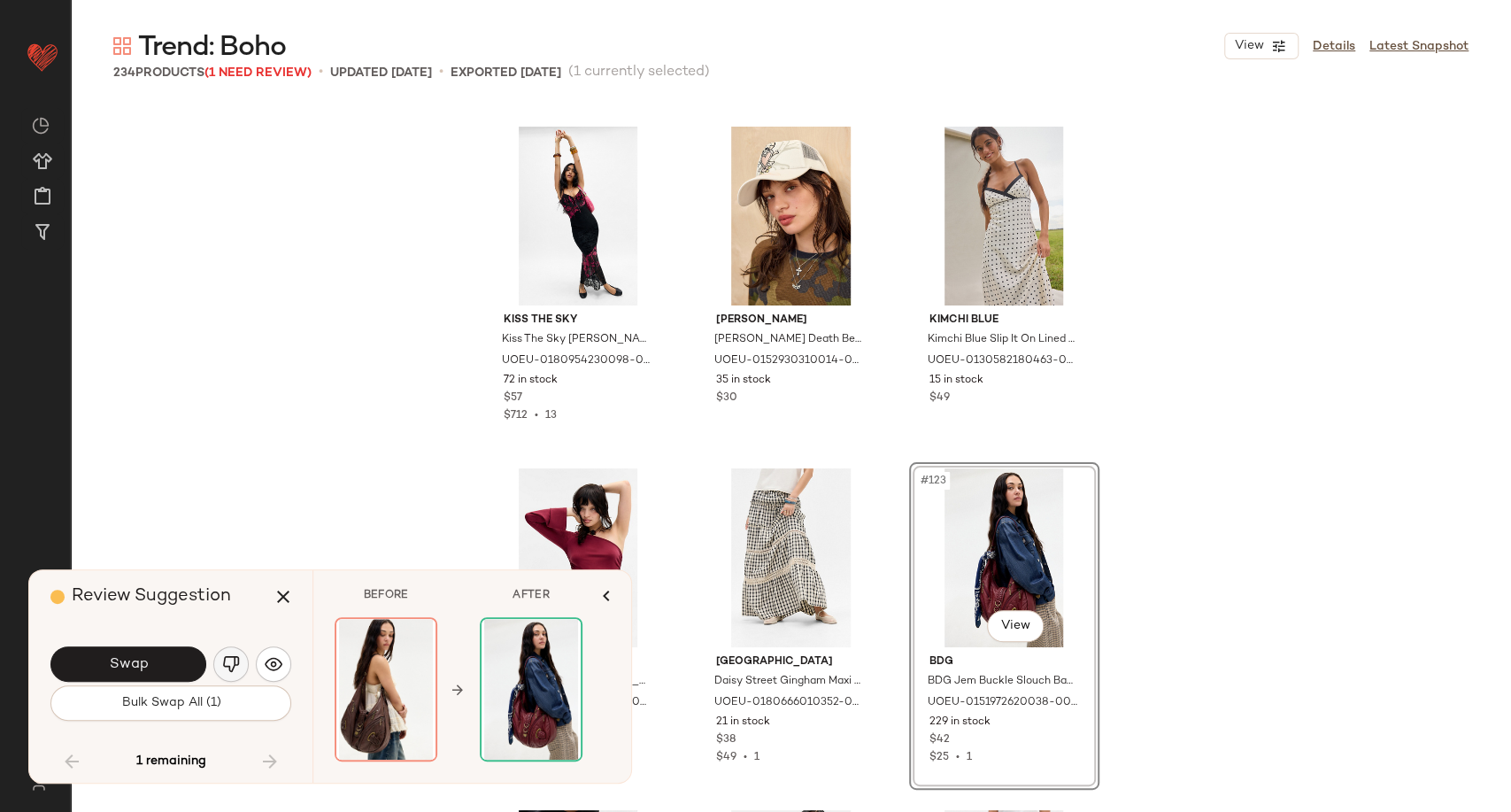
click at [220, 671] on button "button" at bounding box center [232, 664] width 36 height 36
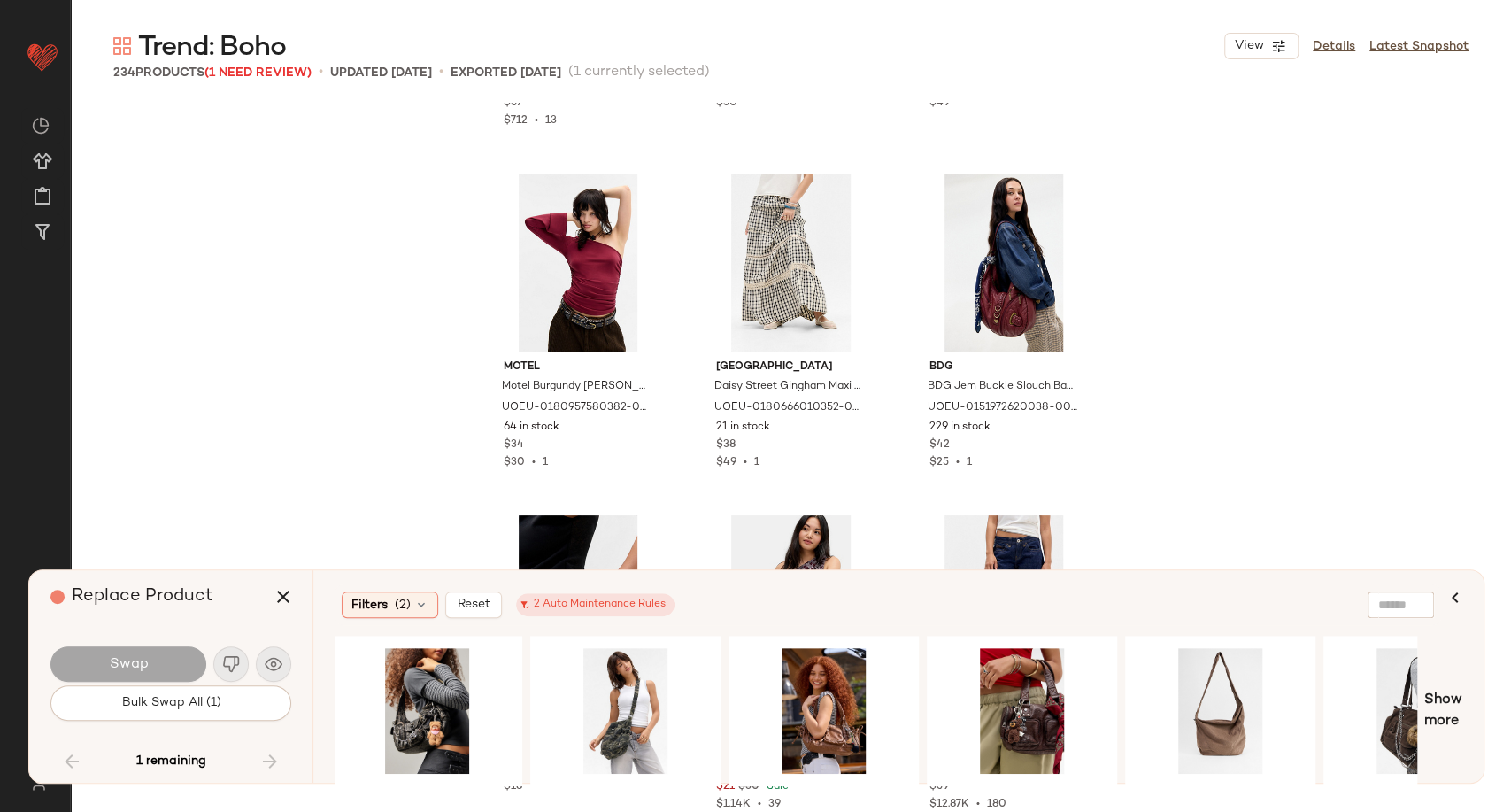
scroll to position [0, 1090]
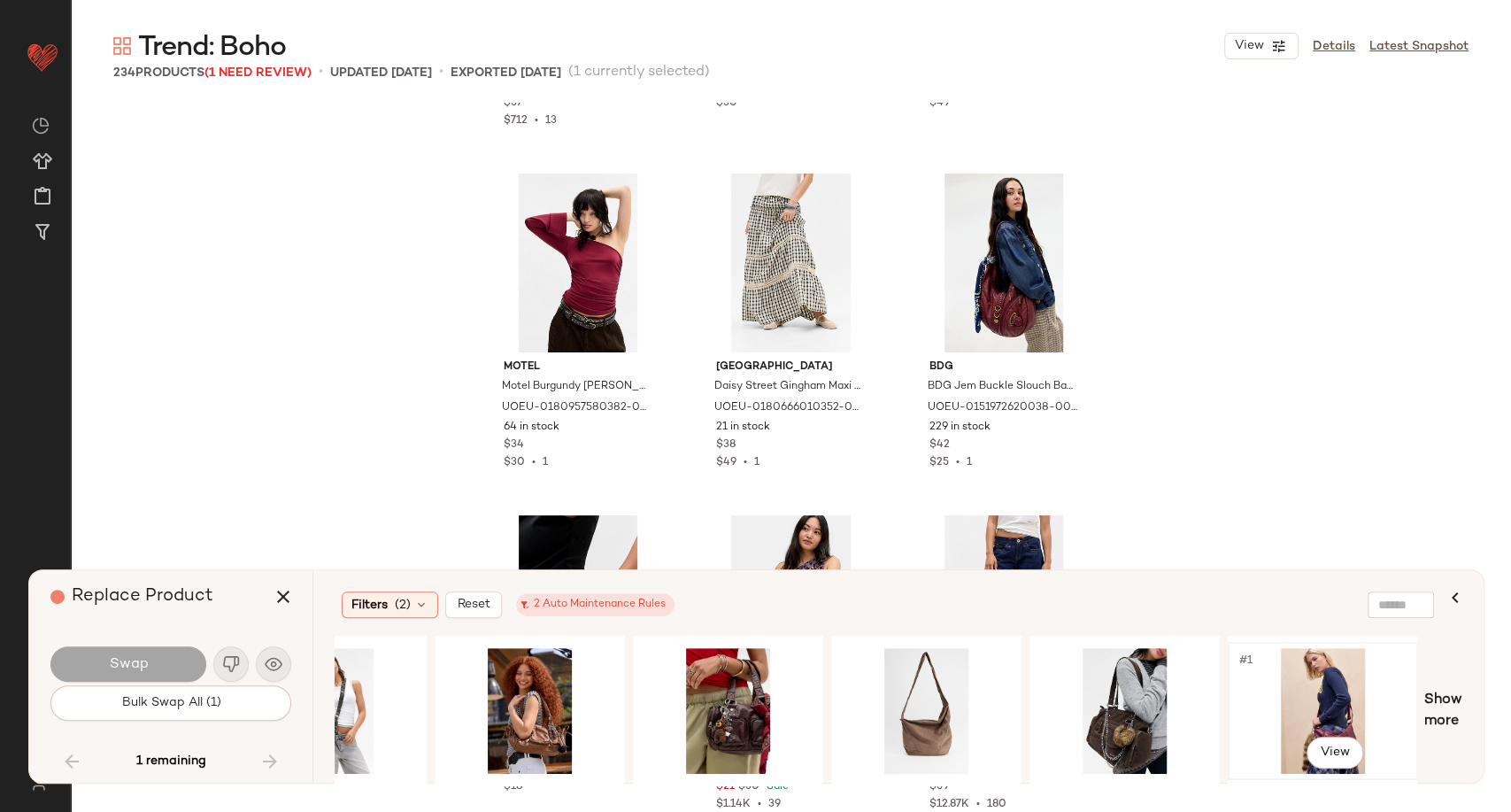
click at [1324, 705] on div "#1 View" at bounding box center [1323, 710] width 178 height 126
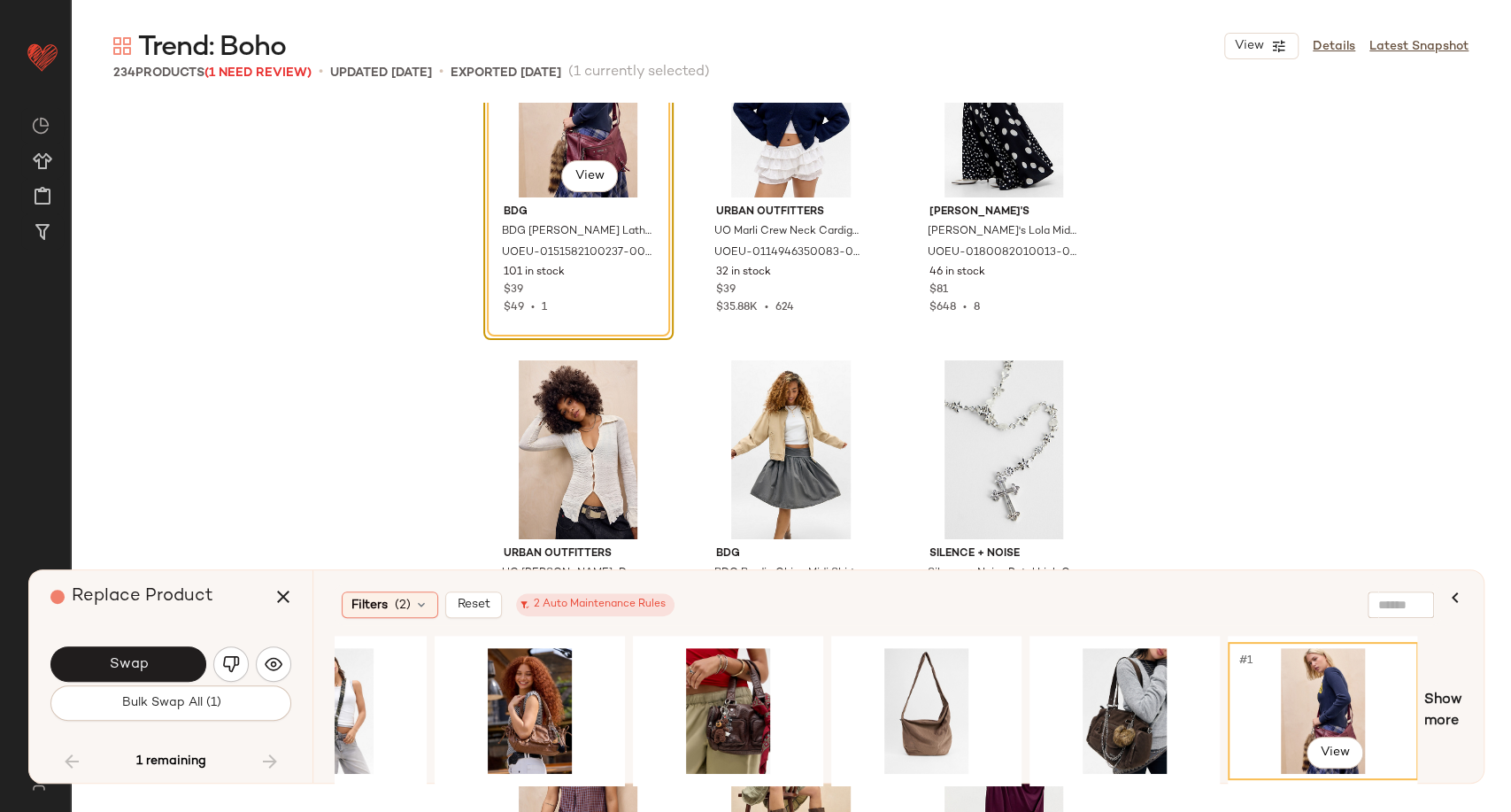
scroll to position [19722, 0]
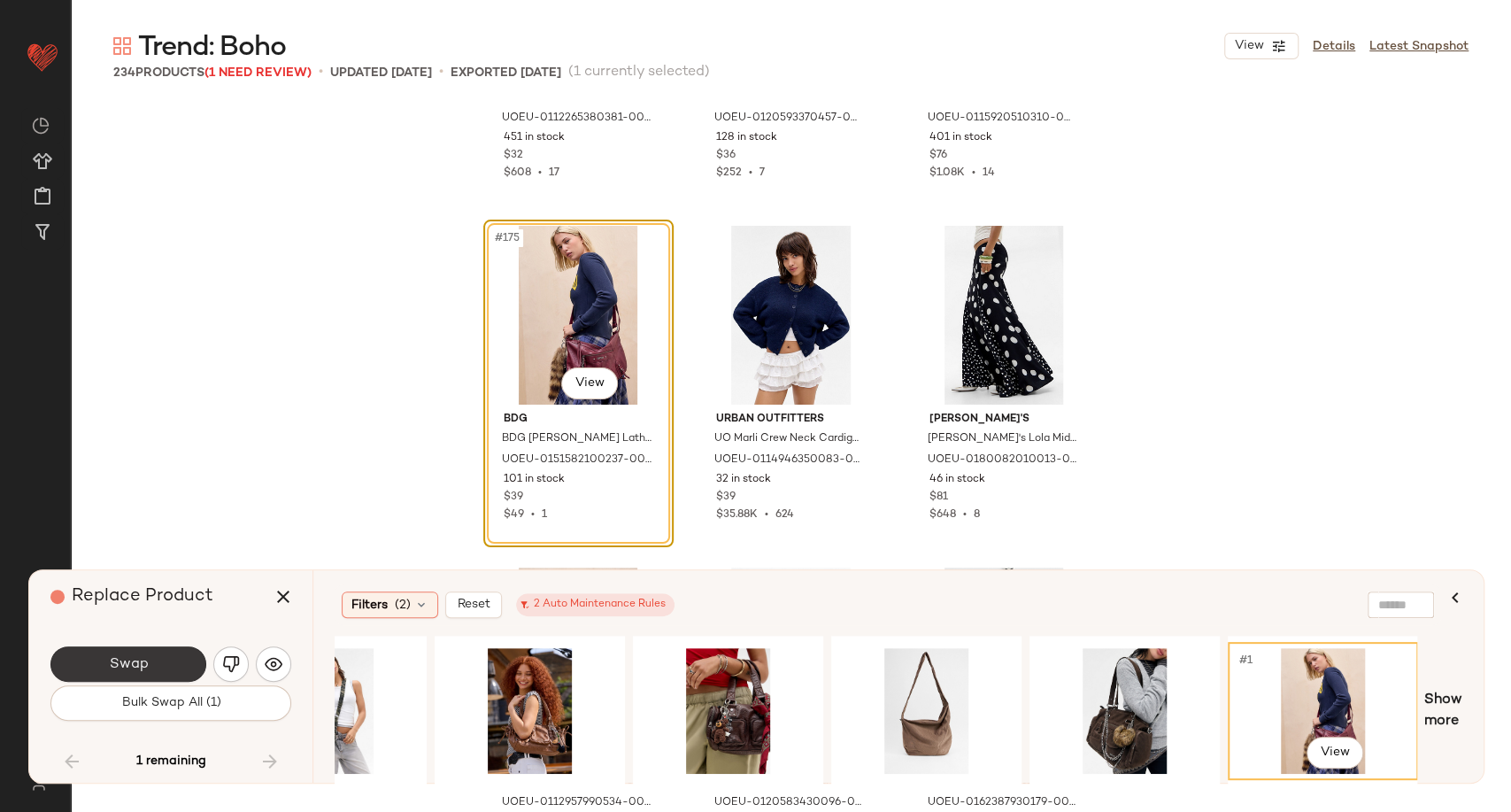
click at [183, 661] on button "Swap" at bounding box center [128, 664] width 156 height 36
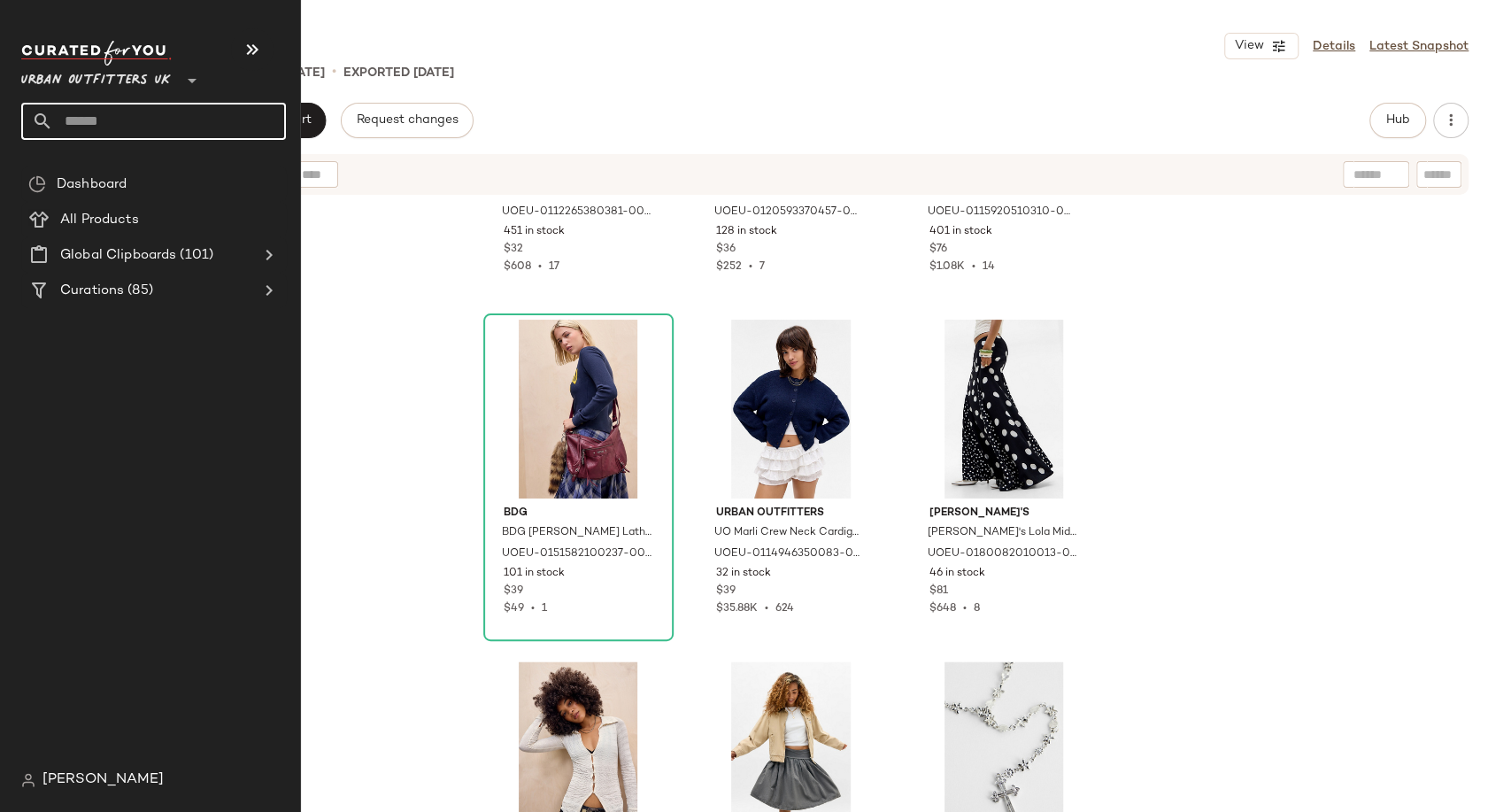
click at [134, 118] on input "text" at bounding box center [170, 121] width 233 height 37
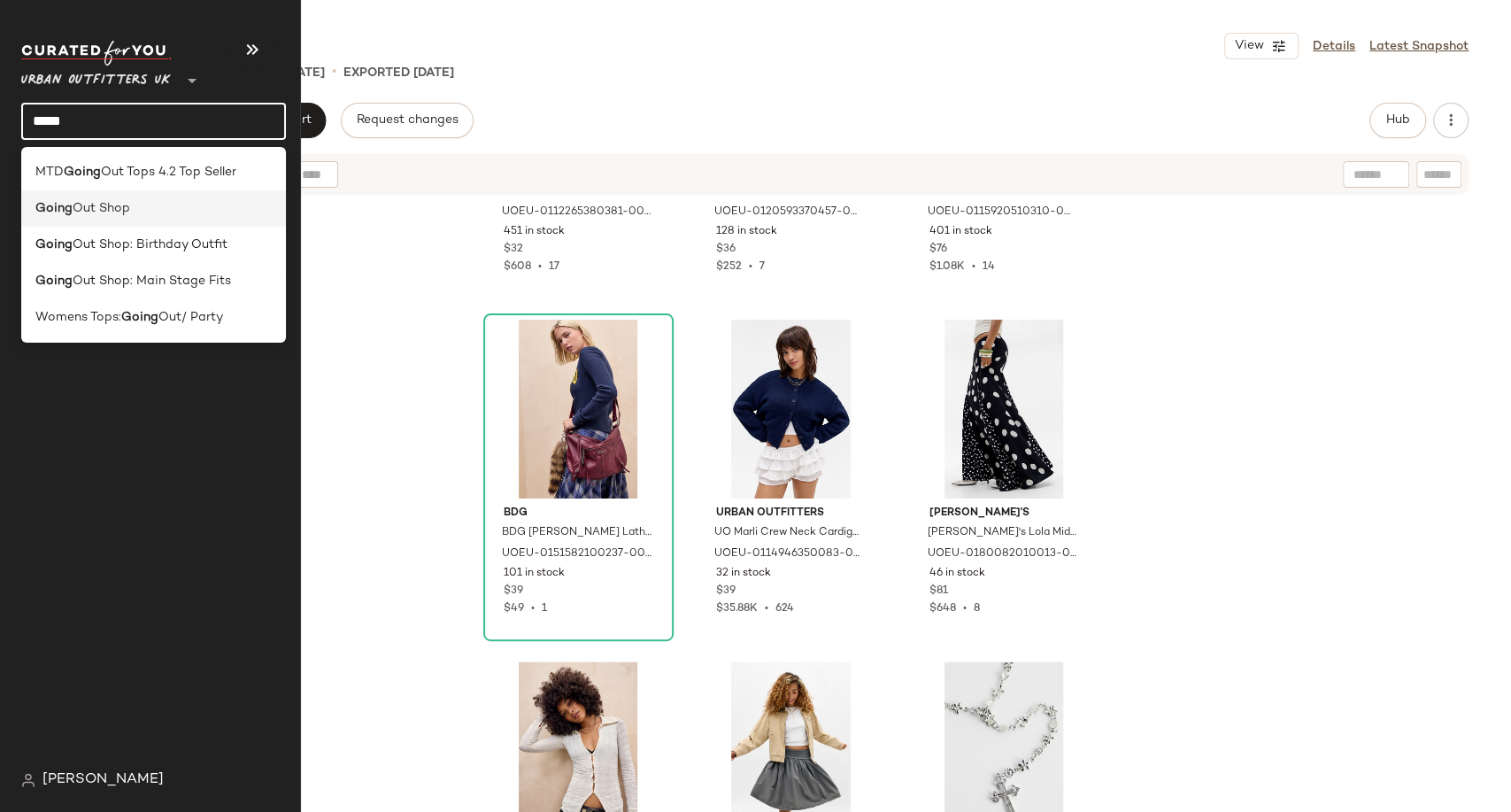
type input "*****"
click at [114, 207] on span "Out Shop" at bounding box center [102, 208] width 58 height 19
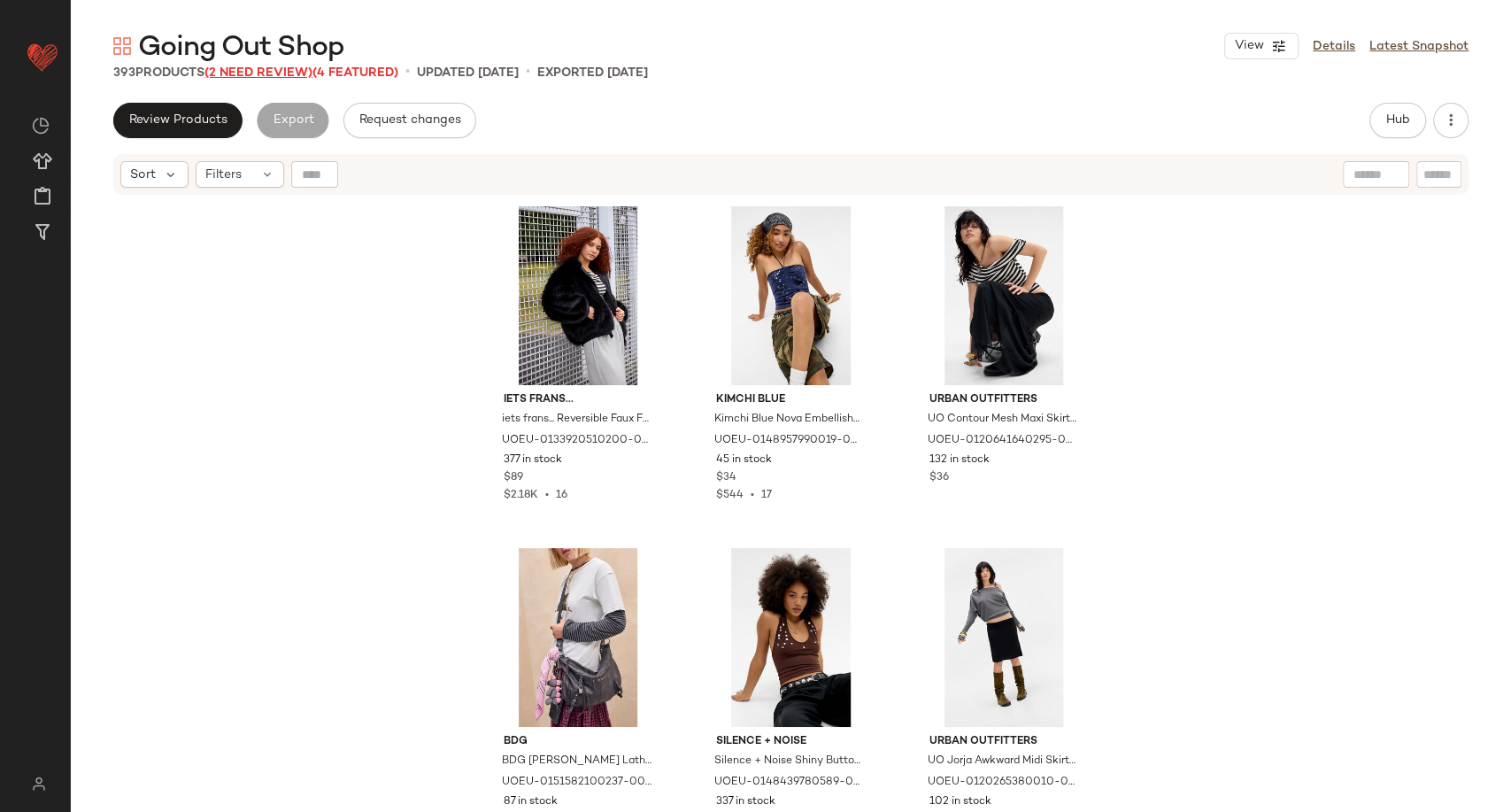
click at [272, 71] on span "(2 Need Review)" at bounding box center [258, 73] width 108 height 13
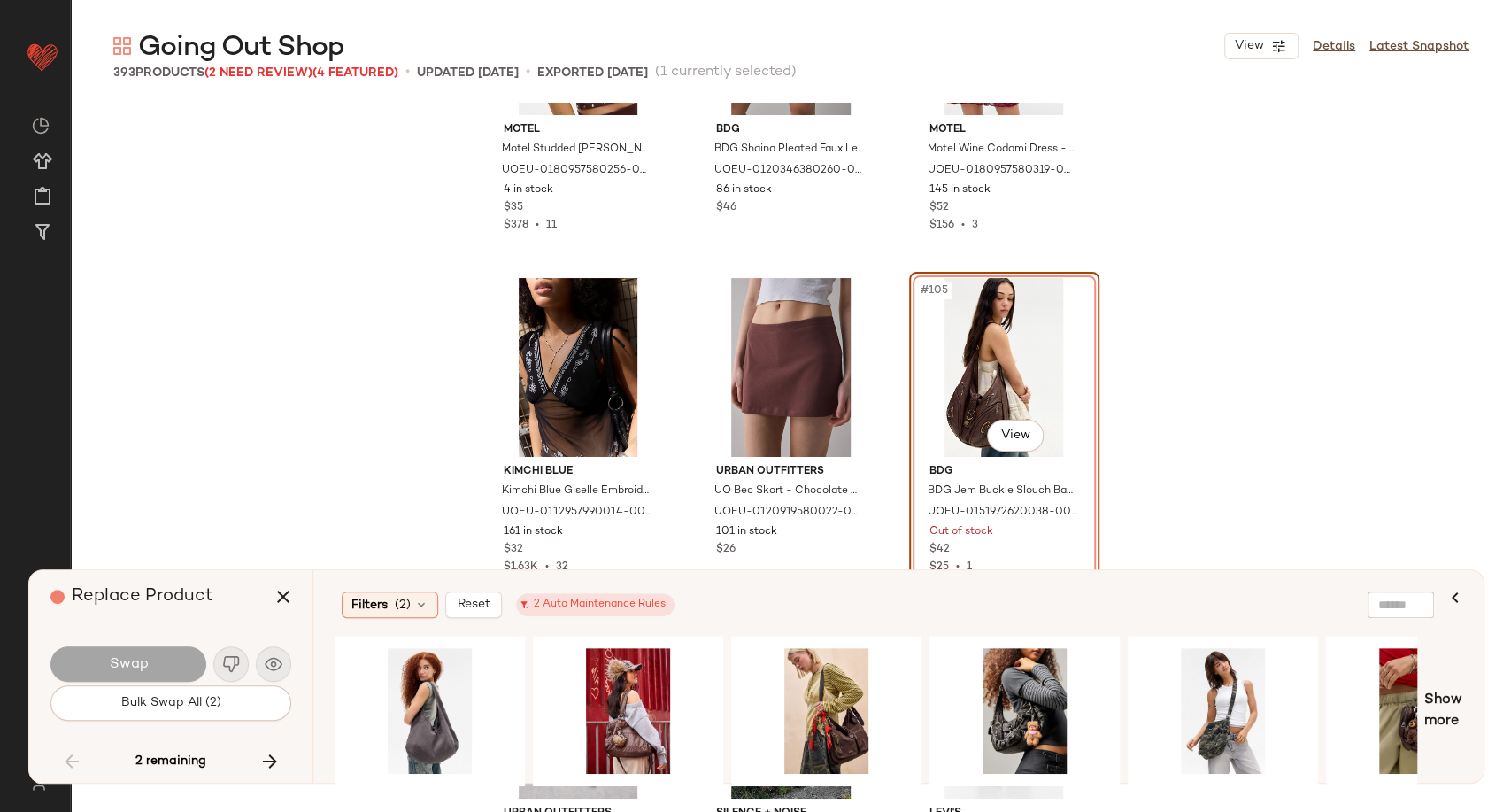
scroll to position [11573, 0]
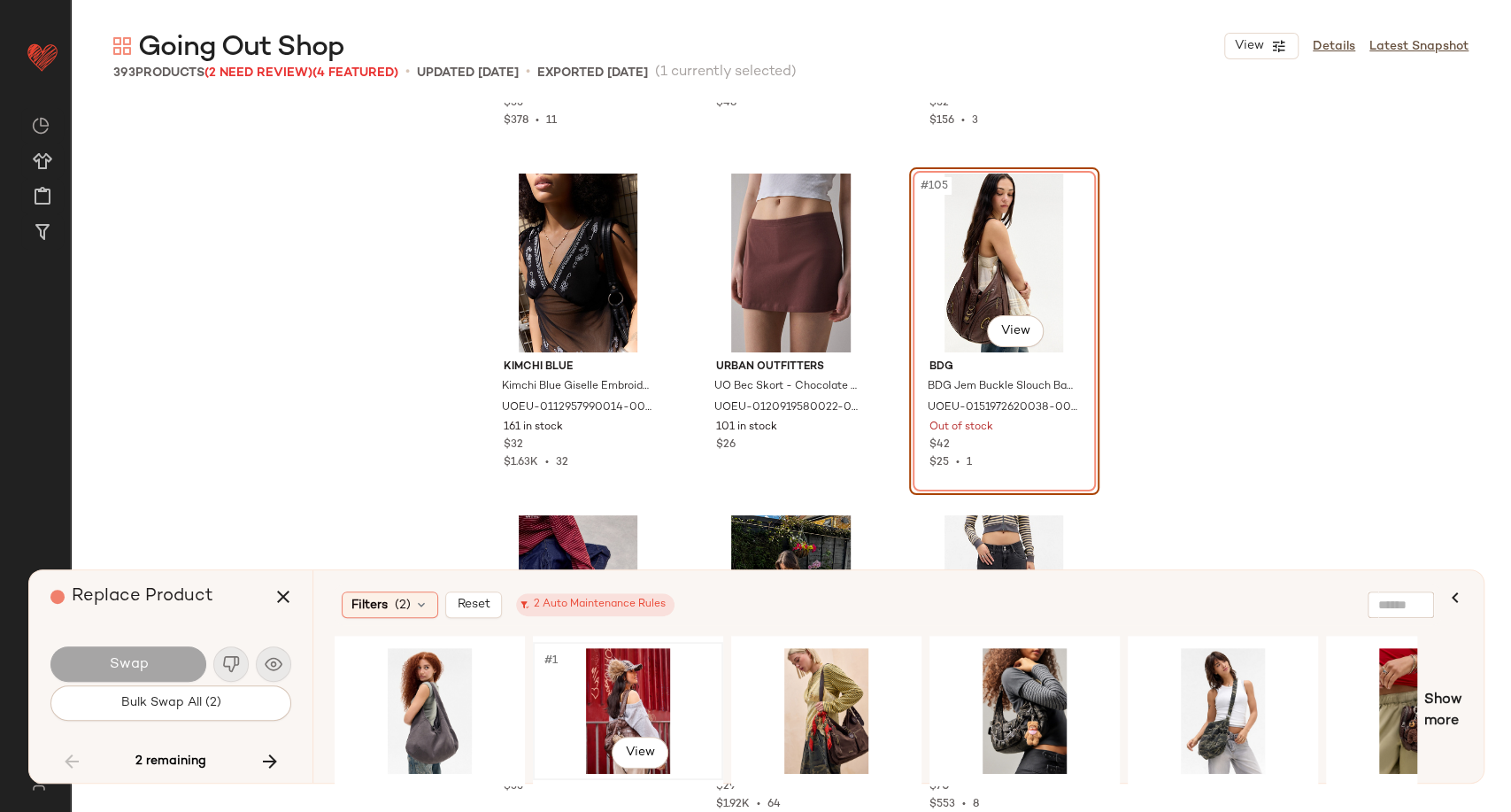
click at [612, 705] on div "#1 View" at bounding box center [629, 710] width 178 height 126
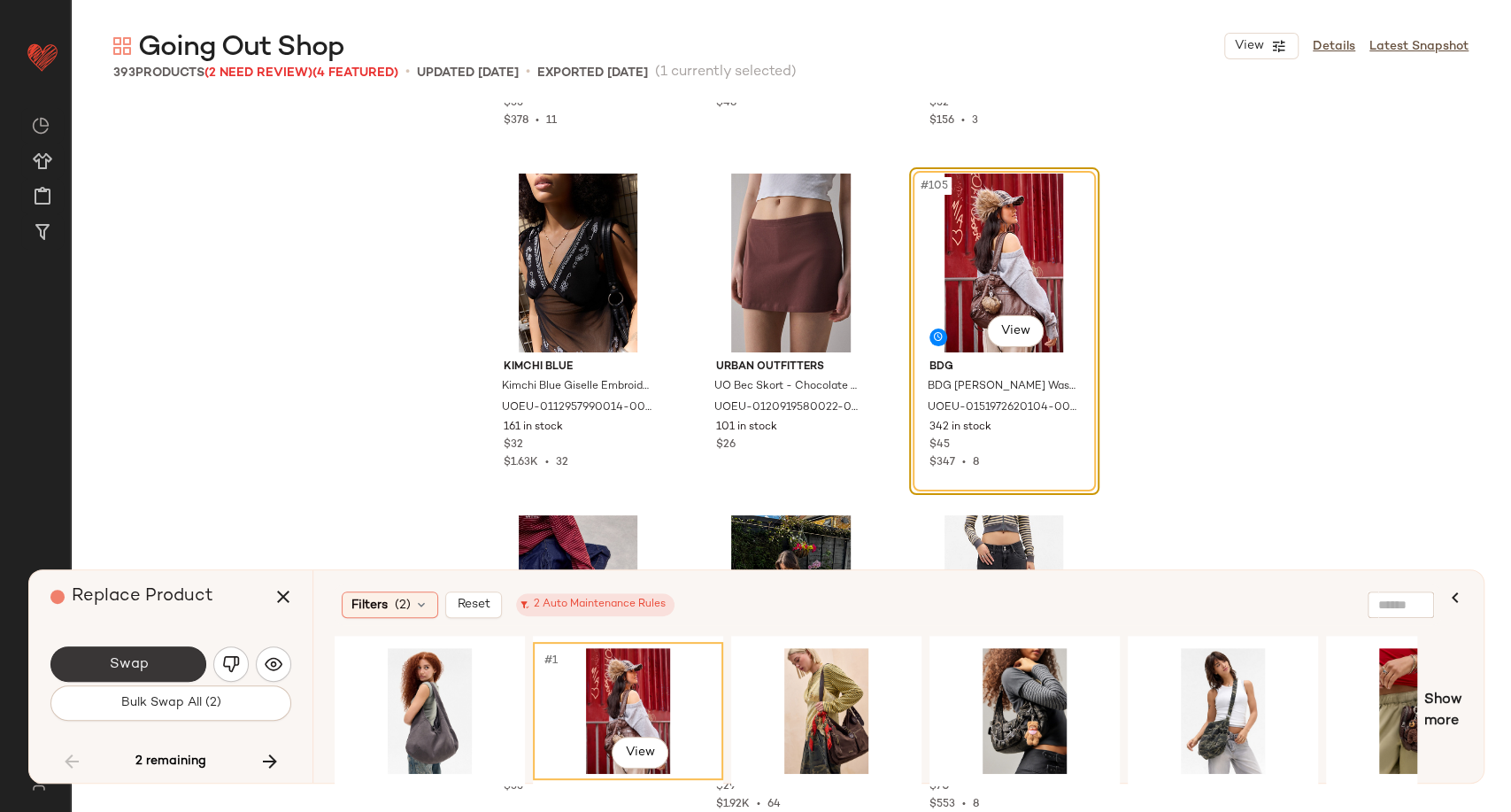
click at [106, 654] on button "Swap" at bounding box center [128, 664] width 156 height 36
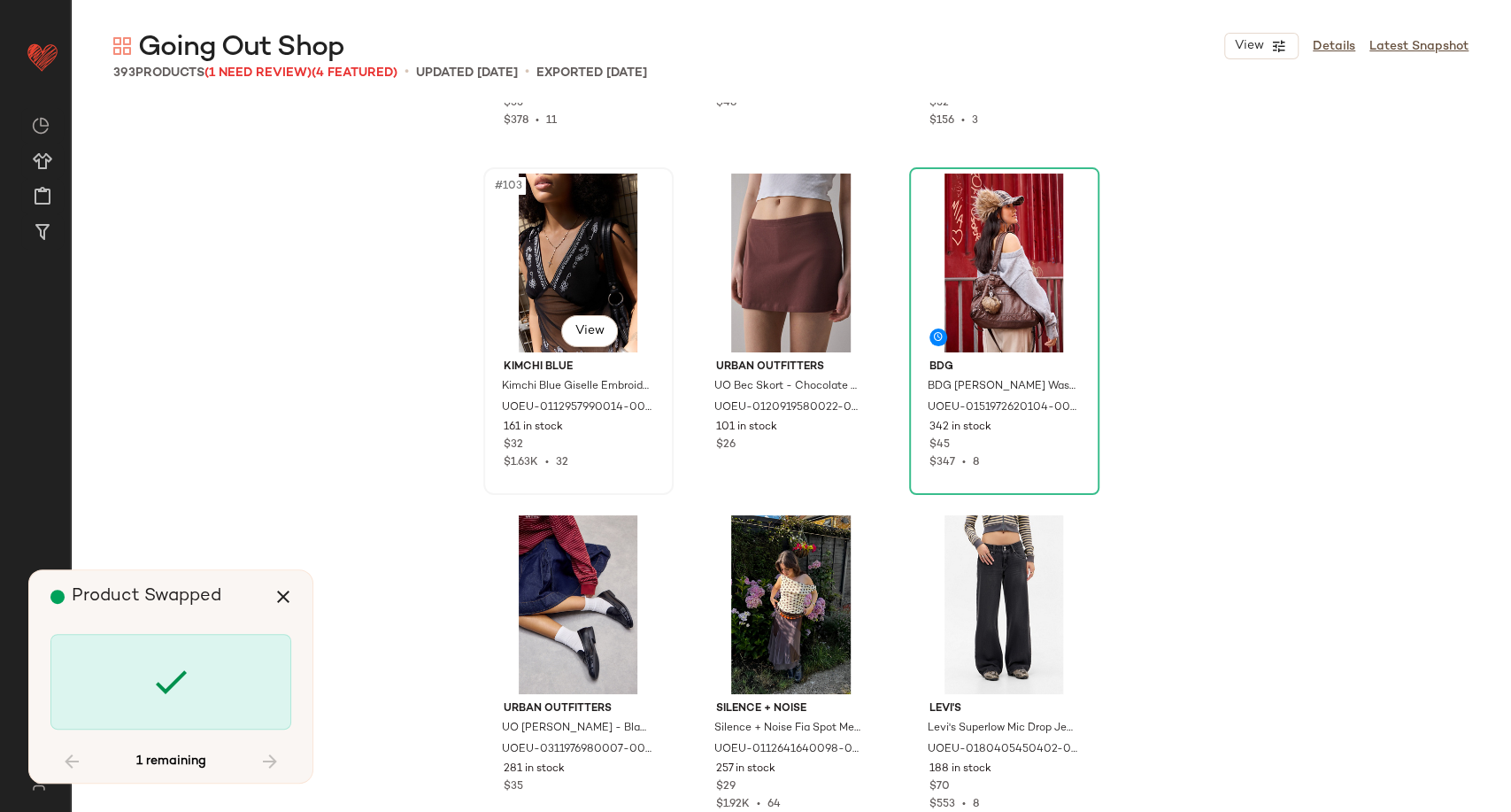
scroll to position [42377, 0]
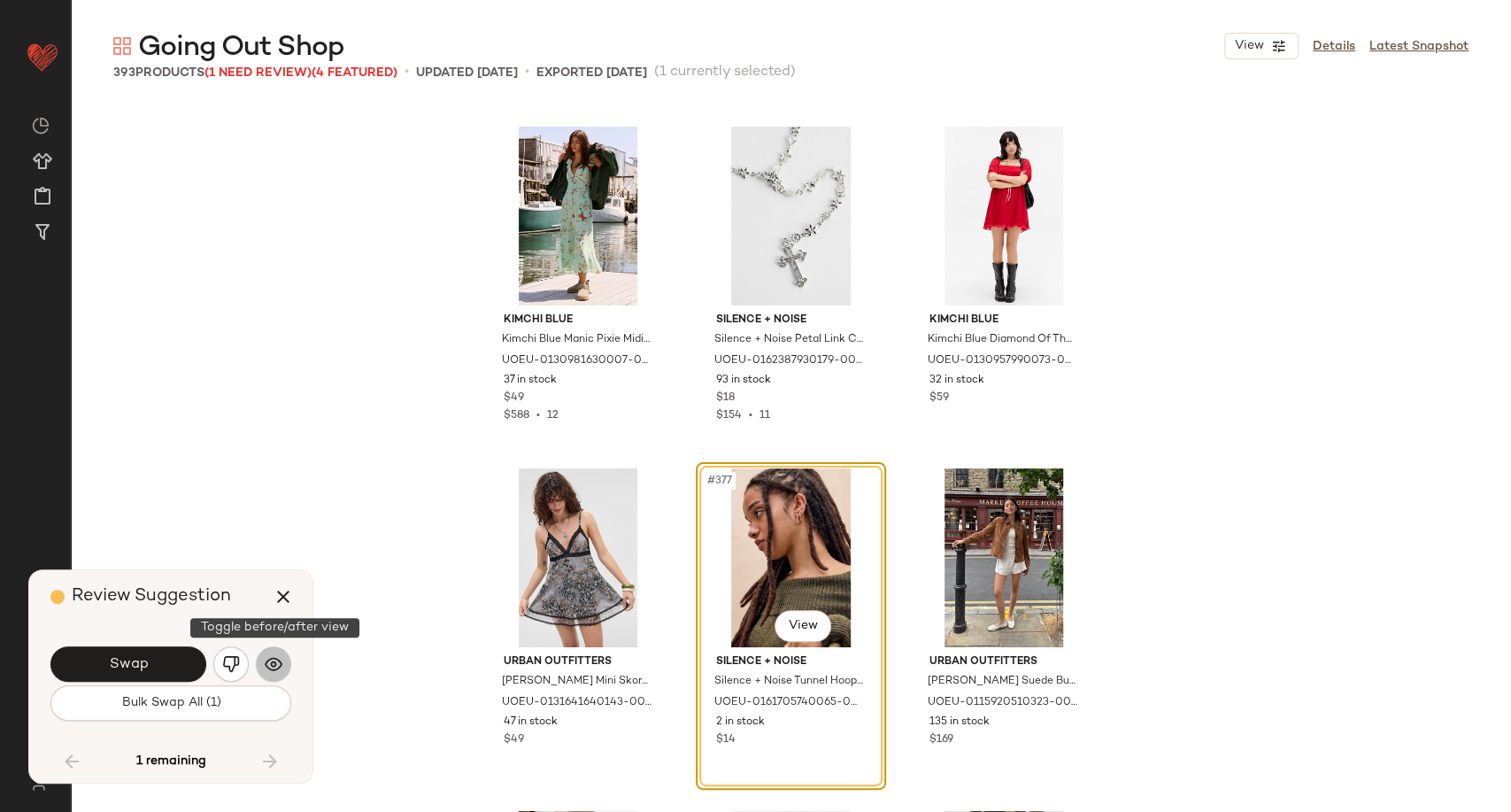
click at [280, 662] on img "button" at bounding box center [273, 664] width 18 height 18
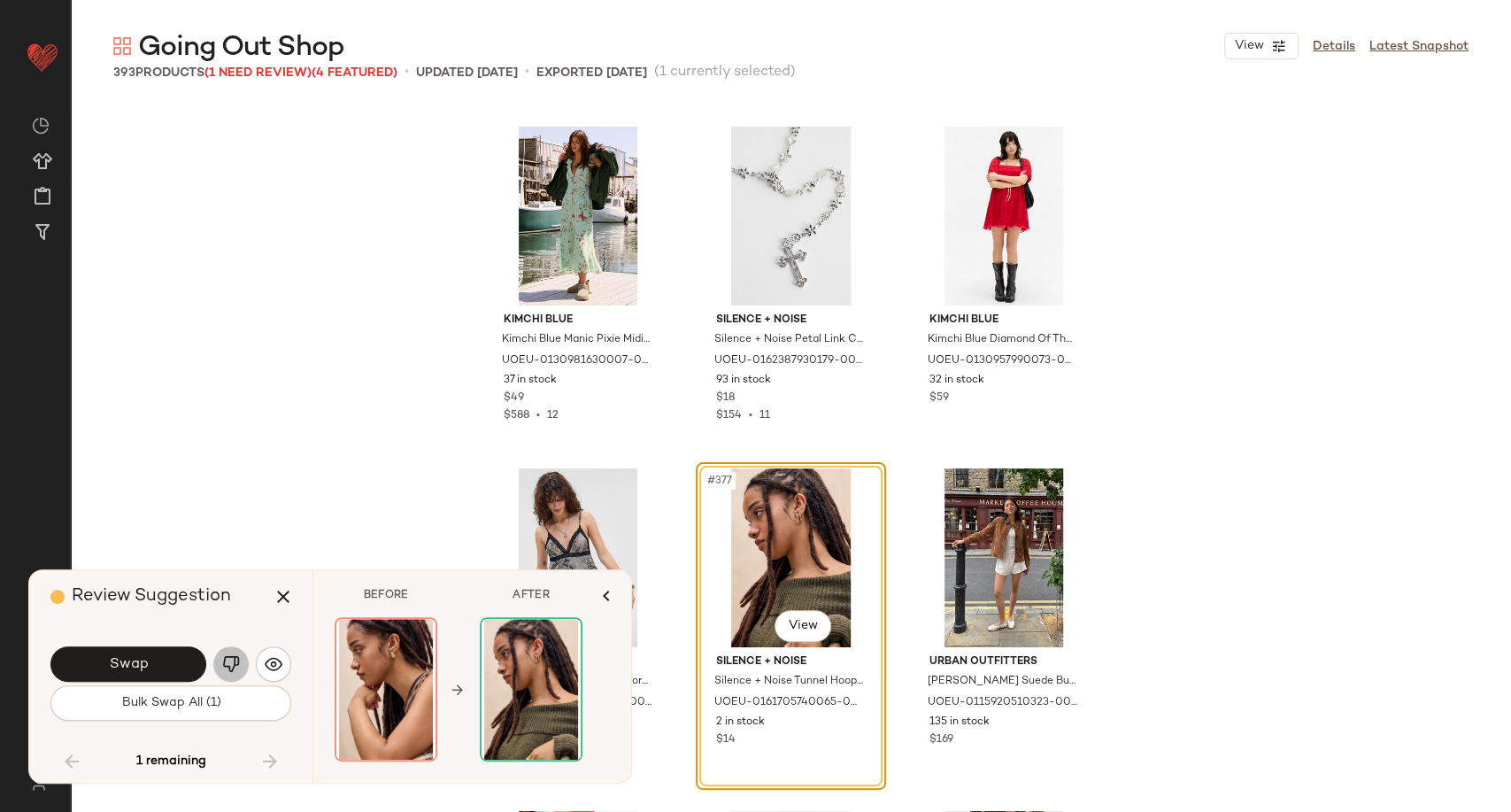
click at [221, 661] on button "button" at bounding box center [232, 664] width 36 height 36
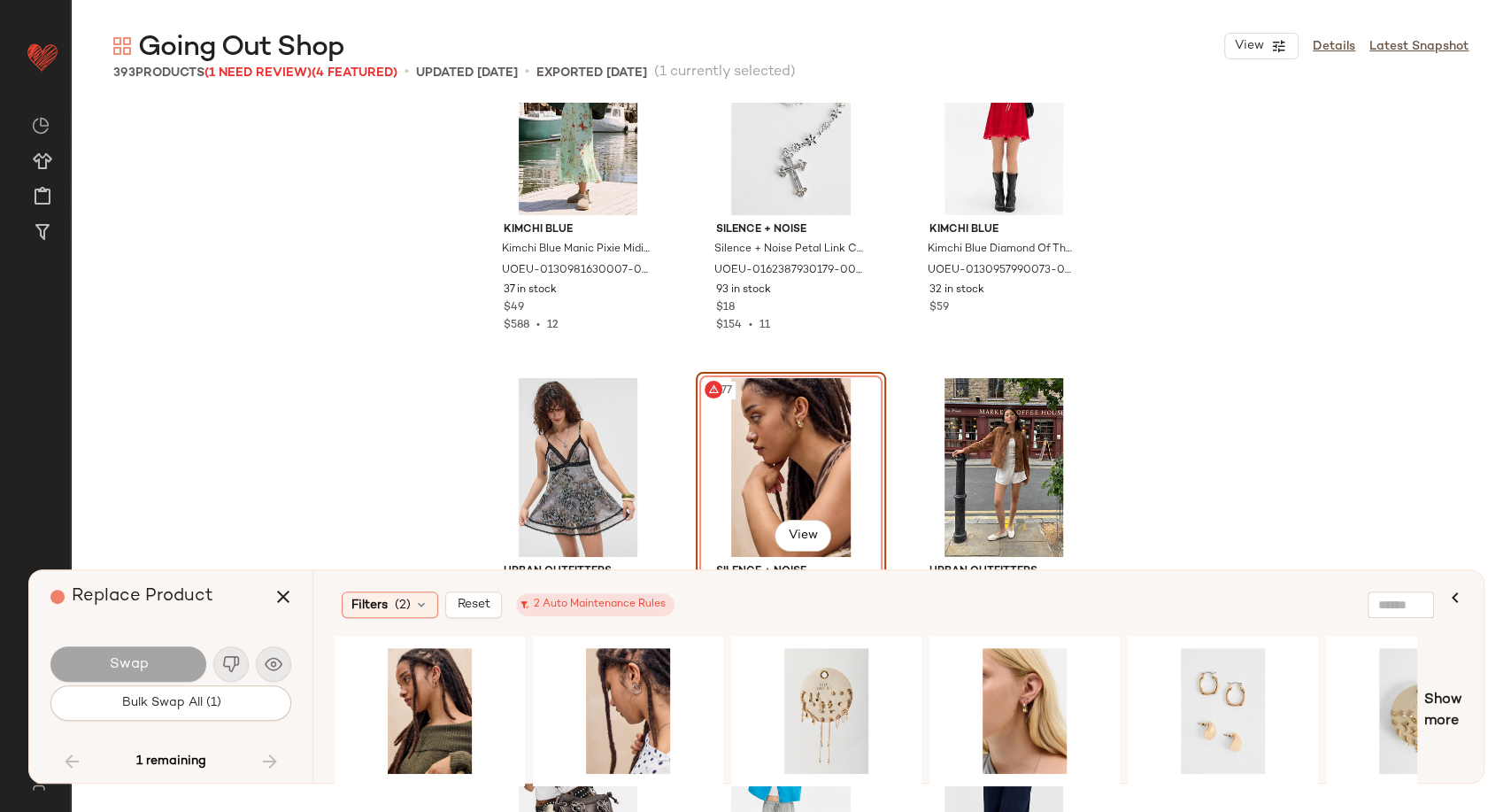
scroll to position [42574, 0]
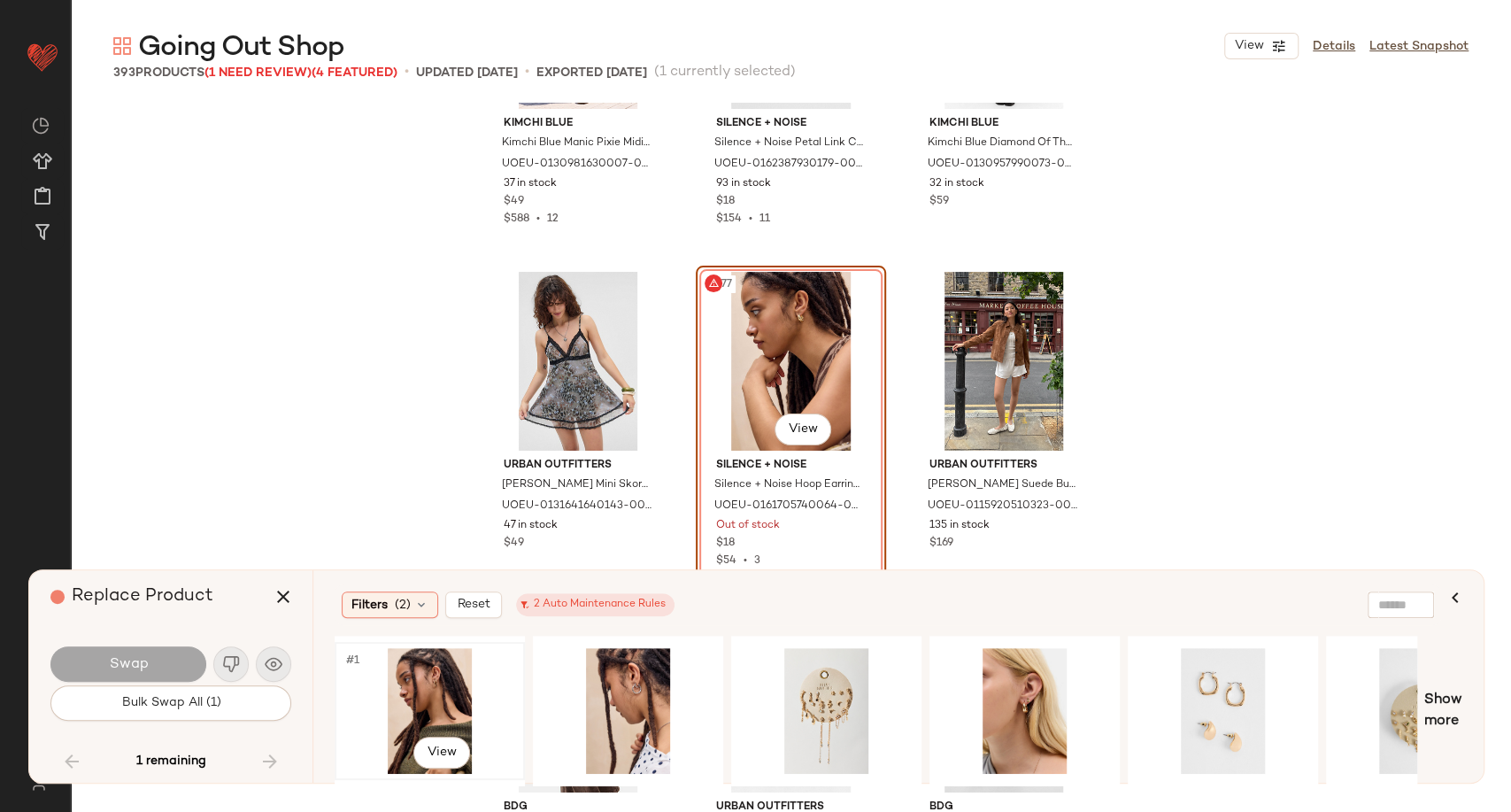
click at [424, 695] on div "#1 View" at bounding box center [430, 710] width 178 height 126
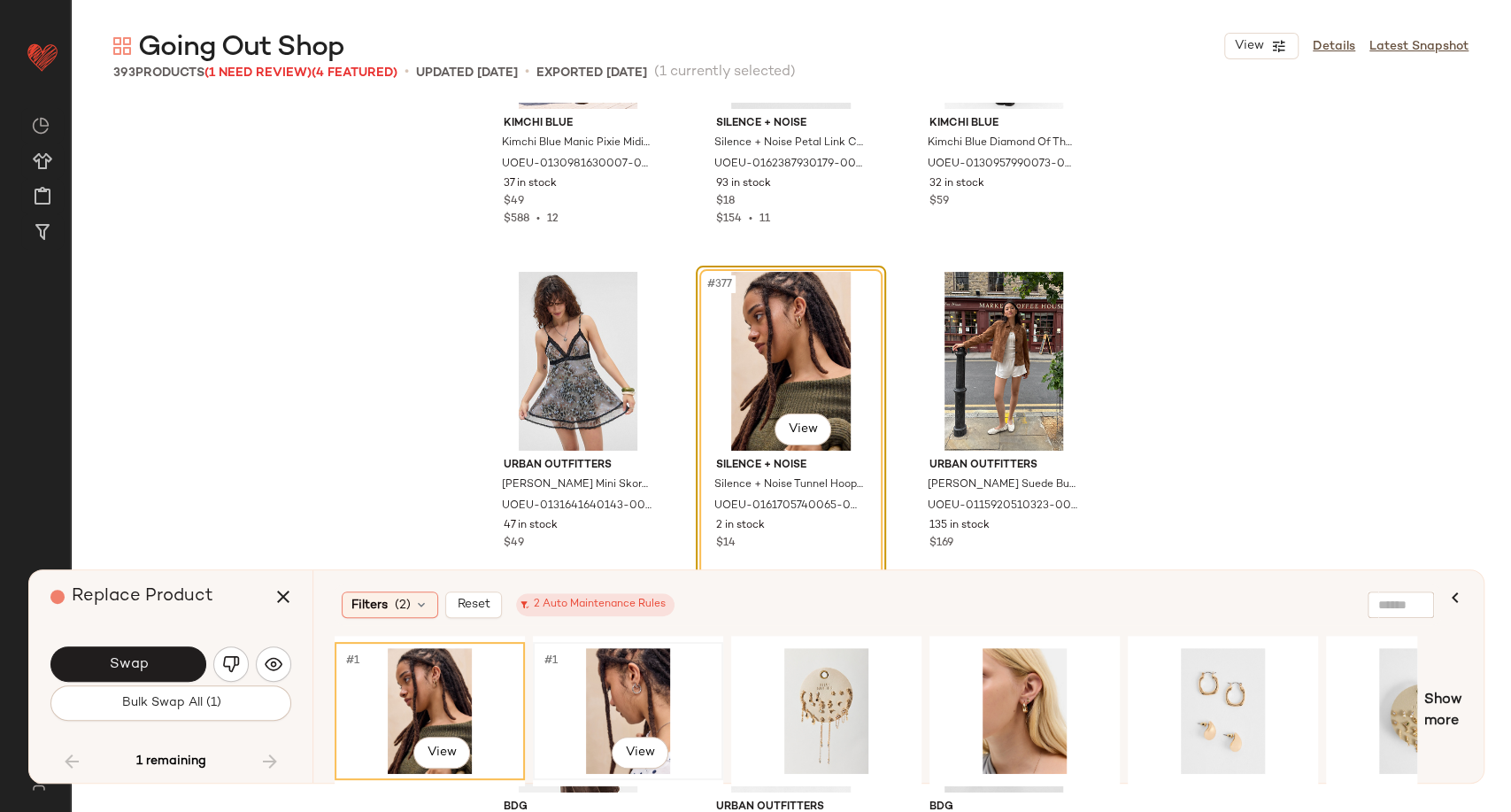
click at [652, 690] on div "#1 View" at bounding box center [629, 710] width 178 height 126
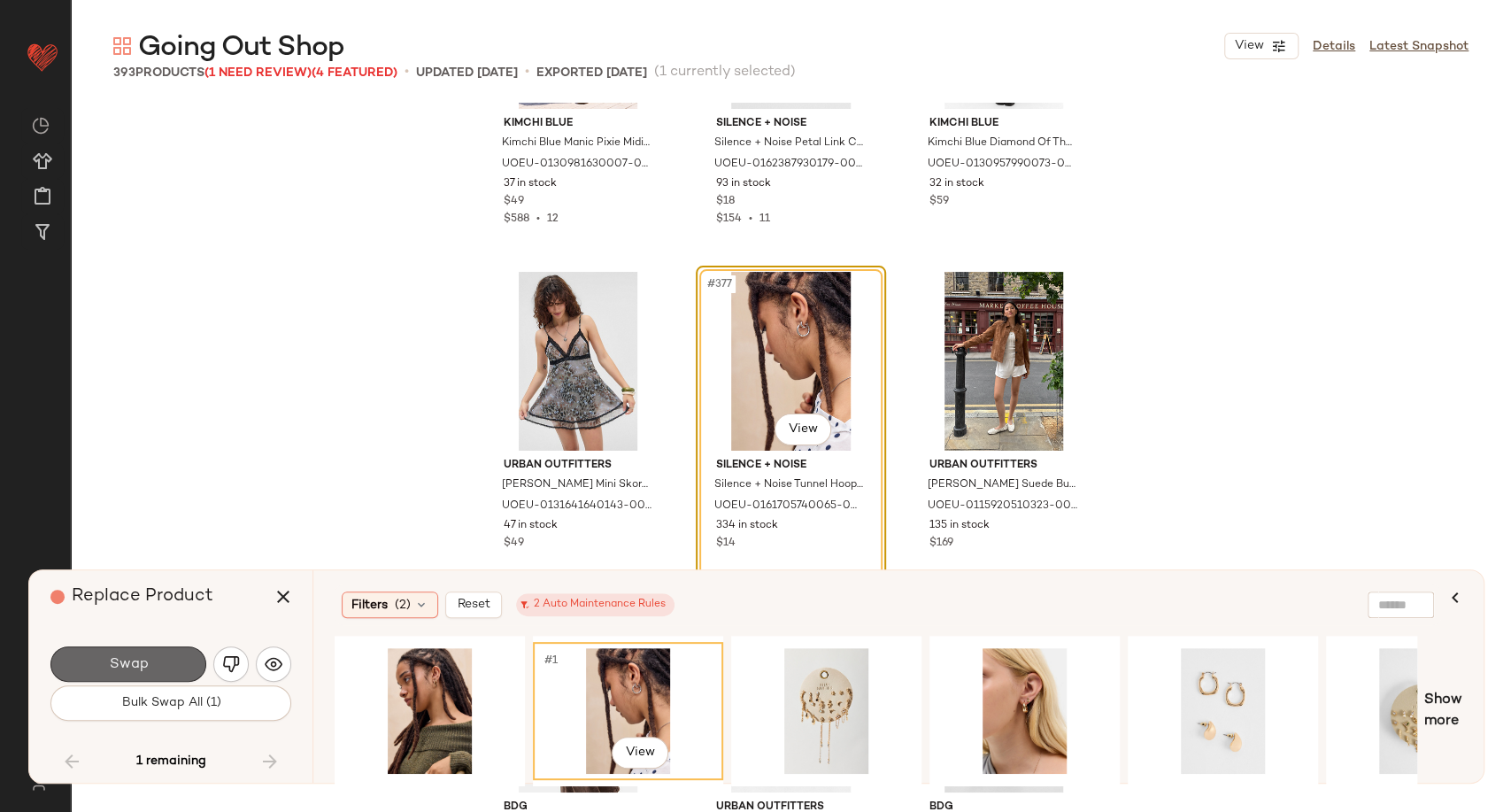
click at [125, 659] on span "Swap" at bounding box center [127, 664] width 40 height 17
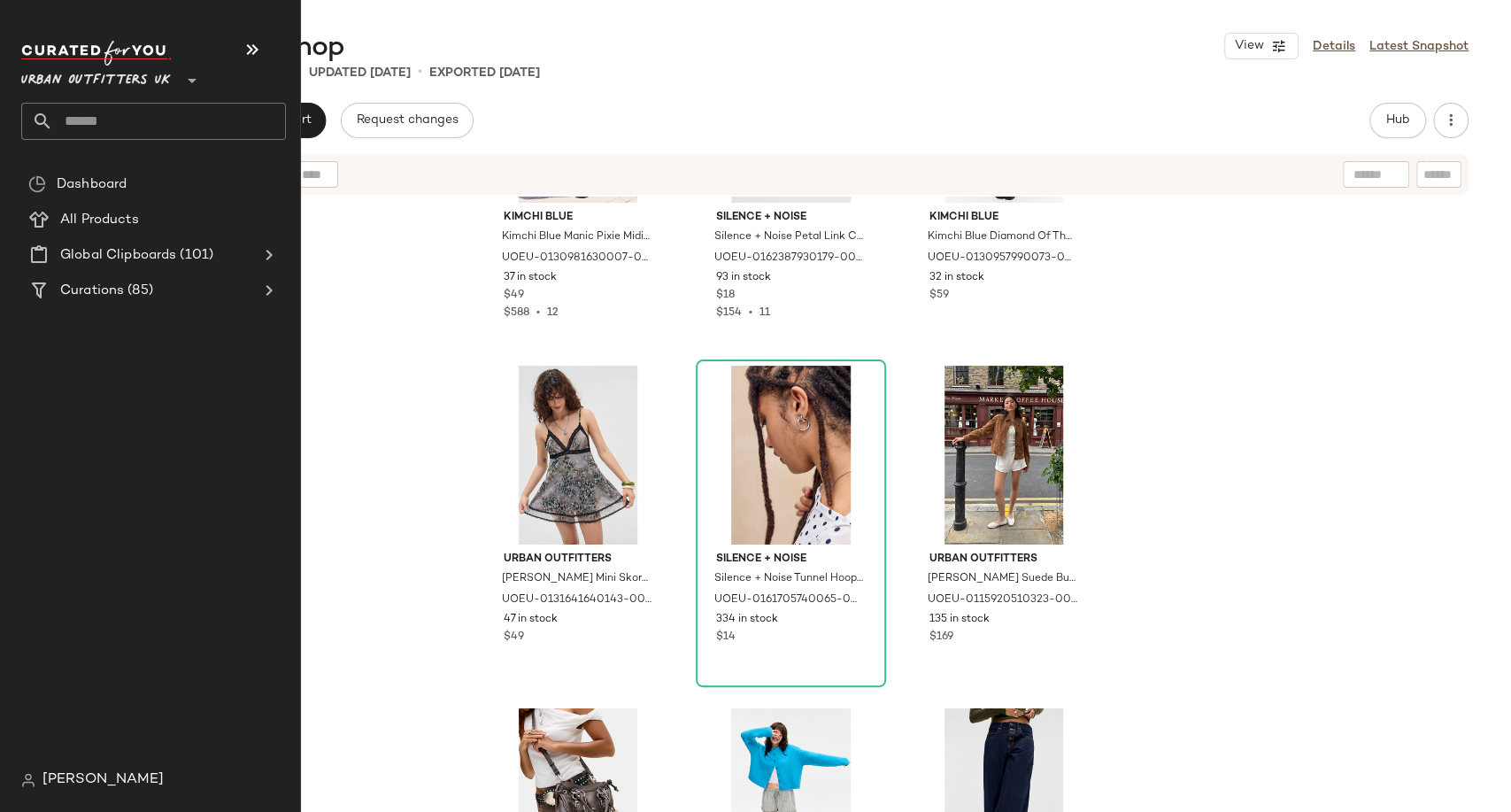
click at [107, 123] on input "text" at bounding box center [170, 121] width 233 height 37
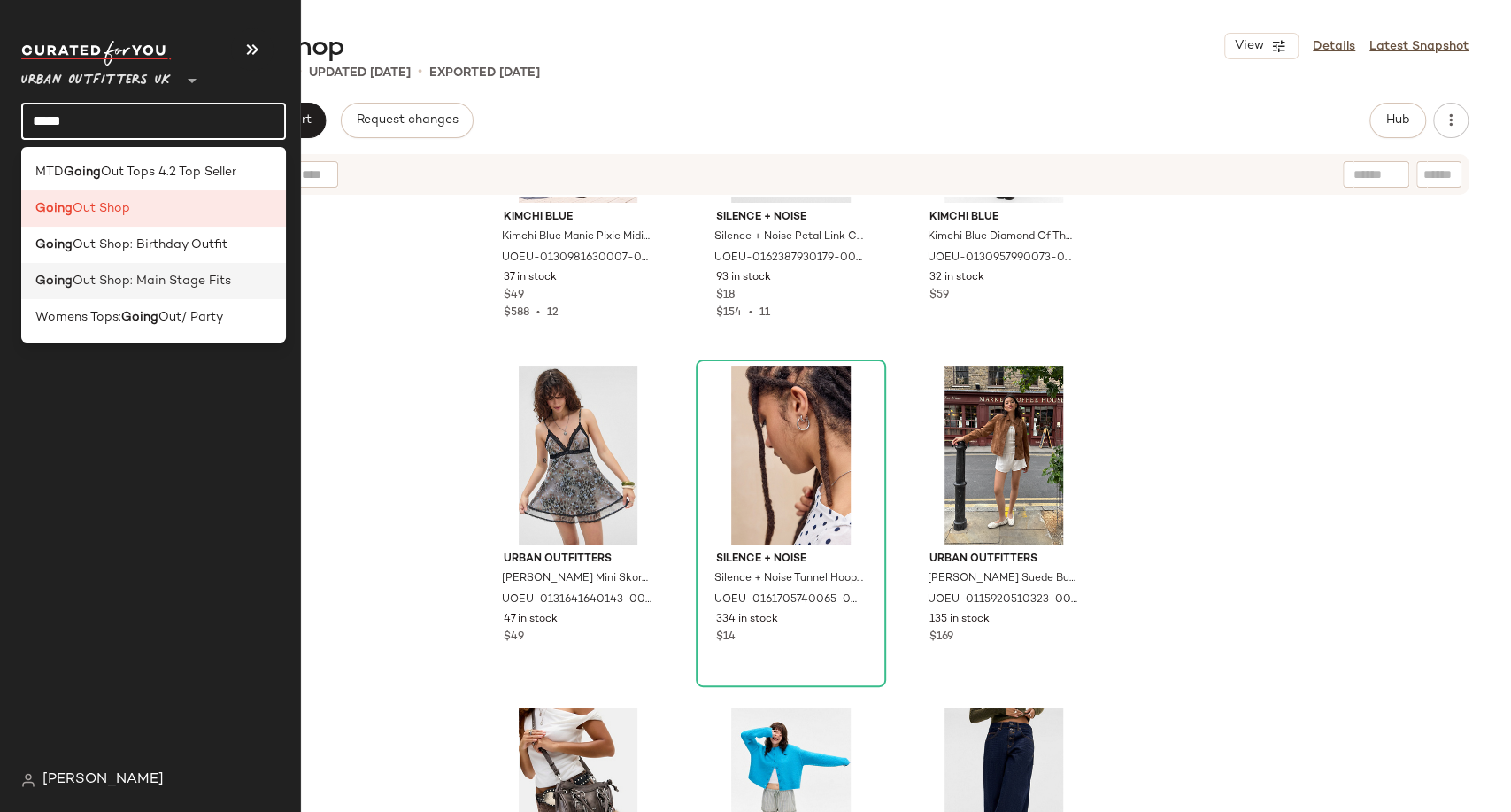
type input "*****"
click at [156, 280] on span "Out Shop: Main Stage Fits" at bounding box center [152, 280] width 158 height 19
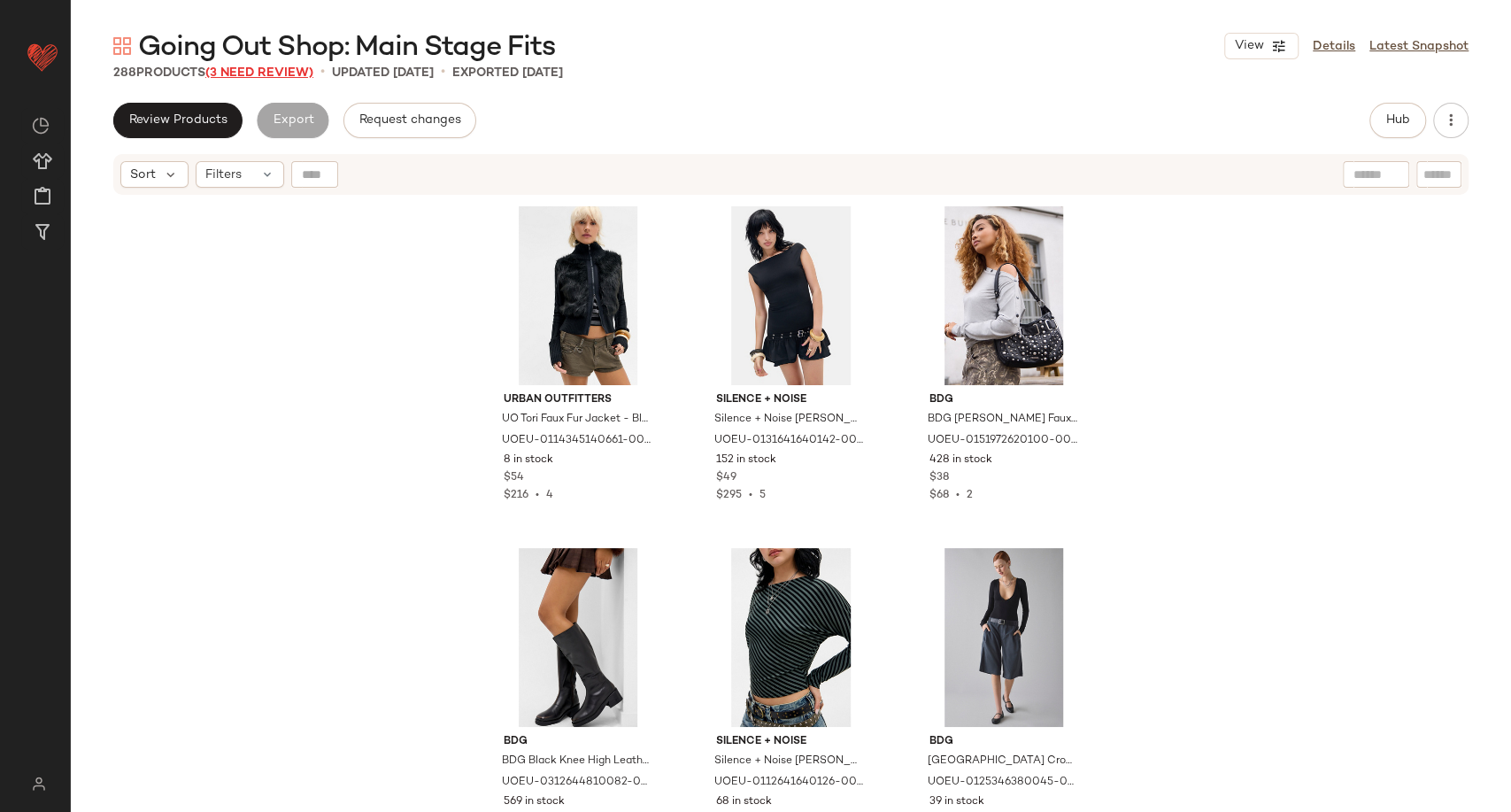
click at [290, 71] on span "(3 Need Review)" at bounding box center [259, 73] width 108 height 13
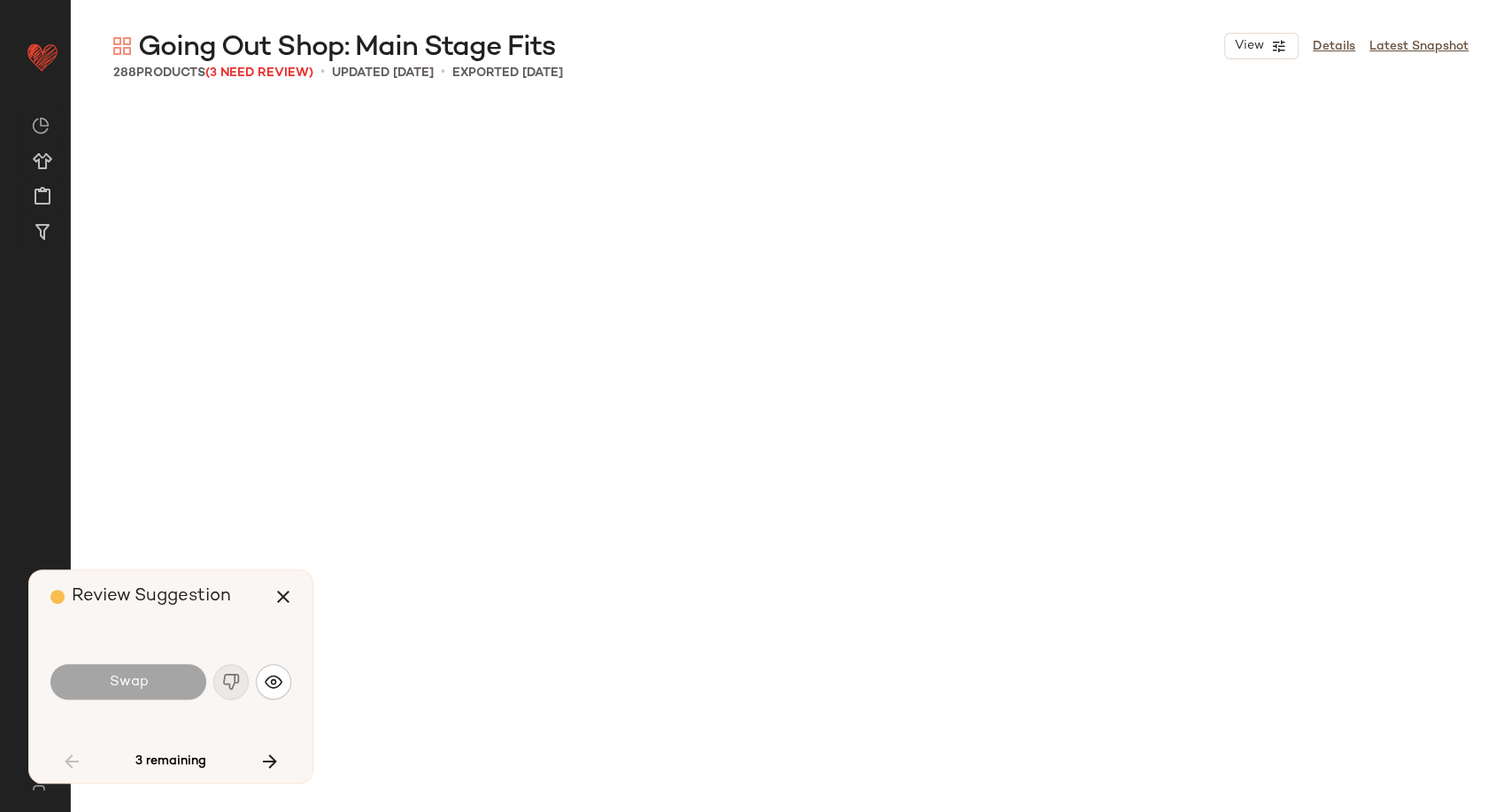
scroll to position [2734, 0]
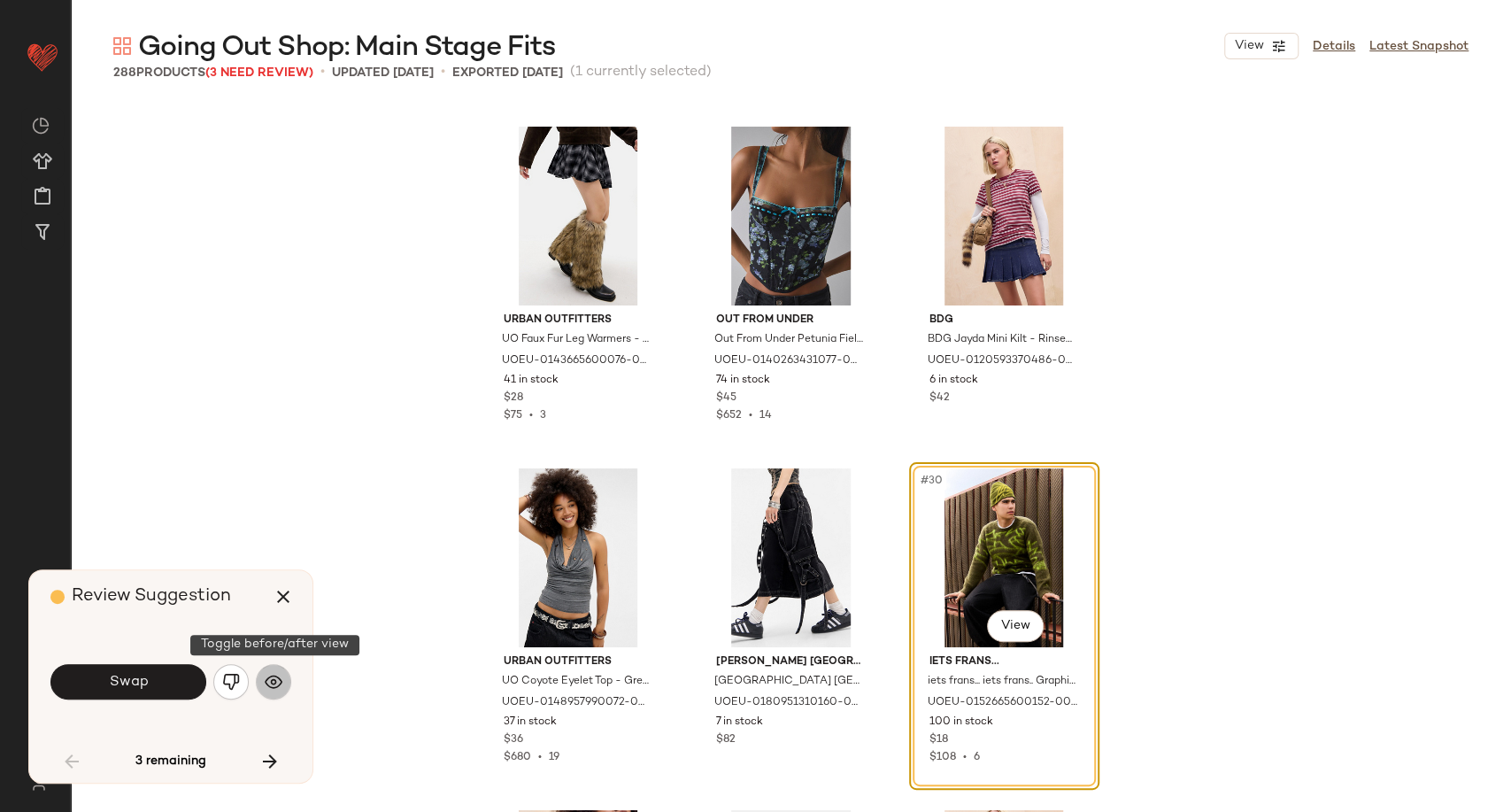
click at [280, 684] on img "button" at bounding box center [273, 682] width 18 height 18
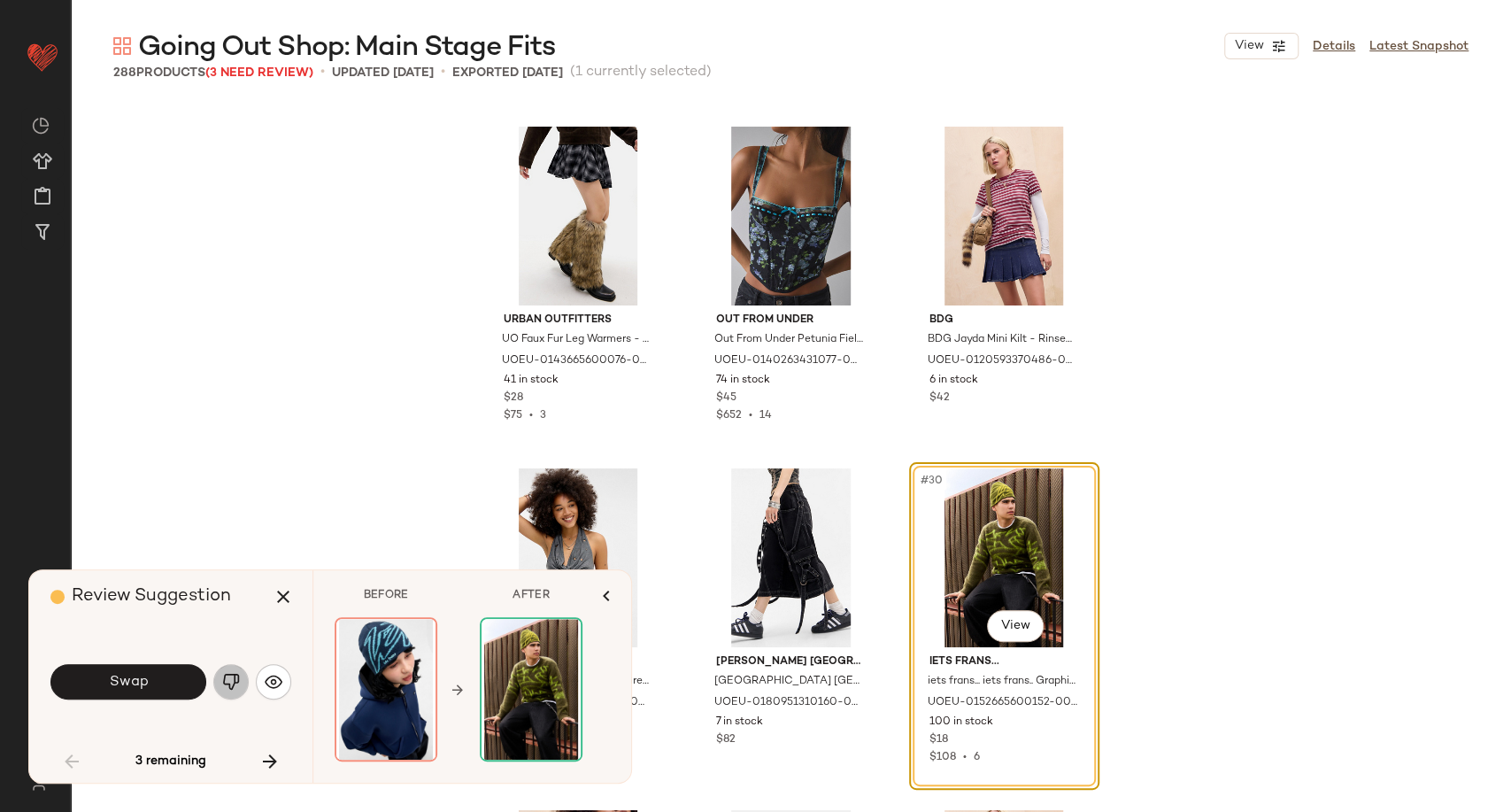
click at [223, 695] on button "button" at bounding box center [232, 682] width 36 height 36
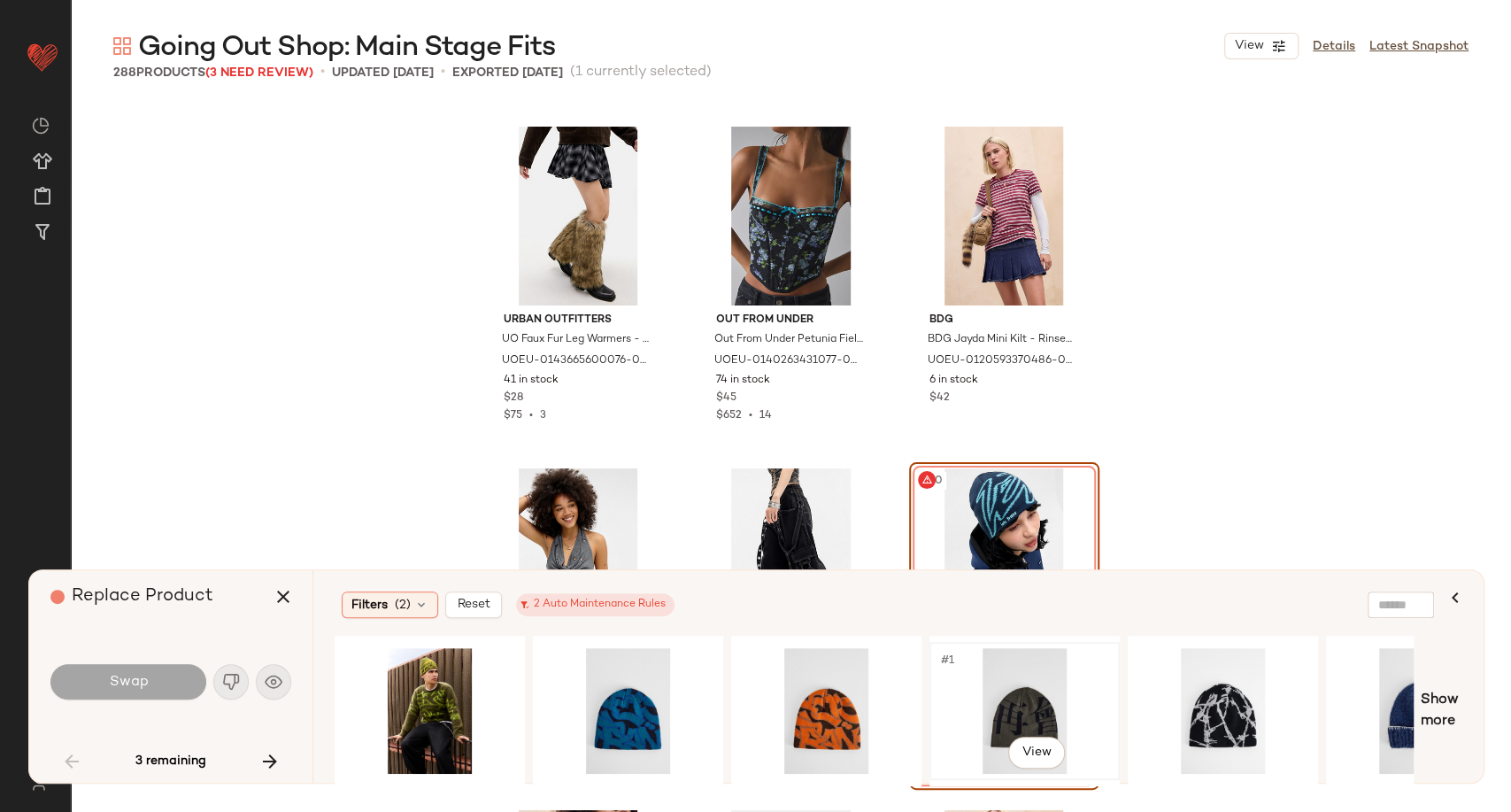
drag, startPoint x: 912, startPoint y: 775, endPoint x: 1049, endPoint y: 775, distance: 137.0
click at [1049, 775] on div "#1 View" at bounding box center [874, 710] width 1079 height 150
click at [1204, 712] on div "#1 View" at bounding box center [1223, 710] width 178 height 126
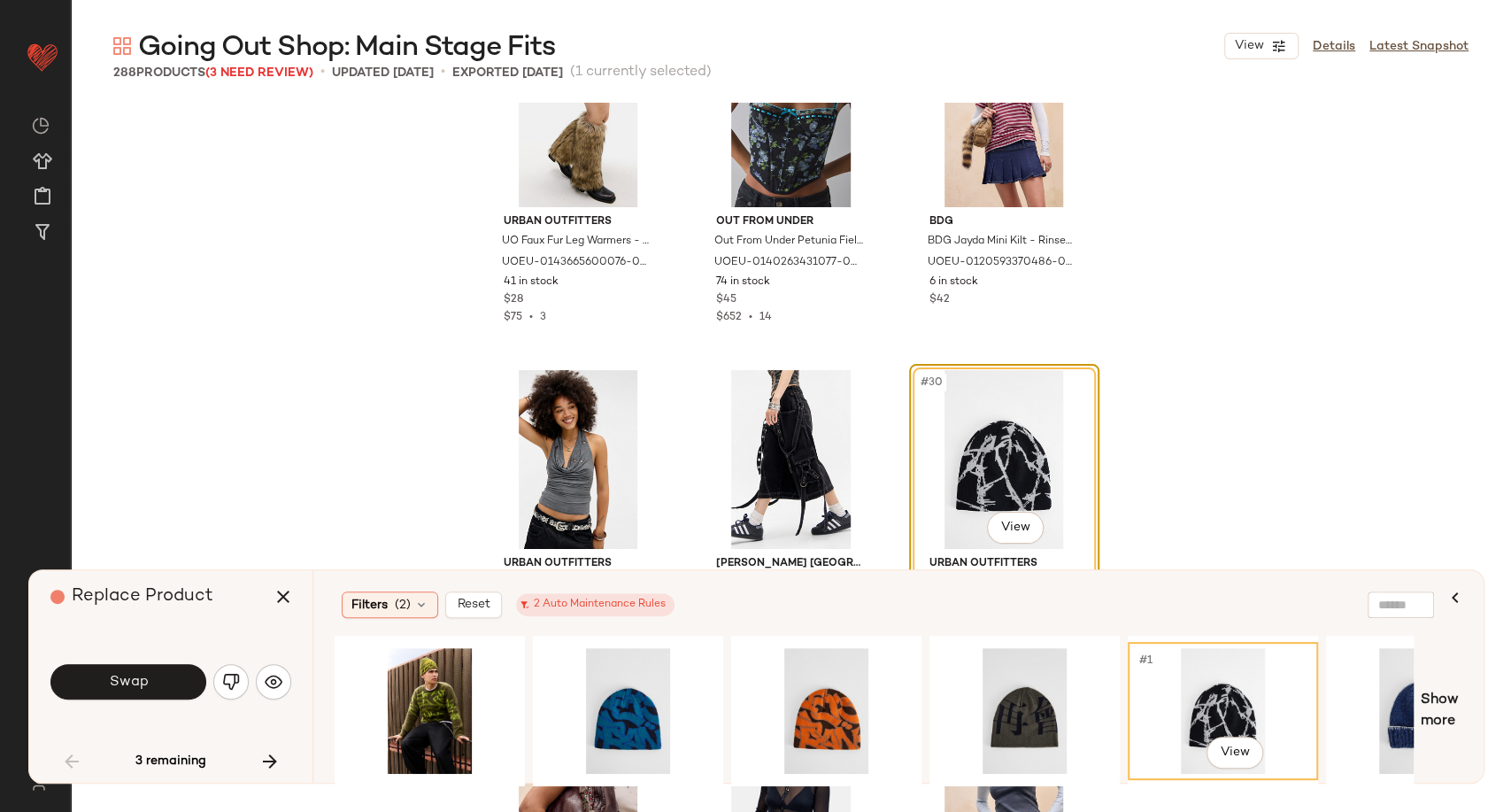
scroll to position [2930, 0]
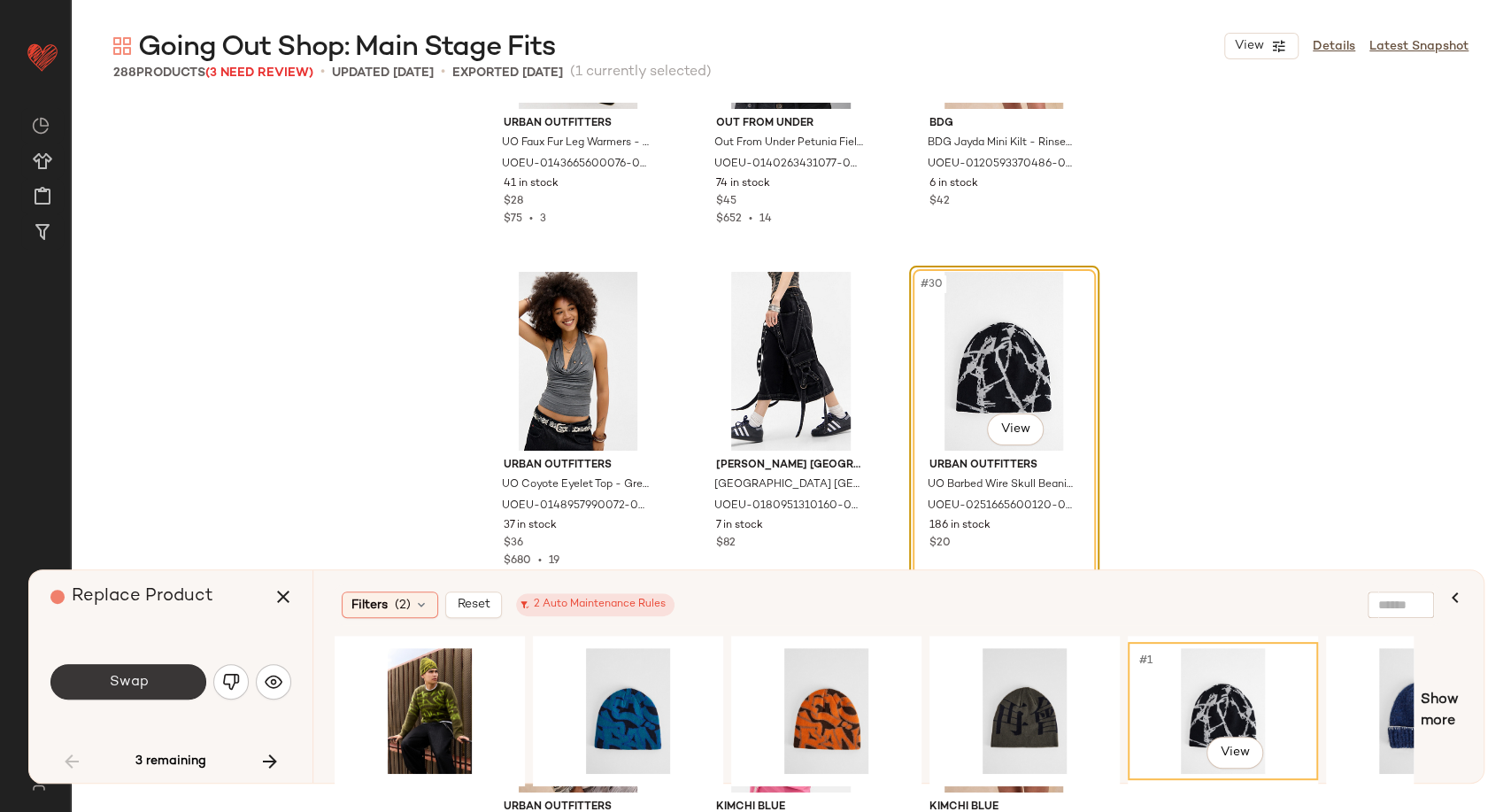
click at [134, 667] on button "Swap" at bounding box center [128, 682] width 156 height 36
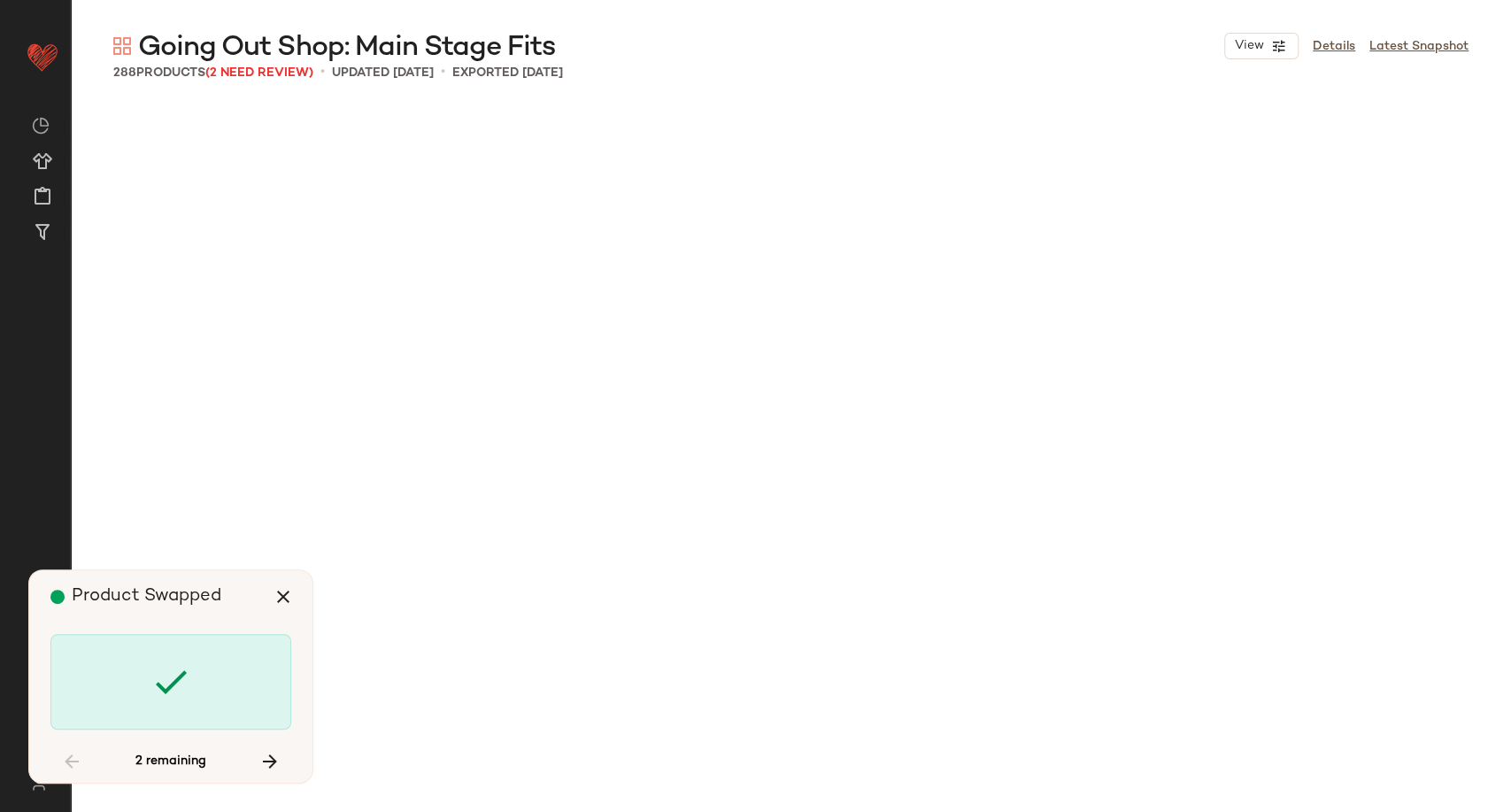
scroll to position [18796, 0]
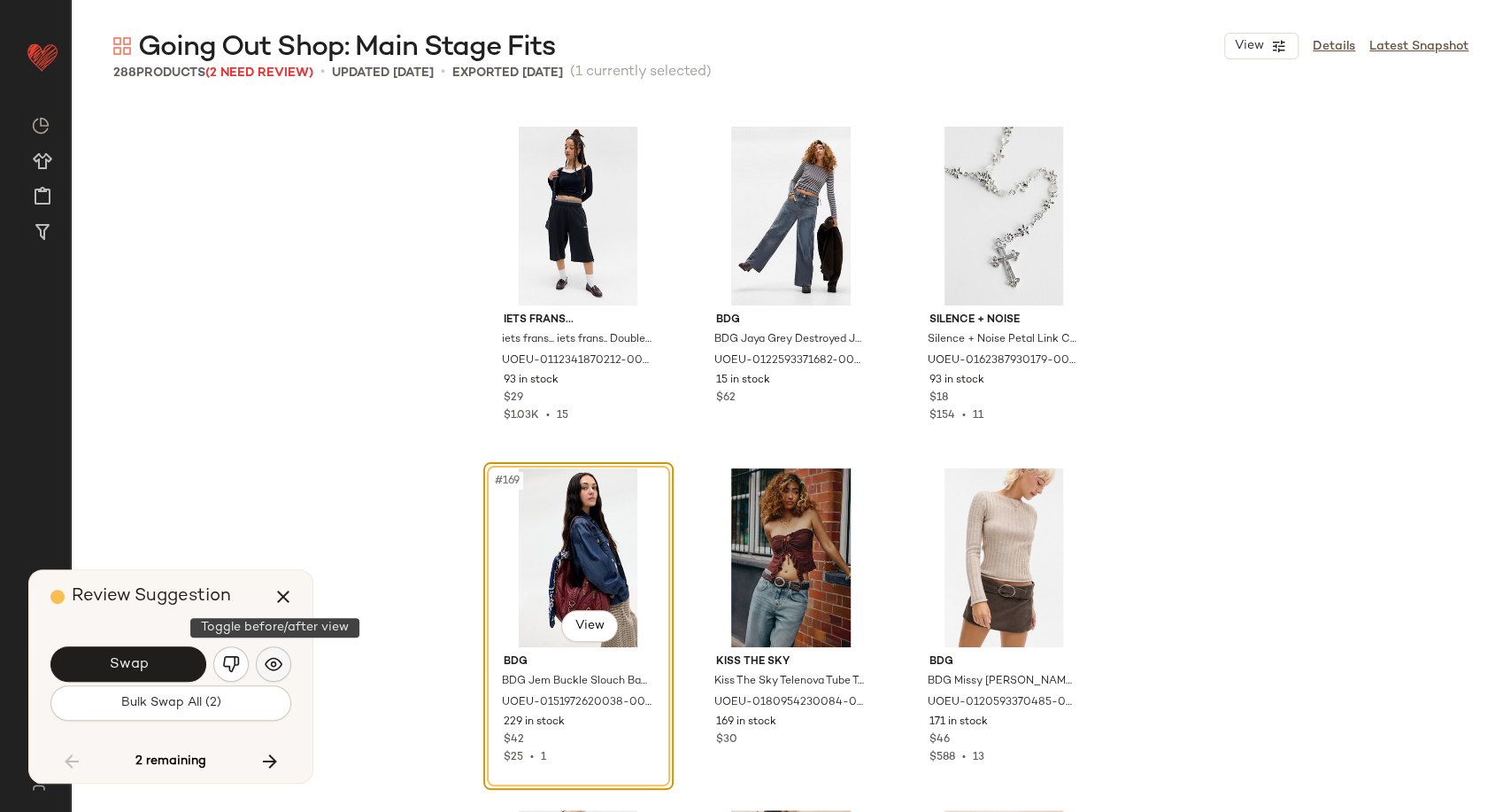
click at [270, 669] on img "button" at bounding box center [273, 664] width 18 height 18
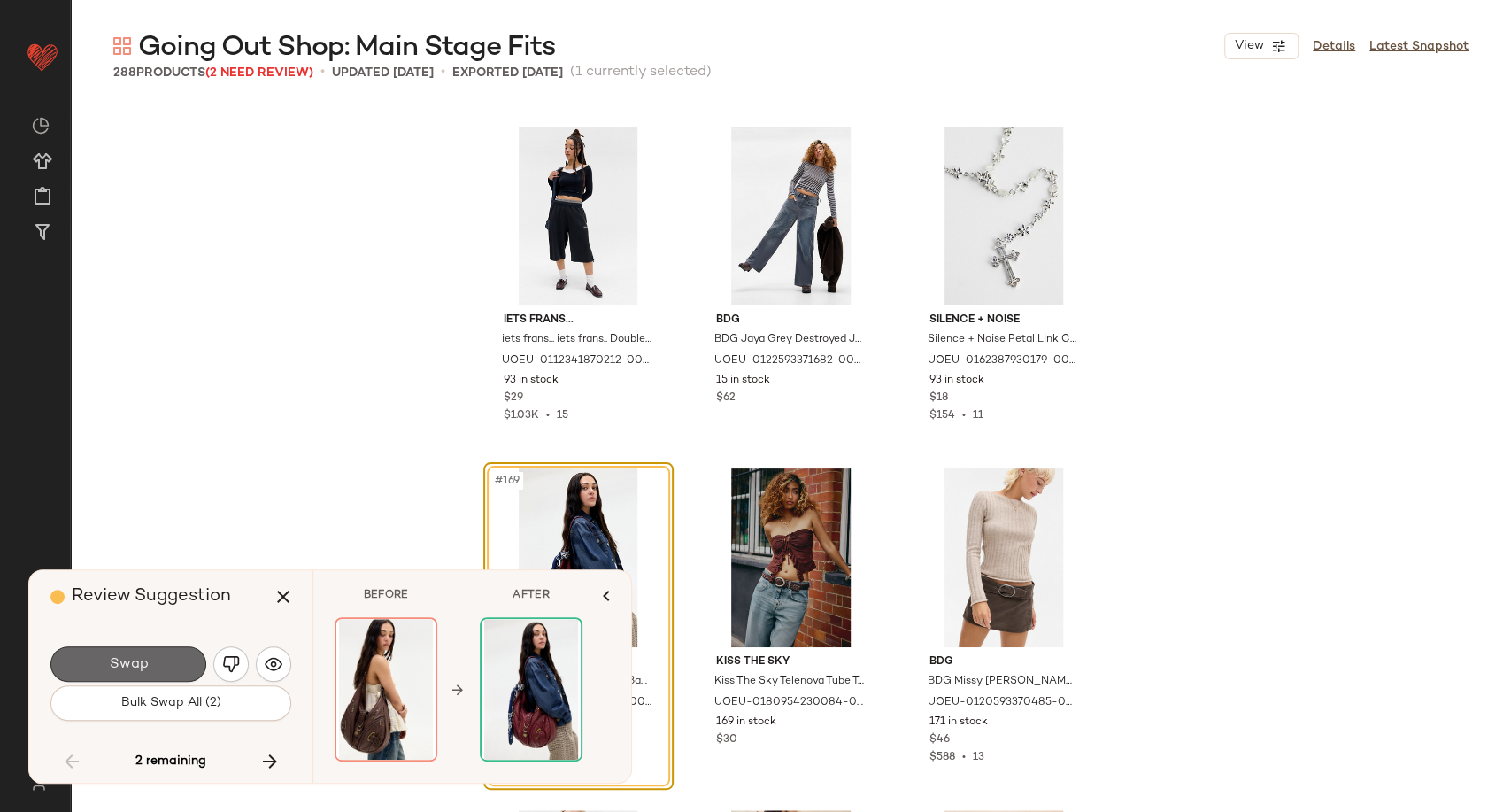
click at [167, 657] on button "Swap" at bounding box center [128, 664] width 156 height 36
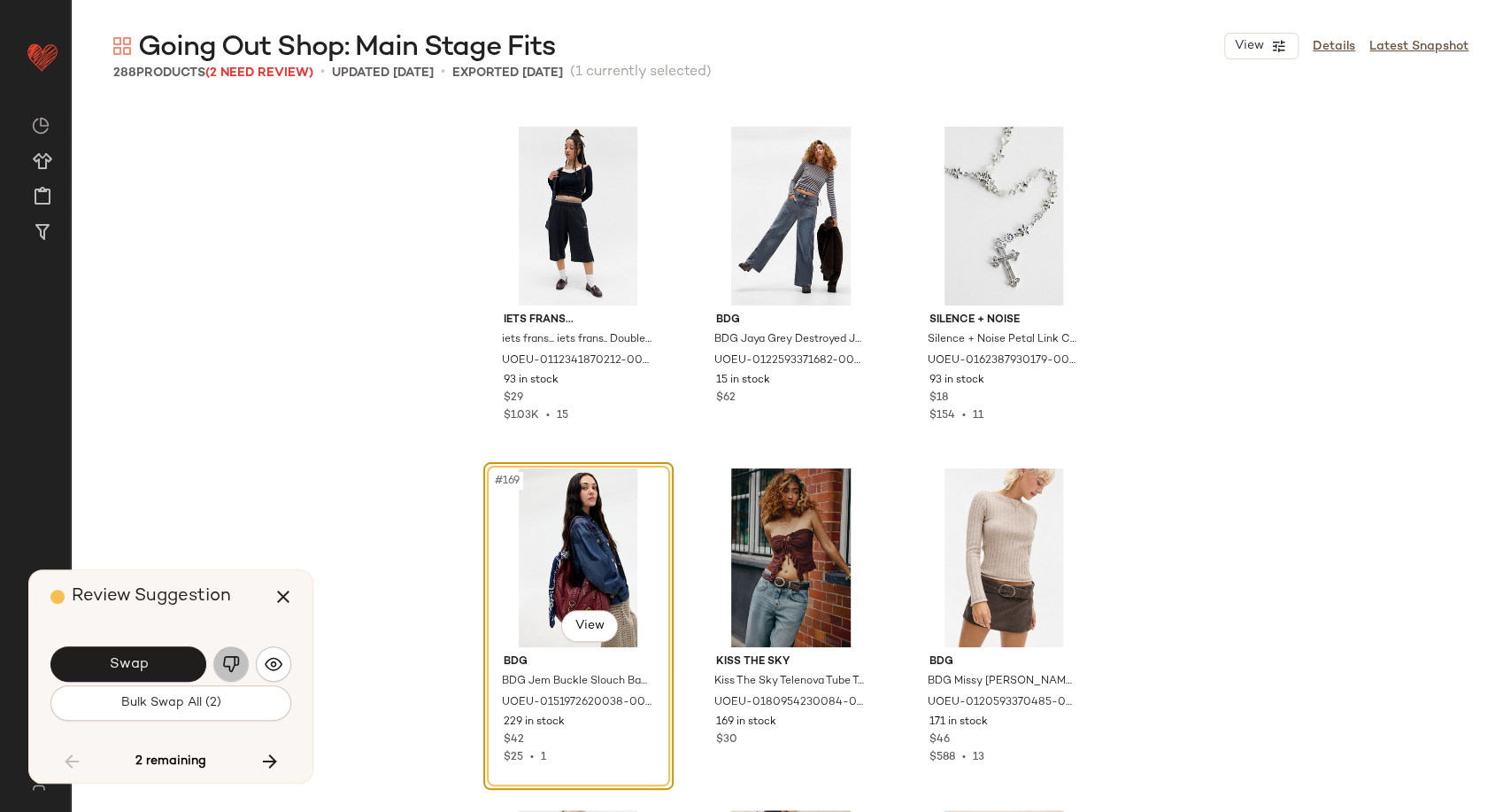
click at [232, 671] on img "button" at bounding box center [232, 664] width 18 height 18
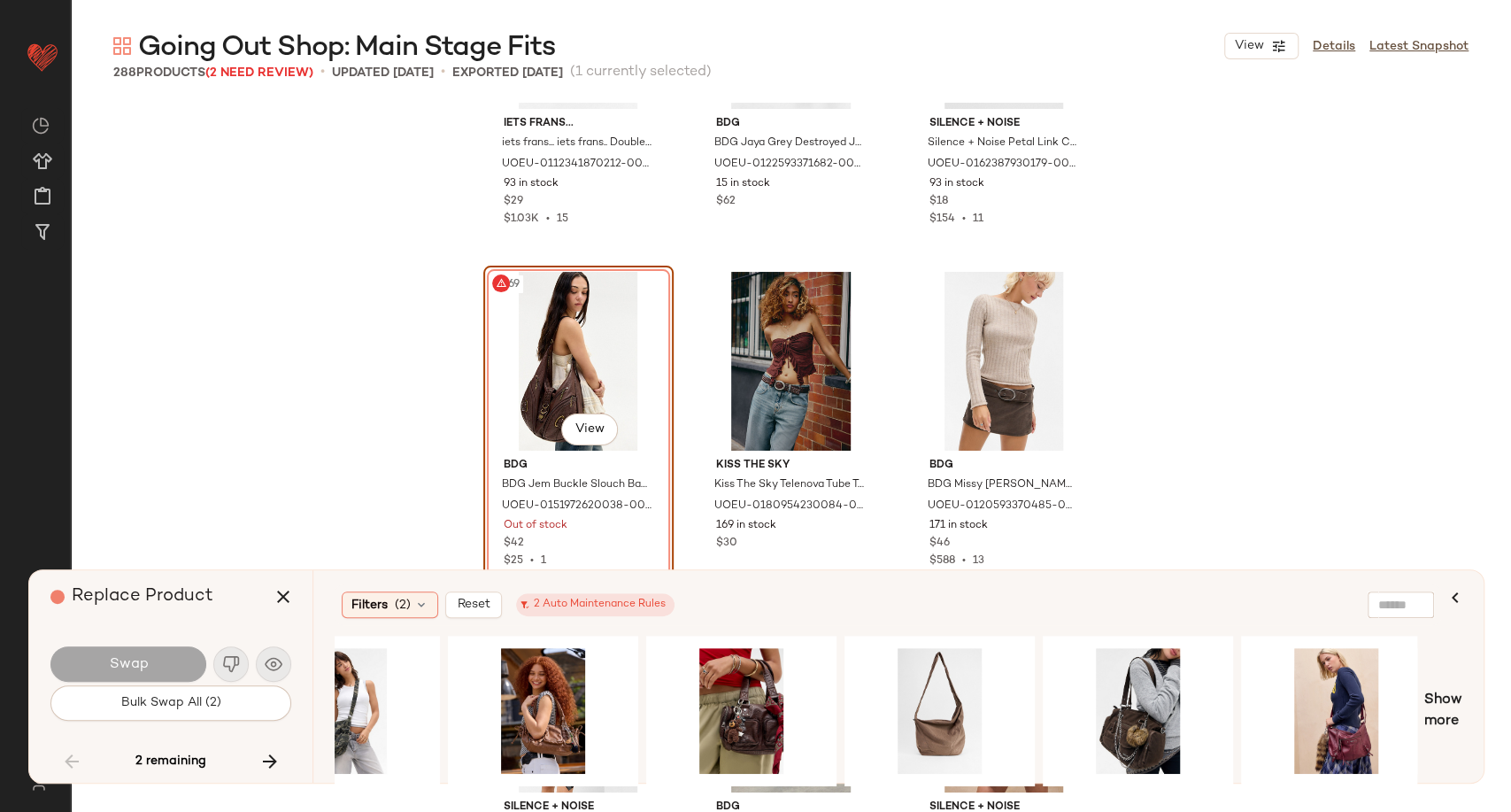
scroll to position [0, 1090]
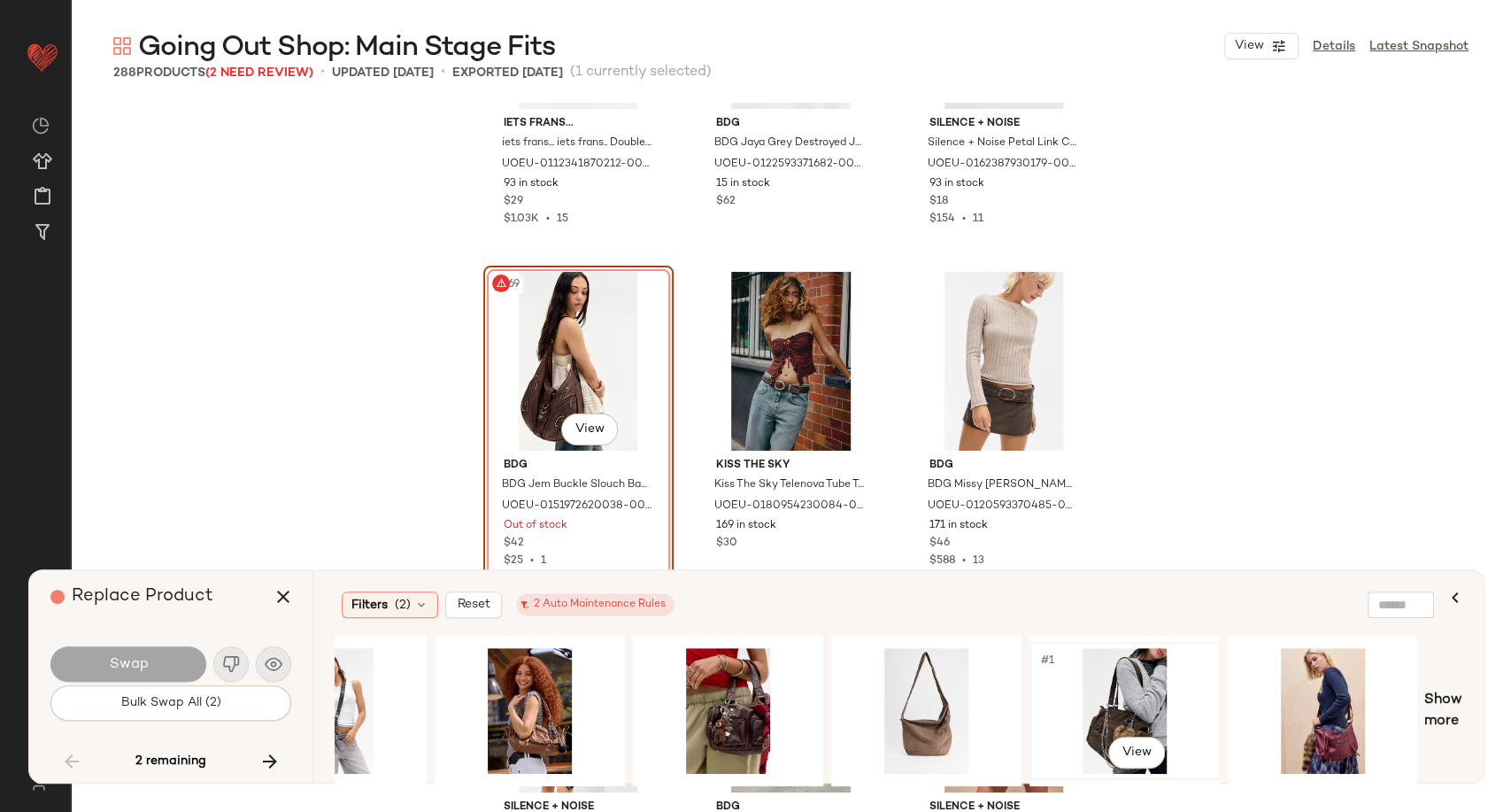
click at [1109, 706] on div "#1 View" at bounding box center [1125, 710] width 178 height 126
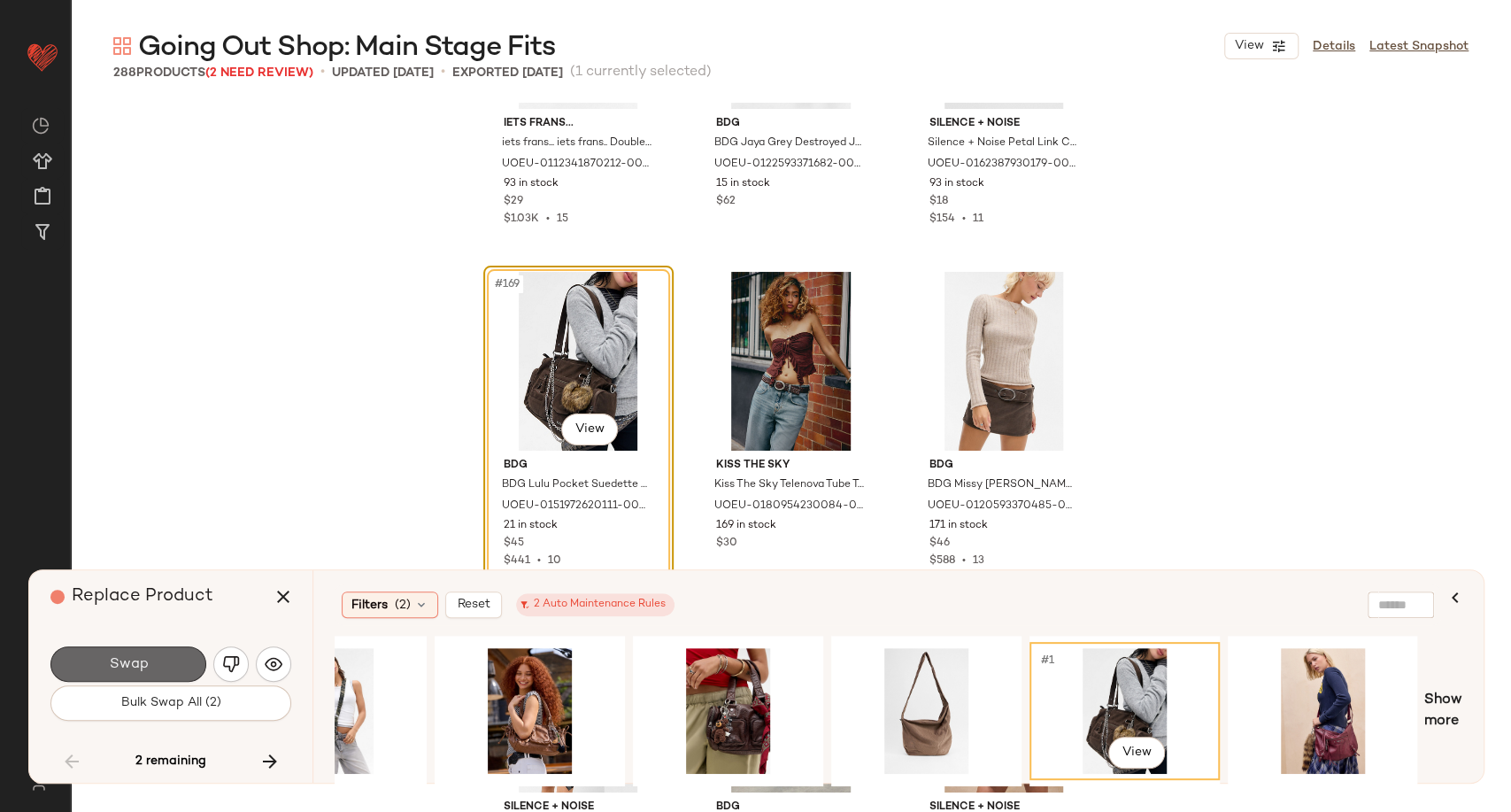
click at [177, 666] on button "Swap" at bounding box center [128, 664] width 156 height 36
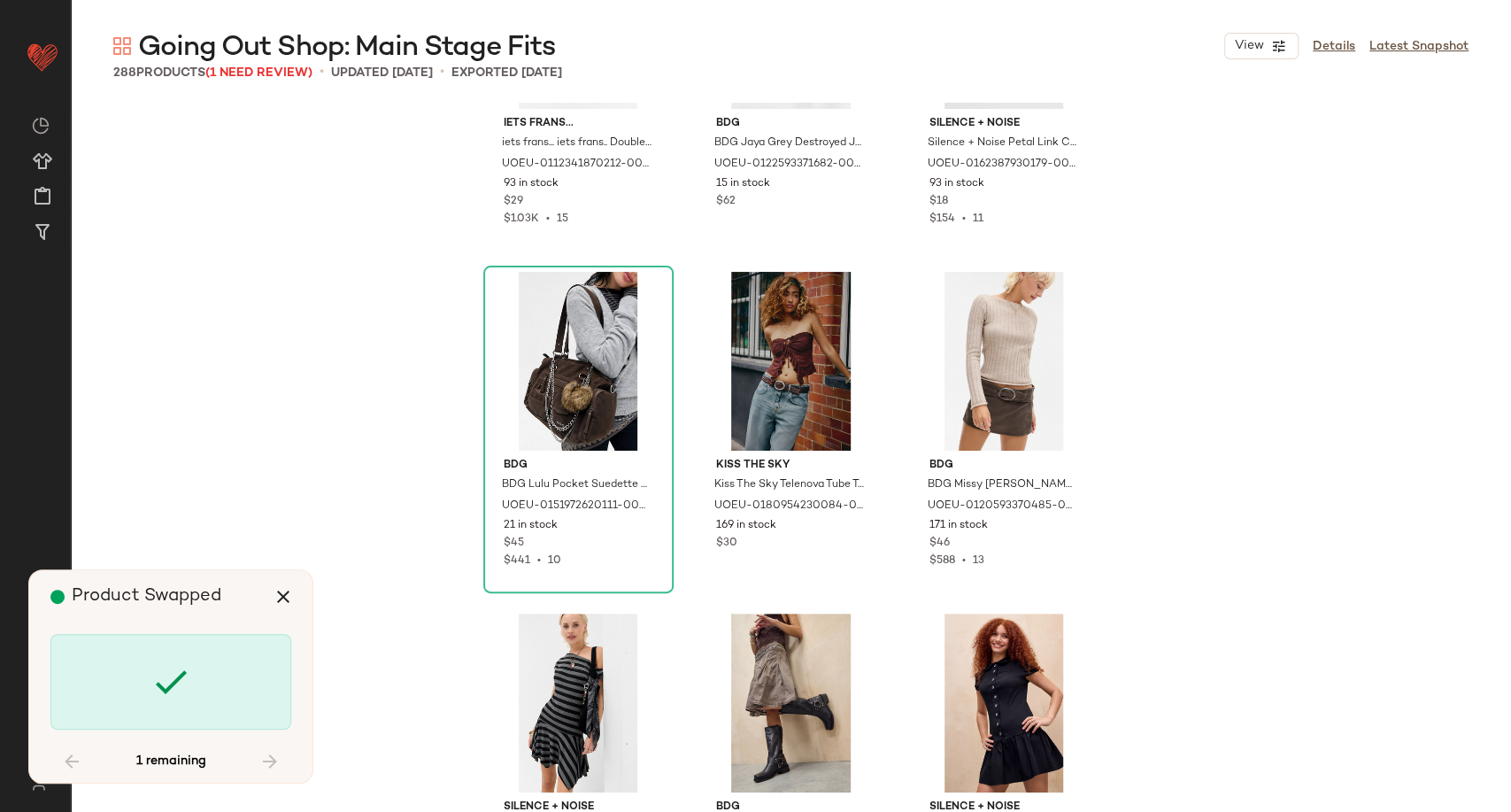
click at [409, 532] on div "iets frans... iets frans... iets frans.. Double Layer Long Sleeve Top - Black S…" at bounding box center [792, 457] width 1441 height 710
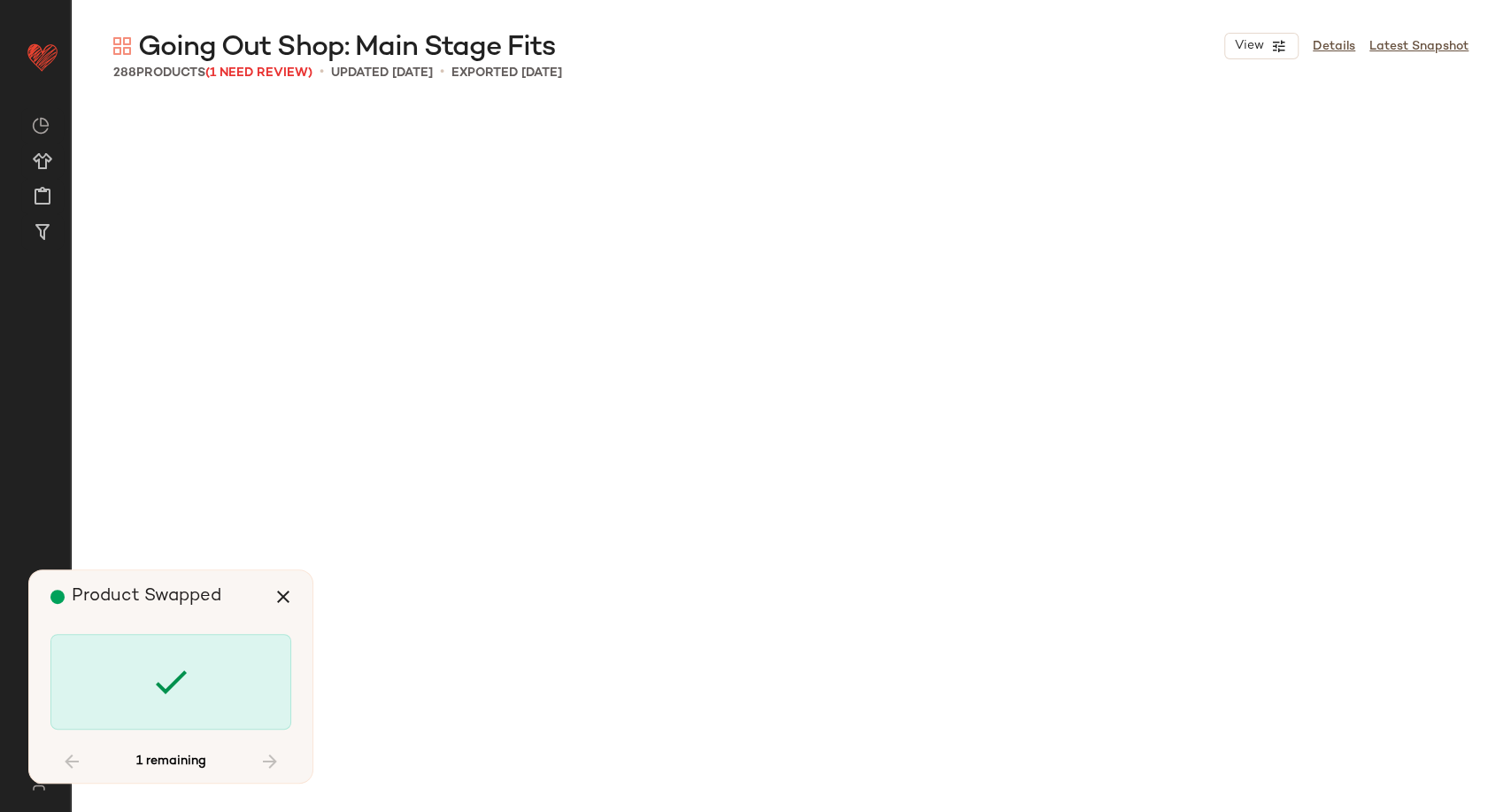
scroll to position [20505, 0]
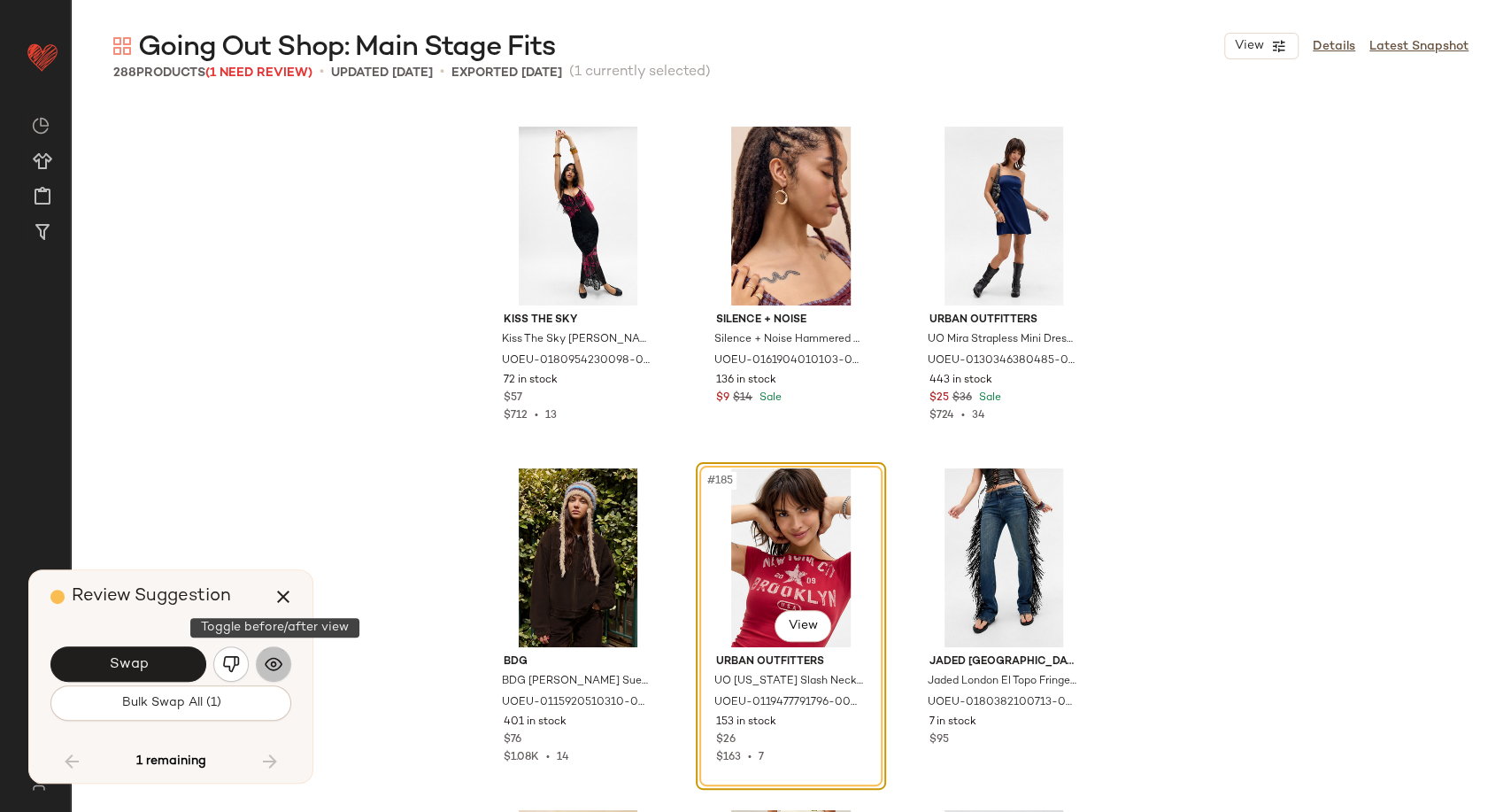
click at [279, 675] on button "button" at bounding box center [273, 664] width 36 height 36
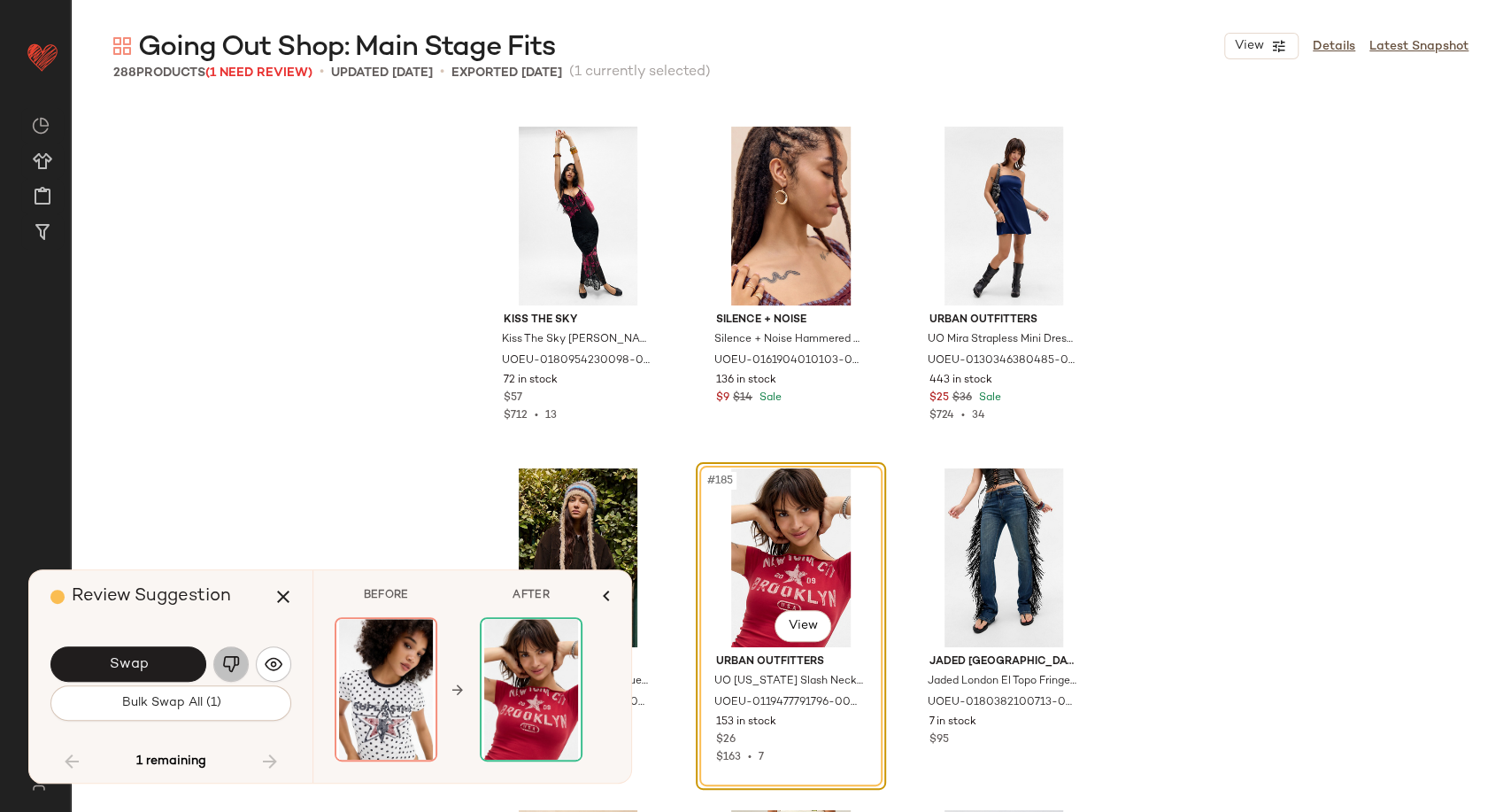
click at [234, 669] on img "button" at bounding box center [232, 664] width 18 height 18
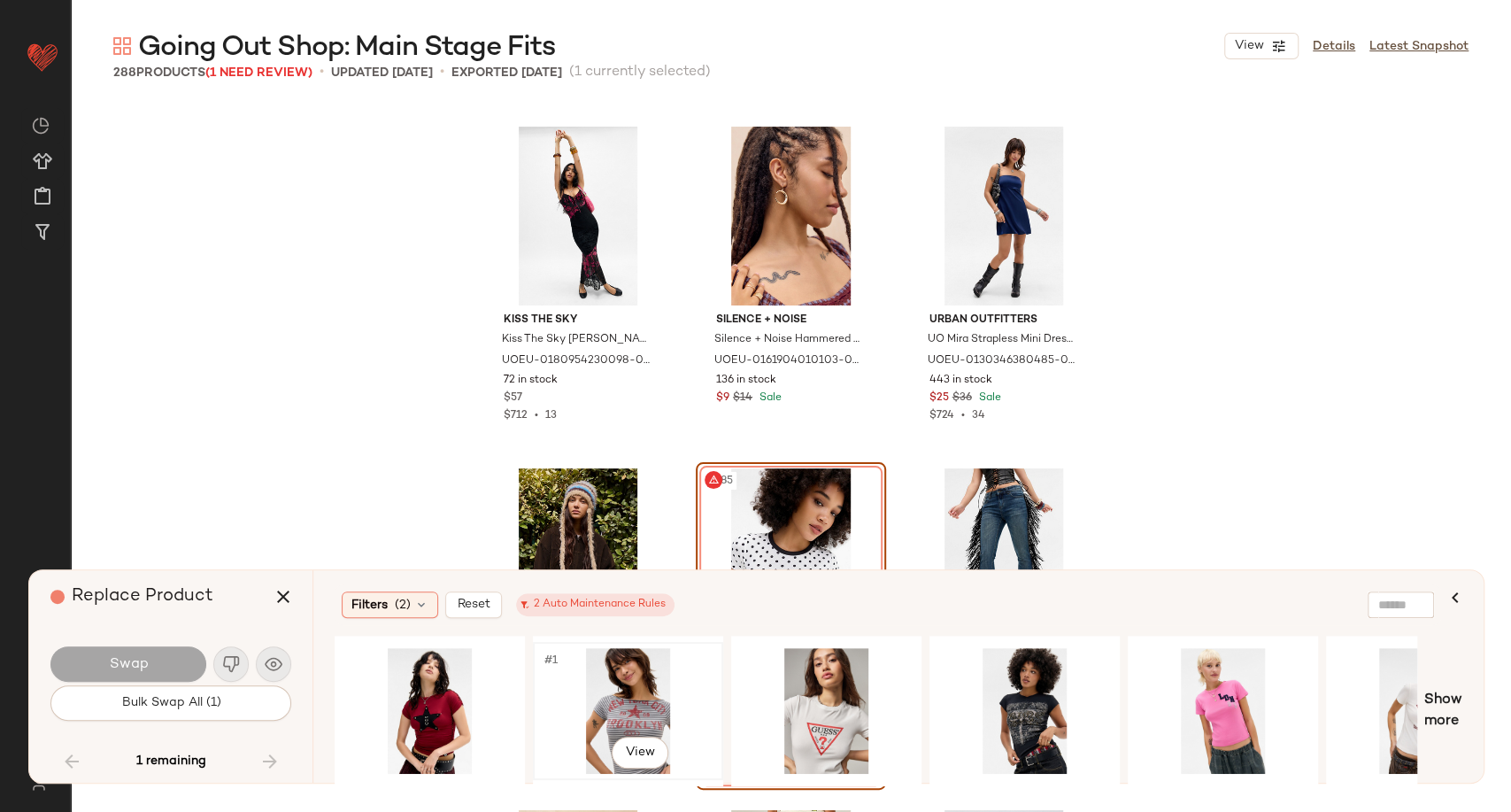
click at [644, 706] on div "#1 View" at bounding box center [629, 710] width 178 height 126
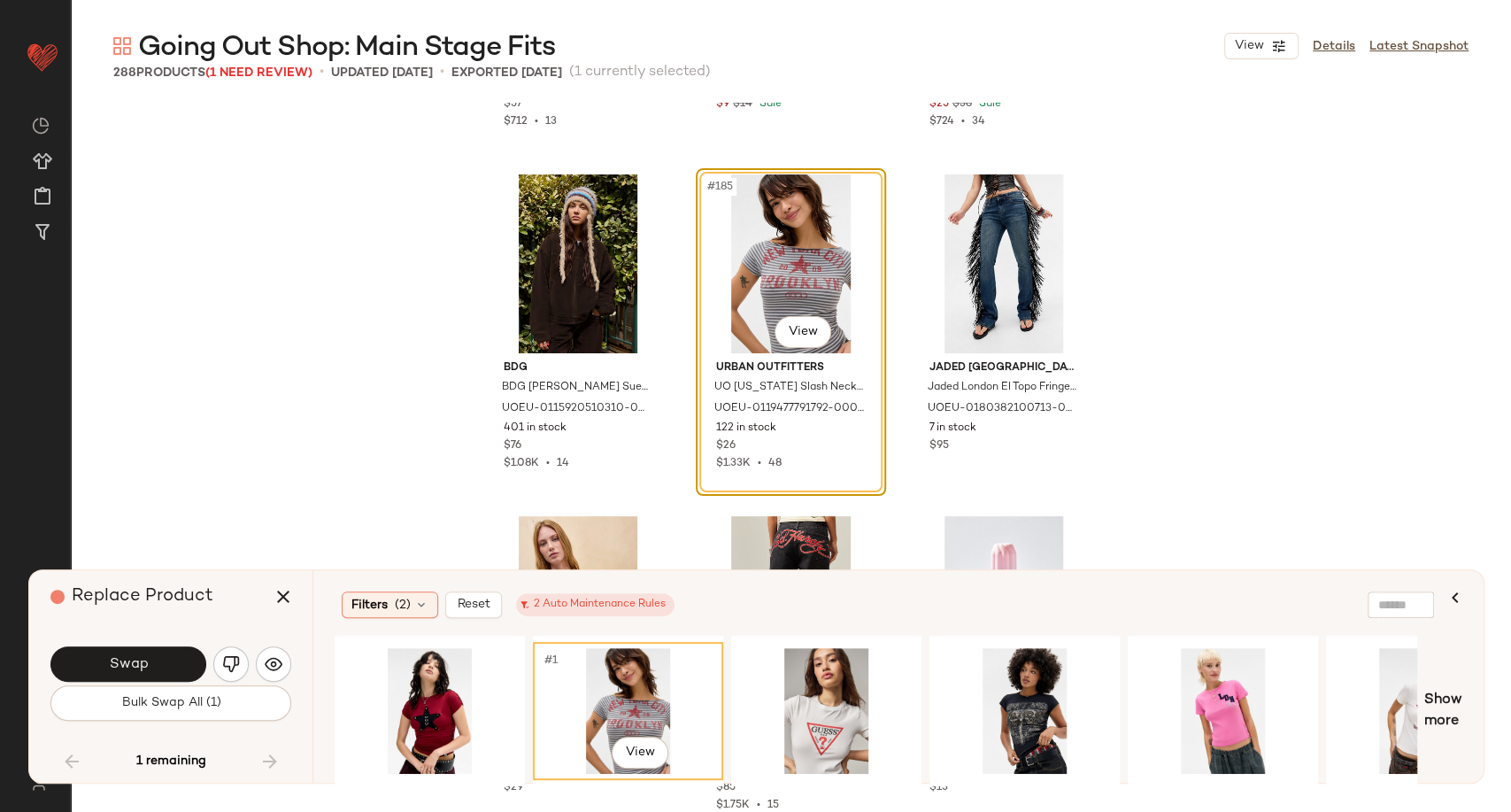
scroll to position [20800, 0]
click at [154, 655] on button "Swap" at bounding box center [128, 664] width 156 height 36
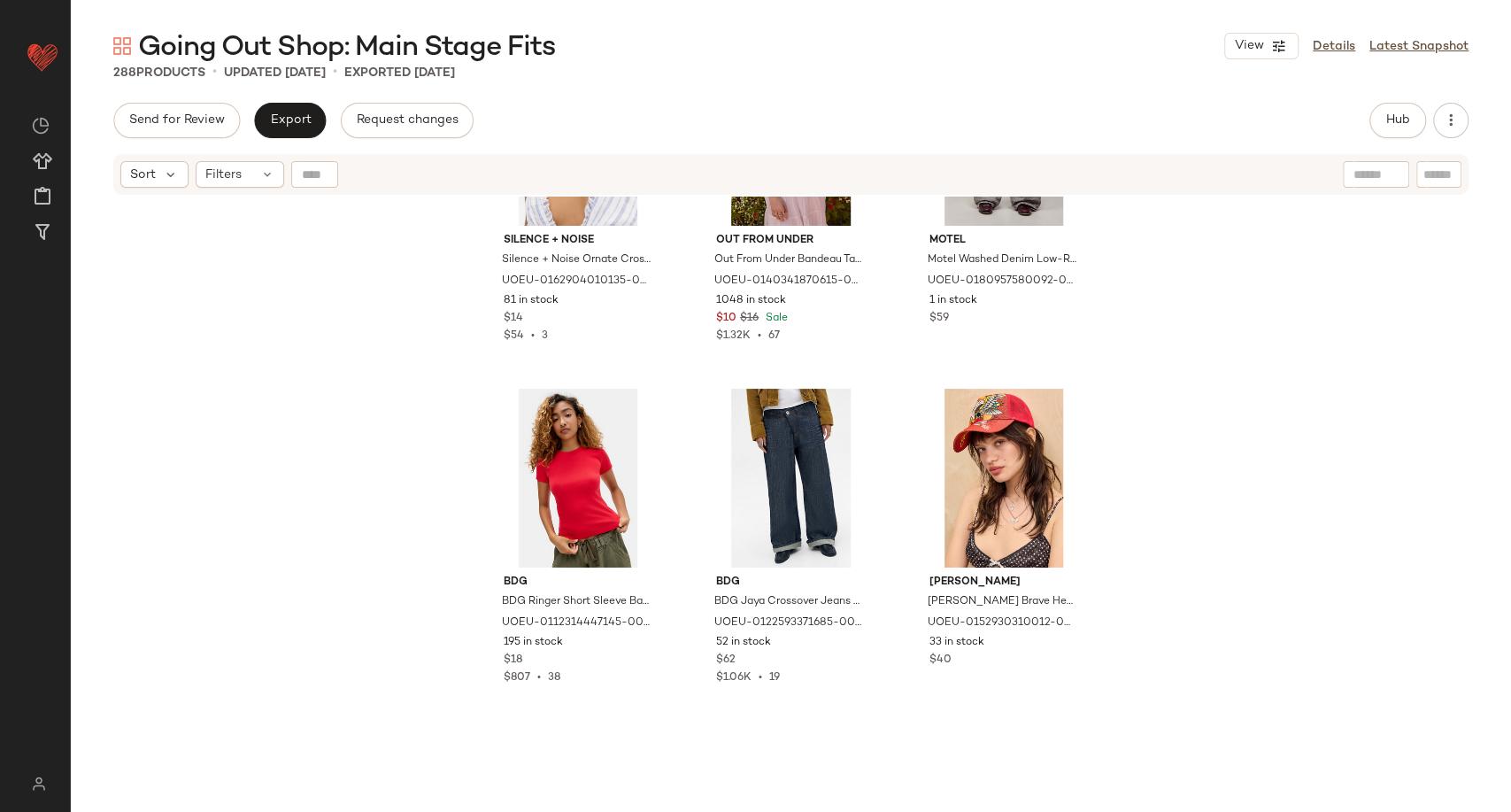
scroll to position [22472, 0]
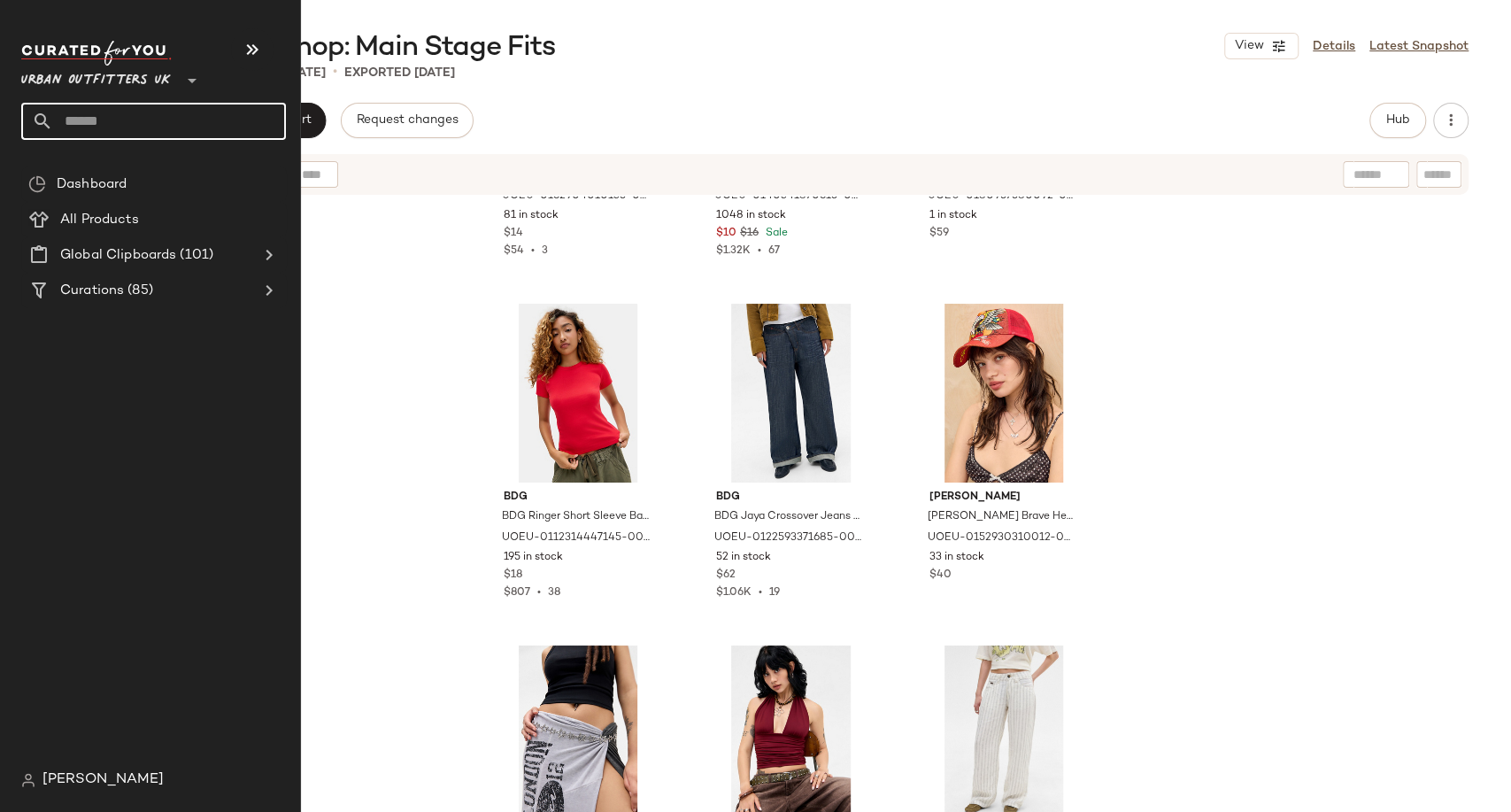
click at [106, 110] on input "text" at bounding box center [170, 121] width 233 height 37
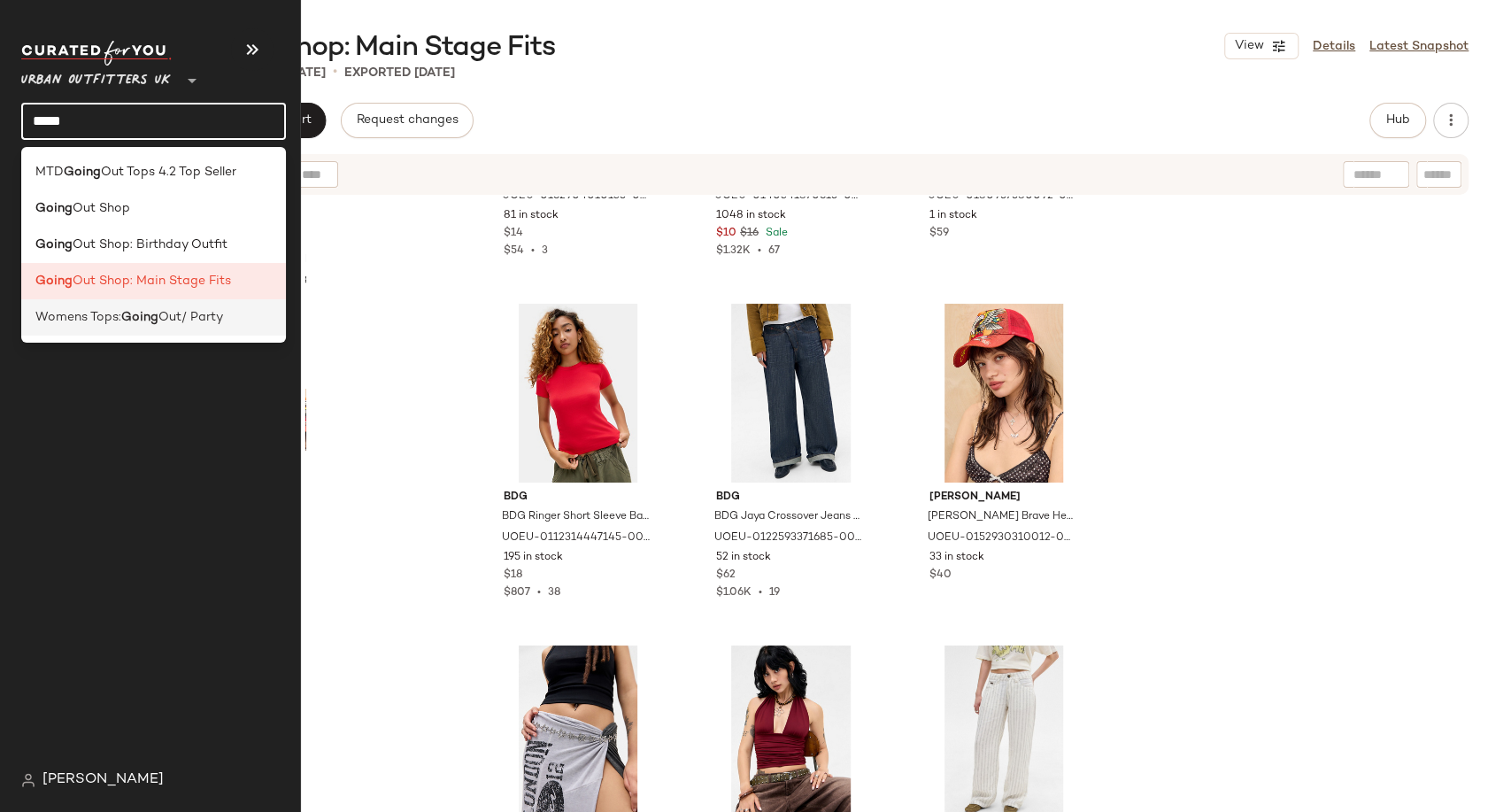
type input "*****"
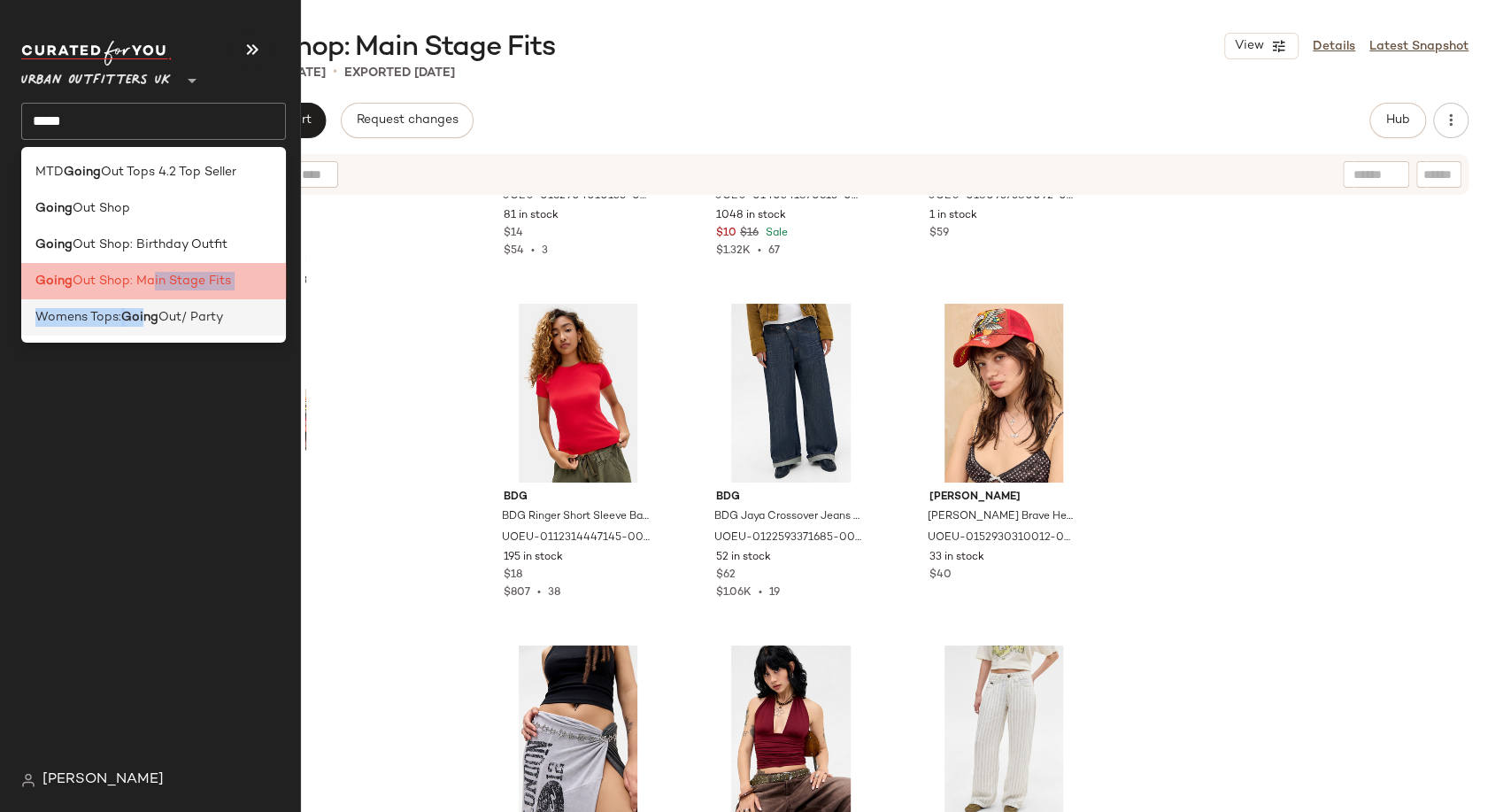
click at [146, 302] on div "MTD Going Out Tops 4.2 Top Seller Going Out Shop Going Out Shop: Birthday Outfi…" at bounding box center [153, 245] width 264 height 196
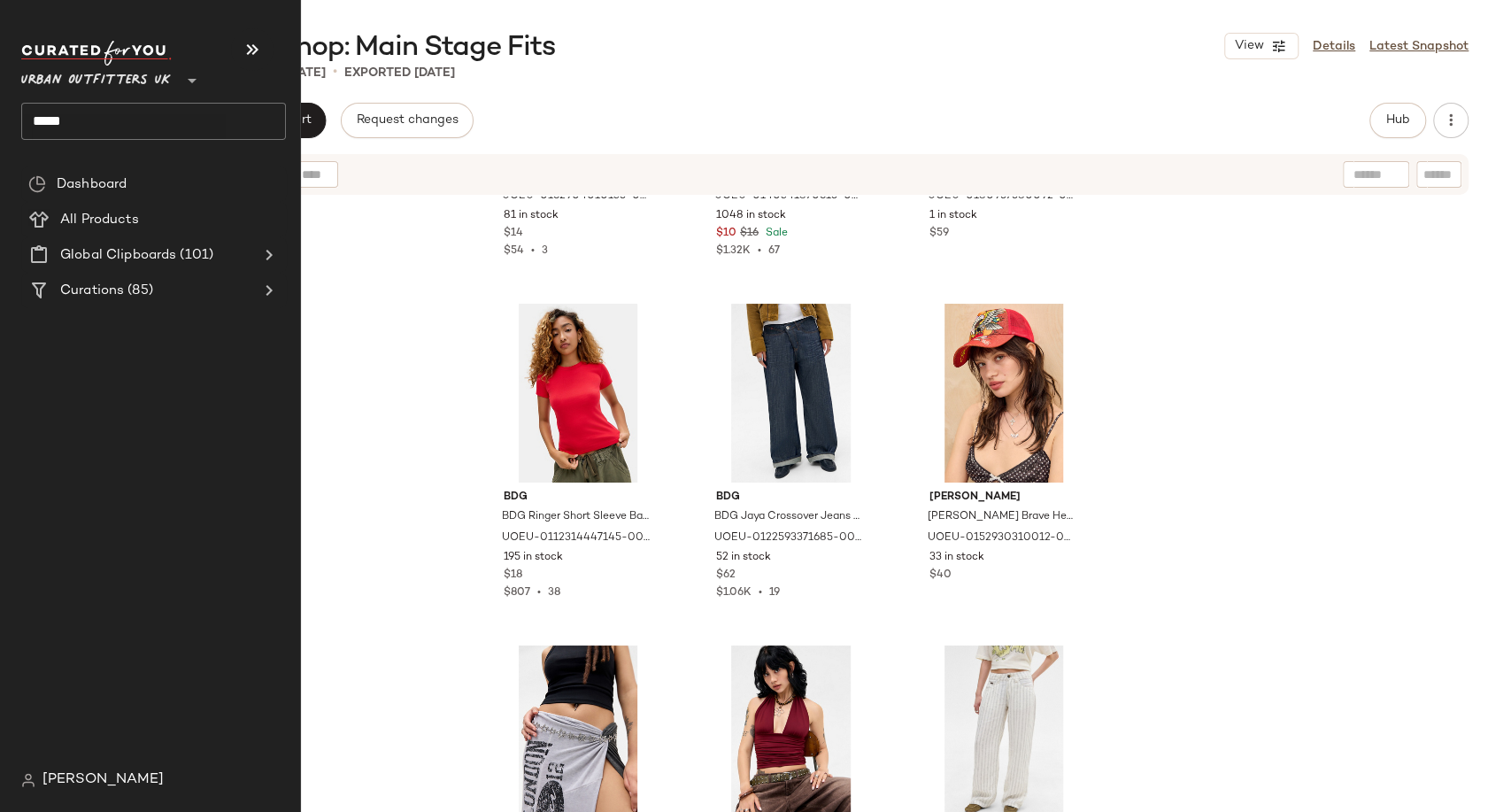
click at [137, 124] on input "*****" at bounding box center [153, 121] width 264 height 37
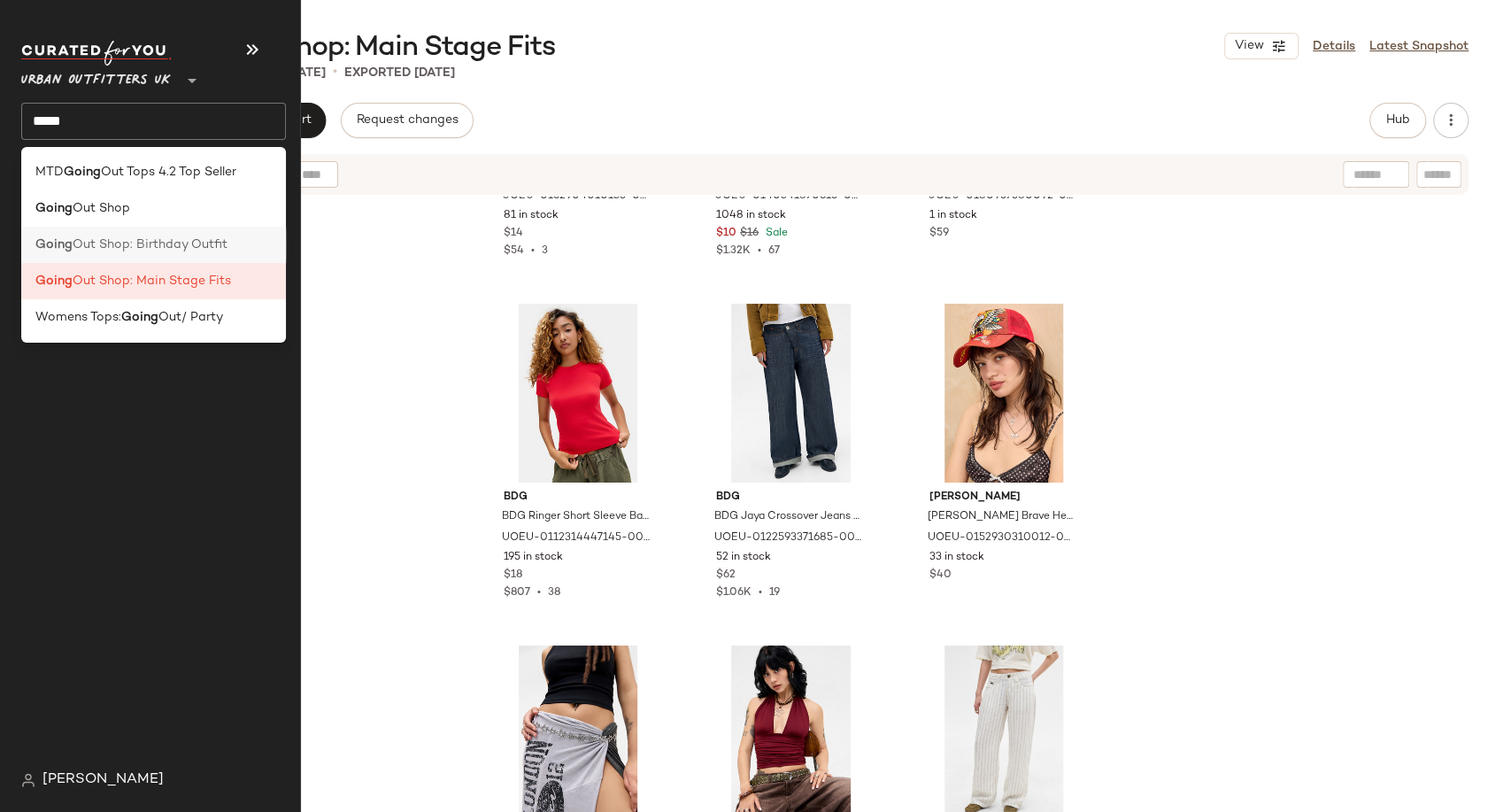
click at [171, 255] on div "Going Out Shop: Birthday Outfit" at bounding box center [153, 245] width 264 height 37
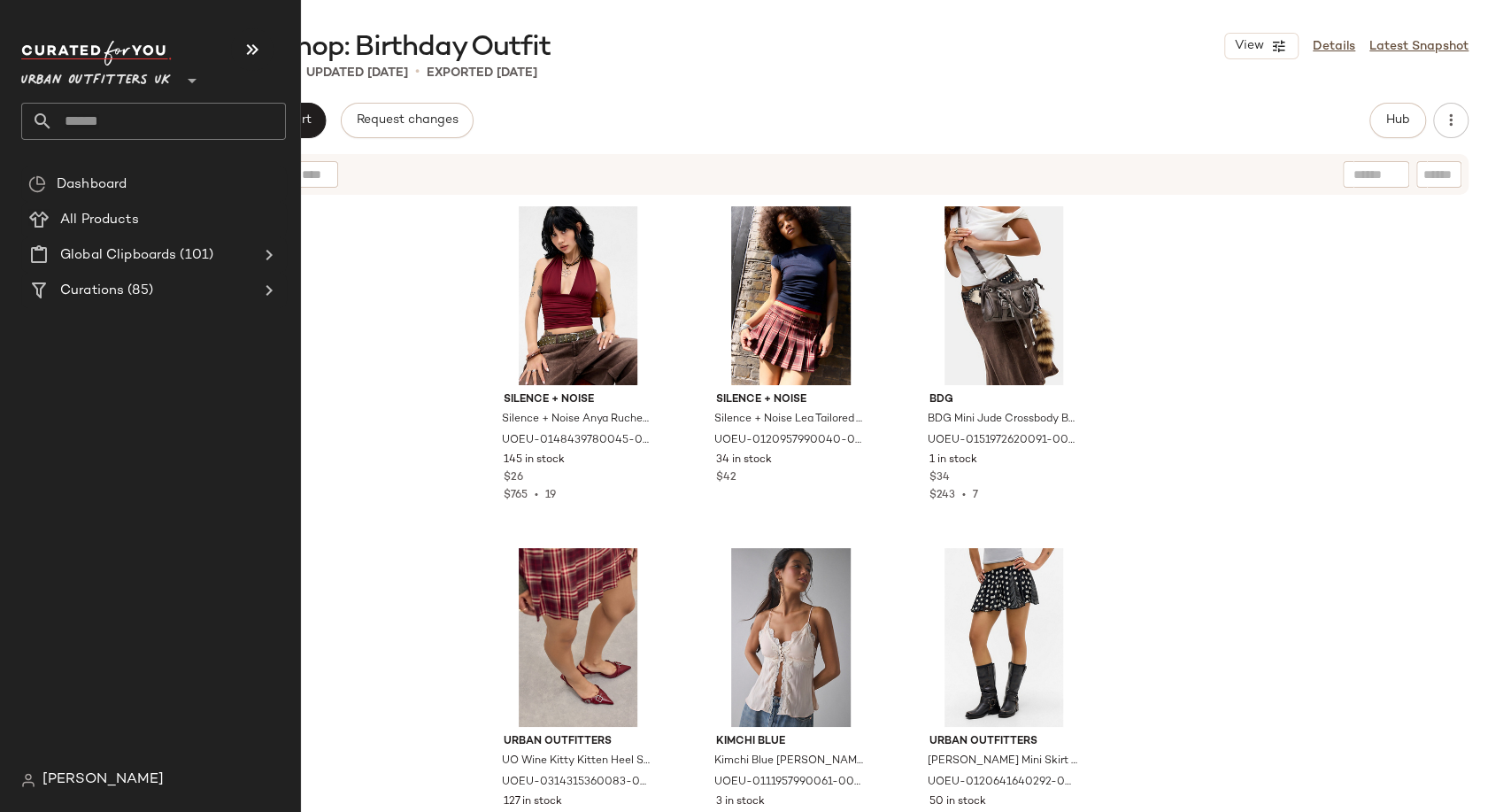
click at [137, 124] on input "text" at bounding box center [170, 121] width 233 height 37
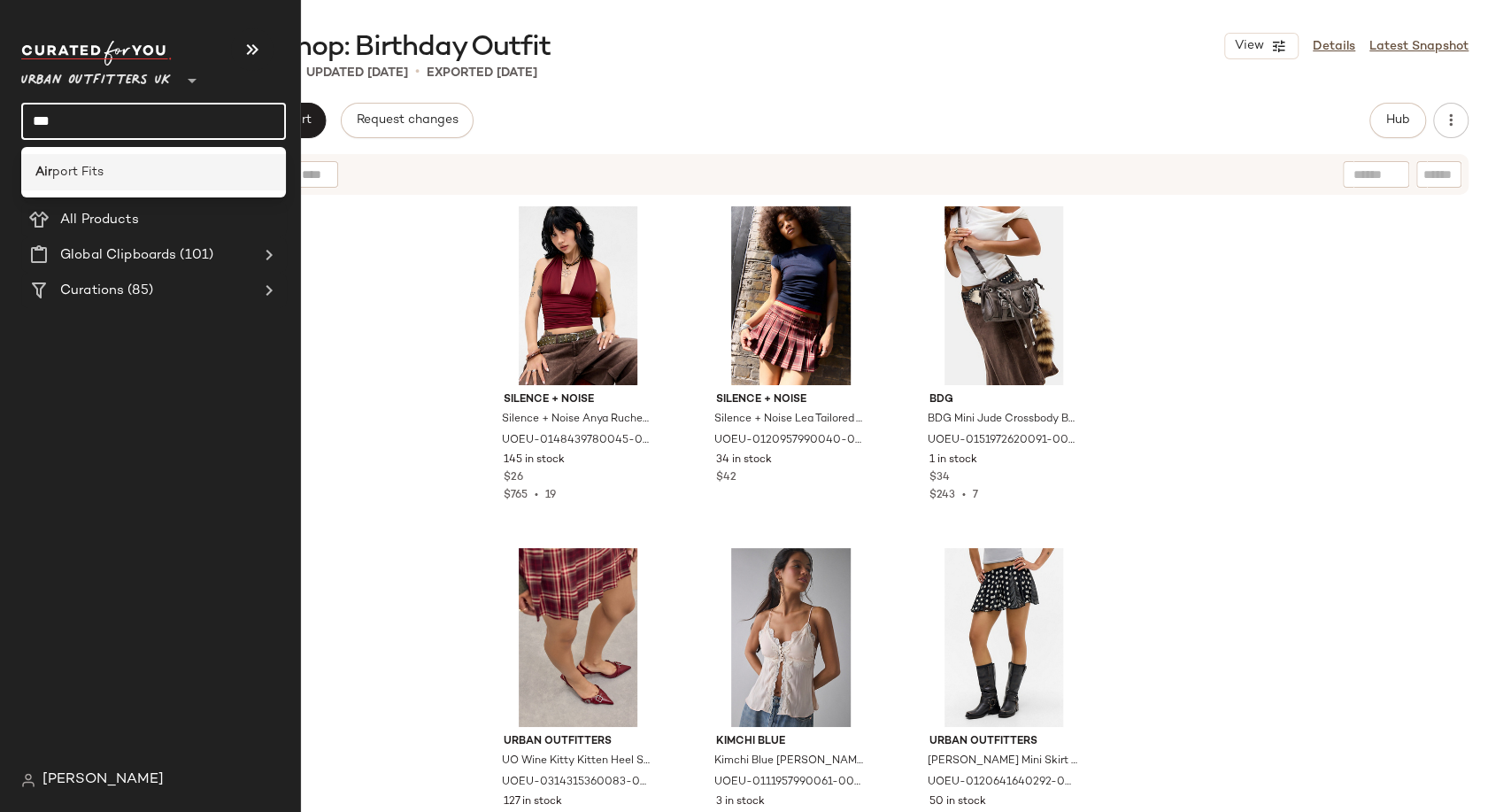
type input "***"
click at [146, 163] on div "Air port Fits" at bounding box center [154, 172] width 237 height 19
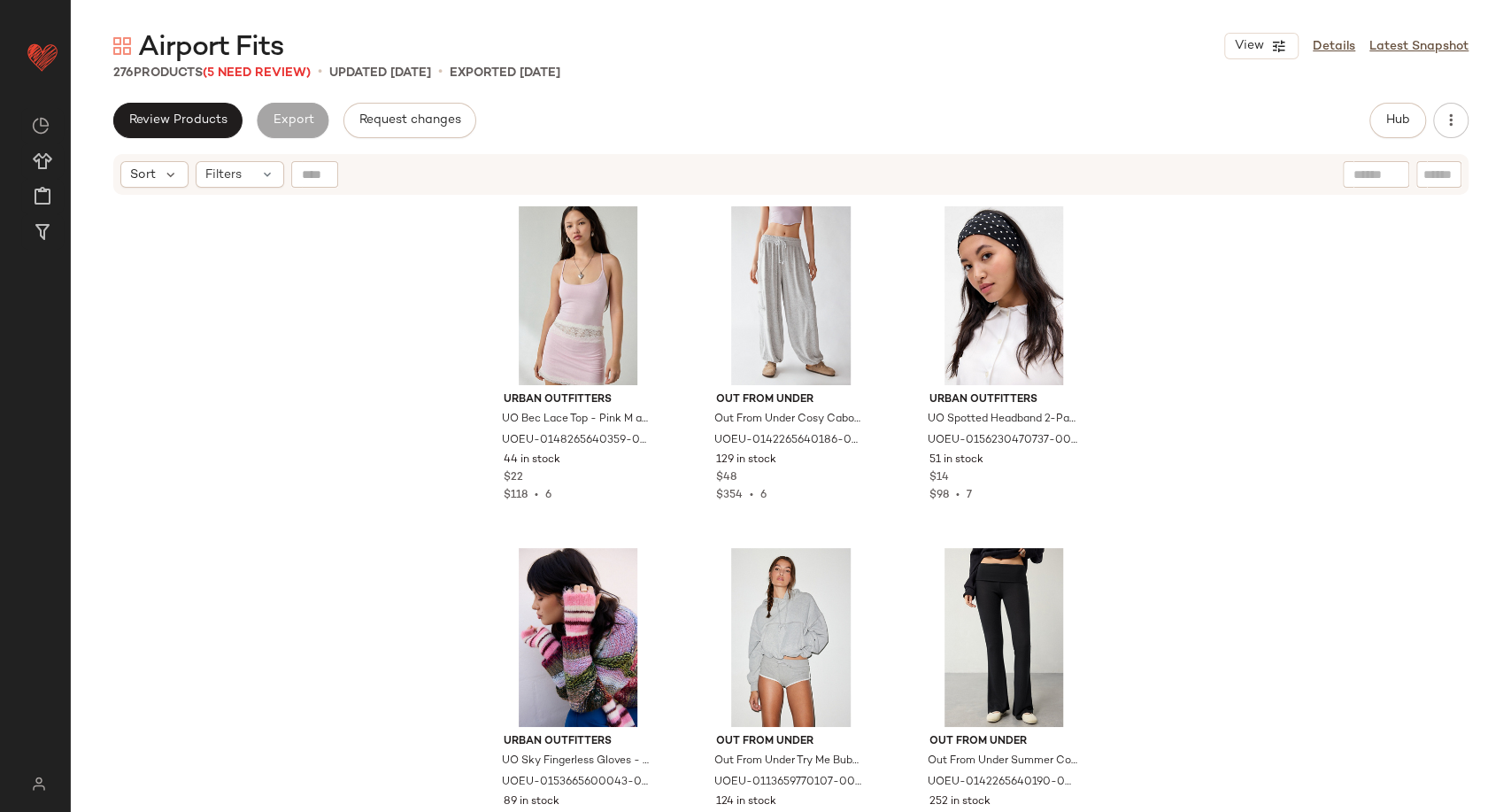
click at [259, 62] on span "Airport Fits" at bounding box center [210, 48] width 145 height 36
click at [261, 73] on span "(5 Need Review)" at bounding box center [256, 73] width 108 height 13
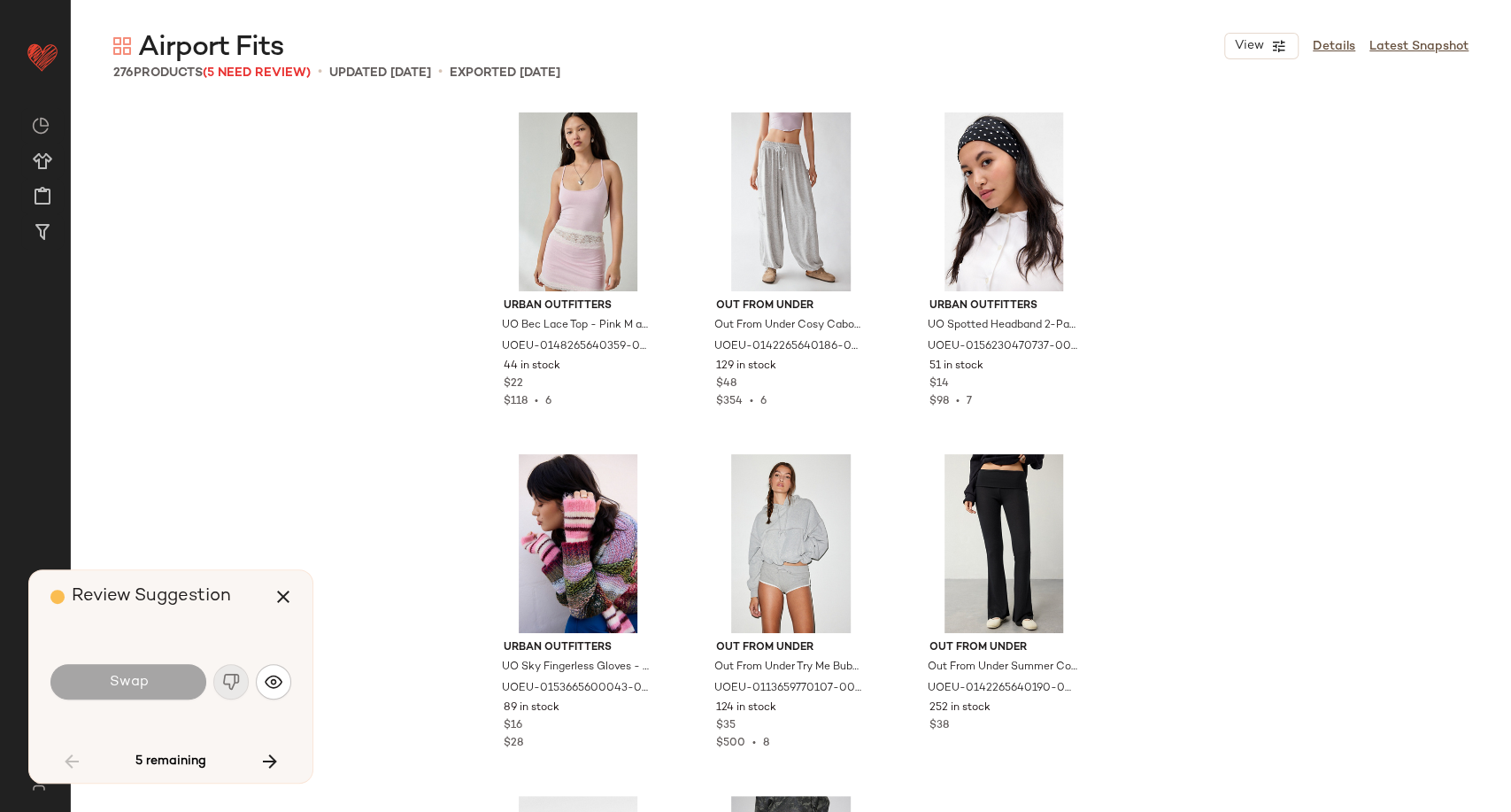
scroll to position [2050, 0]
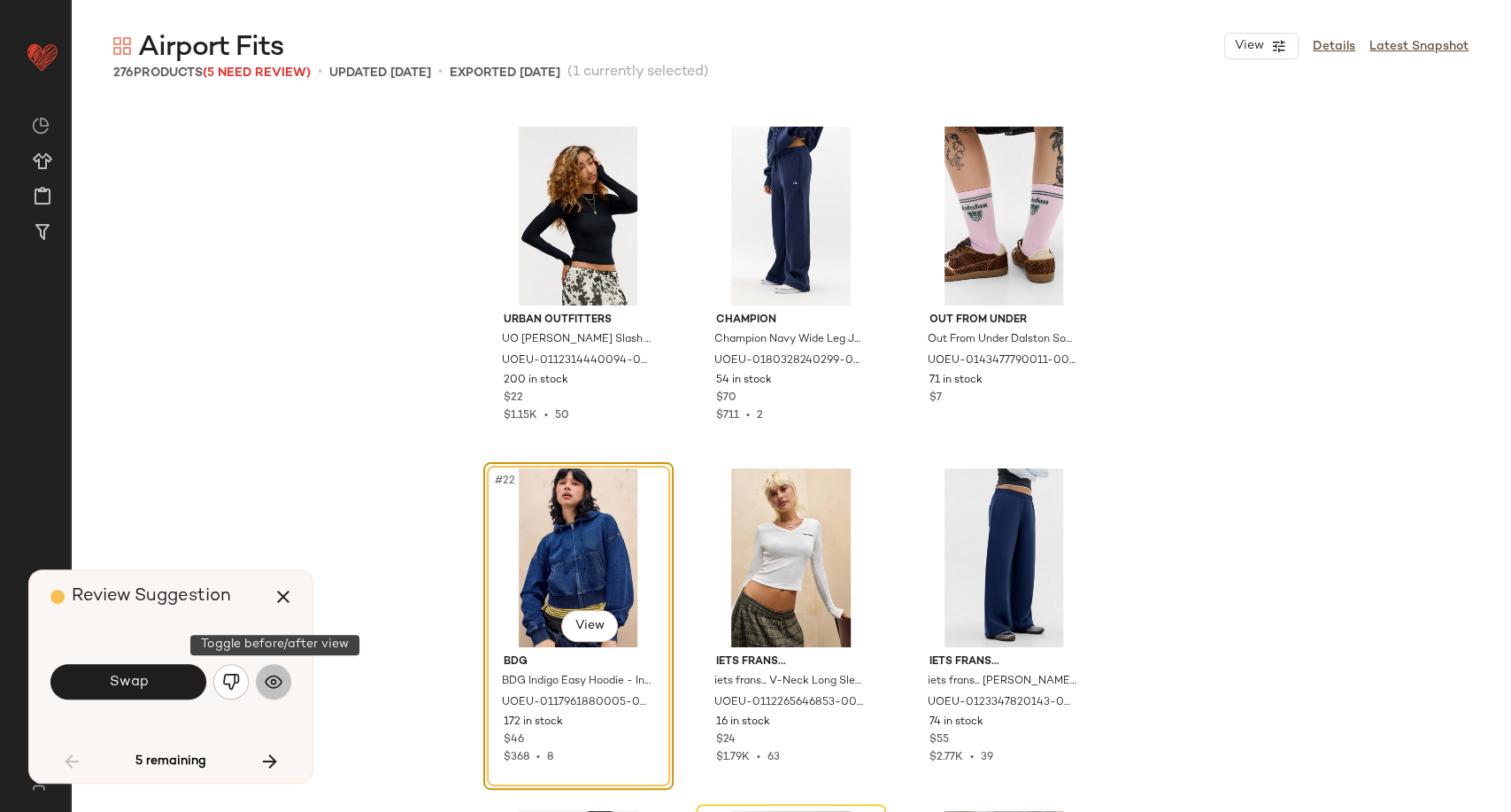
click at [276, 675] on img "button" at bounding box center [273, 682] width 18 height 18
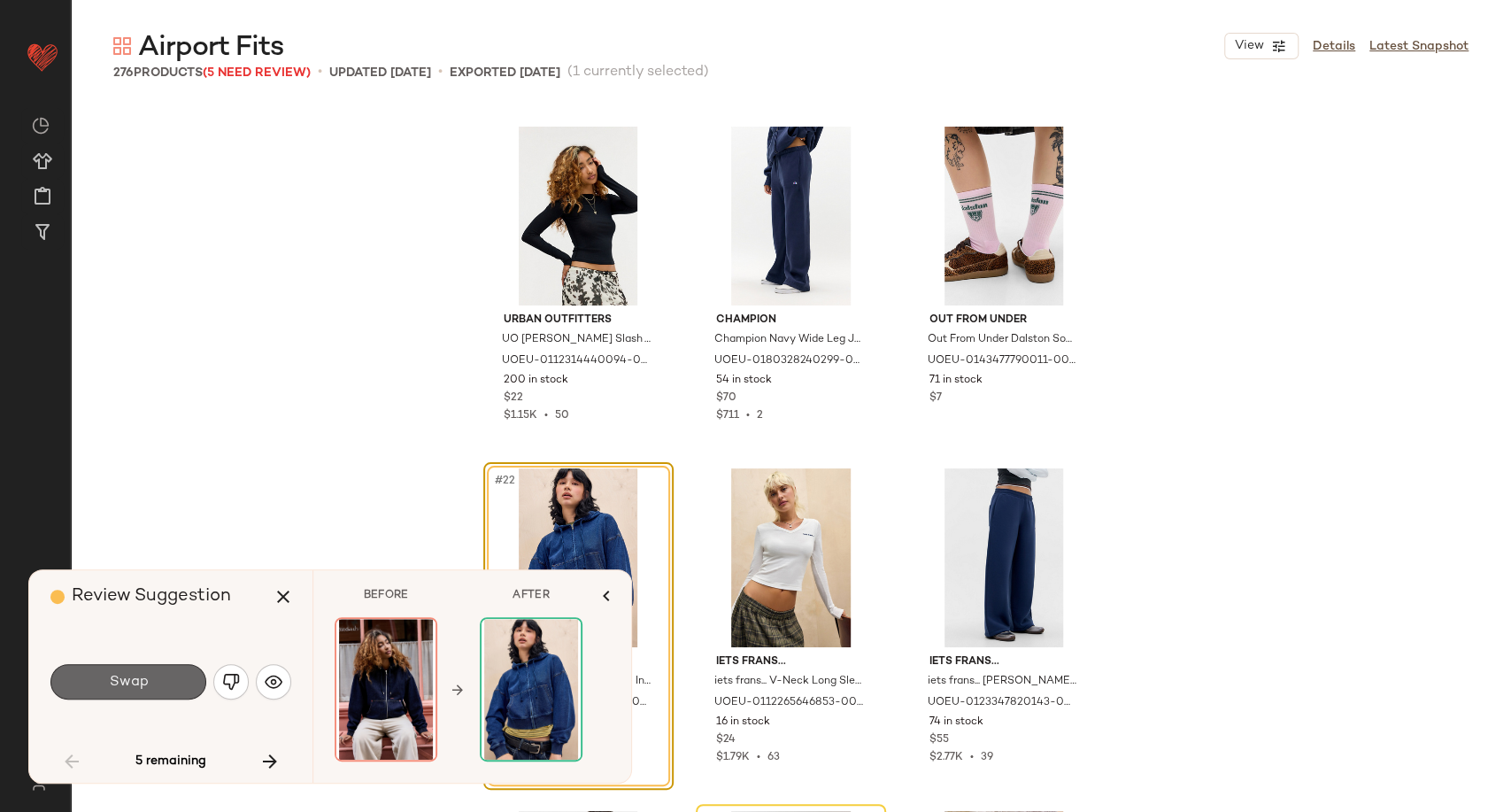
click at [164, 692] on button "Swap" at bounding box center [128, 682] width 156 height 36
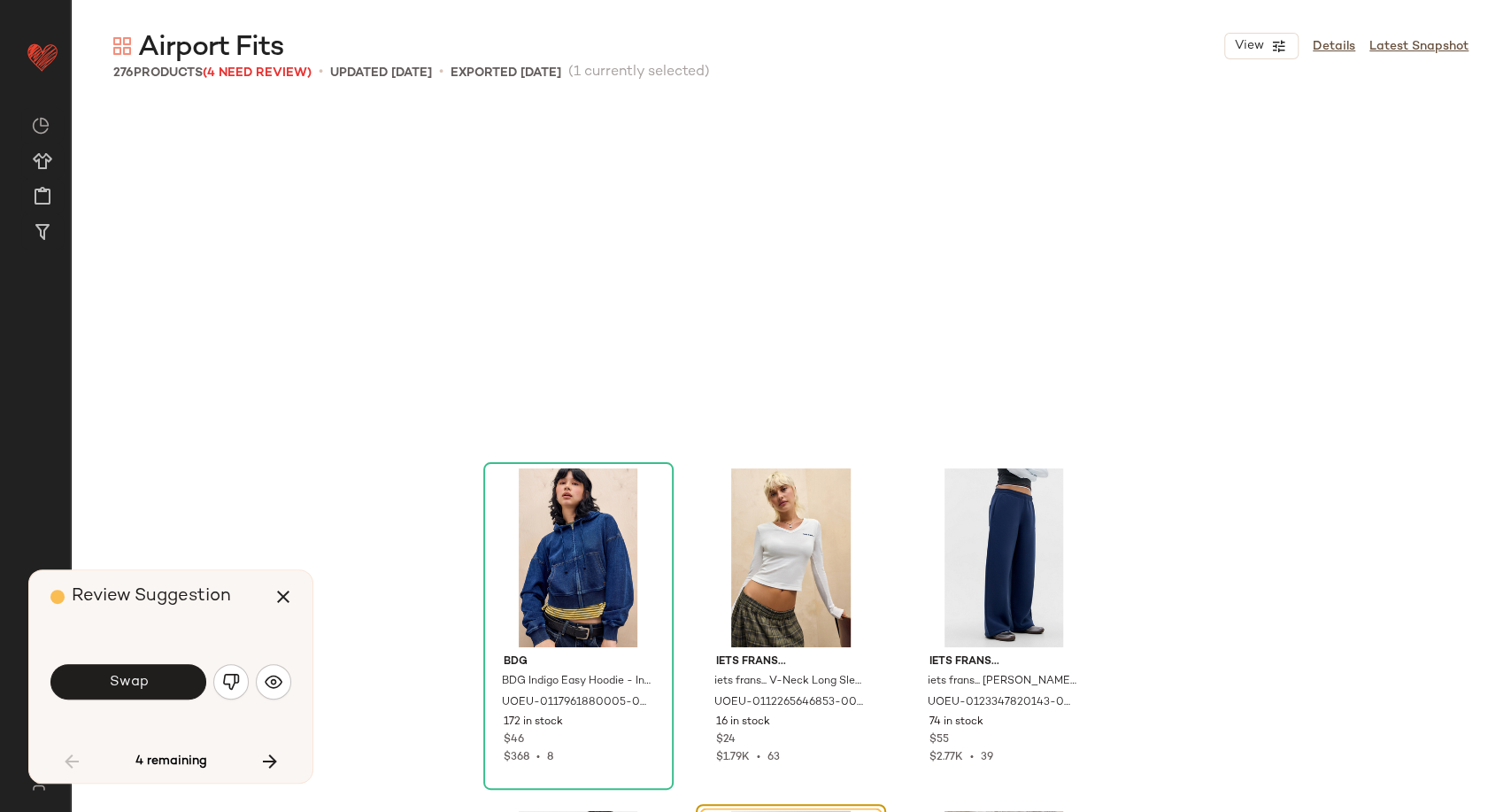
scroll to position [2392, 0]
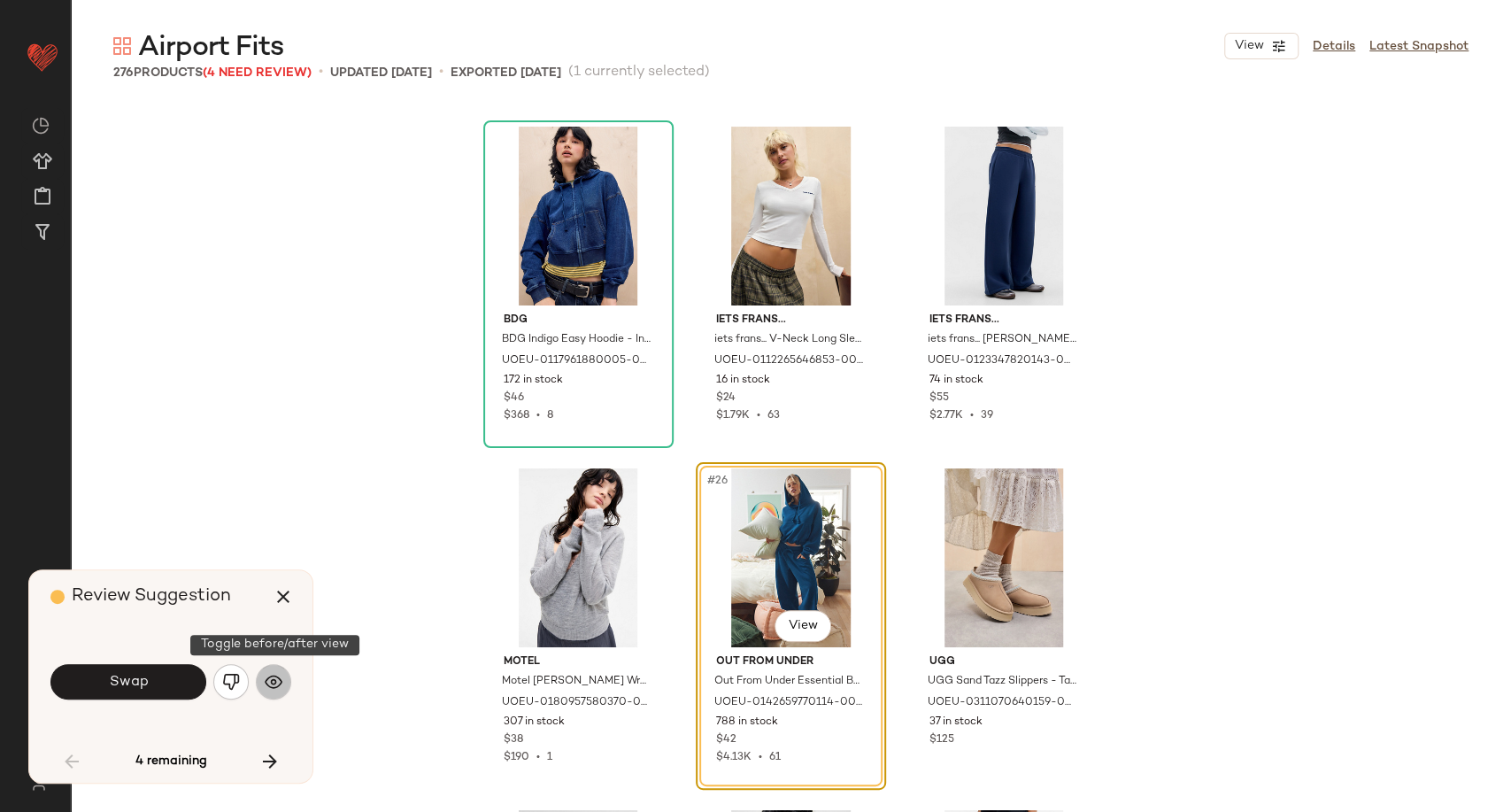
click at [280, 683] on img "button" at bounding box center [273, 682] width 18 height 18
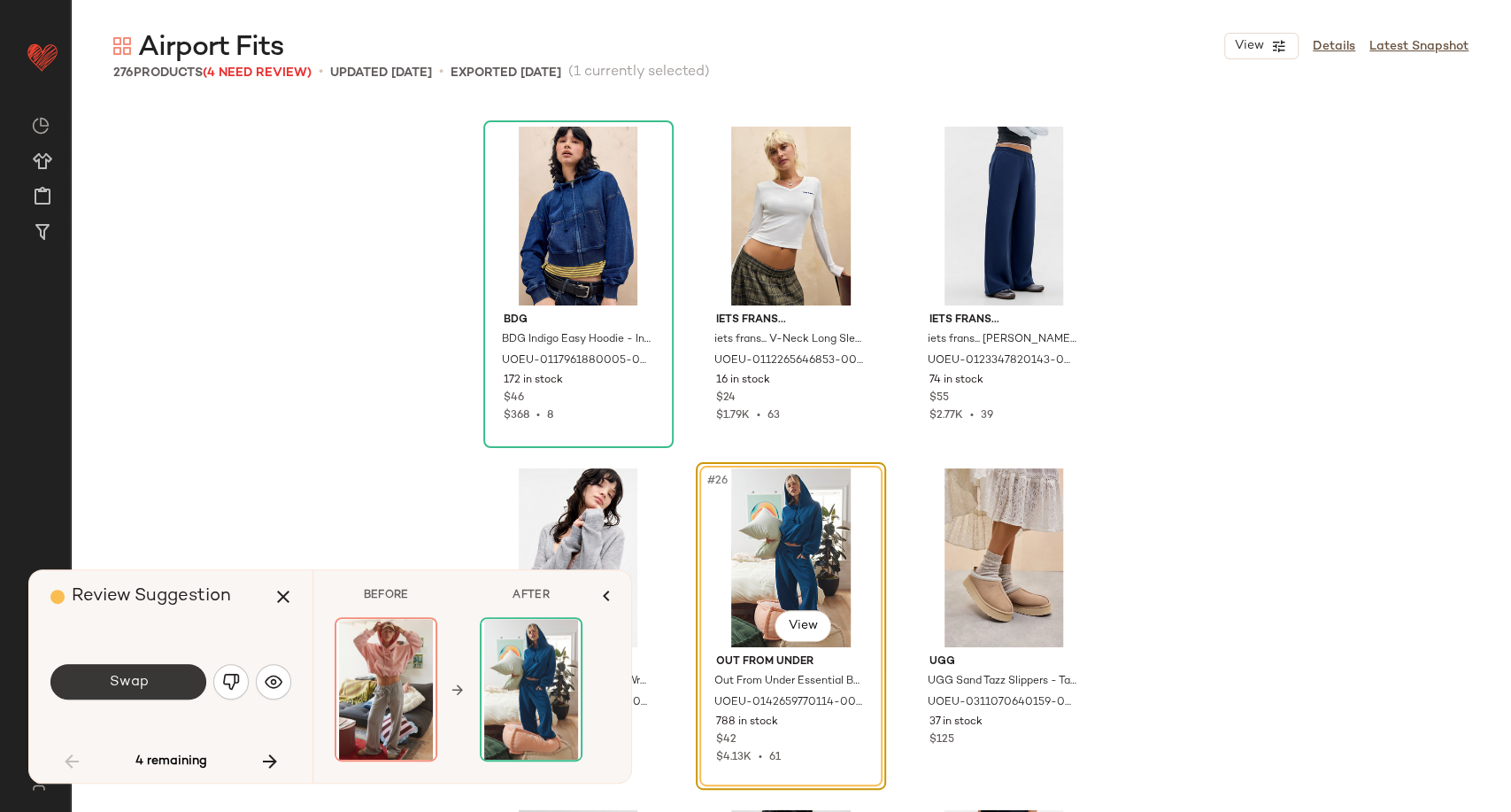
click at [129, 690] on span "Swap" at bounding box center [127, 682] width 40 height 17
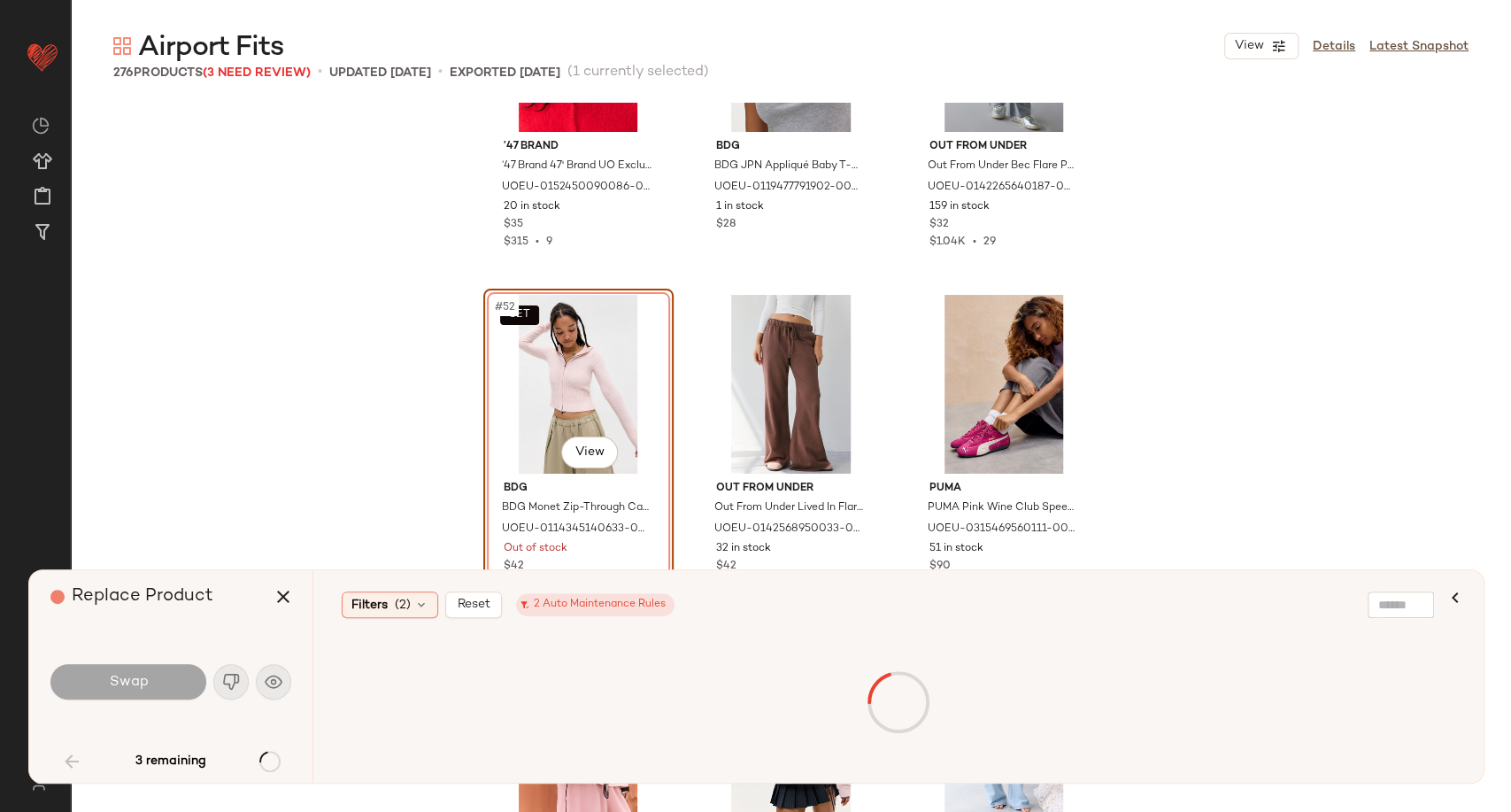
scroll to position [5664, 0]
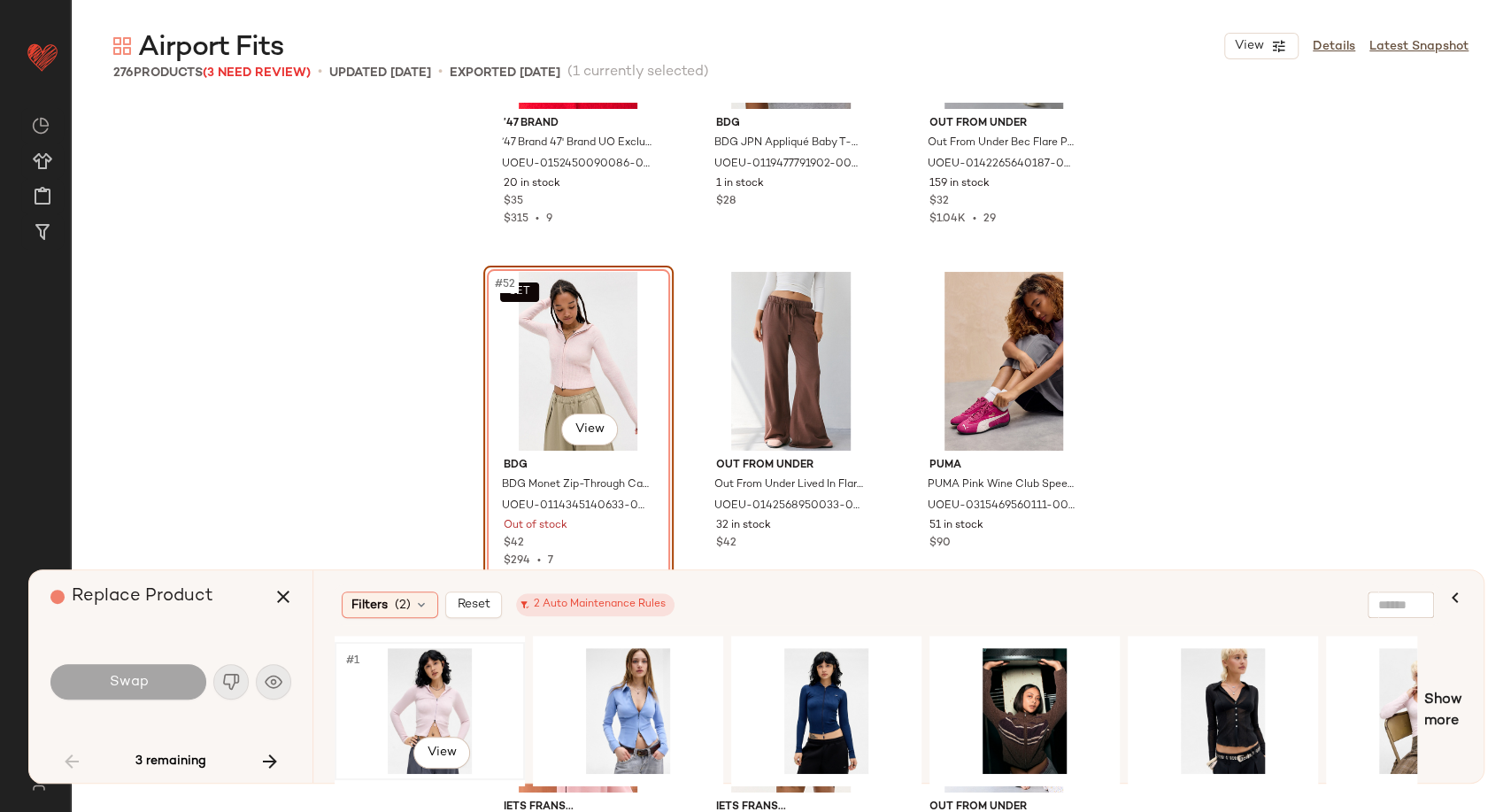
click at [414, 710] on div "#1 View" at bounding box center [430, 710] width 178 height 126
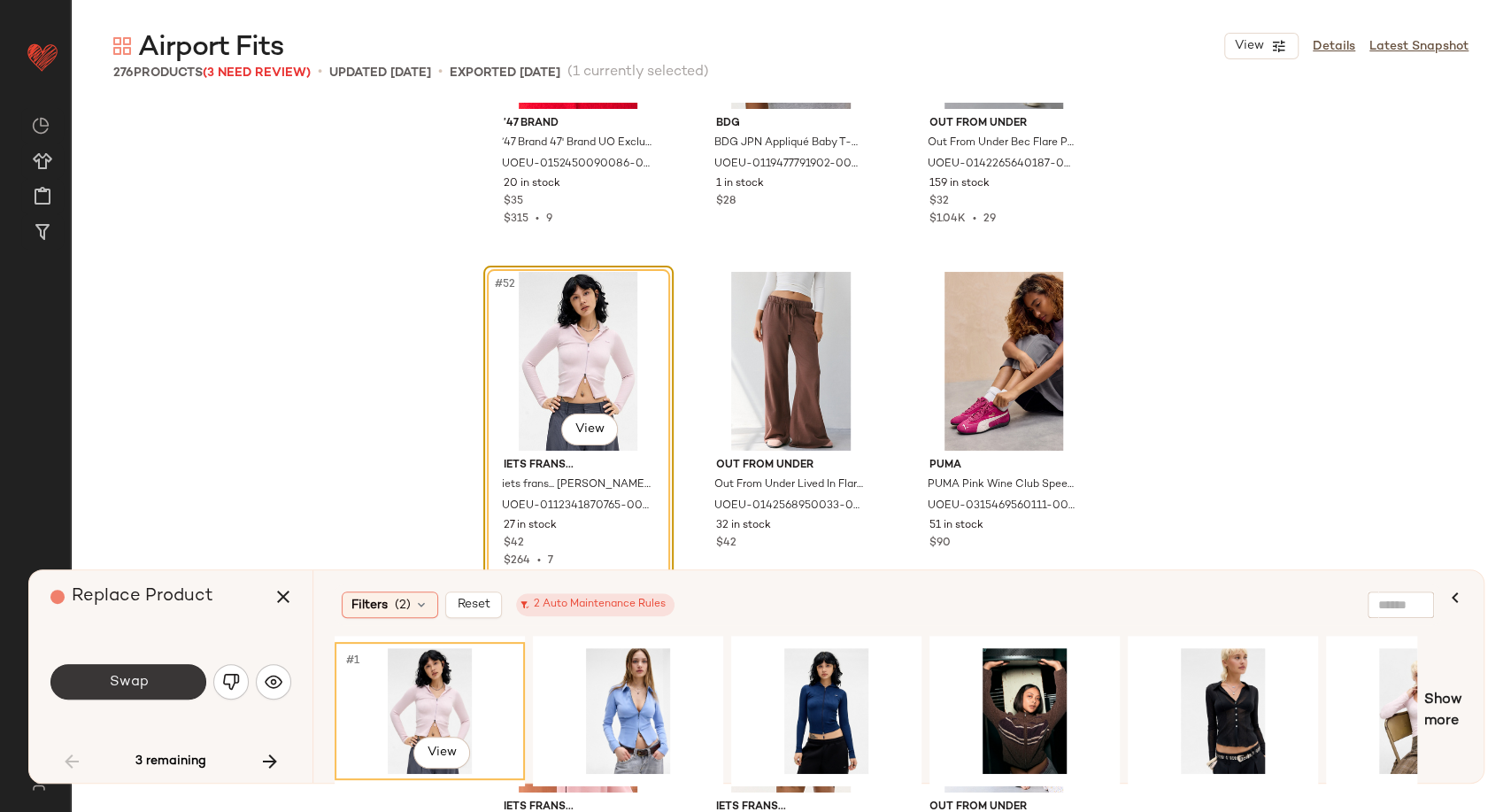
click at [129, 687] on span "Swap" at bounding box center [127, 682] width 40 height 17
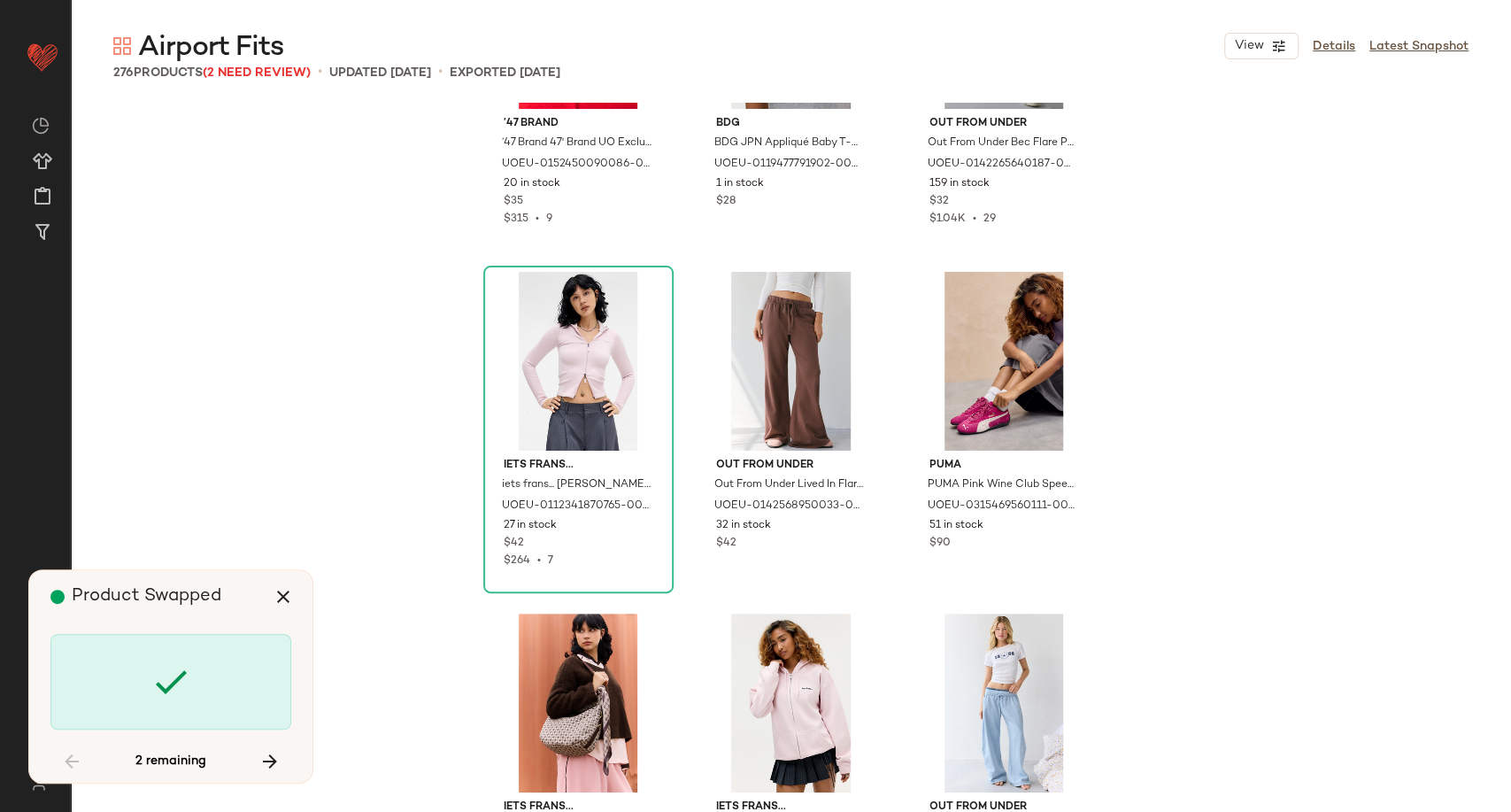
scroll to position [7518, 0]
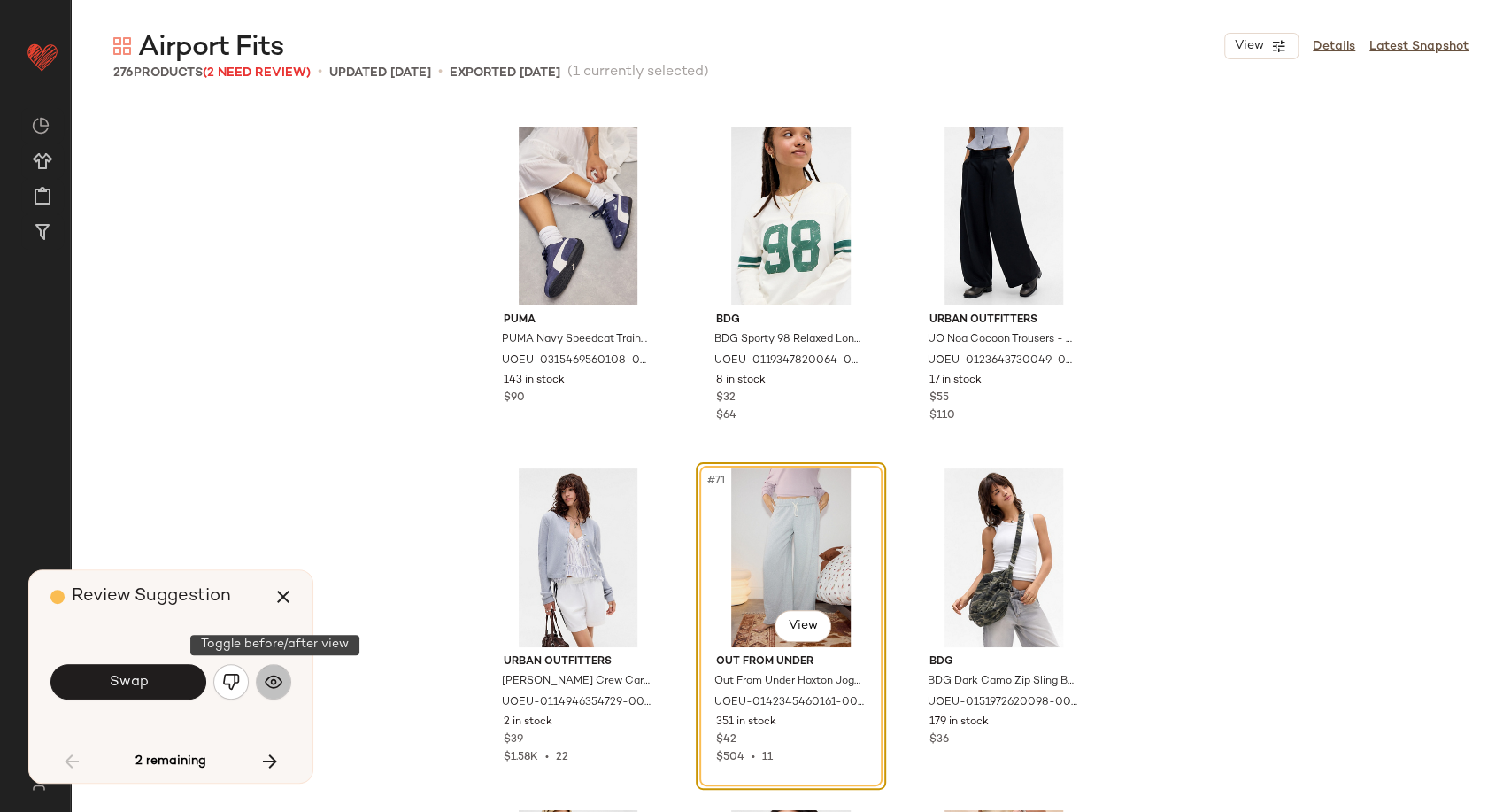
click at [256, 685] on button "button" at bounding box center [273, 682] width 36 height 36
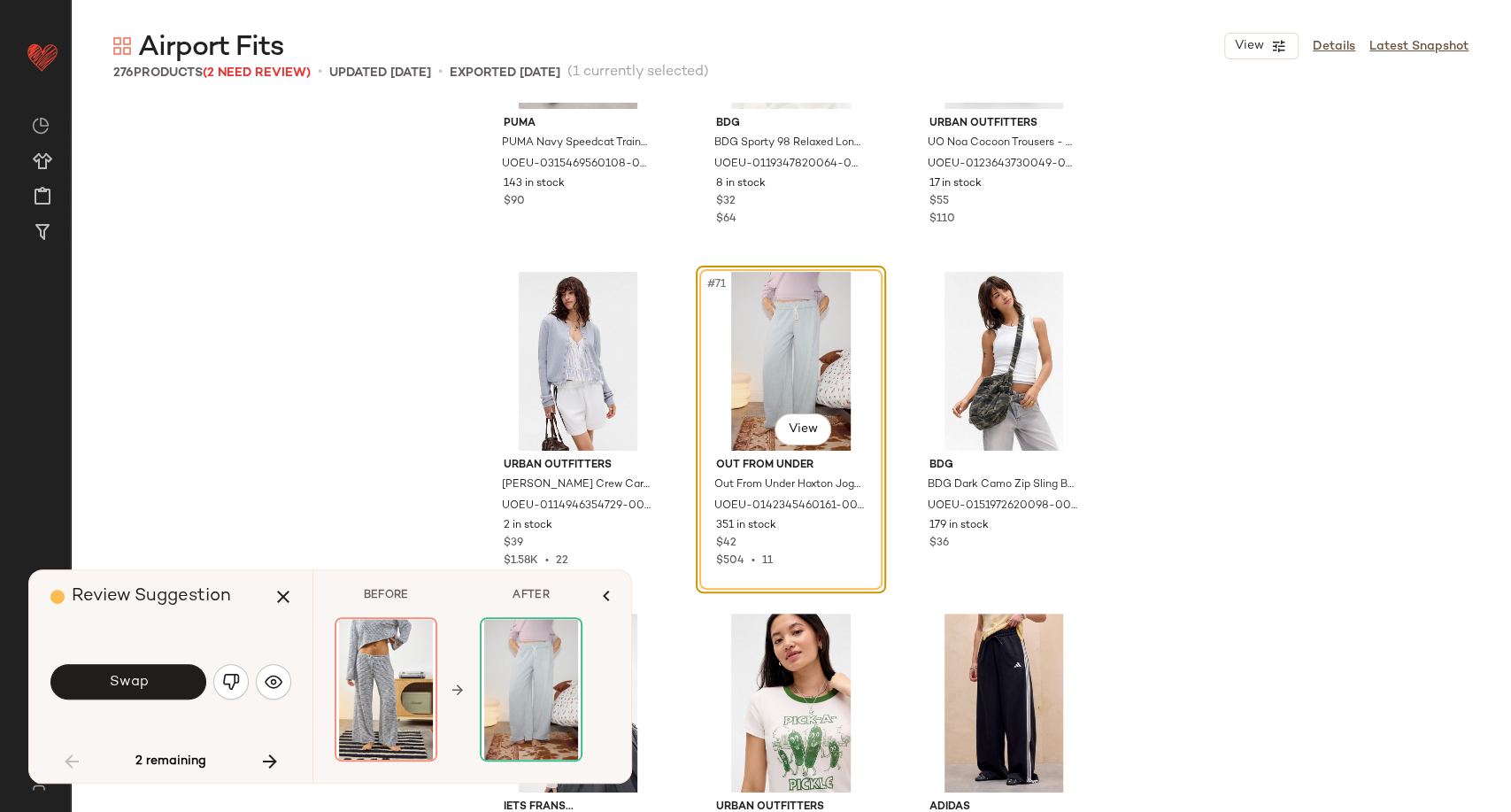
scroll to position [7814, 0]
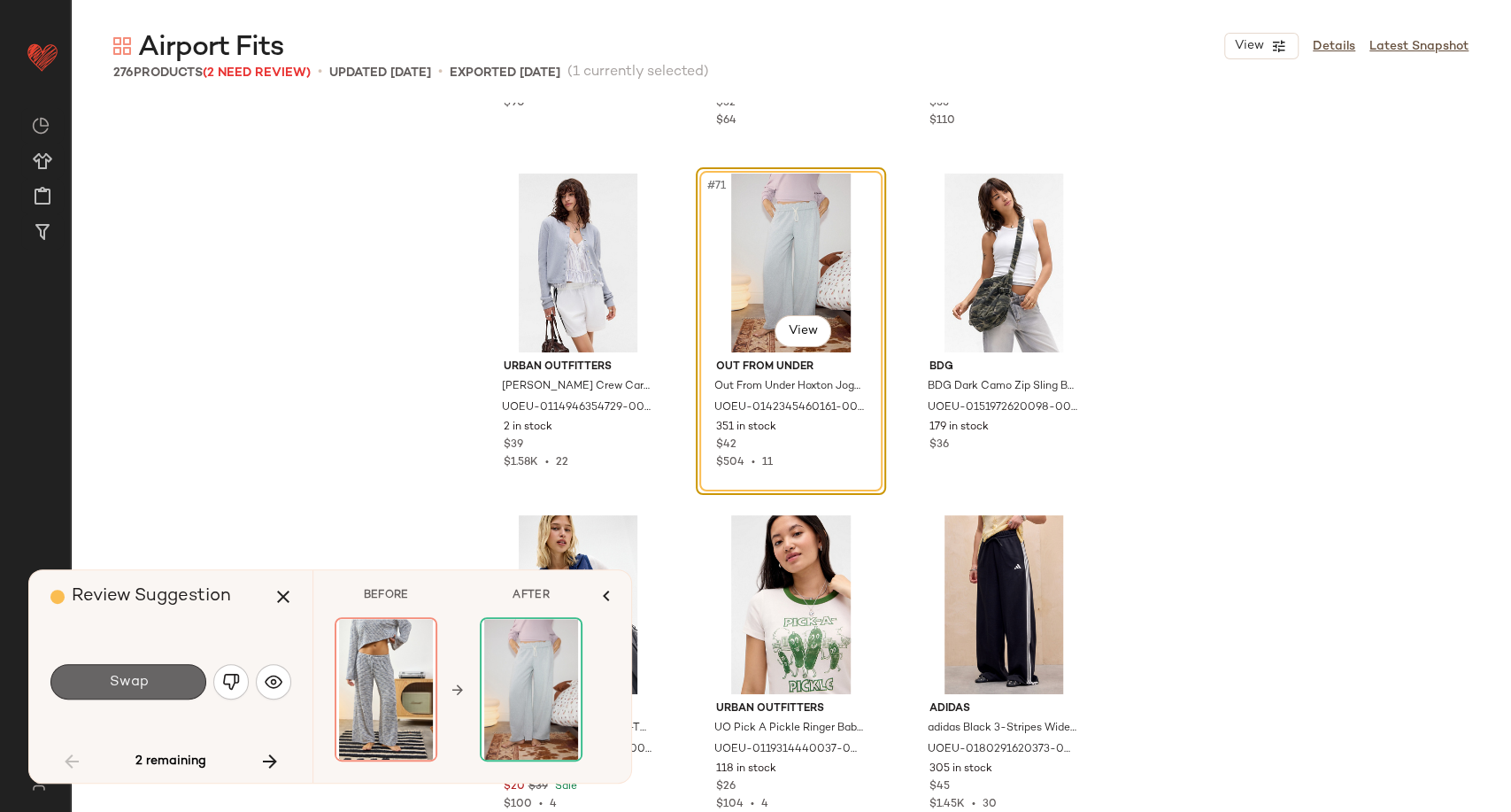
click at [171, 682] on button "Swap" at bounding box center [128, 682] width 156 height 36
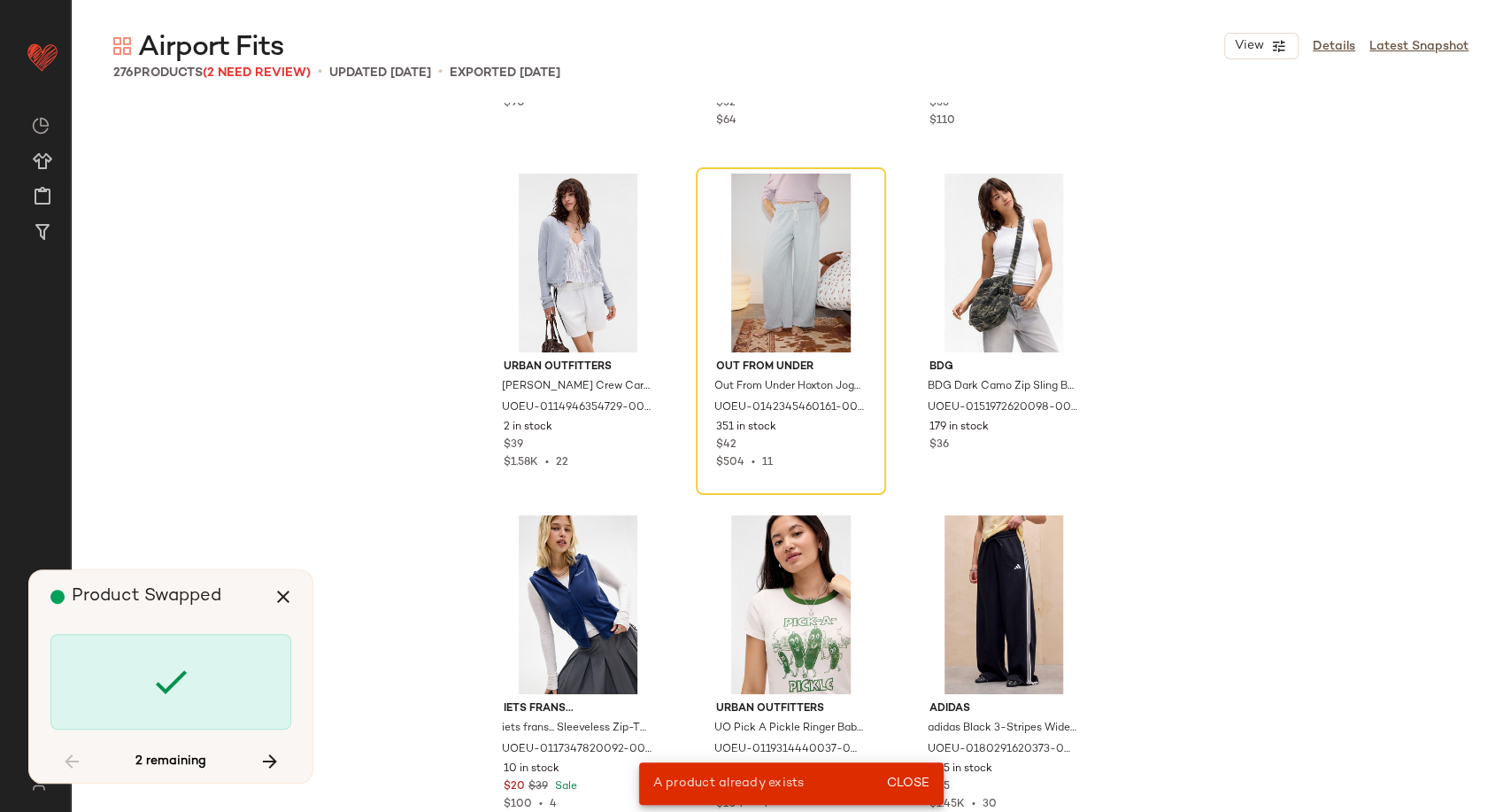
scroll to position [1367, 0]
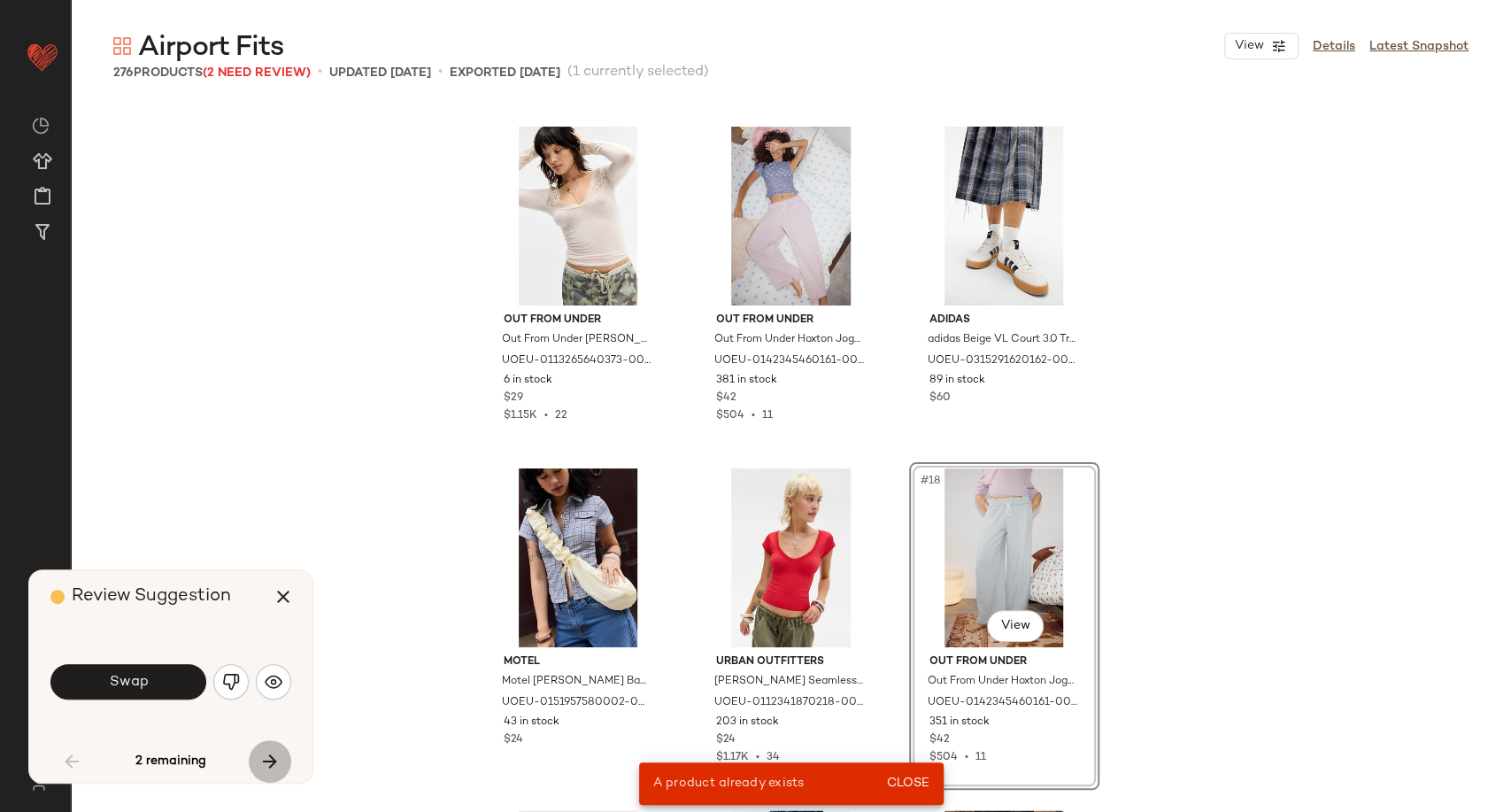
click at [277, 759] on icon "button" at bounding box center [270, 761] width 21 height 21
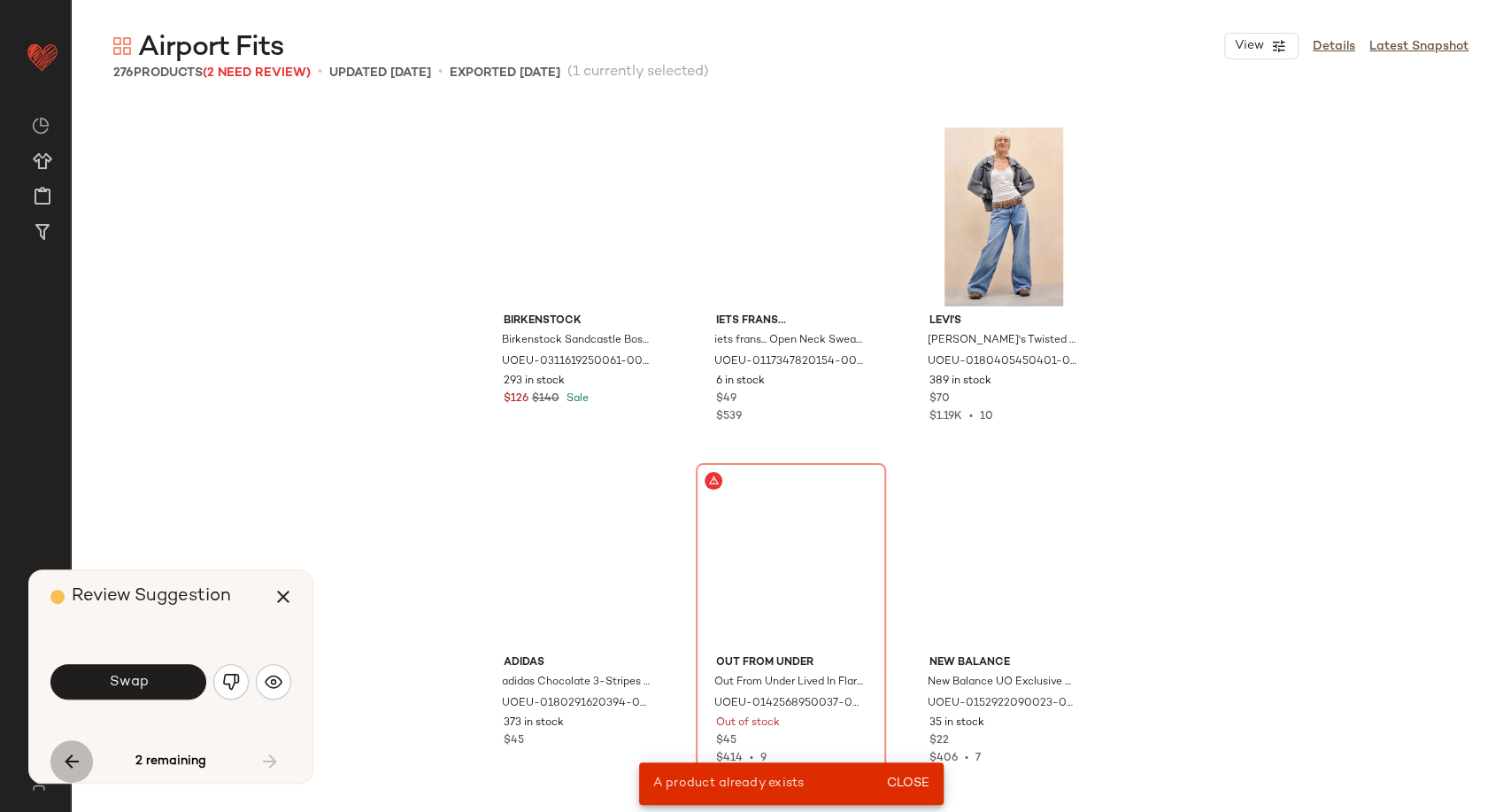
click at [69, 755] on icon "button" at bounding box center [72, 761] width 21 height 21
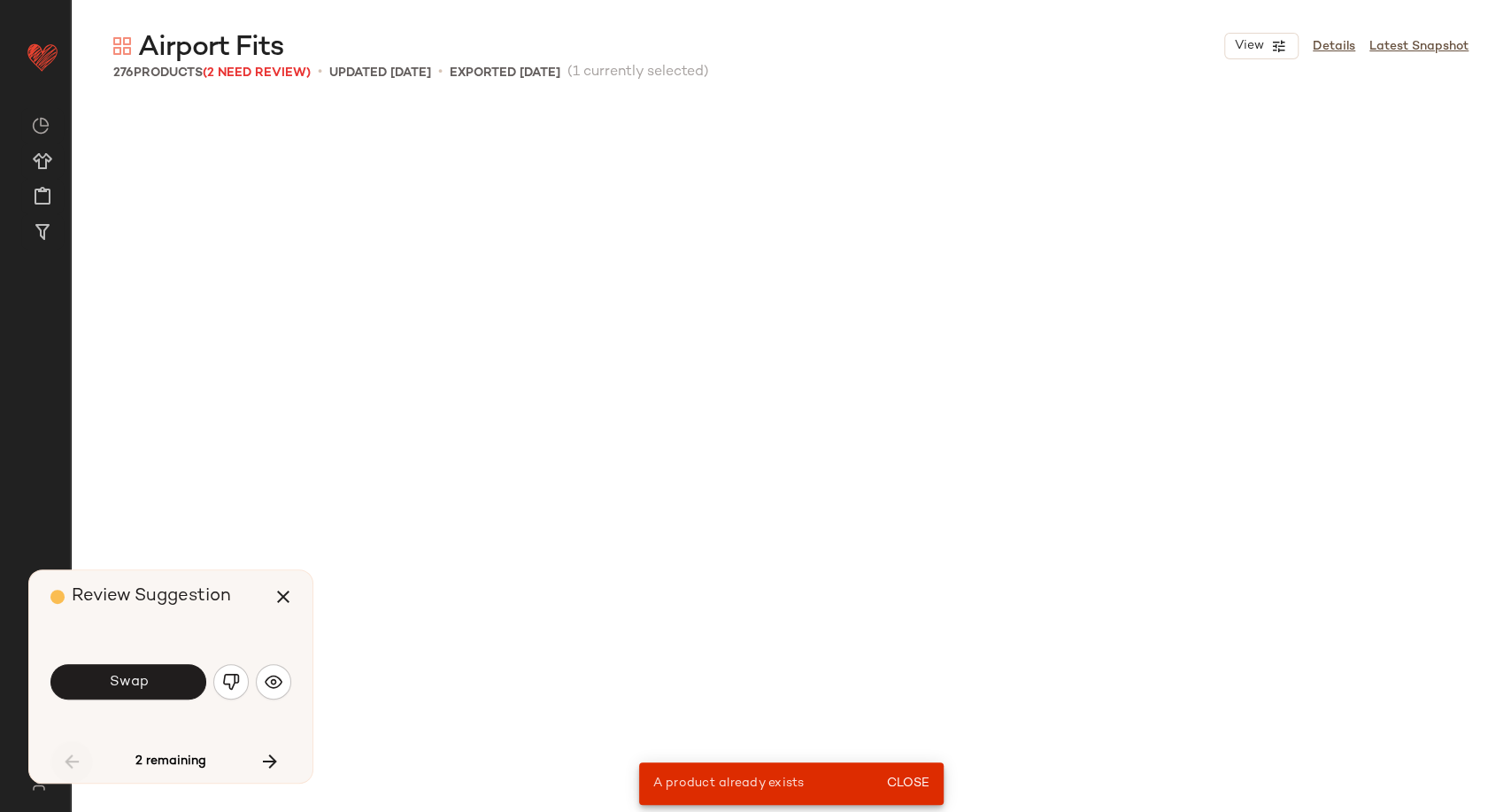
scroll to position [1367, 0]
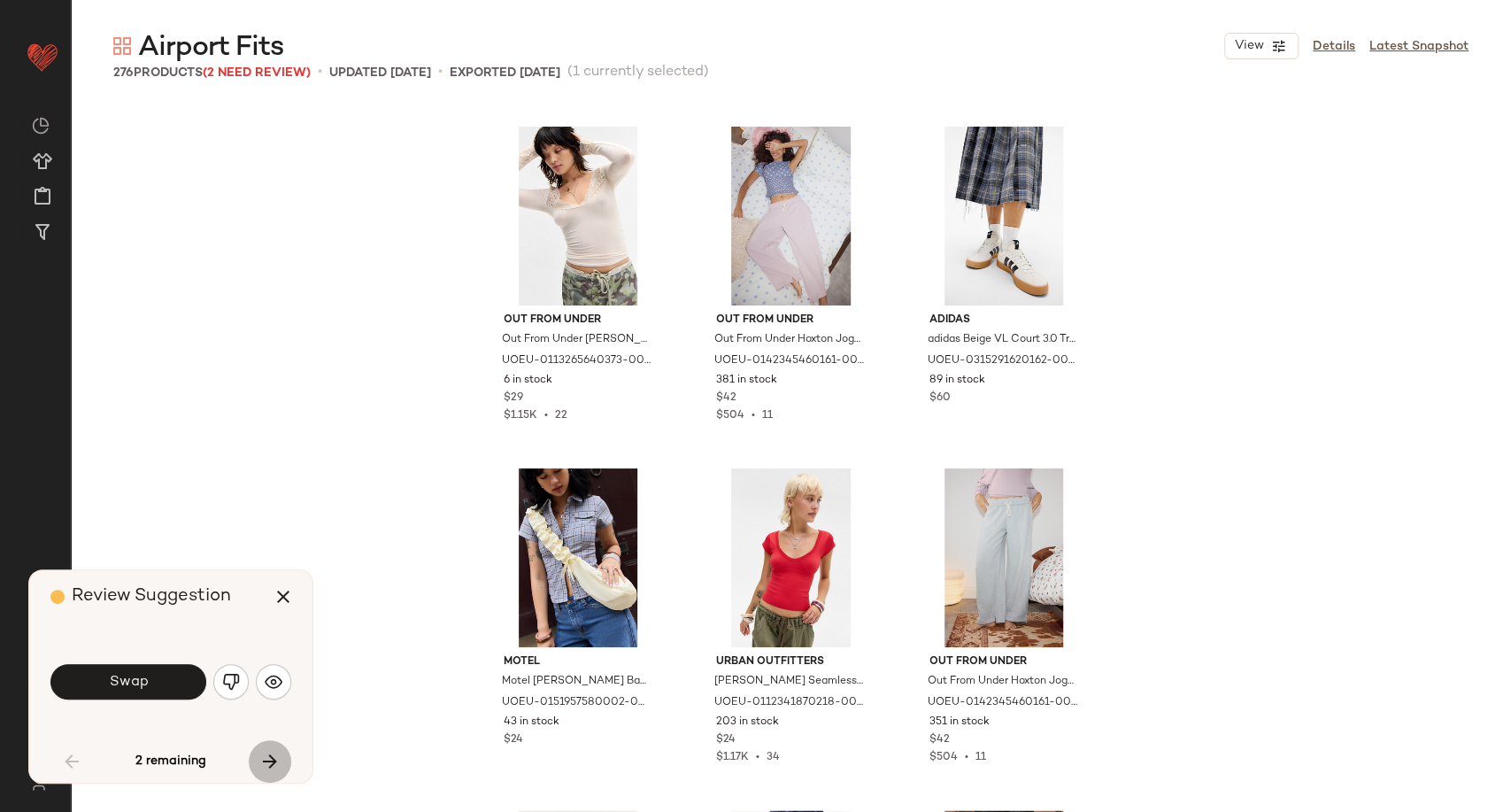
click at [272, 759] on icon "button" at bounding box center [270, 761] width 21 height 21
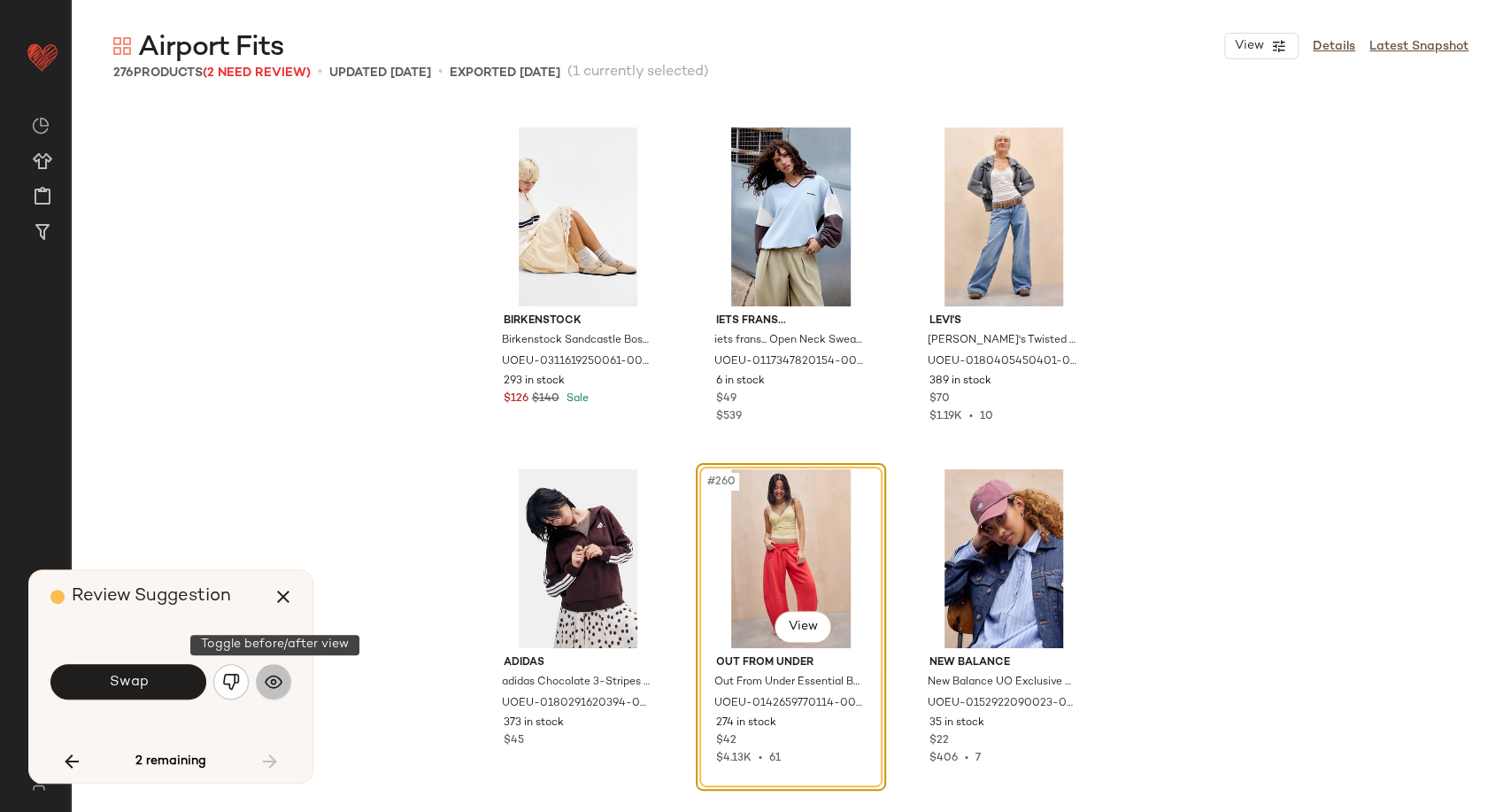
click at [261, 686] on button "button" at bounding box center [273, 682] width 36 height 36
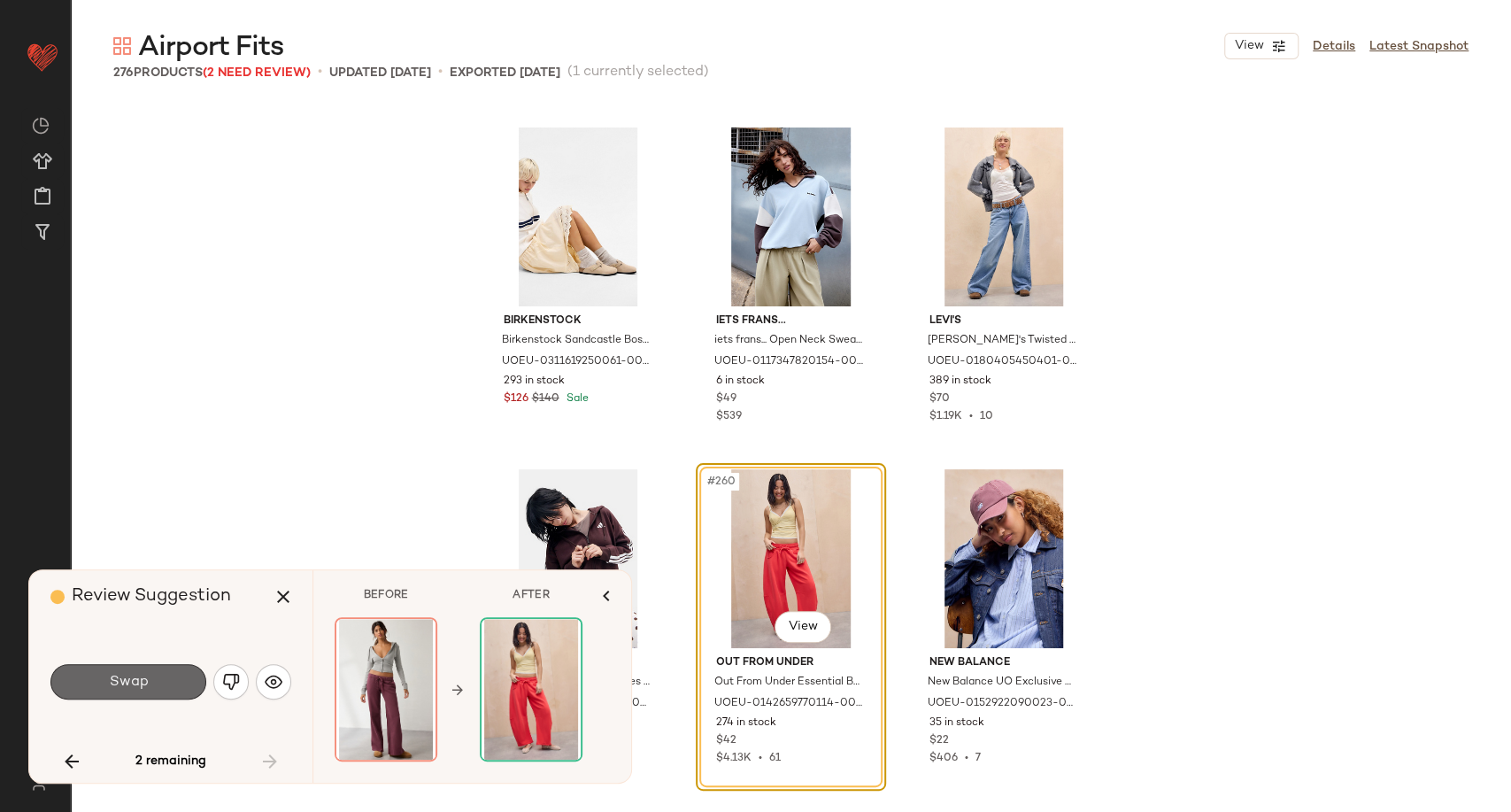
click at [167, 686] on button "Swap" at bounding box center [128, 682] width 156 height 36
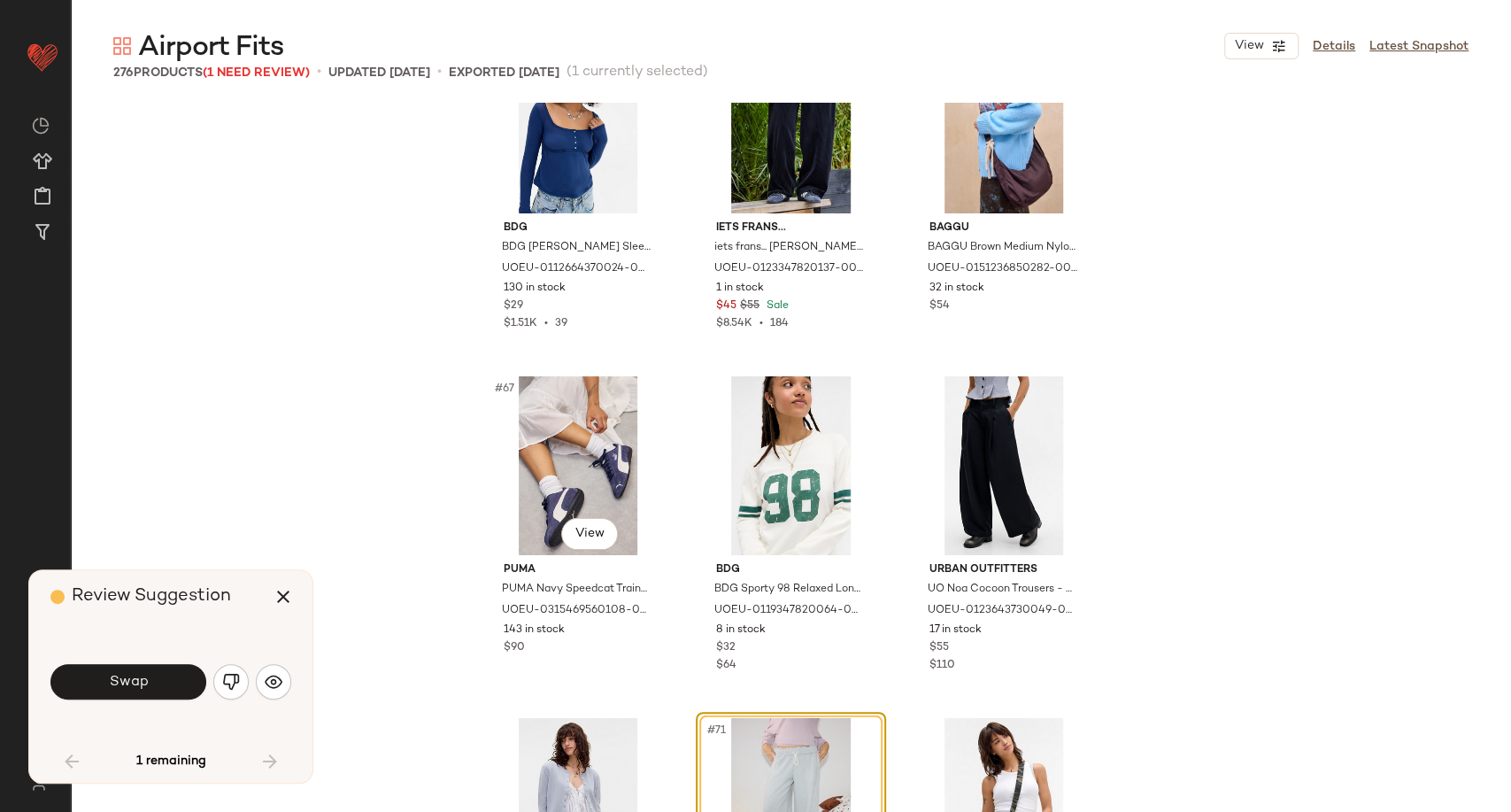
scroll to position [7564, 0]
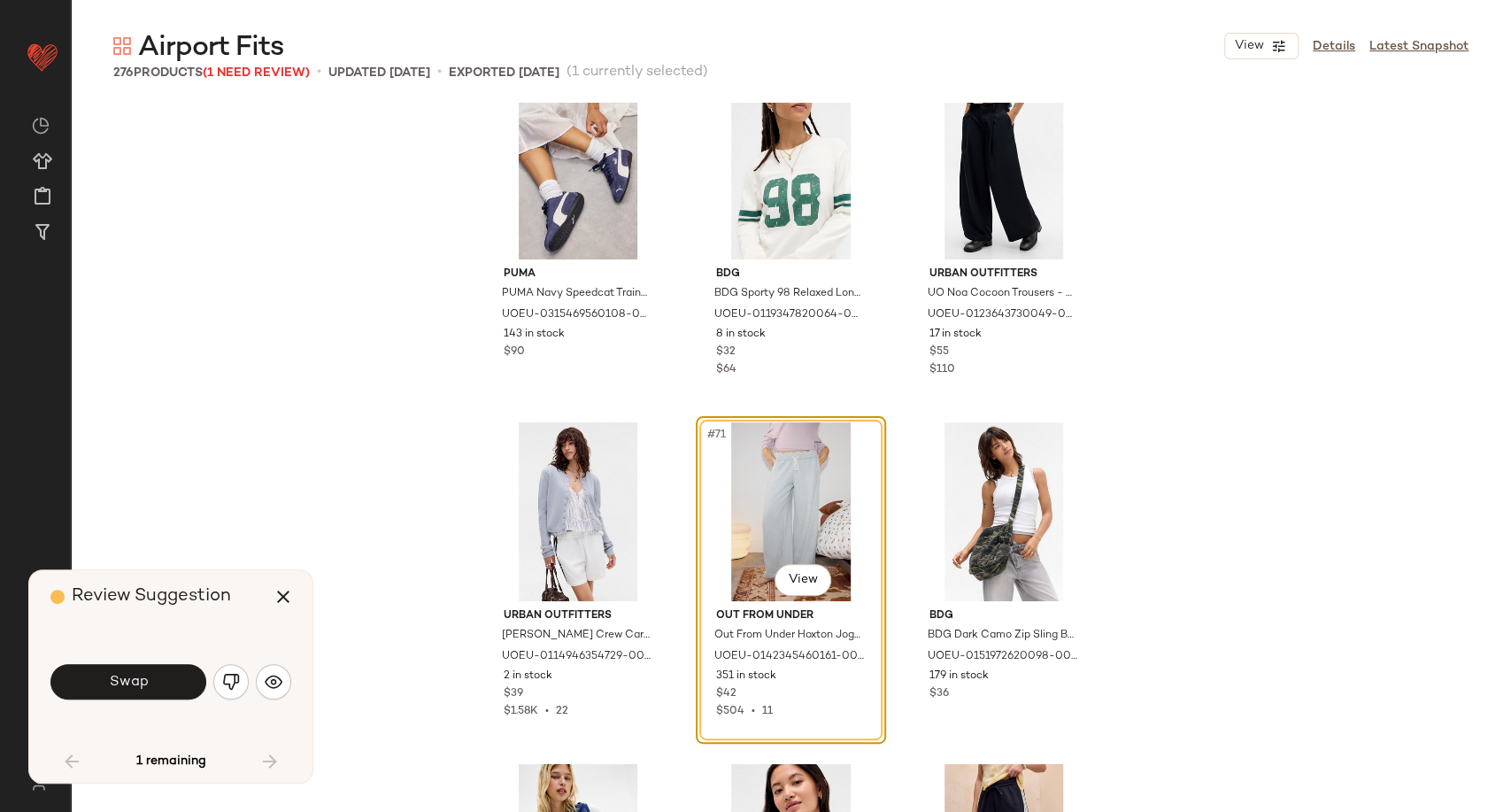
click at [776, 497] on div "#71 View" at bounding box center [792, 511] width 178 height 179
click at [216, 687] on button "button" at bounding box center [232, 682] width 36 height 36
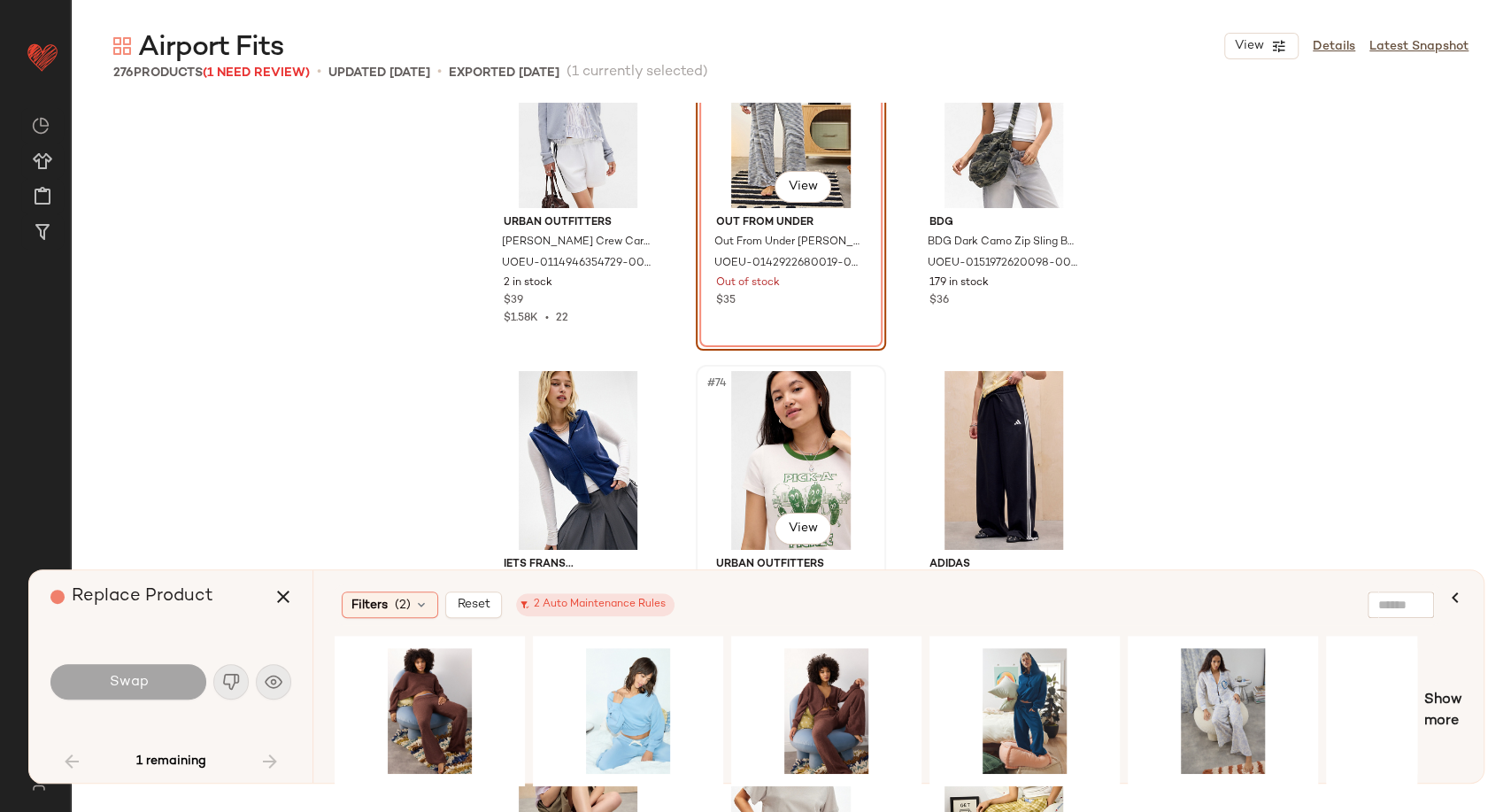
scroll to position [7859, 0]
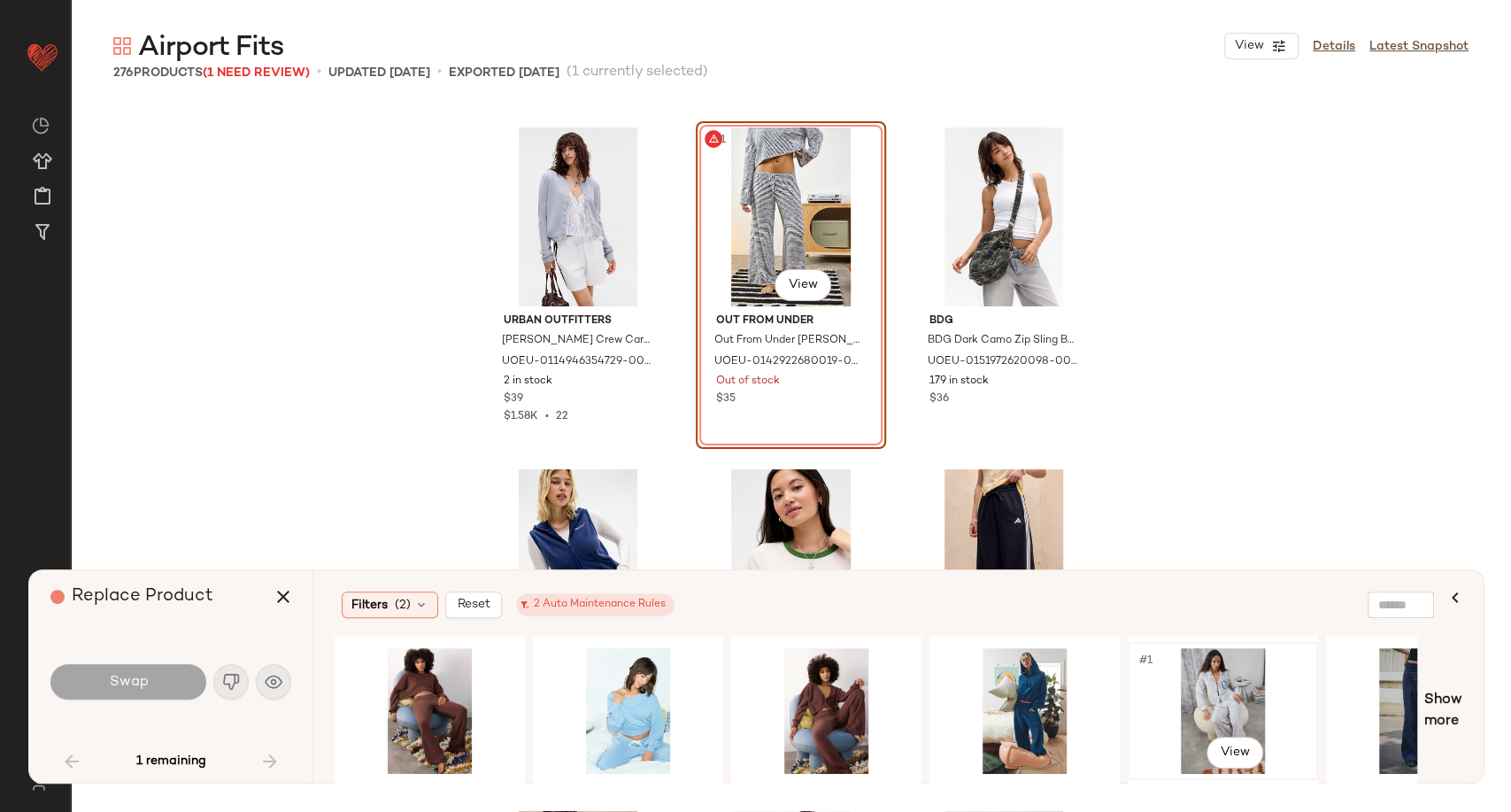
click at [1247, 697] on div "#1 View" at bounding box center [1223, 710] width 178 height 126
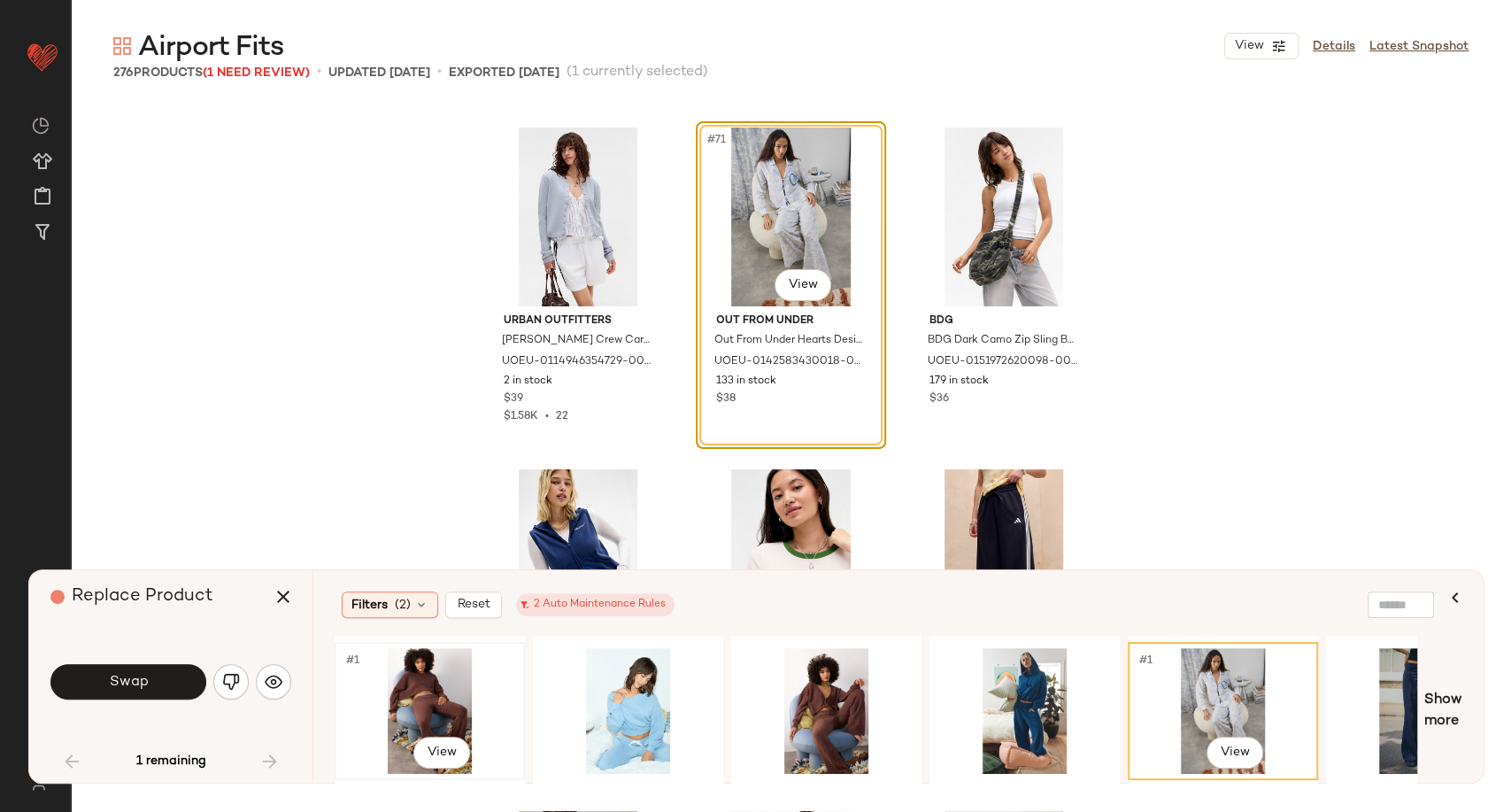
click at [432, 710] on div "#1 View" at bounding box center [430, 710] width 178 height 126
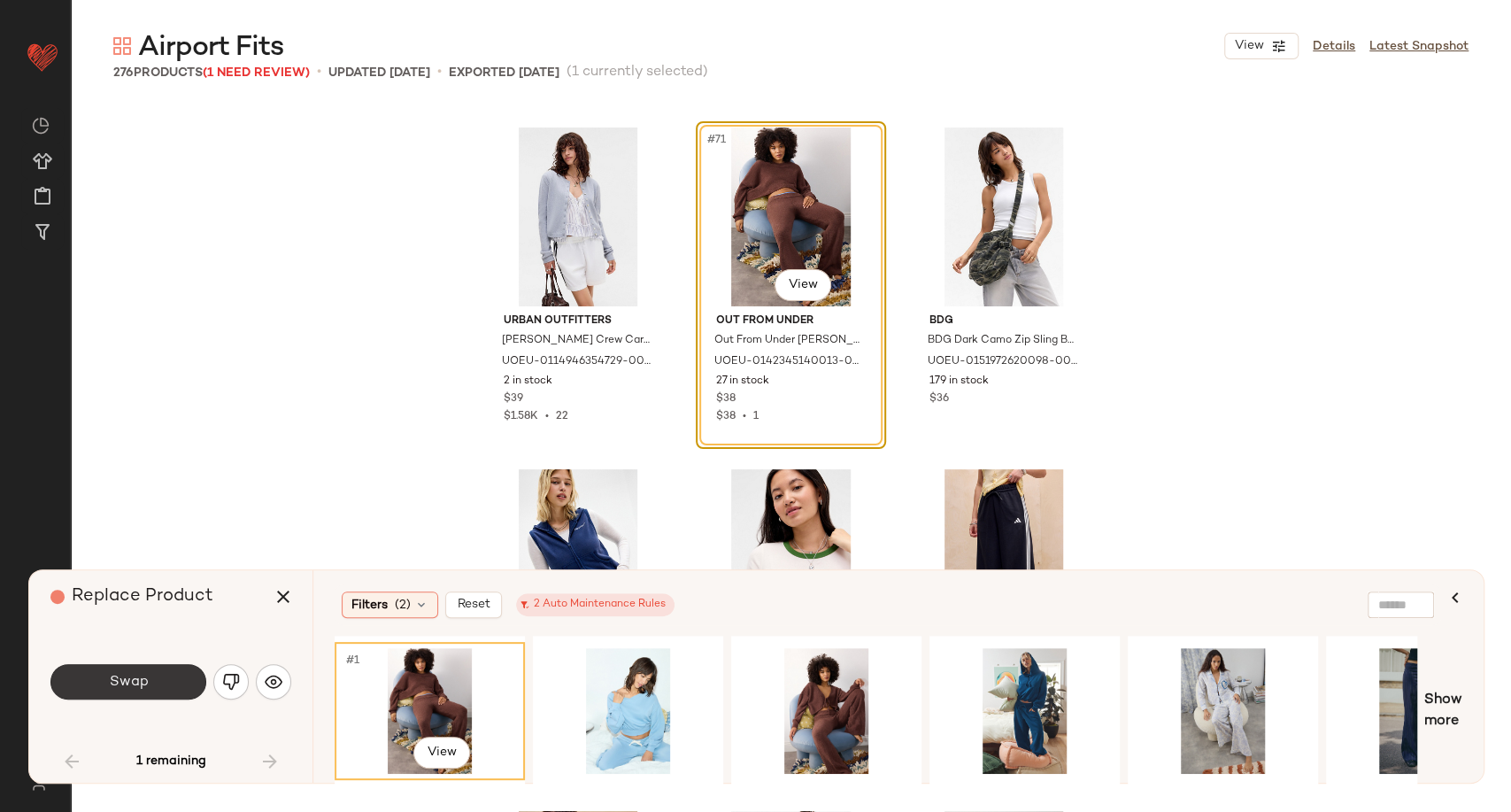
click at [156, 685] on button "Swap" at bounding box center [128, 682] width 156 height 36
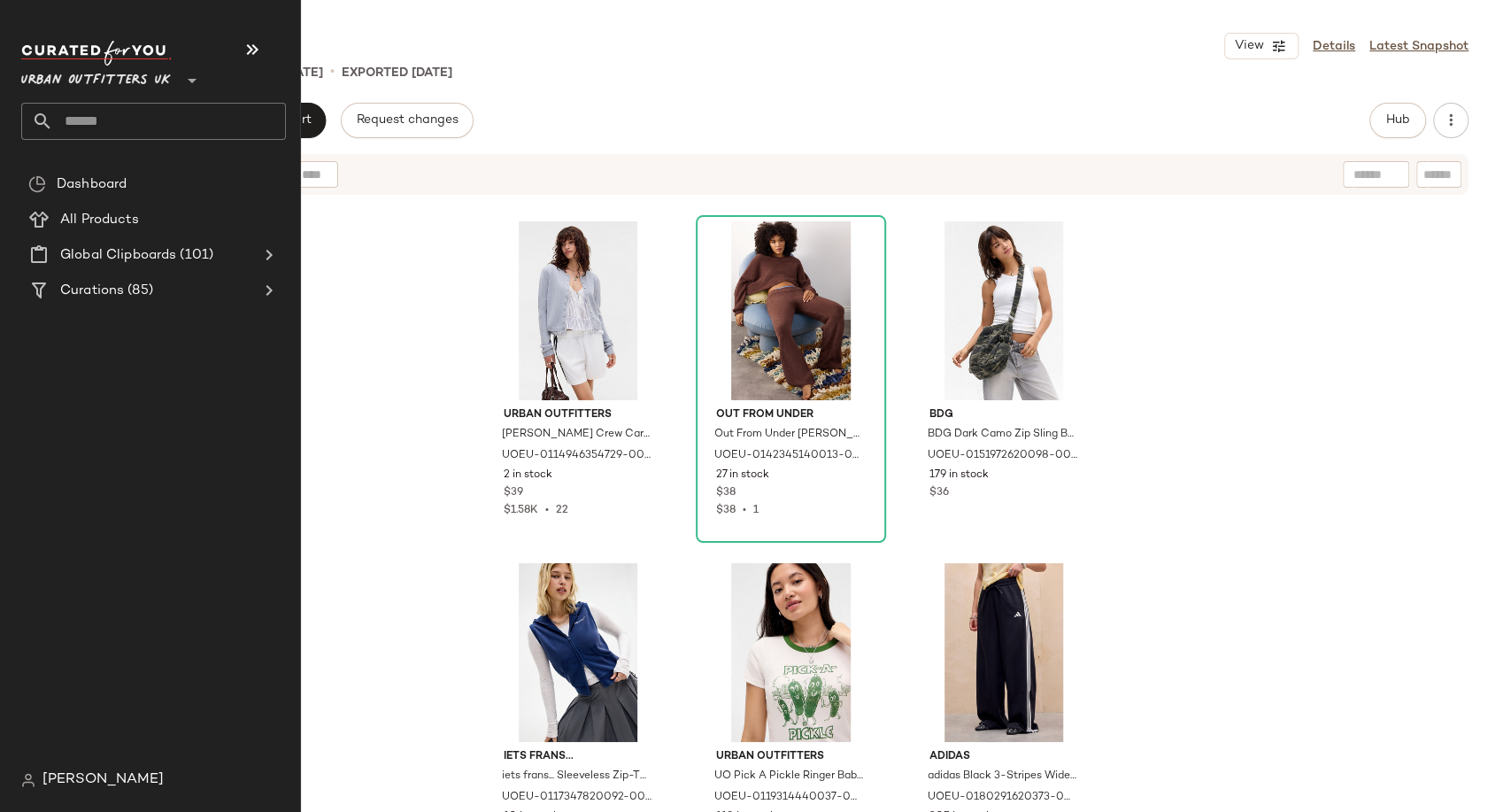
click at [63, 119] on input "text" at bounding box center [170, 121] width 233 height 37
click at [102, 118] on input "text" at bounding box center [170, 121] width 233 height 37
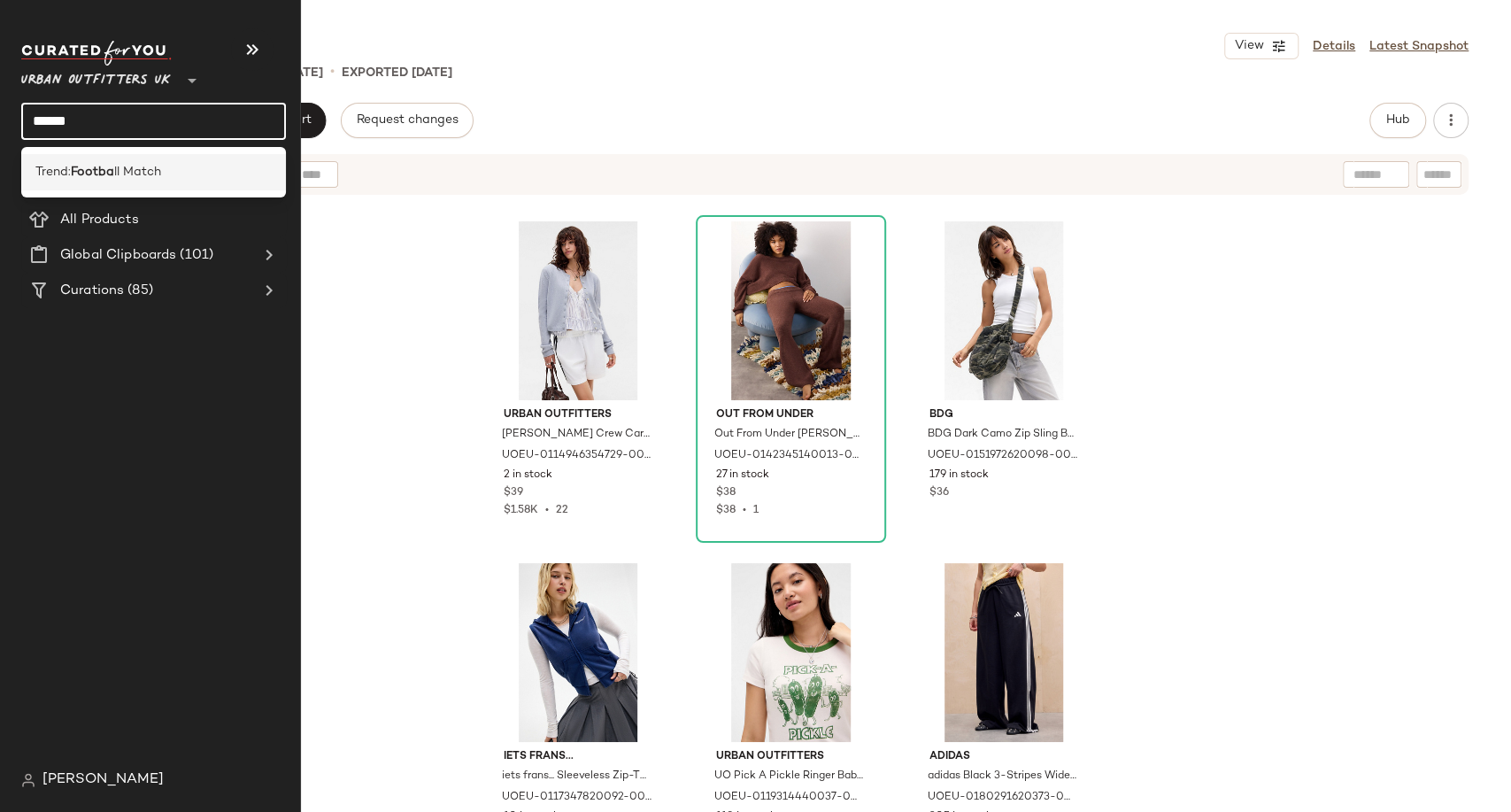
type input "******"
click at [111, 172] on b "Footba" at bounding box center [93, 172] width 44 height 19
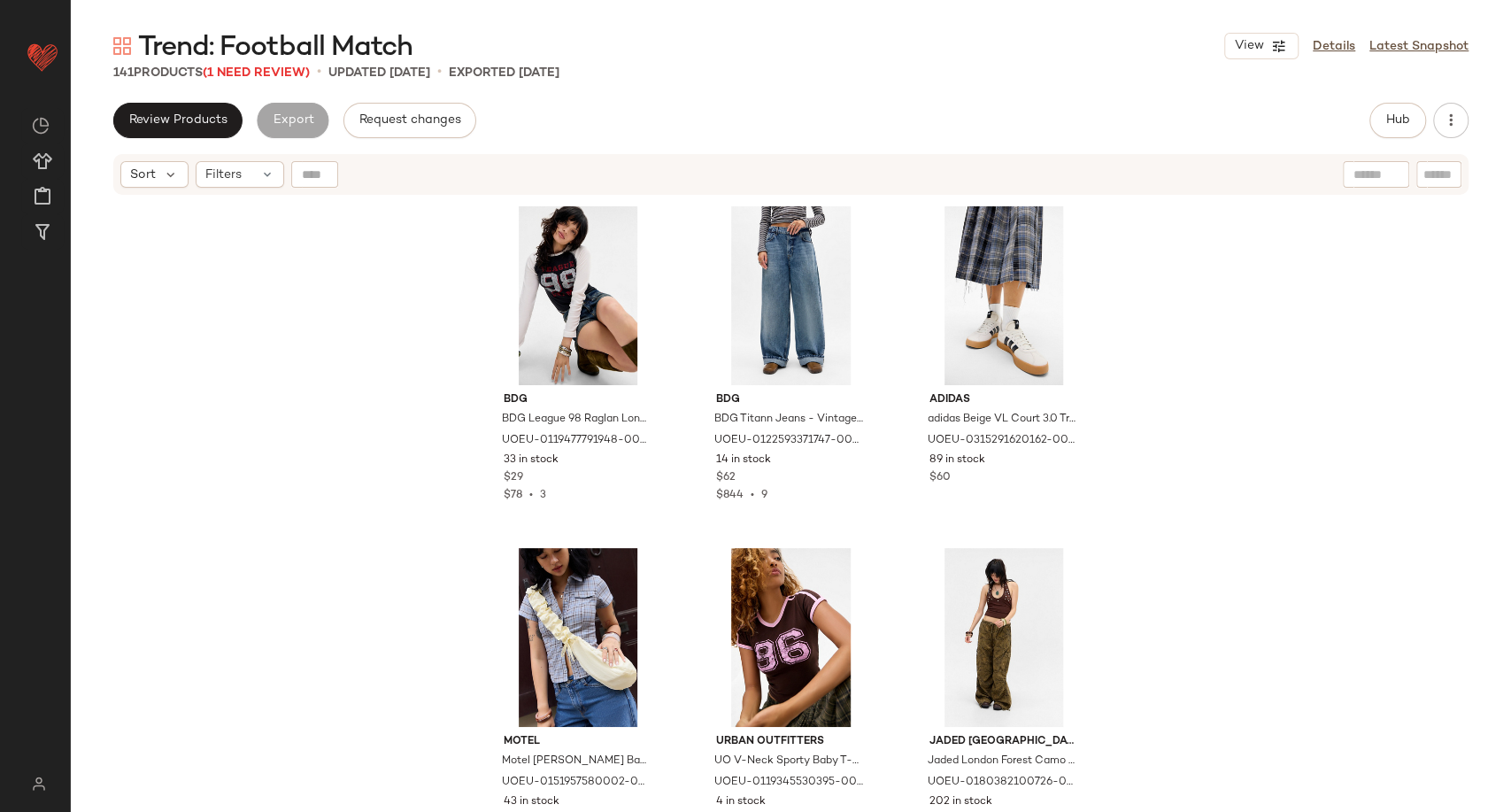
click at [291, 66] on span "Trend: Football Match" at bounding box center [275, 48] width 274 height 36
click at [290, 69] on span "(1 Need Review)" at bounding box center [256, 73] width 107 height 13
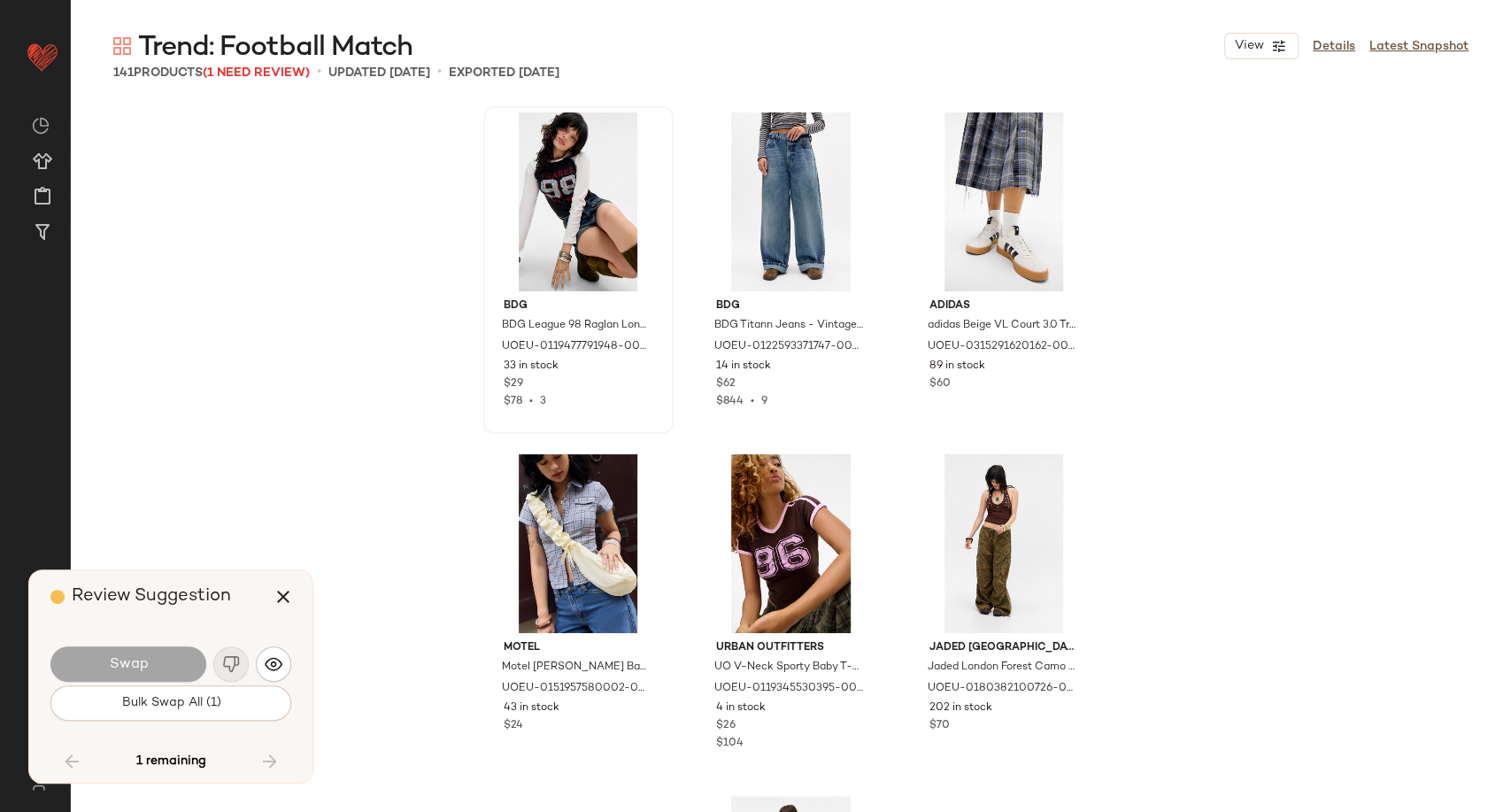
scroll to position [10936, 0]
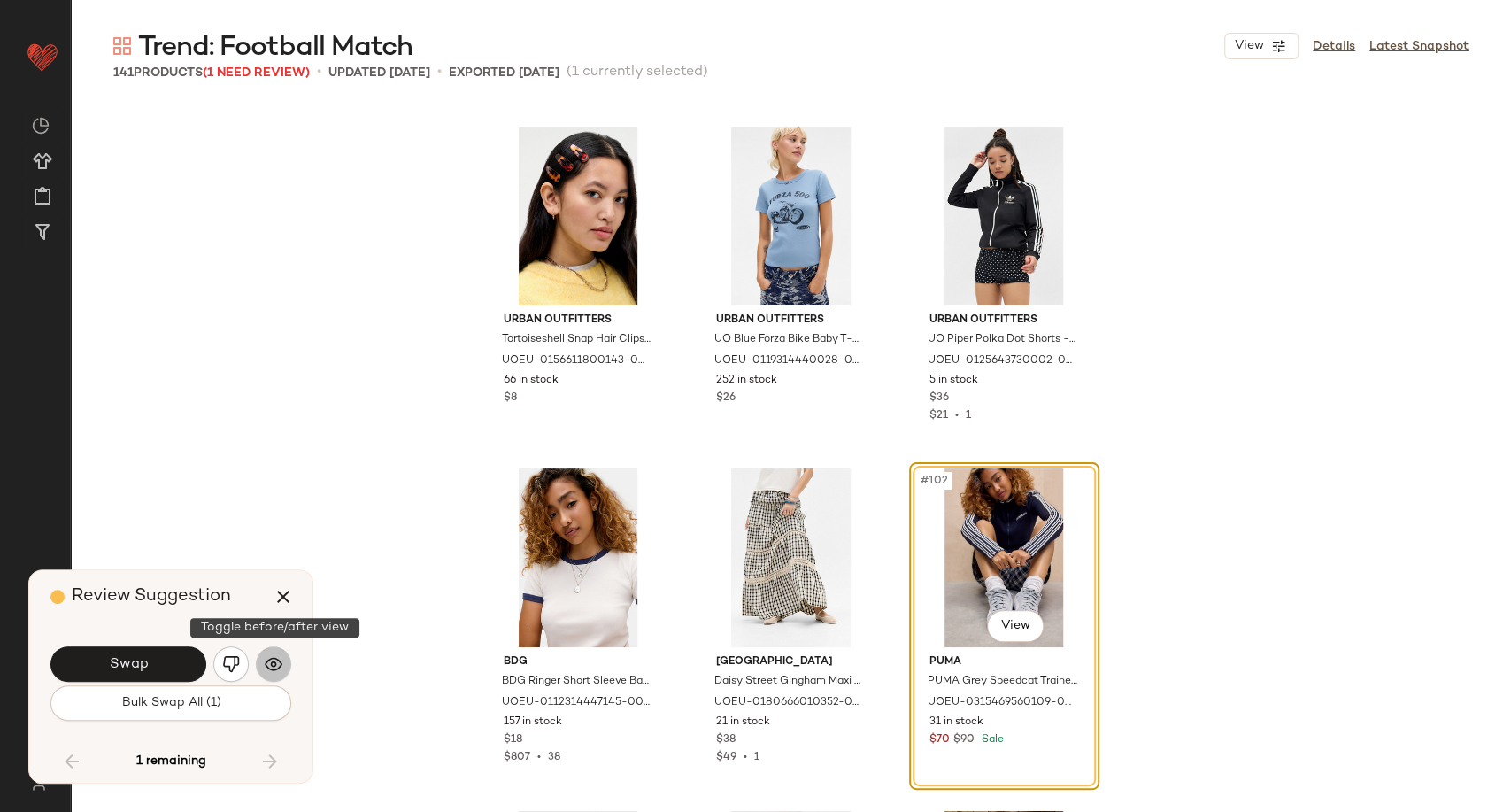
click at [273, 670] on img "button" at bounding box center [273, 664] width 18 height 18
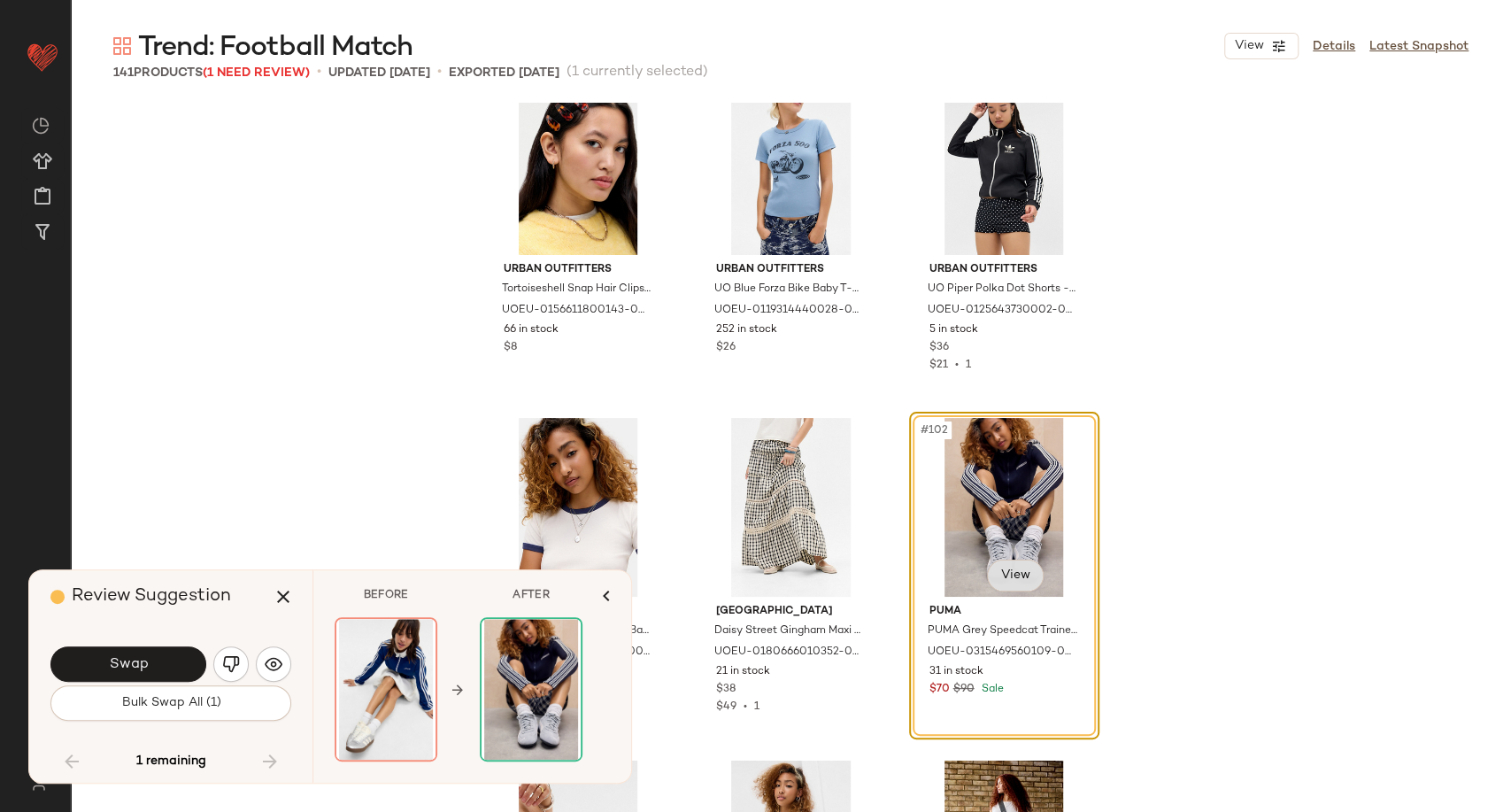
scroll to position [11034, 0]
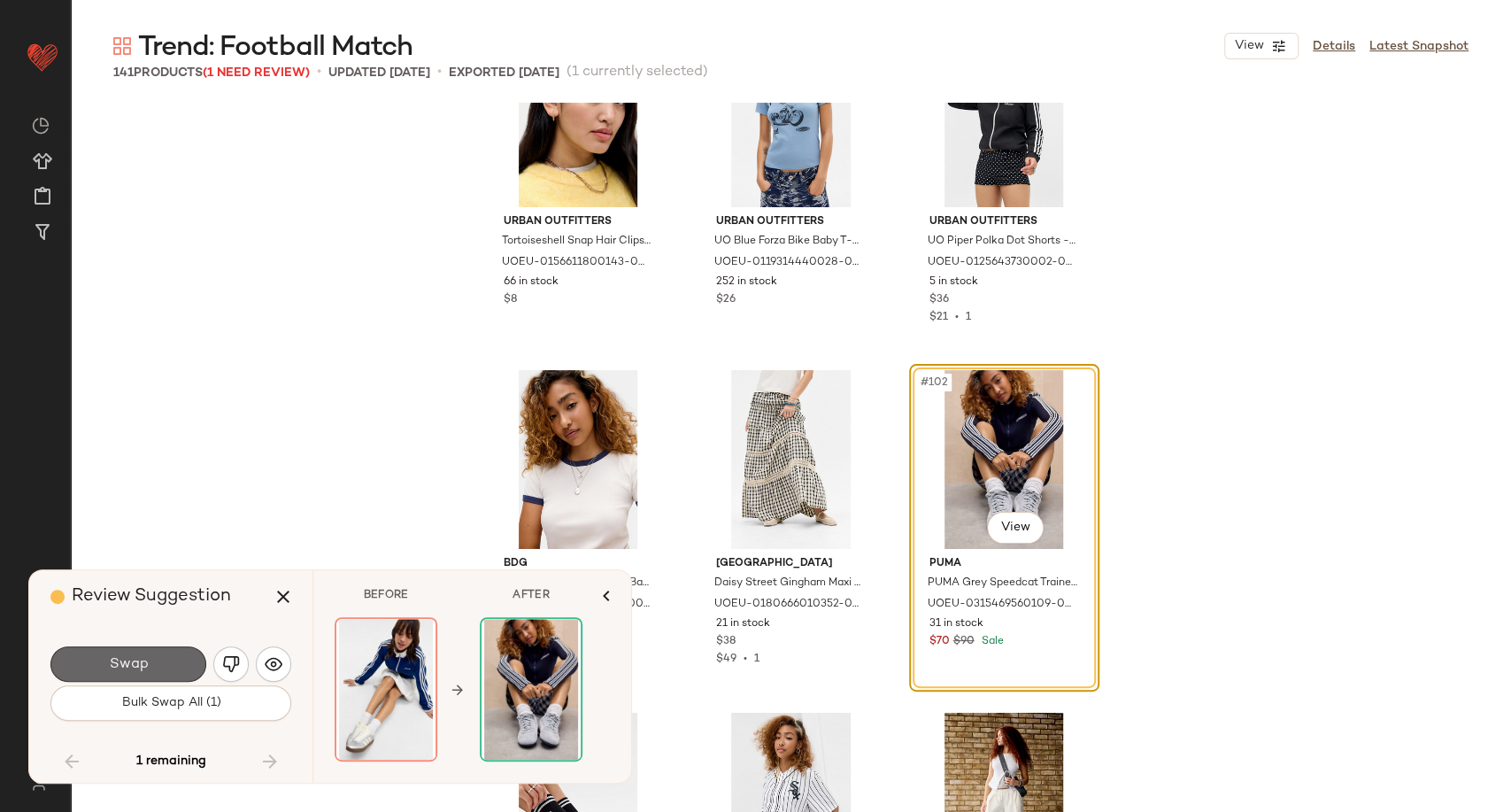
click at [149, 659] on button "Swap" at bounding box center [128, 664] width 156 height 36
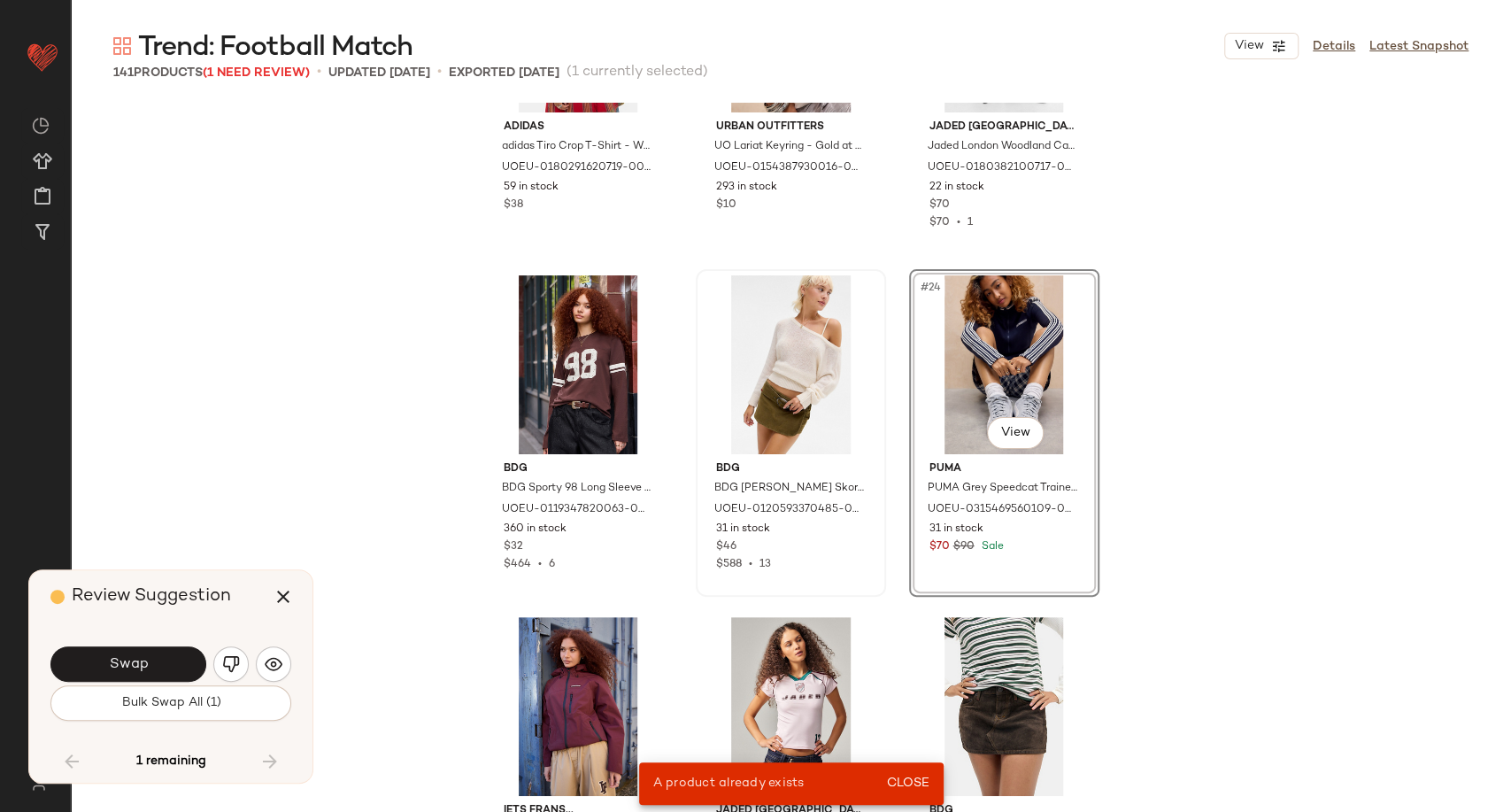
scroll to position [2247, 0]
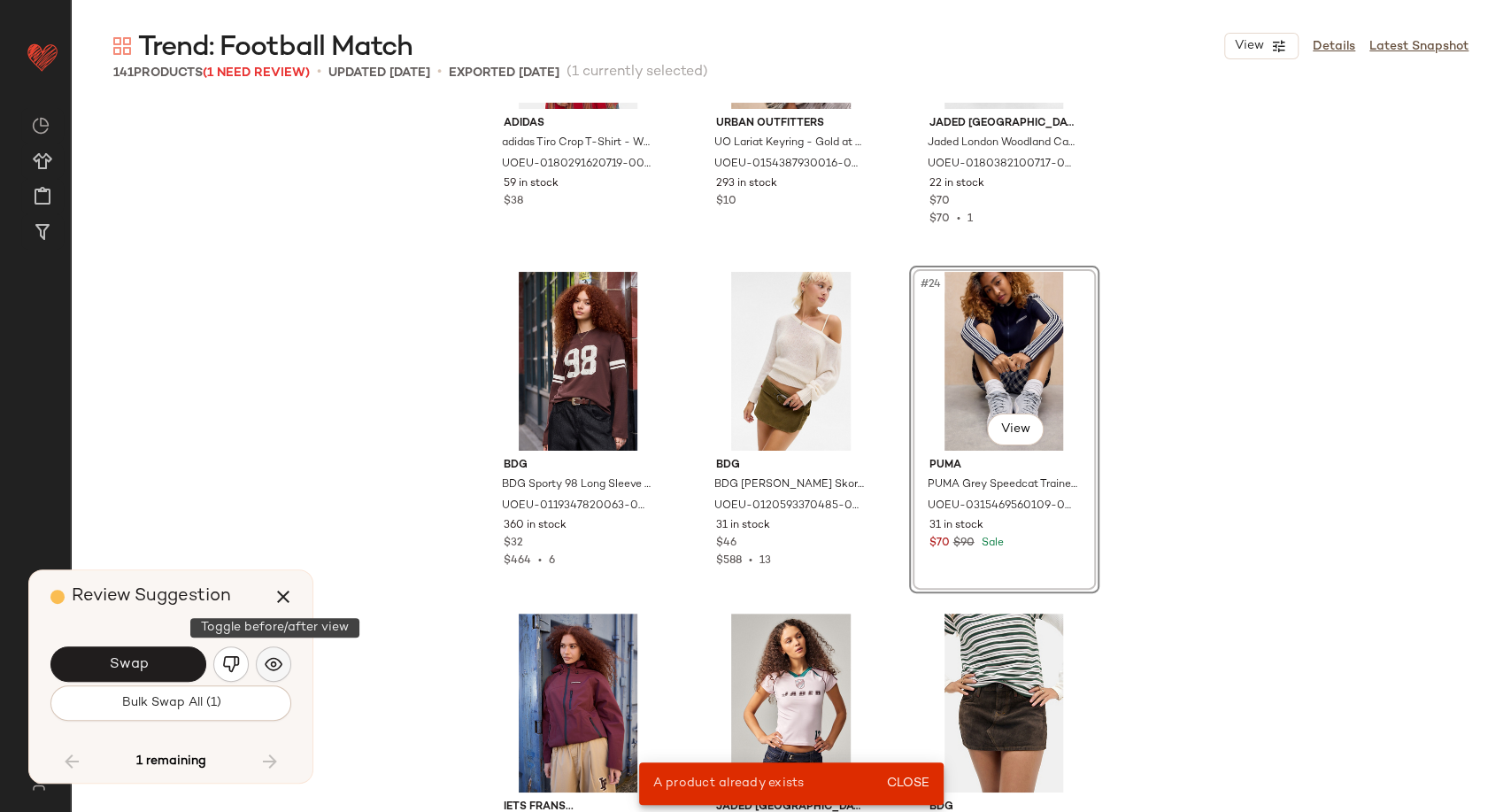
click at [262, 675] on button "button" at bounding box center [273, 664] width 36 height 36
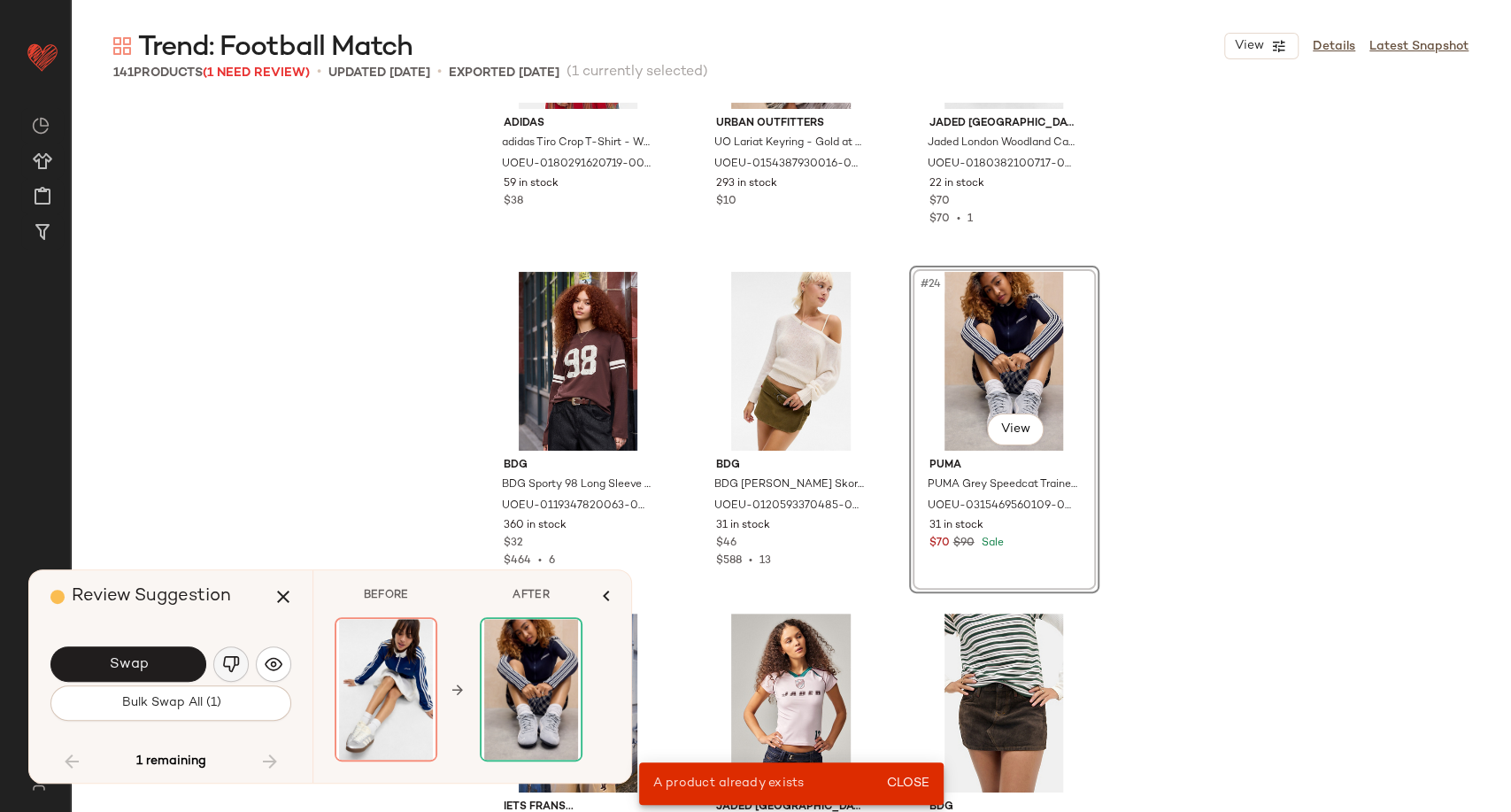
drag, startPoint x: 190, startPoint y: 670, endPoint x: 231, endPoint y: 666, distance: 41.2
click at [226, 667] on div "Swap" at bounding box center [171, 664] width 240 height 43
click at [236, 665] on img "button" at bounding box center [232, 664] width 18 height 18
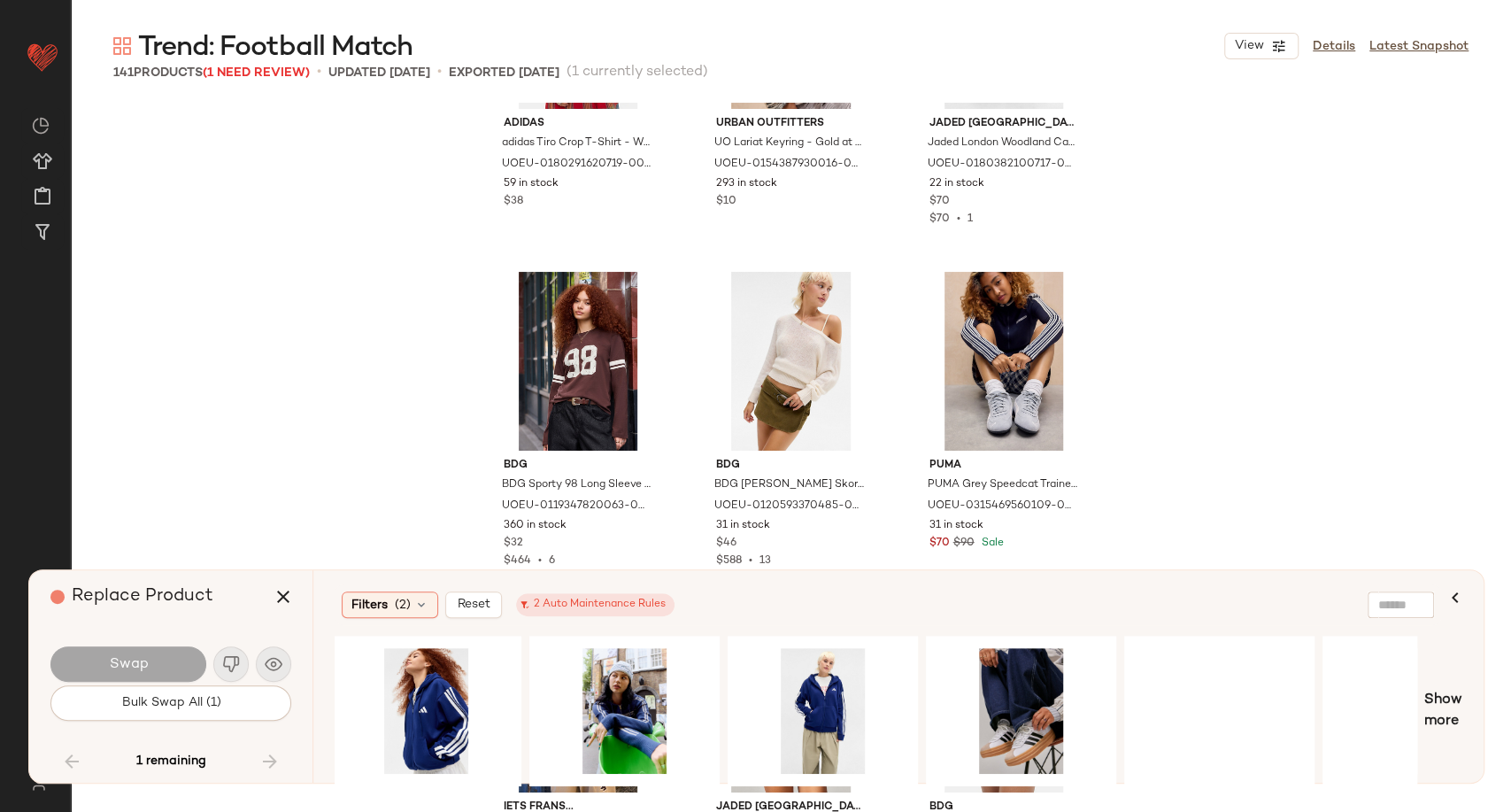
scroll to position [0, 410]
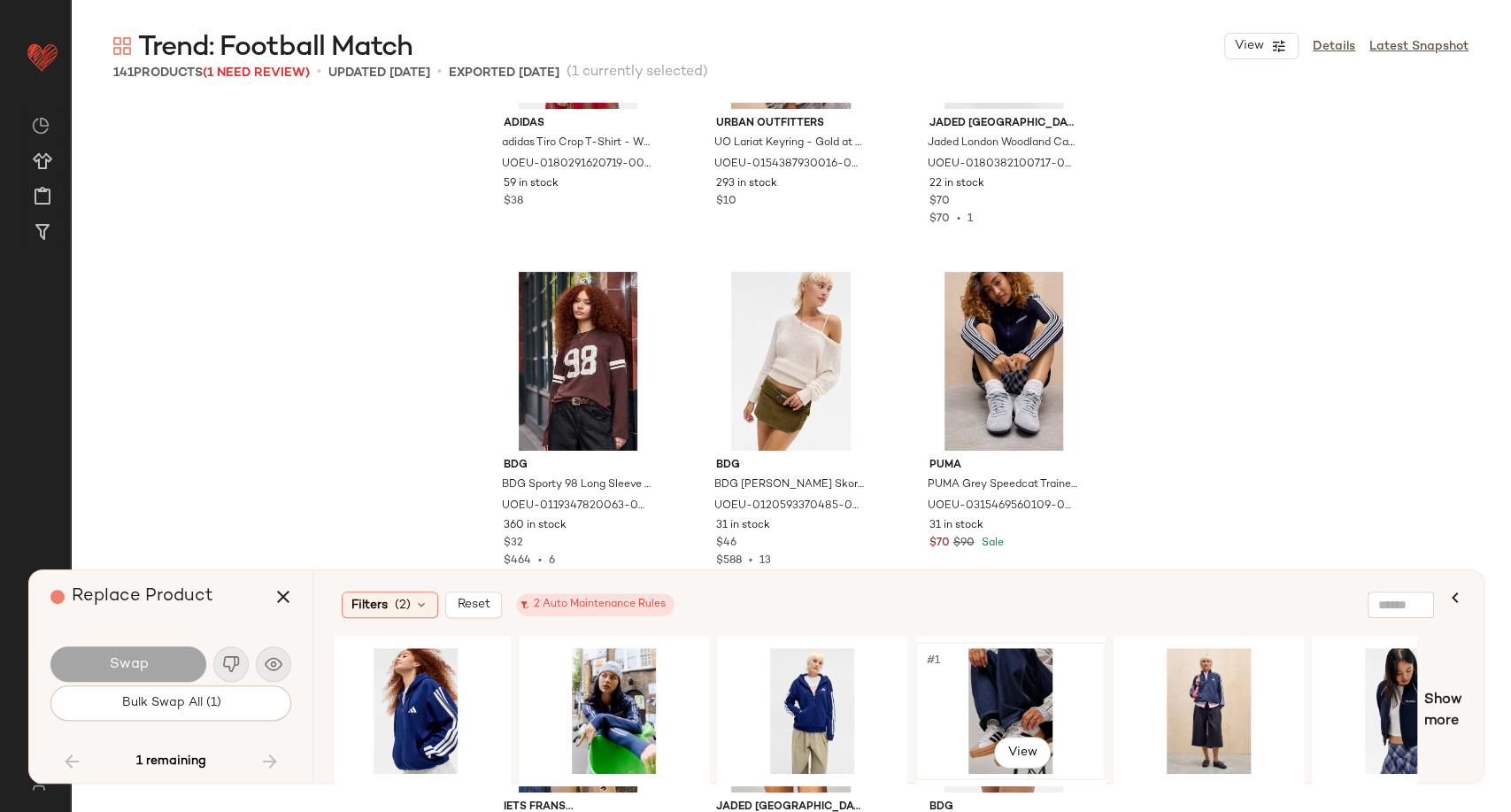
click at [1002, 697] on div "#1 View" at bounding box center [1011, 710] width 178 height 126
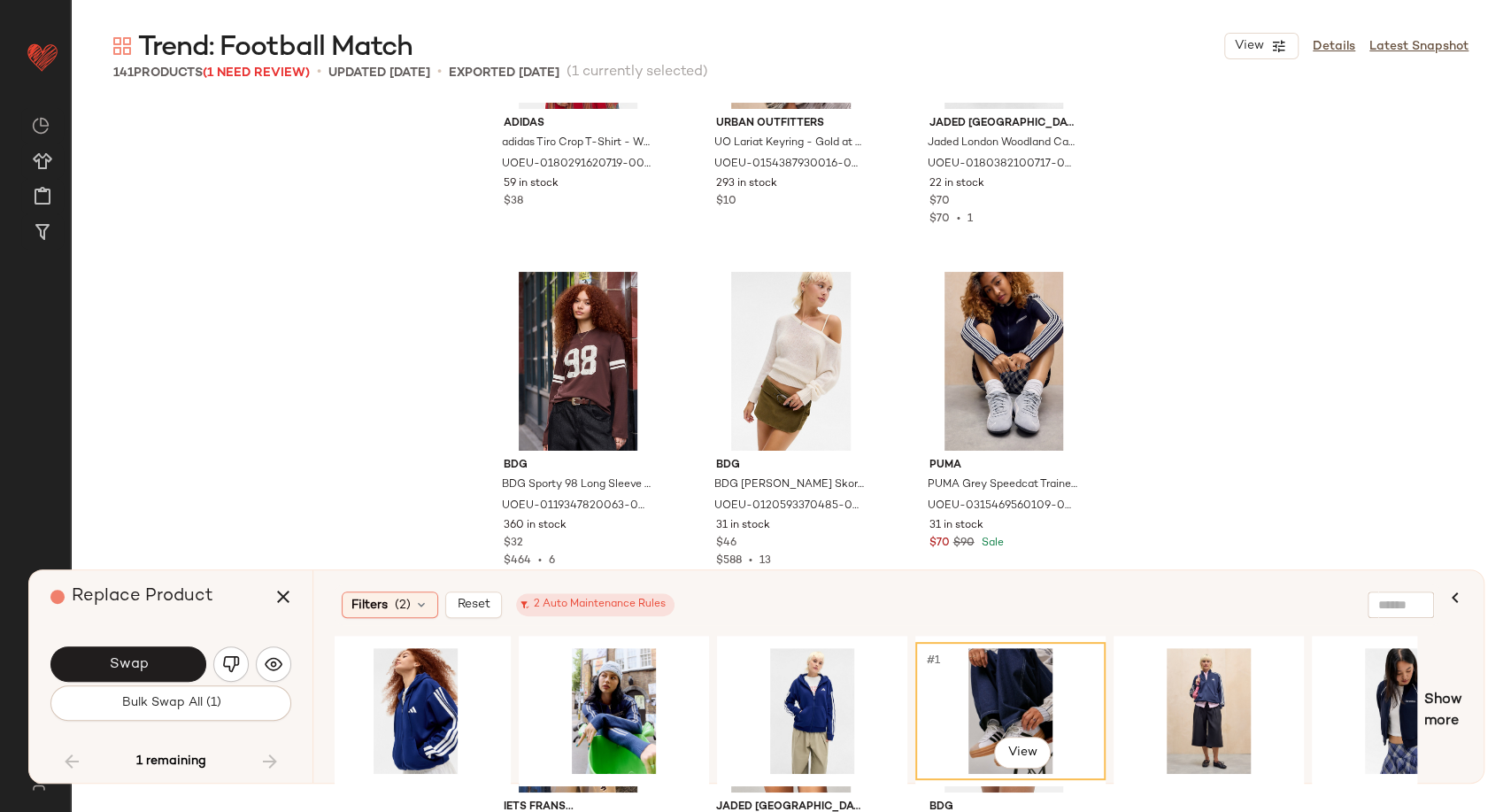
click at [1020, 694] on div "#1 View" at bounding box center [1011, 710] width 178 height 126
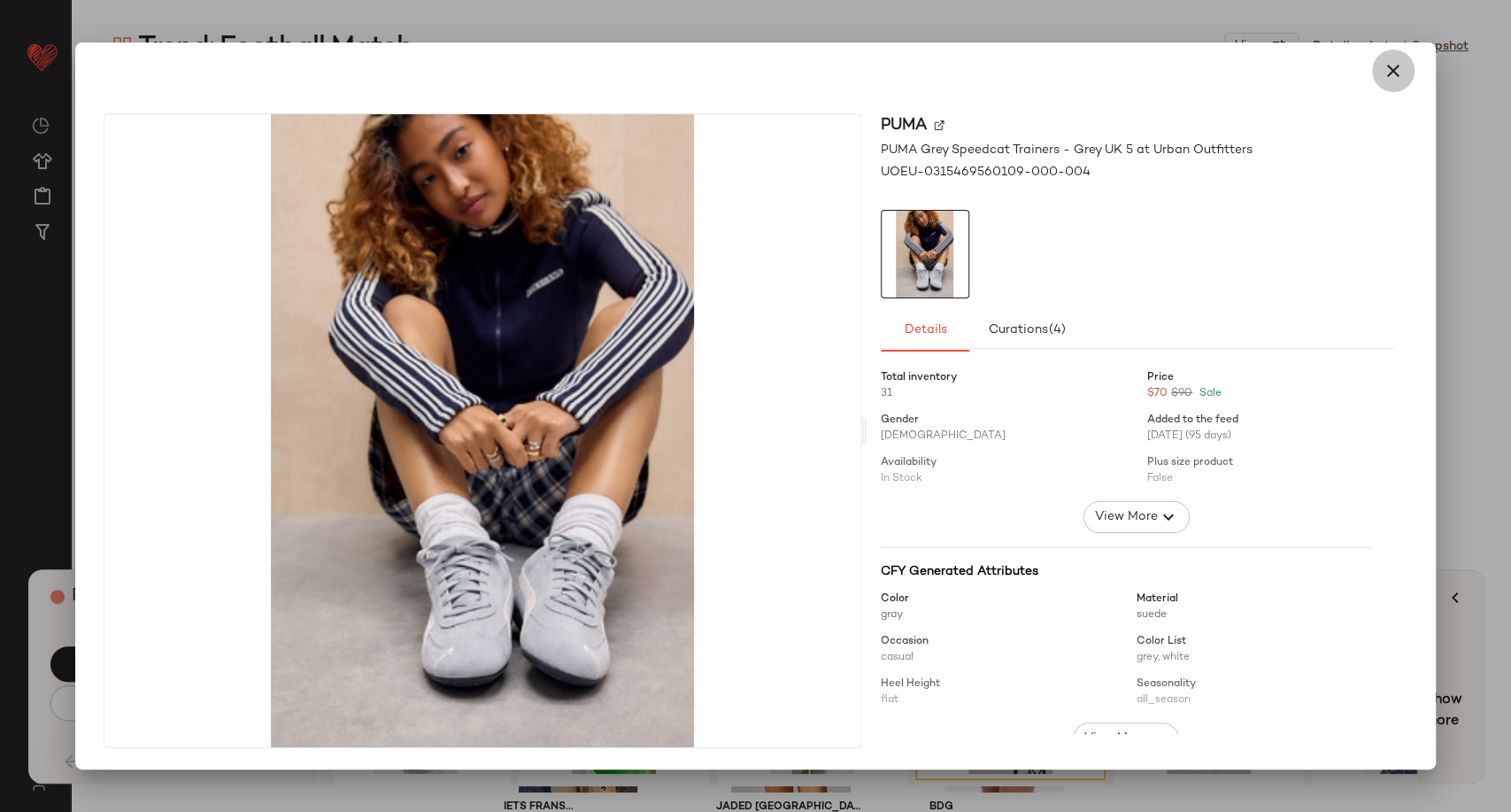
click at [1378, 78] on button "button" at bounding box center [1393, 71] width 43 height 43
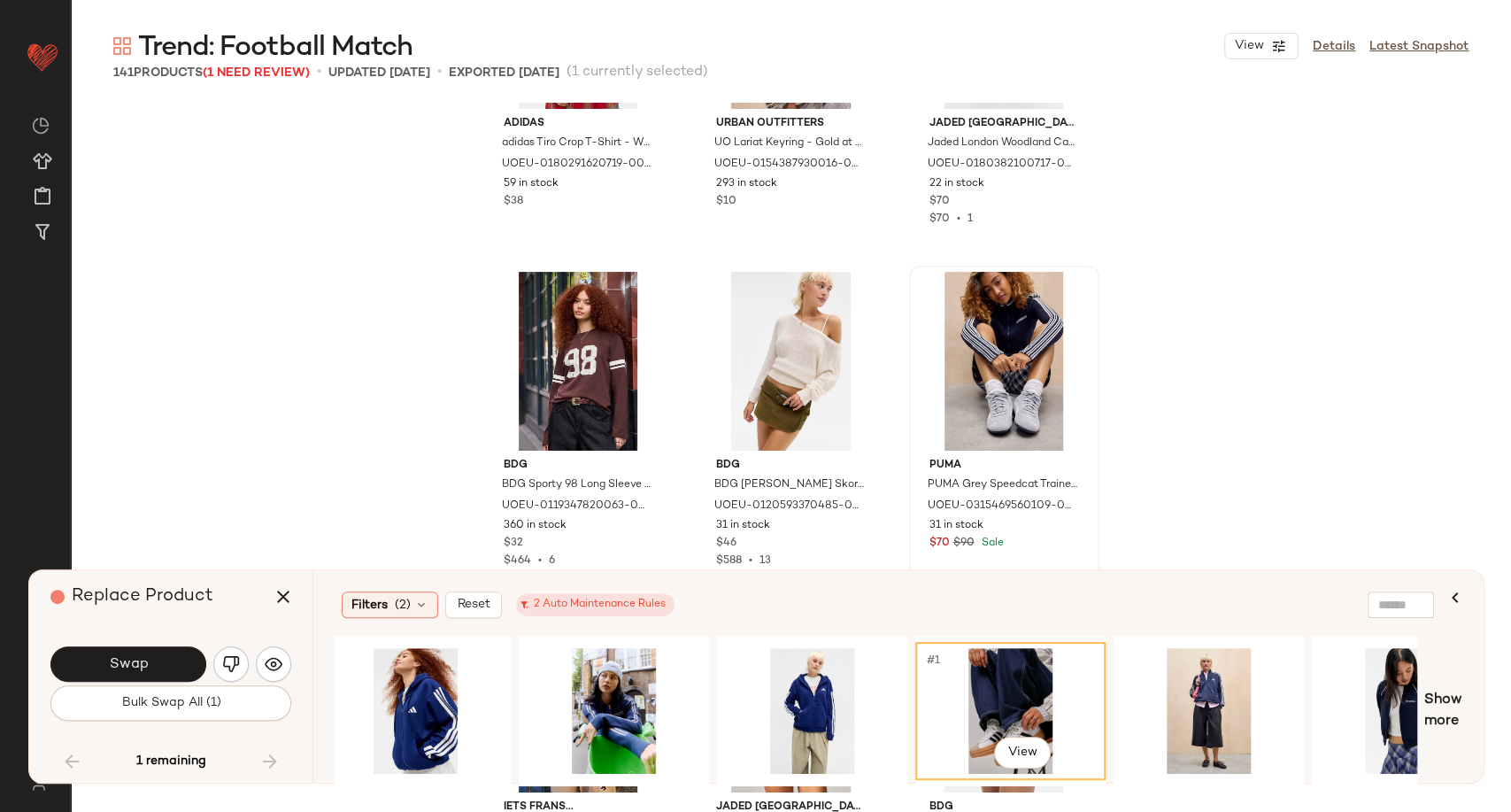
click at [1240, 441] on div "adidas adidas Tiro Crop T-Shirt - White L at Urban Outfitters UOEU-018029162071…" at bounding box center [792, 457] width 1441 height 710
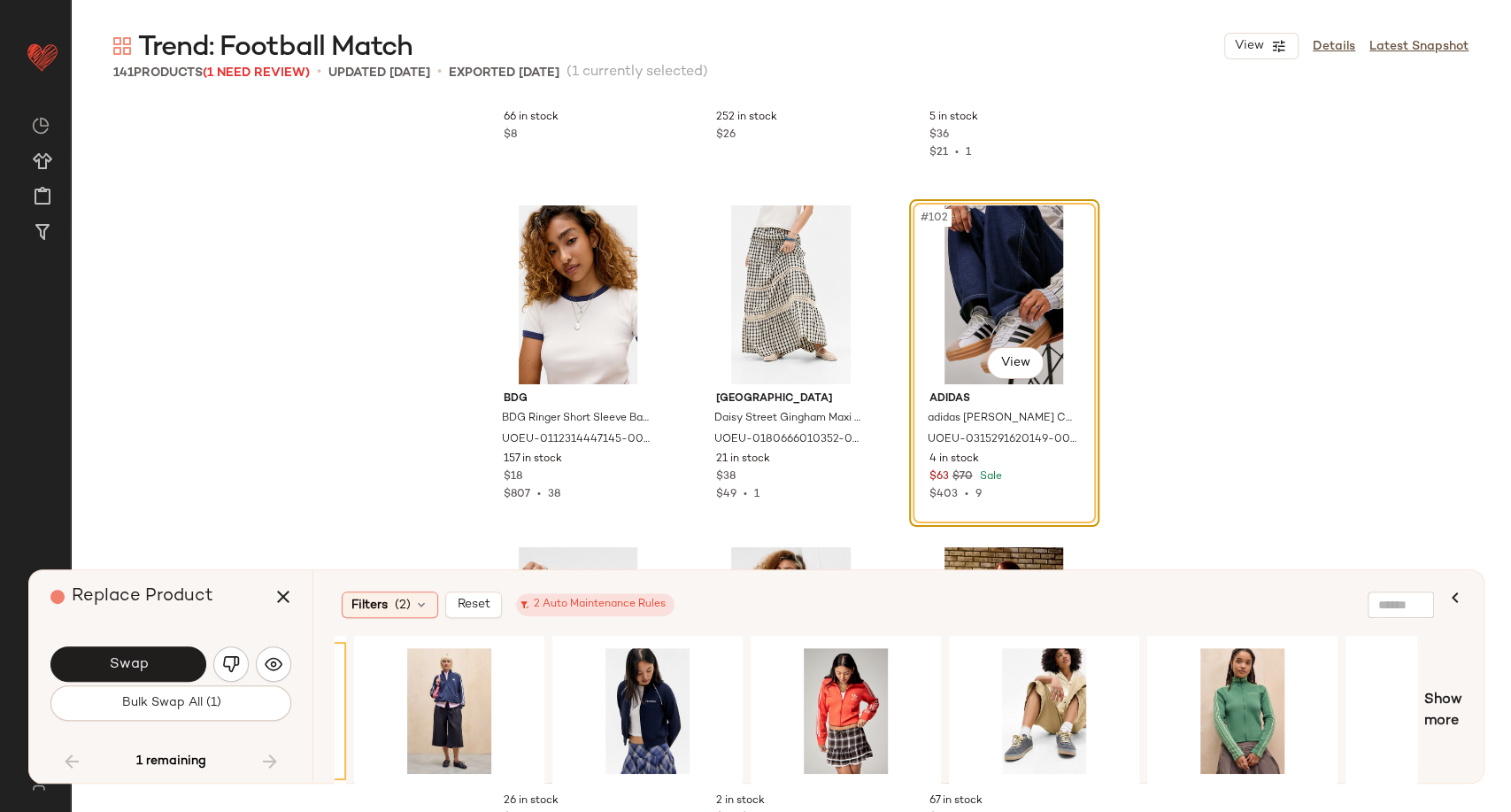
scroll to position [0, 1247]
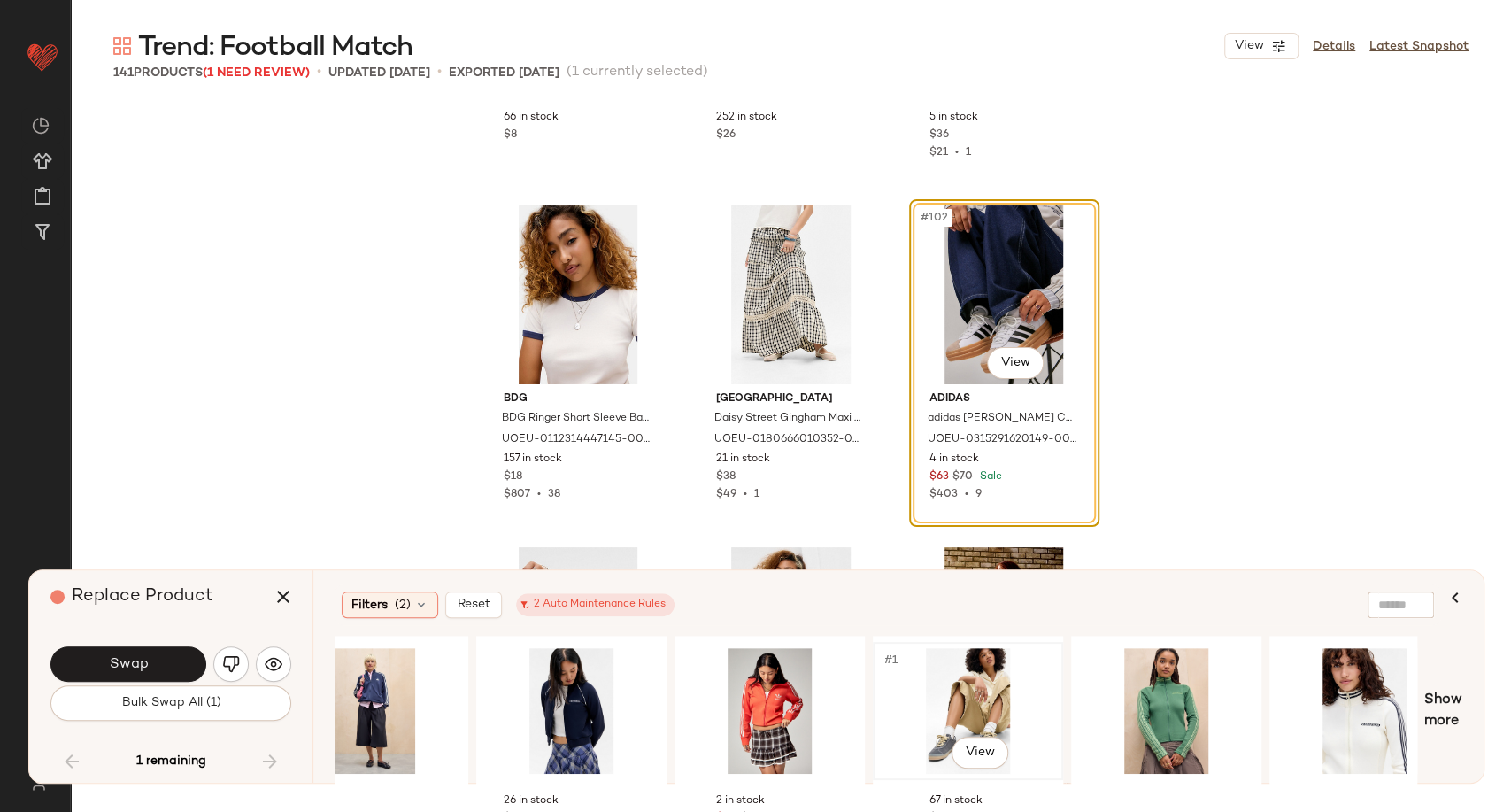
click at [993, 687] on div "#1 View" at bounding box center [968, 710] width 178 height 126
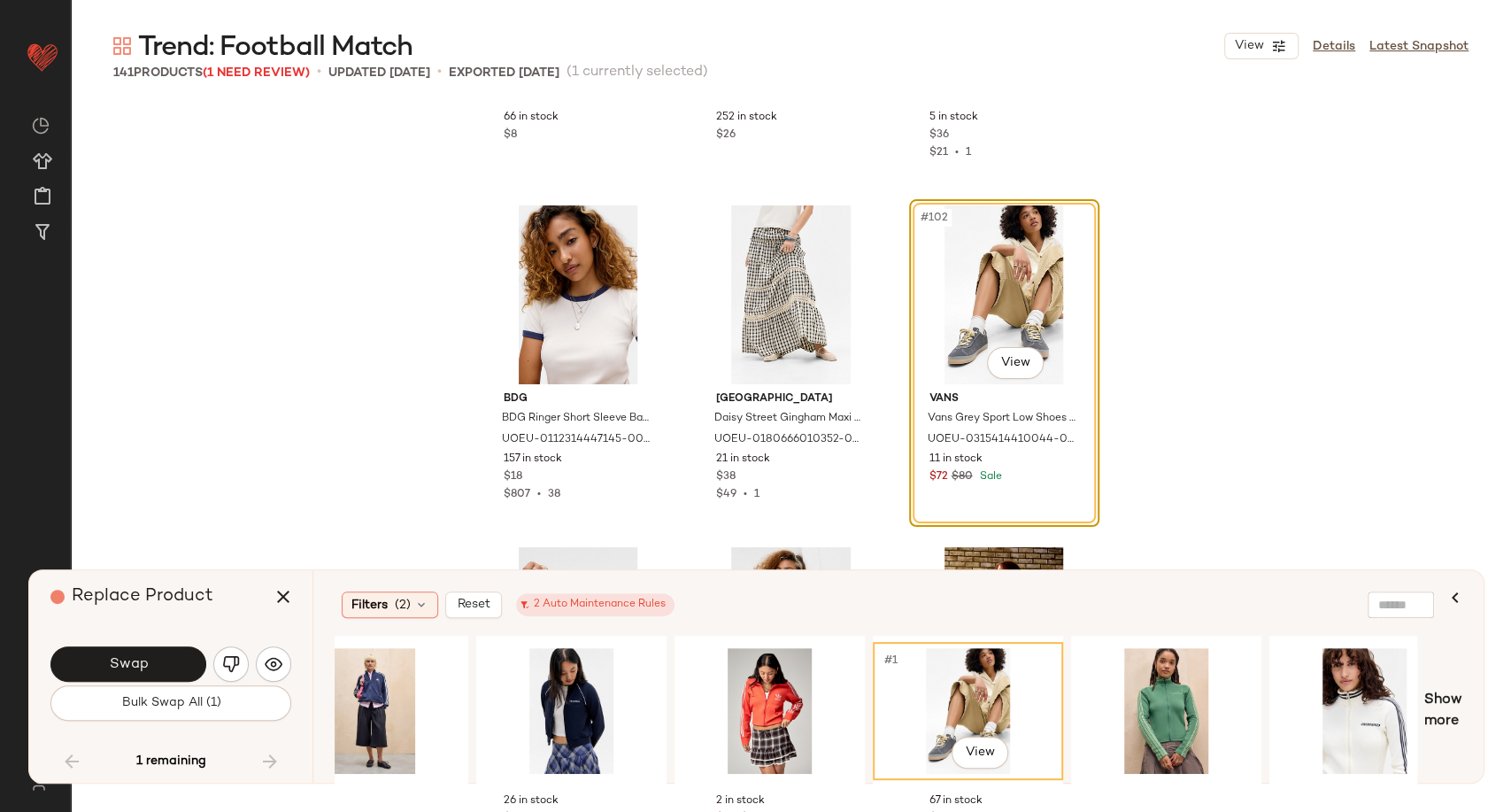
scroll to position [0, 1486]
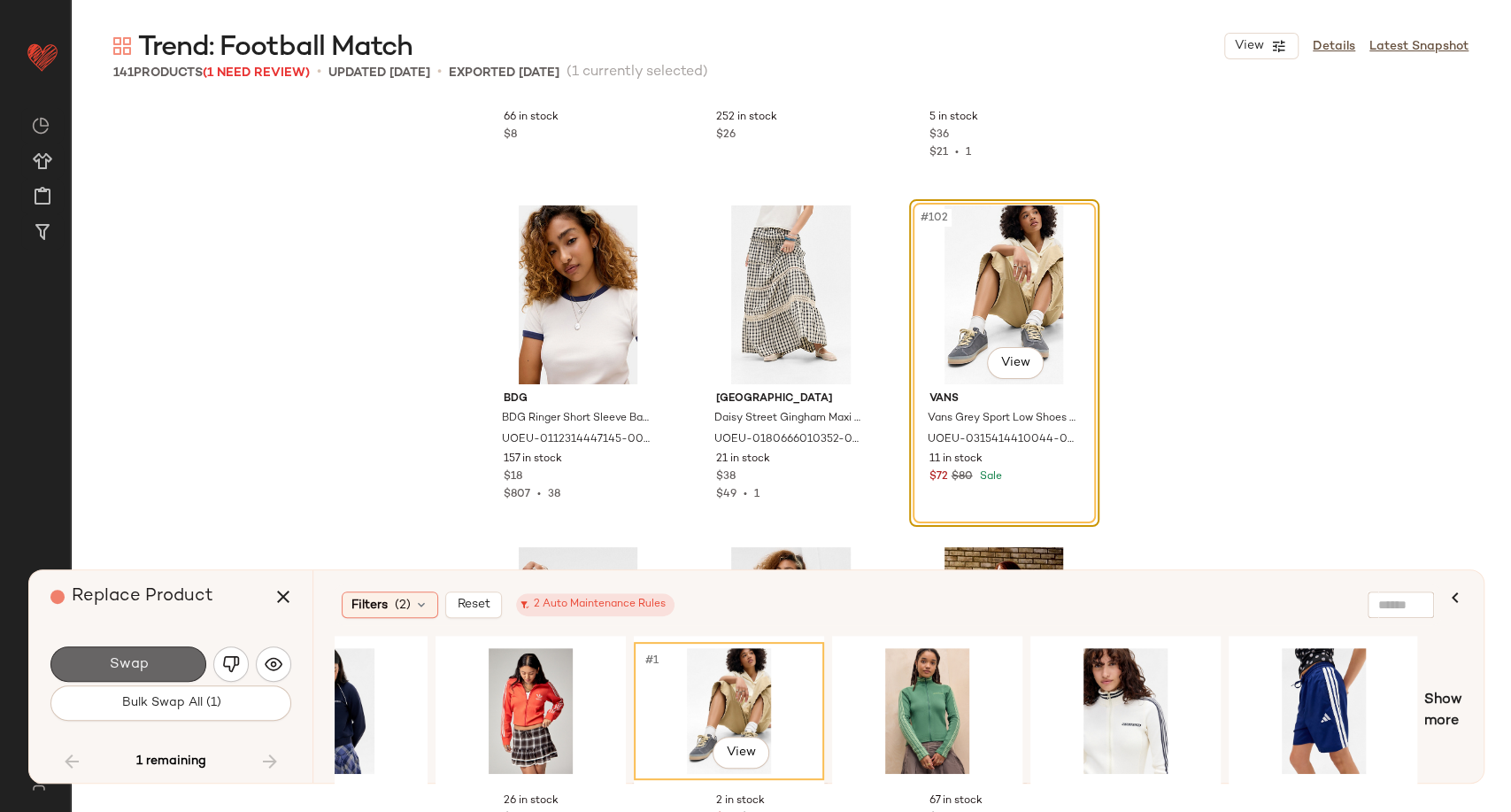
click at [158, 662] on button "Swap" at bounding box center [128, 664] width 156 height 36
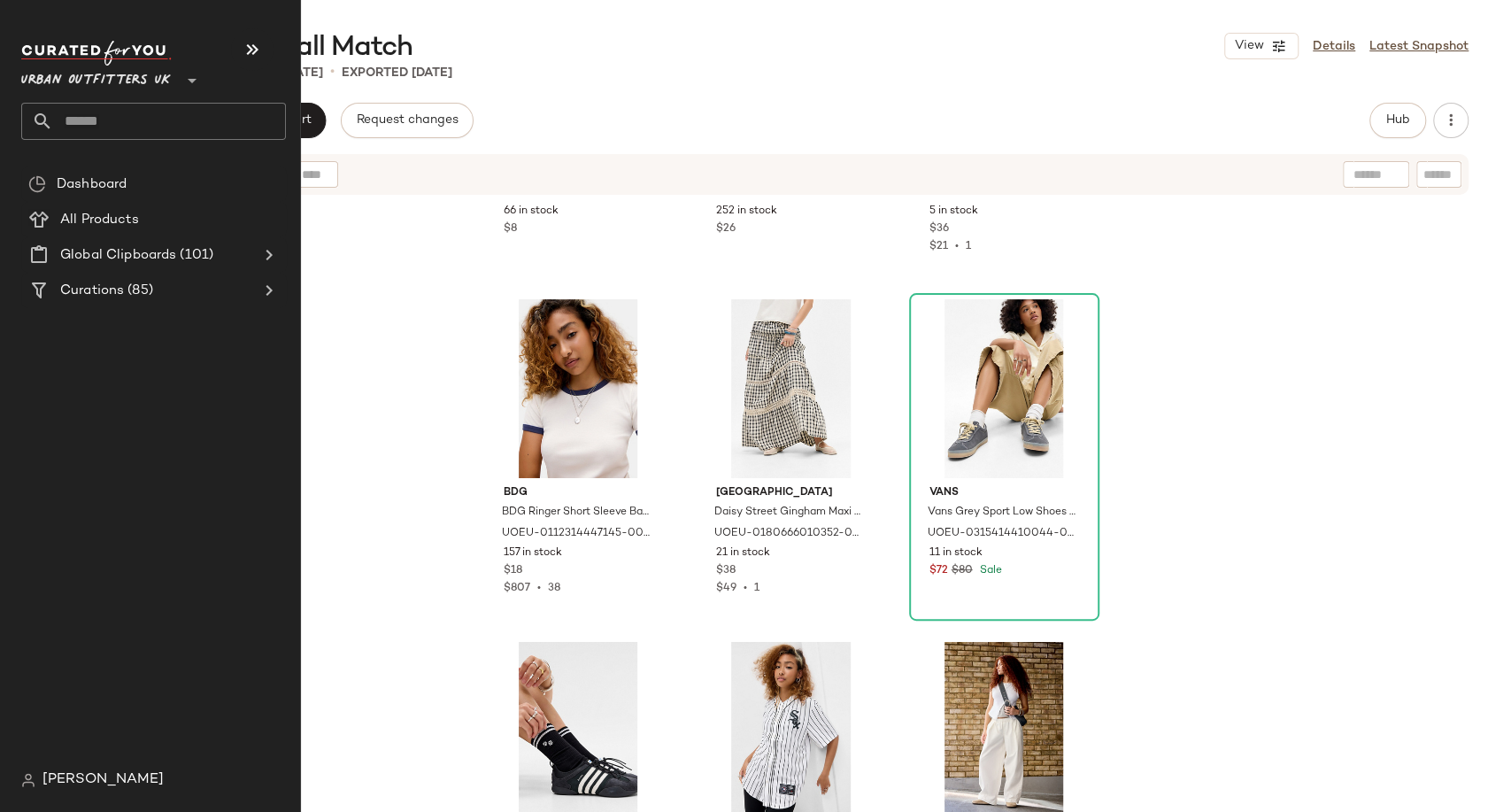
click at [106, 128] on input "text" at bounding box center [170, 121] width 233 height 37
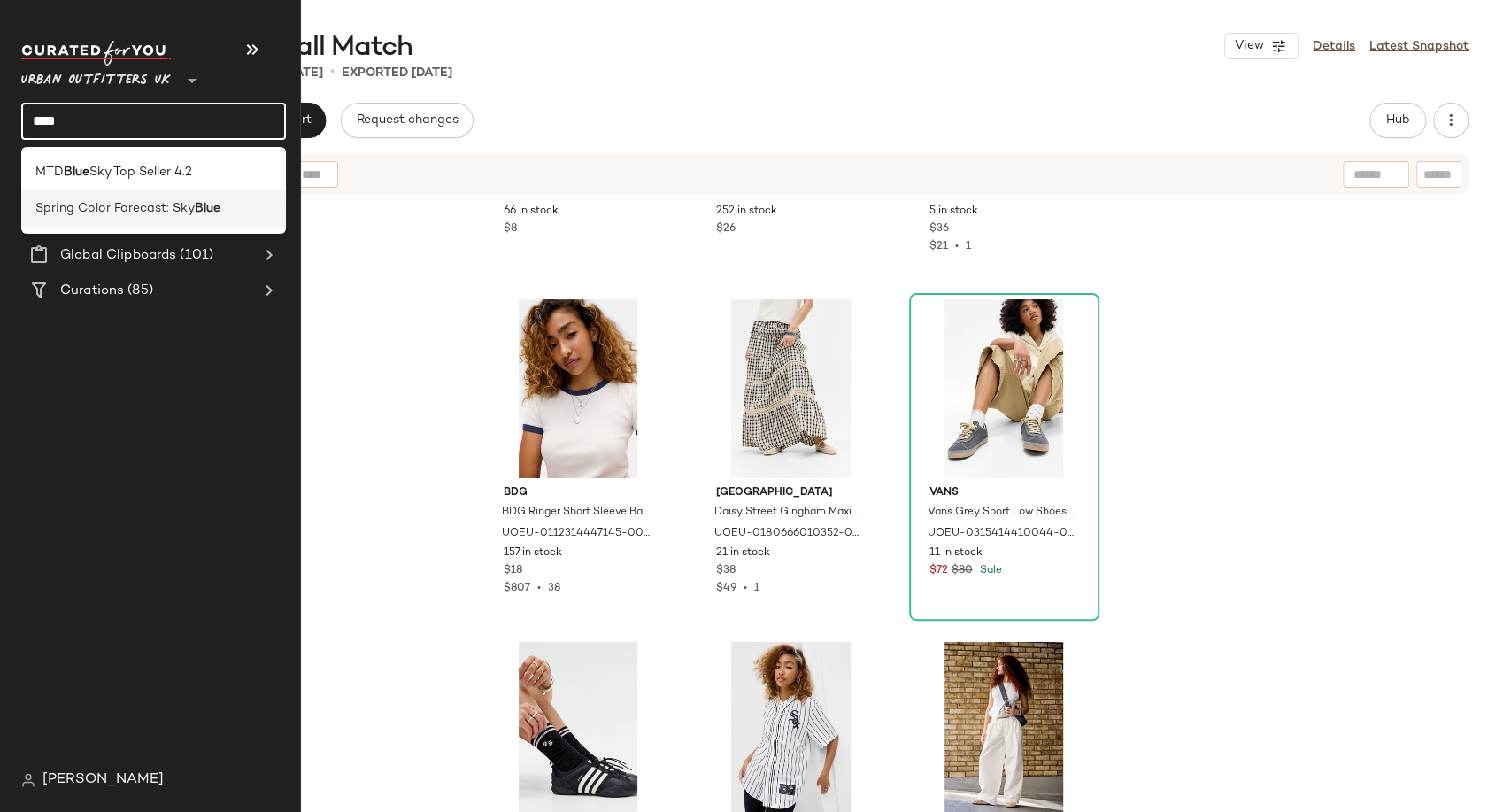
type input "****"
click at [127, 207] on span "Spring Color Forecast: Sky" at bounding box center [115, 208] width 159 height 19
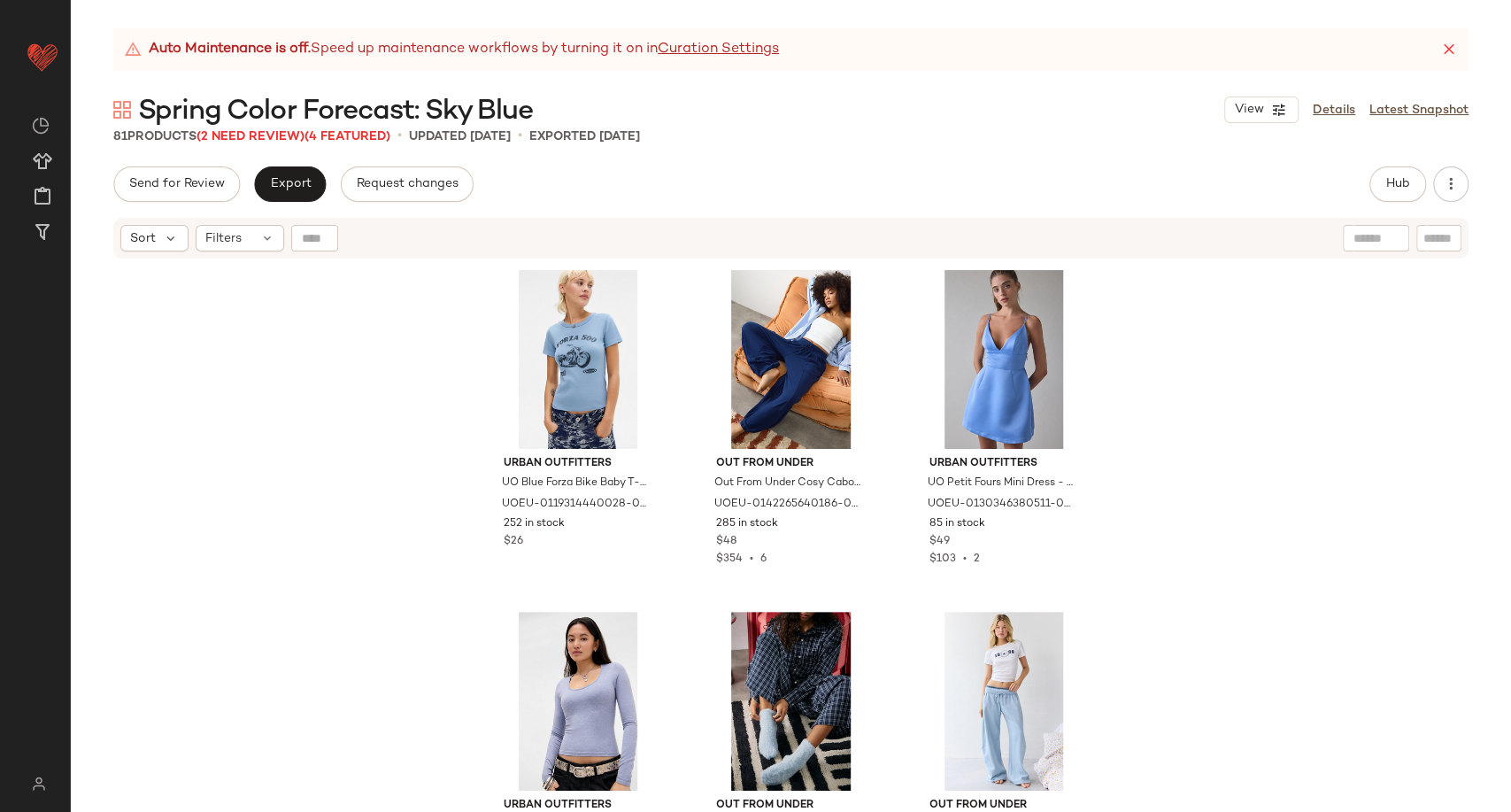
click at [279, 128] on span "Spring Color Forecast: Sky Blue" at bounding box center [336, 111] width 395 height 36
click at [277, 134] on span "(2 Need Review)" at bounding box center [250, 136] width 108 height 13
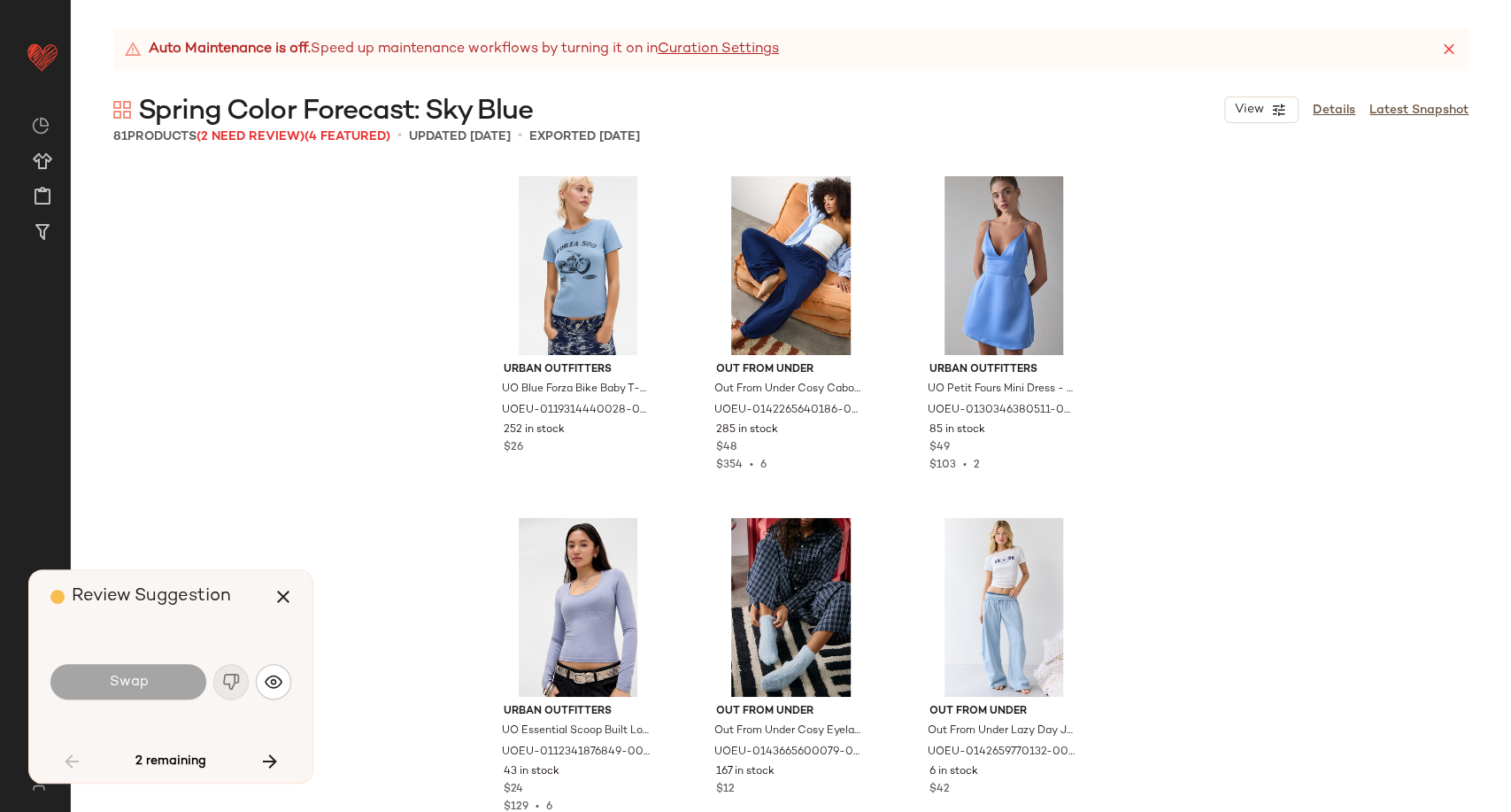
scroll to position [4785, 0]
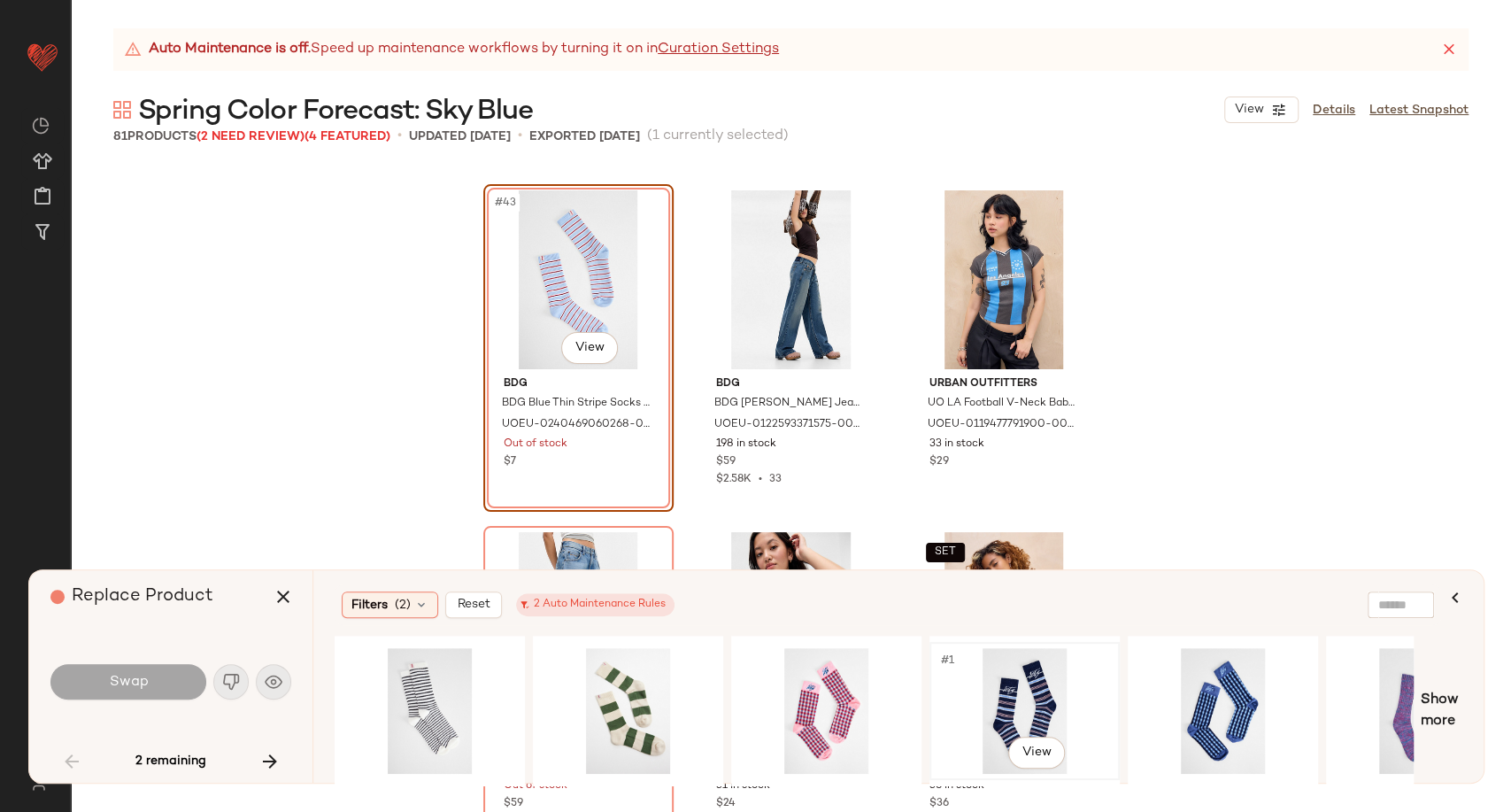
click at [1028, 698] on div "#1 View" at bounding box center [1025, 710] width 178 height 126
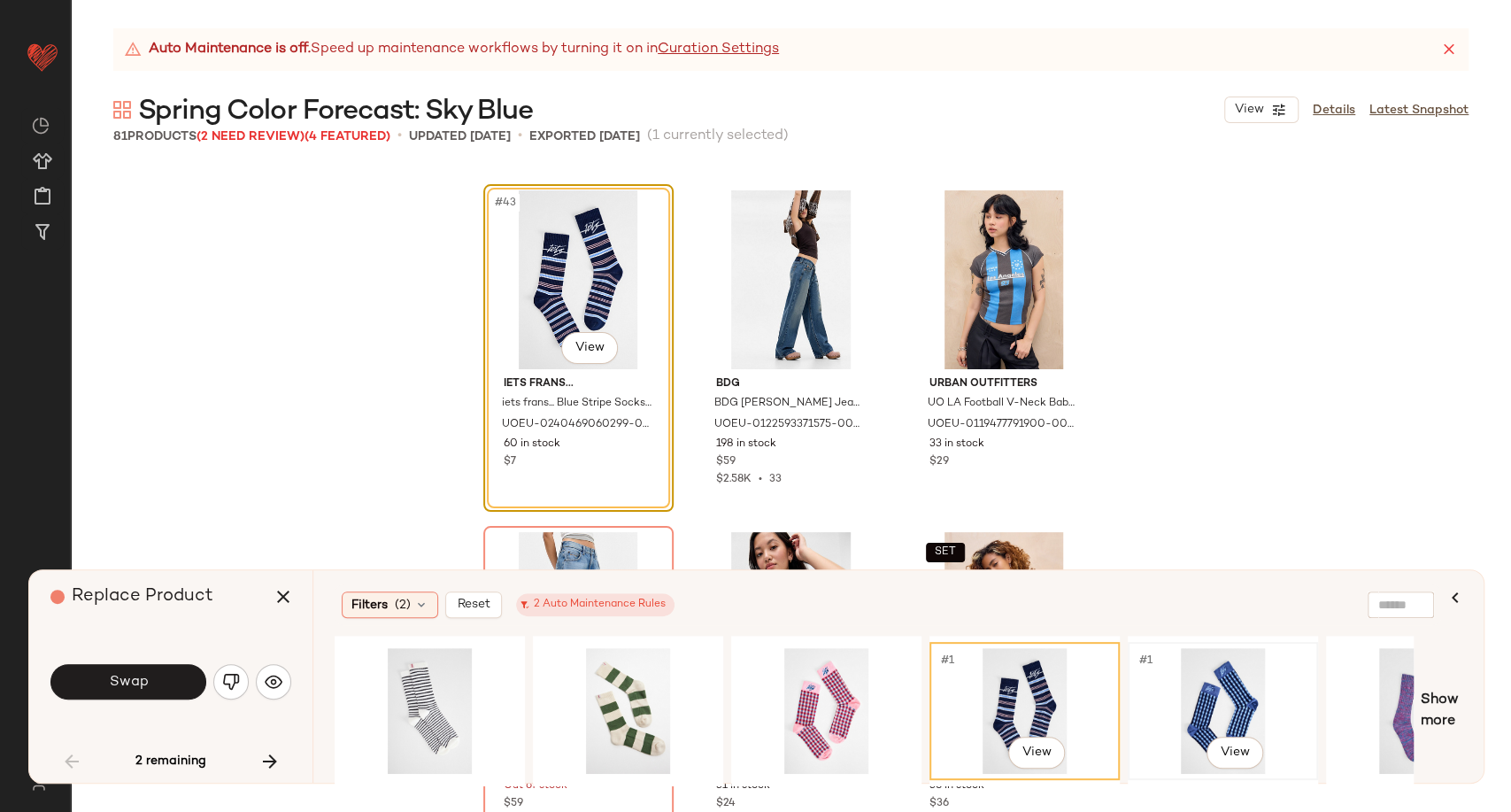
click at [1149, 702] on div "#1 View" at bounding box center [1223, 710] width 178 height 126
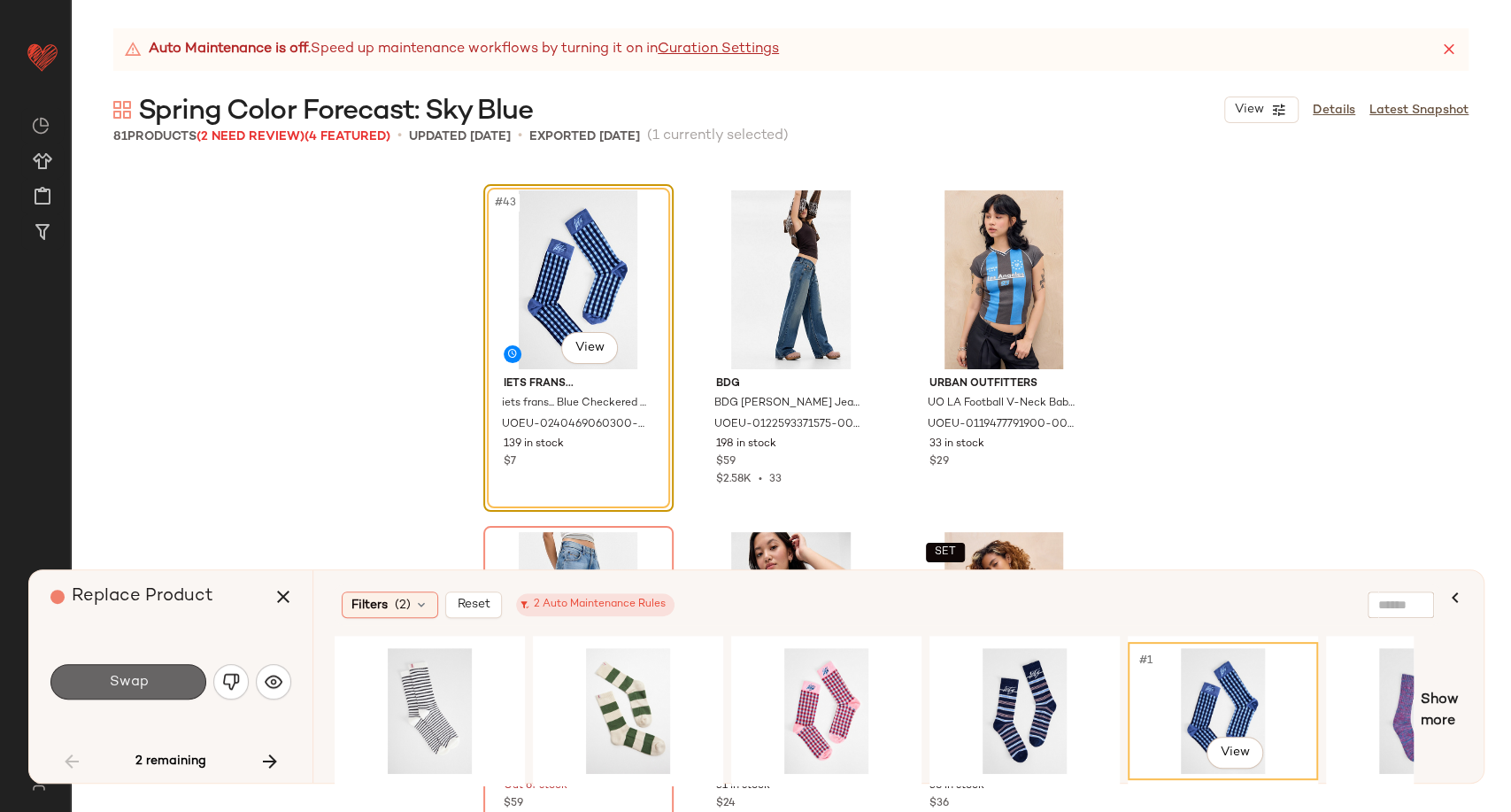
click at [158, 675] on button "Swap" at bounding box center [128, 682] width 156 height 36
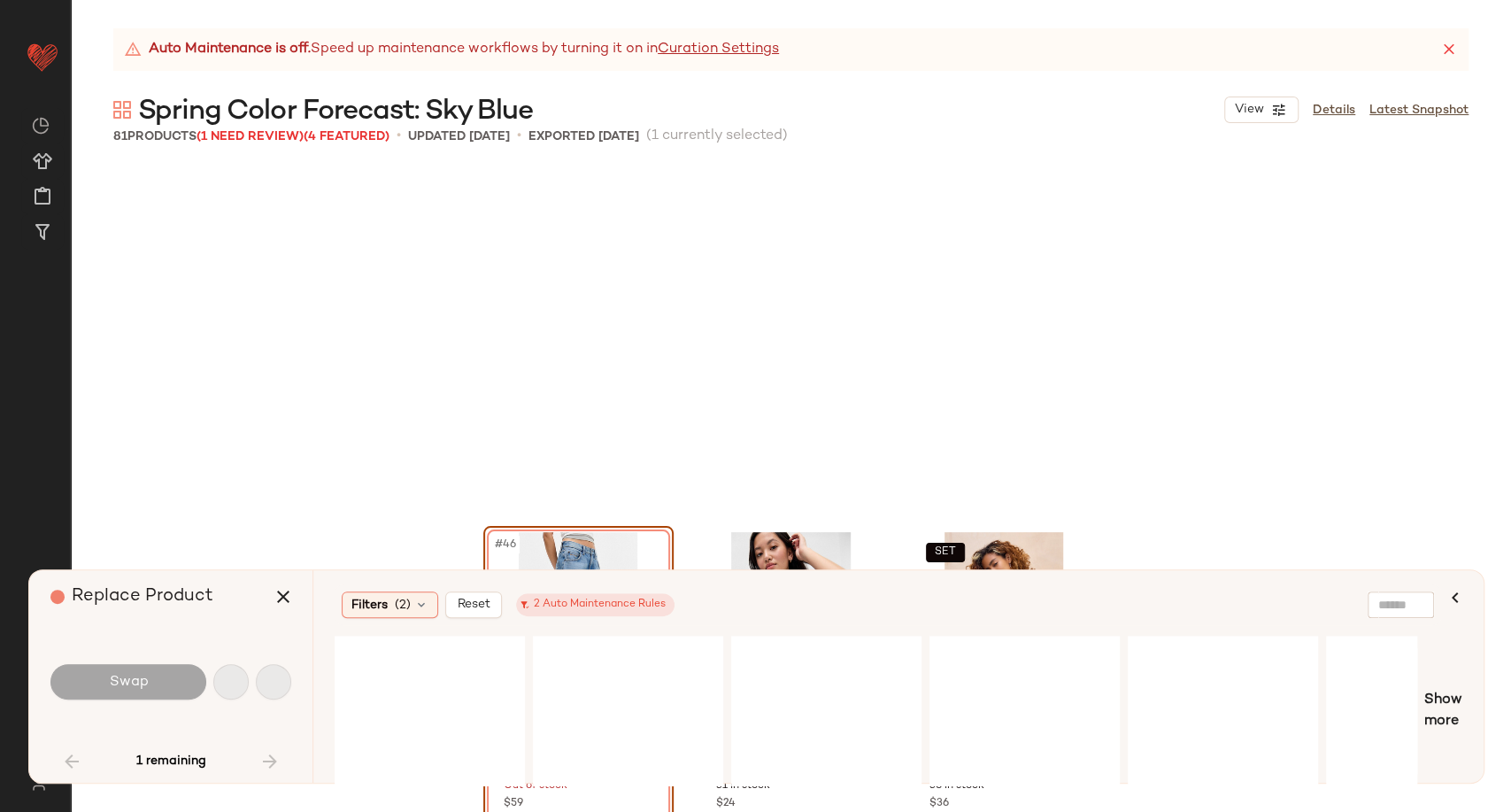
scroll to position [5127, 0]
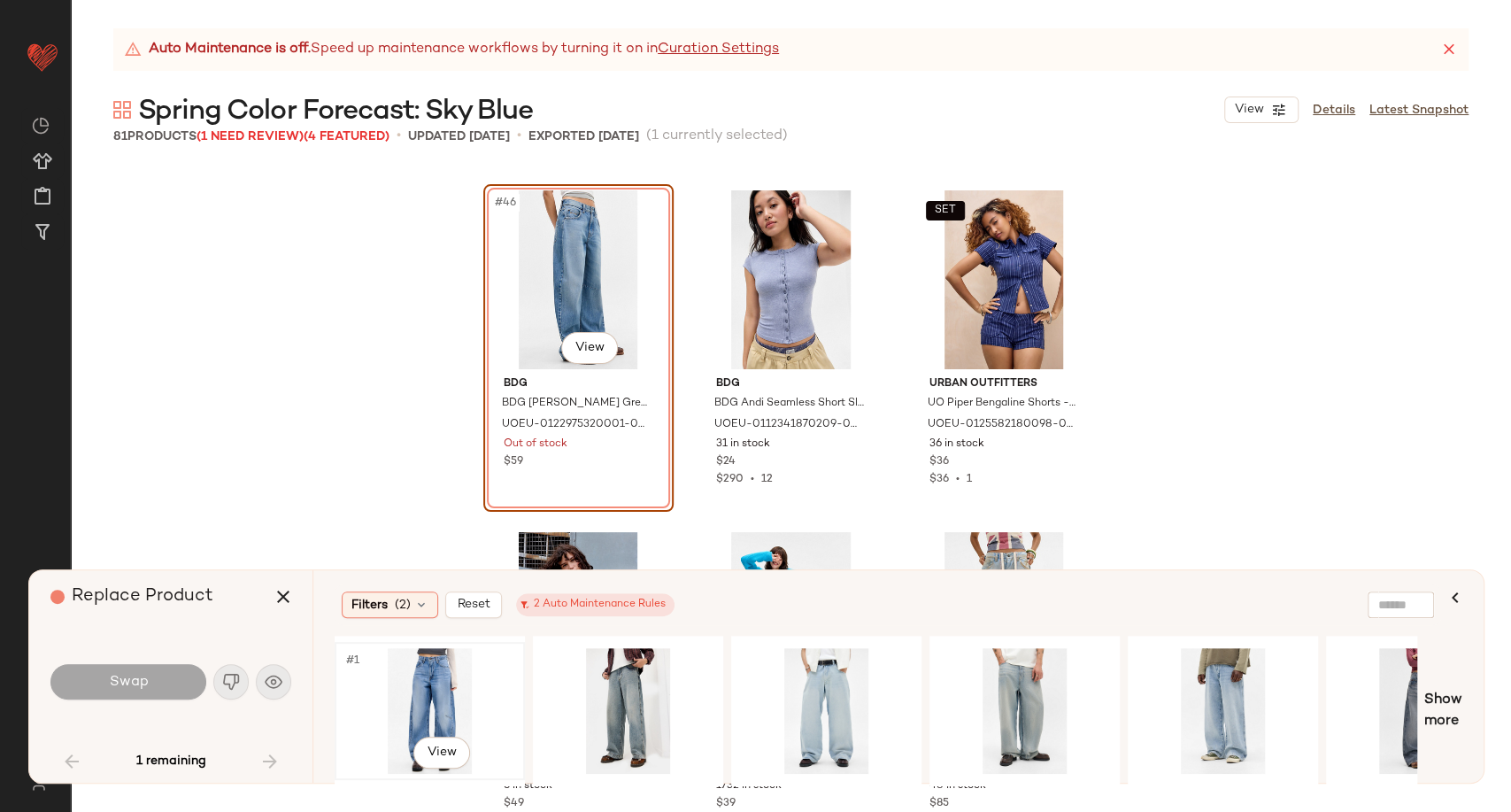
click at [418, 690] on div "#1 View" at bounding box center [430, 710] width 178 height 126
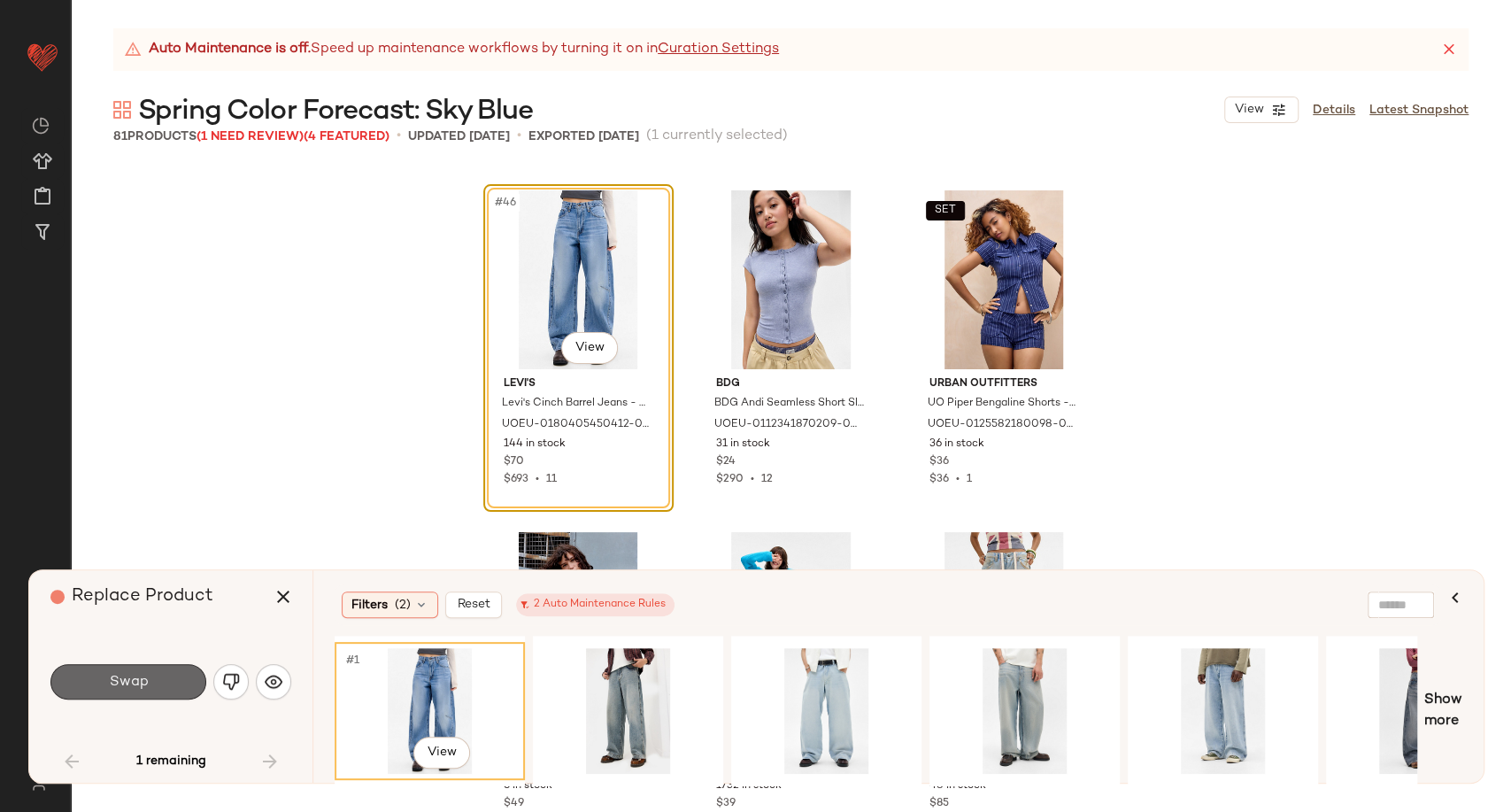
click at [83, 687] on button "Swap" at bounding box center [128, 682] width 156 height 36
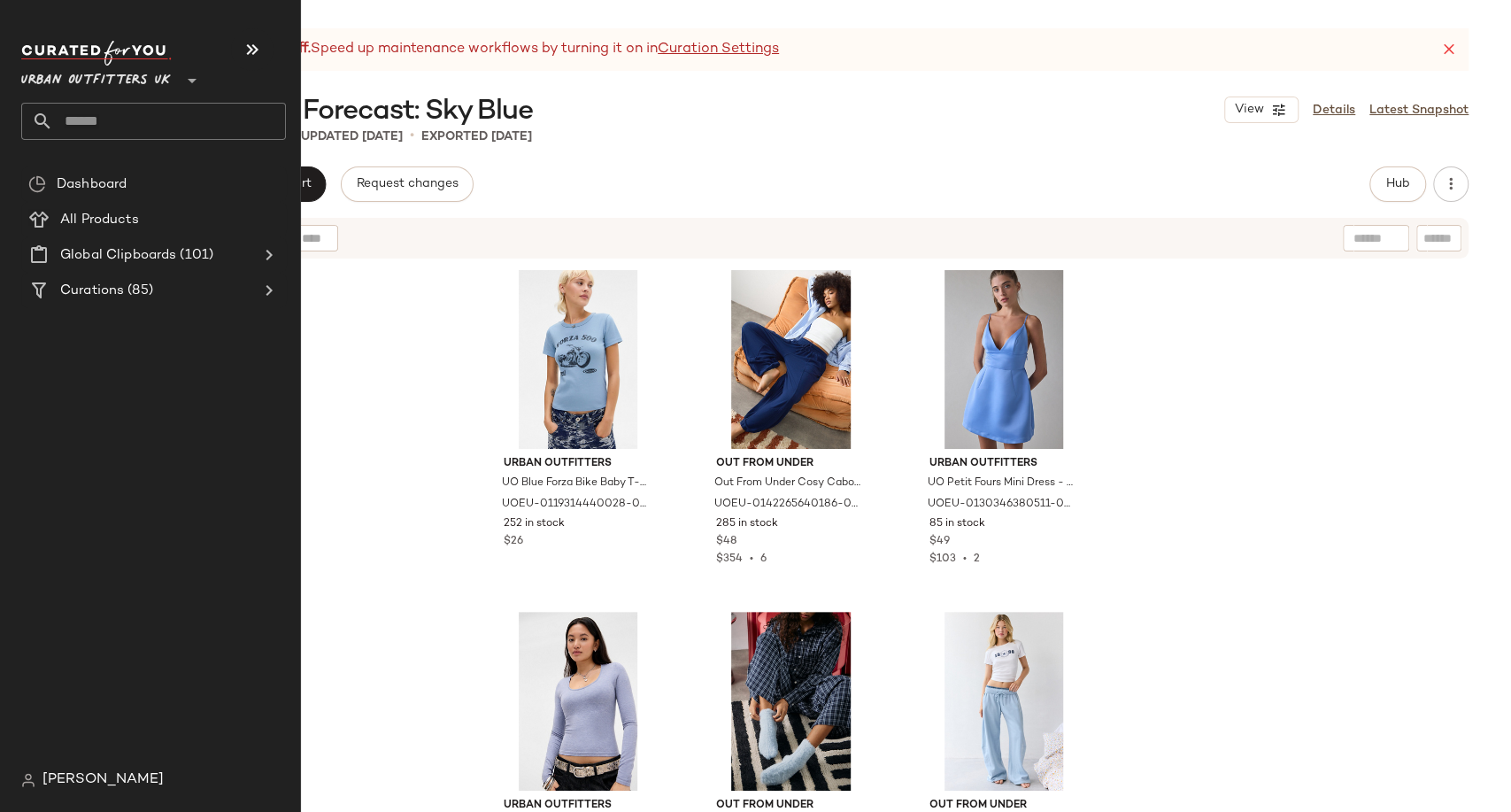
click at [111, 81] on span "Urban Outfitters UK" at bounding box center [96, 77] width 150 height 32
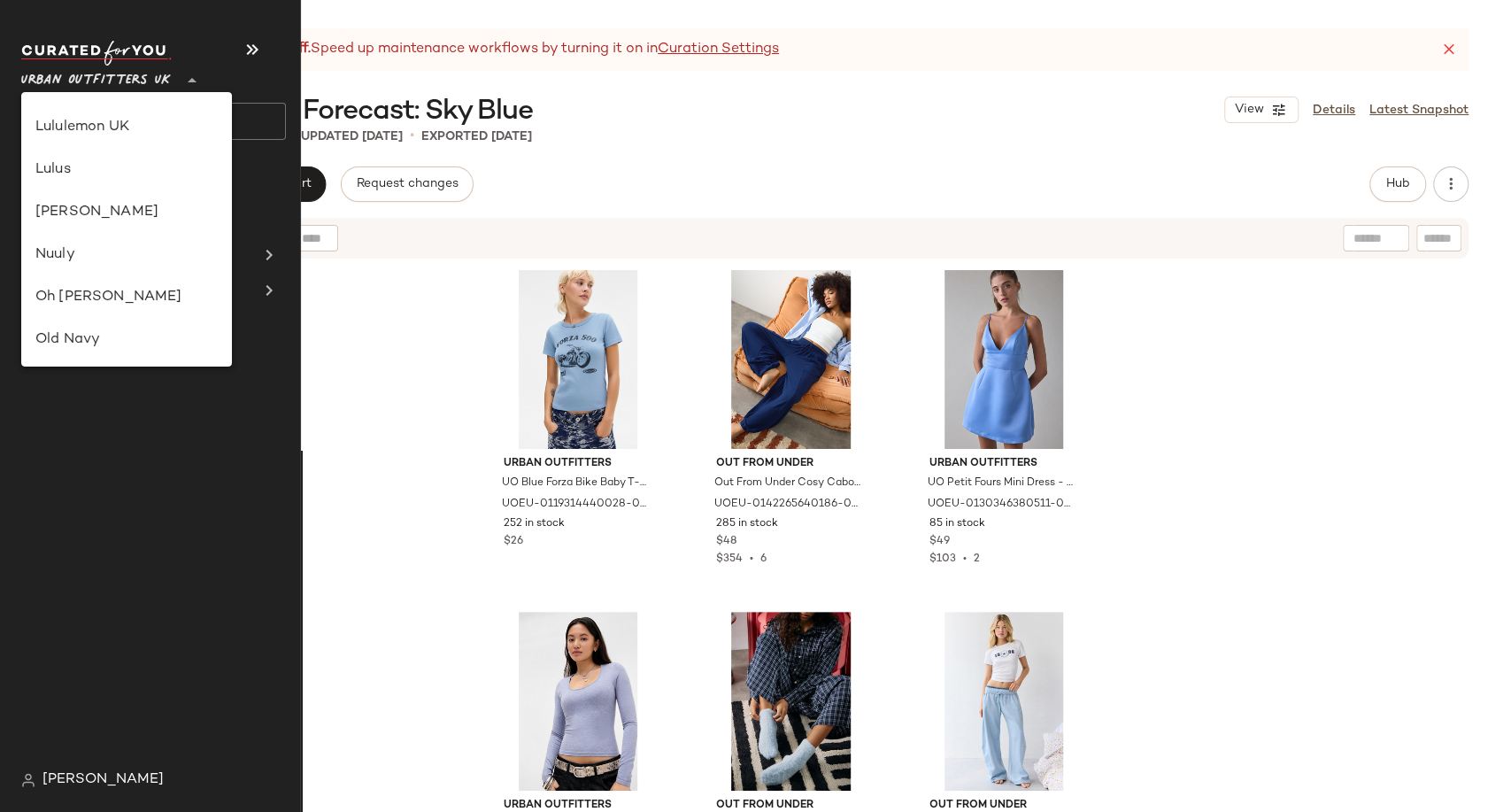
scroll to position [424, 0]
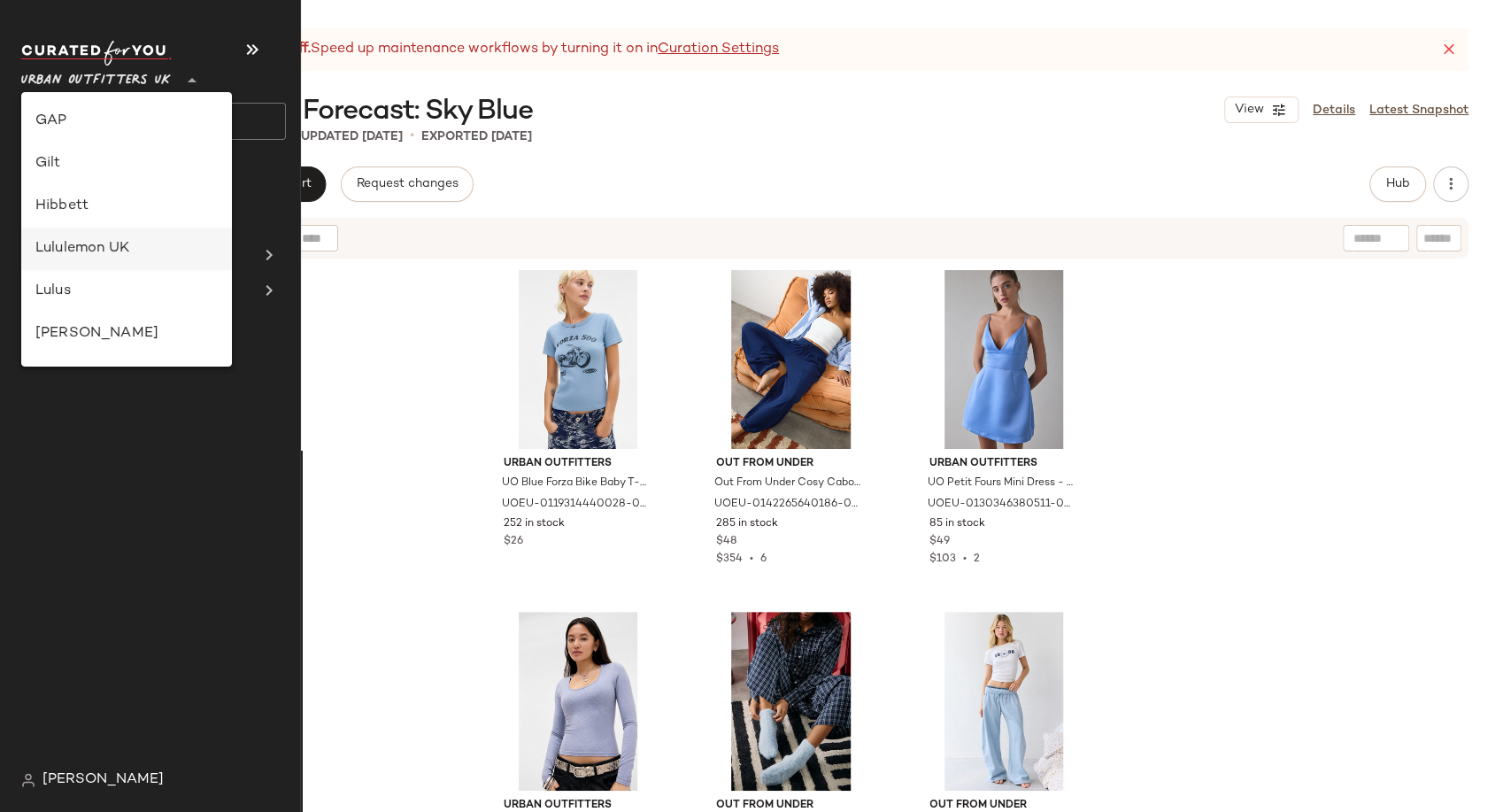
click at [117, 249] on div "Lululemon UK" at bounding box center [126, 248] width 183 height 21
type input "**"
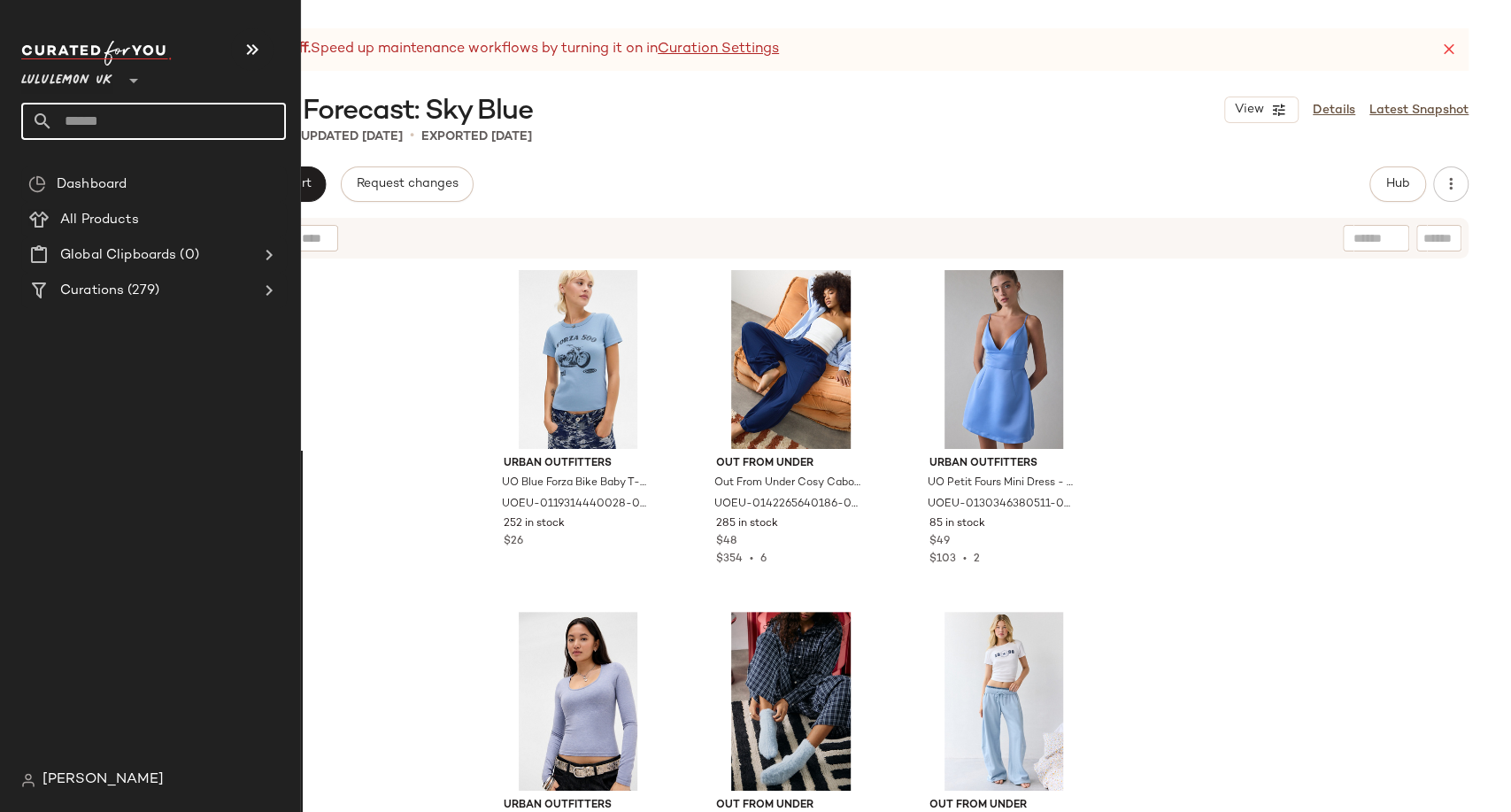
click at [92, 123] on input "text" at bounding box center [170, 121] width 233 height 37
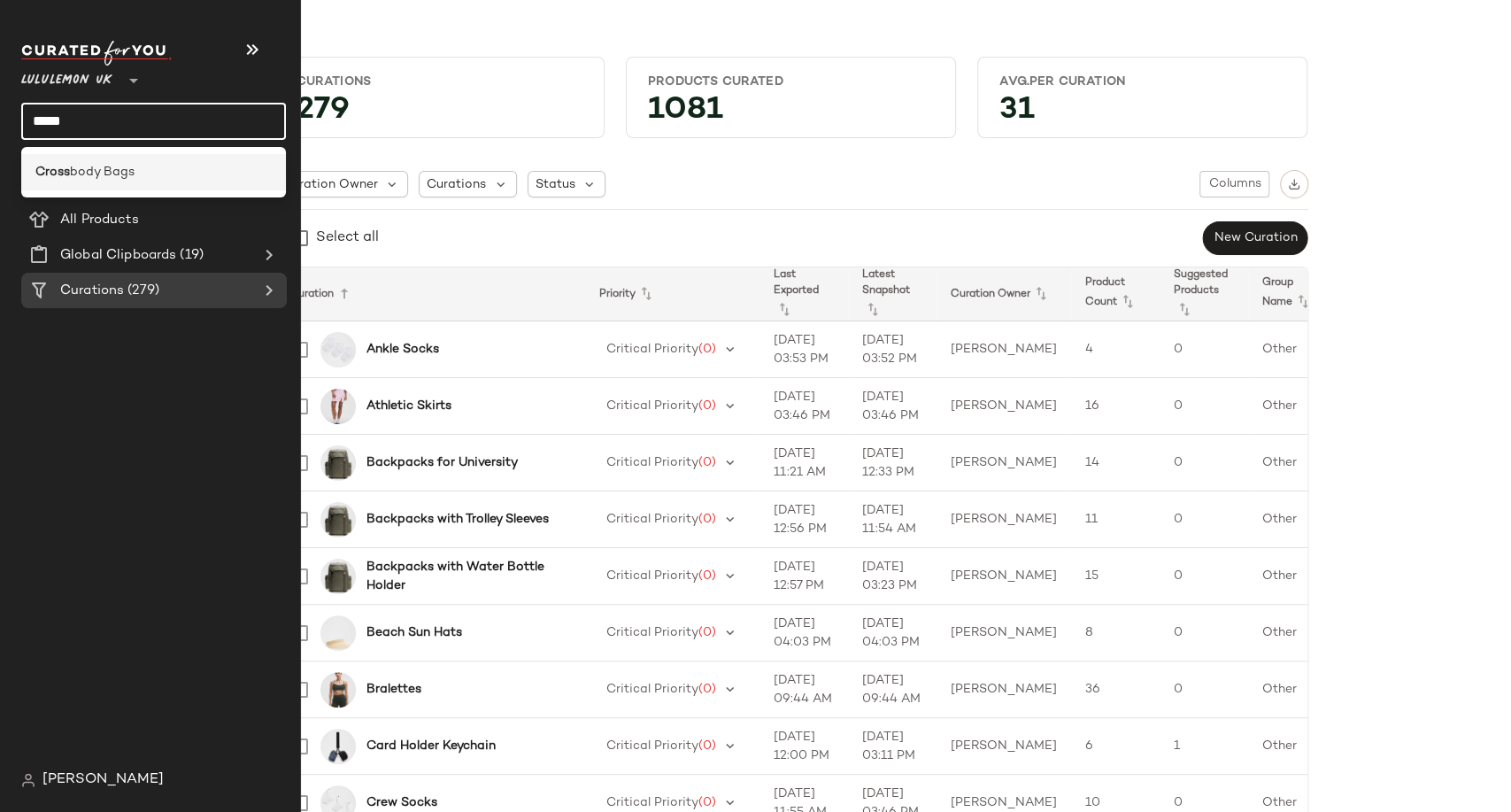
type input "*****"
click at [106, 169] on span "body Bags" at bounding box center [102, 172] width 65 height 19
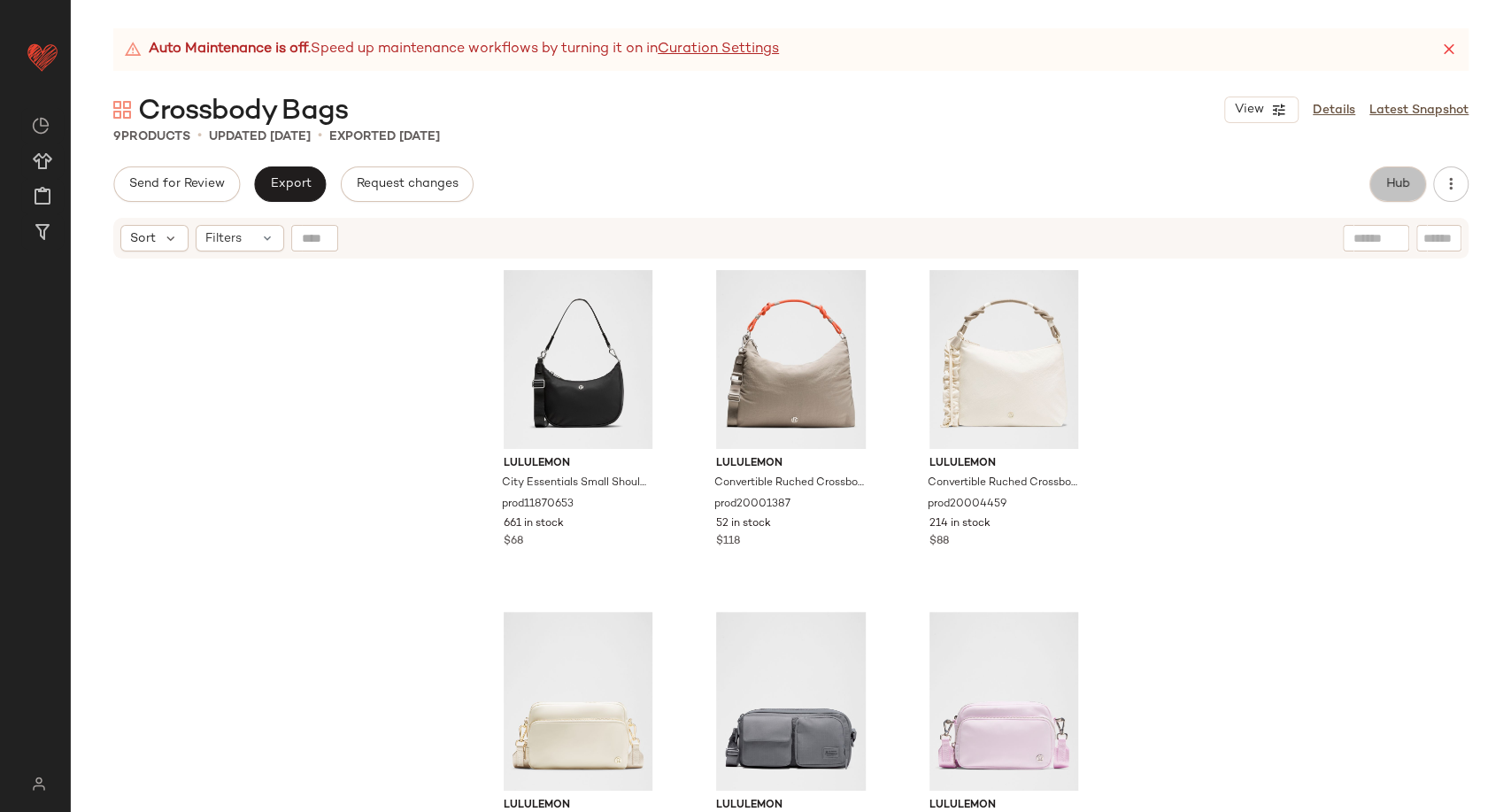
click at [1396, 172] on button "Hub" at bounding box center [1398, 184] width 57 height 36
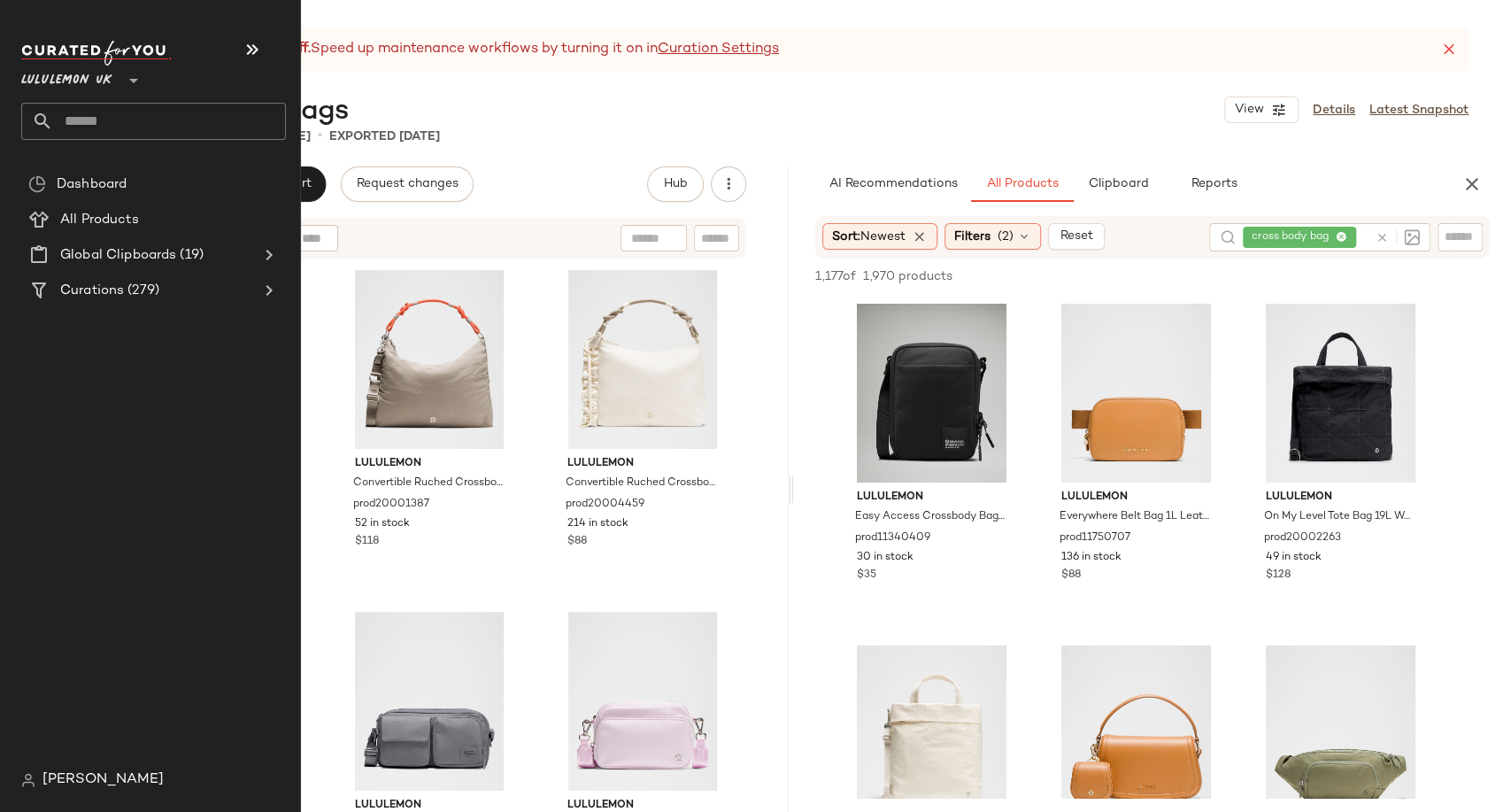
click at [60, 110] on input "text" at bounding box center [170, 121] width 233 height 37
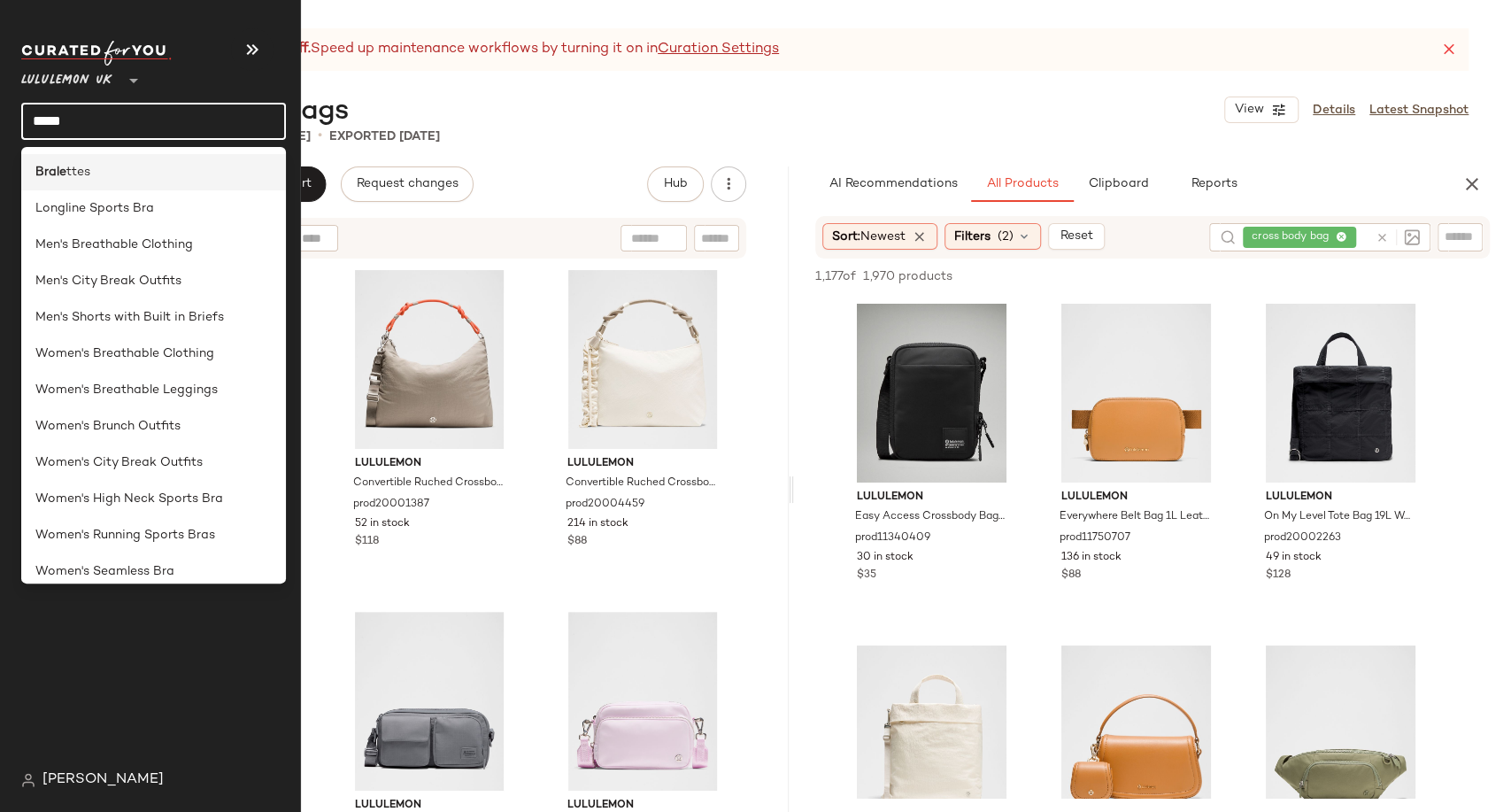
type input "*****"
click at [86, 172] on span "ttes" at bounding box center [78, 172] width 24 height 19
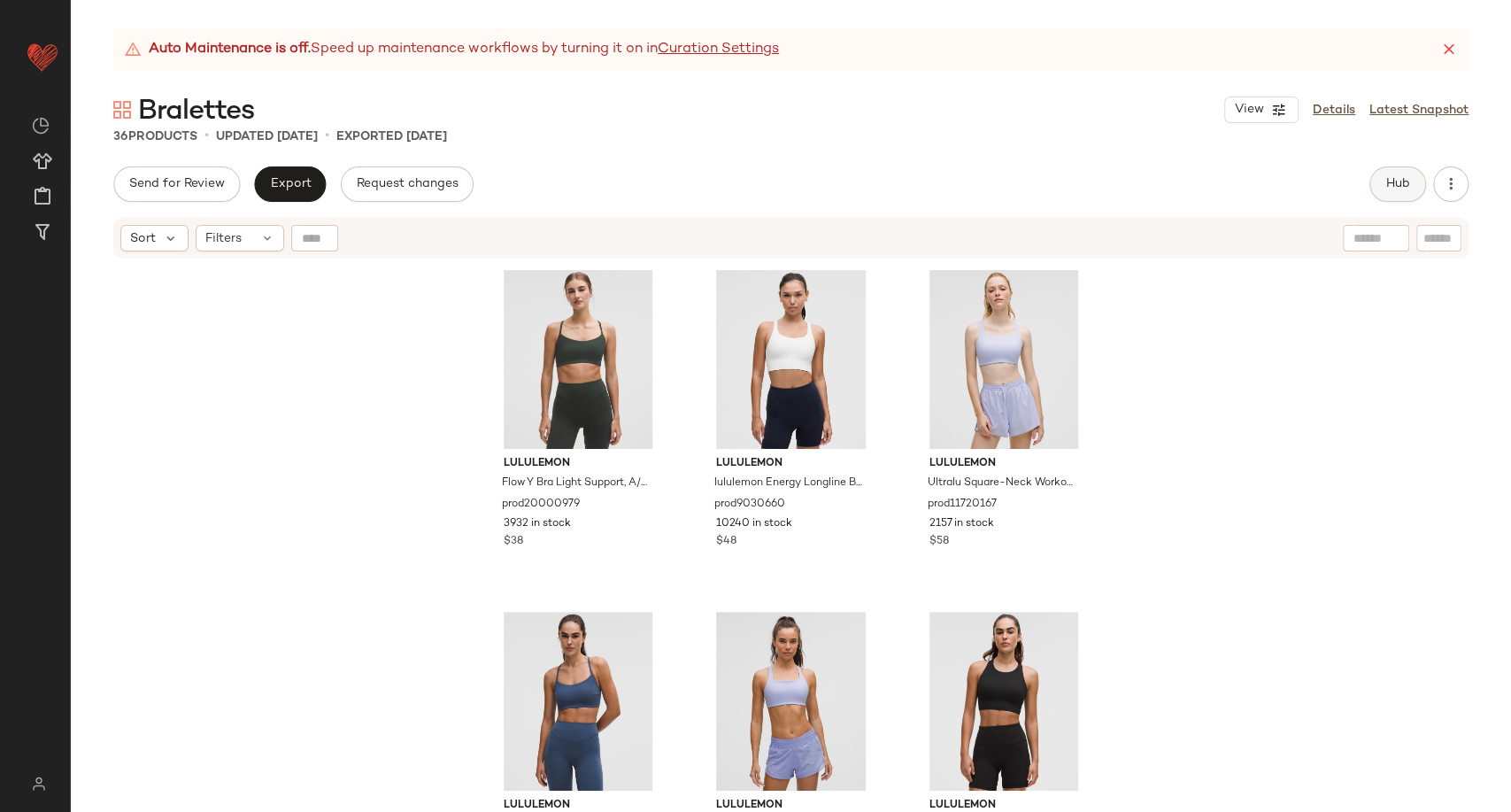
click at [1385, 184] on span "Hub" at bounding box center [1398, 184] width 25 height 14
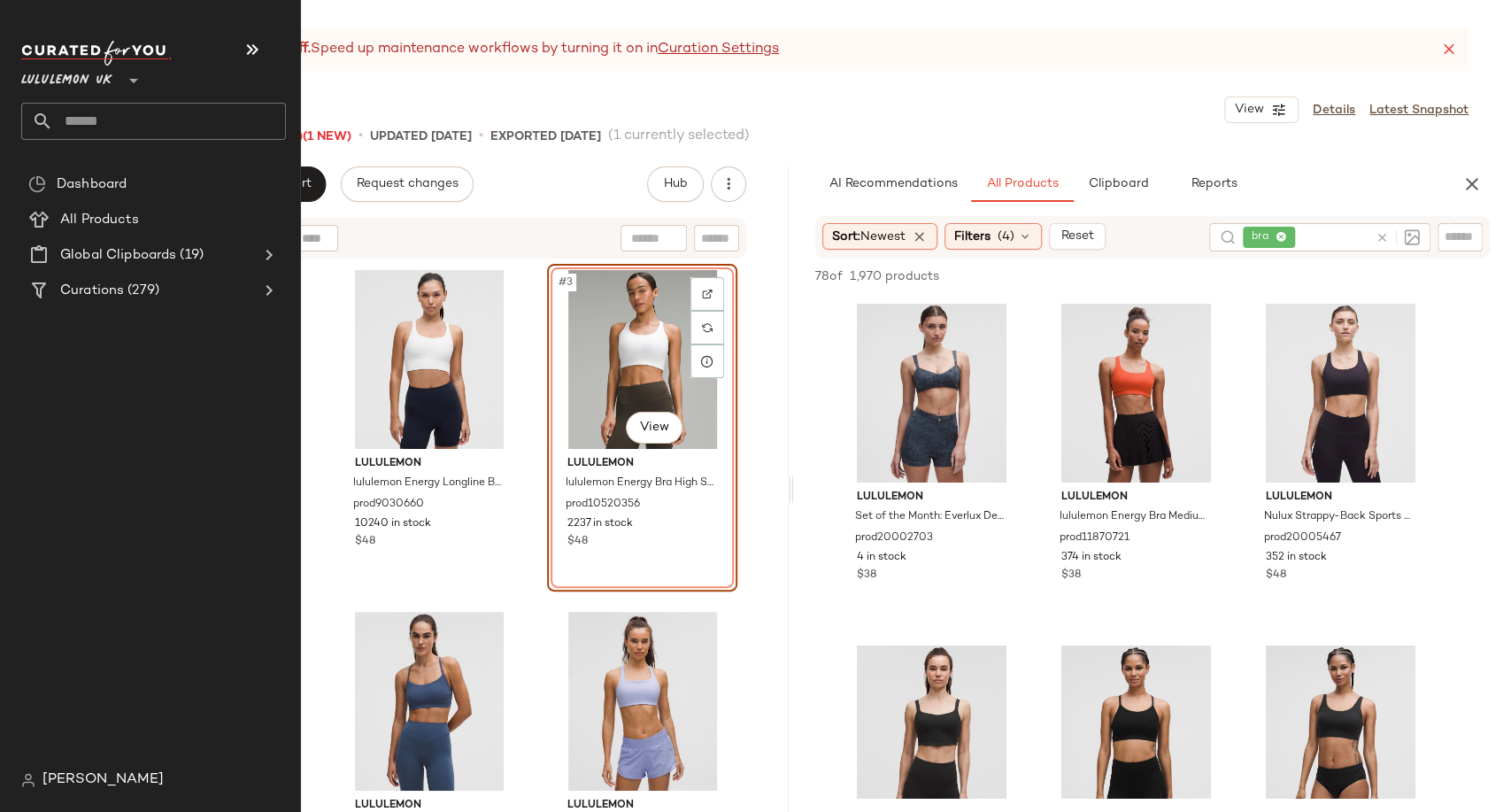
click at [106, 122] on input "text" at bounding box center [170, 121] width 233 height 37
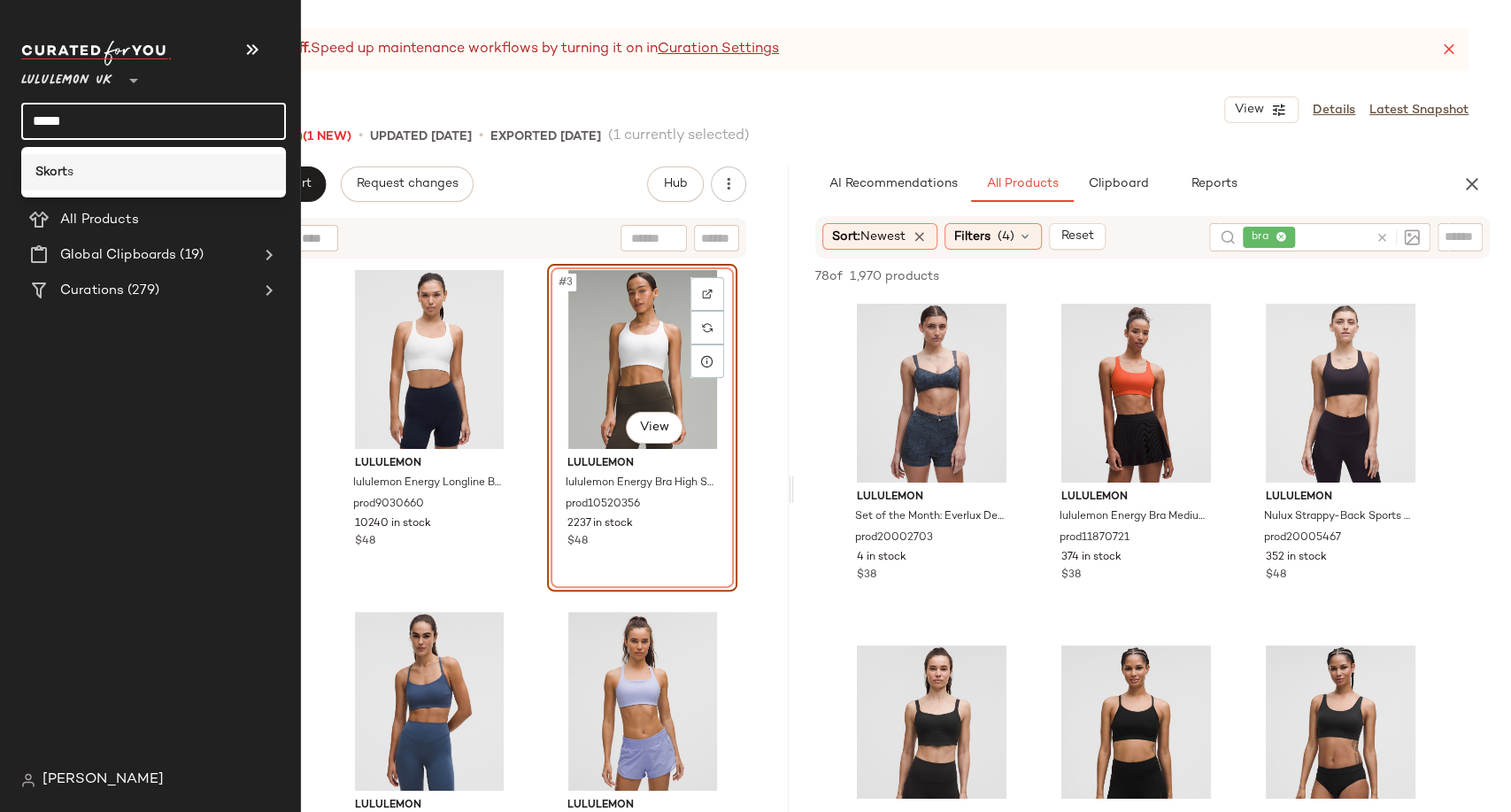
type input "*****"
click at [86, 166] on div "Skort s" at bounding box center [154, 172] width 237 height 19
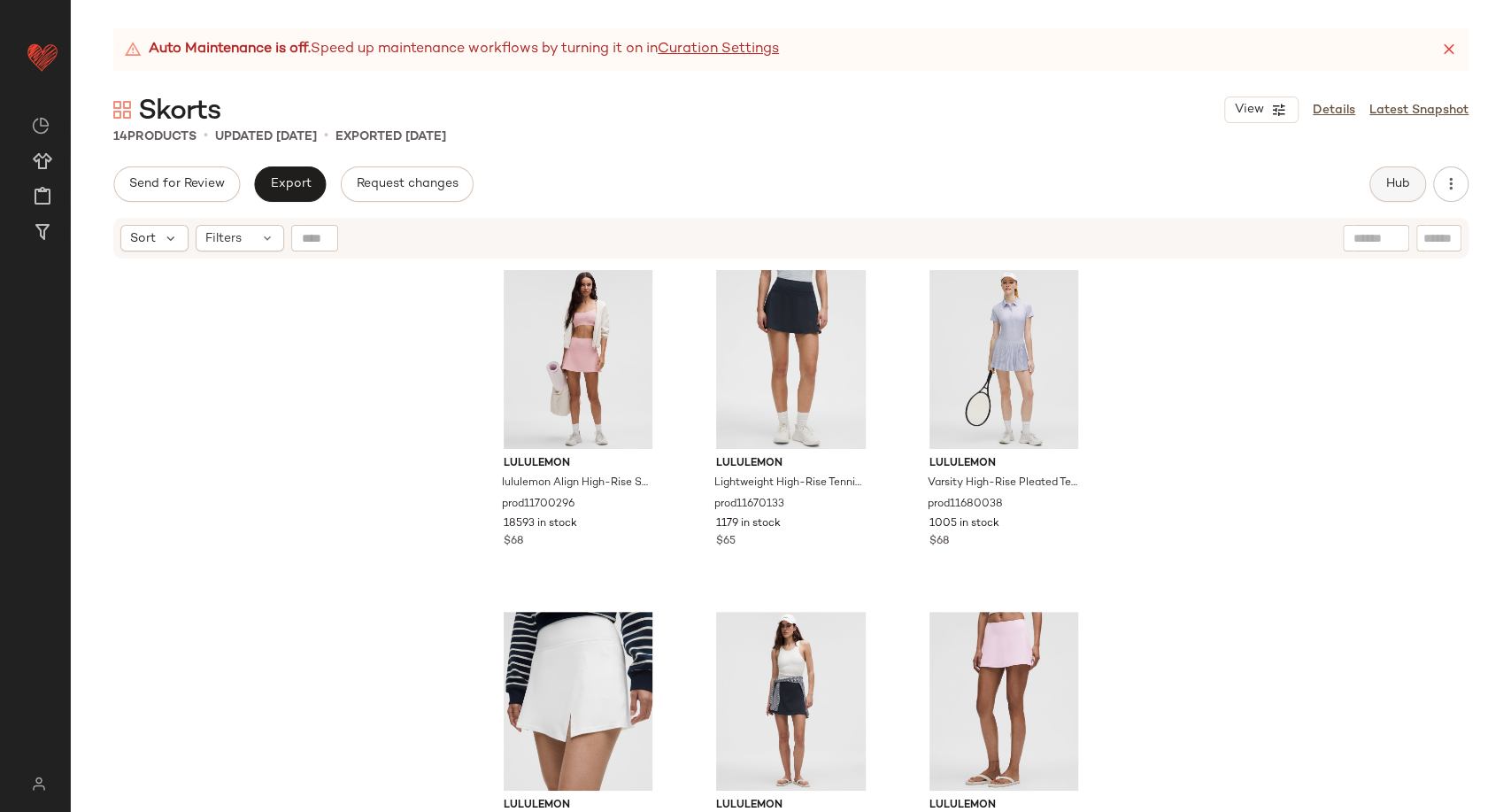
click at [1381, 179] on button "Hub" at bounding box center [1398, 184] width 57 height 36
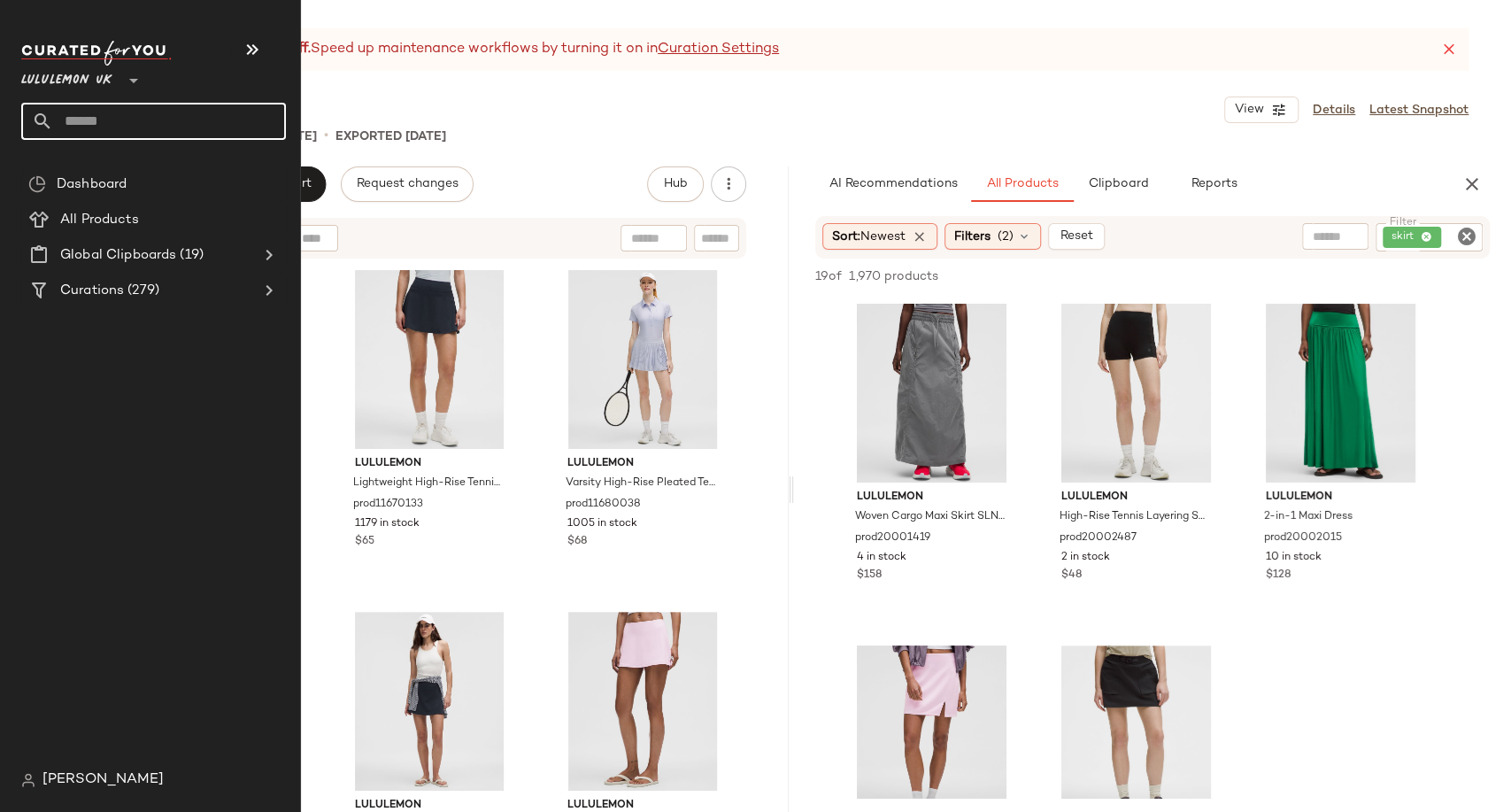
click at [80, 121] on input "text" at bounding box center [170, 121] width 233 height 37
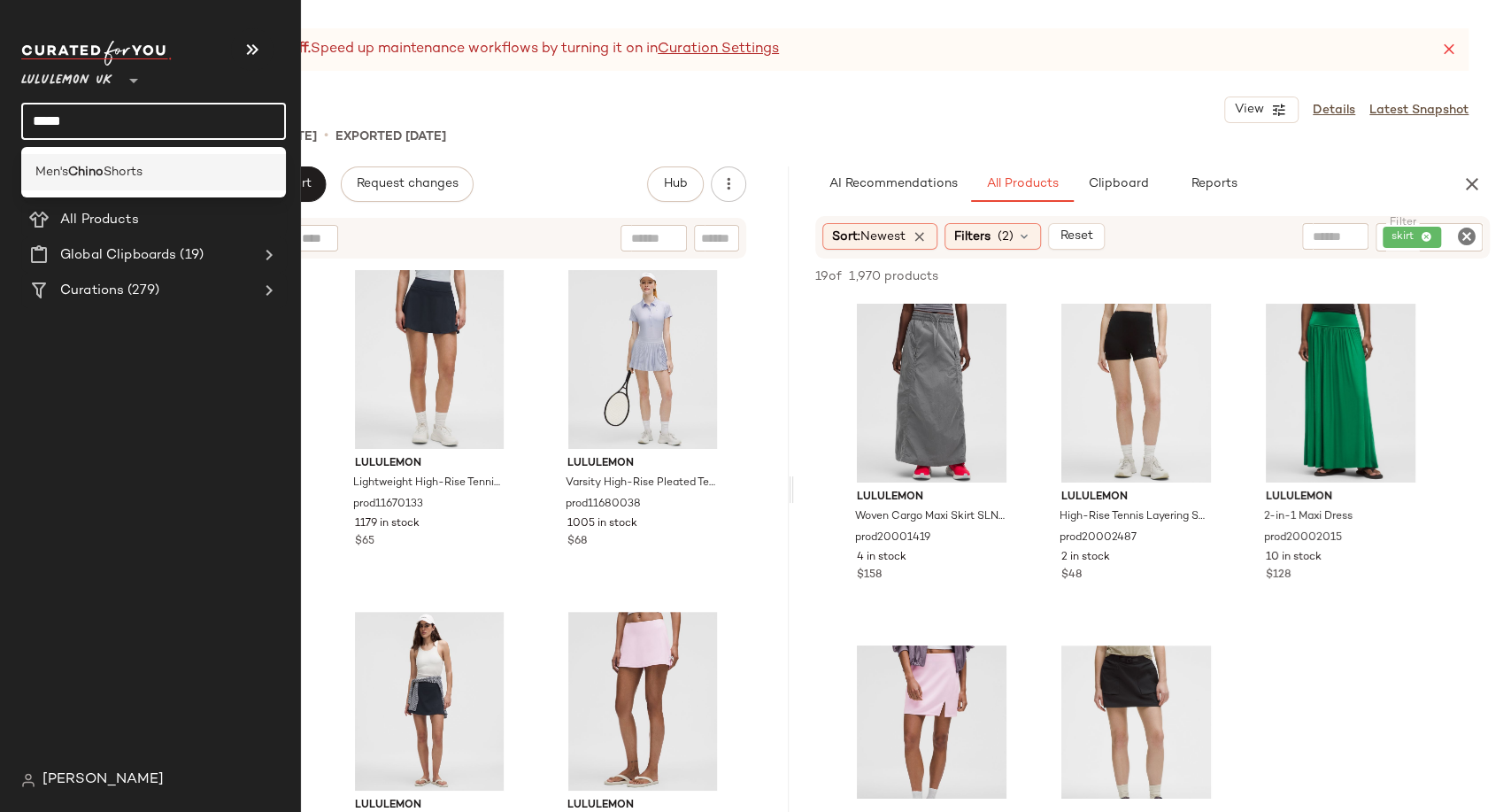
type input "*****"
click at [91, 183] on div "Men's Chino Shorts" at bounding box center [153, 172] width 264 height 37
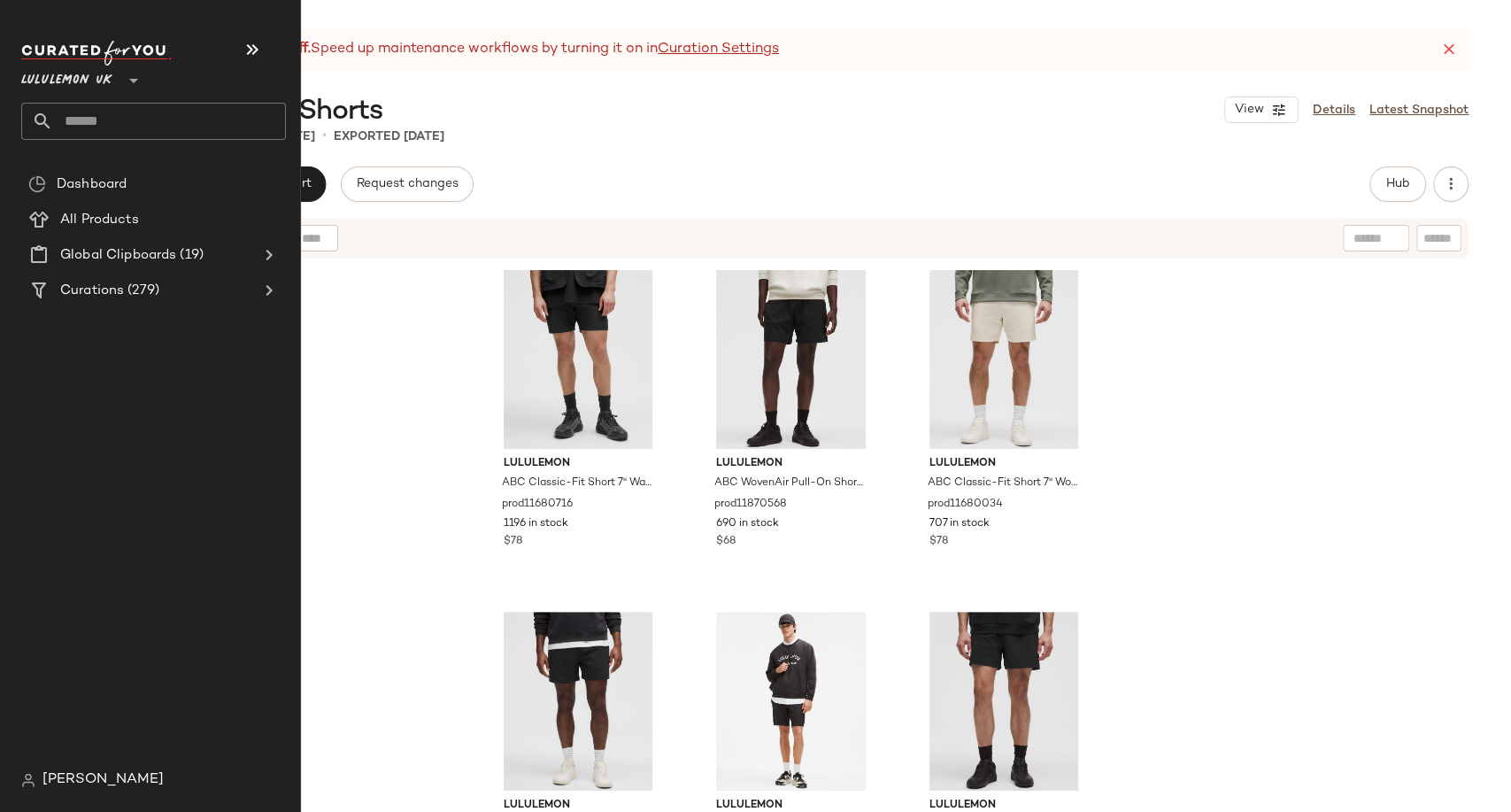
click at [85, 126] on input "text" at bounding box center [170, 121] width 233 height 37
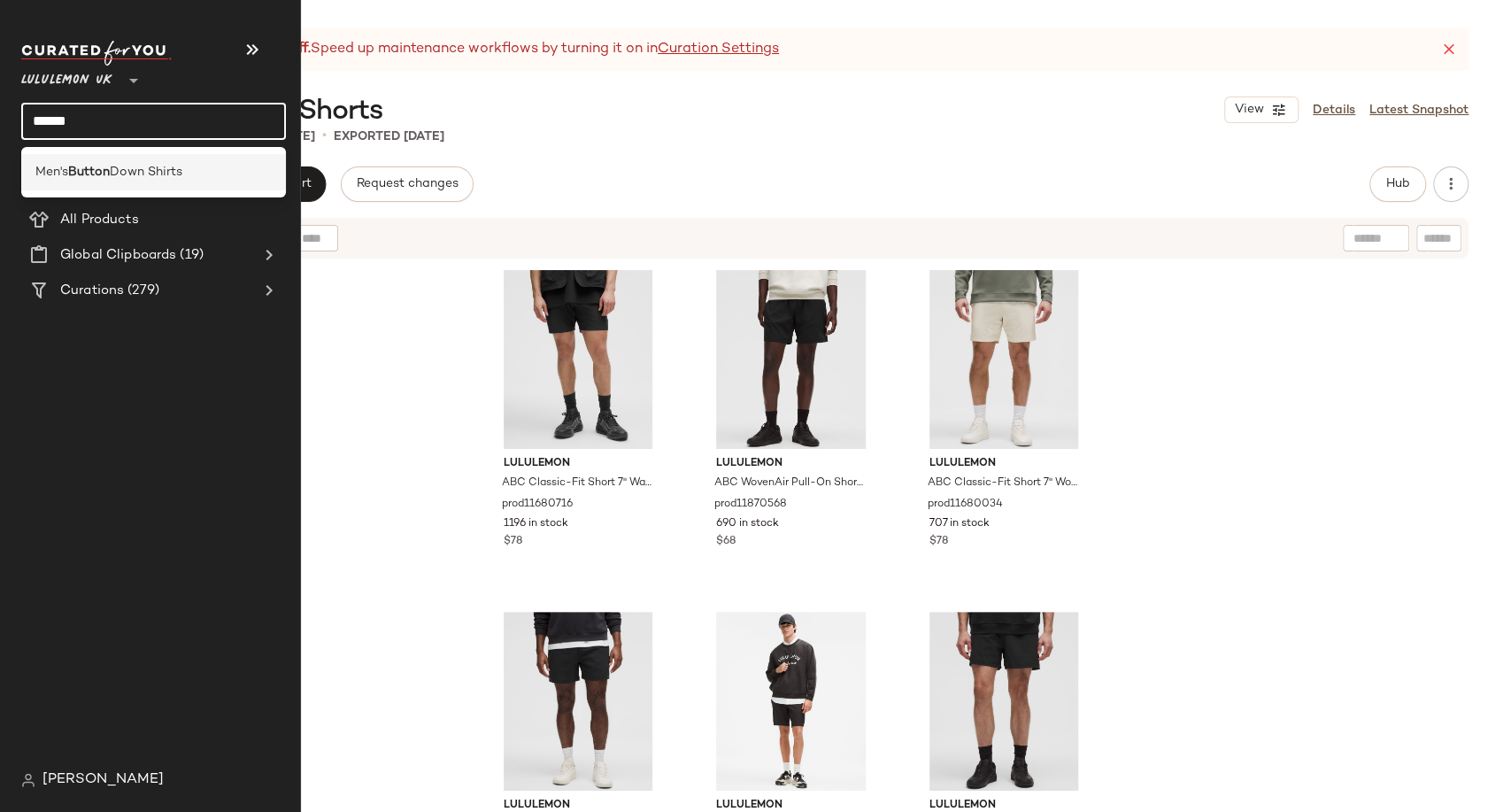
type input "******"
click at [120, 183] on div "Men's Button Down Shirts" at bounding box center [153, 172] width 264 height 37
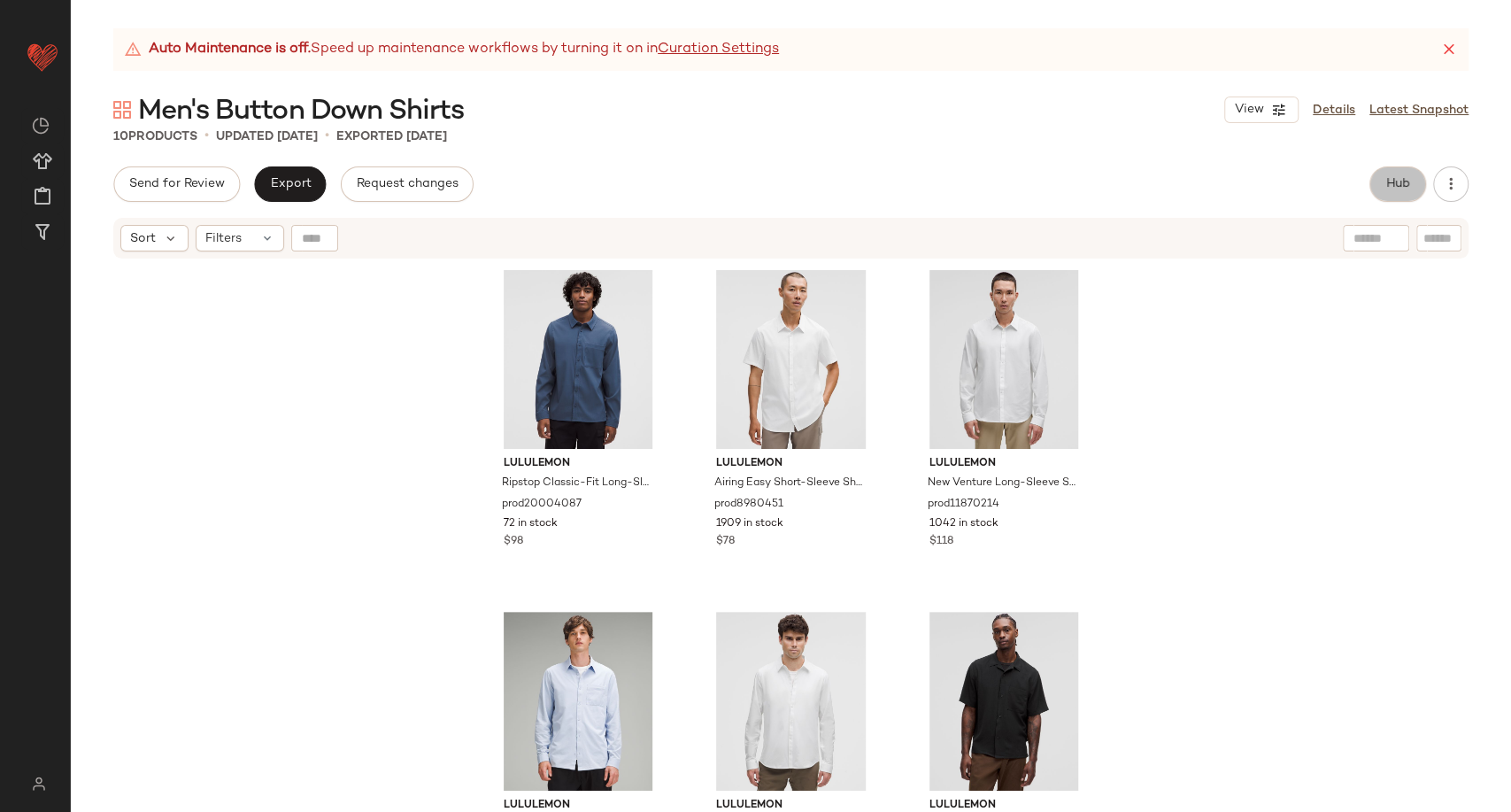
click at [1383, 195] on button "Hub" at bounding box center [1398, 184] width 57 height 36
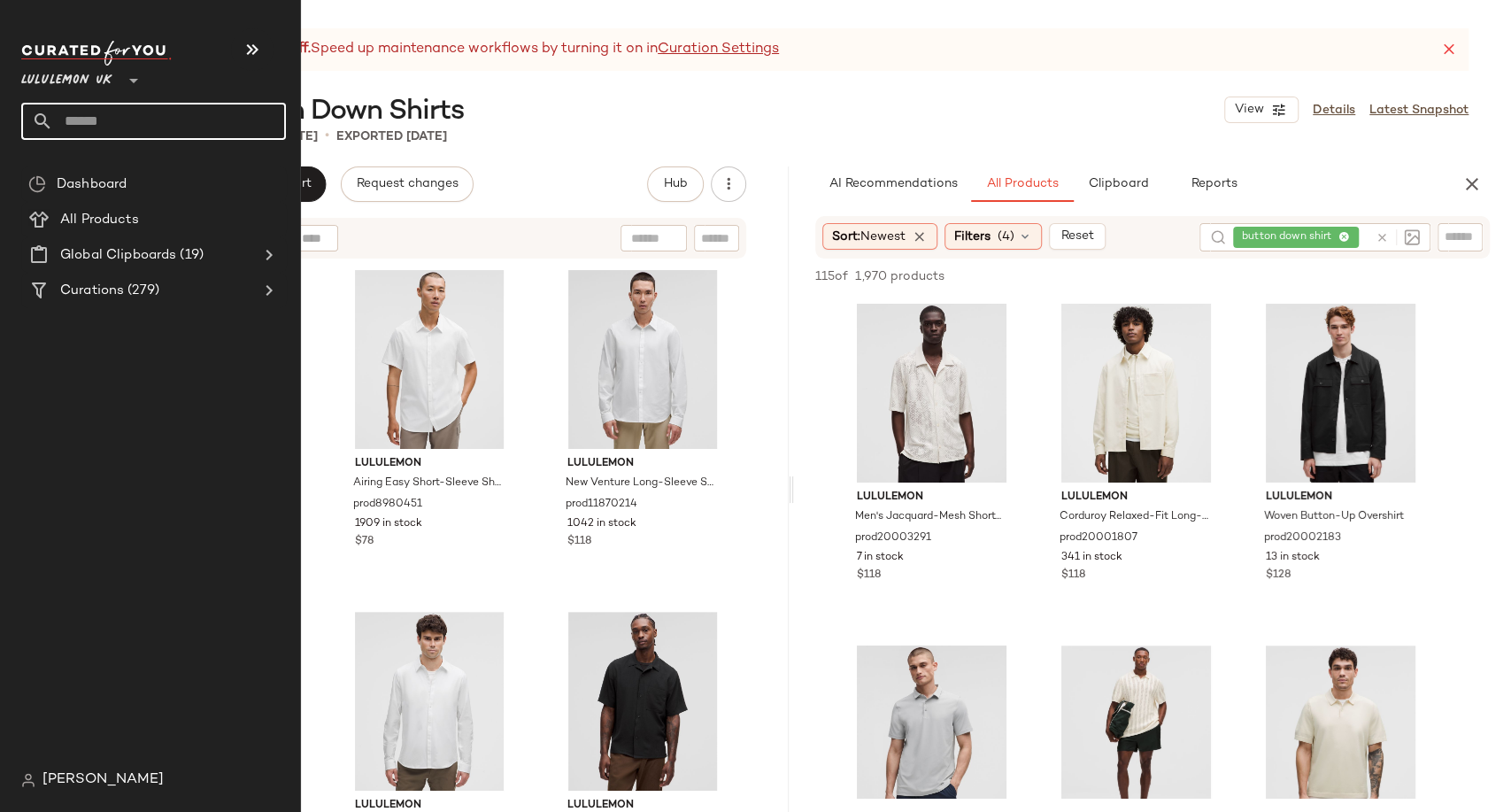
click at [83, 113] on input "text" at bounding box center [170, 121] width 233 height 37
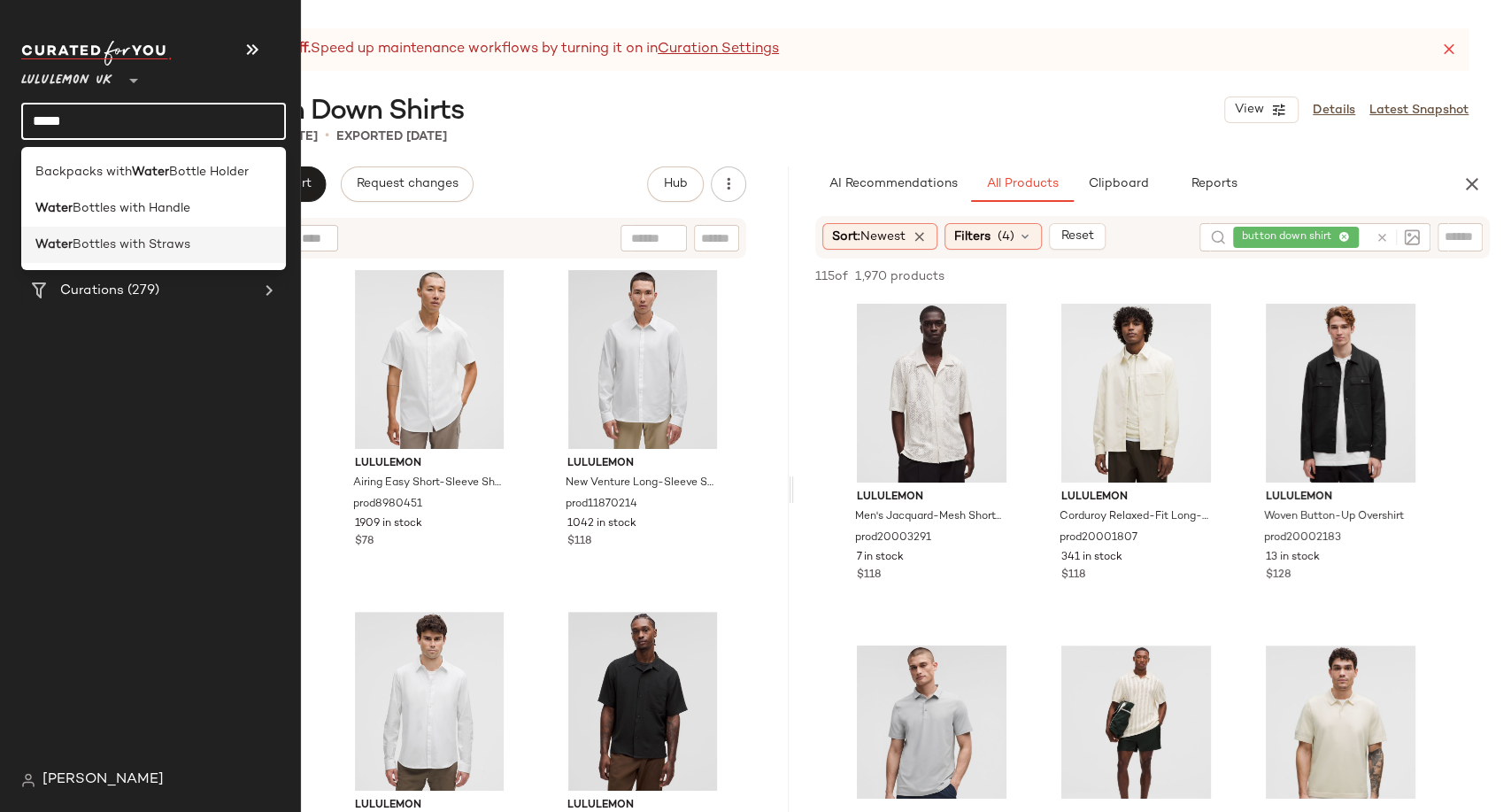
type input "*****"
click at [118, 247] on span "Bottles with Straws" at bounding box center [132, 245] width 118 height 19
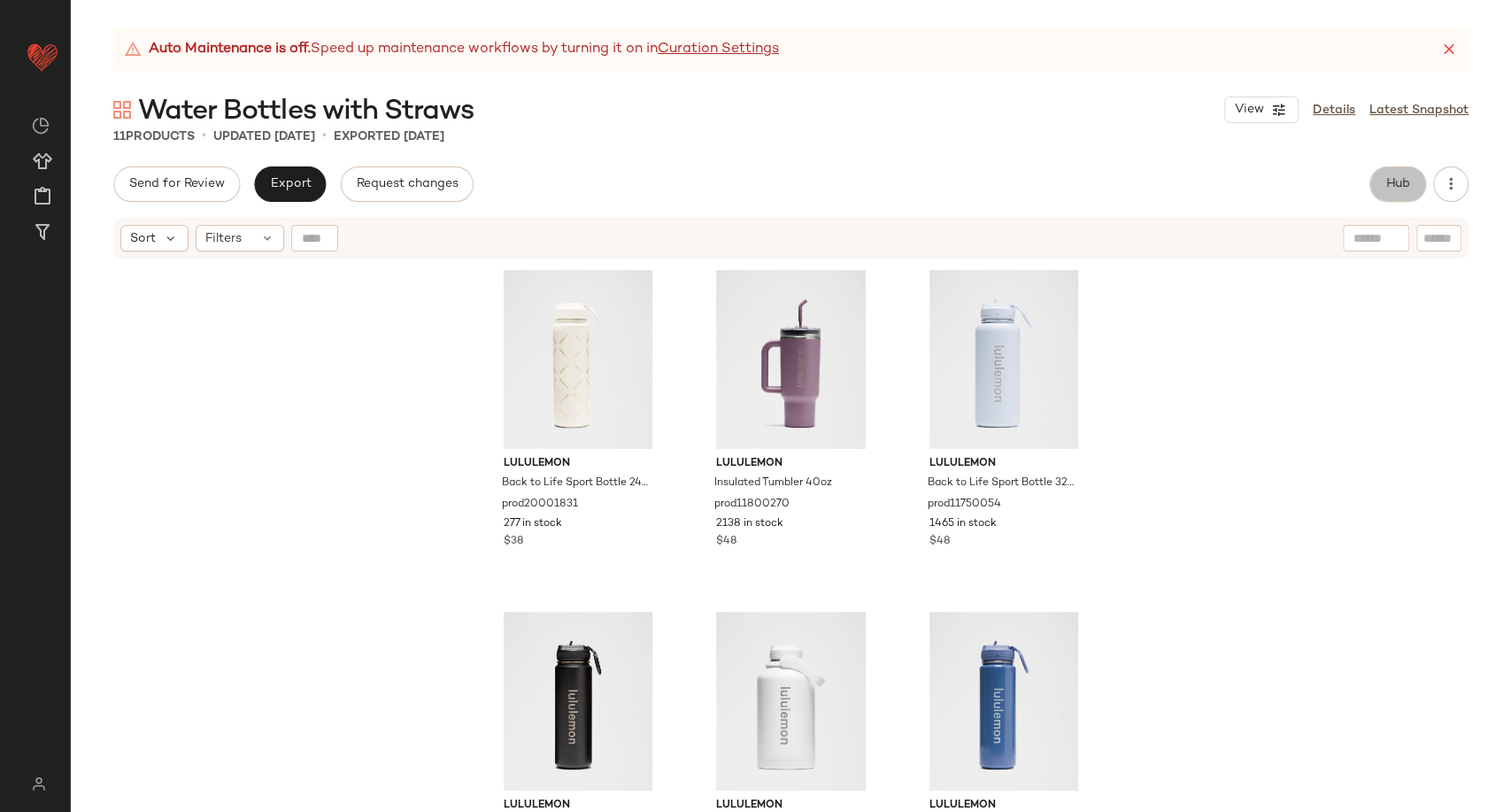
click at [1401, 175] on button "Hub" at bounding box center [1398, 184] width 57 height 36
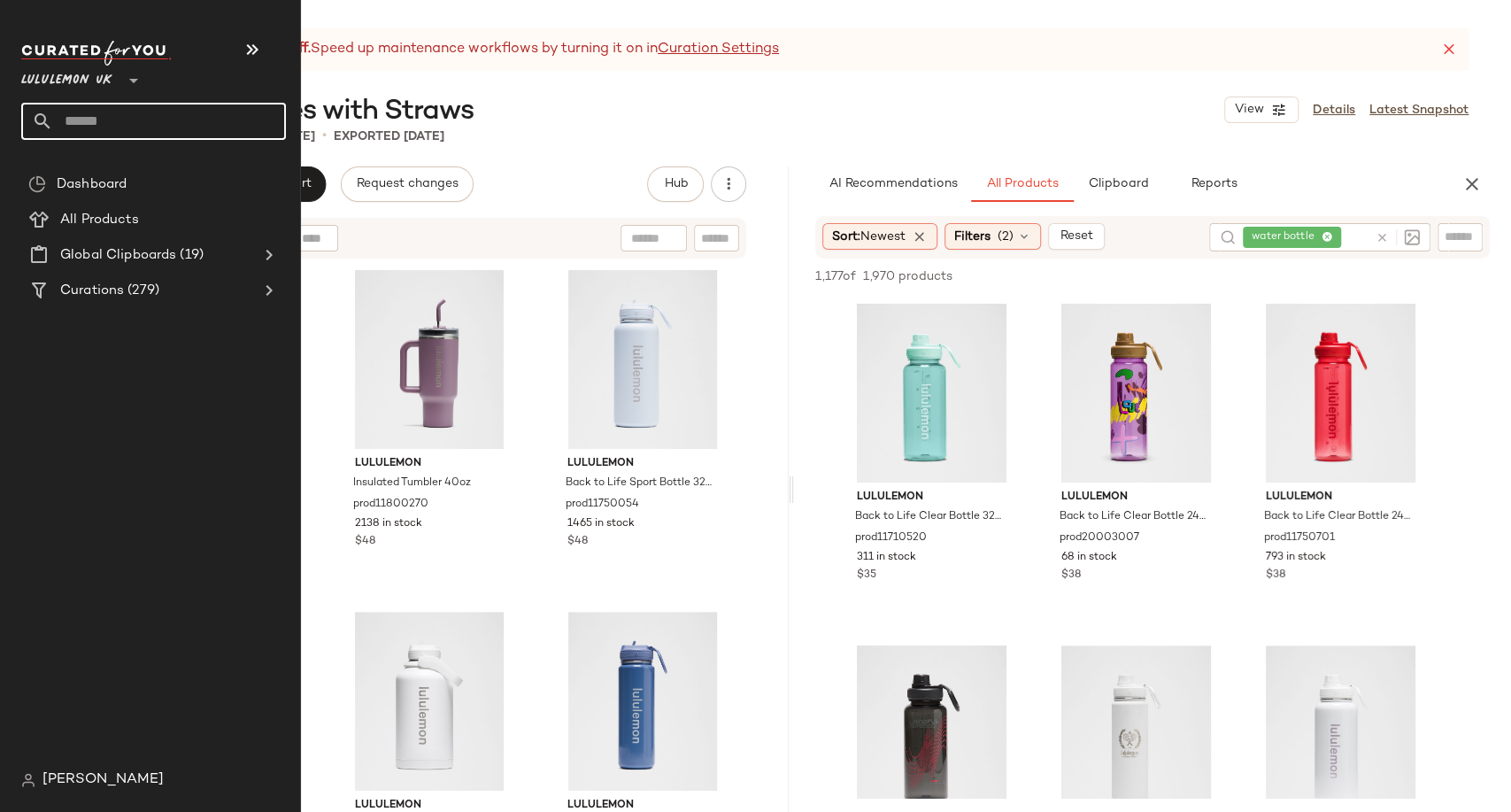
click at [73, 112] on input "text" at bounding box center [170, 121] width 233 height 37
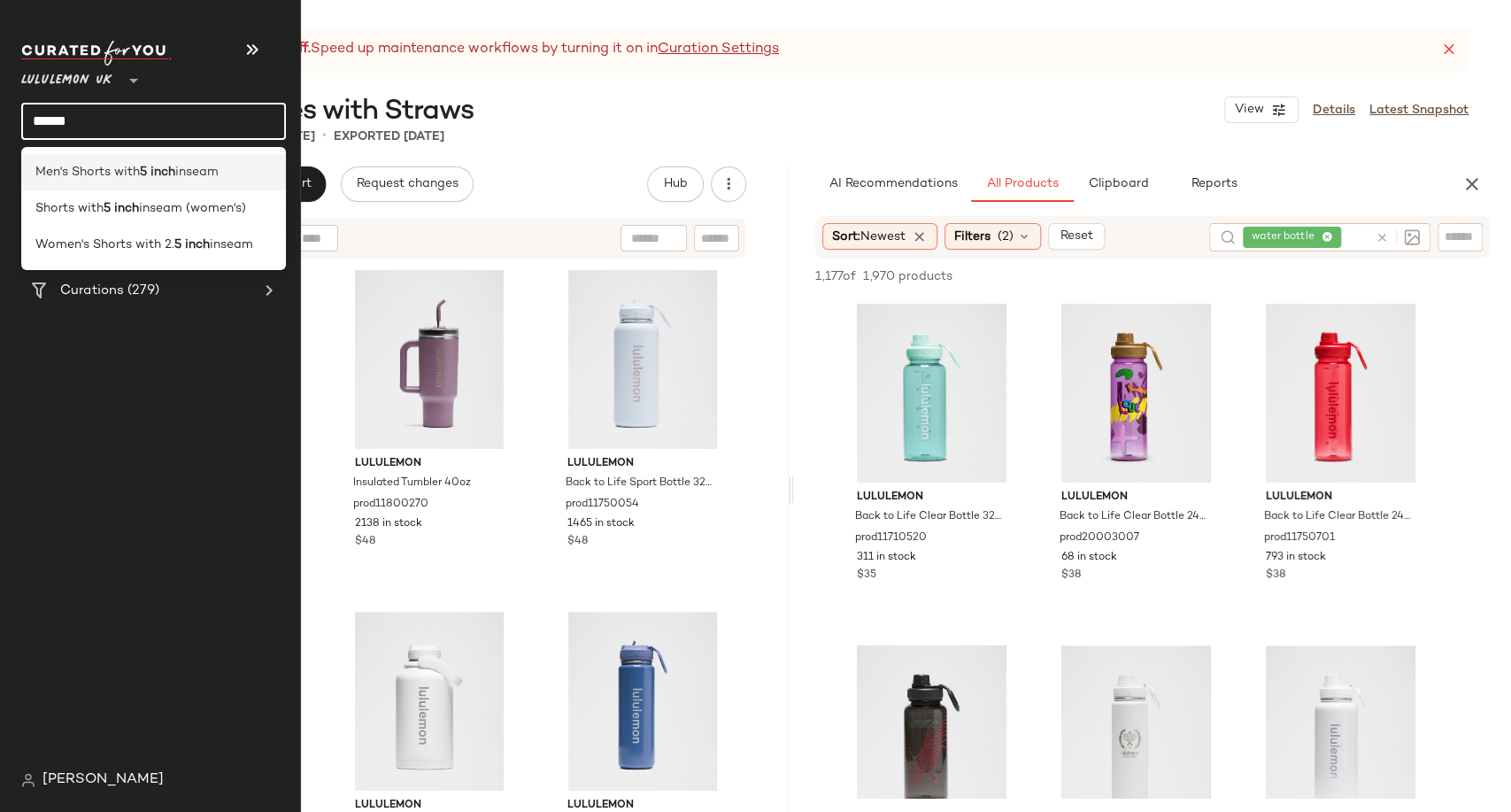
type input "******"
click at [149, 177] on b "5 inch" at bounding box center [158, 172] width 36 height 19
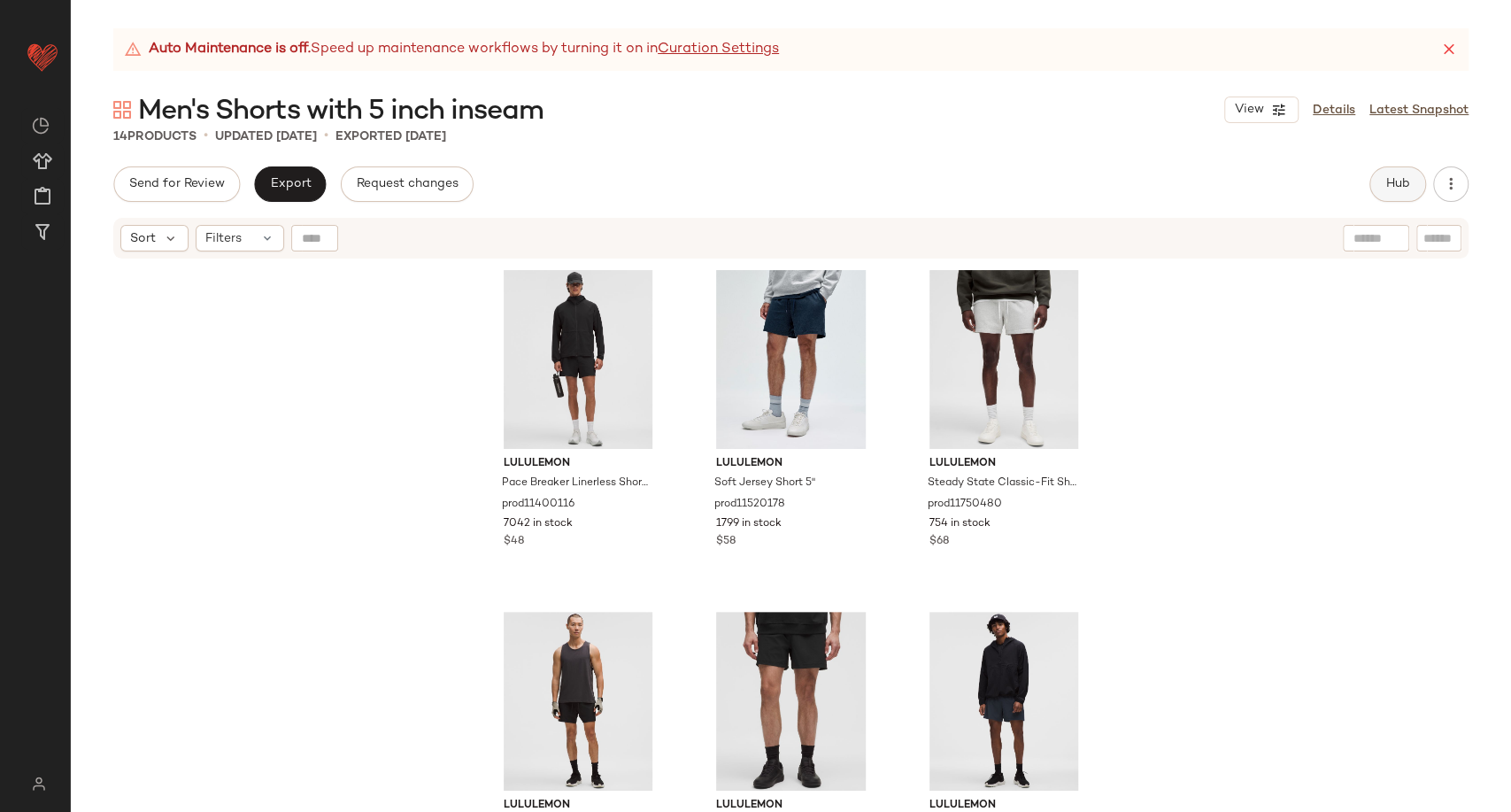
click at [1387, 197] on button "Hub" at bounding box center [1398, 184] width 57 height 36
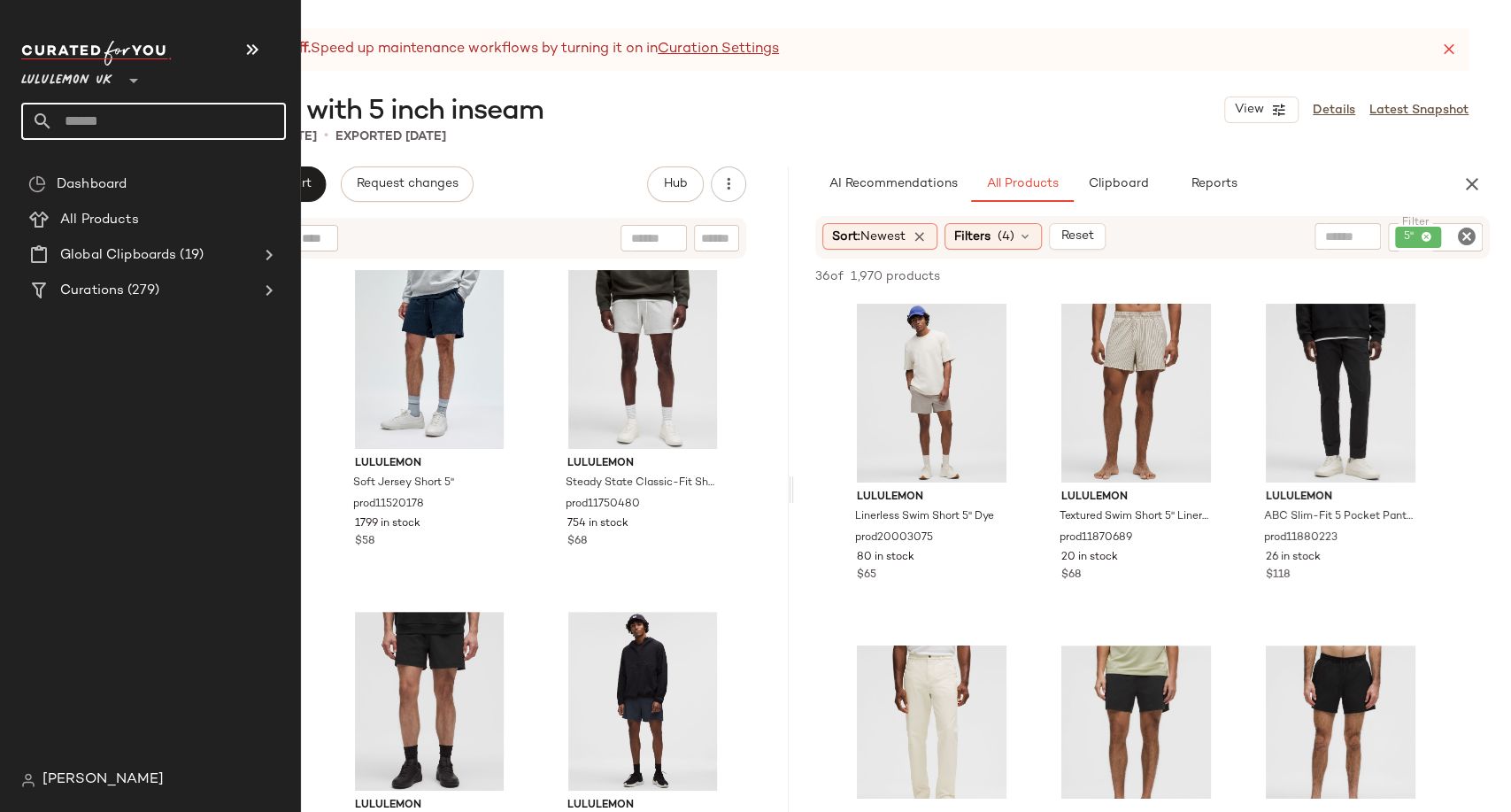
click at [98, 126] on input "text" at bounding box center [170, 121] width 233 height 37
click at [128, 124] on input "*********" at bounding box center [153, 121] width 264 height 37
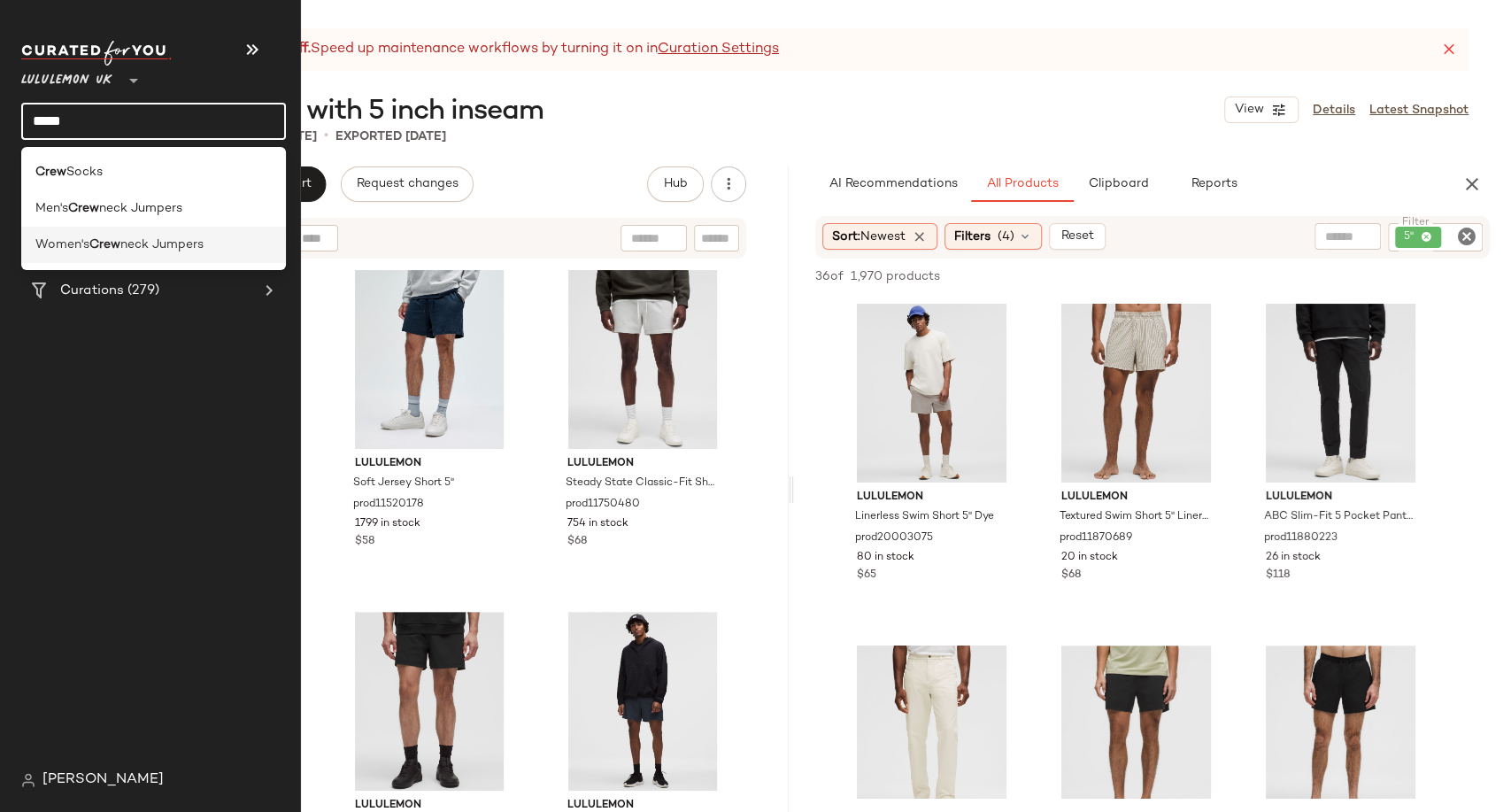
type input "****"
click at [128, 244] on span "neck Jumpers" at bounding box center [161, 245] width 83 height 19
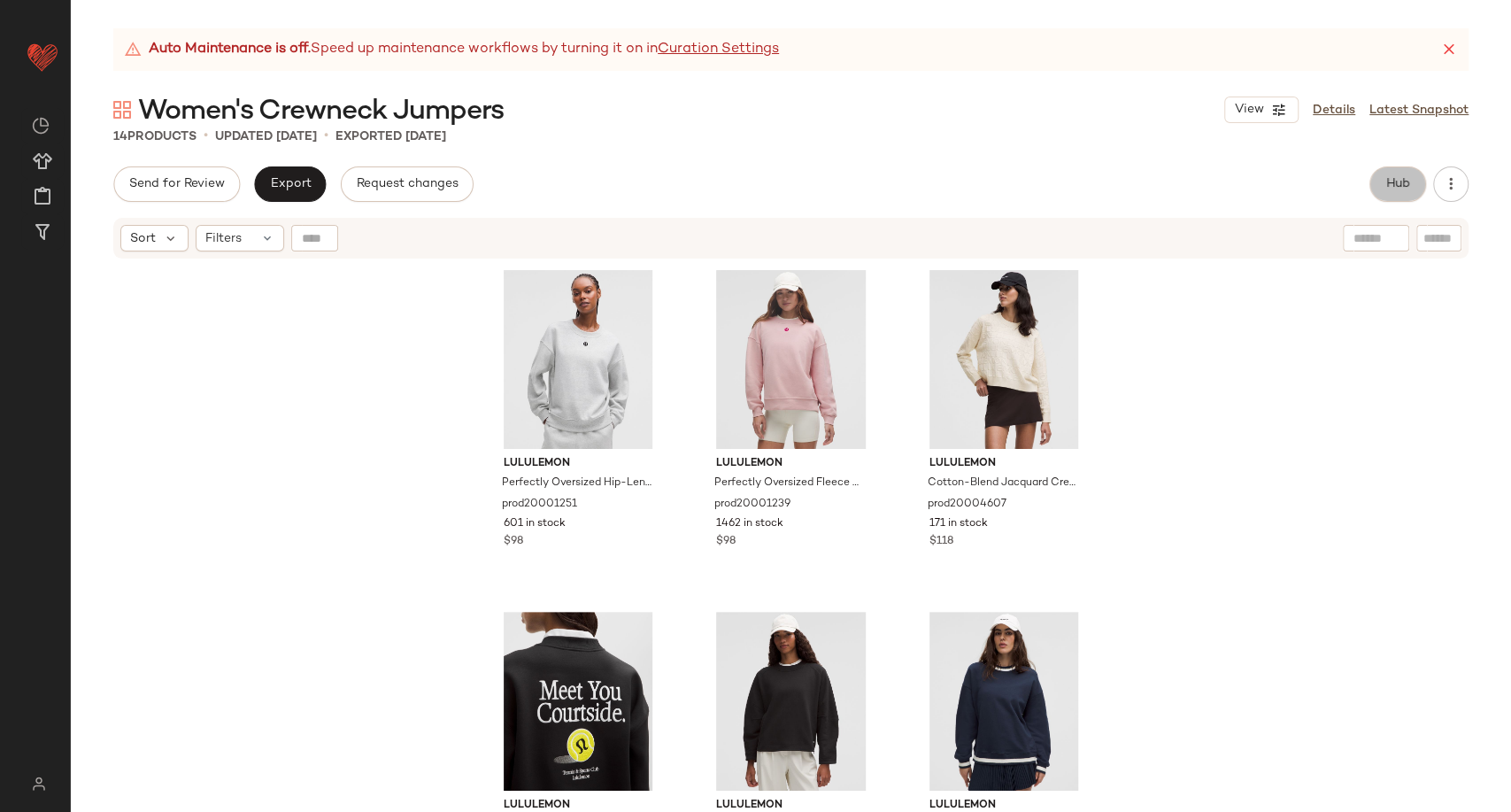
click at [1386, 185] on span "Hub" at bounding box center [1398, 184] width 25 height 14
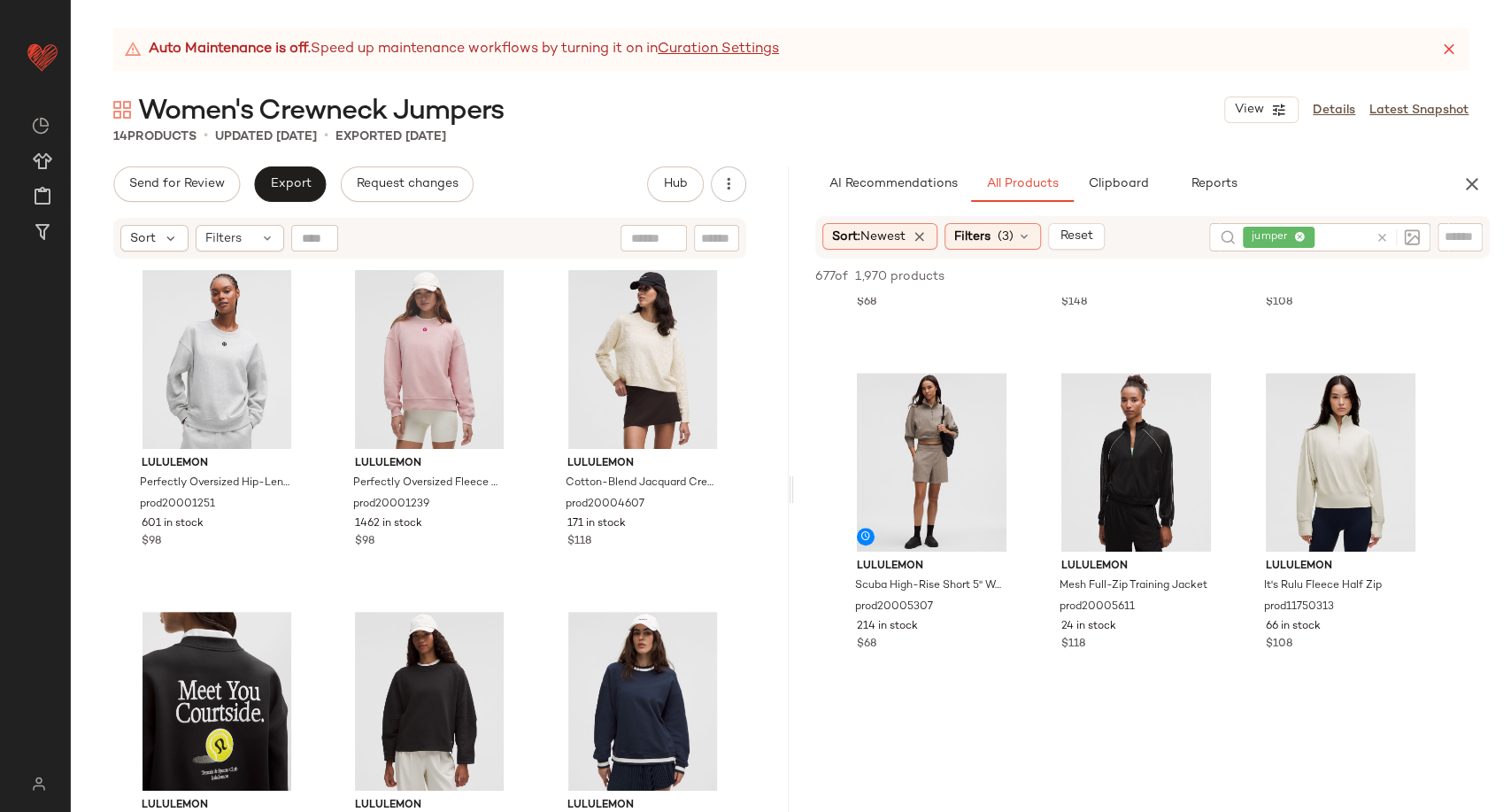
scroll to position [984, 0]
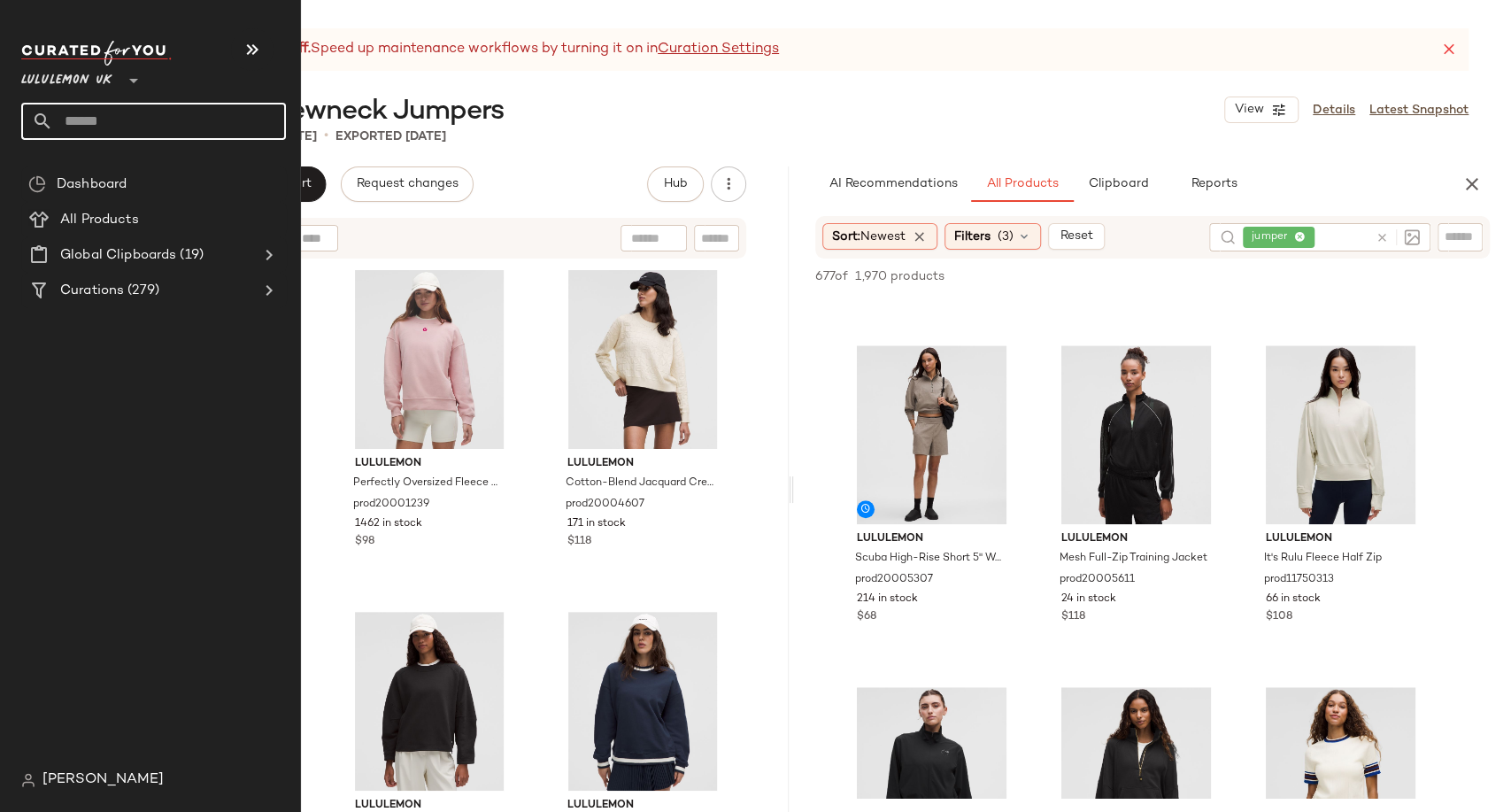
click at [80, 110] on input "text" at bounding box center [170, 121] width 233 height 37
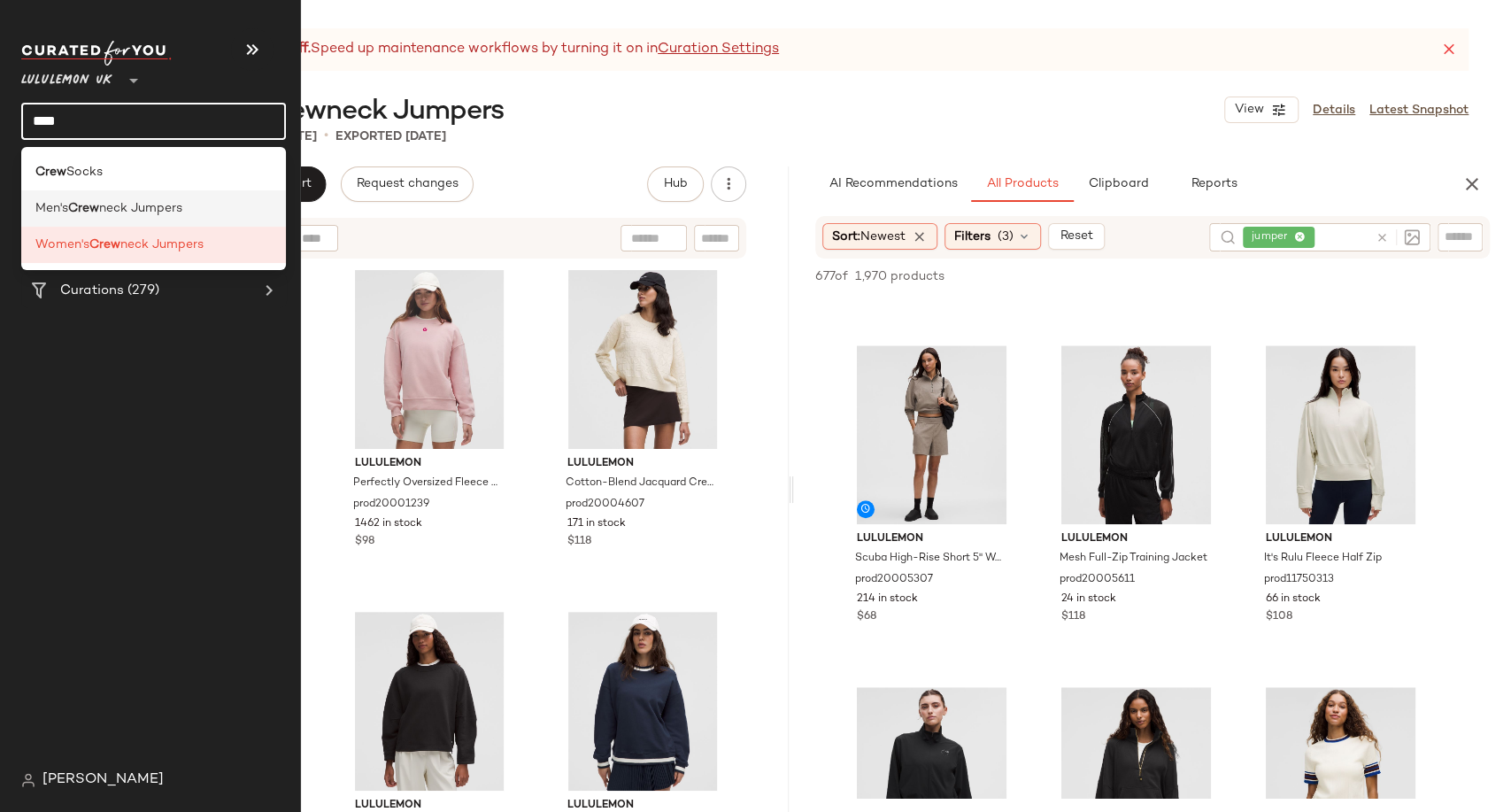
type input "****"
click at [134, 218] on div "Men's Crew neck Jumpers" at bounding box center [153, 208] width 264 height 37
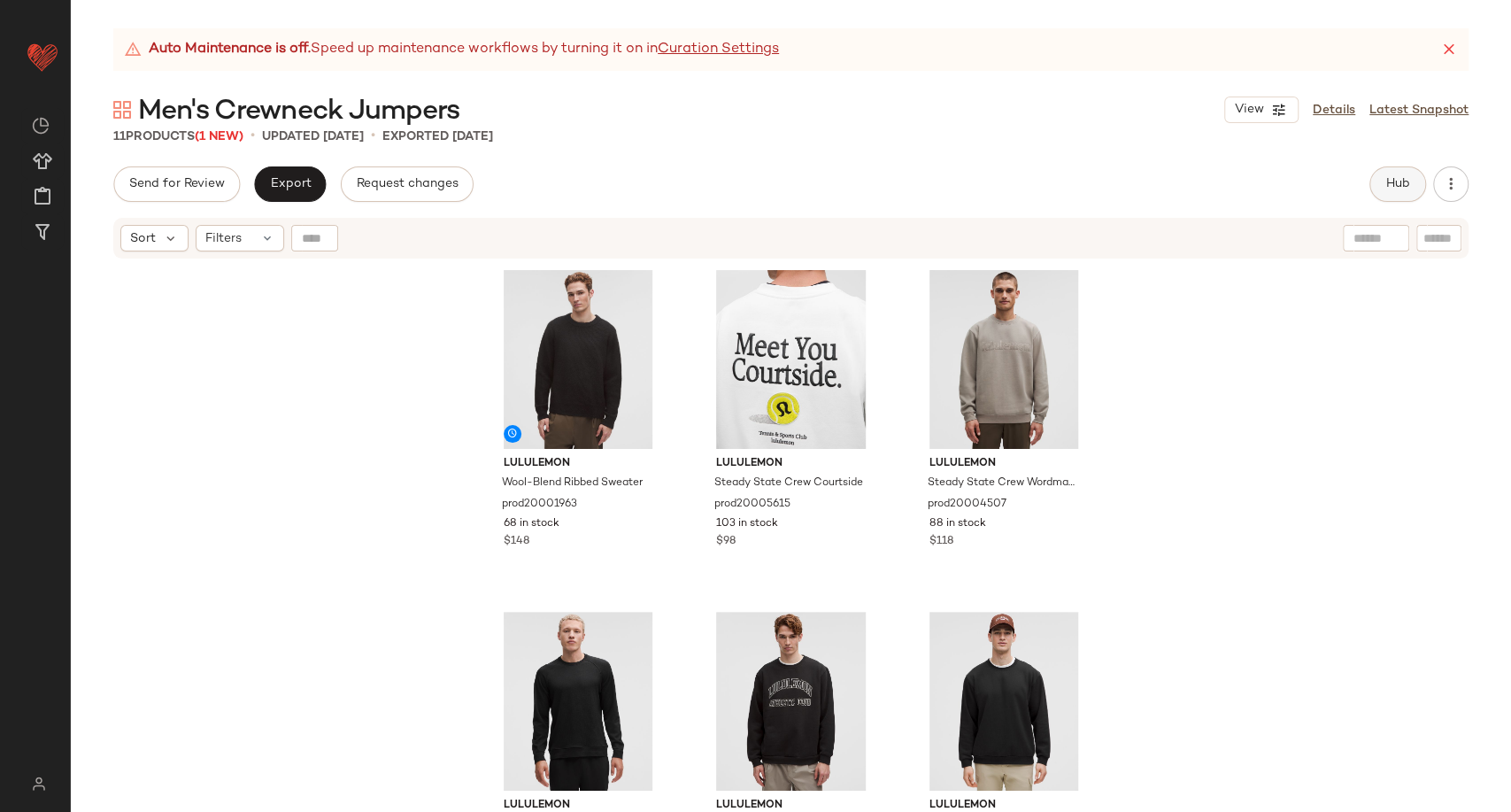
click at [1391, 186] on span "Hub" at bounding box center [1398, 184] width 25 height 14
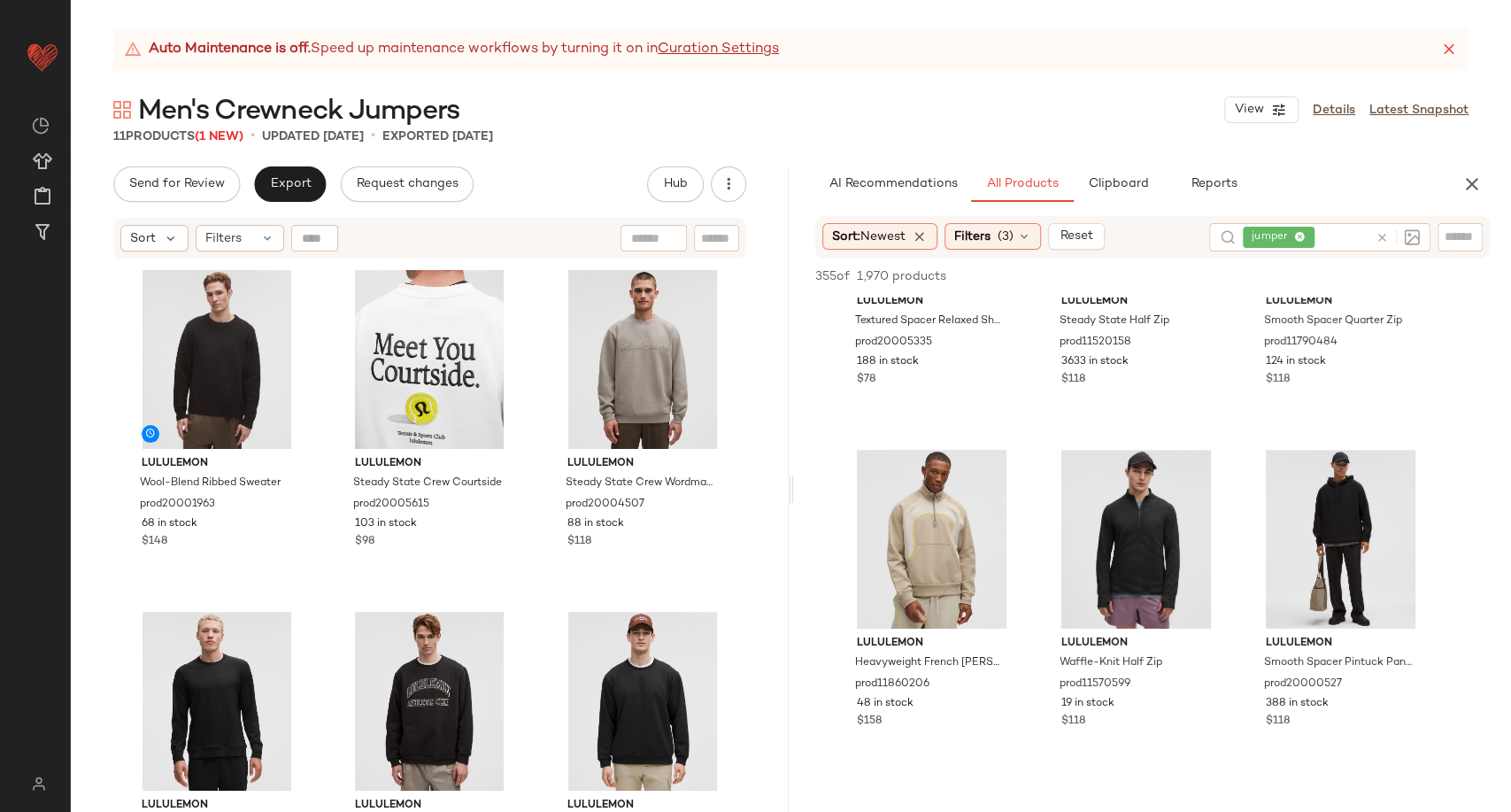
scroll to position [197, 0]
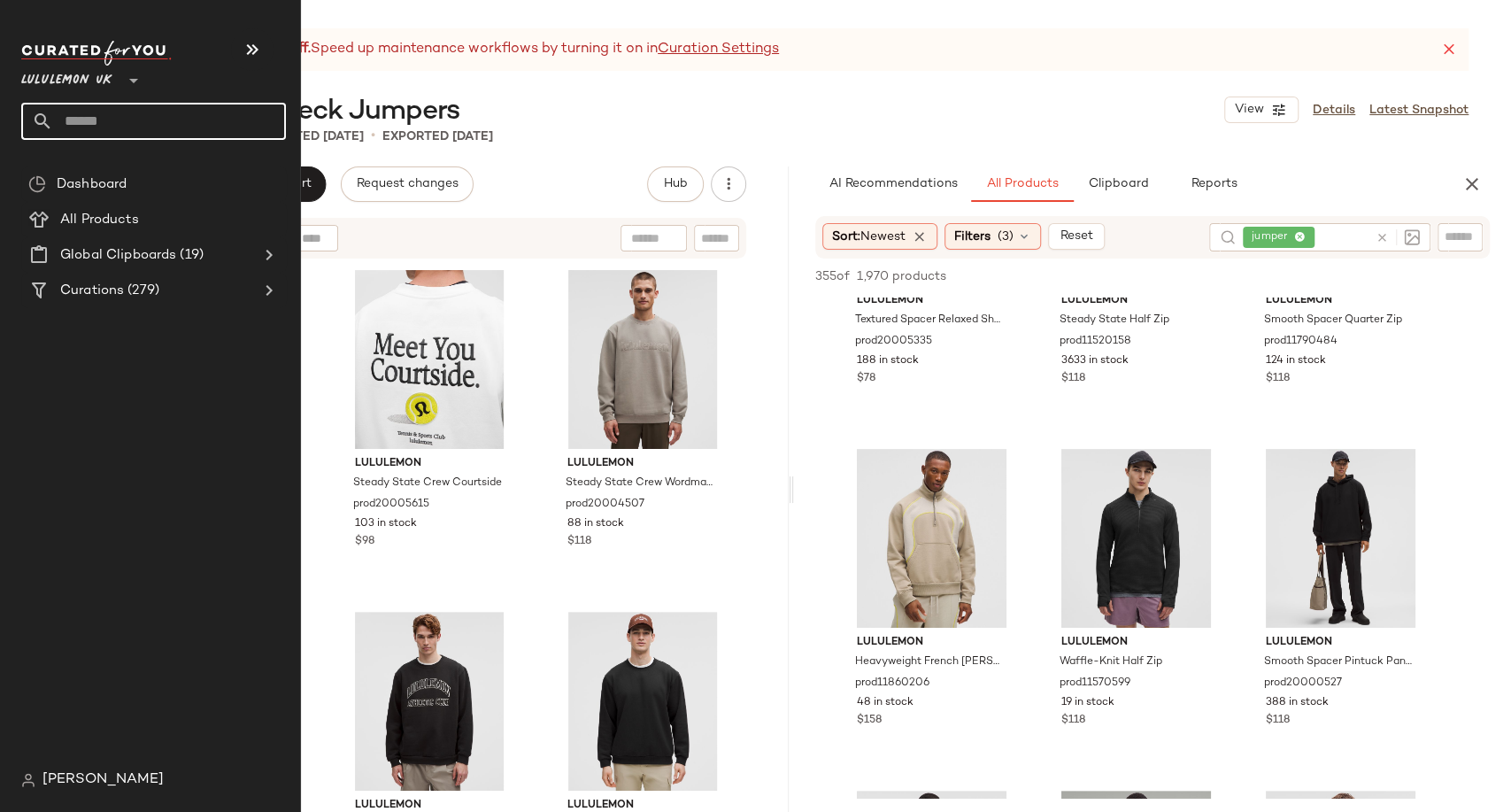
click at [103, 111] on input "text" at bounding box center [170, 121] width 233 height 37
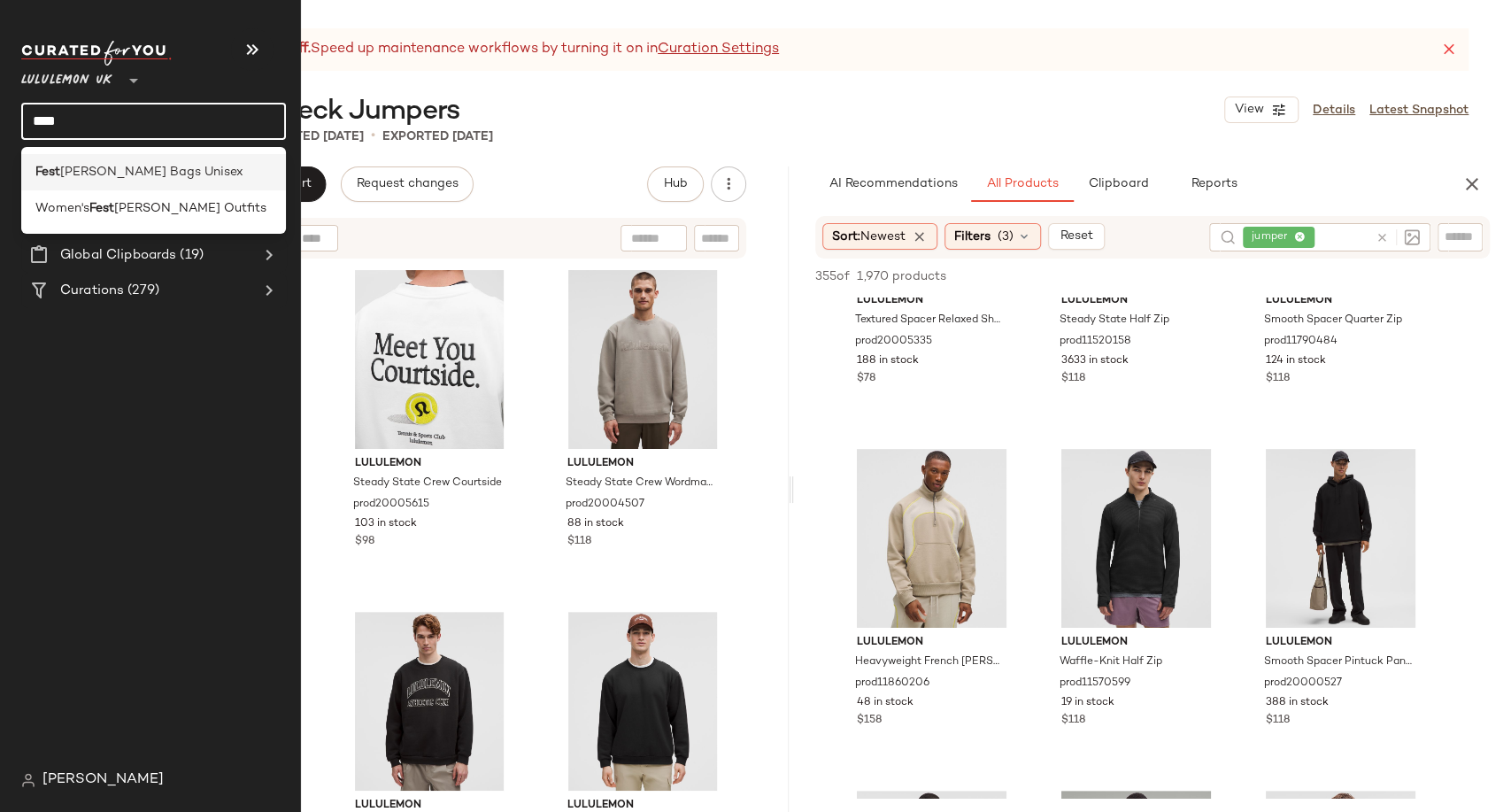
type input "****"
click at [106, 158] on div "Fest [PERSON_NAME] Bags Unisex" at bounding box center [153, 172] width 264 height 37
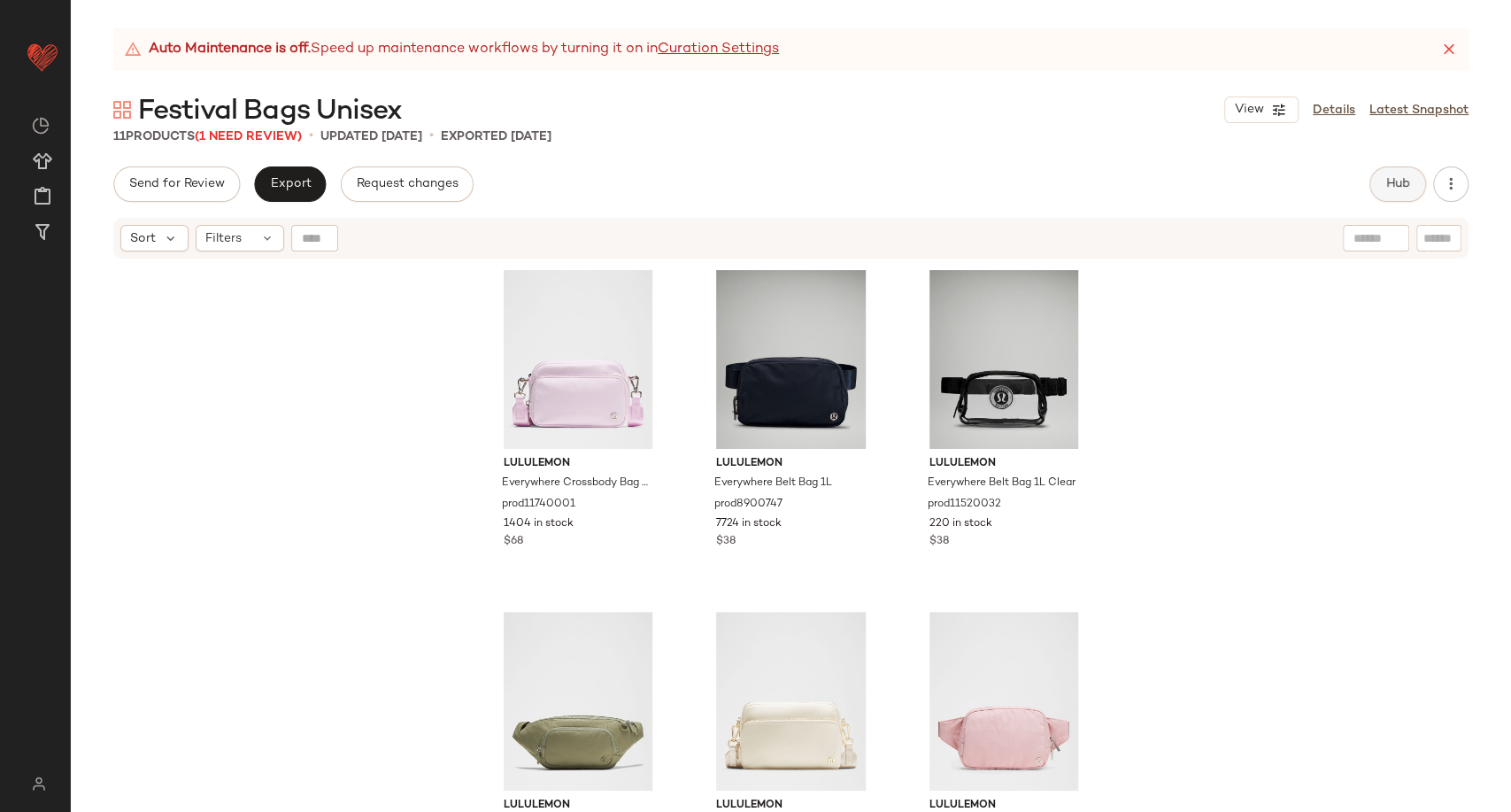
click at [1383, 175] on button "Hub" at bounding box center [1398, 184] width 57 height 36
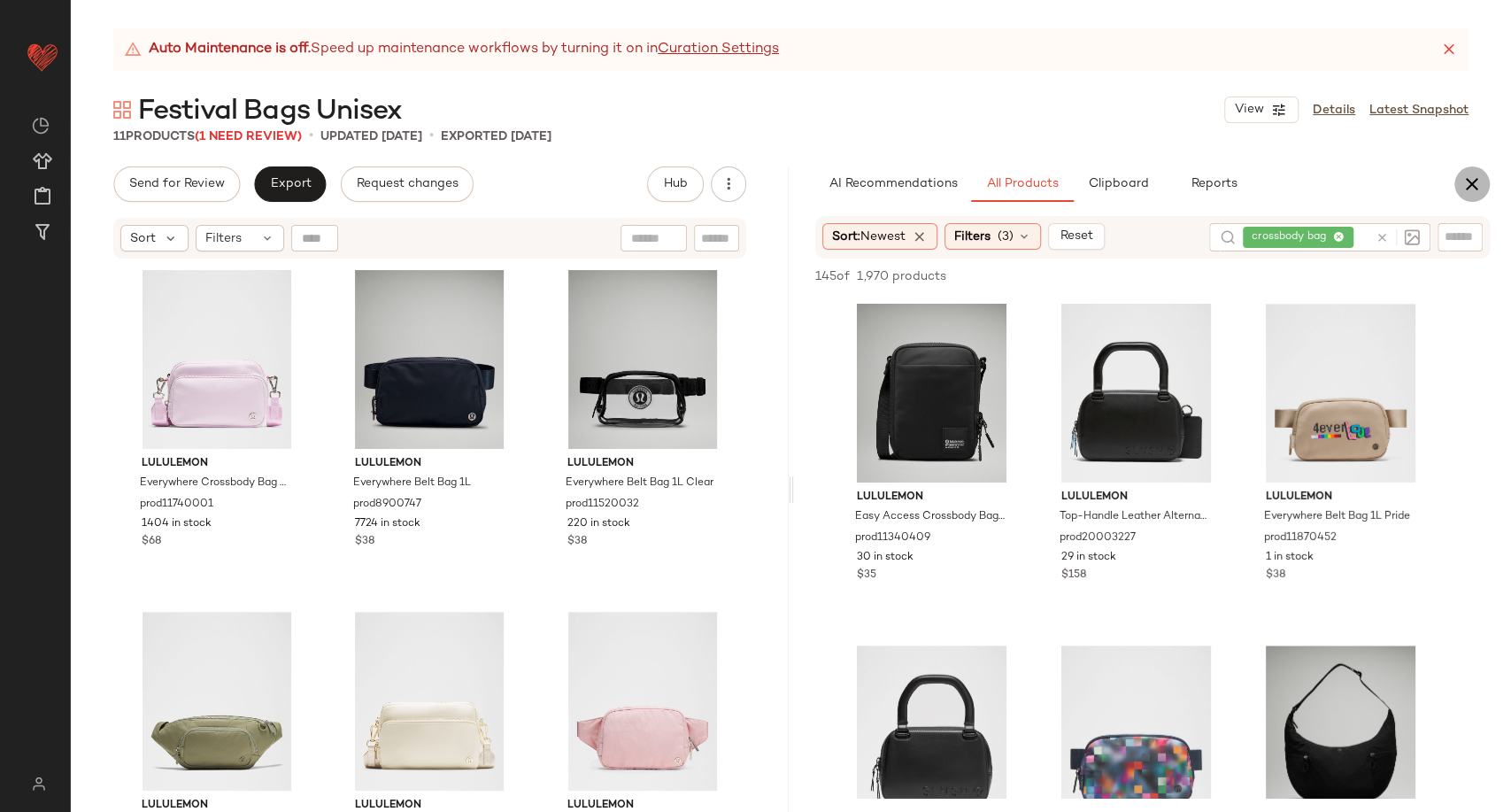
click at [1480, 172] on button "button" at bounding box center [1473, 184] width 36 height 36
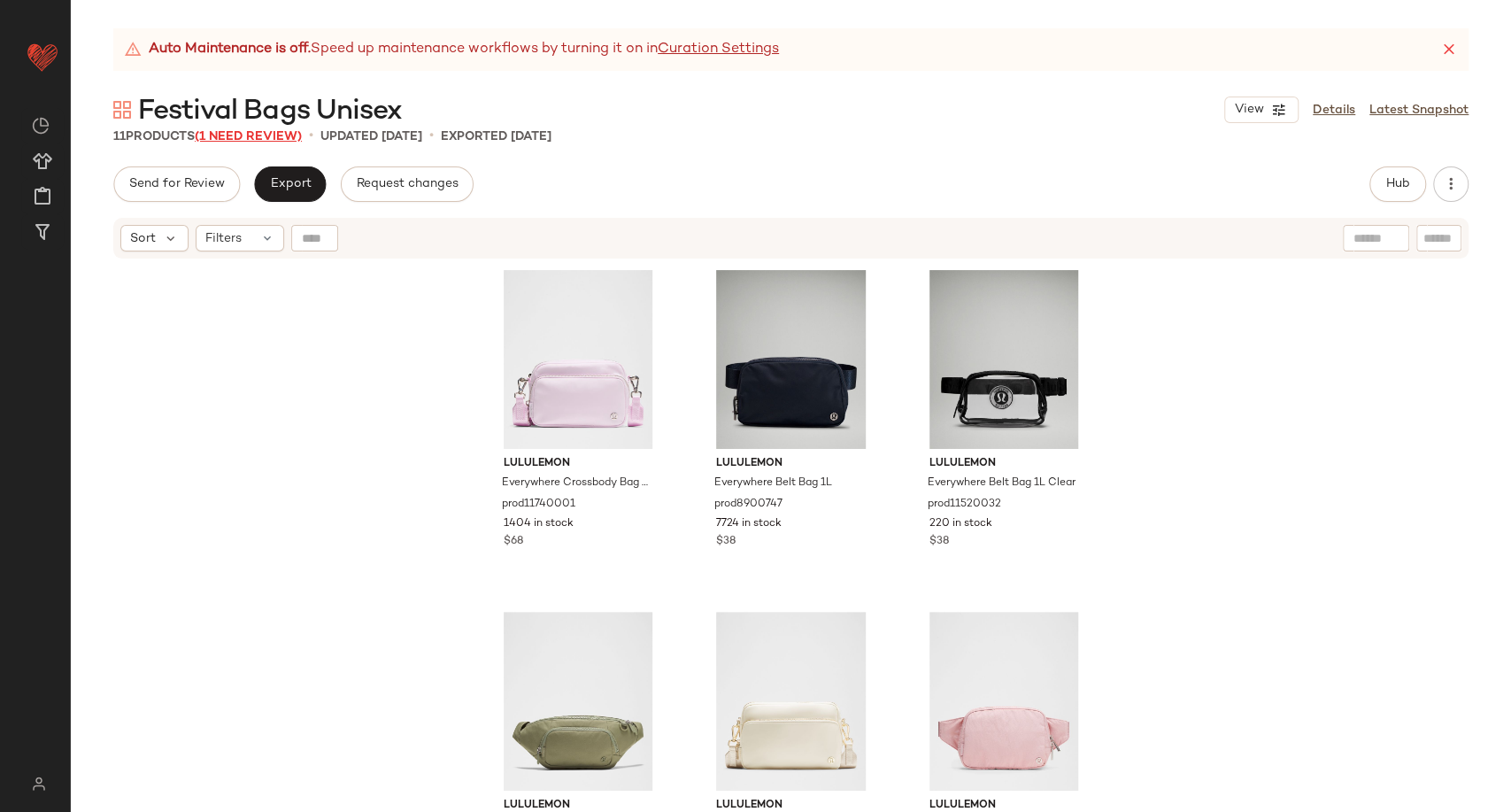
click at [220, 138] on span "(1 Need Review)" at bounding box center [248, 136] width 107 height 13
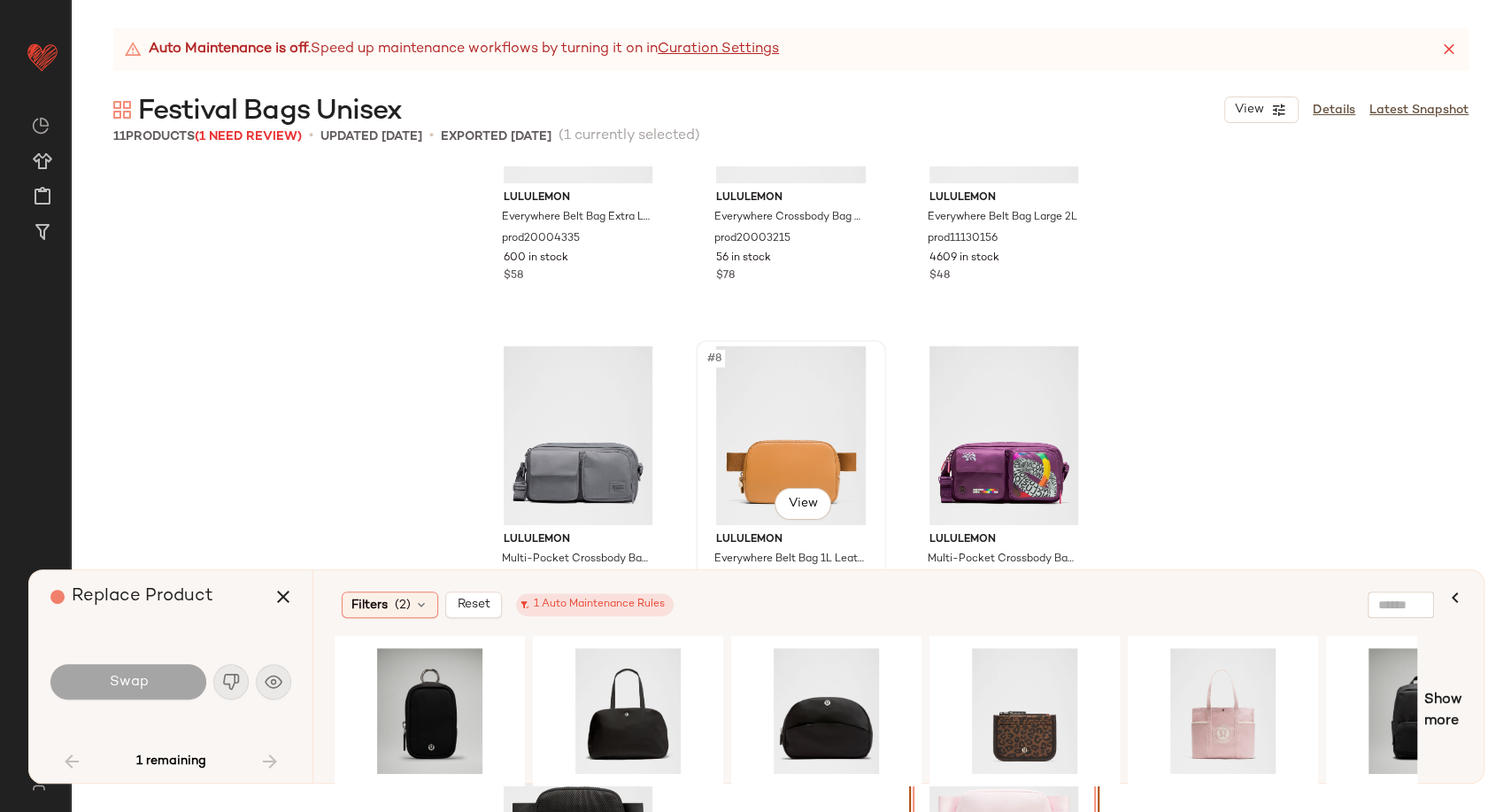
scroll to position [724, 0]
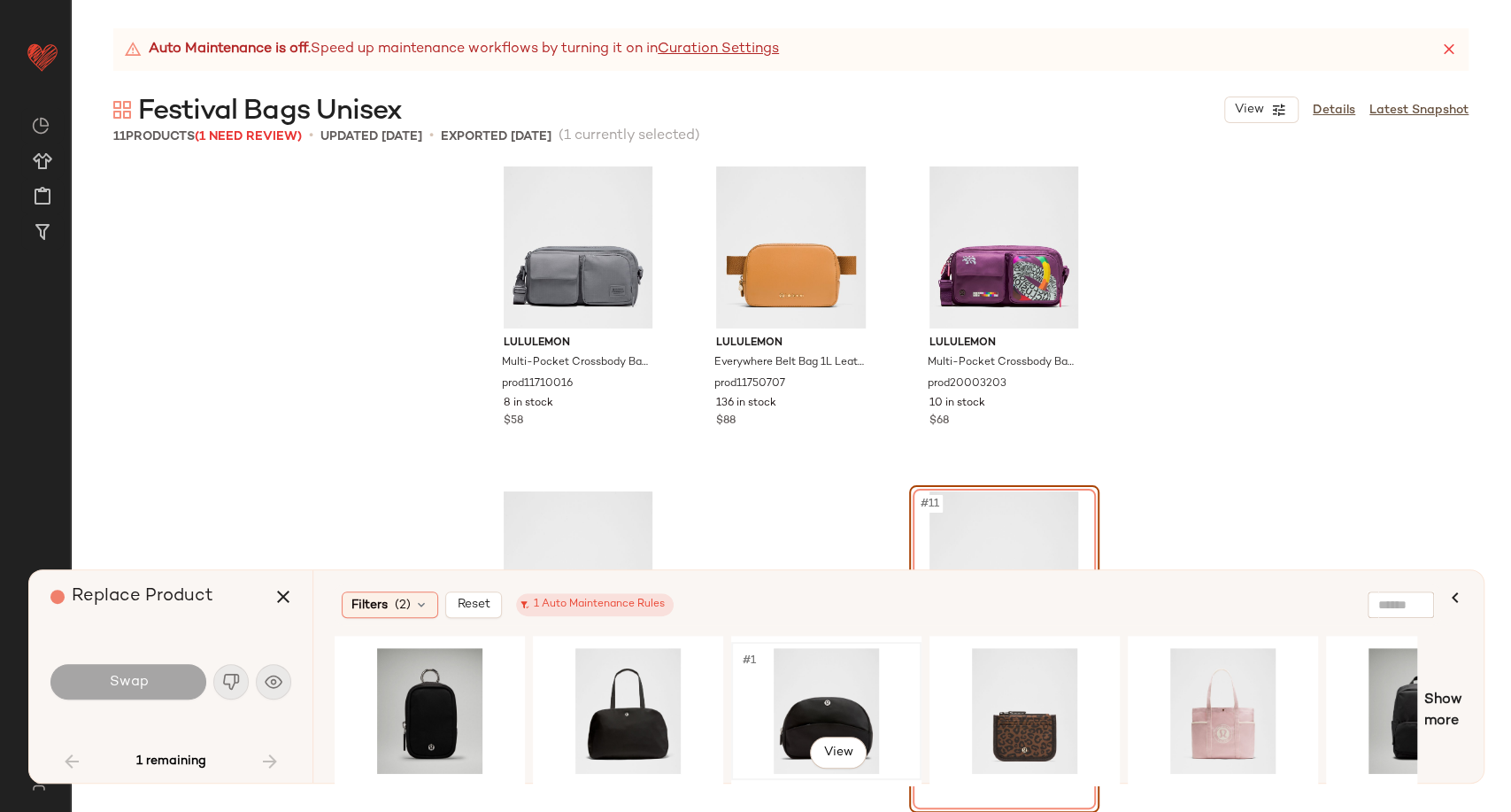
click at [840, 692] on div "#1 View" at bounding box center [826, 710] width 178 height 126
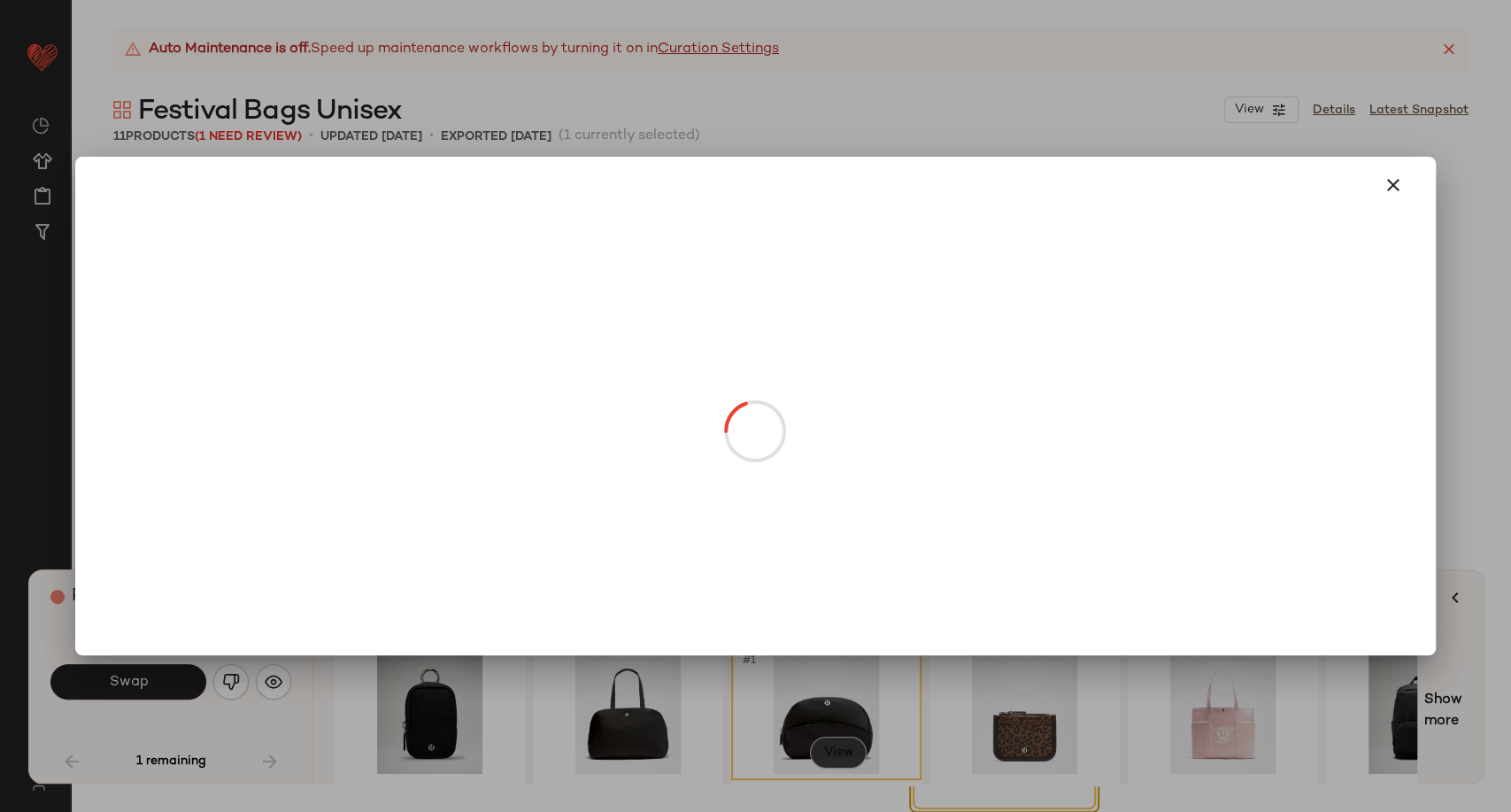
click at [815, 747] on body "Lululemon UK ** Dashboard All Products Global Clipboards (19) Curations (279) […" at bounding box center [755, 406] width 1511 height 812
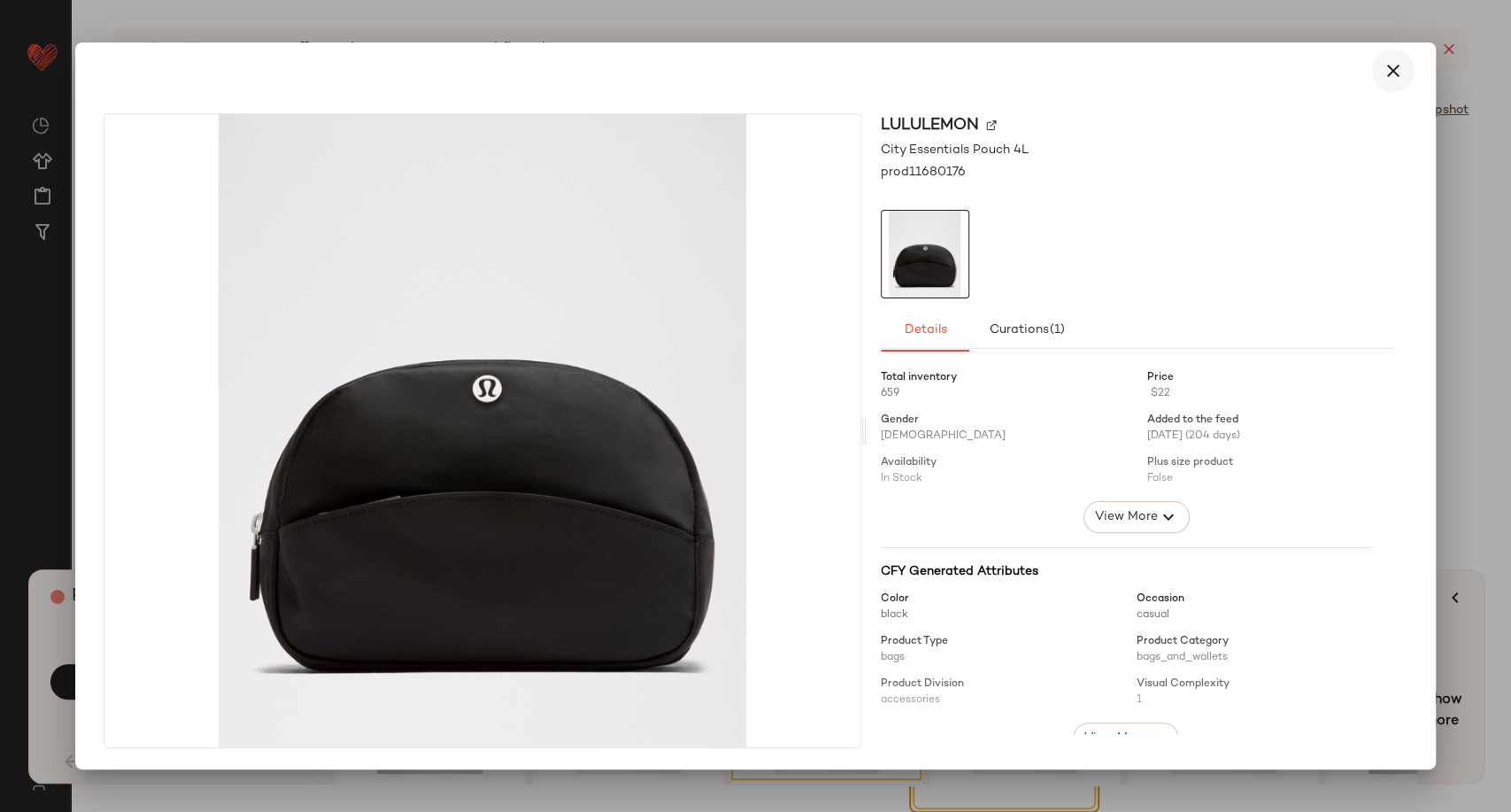
click at [1395, 70] on icon "button" at bounding box center [1393, 71] width 21 height 21
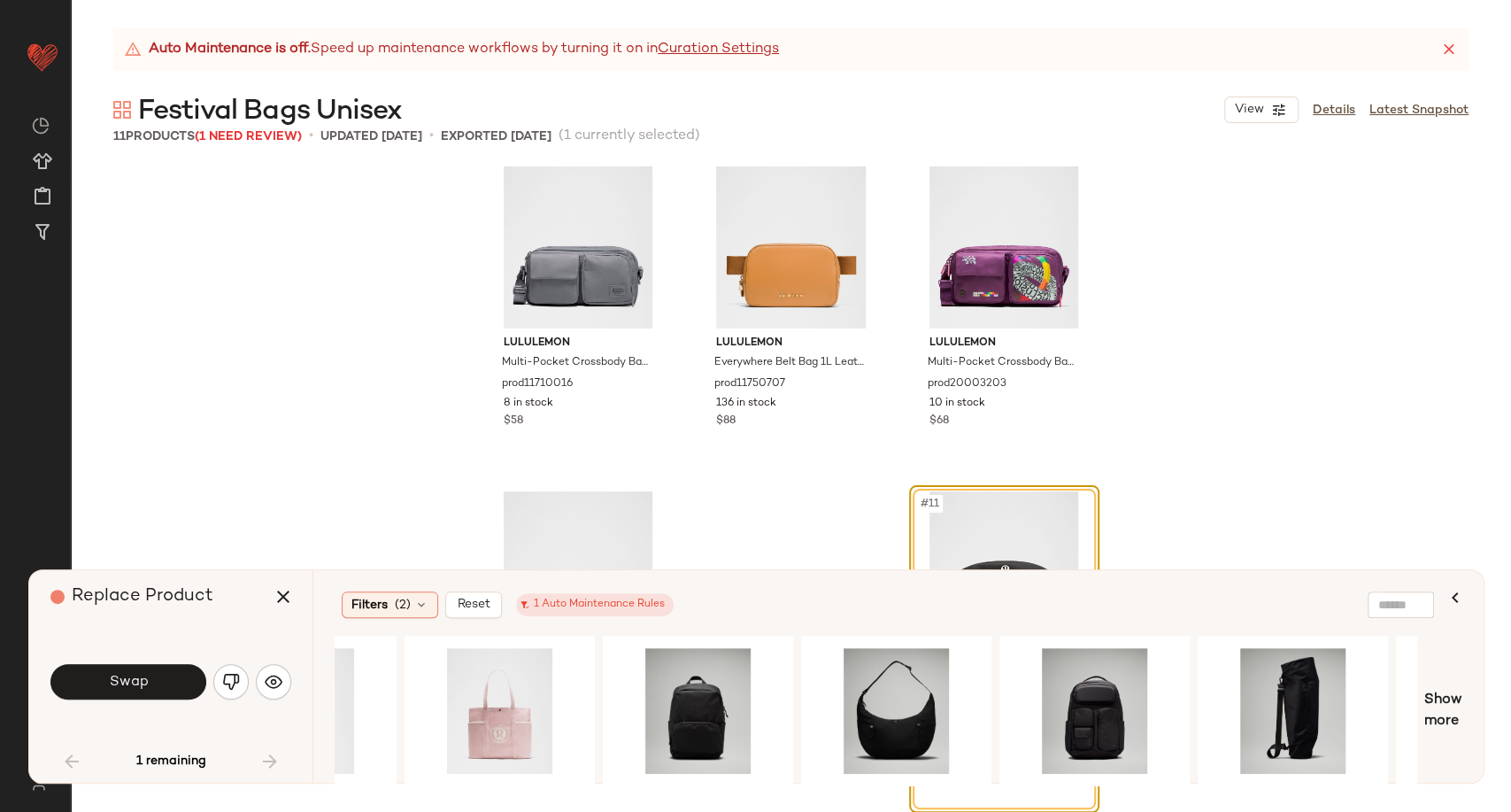
scroll to position [0, 725]
click at [890, 696] on div "#1 View" at bounding box center [895, 710] width 178 height 126
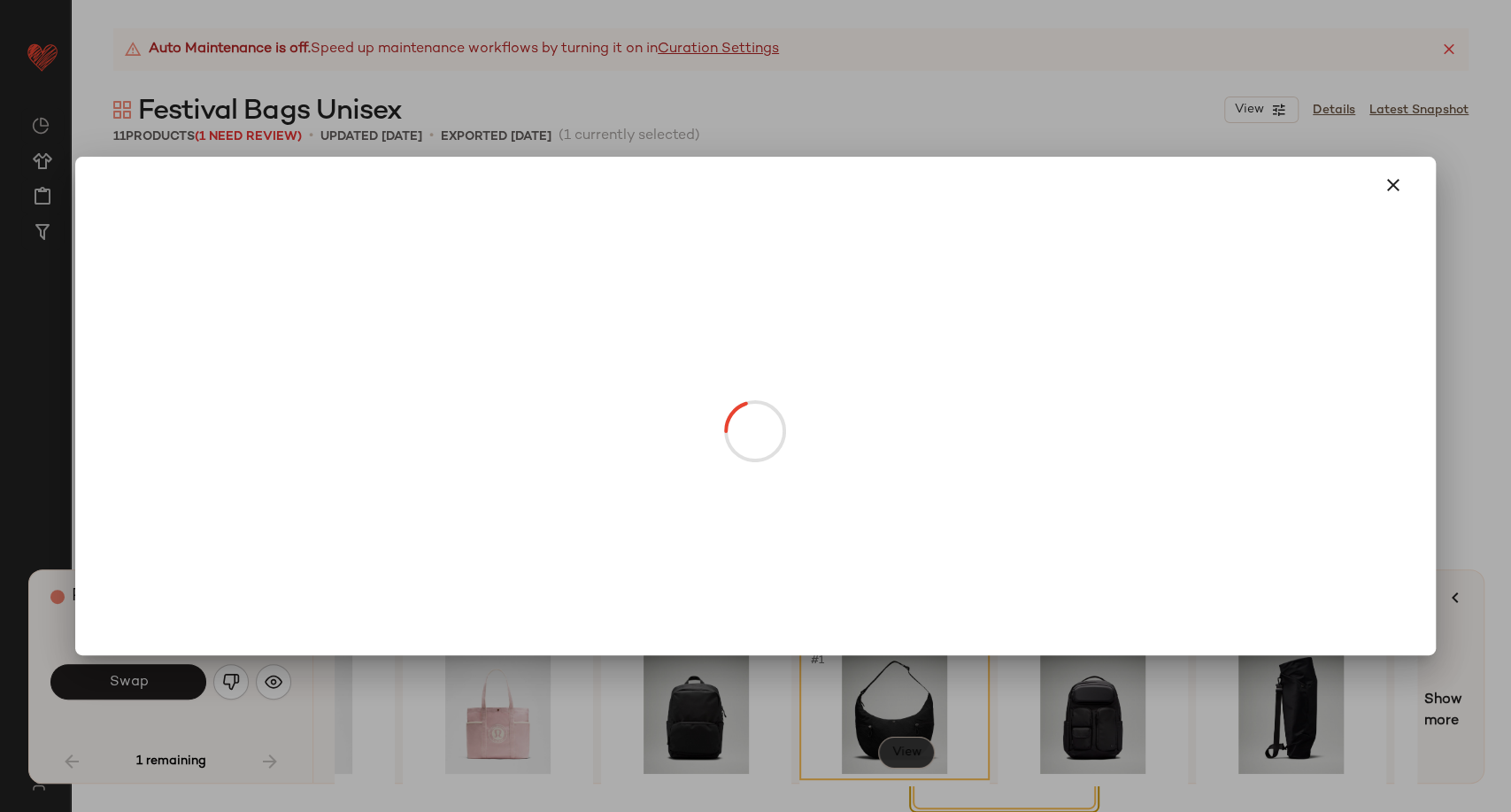
click at [906, 759] on body "Lululemon UK ** Dashboard All Products Global Clipboards (19) Curations (279) […" at bounding box center [755, 406] width 1511 height 812
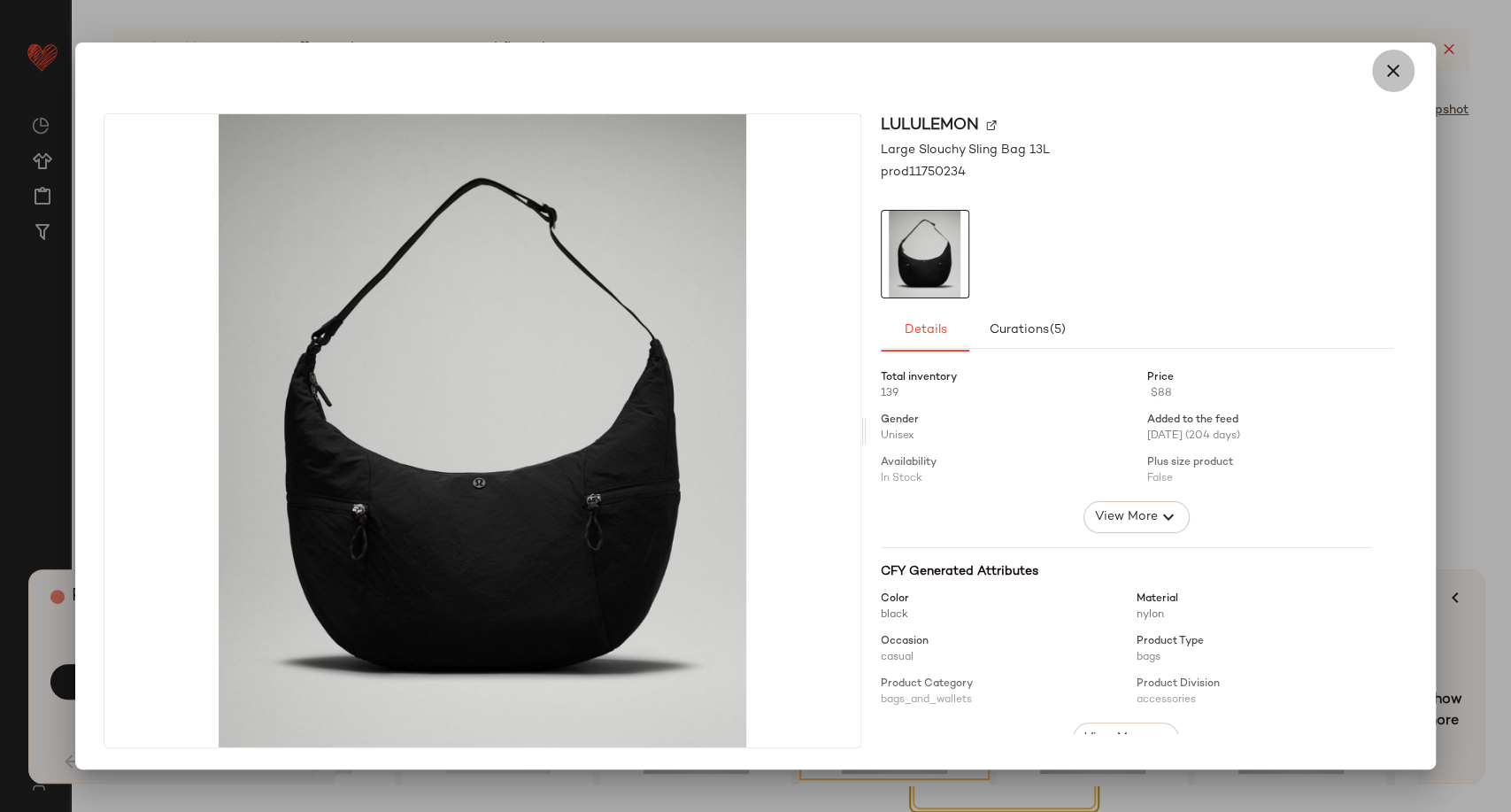
click at [1390, 76] on icon "button" at bounding box center [1393, 71] width 21 height 21
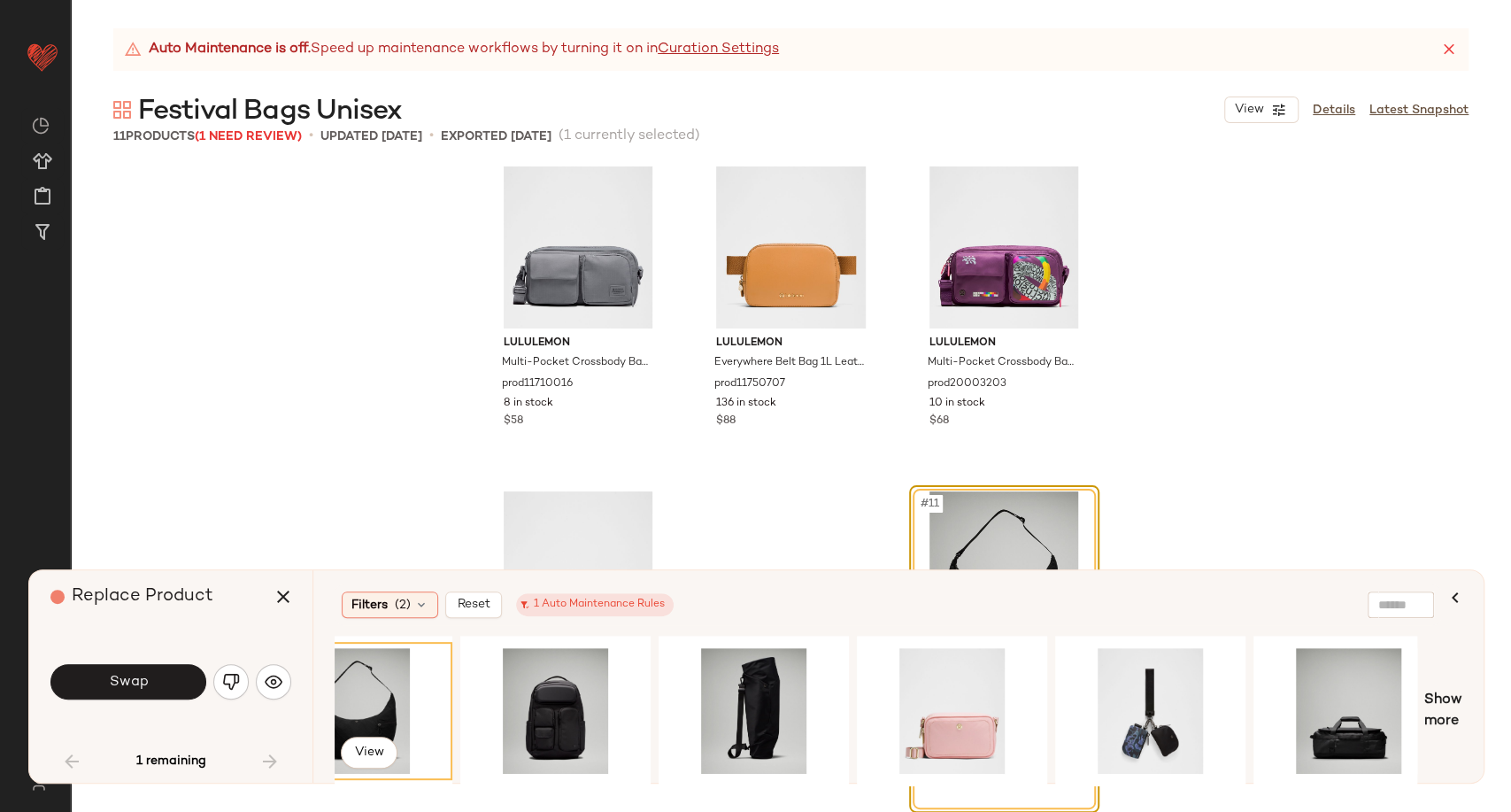
scroll to position [0, 1293]
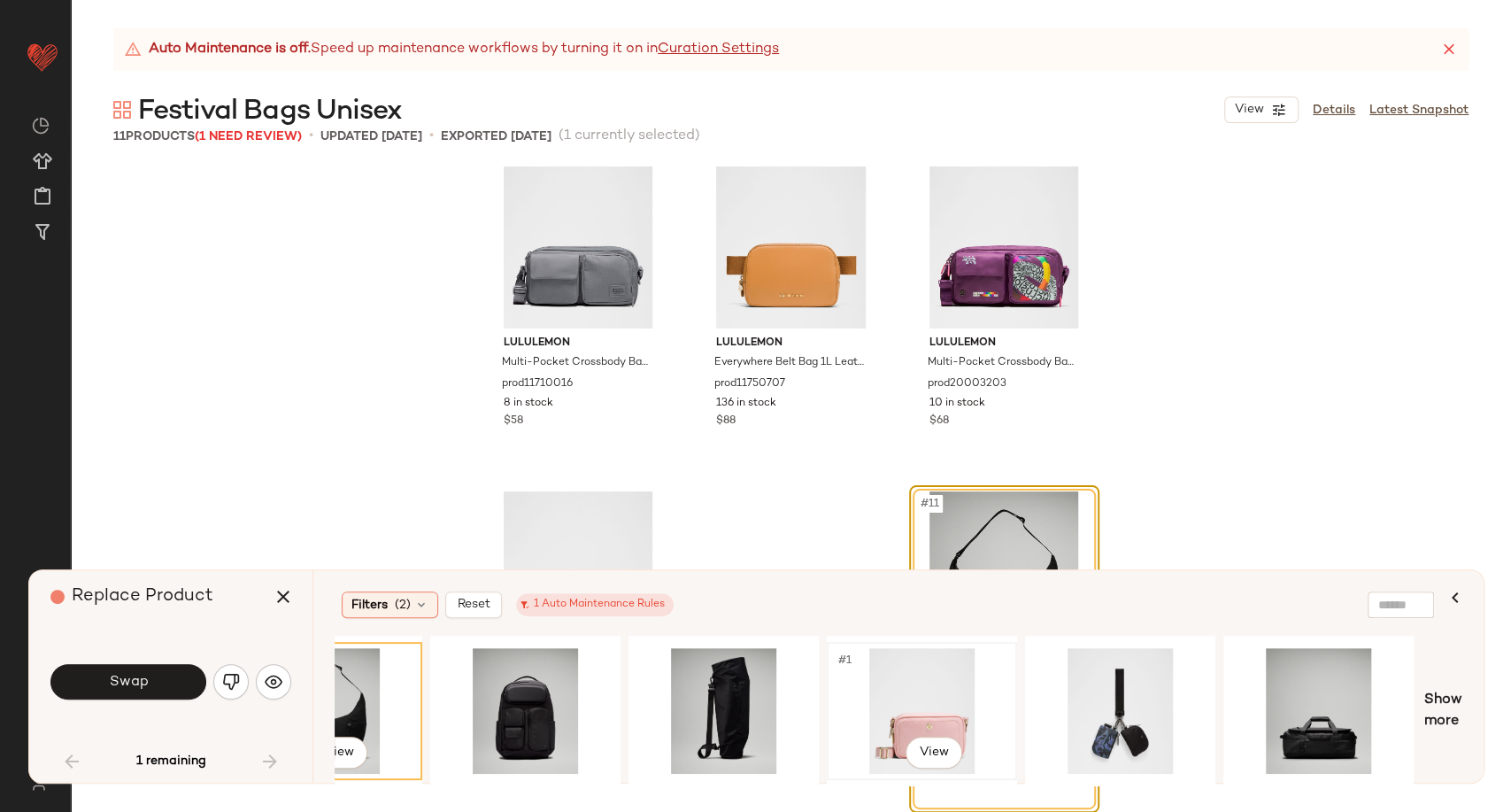
click at [914, 678] on div "#1 View" at bounding box center [922, 710] width 178 height 126
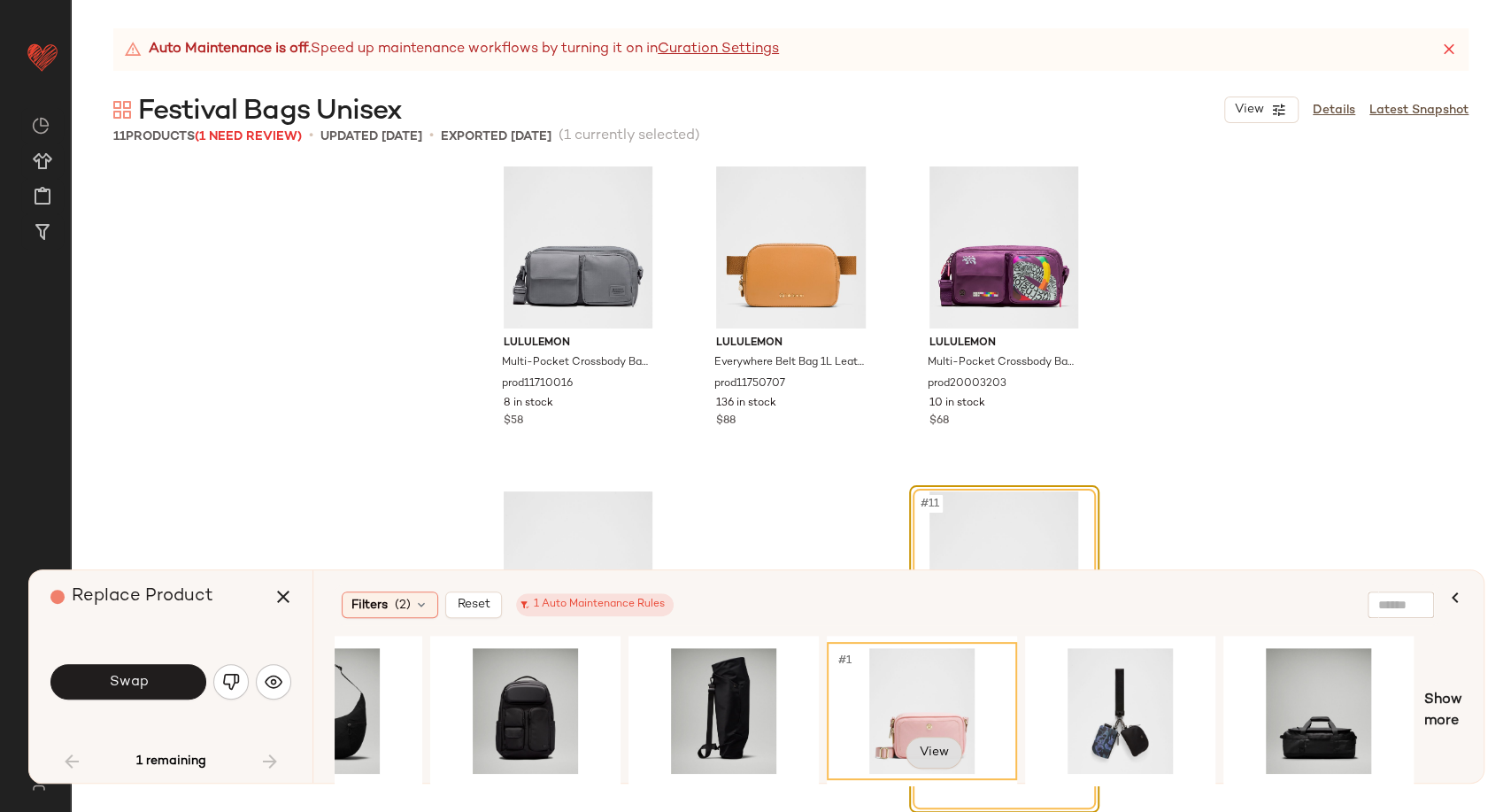
click at [934, 759] on body "Lululemon UK ** Dashboard All Products Global Clipboards (19) Curations (279) […" at bounding box center [755, 406] width 1511 height 812
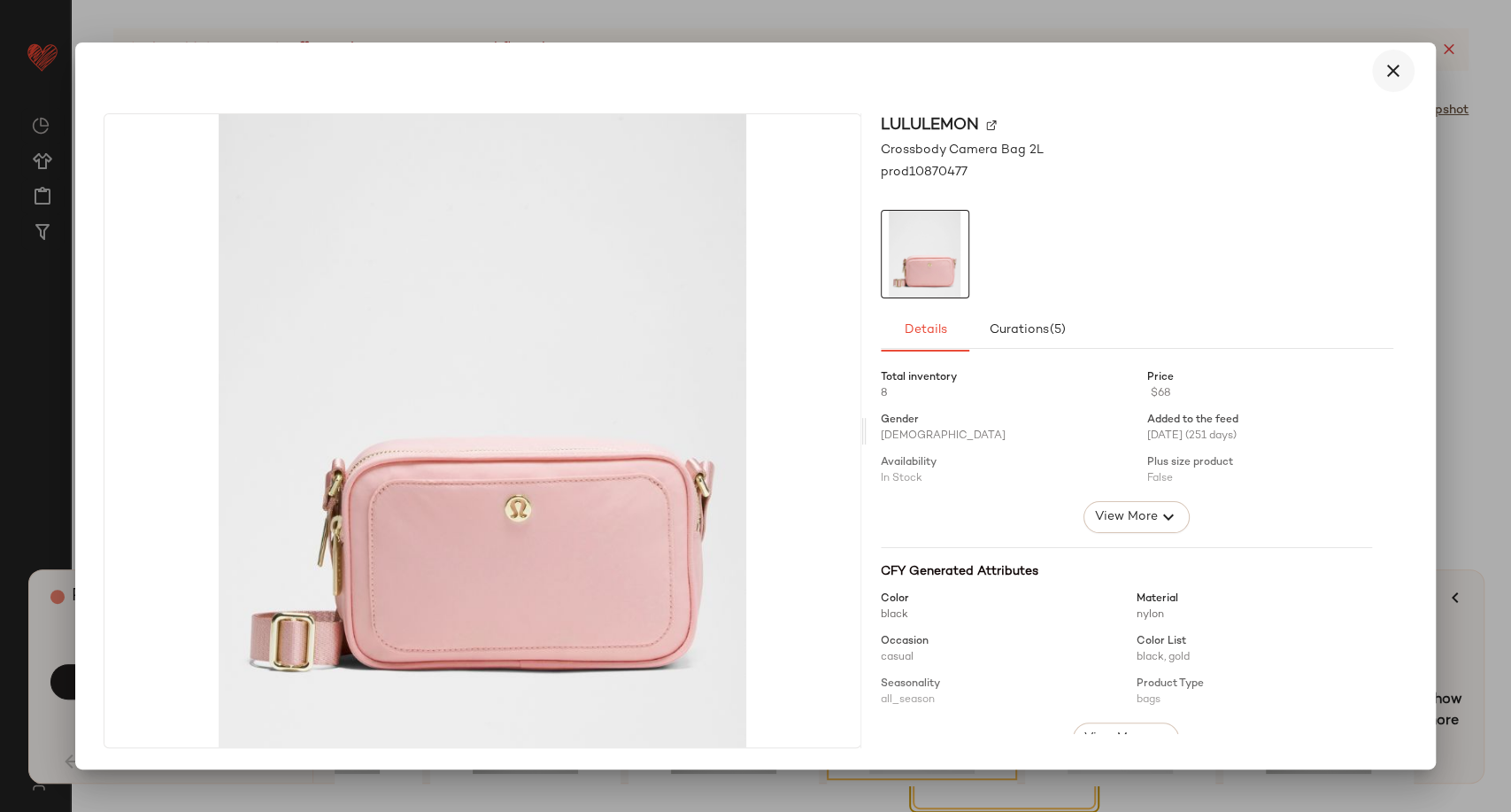
click at [1396, 72] on icon "button" at bounding box center [1393, 71] width 21 height 21
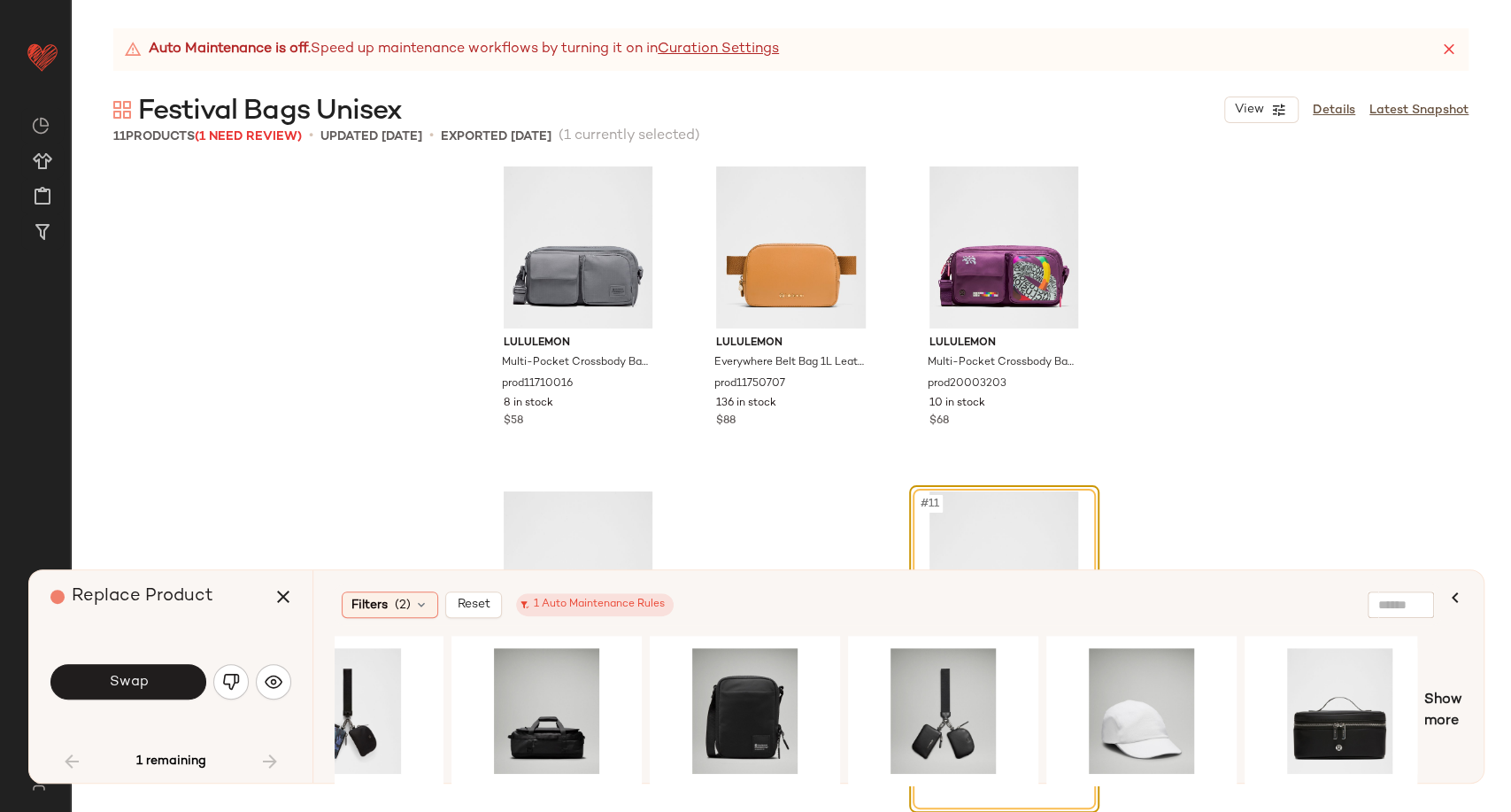
scroll to position [0, 2081]
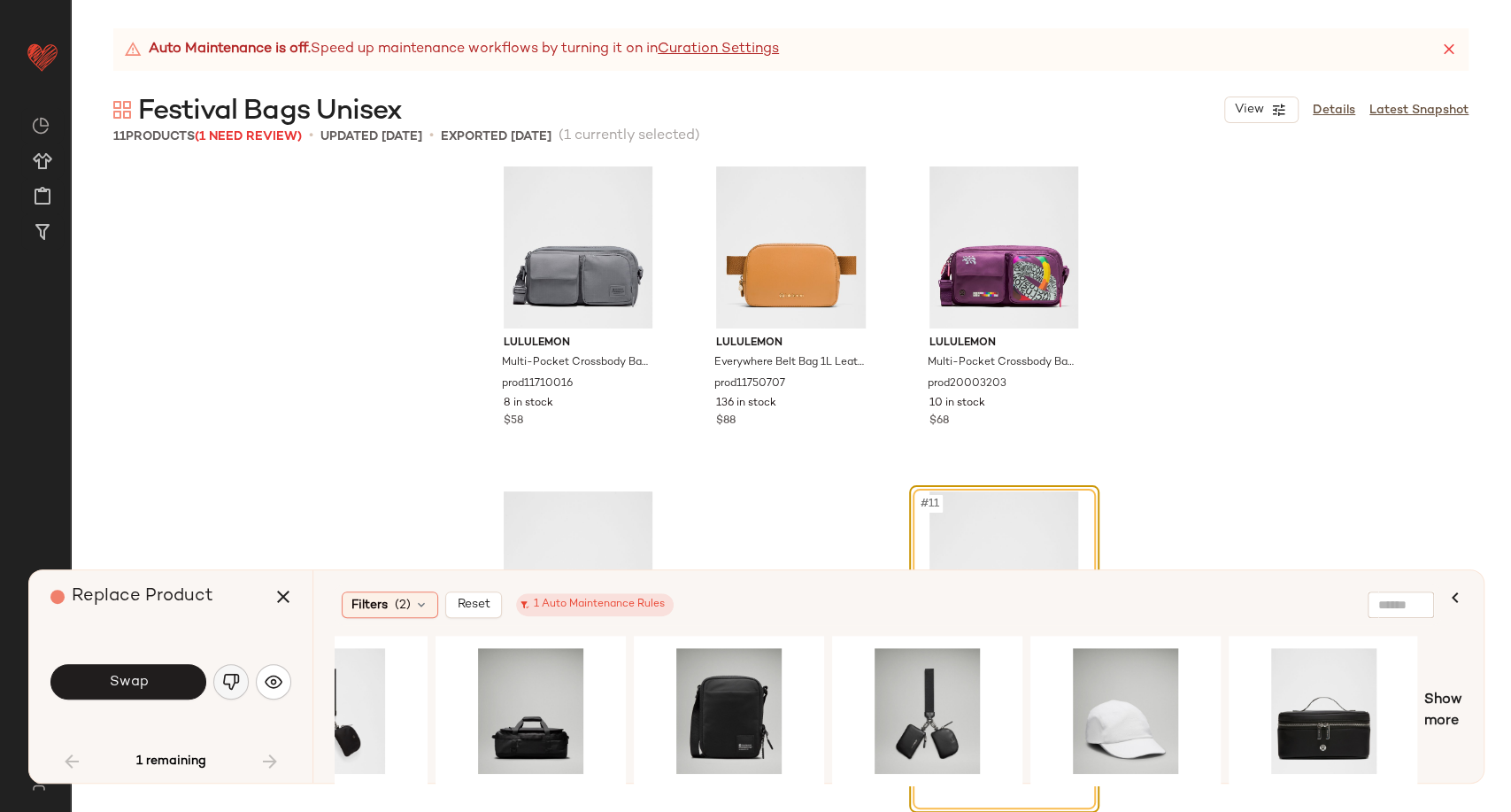
click at [232, 686] on img "button" at bounding box center [232, 682] width 18 height 18
click at [278, 595] on icon "button" at bounding box center [283, 597] width 21 height 21
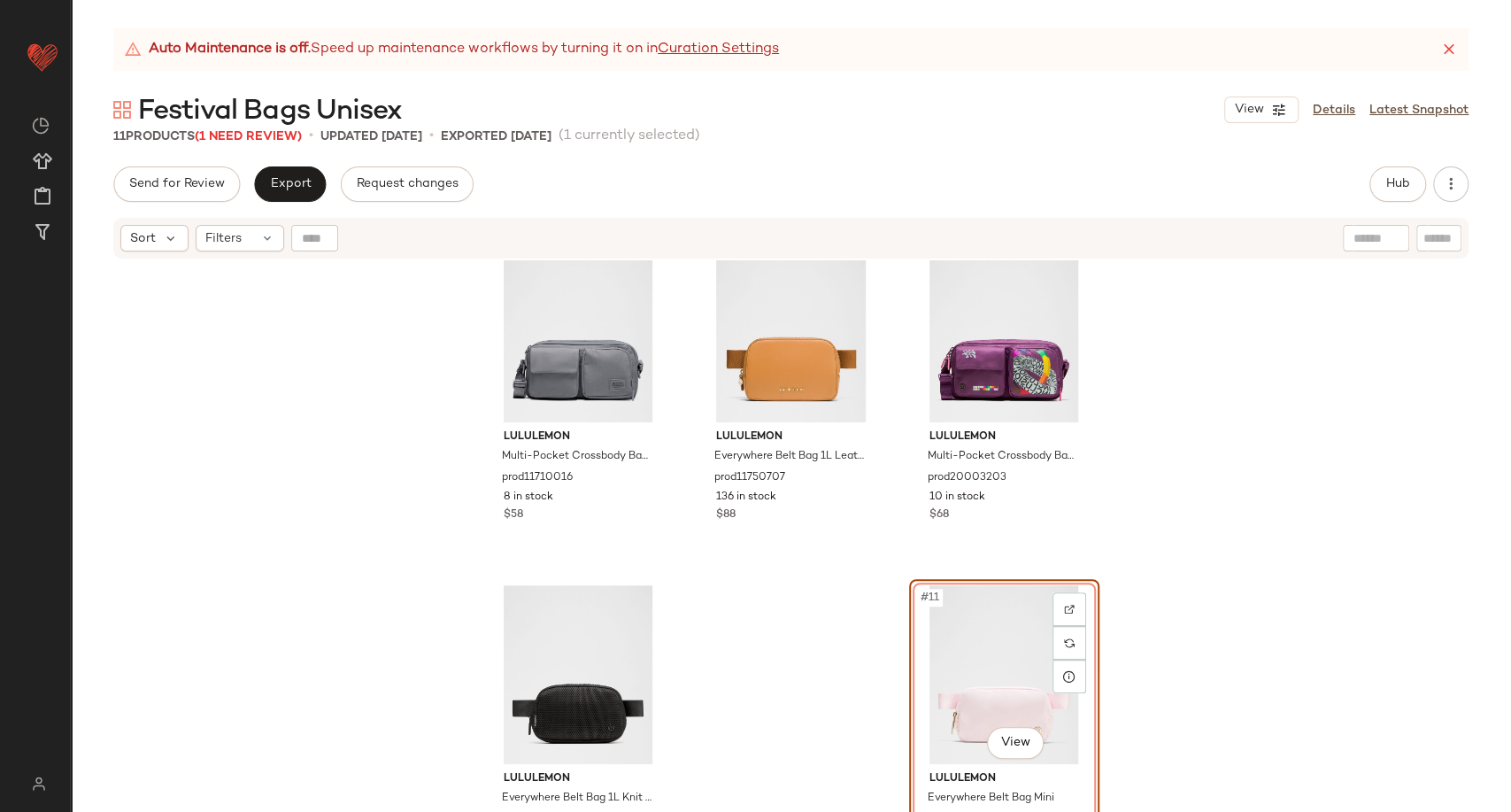
scroll to position [774, 0]
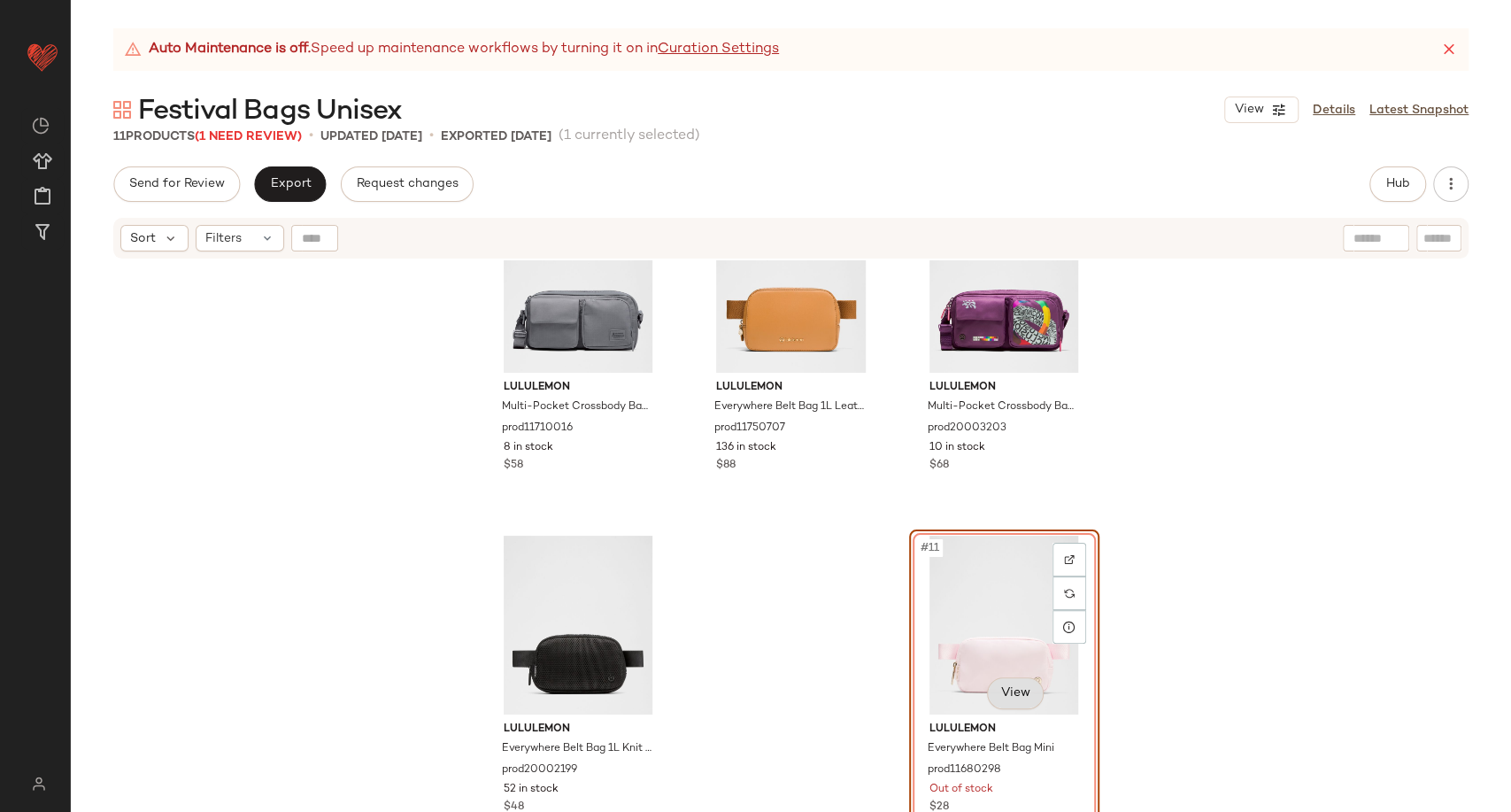
click at [998, 695] on body "Lululemon UK ** Dashboard All Products Global Clipboards (19) Curations (279) […" at bounding box center [755, 406] width 1511 height 812
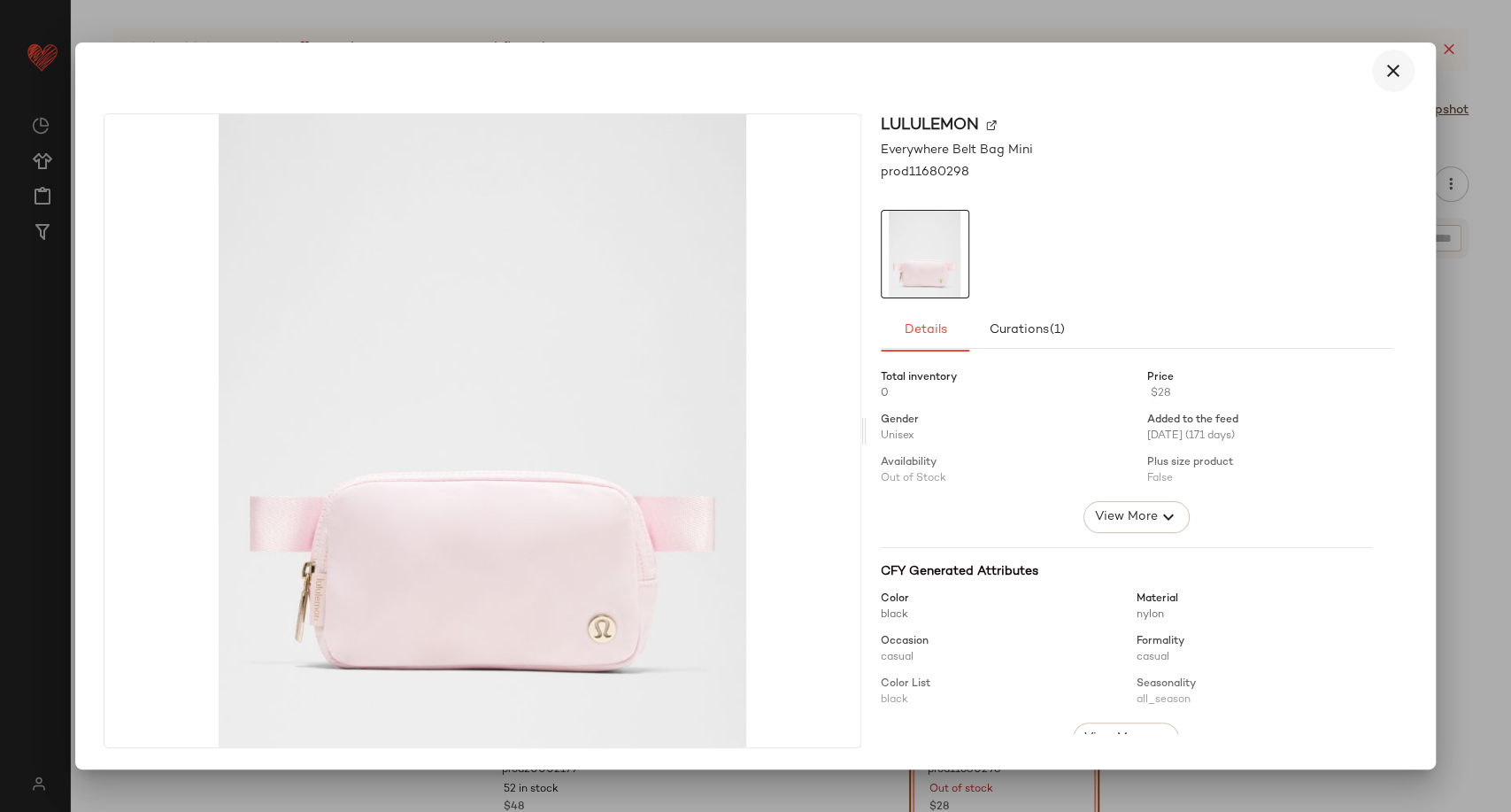
click at [1395, 175] on div "lululemon Everywhere Belt Bag Mini prod11680298 Details Curations (1) Total inv…" at bounding box center [1138, 430] width 541 height 635
click at [1394, 67] on icon "button" at bounding box center [1393, 71] width 21 height 21
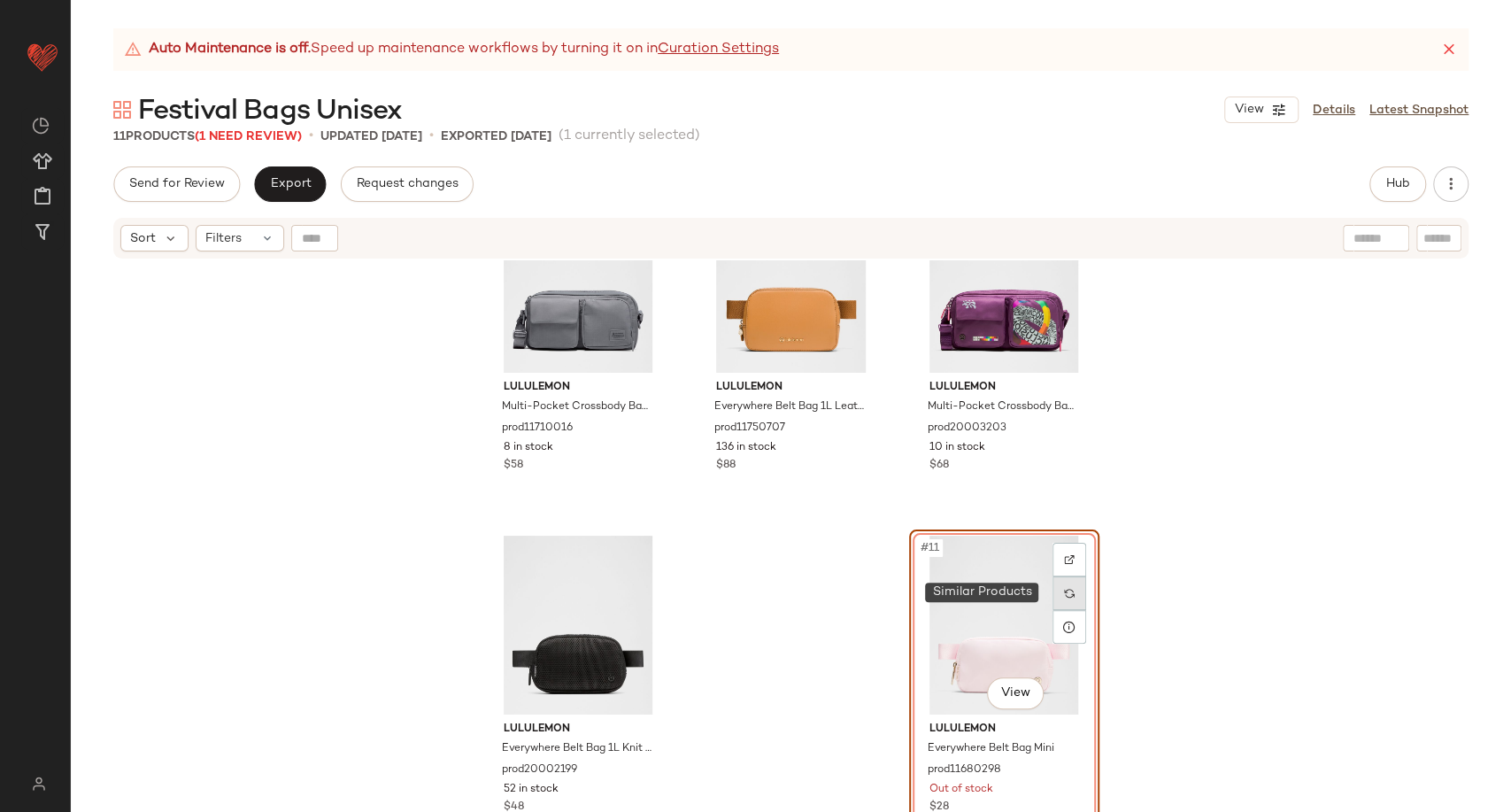
click at [1055, 604] on div at bounding box center [1069, 593] width 34 height 34
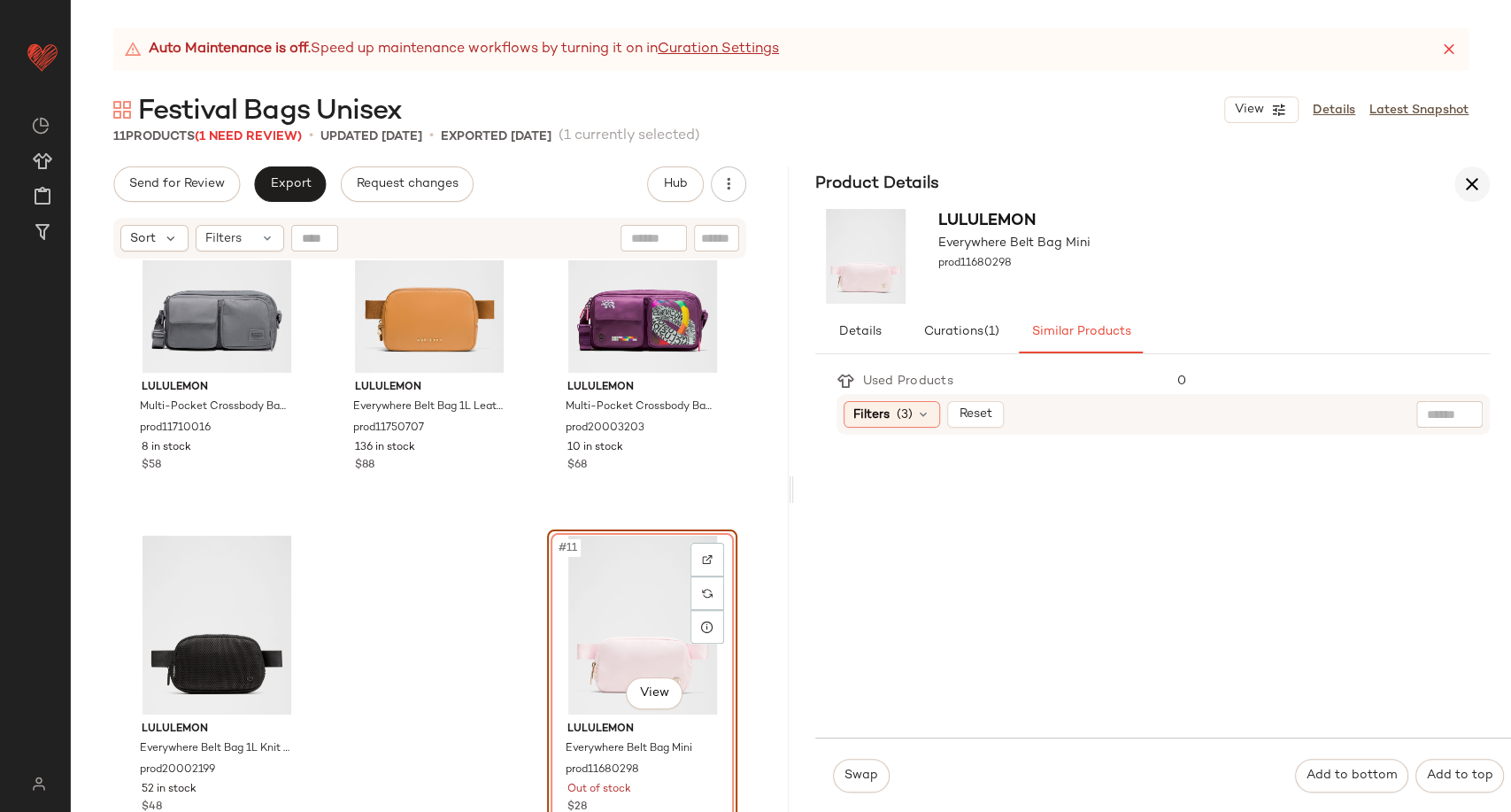
click at [1460, 192] on button "button" at bounding box center [1473, 184] width 36 height 36
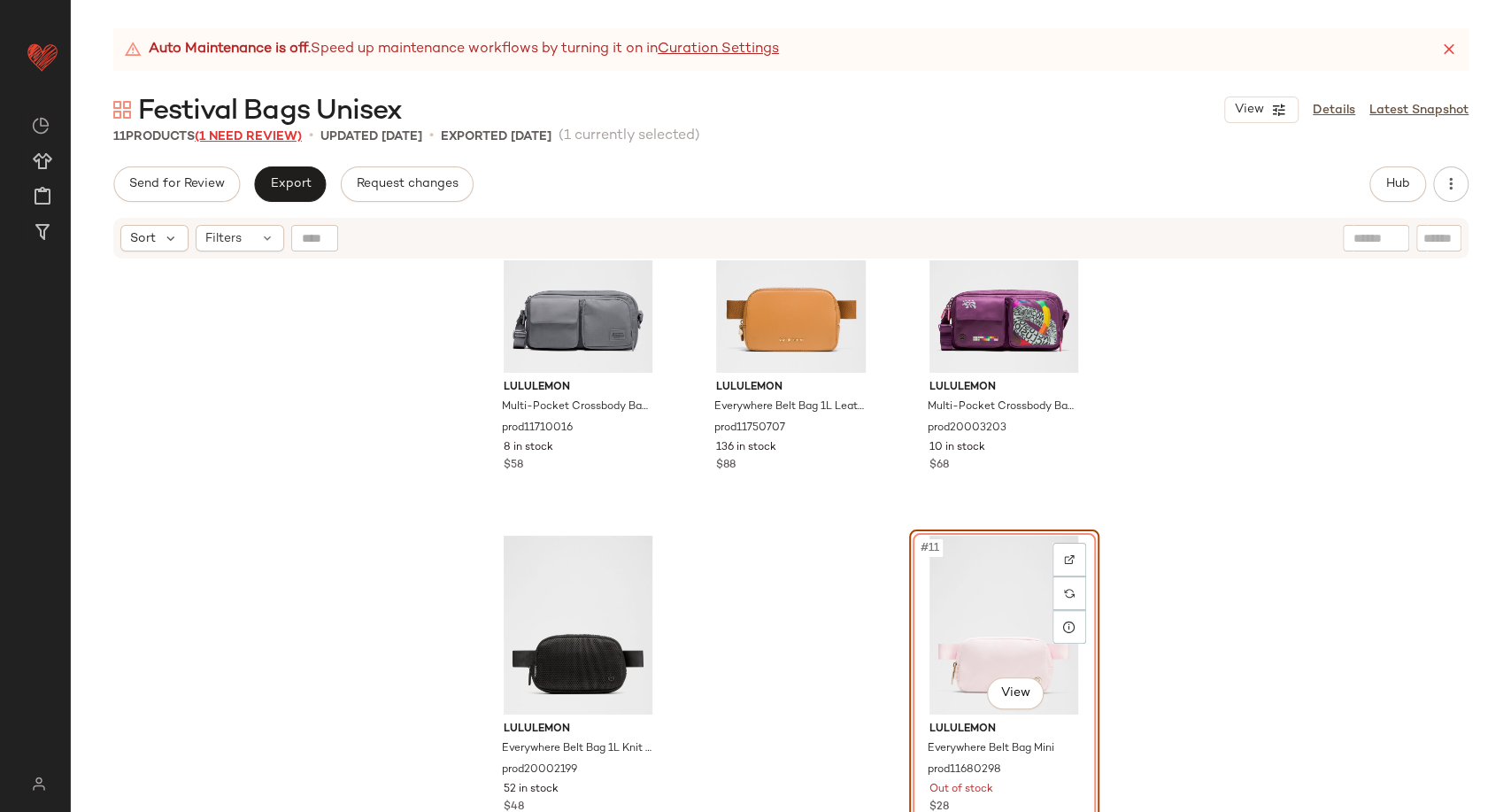
click at [256, 137] on span "(1 Need Review)" at bounding box center [248, 136] width 107 height 13
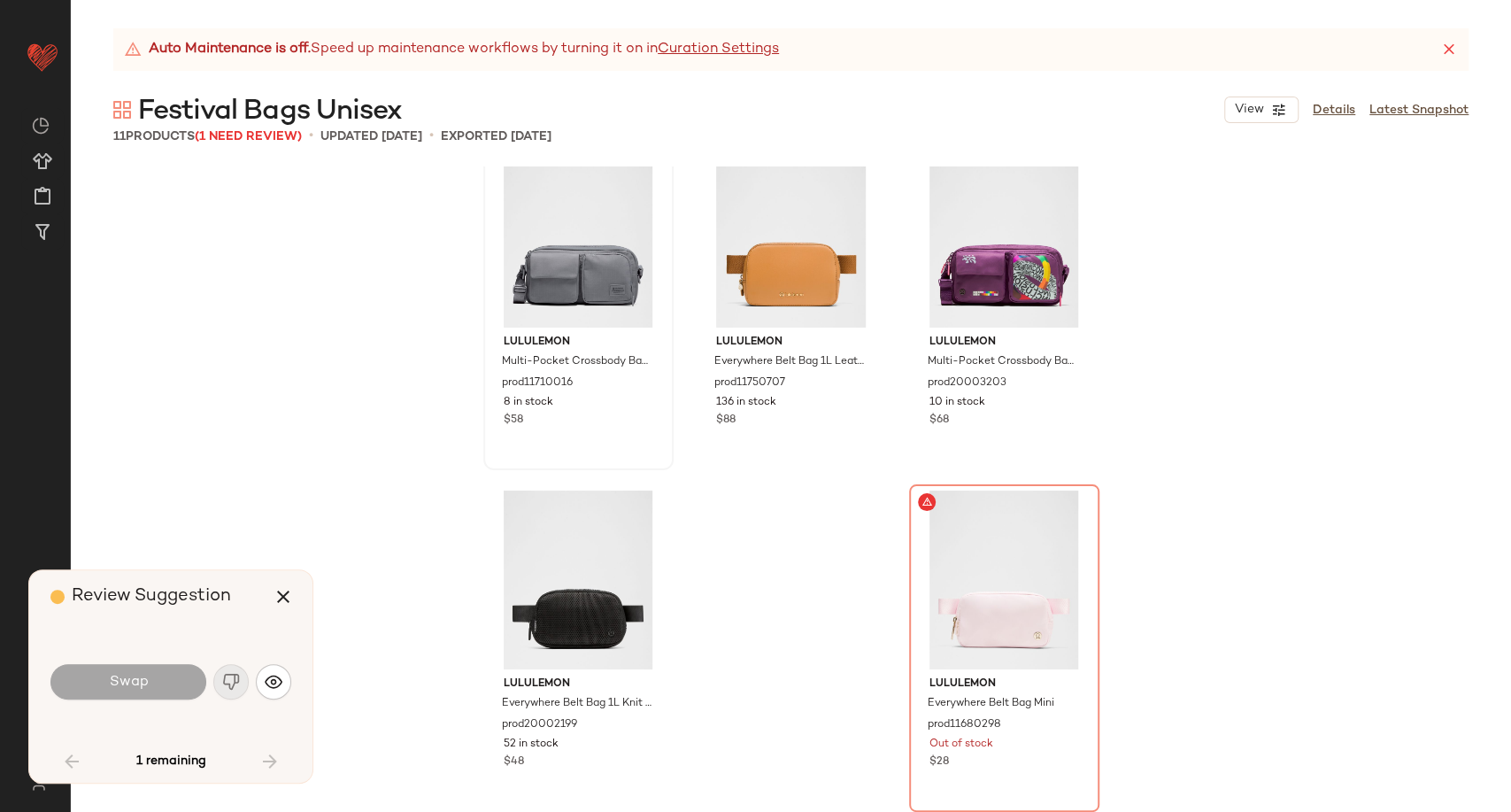
scroll to position [724, 0]
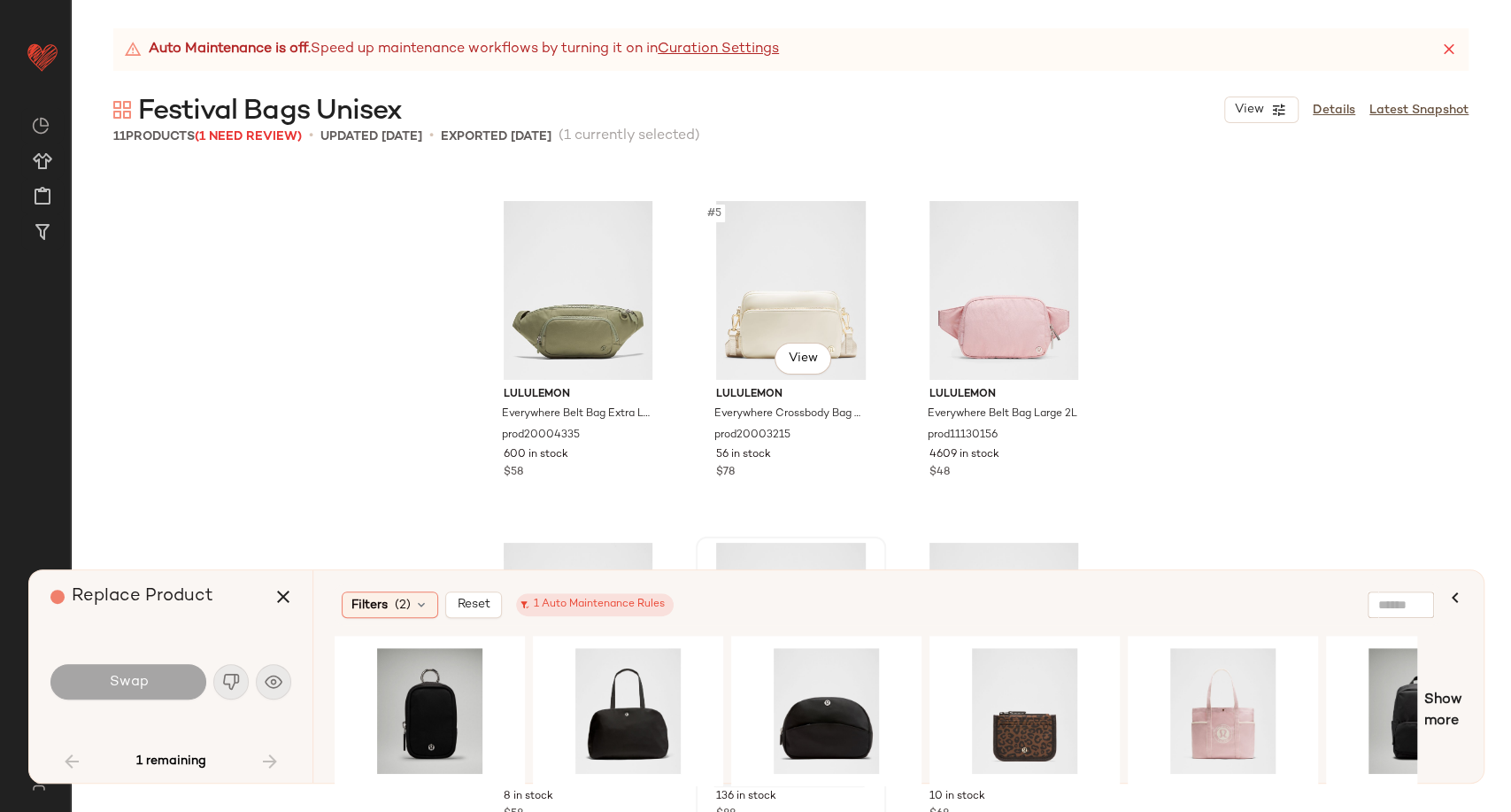
scroll to position [429, 0]
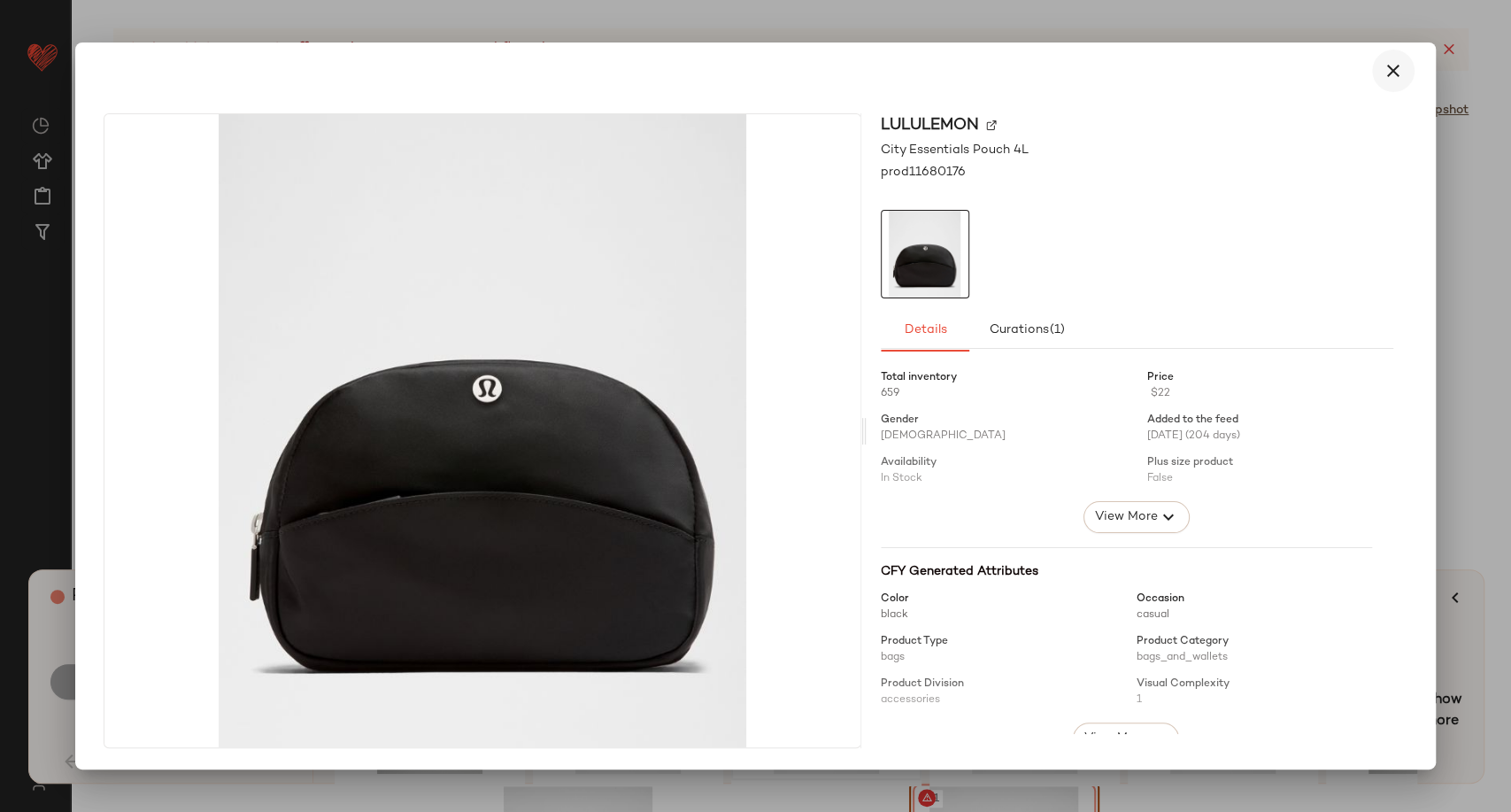
click at [1384, 79] on icon "button" at bounding box center [1393, 71] width 21 height 21
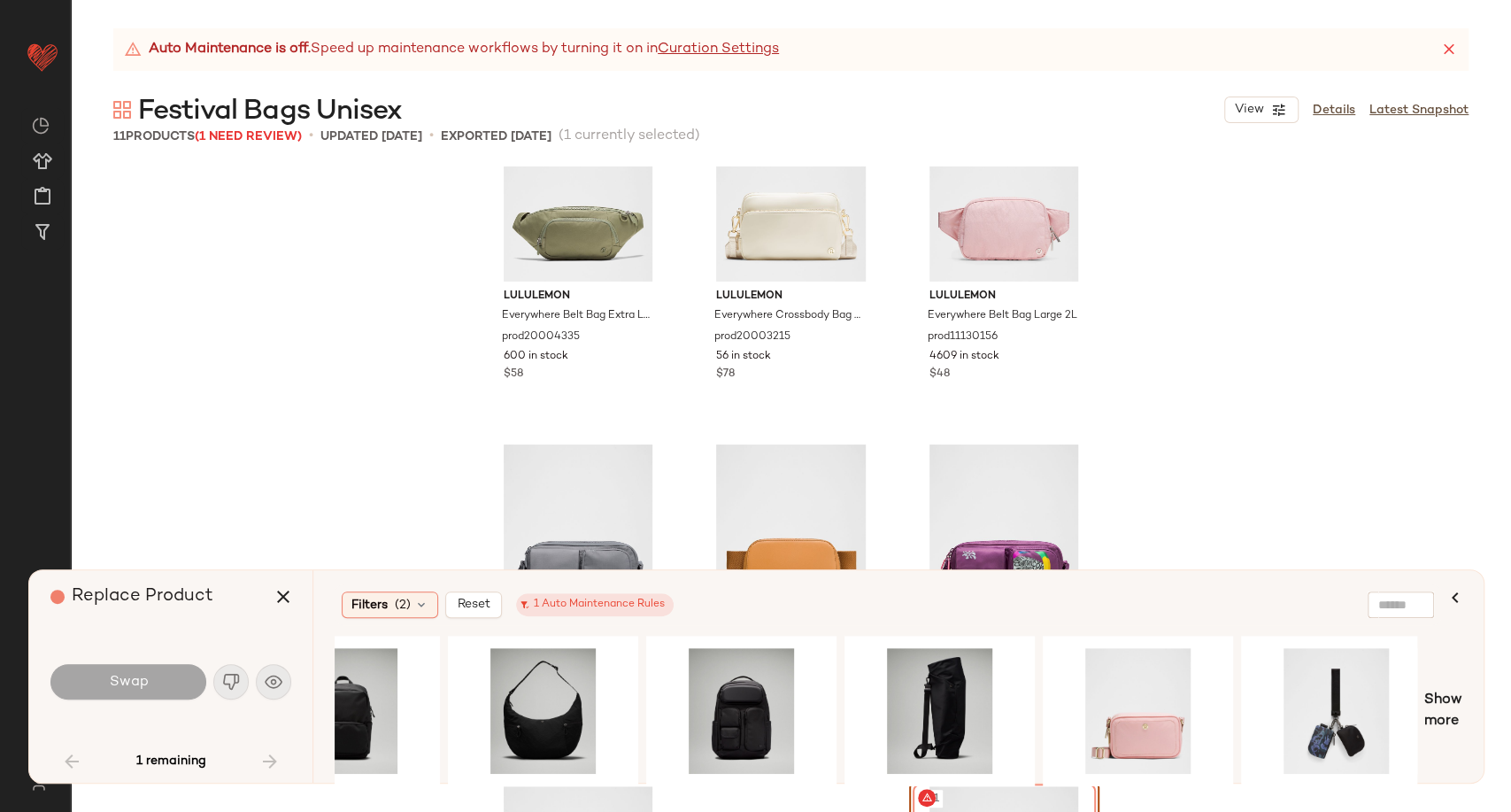
scroll to position [0, 1125]
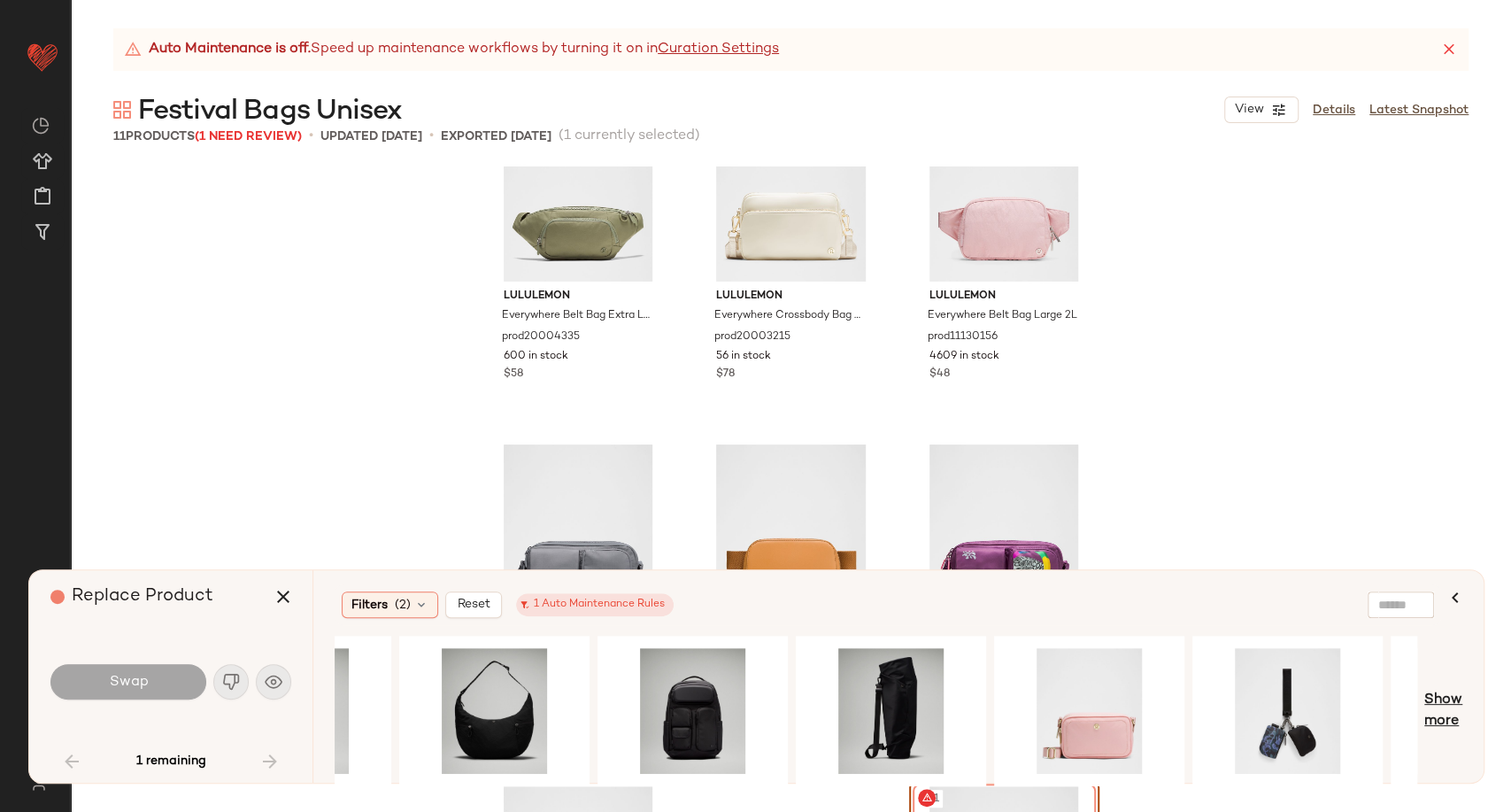
click at [1447, 697] on span "Show more" at bounding box center [1443, 711] width 38 height 43
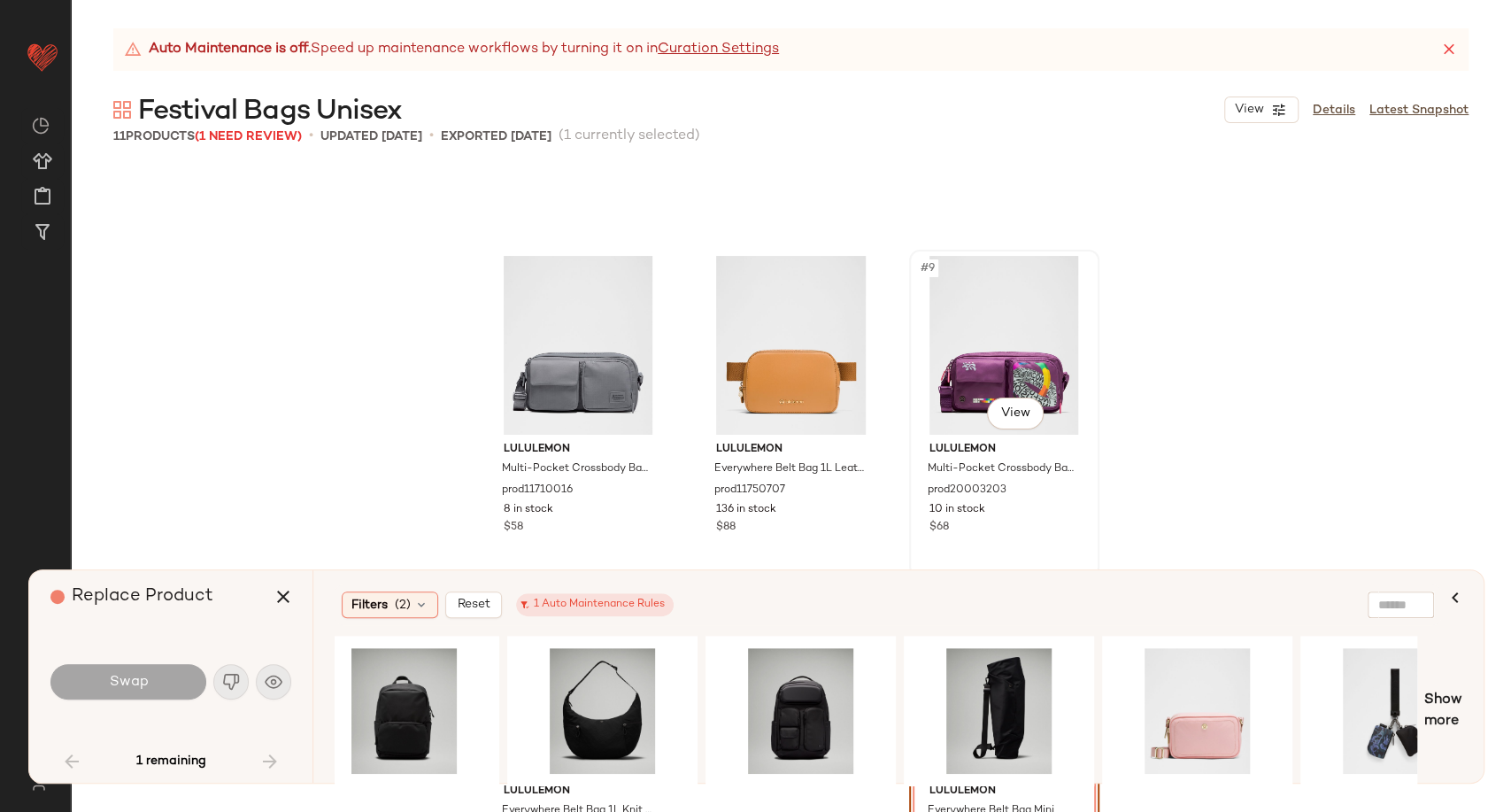
scroll to position [724, 0]
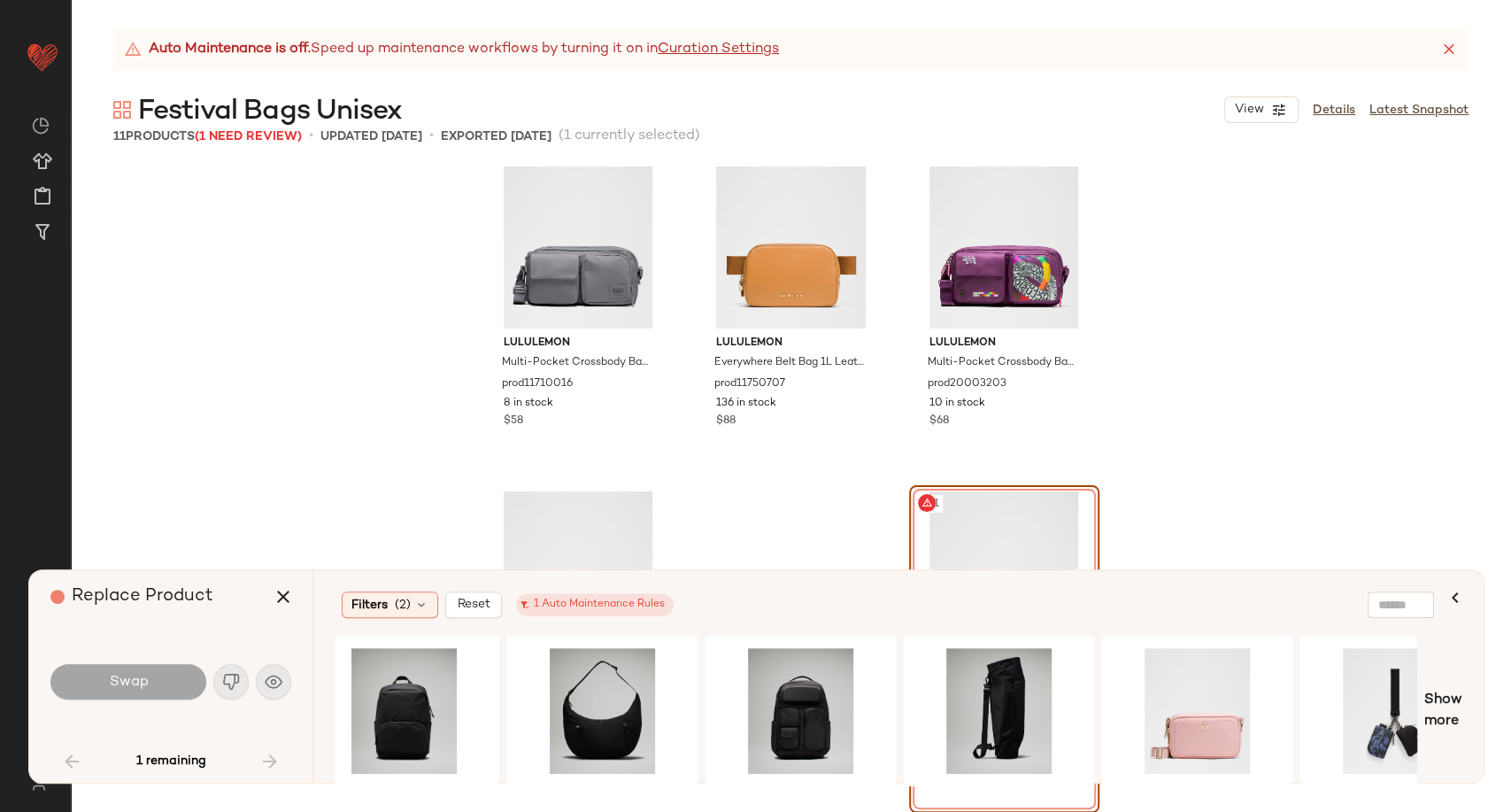
click at [1466, 707] on div "Filters (2) Reset 1 Auto Maintenance Rules Show more" at bounding box center [898, 676] width 1172 height 213
click at [1453, 702] on span "Show more" at bounding box center [1443, 711] width 38 height 43
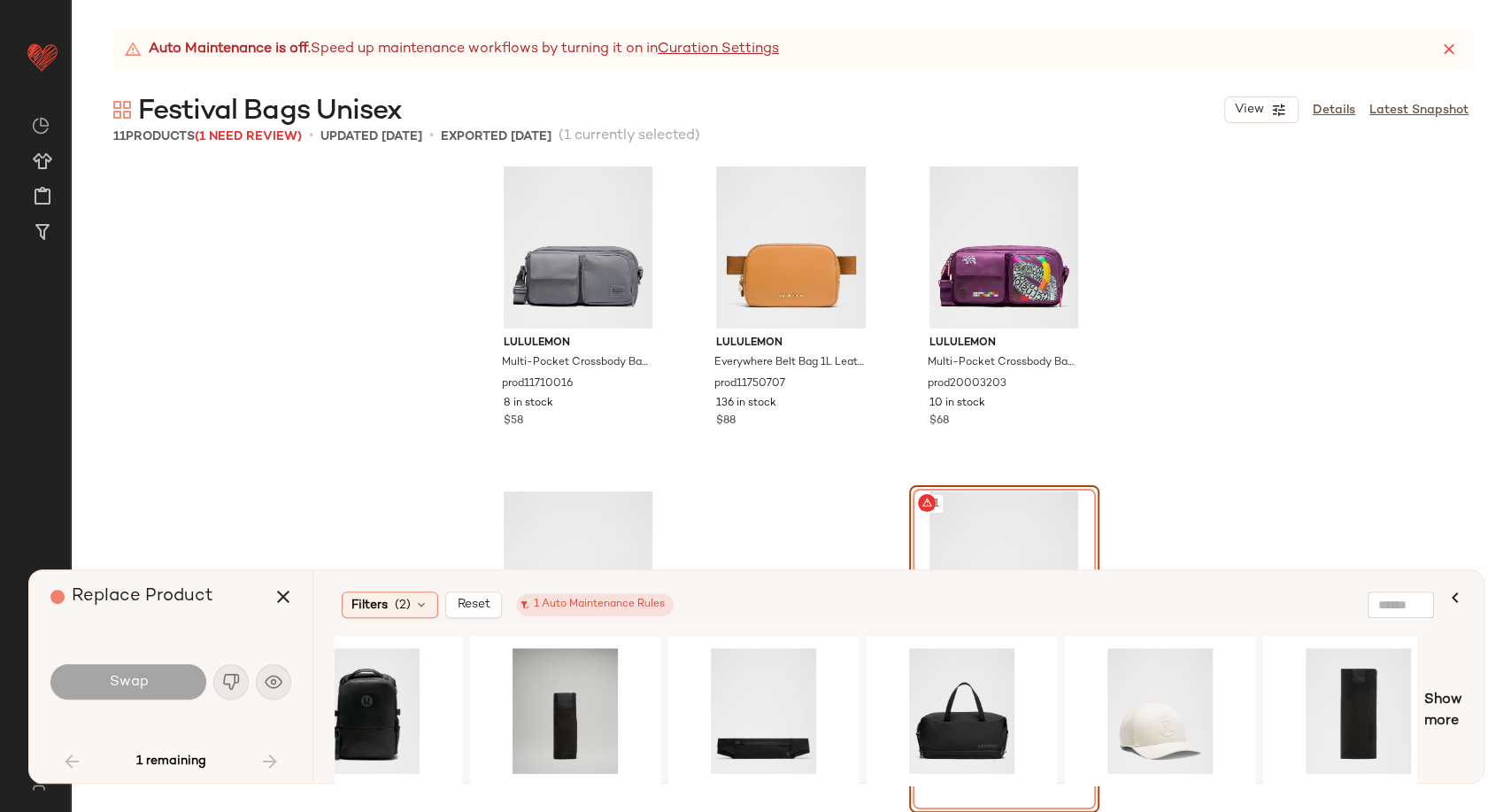
scroll to position [0, 3312]
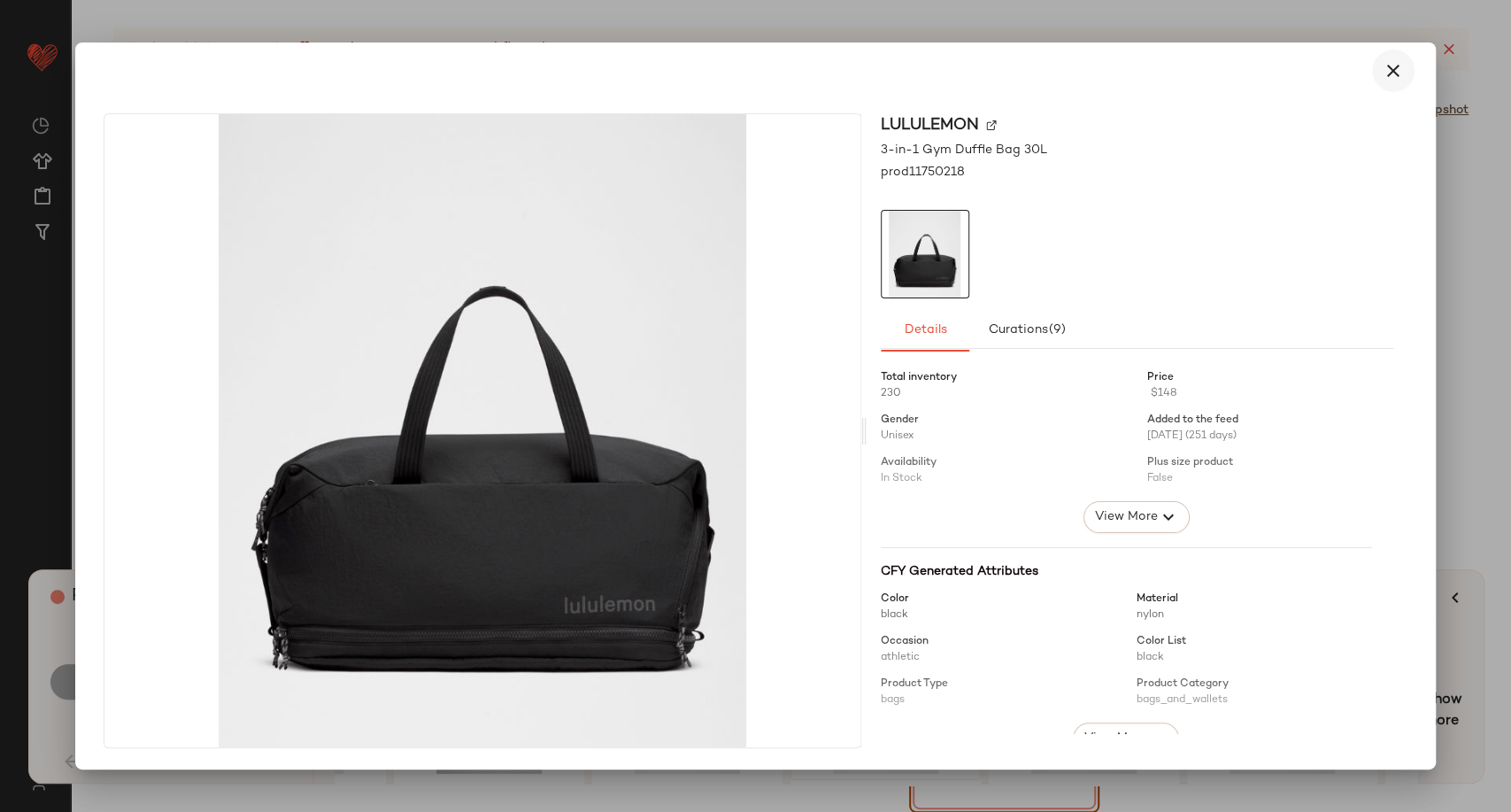
click at [1390, 74] on icon "button" at bounding box center [1393, 71] width 21 height 21
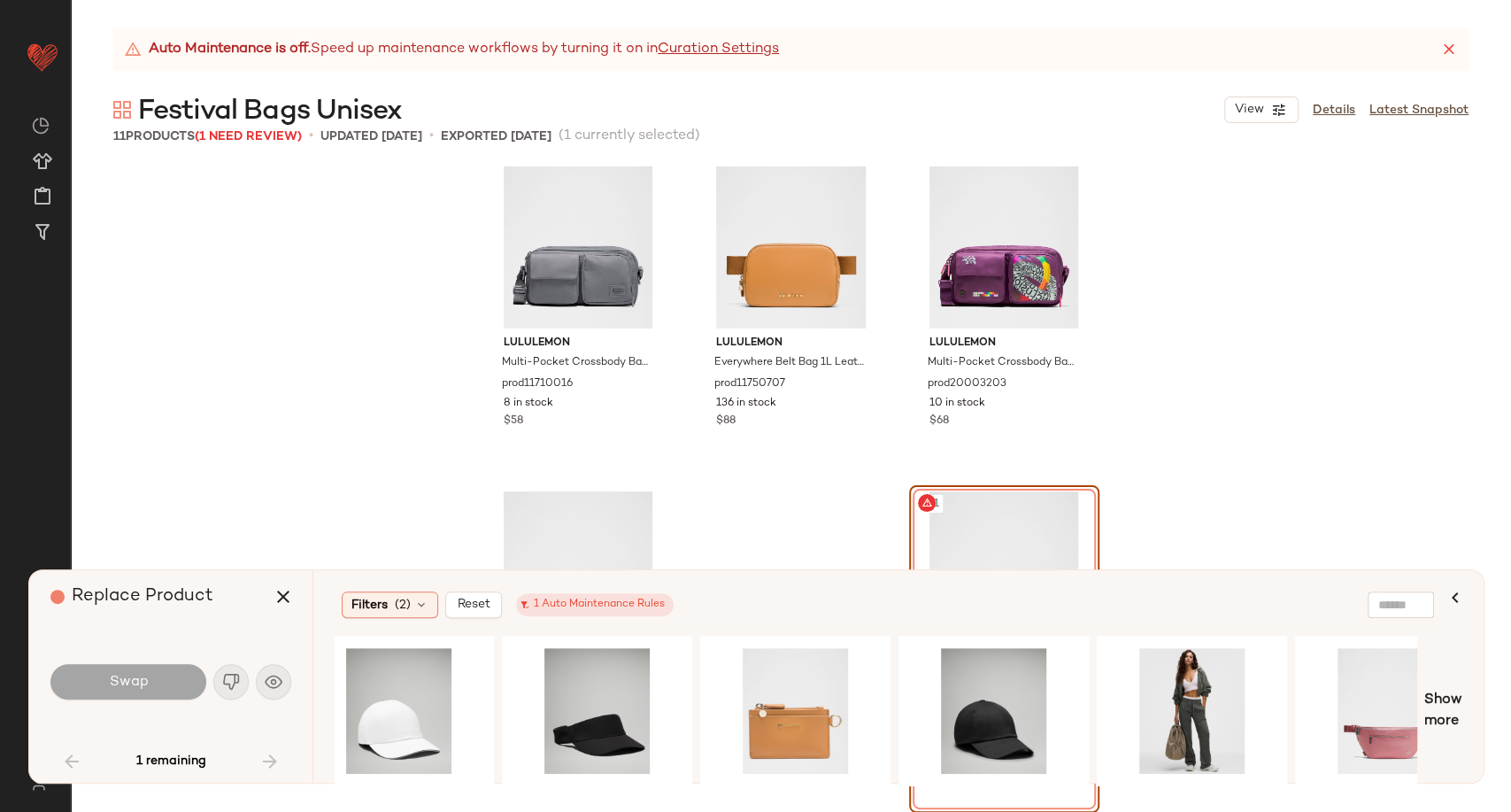
scroll to position [0, 4437]
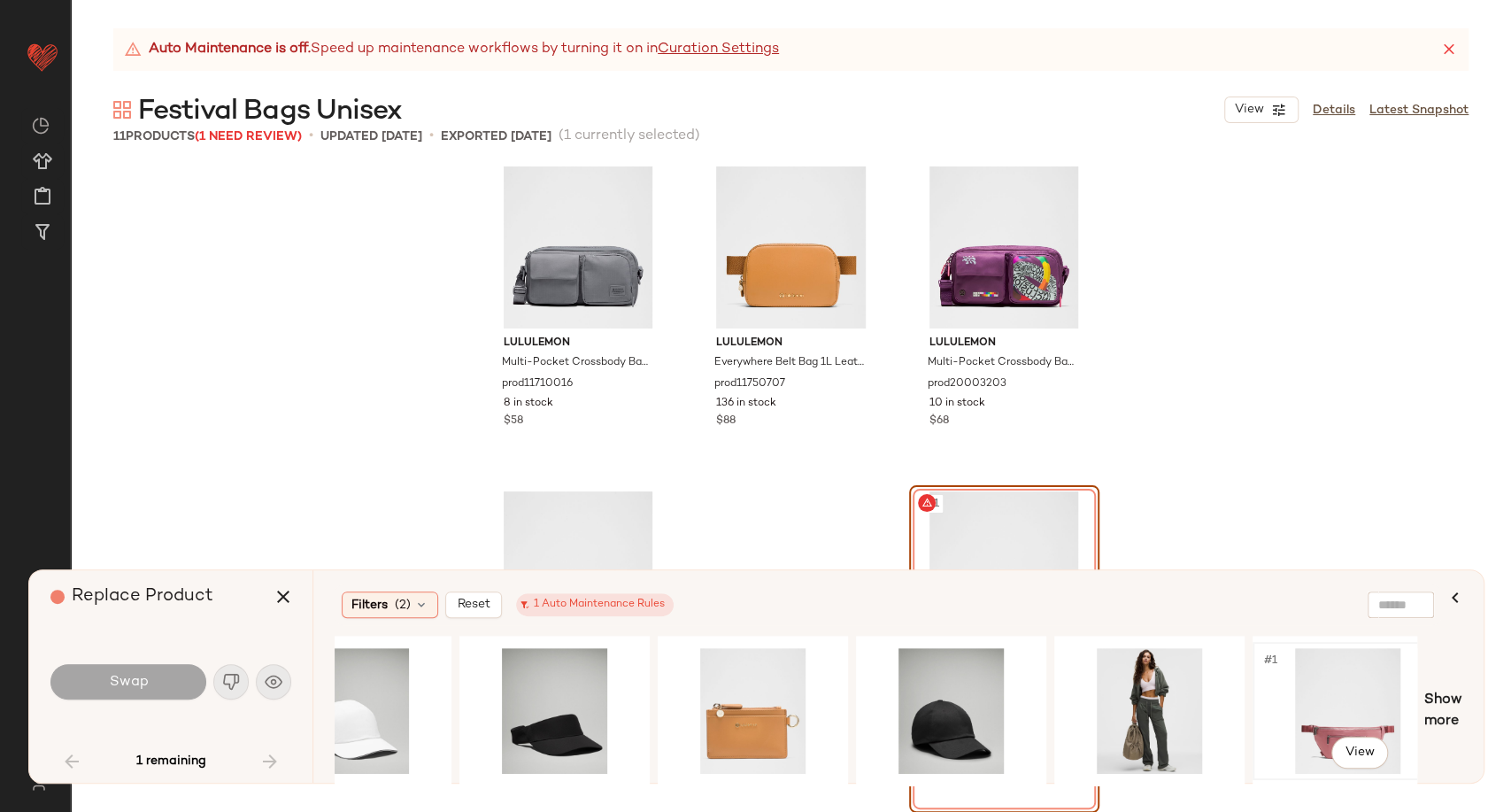
click at [1314, 719] on div "#1 View" at bounding box center [1348, 710] width 178 height 126
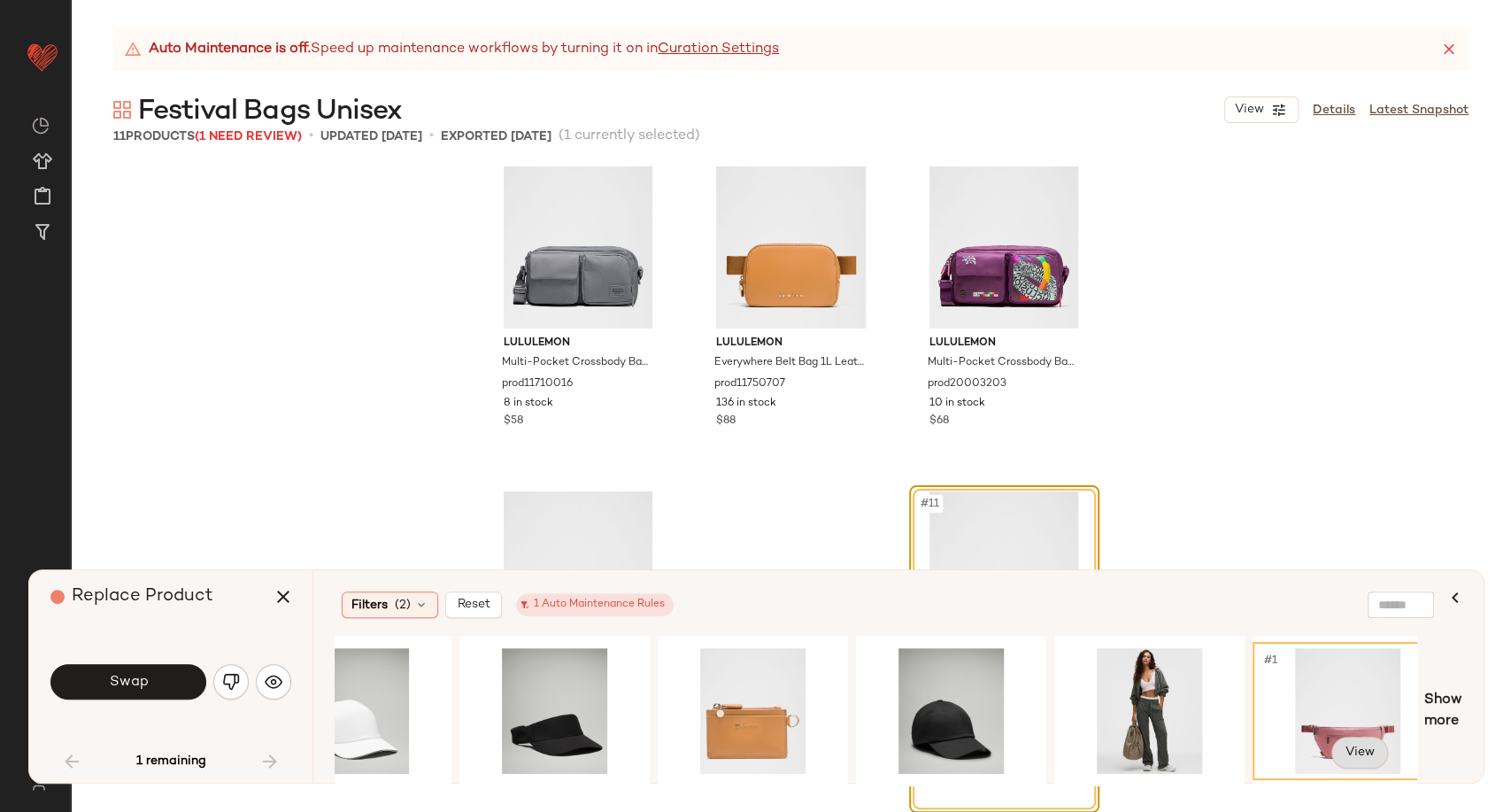
click at [1341, 752] on body "Lululemon UK ** Dashboard All Products Global Clipboards (19) Curations (279) […" at bounding box center [755, 406] width 1511 height 812
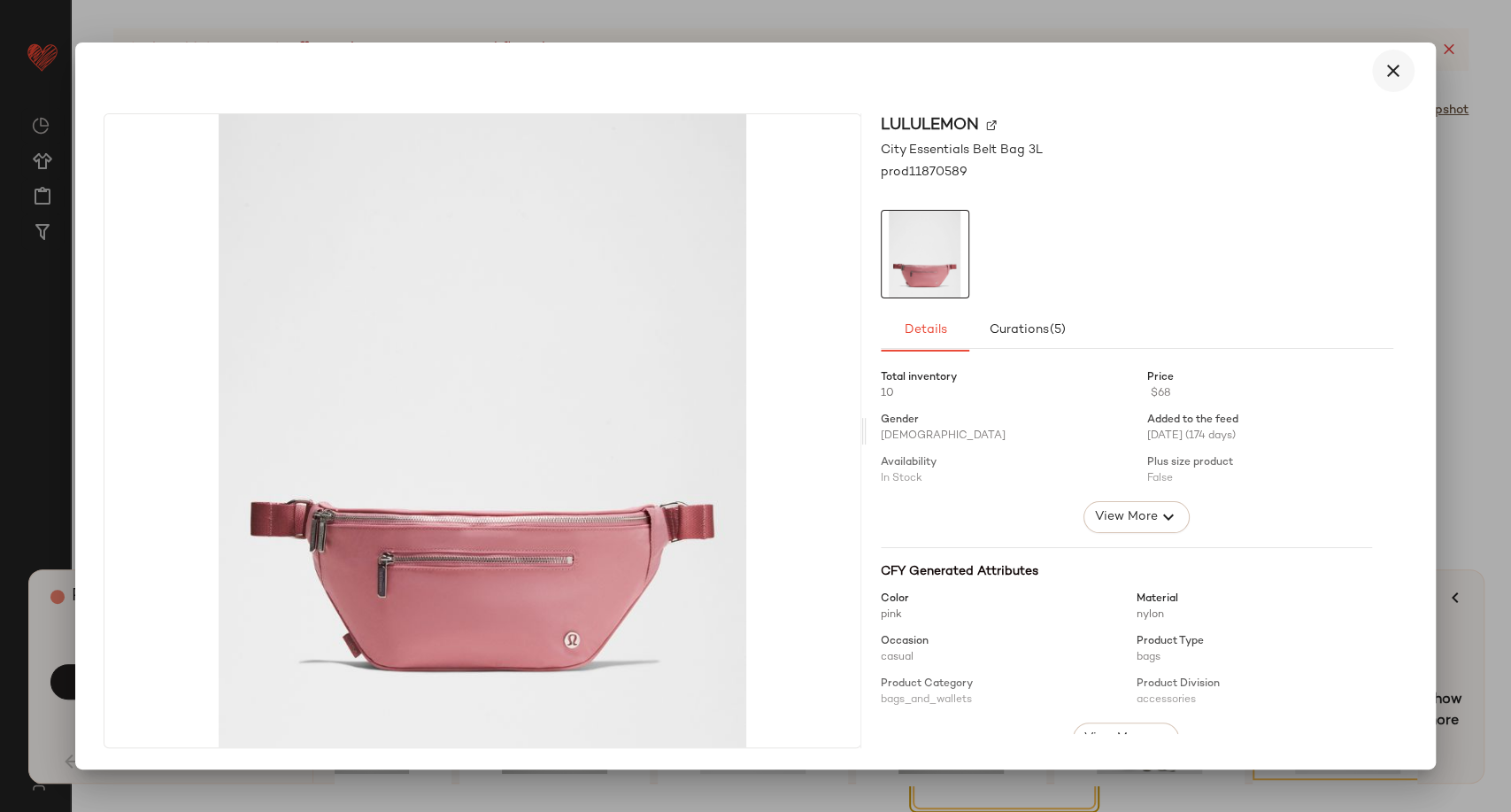
click at [1386, 73] on icon "button" at bounding box center [1393, 71] width 21 height 21
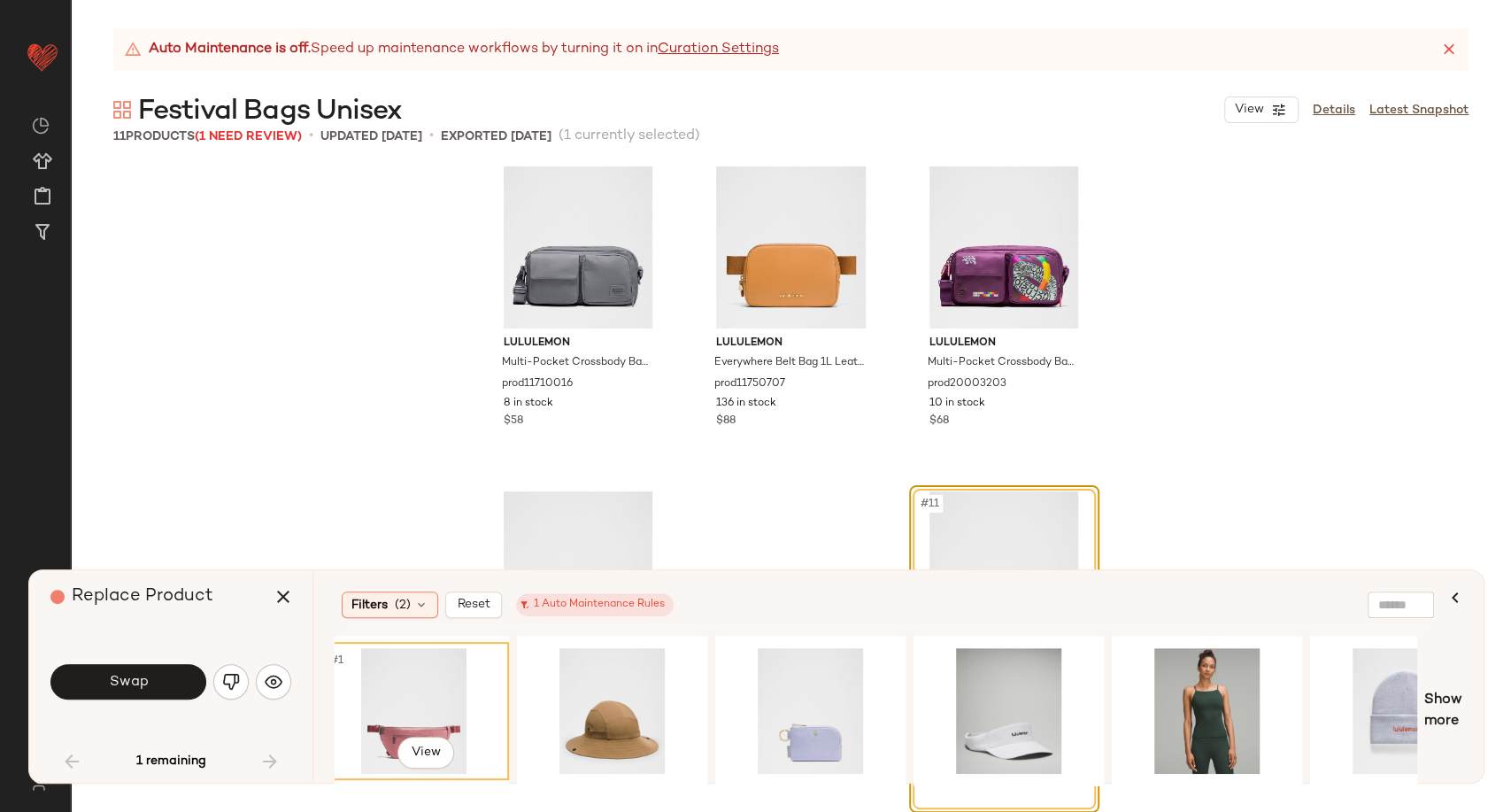
scroll to position [0, 5453]
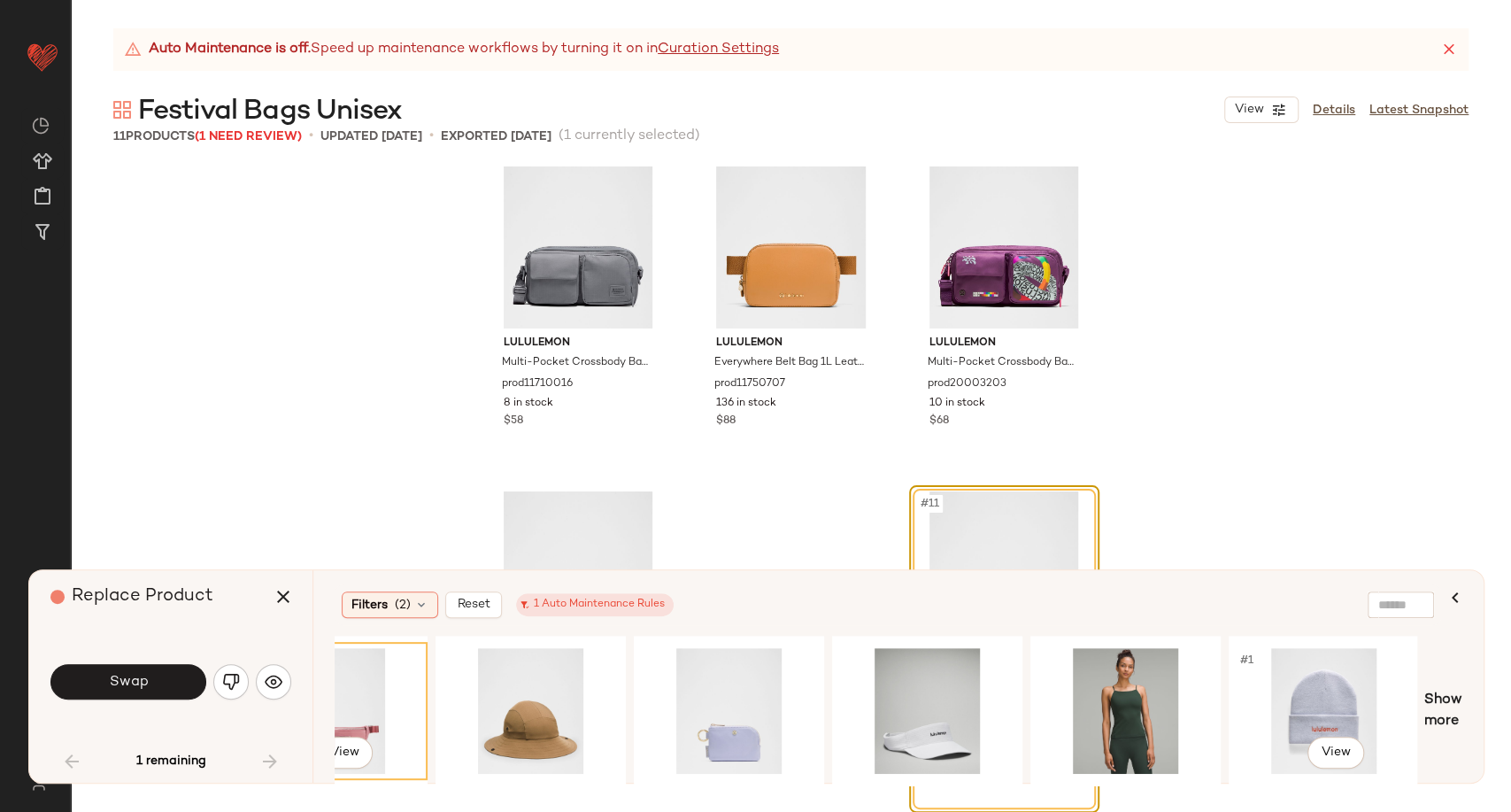
click at [1424, 720] on div "#1 View #1 View Show more" at bounding box center [898, 710] width 1128 height 150
click at [1436, 720] on span "Show more" at bounding box center [1443, 711] width 38 height 43
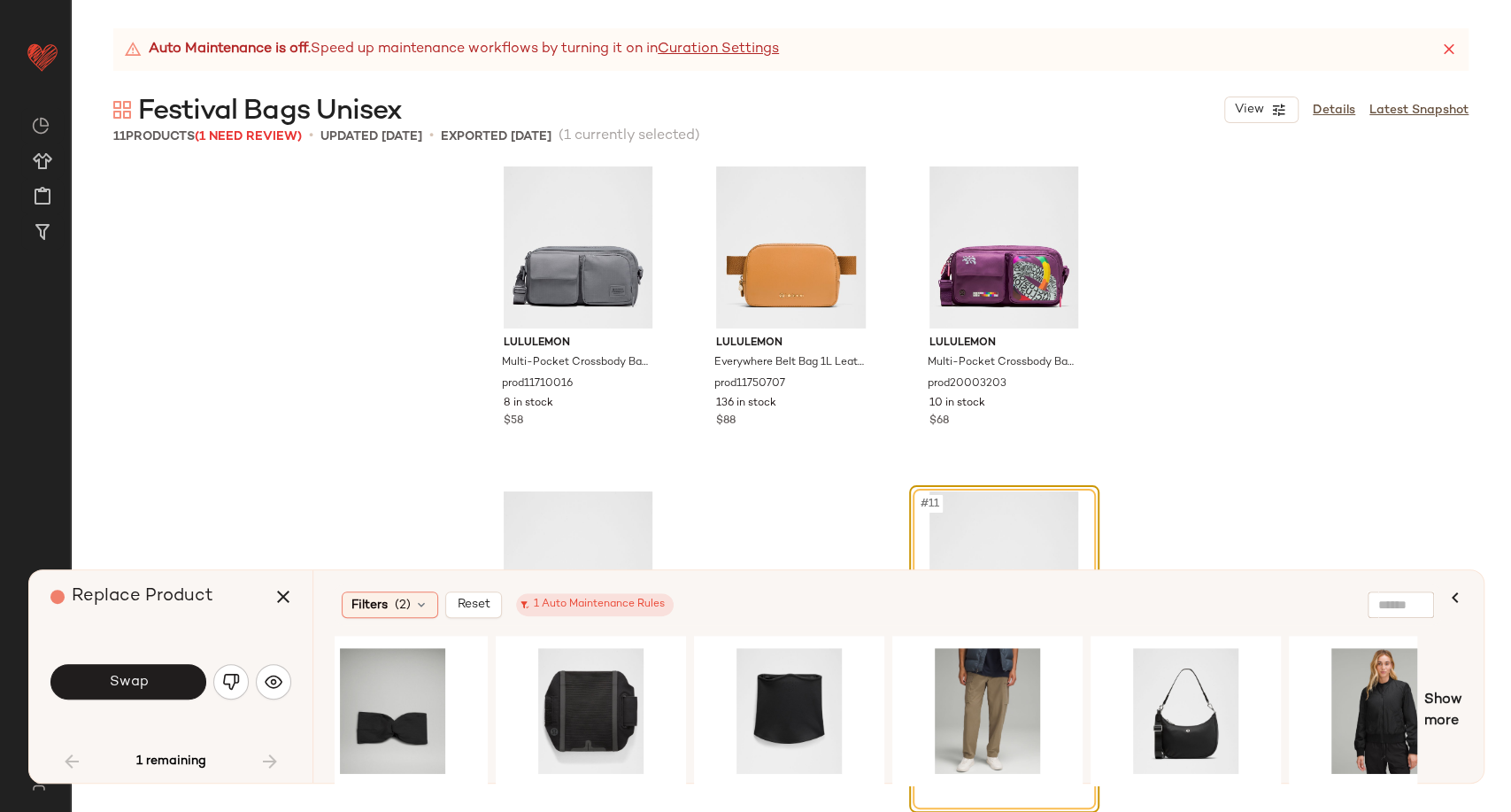
scroll to position [0, 7237]
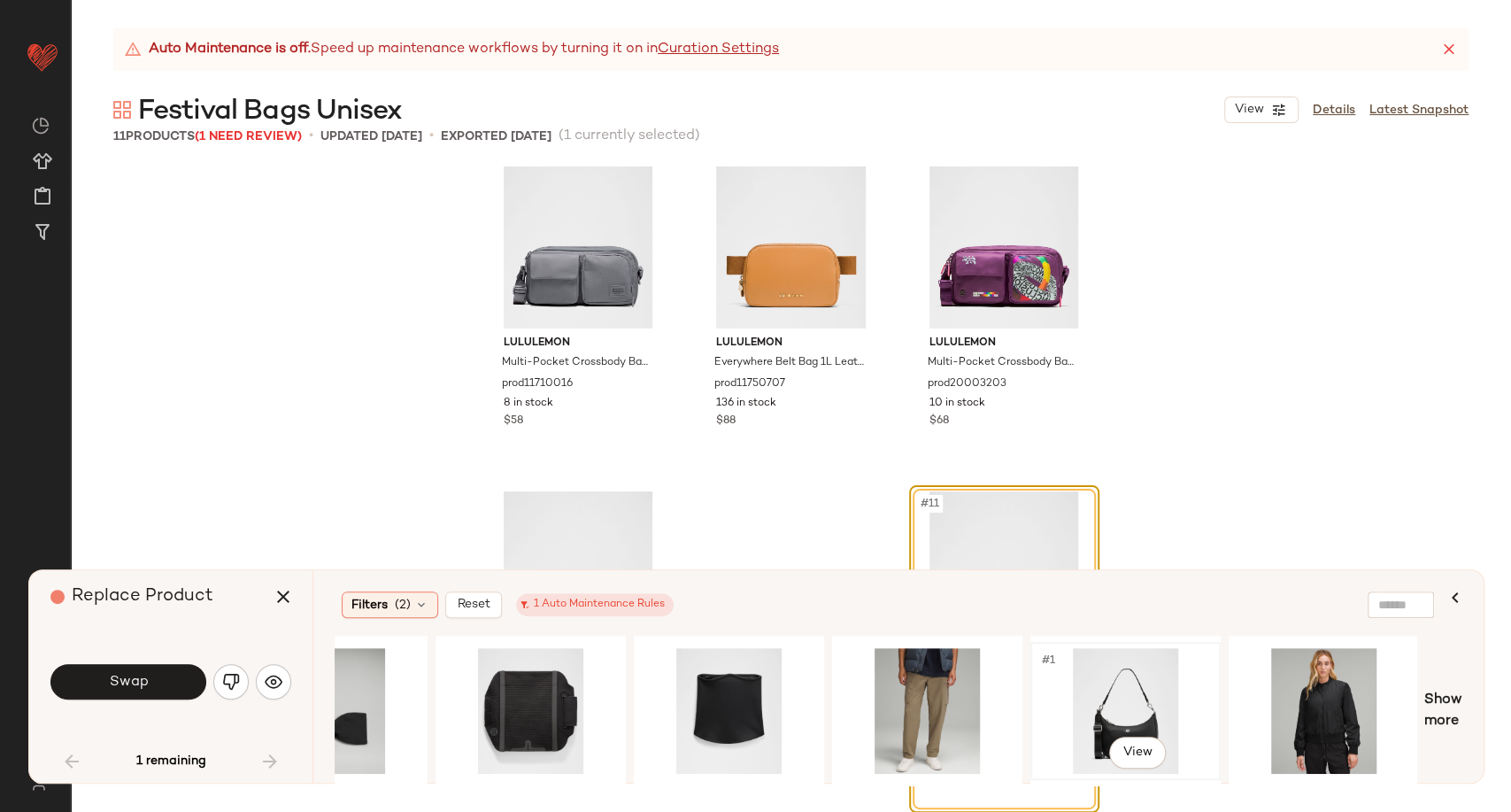
click at [1128, 720] on div "#1 View" at bounding box center [1125, 710] width 178 height 126
click at [1141, 748] on body "Lululemon UK ** Dashboard All Products Global Clipboards (19) Curations (279) […" at bounding box center [755, 406] width 1511 height 812
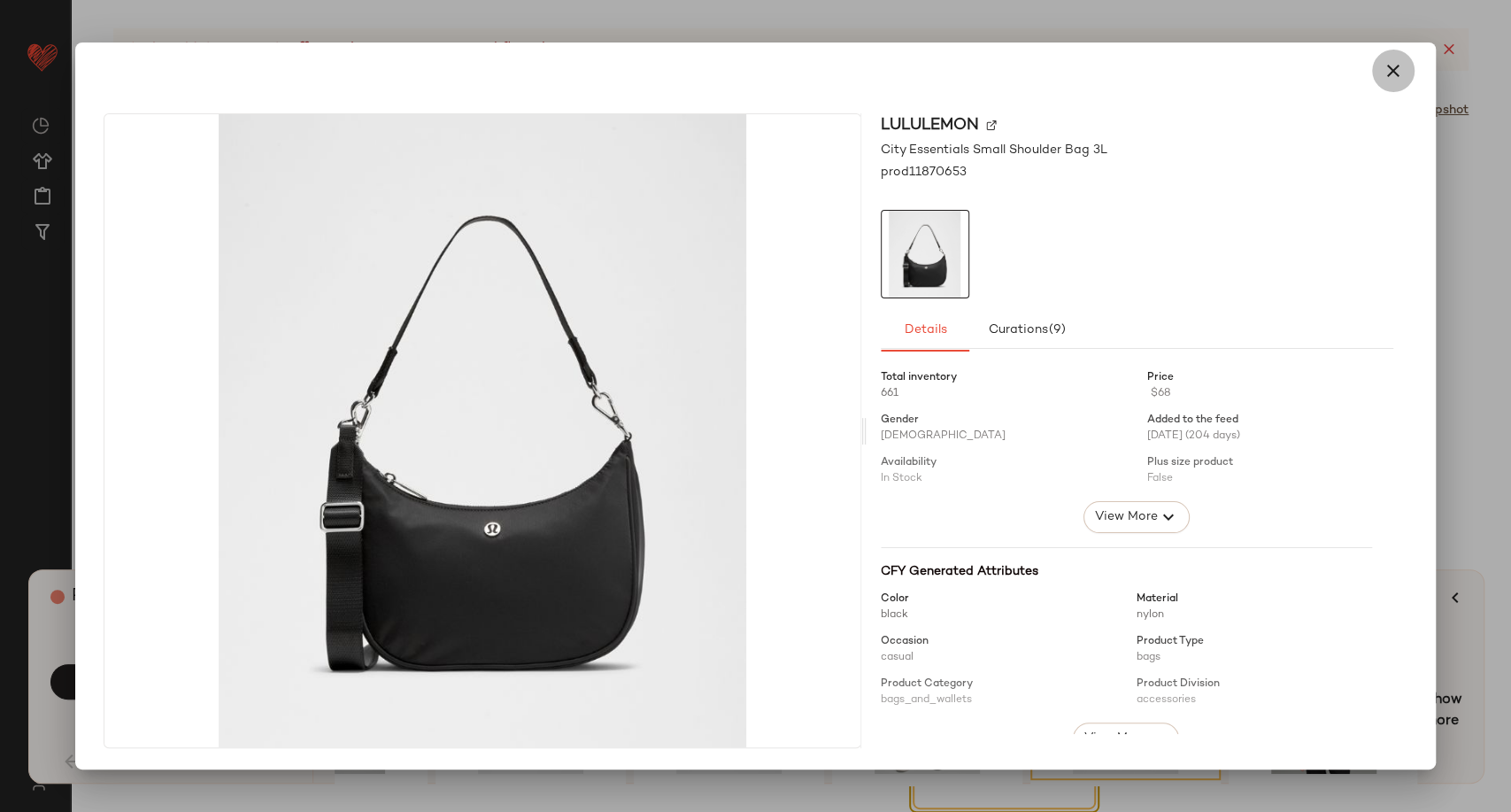
click at [1387, 59] on button "button" at bounding box center [1393, 71] width 43 height 43
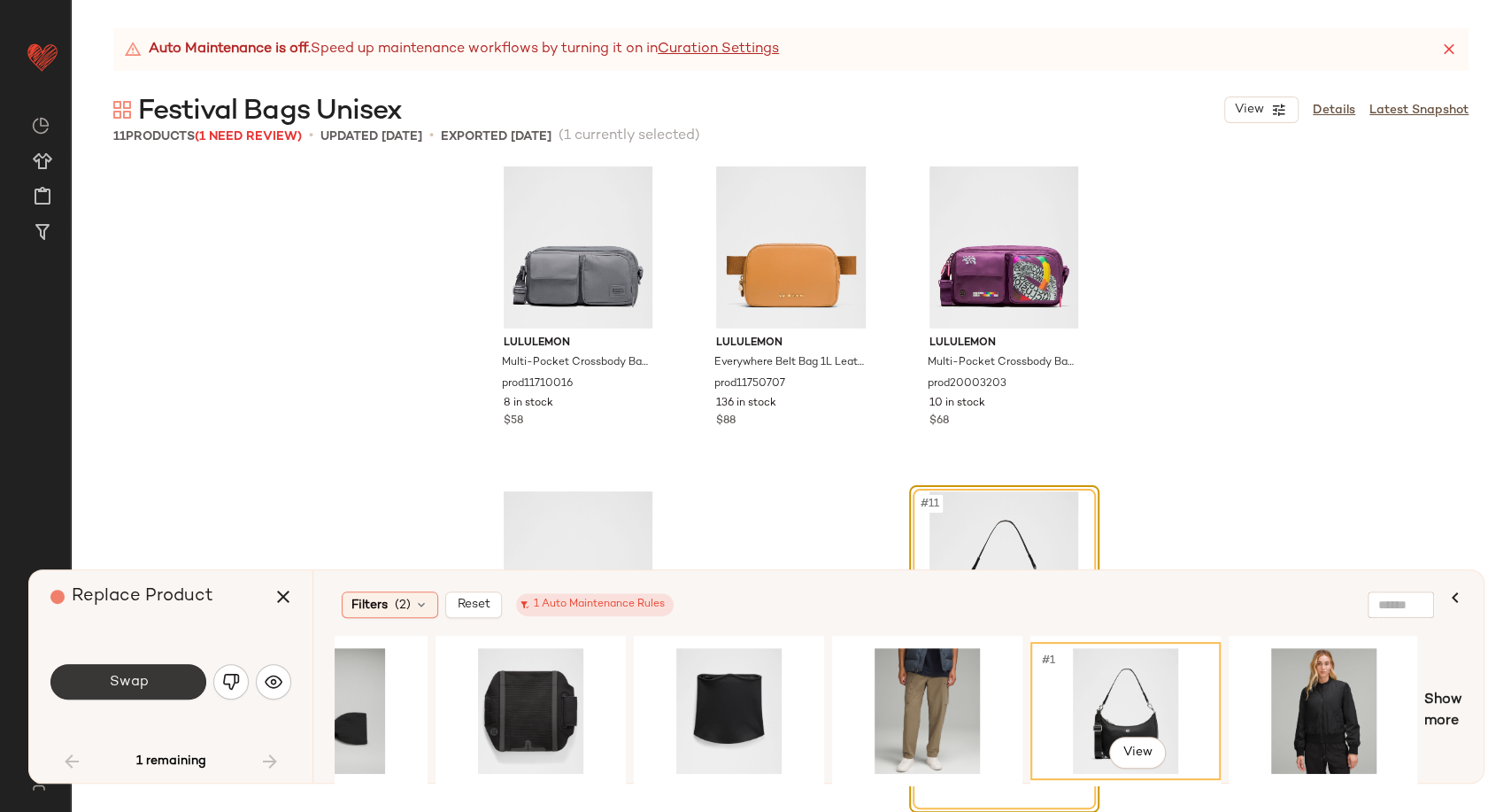
click at [120, 690] on span "Swap" at bounding box center [127, 682] width 40 height 17
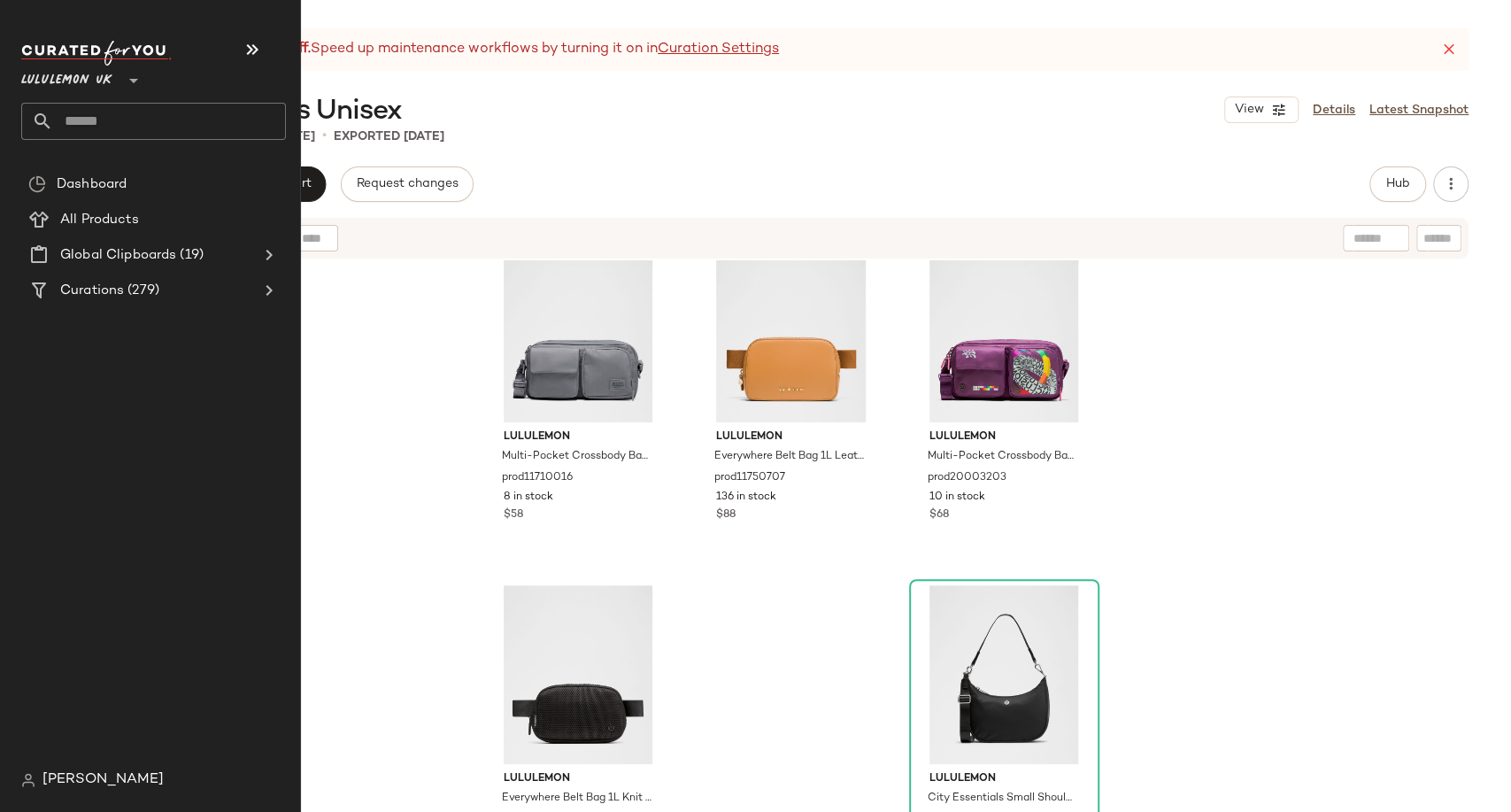
click at [93, 118] on input "text" at bounding box center [170, 121] width 233 height 37
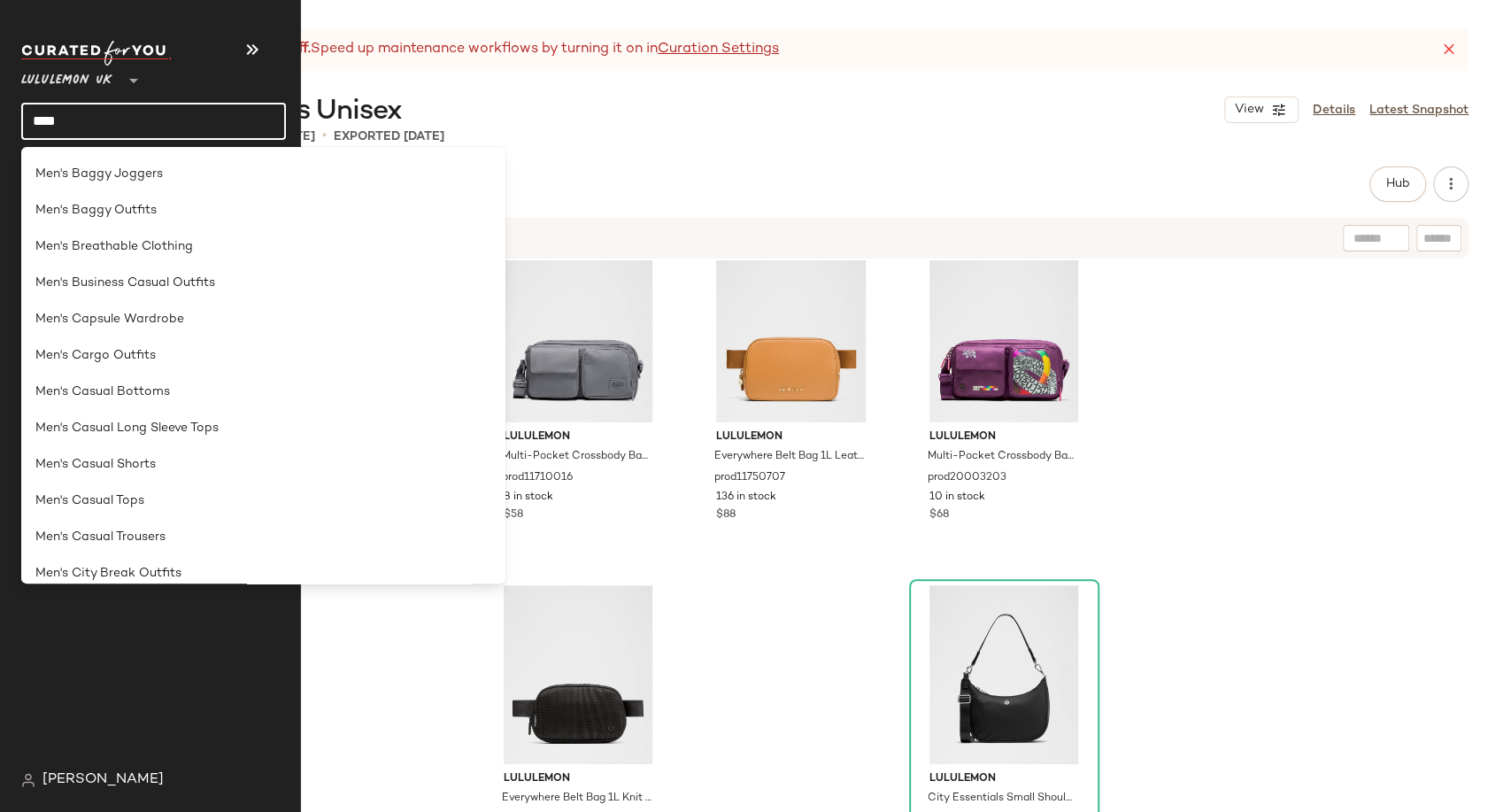
scroll to position [394, 0]
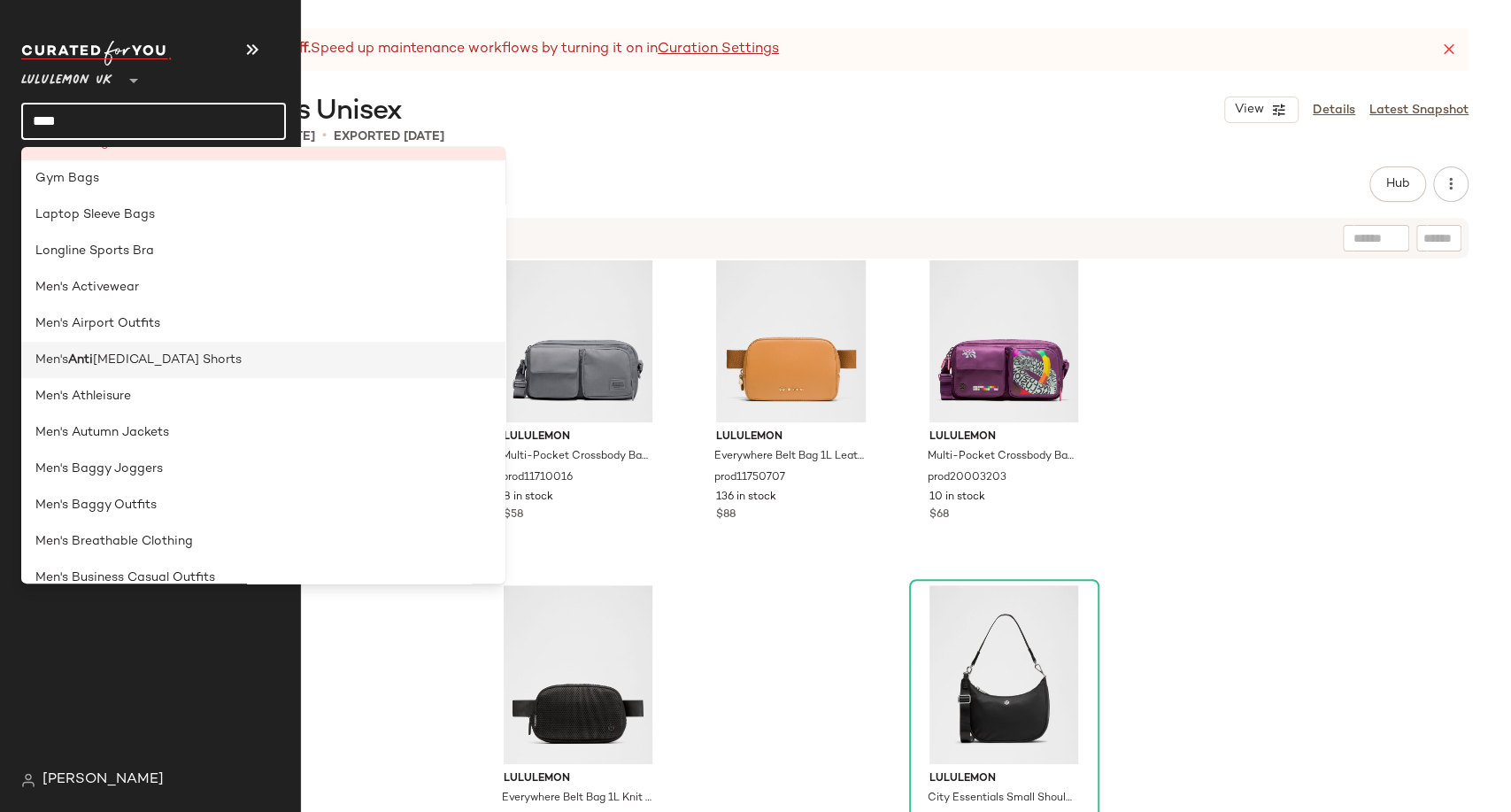
type input "****"
click at [153, 366] on span "[MEDICAL_DATA] Shorts" at bounding box center [167, 360] width 149 height 19
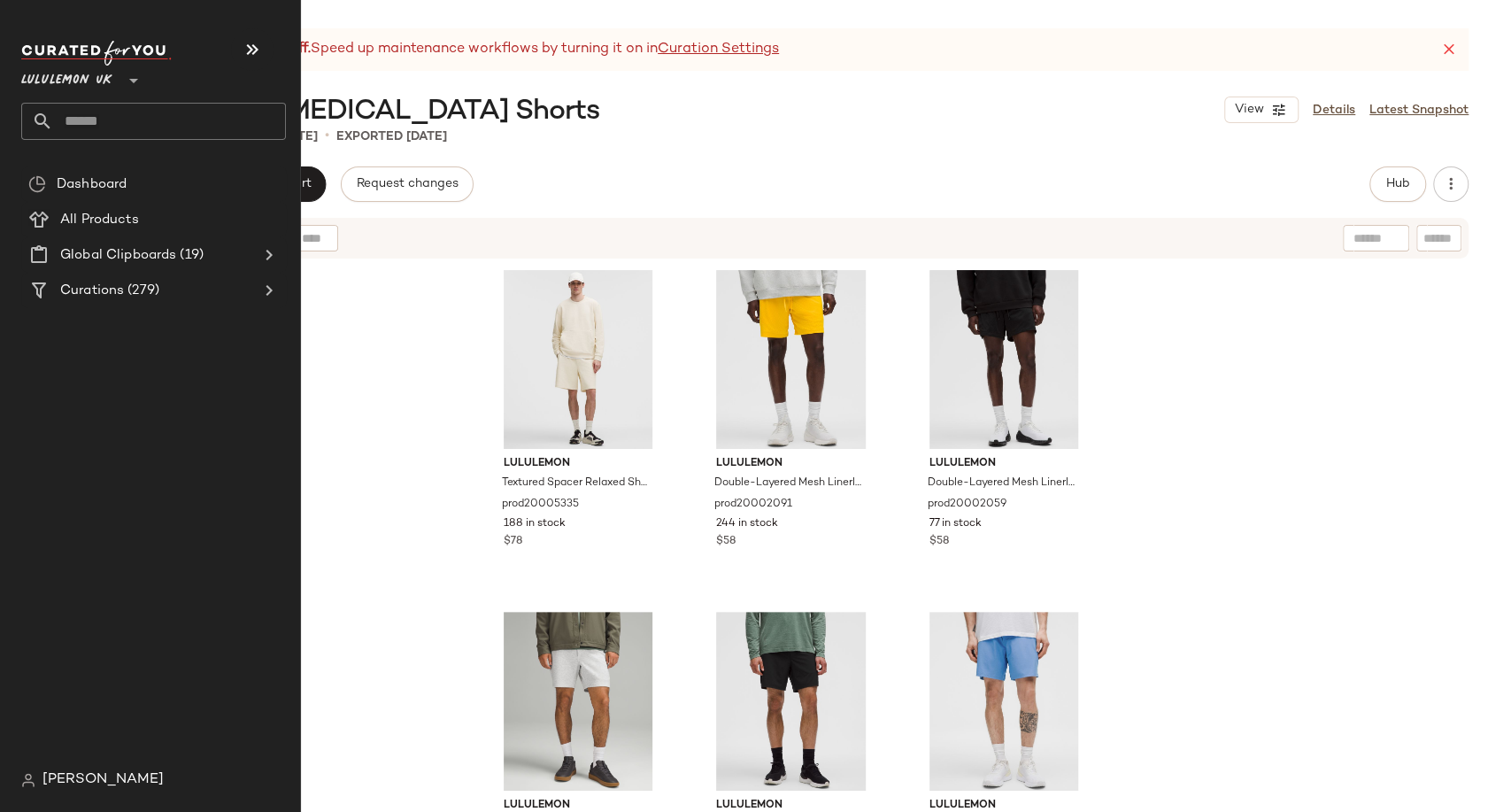
click at [102, 122] on input "text" at bounding box center [170, 121] width 233 height 37
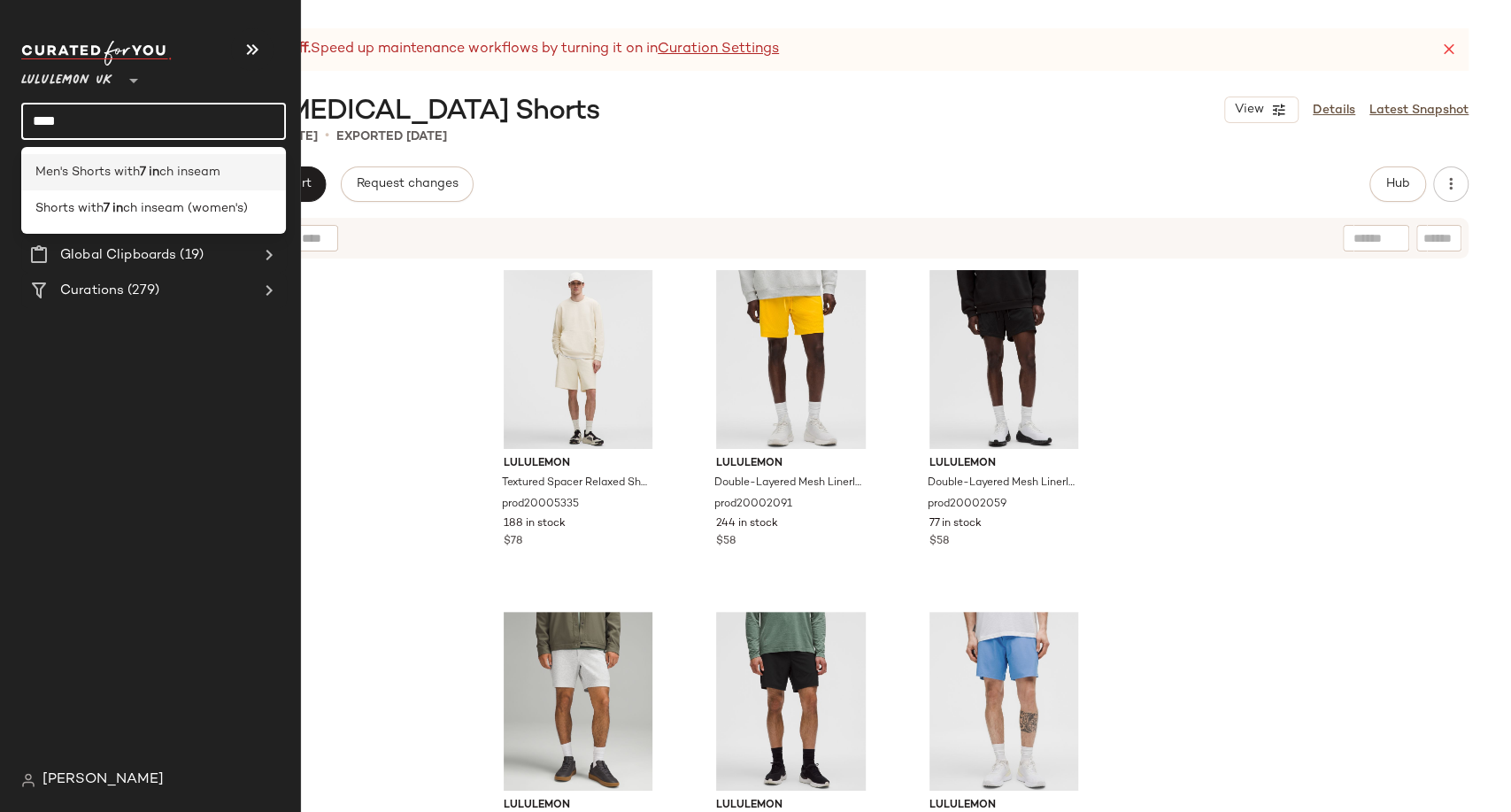
type input "****"
click at [115, 163] on span "Men's Shorts with" at bounding box center [87, 172] width 104 height 19
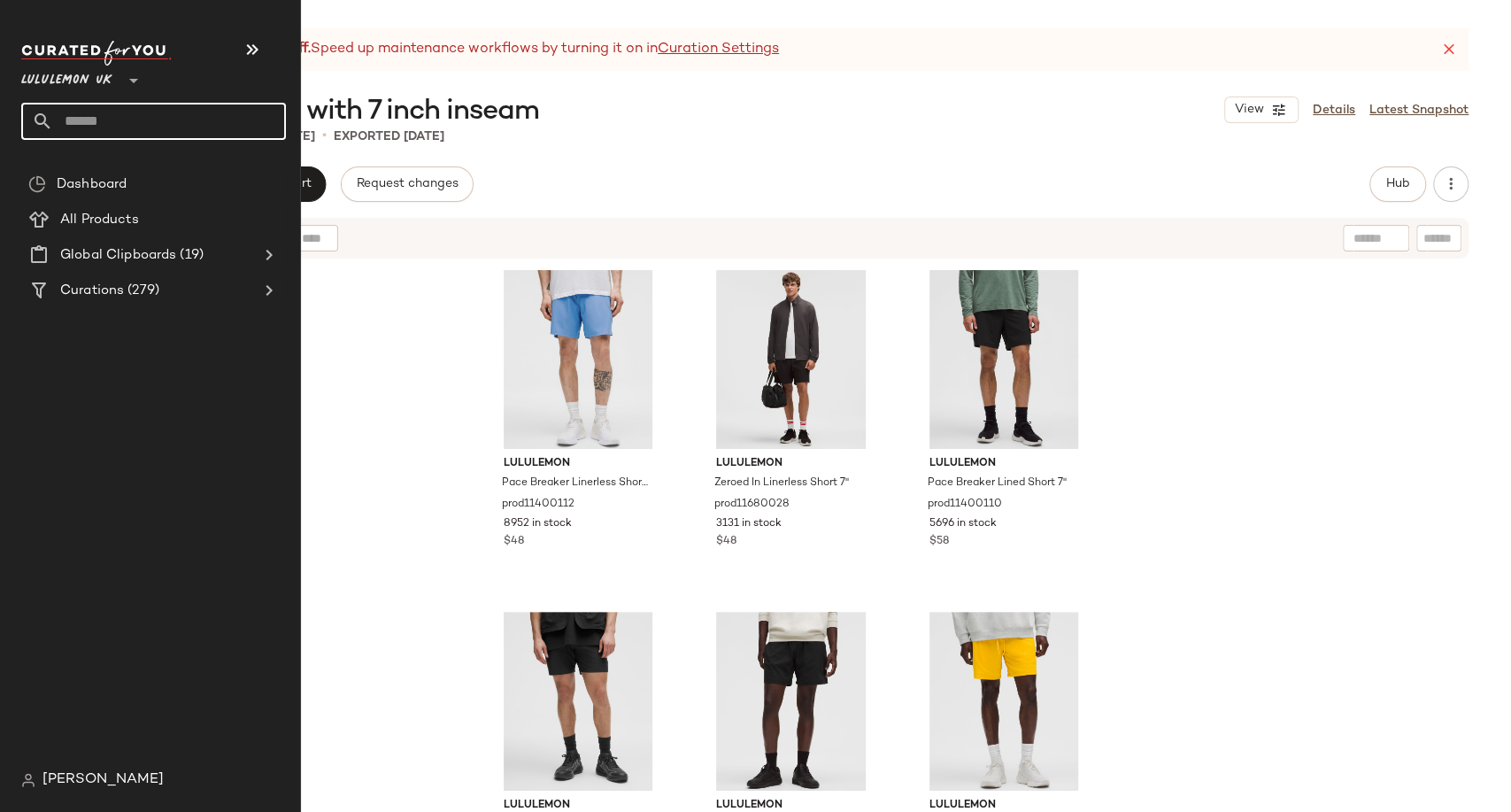
click at [100, 122] on input "text" at bounding box center [170, 121] width 233 height 37
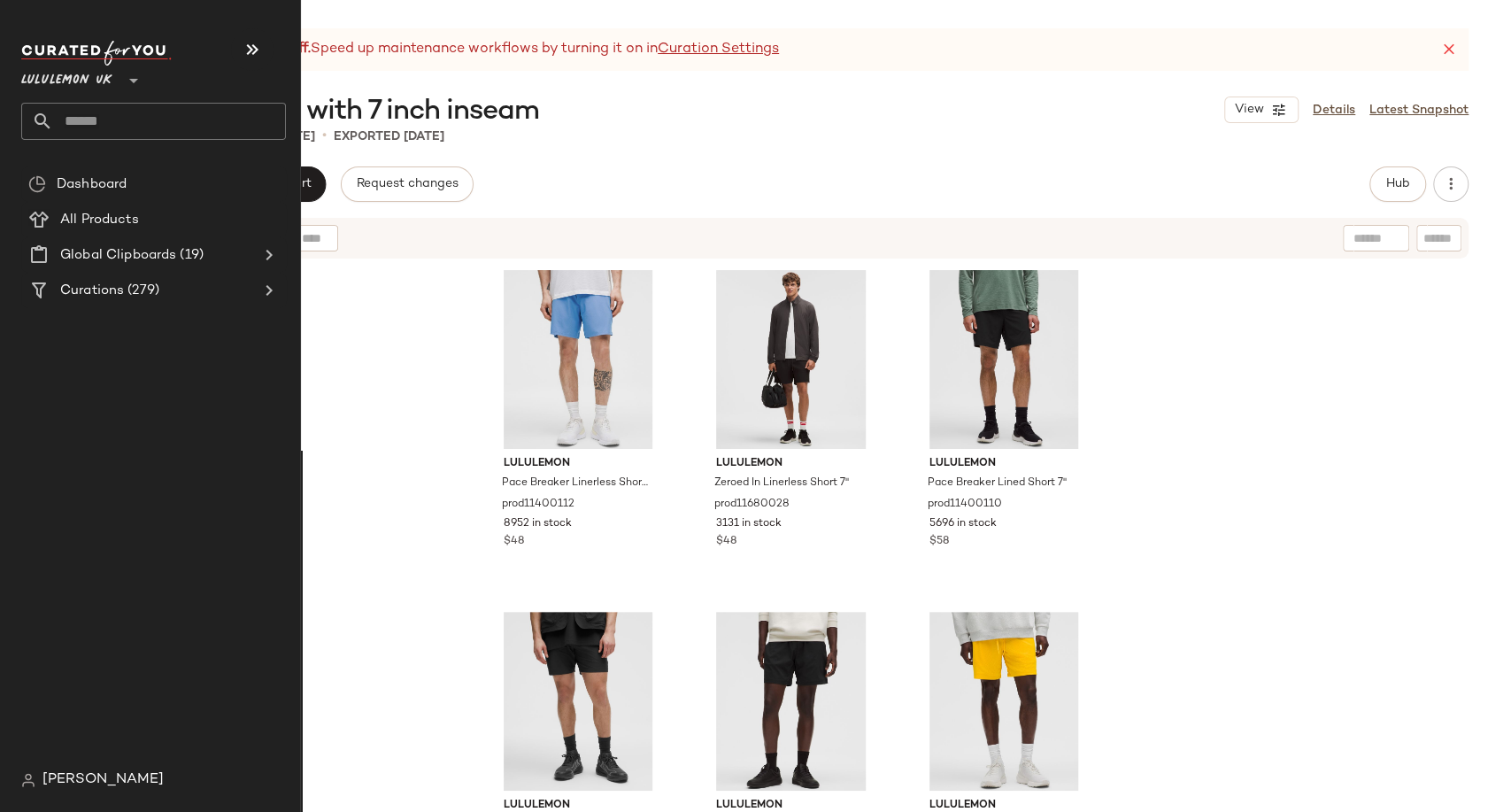
click at [68, 120] on input "text" at bounding box center [170, 121] width 233 height 37
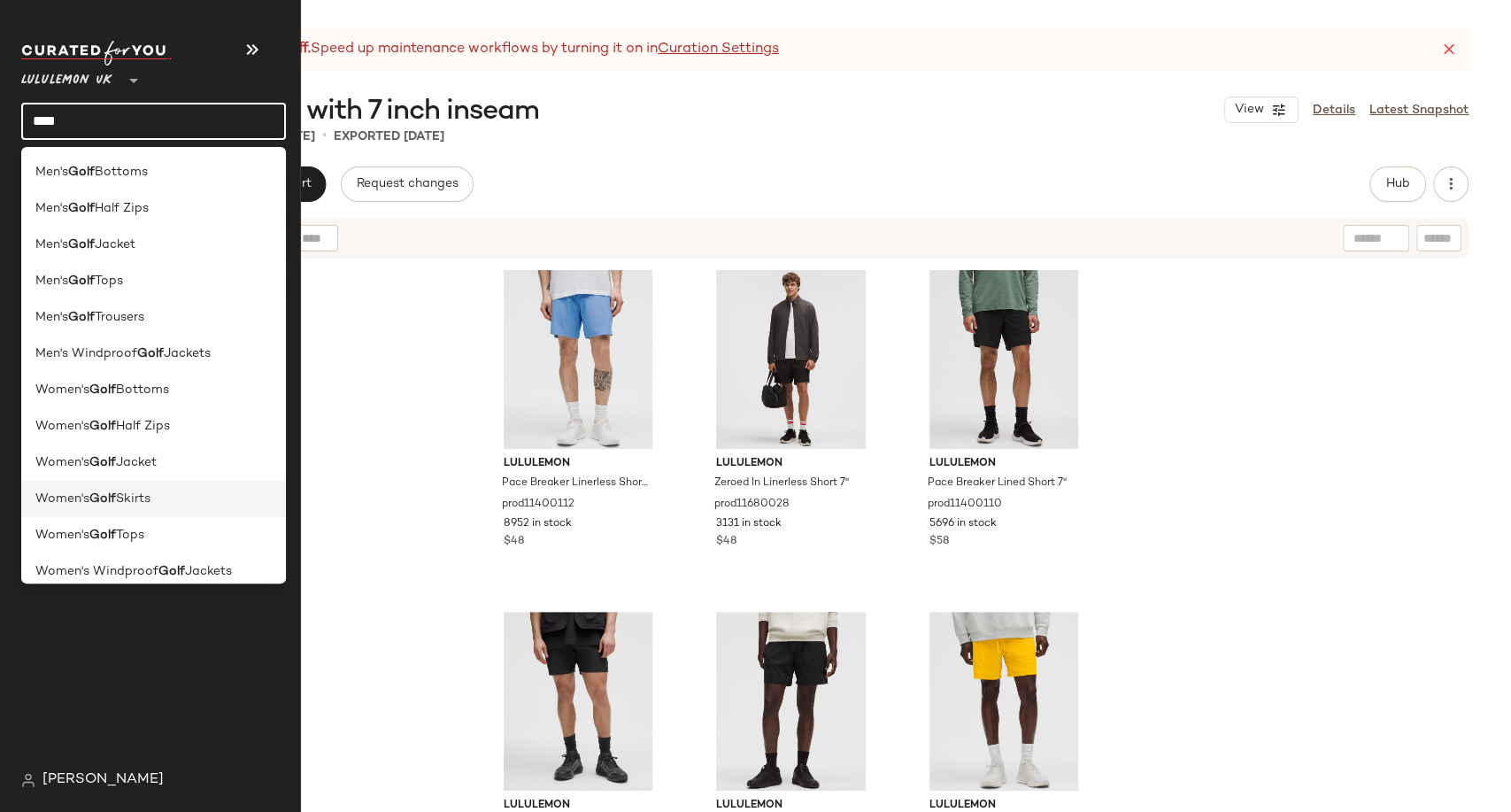
type input "****"
click at [150, 495] on span "Skirts" at bounding box center [133, 499] width 35 height 19
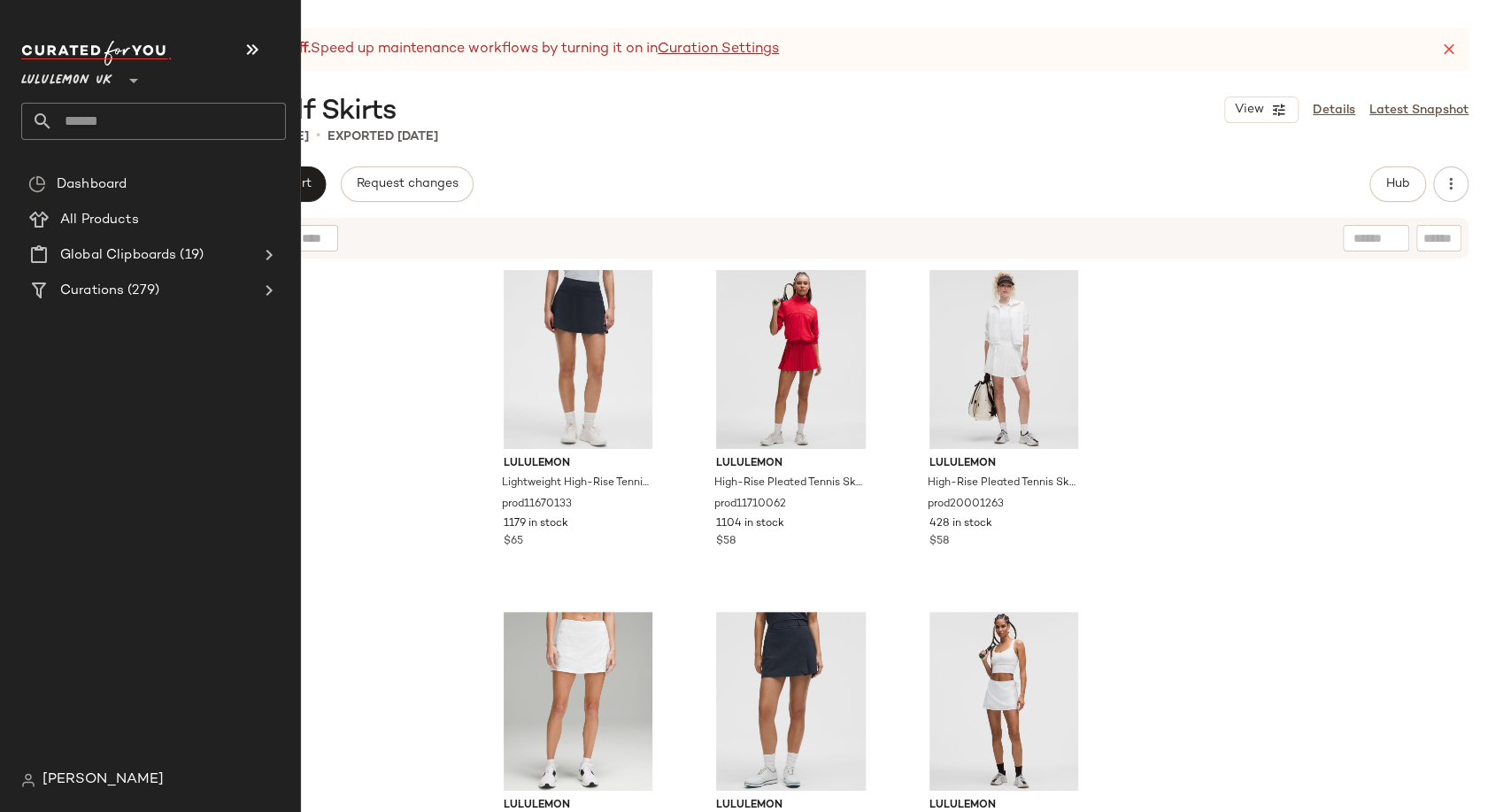
click at [92, 114] on input "text" at bounding box center [170, 121] width 233 height 37
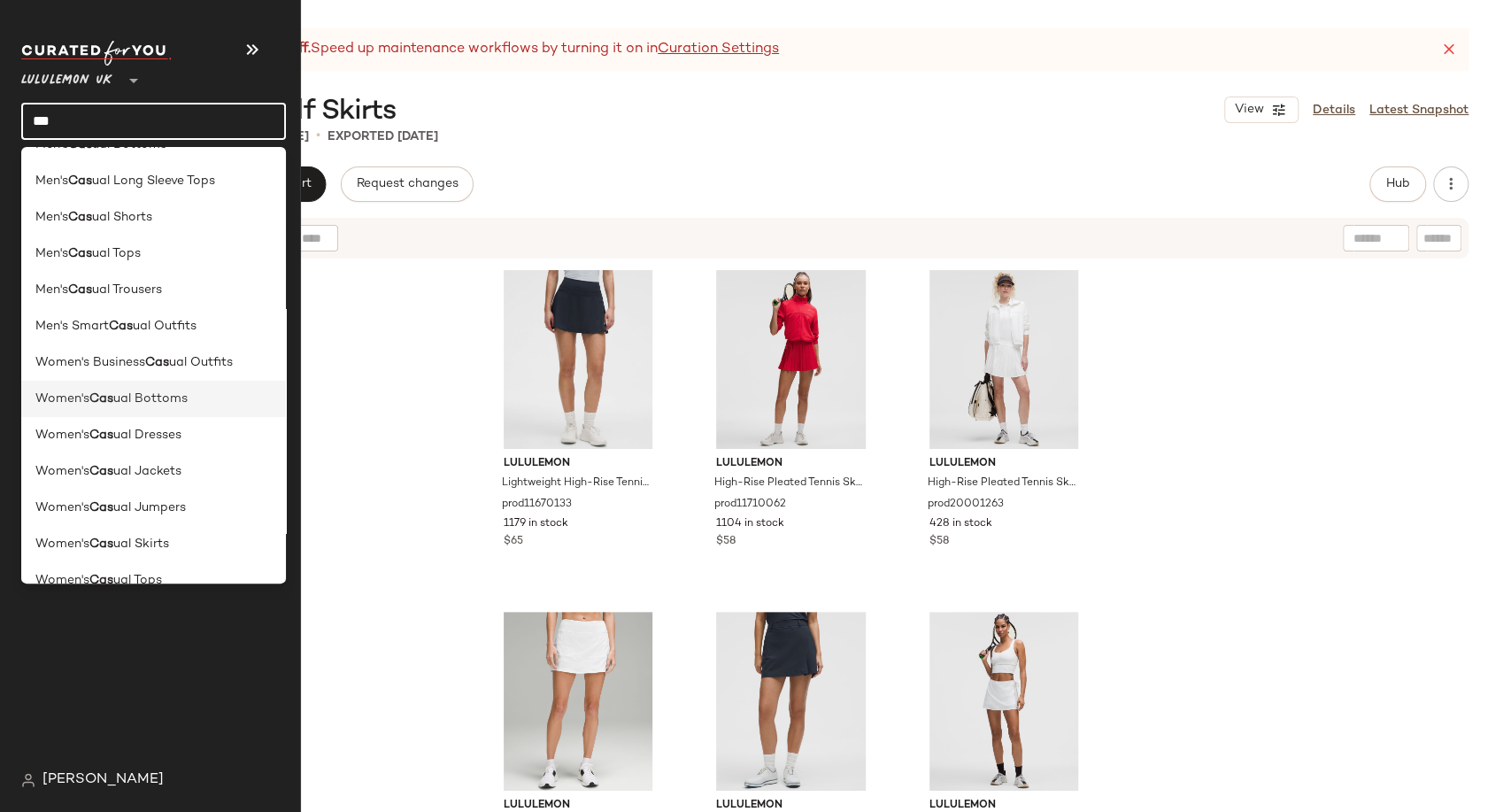
scroll to position [98, 0]
type input "***"
click at [180, 504] on div "Women's Cas ual Skirts" at bounding box center [154, 509] width 237 height 19
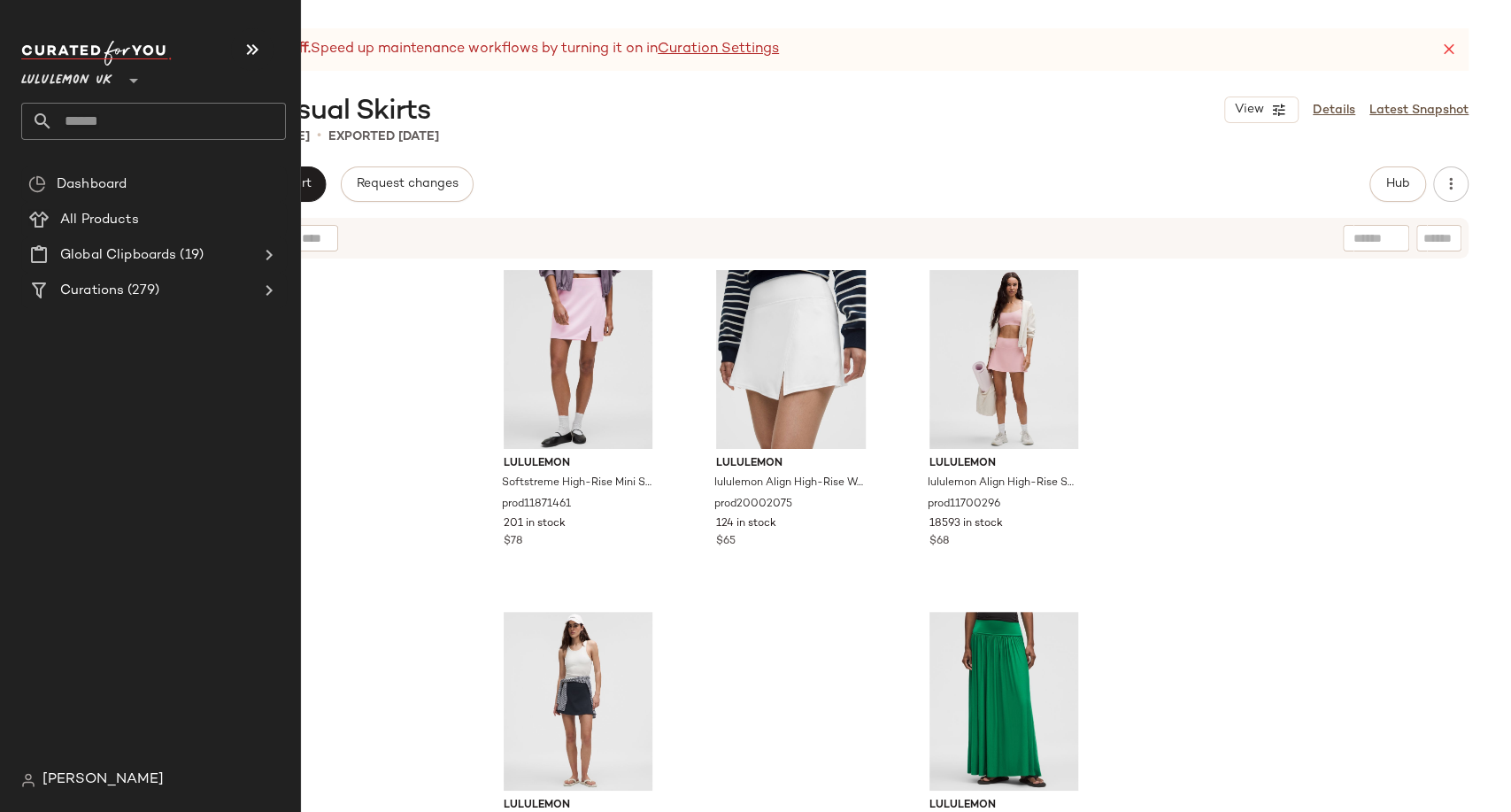
click at [89, 125] on input "text" at bounding box center [170, 121] width 233 height 37
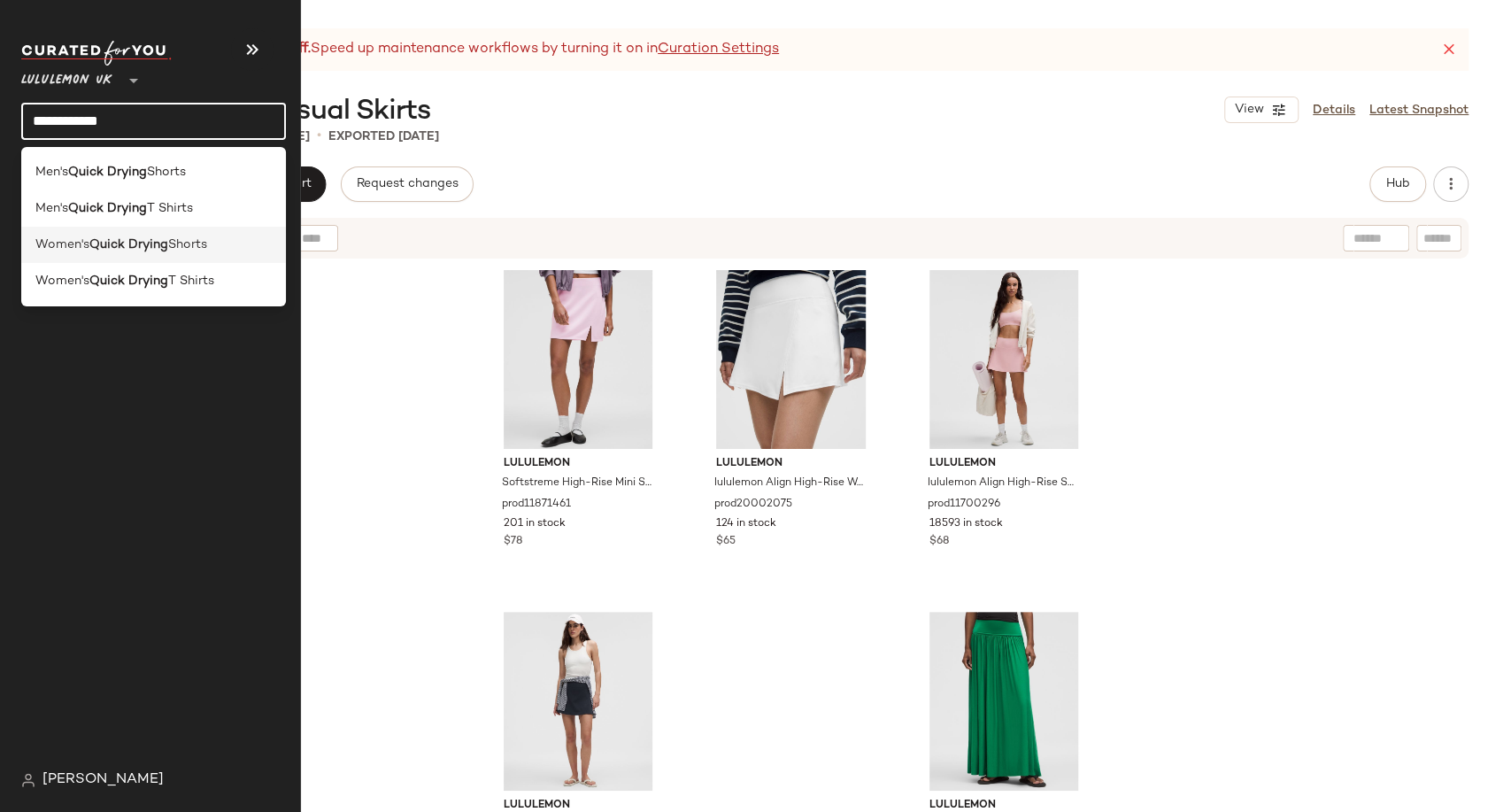
type input "**********"
click at [108, 249] on b "Quick Drying" at bounding box center [128, 245] width 79 height 19
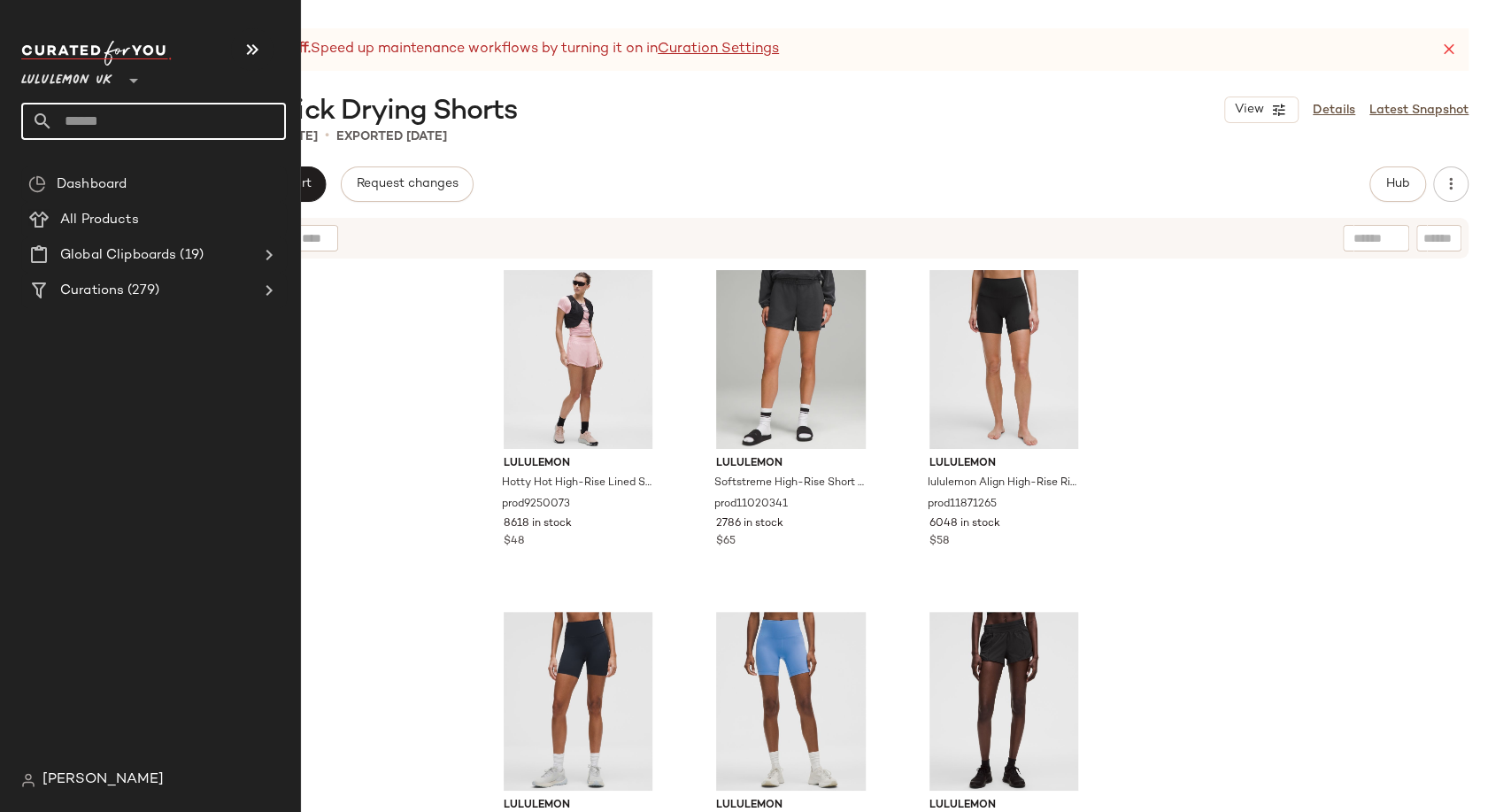
click at [99, 122] on input "text" at bounding box center [170, 121] width 233 height 37
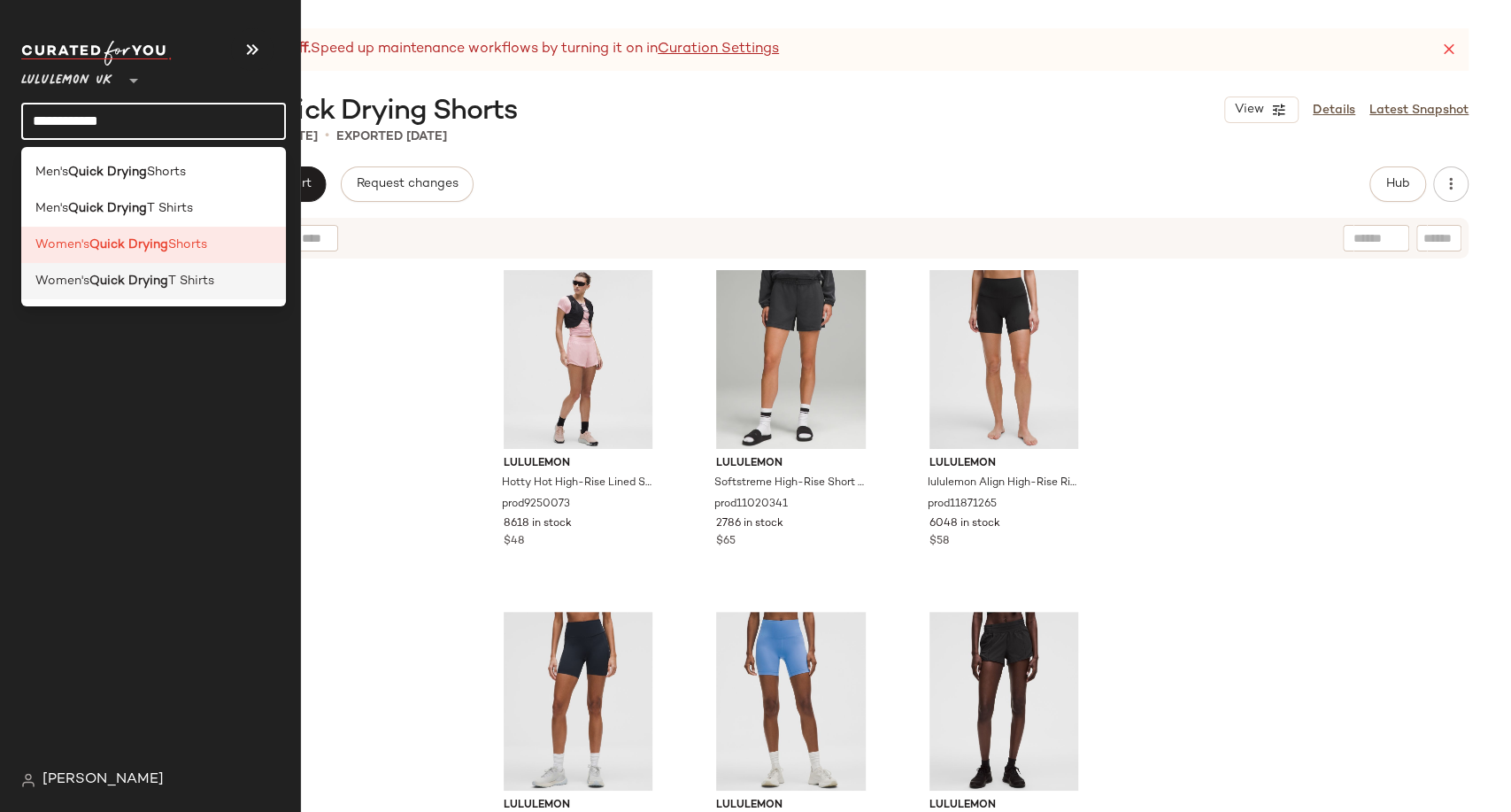
type input "**********"
click at [178, 284] on span "T Shirts" at bounding box center [191, 280] width 46 height 19
